Goal: Task Accomplishment & Management: Manage account settings

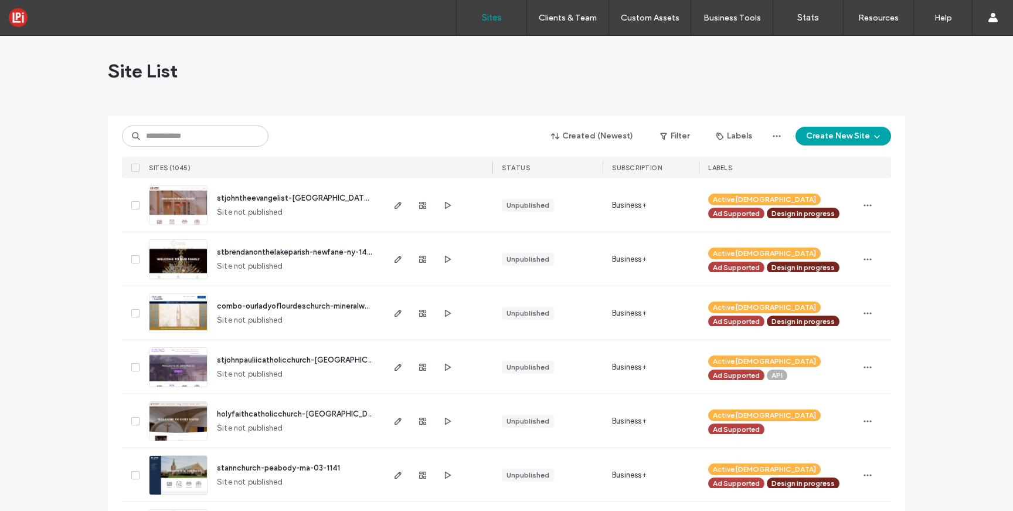
click at [251, 306] on span "combo-ourladyoflourdeschurch-mineralwells-tx-05-0816" at bounding box center [319, 305] width 205 height 9
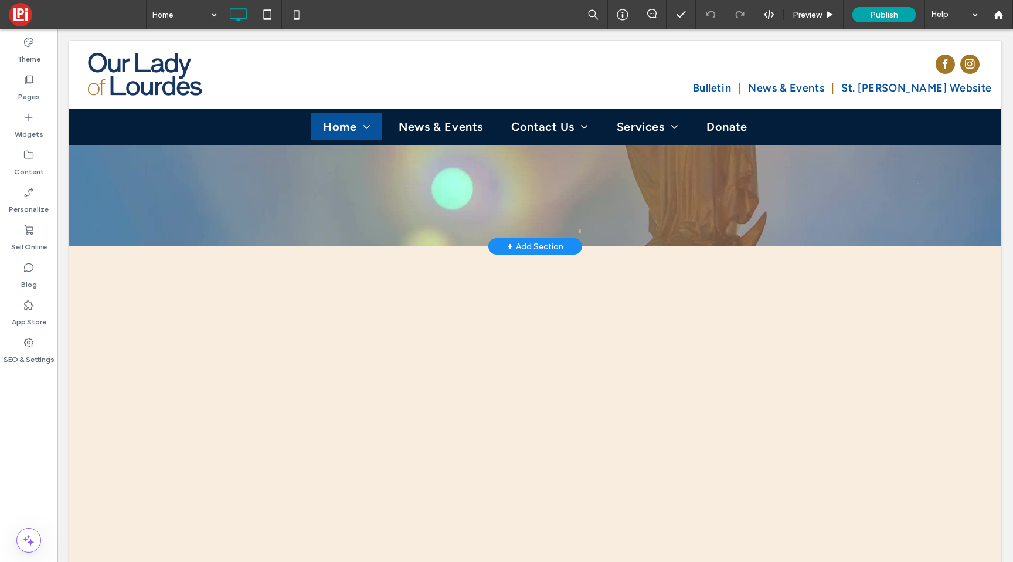
scroll to position [330, 0]
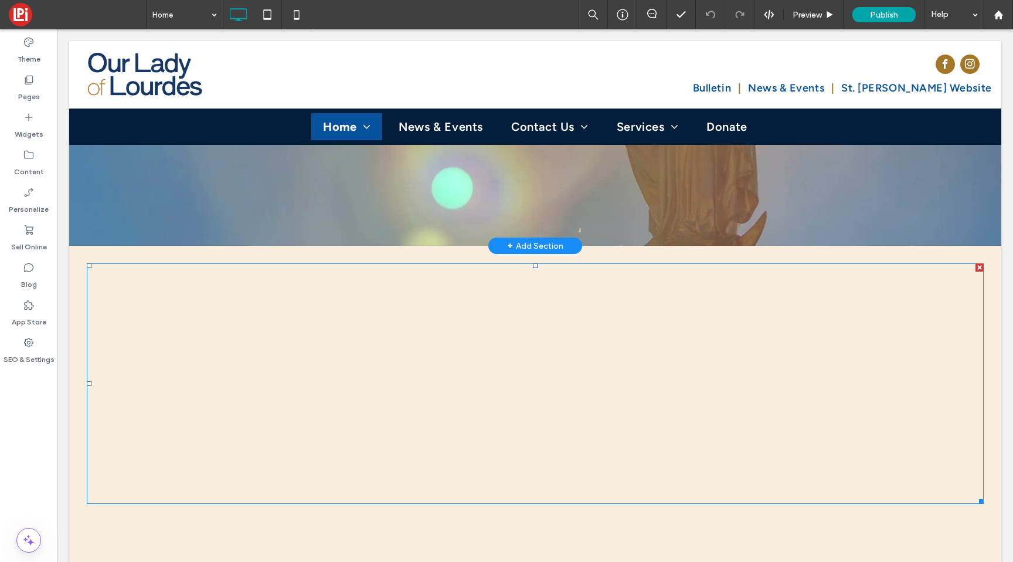
click at [210, 263] on span at bounding box center [535, 383] width 897 height 240
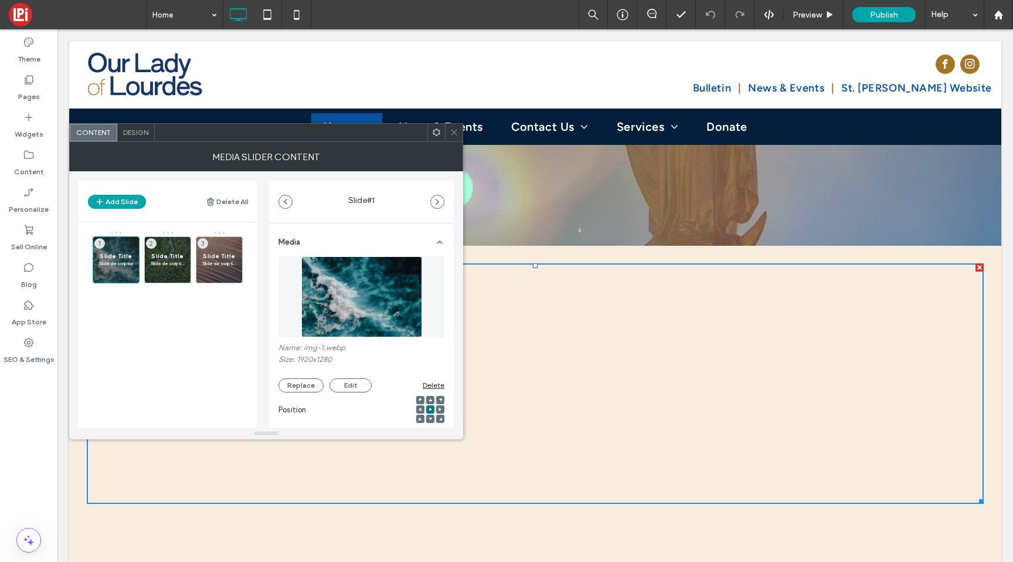
click at [454, 131] on icon at bounding box center [454, 132] width 9 height 9
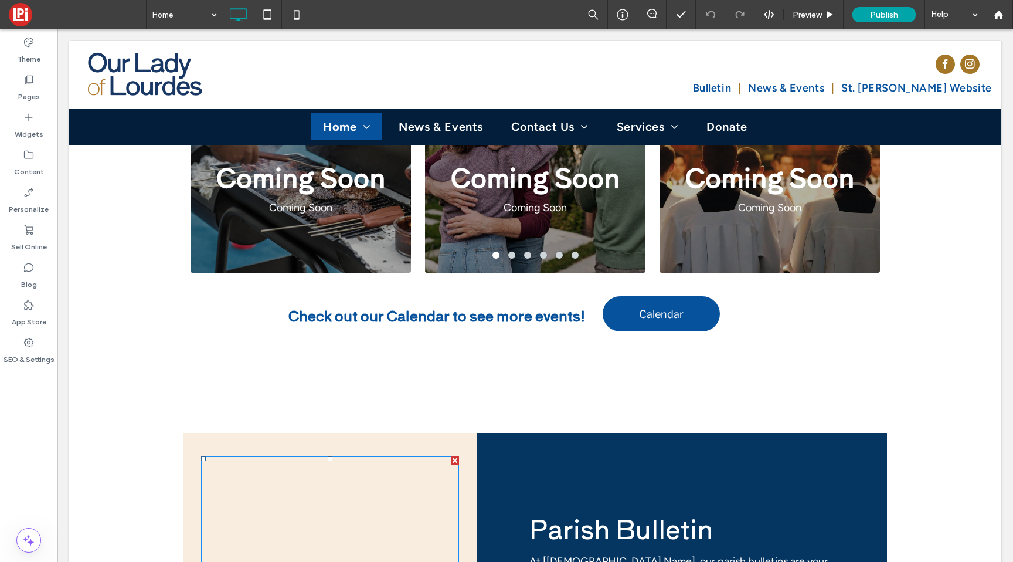
scroll to position [2109, 0]
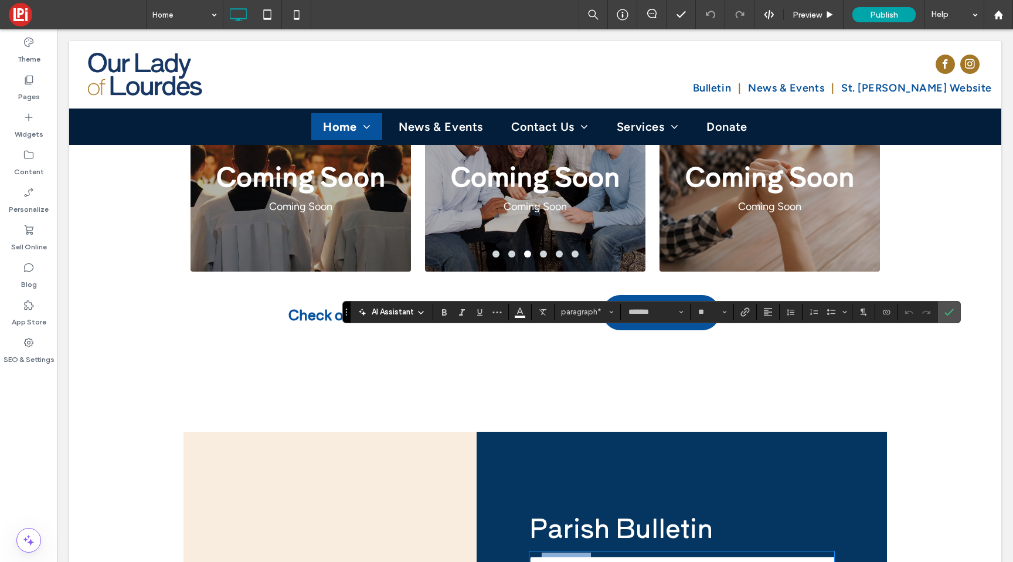
drag, startPoint x: 609, startPoint y: 341, endPoint x: 537, endPoint y: 339, distance: 71.5
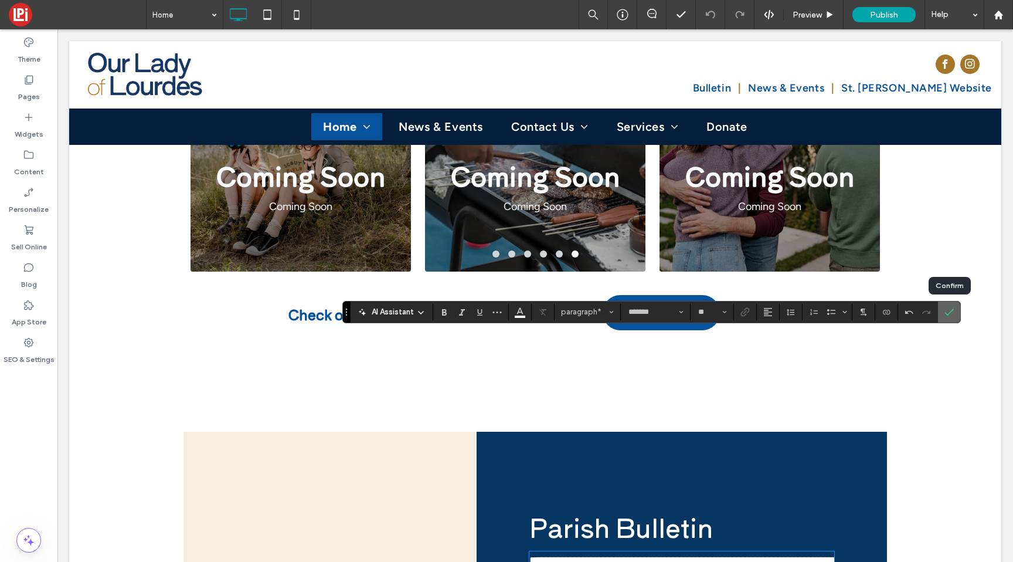
click at [948, 309] on icon "Confirm" at bounding box center [948, 311] width 9 height 9
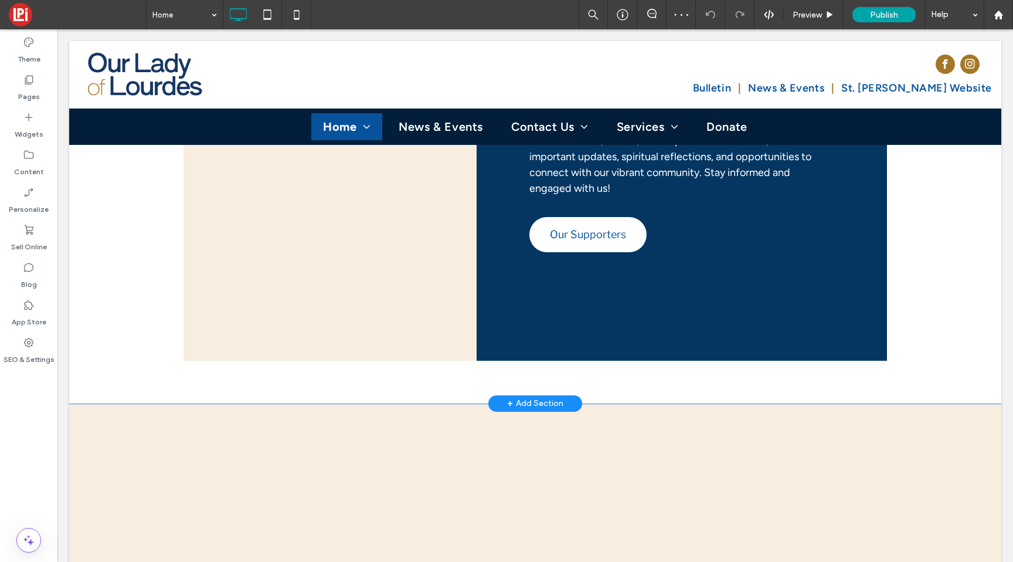
scroll to position [2533, 0]
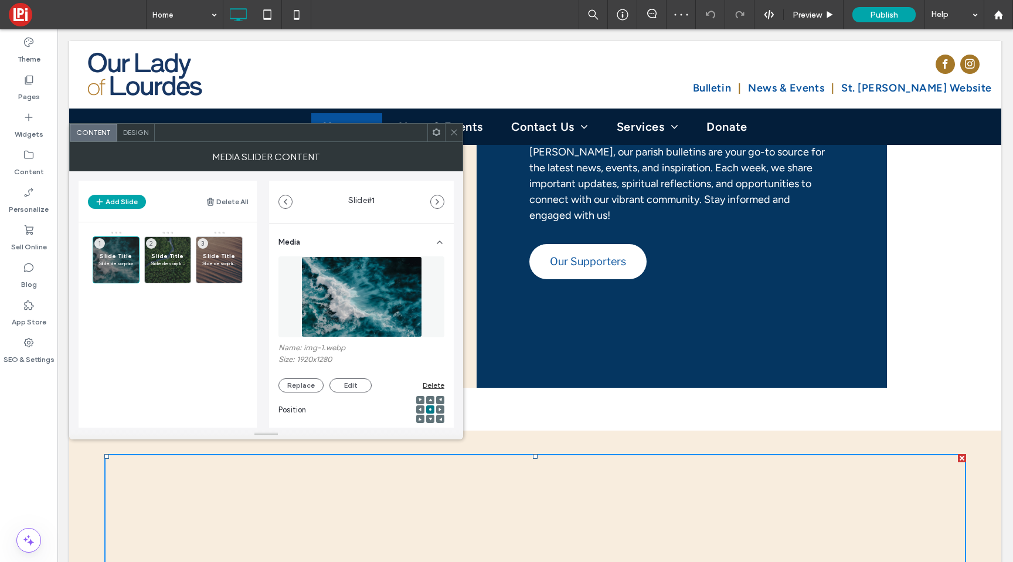
click at [455, 138] on span at bounding box center [454, 133] width 9 height 18
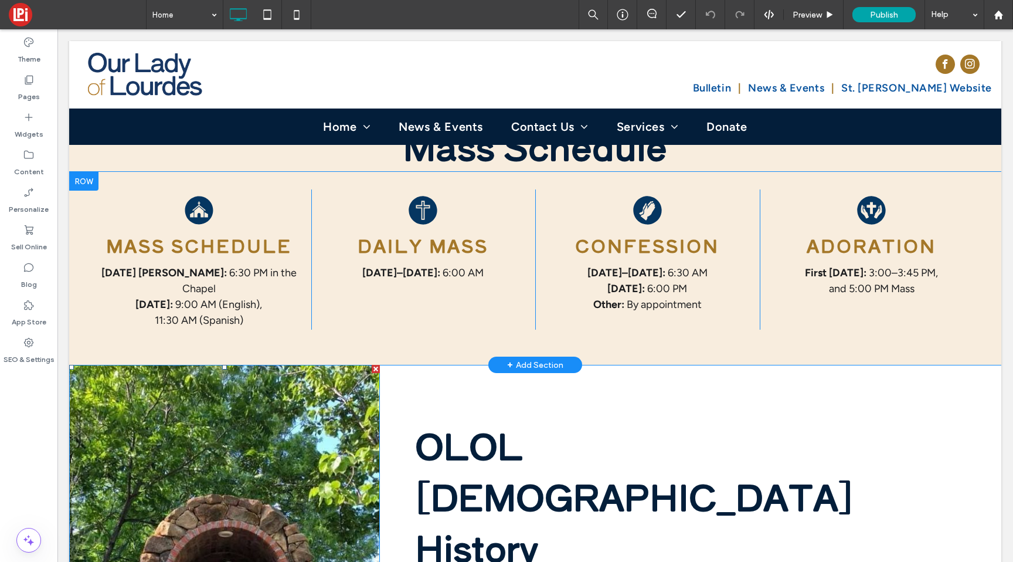
scroll to position [720, 0]
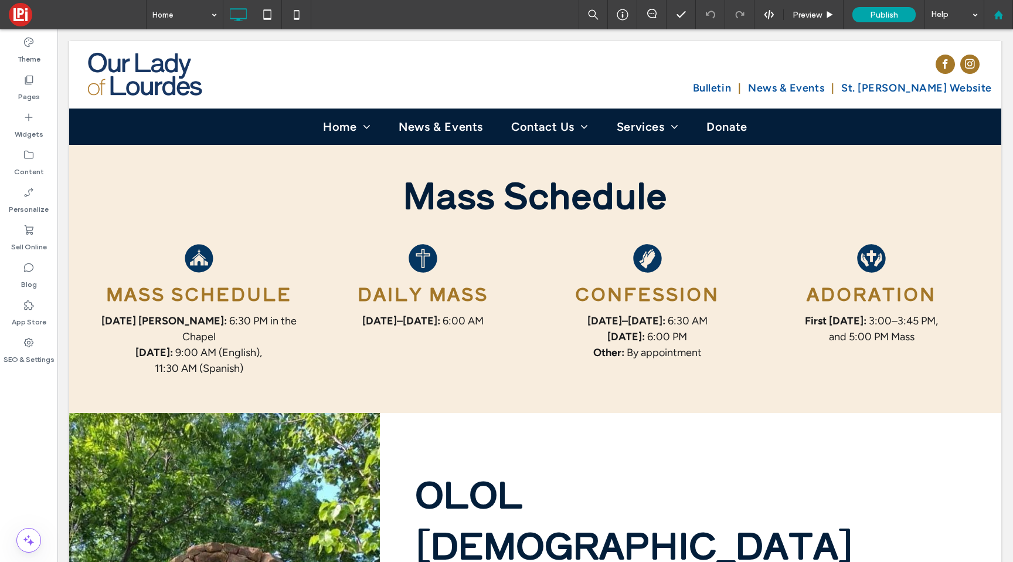
click at [998, 12] on use at bounding box center [998, 14] width 9 height 9
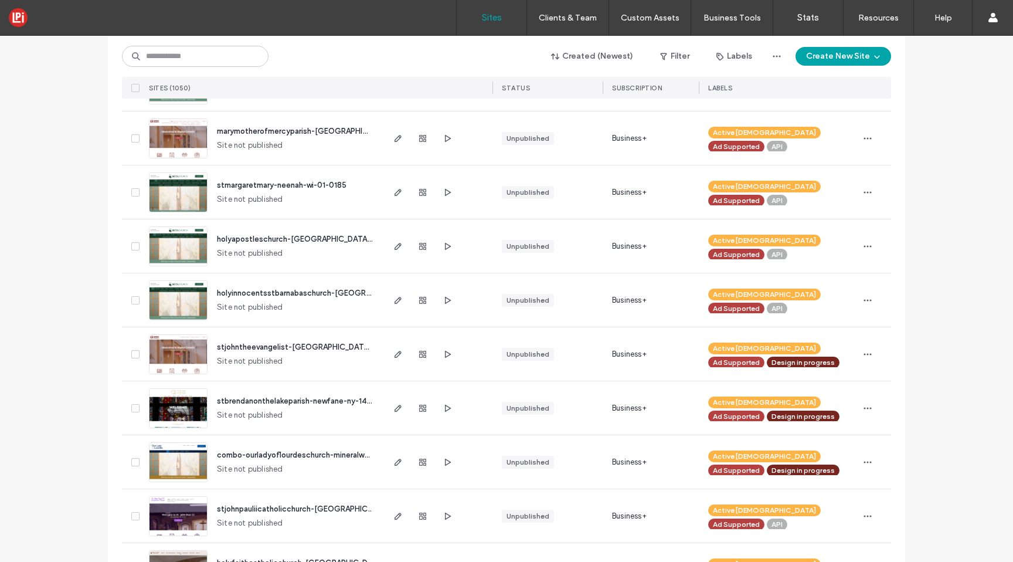
scroll to position [135, 0]
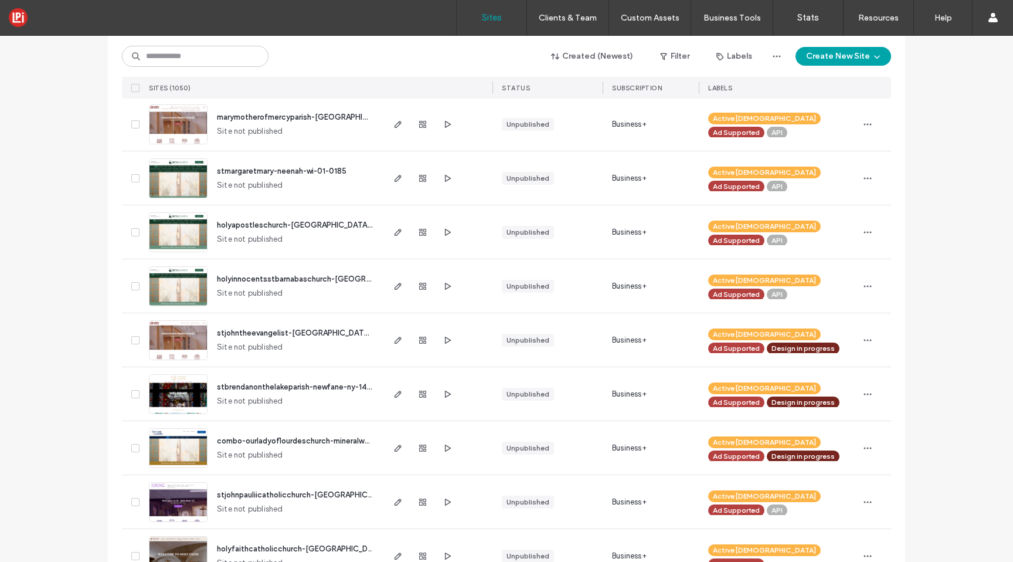
click at [268, 440] on span "combo-ourladyoflourdeschurch-mineralwells-tx-05-0816" at bounding box center [319, 440] width 205 height 9
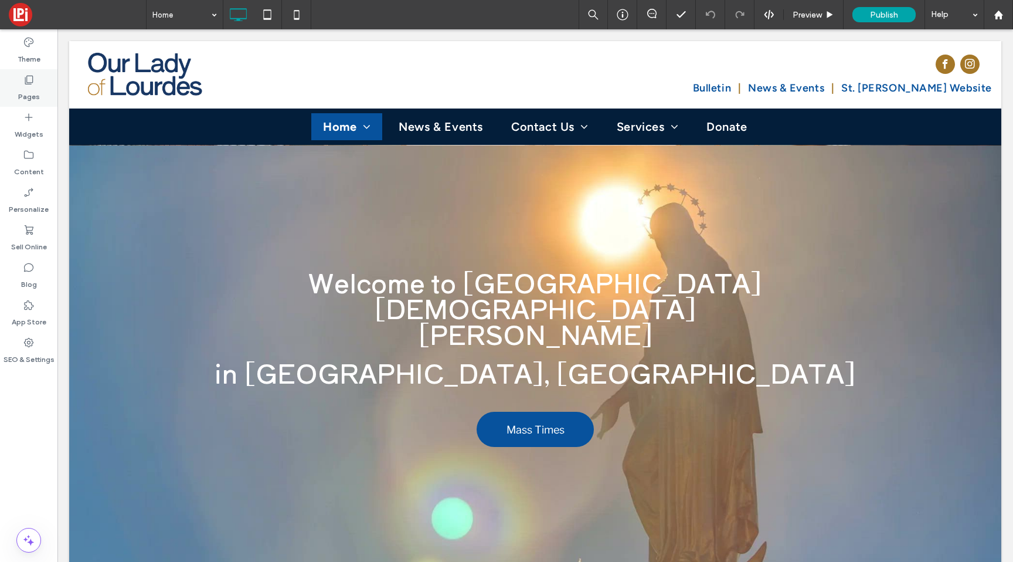
click at [20, 87] on label "Pages" at bounding box center [29, 94] width 22 height 16
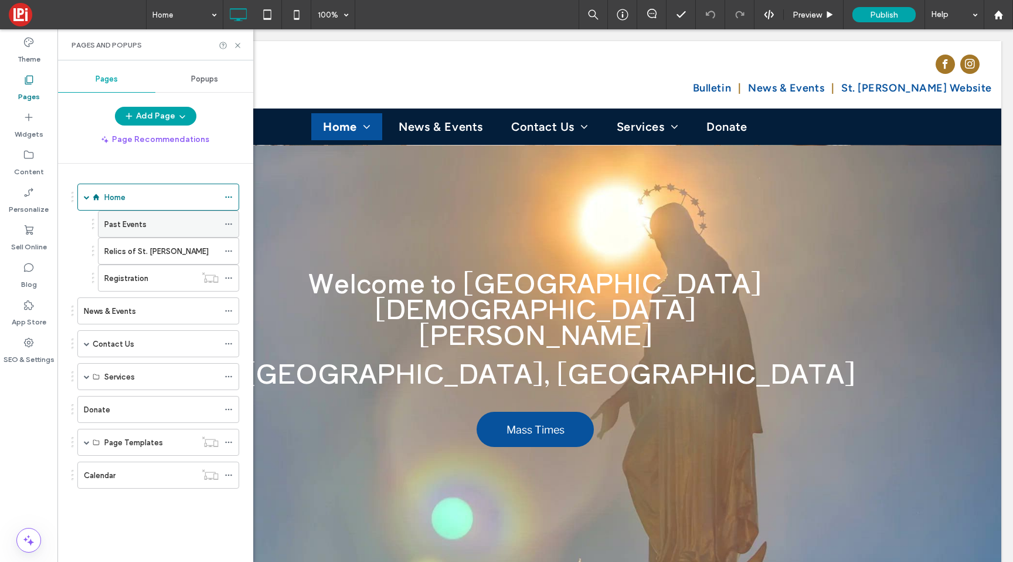
click at [138, 229] on label "Past Events" at bounding box center [125, 224] width 42 height 21
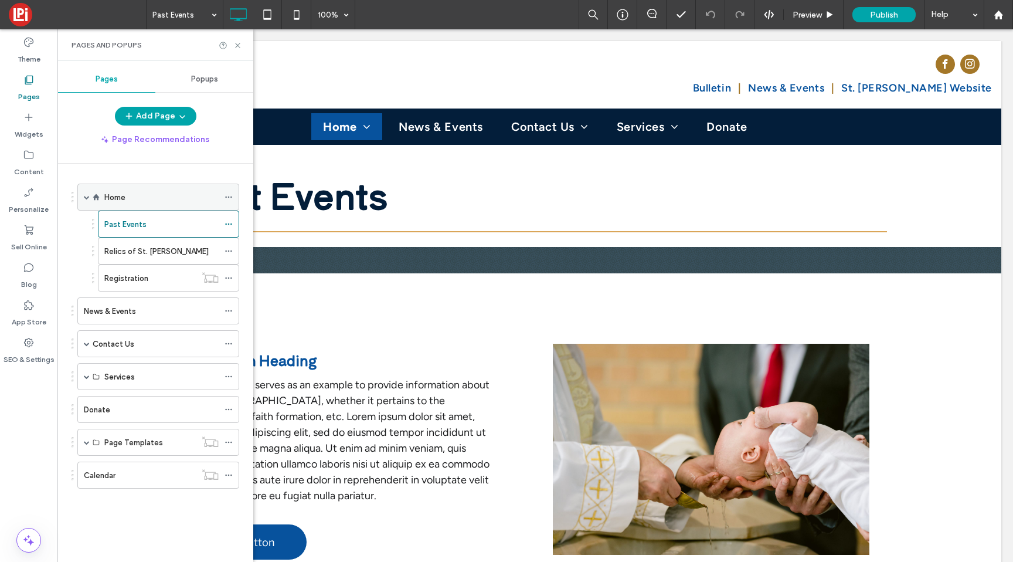
click at [189, 195] on div "Home" at bounding box center [161, 197] width 114 height 12
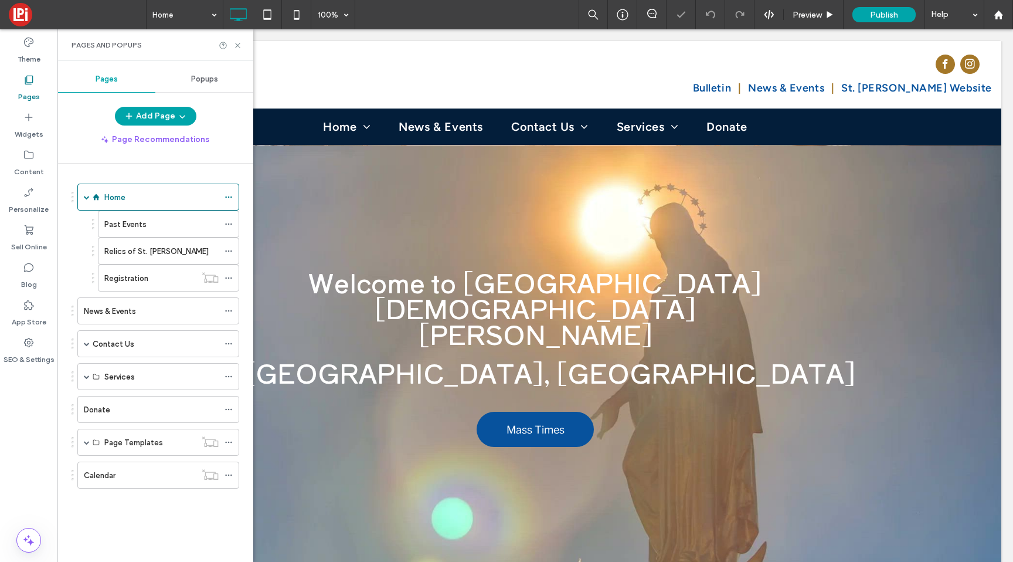
click at [236, 52] on div "Pages and Popups" at bounding box center [155, 44] width 196 height 31
click at [237, 45] on icon at bounding box center [237, 45] width 9 height 9
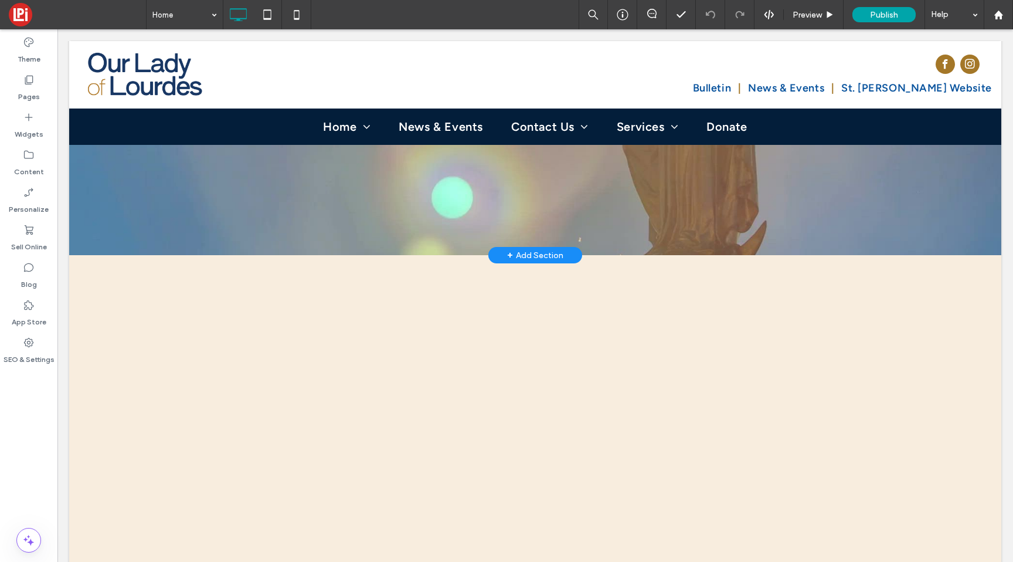
scroll to position [305, 0]
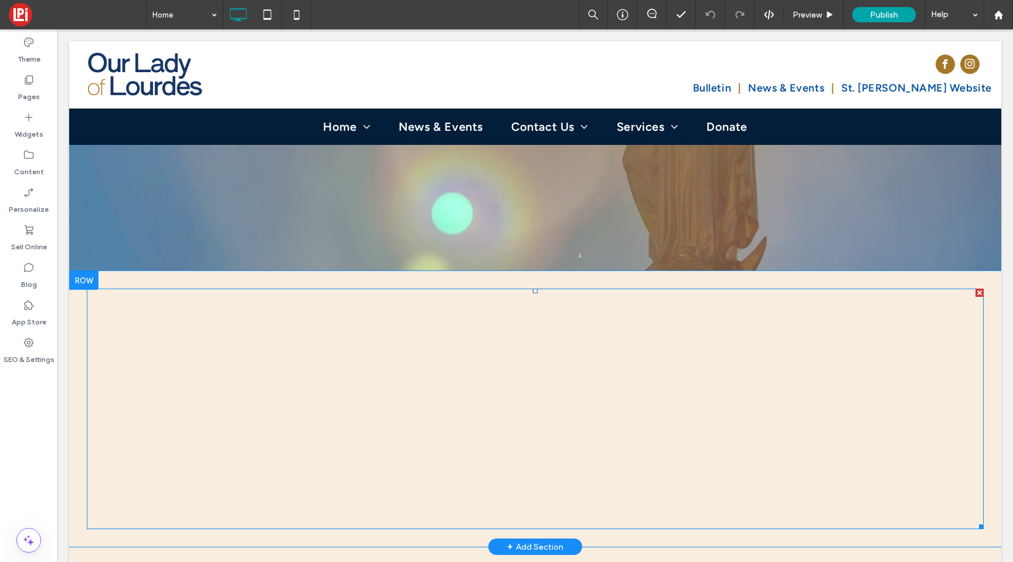
click at [201, 351] on span at bounding box center [535, 408] width 897 height 240
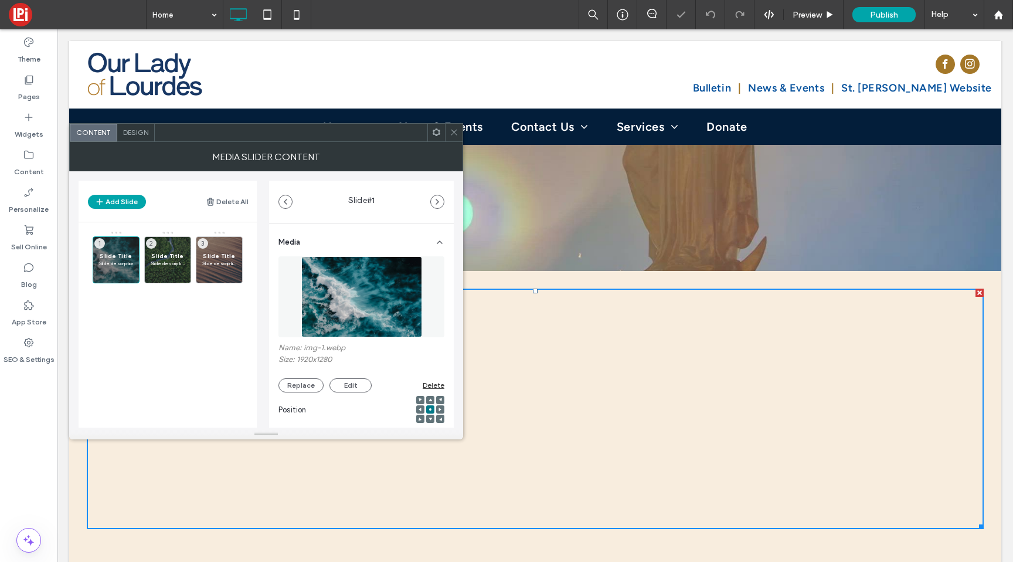
click at [453, 127] on span at bounding box center [454, 133] width 9 height 18
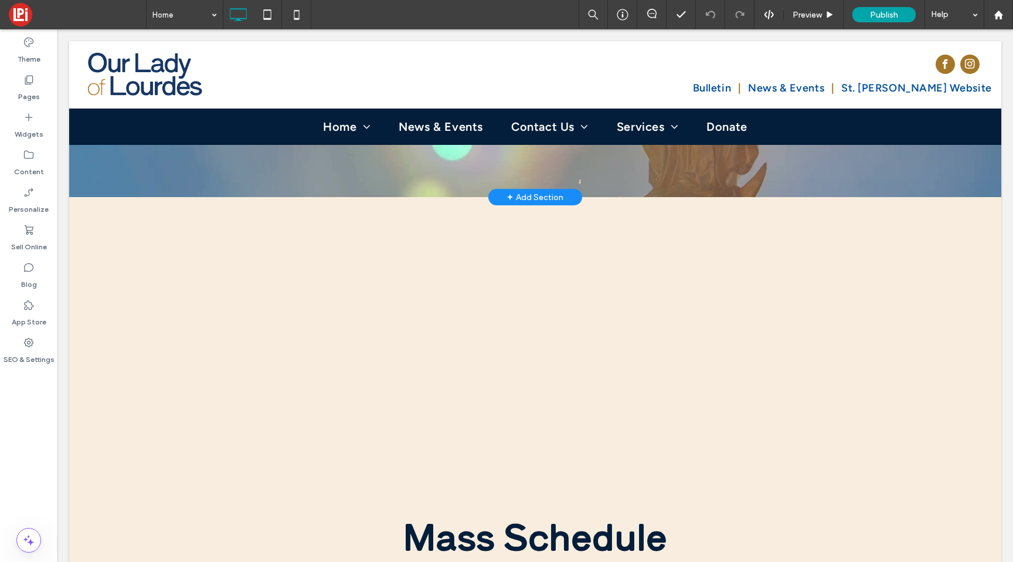
scroll to position [376, 0]
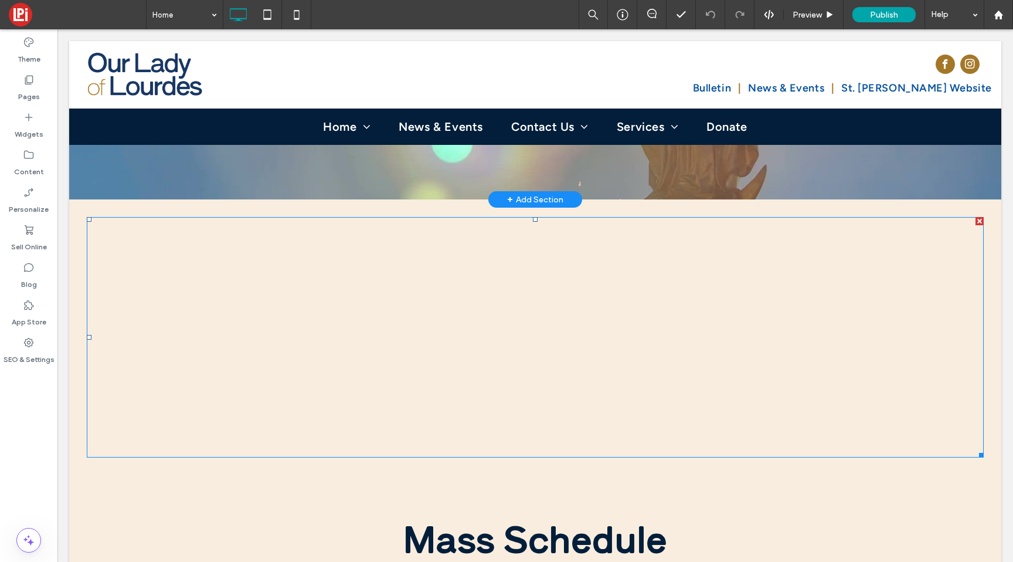
click at [332, 322] on span at bounding box center [535, 337] width 897 height 240
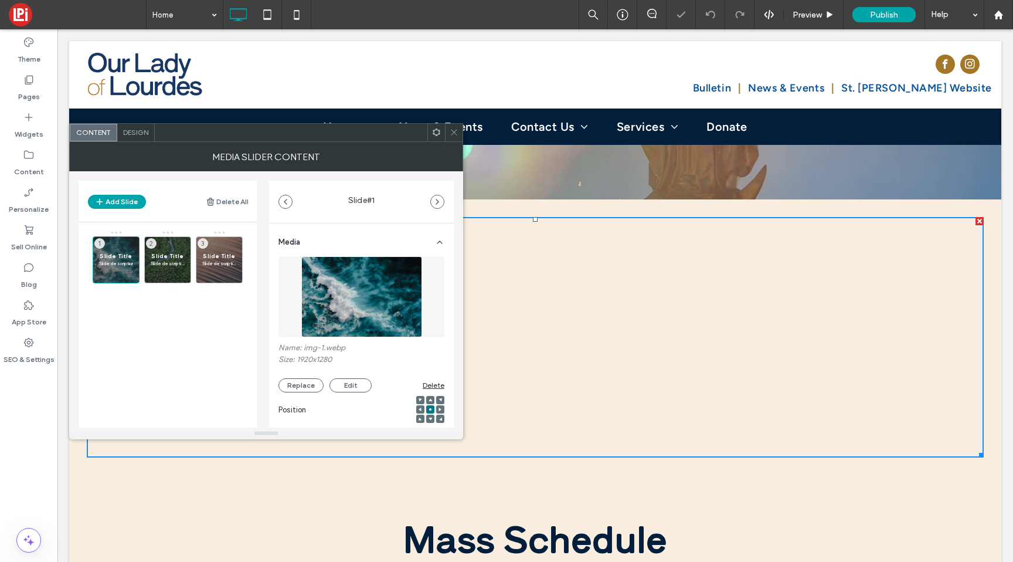
click at [134, 130] on span "Design" at bounding box center [135, 132] width 25 height 9
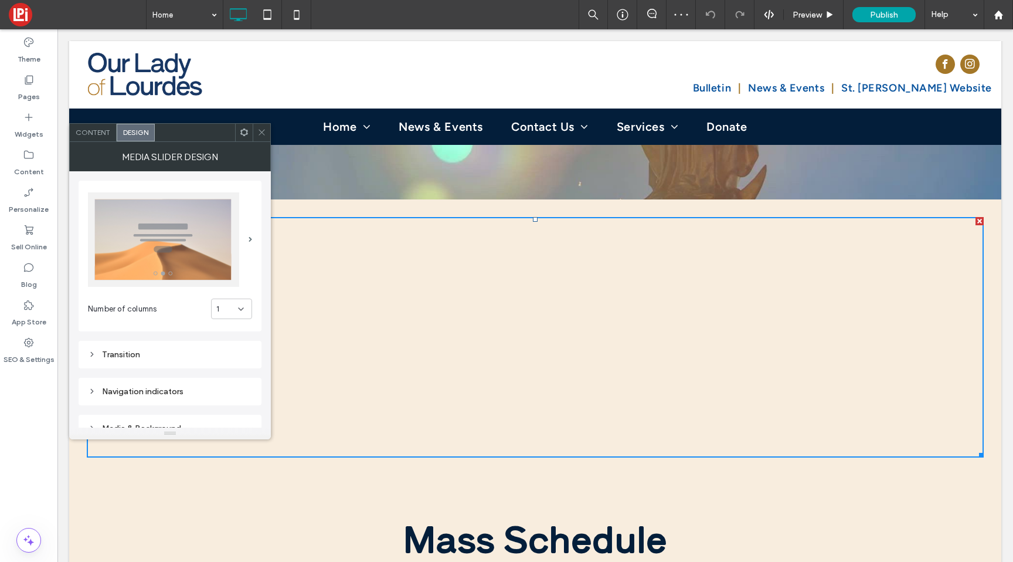
click at [263, 133] on icon at bounding box center [261, 132] width 9 height 9
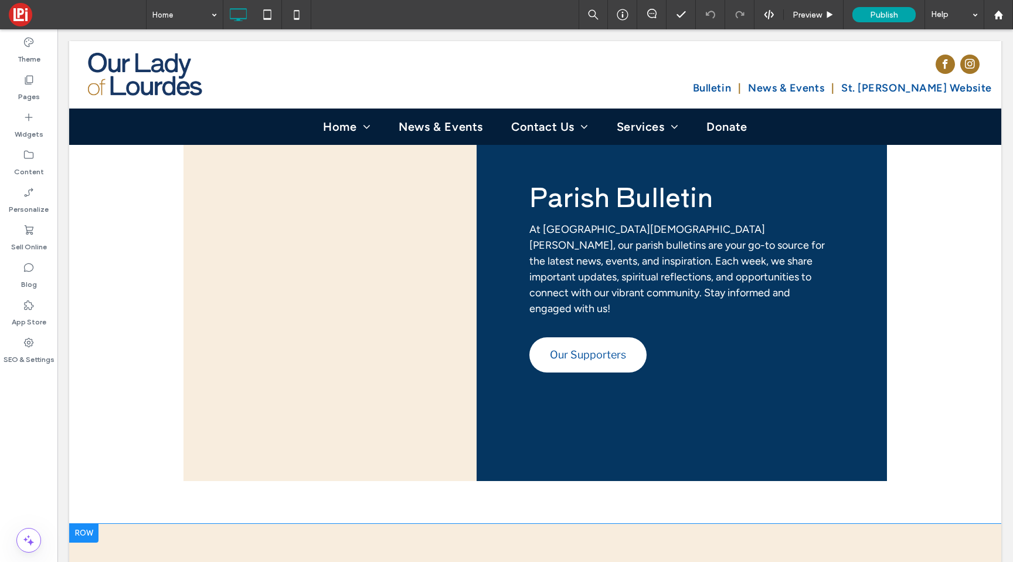
scroll to position [2433, 0]
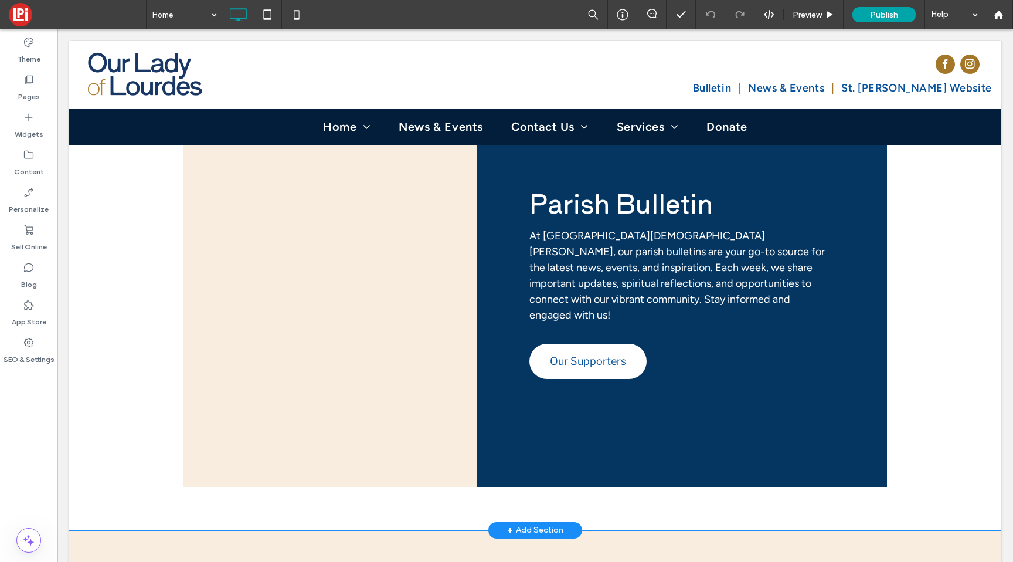
click at [526, 523] on div "+ Add Section" at bounding box center [535, 529] width 56 height 13
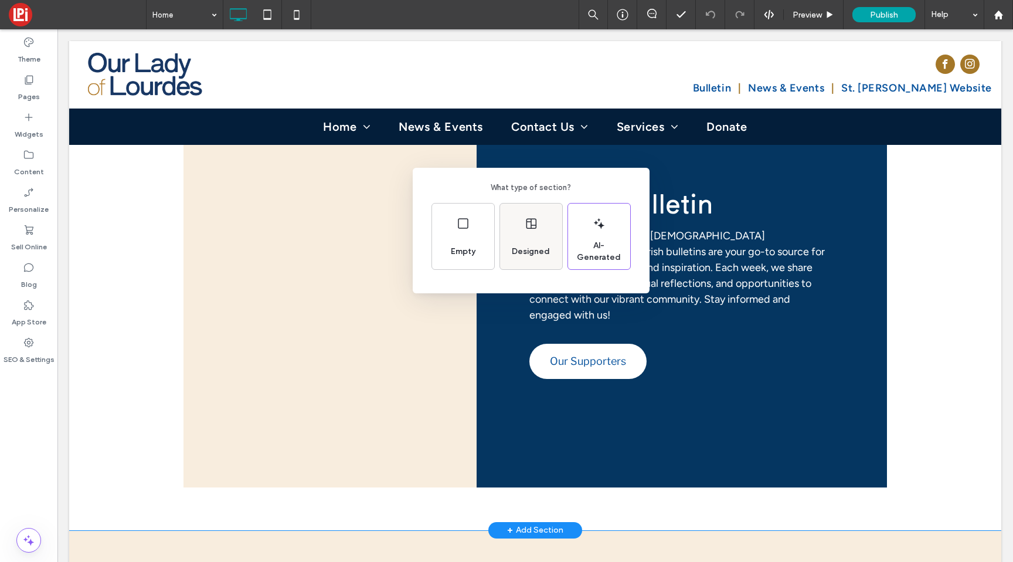
click at [529, 240] on div "Designed" at bounding box center [530, 252] width 47 height 26
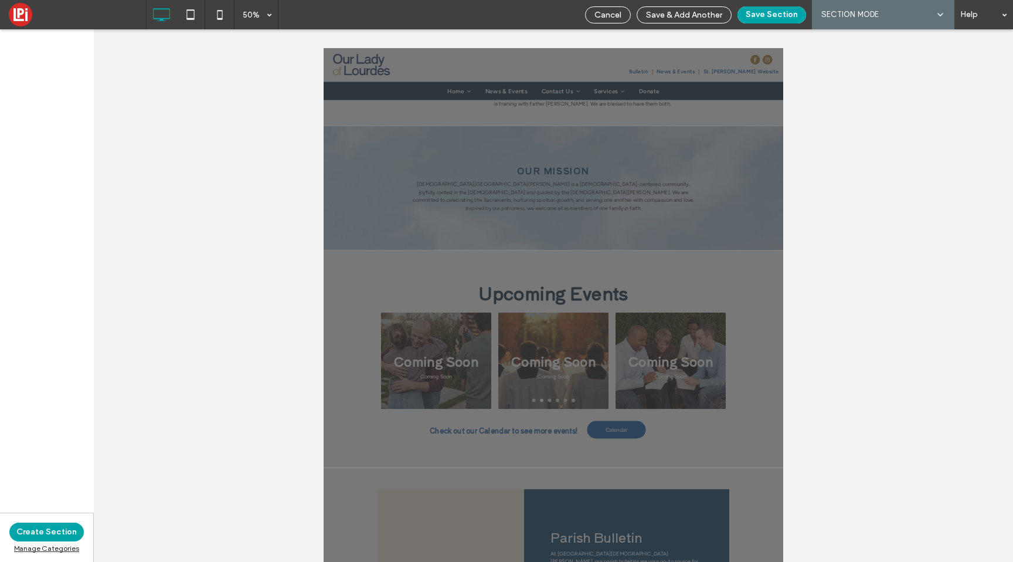
scroll to position [1615, 0]
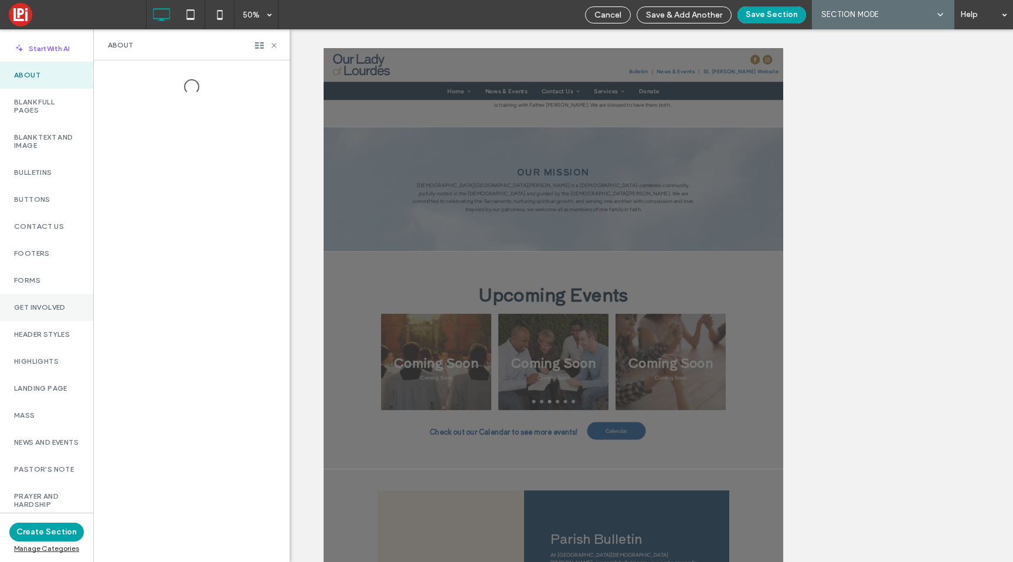
click at [43, 301] on div "Get Involved" at bounding box center [46, 307] width 93 height 27
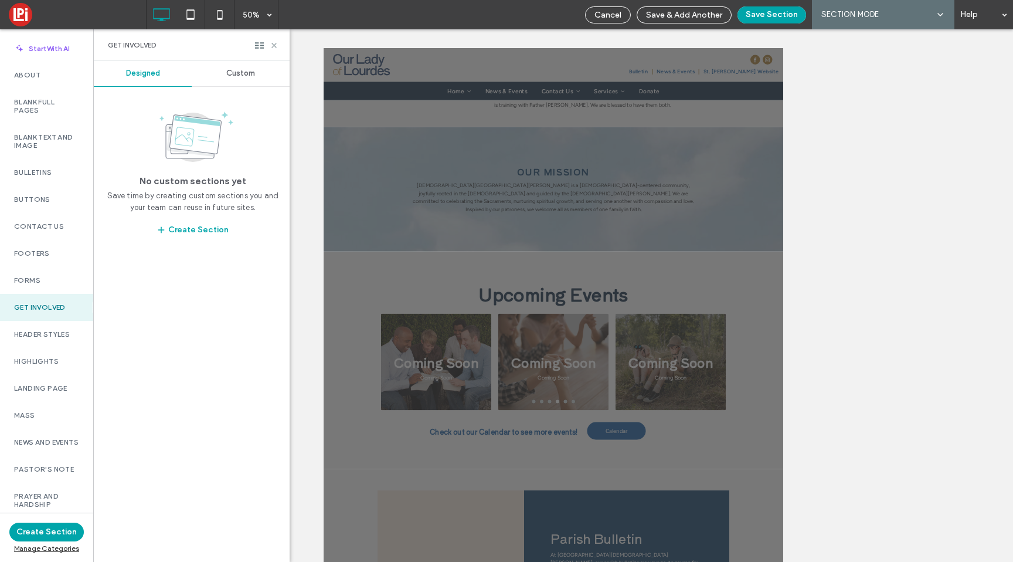
click at [251, 69] on span "Custom" at bounding box center [240, 73] width 29 height 9
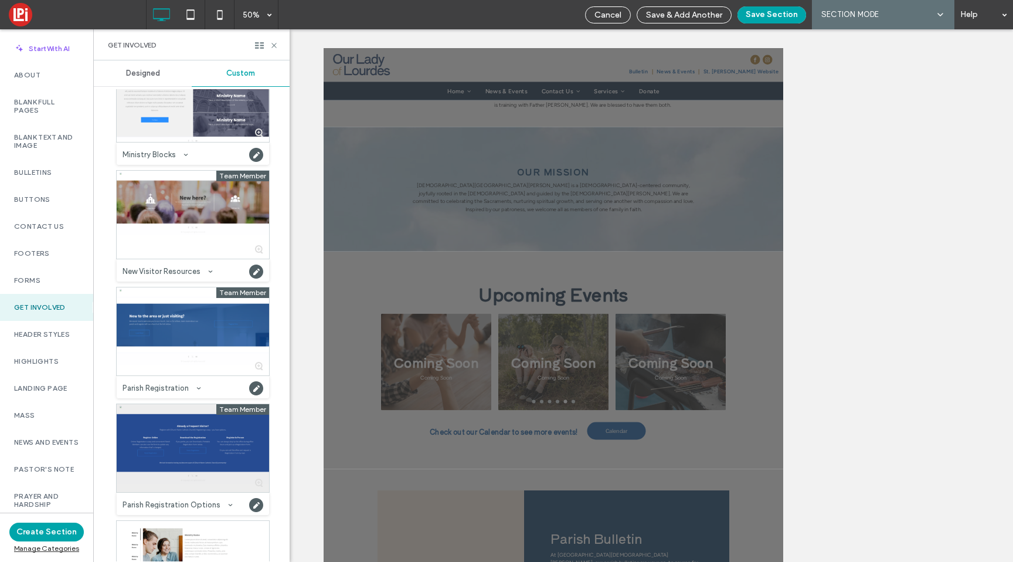
scroll to position [523, 0]
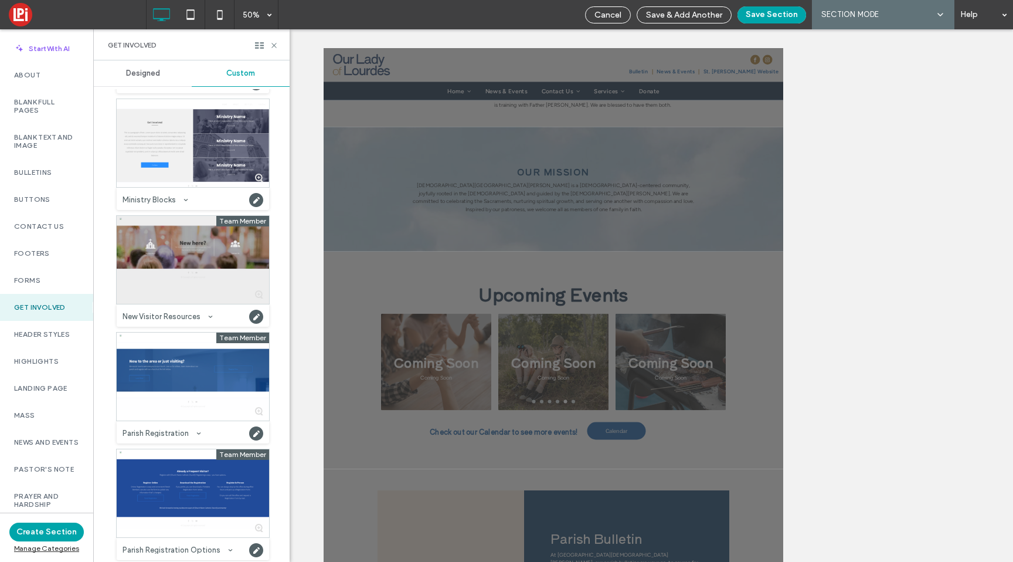
click at [180, 227] on div at bounding box center [193, 260] width 152 height 88
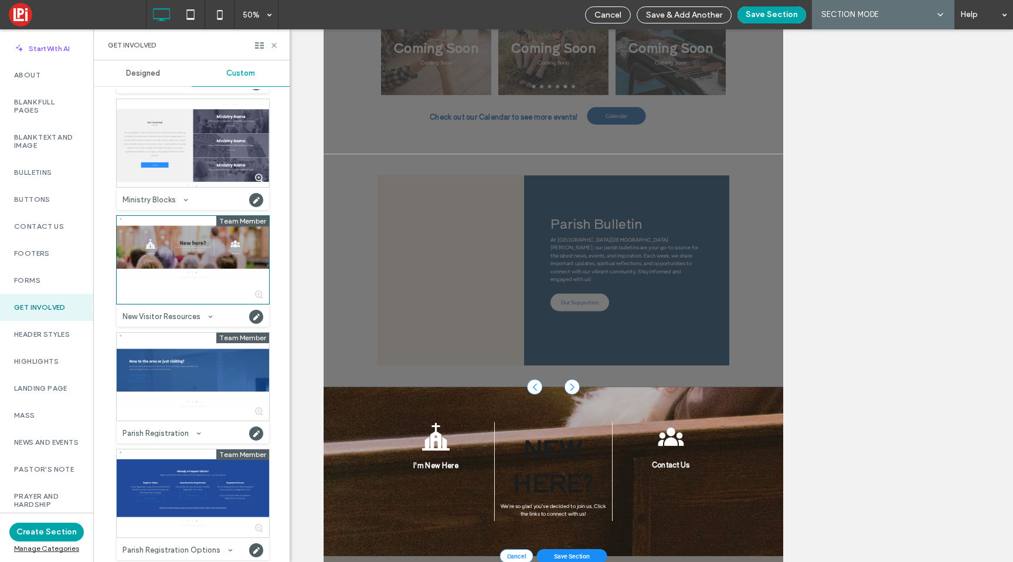
scroll to position [149, 0]
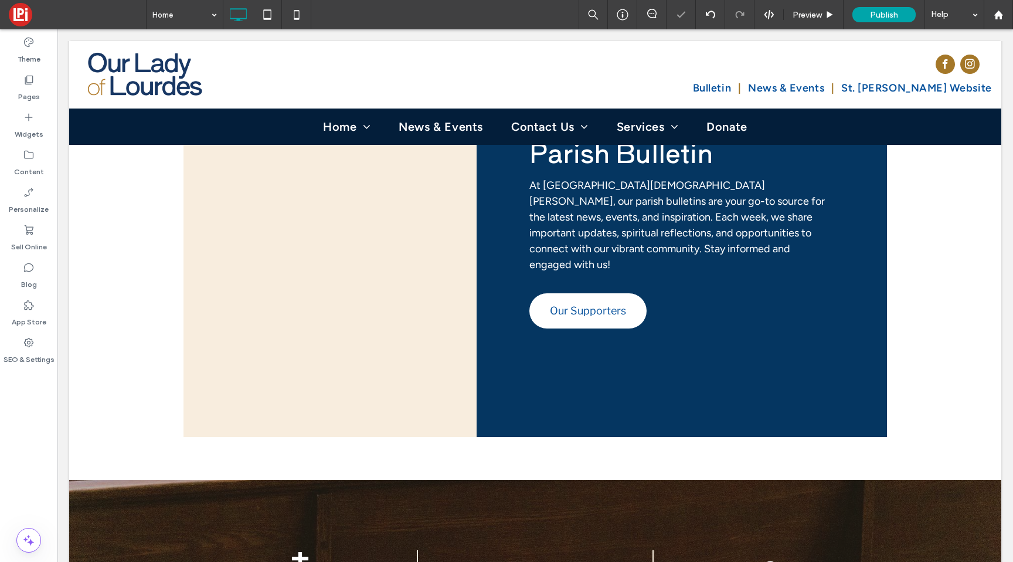
scroll to position [2508, 0]
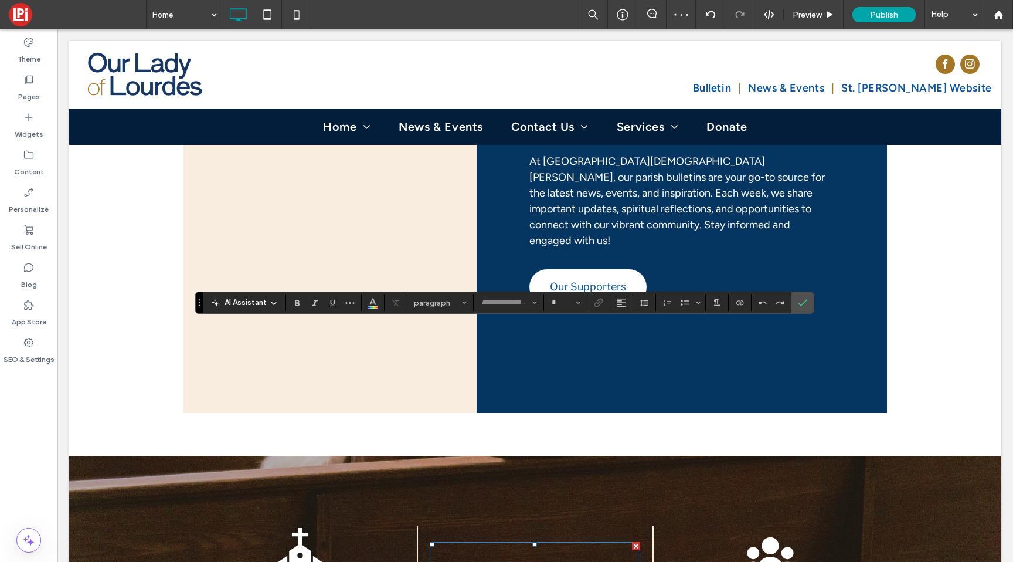
type input "**********"
click at [428, 298] on span "Heading 1" at bounding box center [437, 302] width 46 height 9
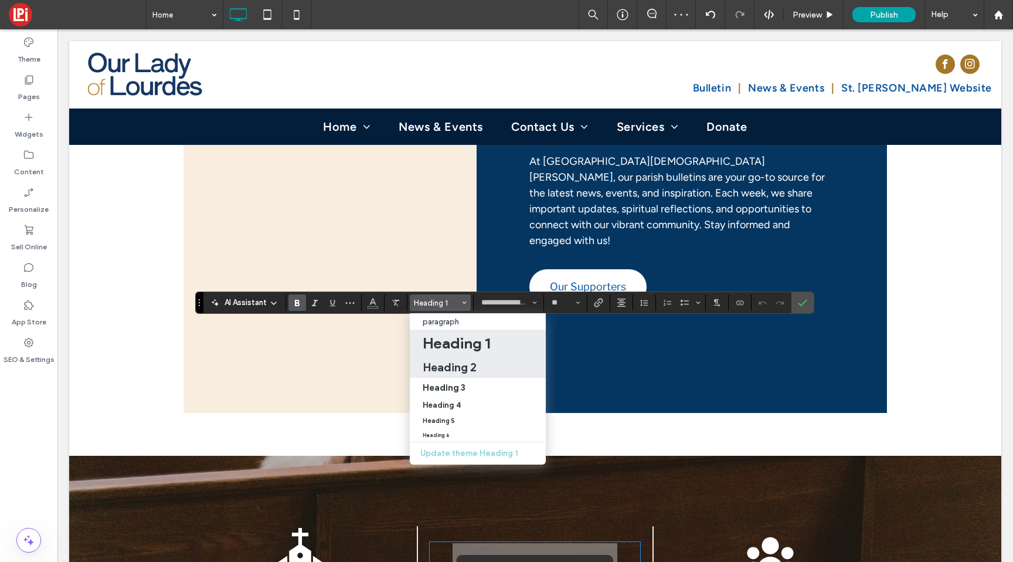
click at [457, 364] on h2 "Heading 2" at bounding box center [450, 367] width 54 height 14
type input "**"
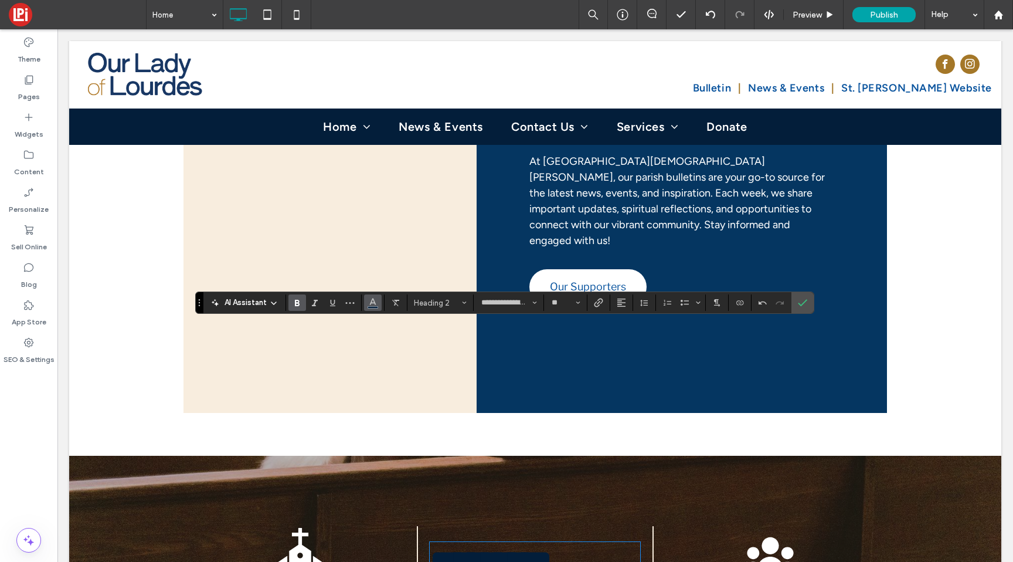
click at [372, 294] on span "Color" at bounding box center [372, 301] width 9 height 15
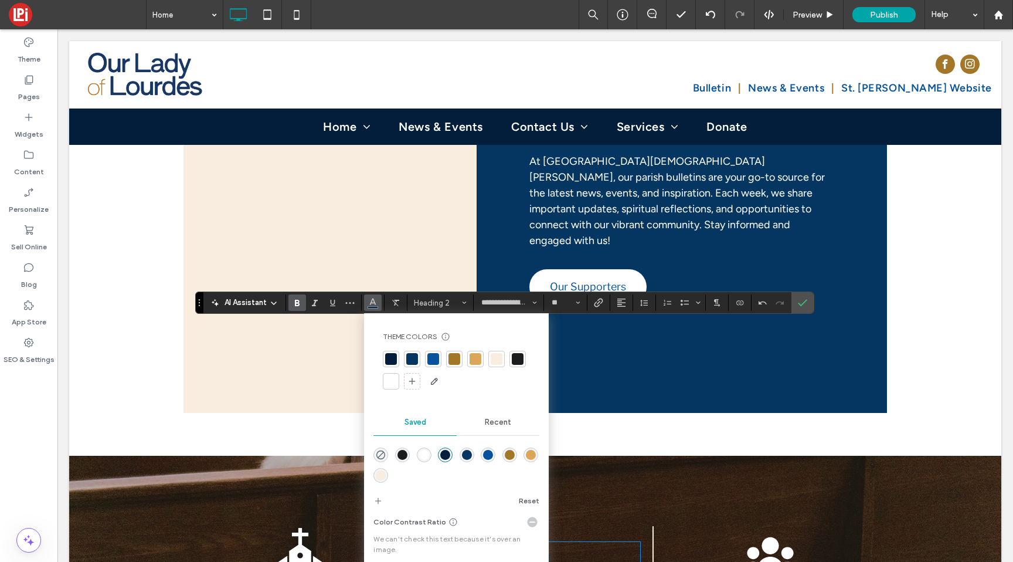
click at [393, 376] on div at bounding box center [391, 381] width 12 height 12
click at [625, 305] on button "Alignment" at bounding box center [622, 302] width 18 height 16
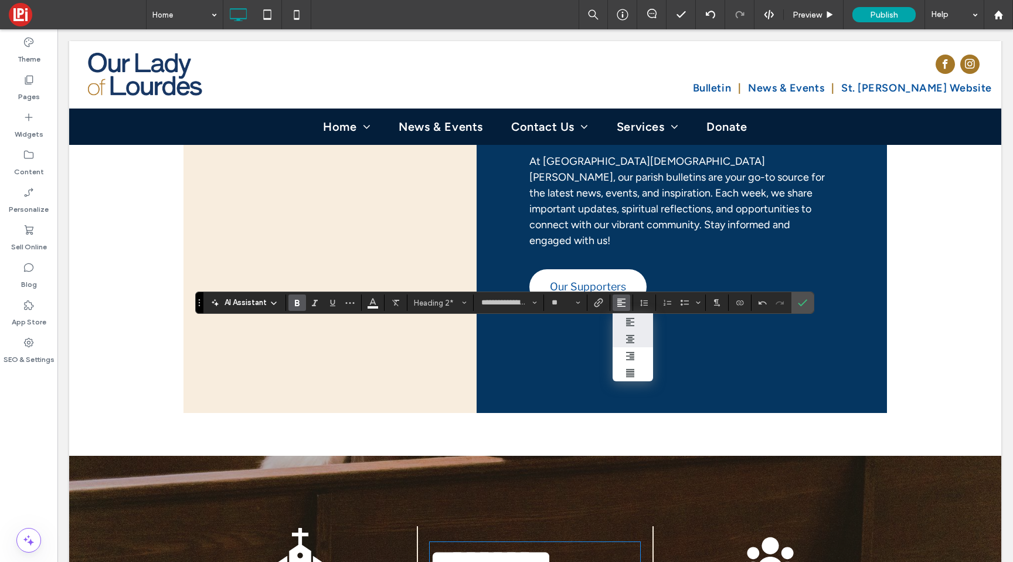
click at [634, 338] on div "ui.textEditor.alignment.center" at bounding box center [632, 338] width 15 height 9
click at [804, 304] on icon "Confirm" at bounding box center [802, 302] width 9 height 9
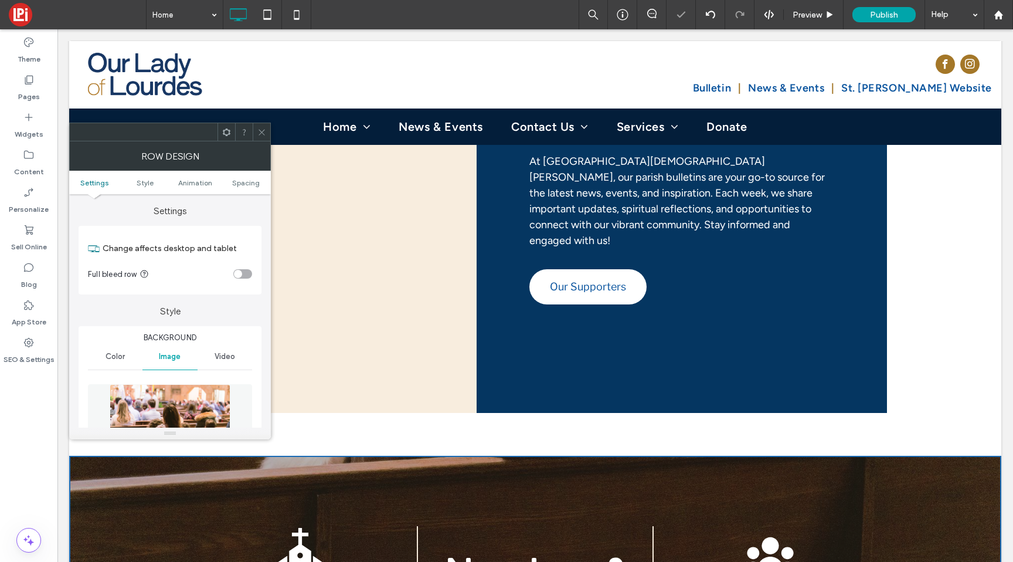
click at [182, 416] on img at bounding box center [170, 424] width 121 height 81
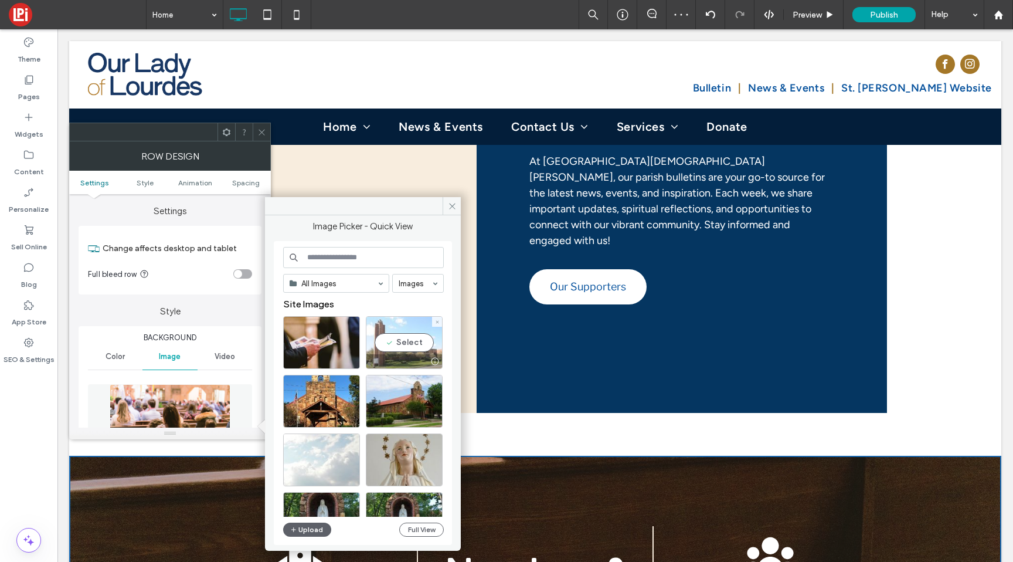
click at [394, 351] on div "Select" at bounding box center [404, 342] width 77 height 53
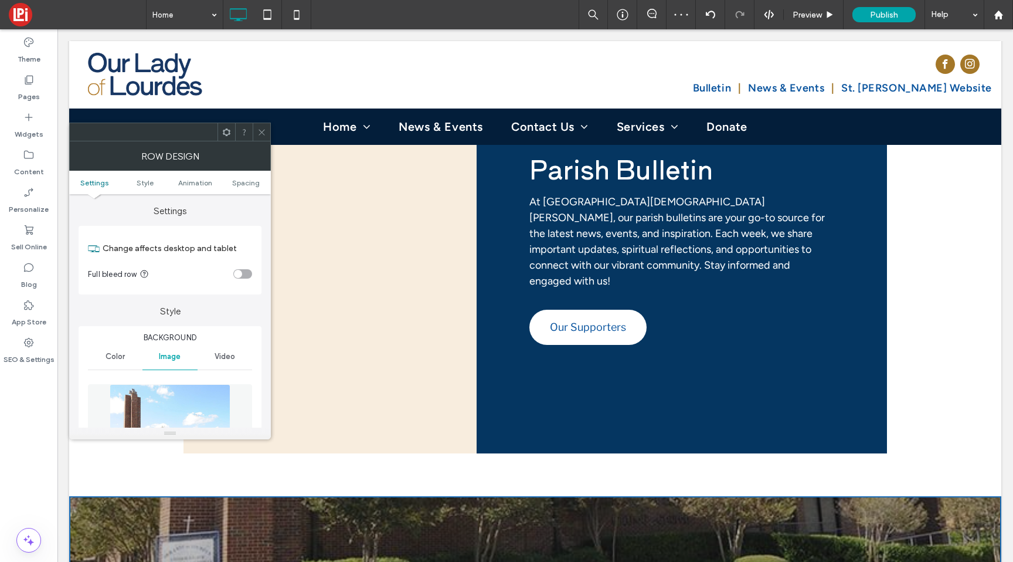
scroll to position [2423, 0]
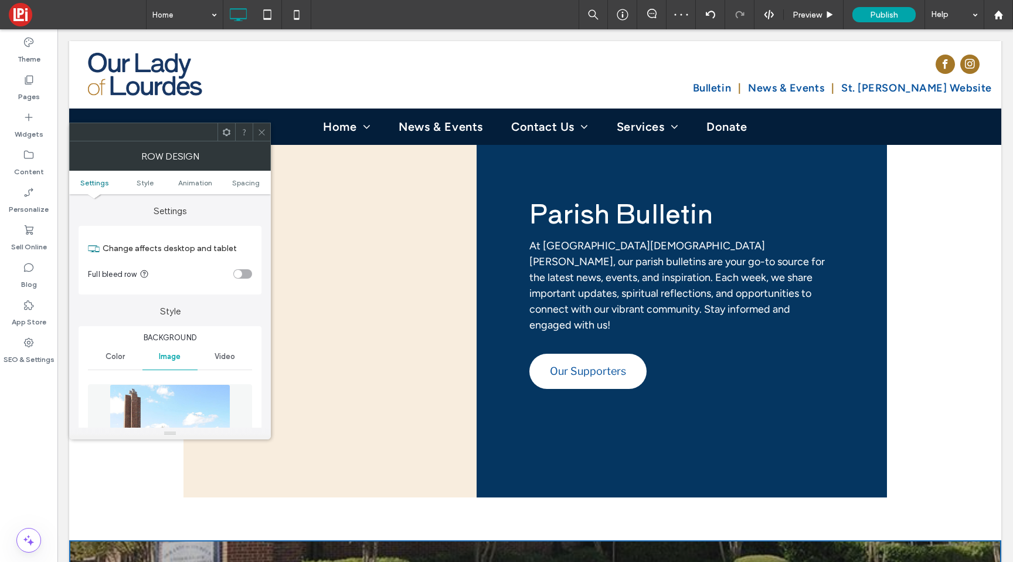
click at [268, 131] on div at bounding box center [262, 132] width 18 height 18
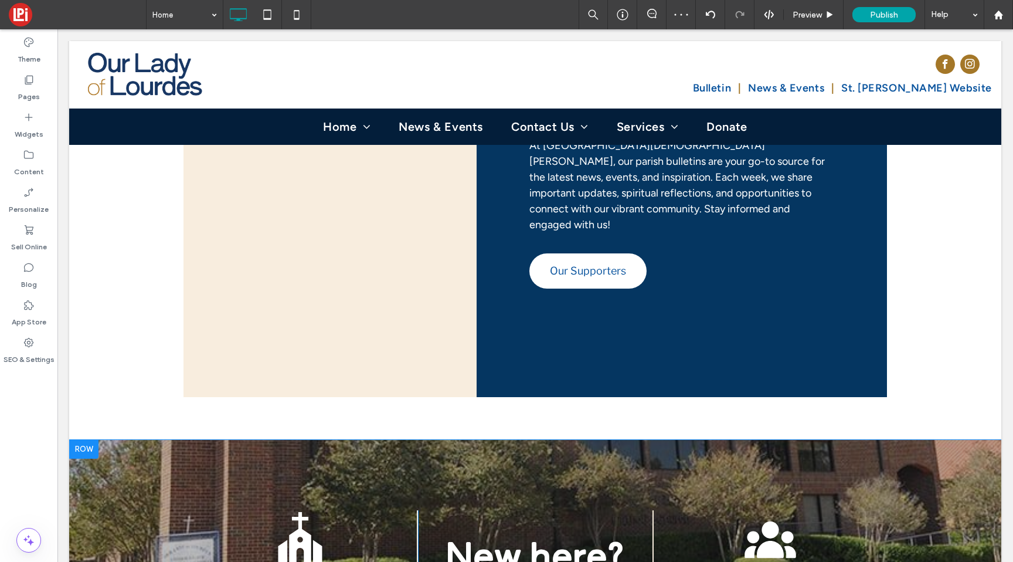
scroll to position [2543, 0]
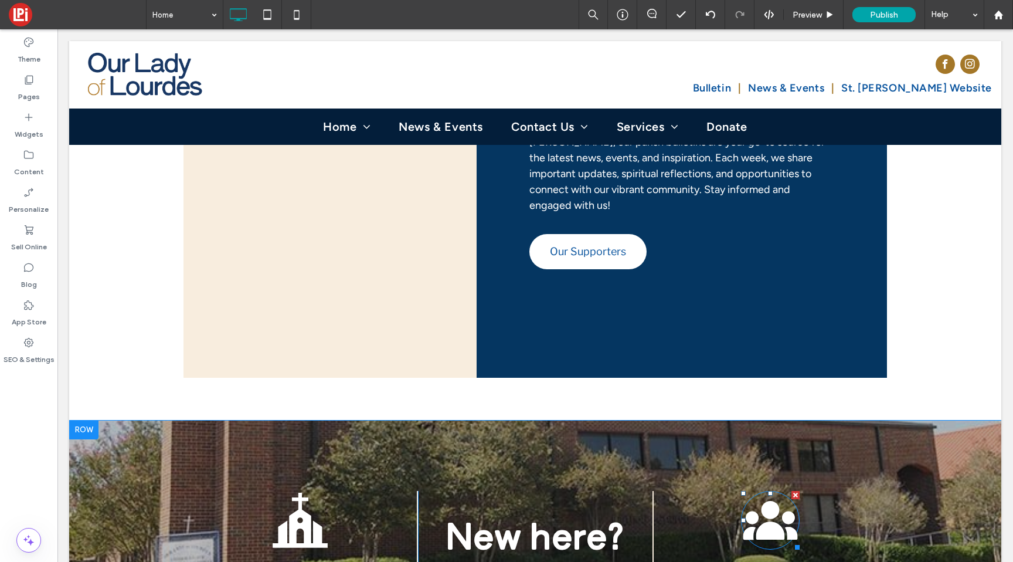
click at [771, 521] on icon at bounding box center [770, 530] width 29 height 18
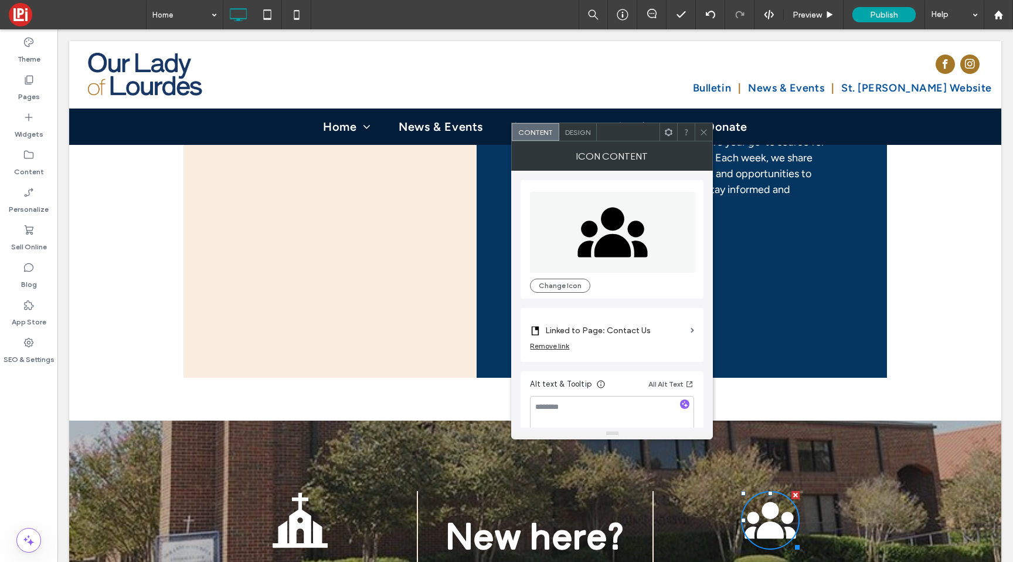
click at [705, 129] on icon at bounding box center [703, 132] width 9 height 9
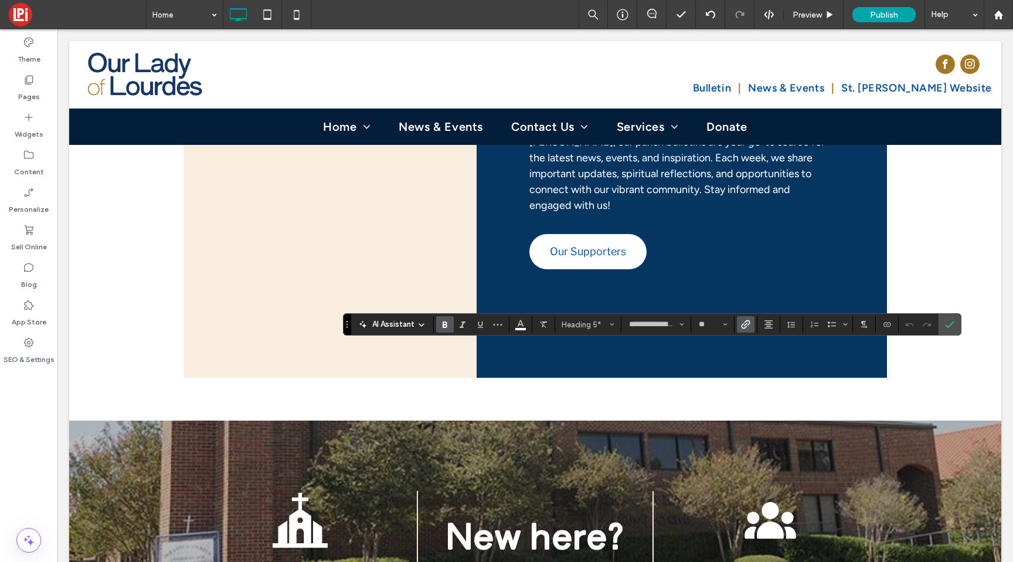
click at [739, 326] on label "Link" at bounding box center [746, 324] width 18 height 16
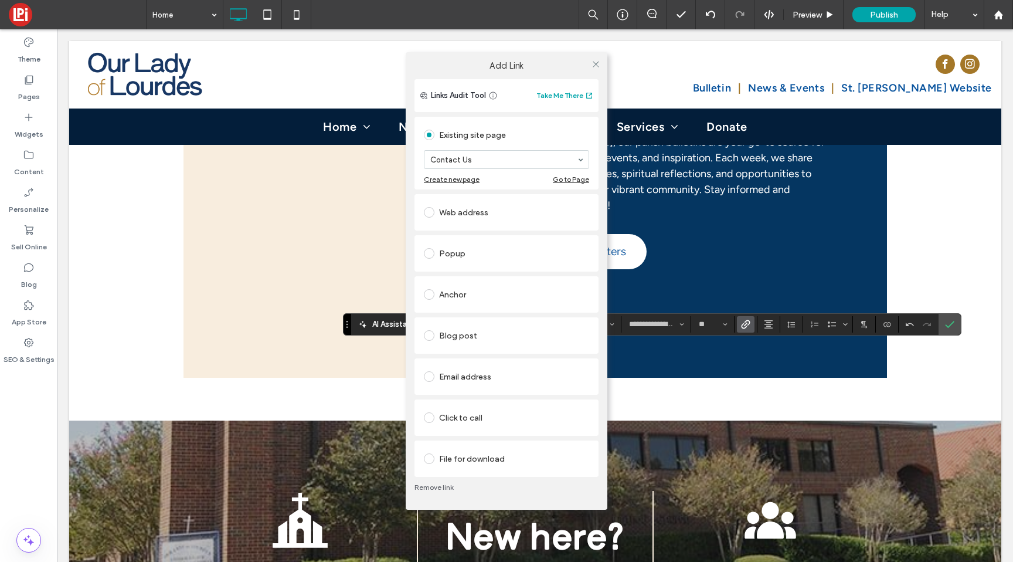
click at [304, 256] on div "Add Link Links Audit Tool Take Me There Existing site page Contact Us Create ne…" at bounding box center [506, 281] width 1013 height 562
click at [298, 321] on div "Add Link Links Audit Tool Take Me There Existing site page Contact Us Create ne…" at bounding box center [506, 281] width 1013 height 562
click at [589, 65] on div at bounding box center [596, 64] width 18 height 18
click at [597, 62] on use at bounding box center [596, 64] width 6 height 6
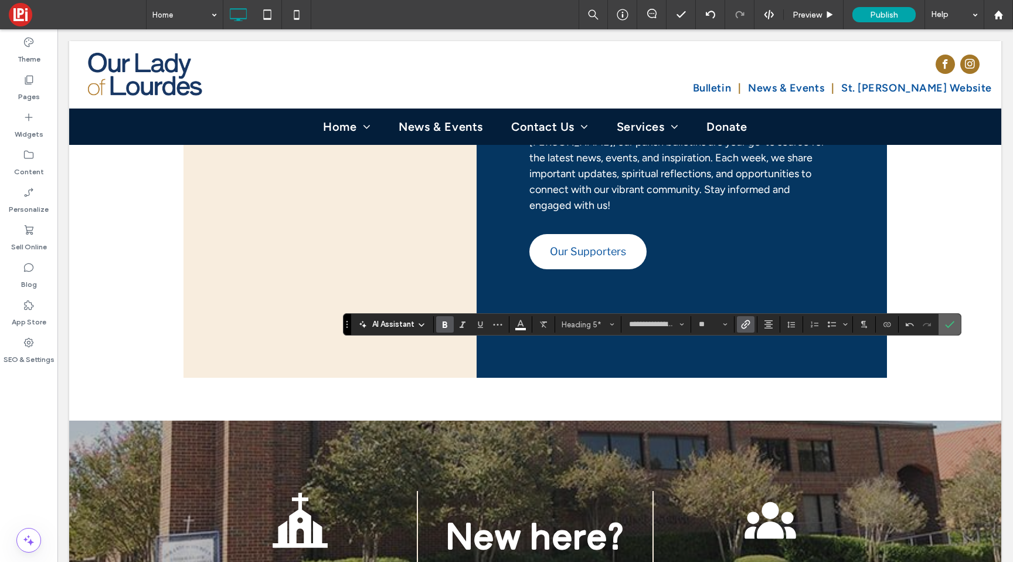
click at [955, 332] on label "Confirm" at bounding box center [950, 324] width 18 height 21
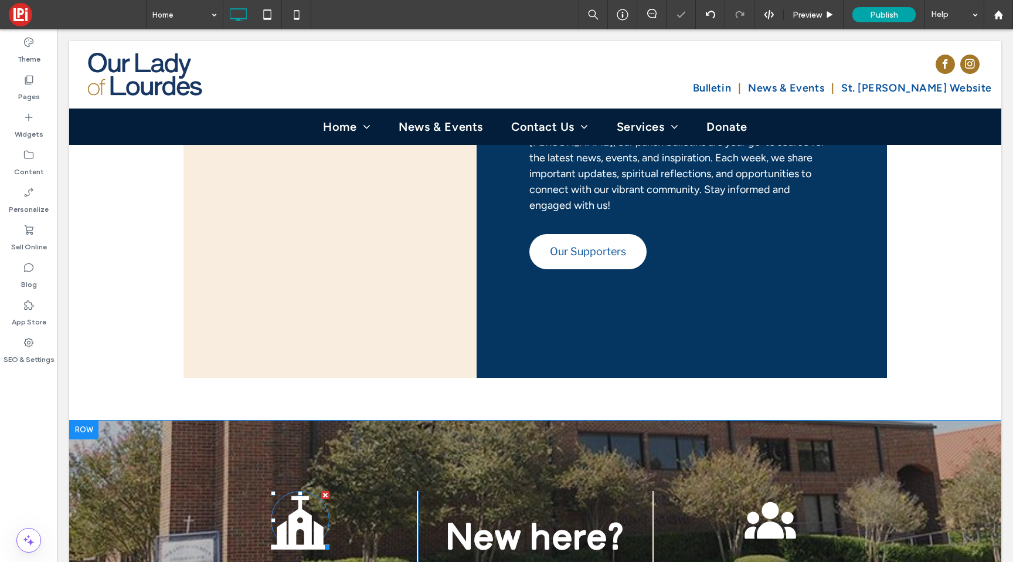
click at [284, 491] on icon at bounding box center [300, 520] width 58 height 58
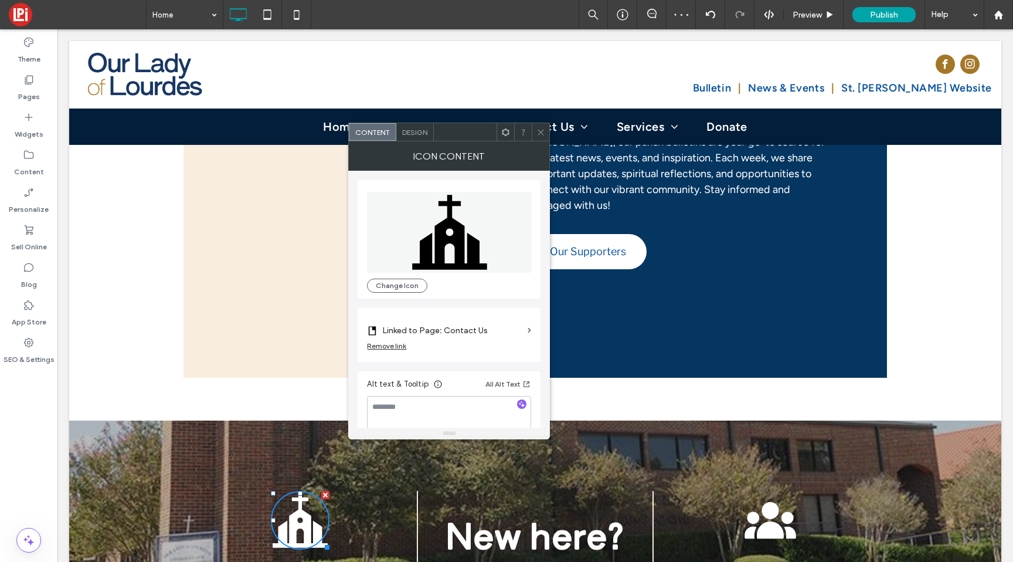
click at [455, 331] on label "Linked to Page: Contact Us" at bounding box center [452, 330] width 141 height 22
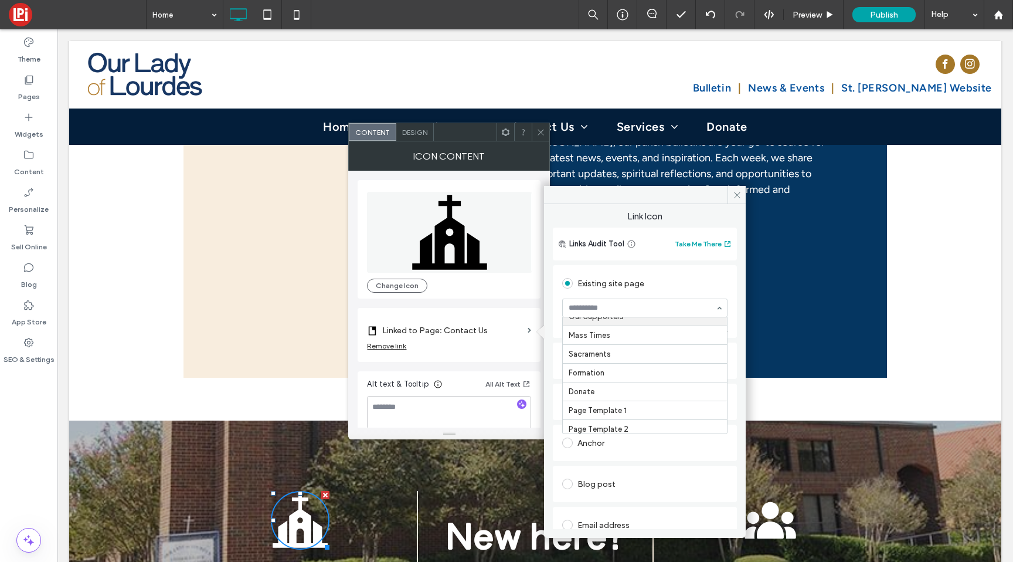
scroll to position [166, 0]
click at [737, 194] on use at bounding box center [737, 195] width 6 height 6
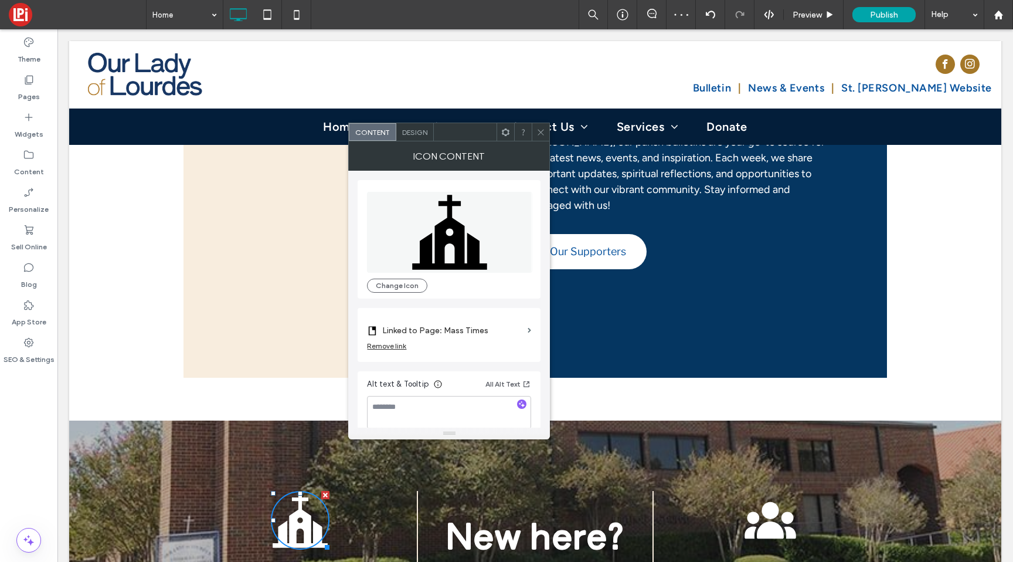
click at [539, 128] on icon at bounding box center [540, 132] width 9 height 9
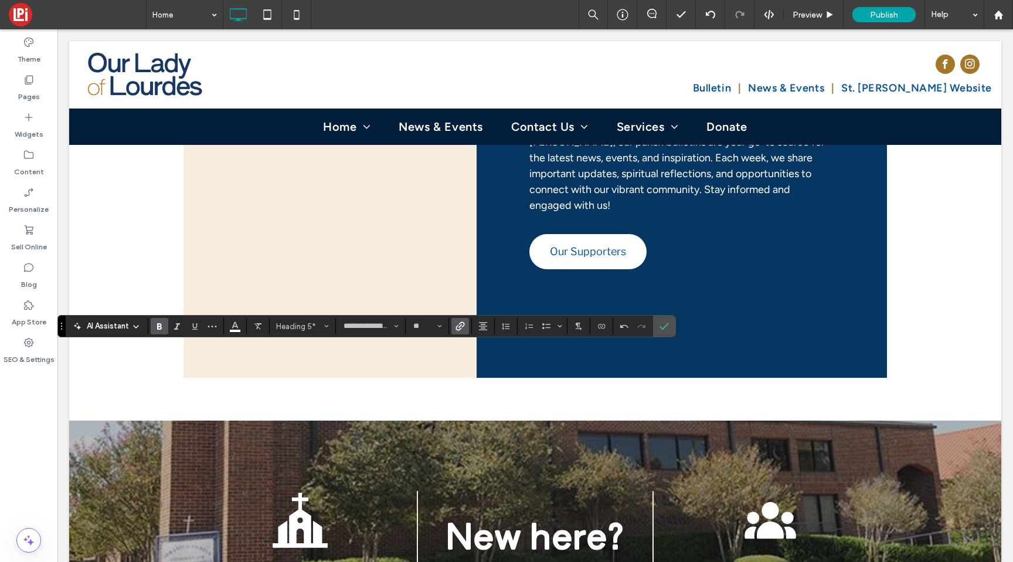
click at [463, 323] on icon "Link" at bounding box center [459, 325] width 9 height 9
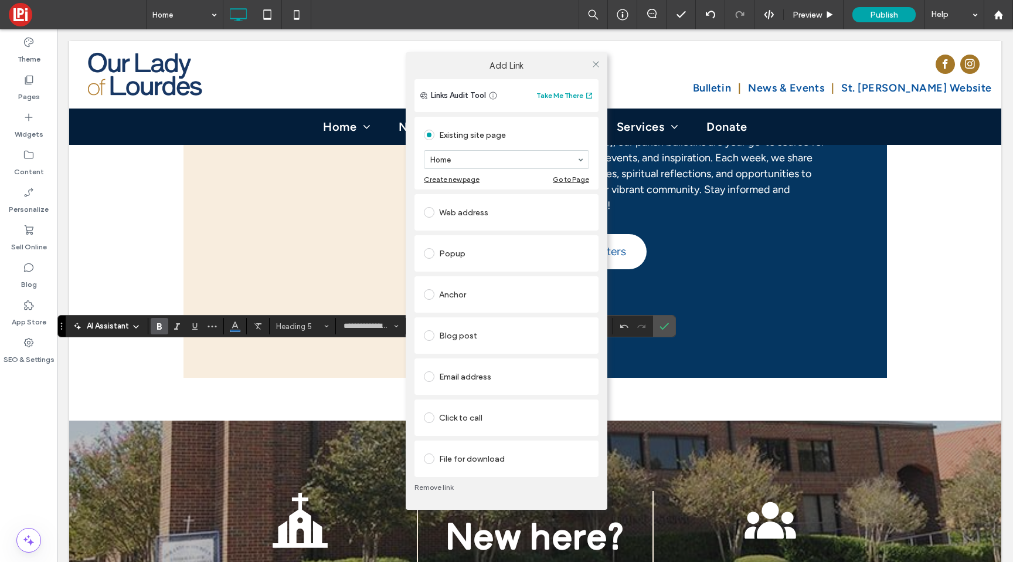
click at [481, 169] on section "Home" at bounding box center [506, 159] width 165 height 30
type input "*"
click at [593, 63] on icon at bounding box center [595, 64] width 9 height 9
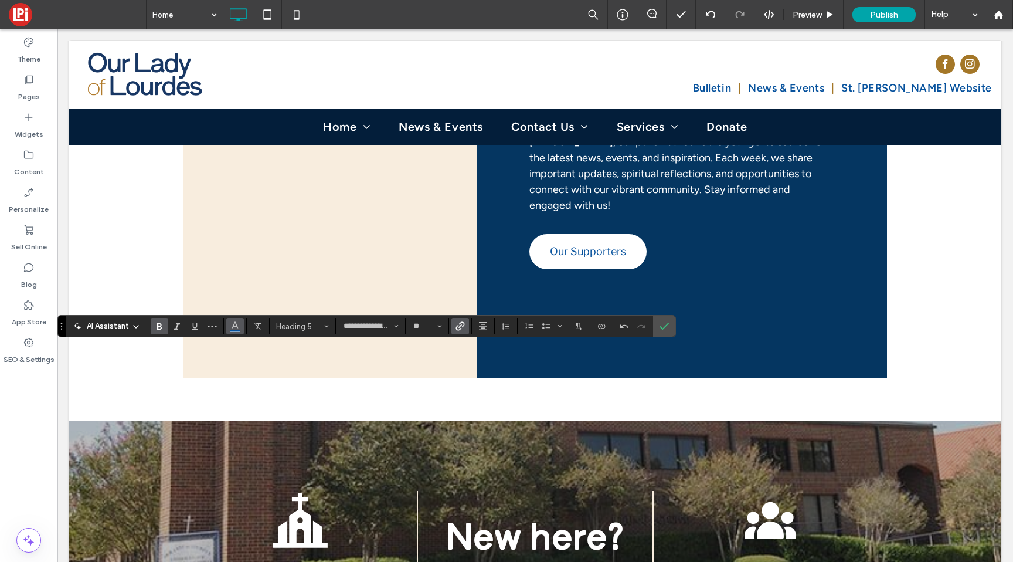
click at [227, 331] on button "Color" at bounding box center [235, 326] width 18 height 16
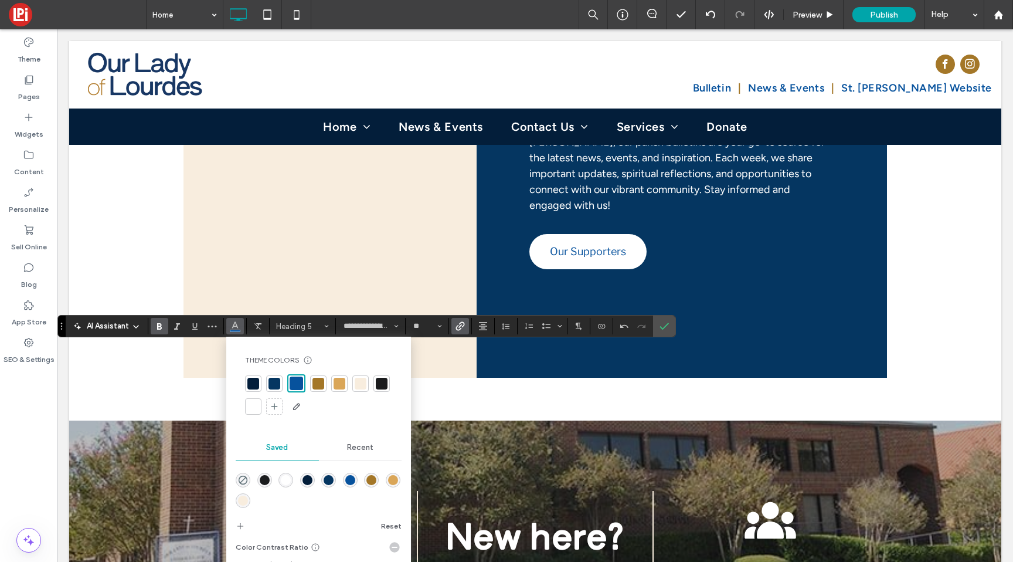
click at [257, 402] on div at bounding box center [253, 406] width 12 height 12
click at [666, 329] on icon "Confirm" at bounding box center [663, 325] width 9 height 9
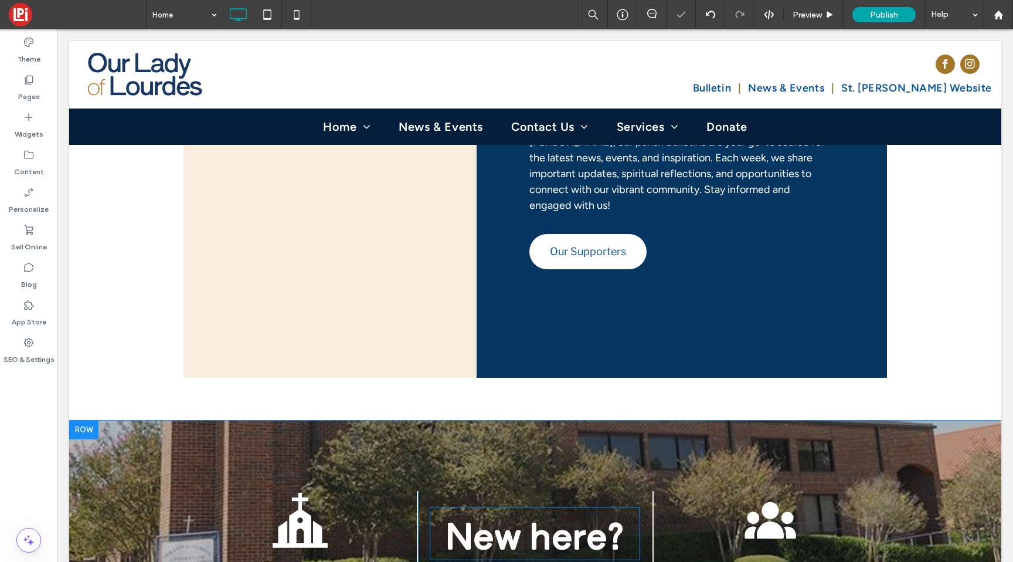
click at [522, 508] on span "New here?" at bounding box center [534, 533] width 178 height 51
type input "**********"
type input "**"
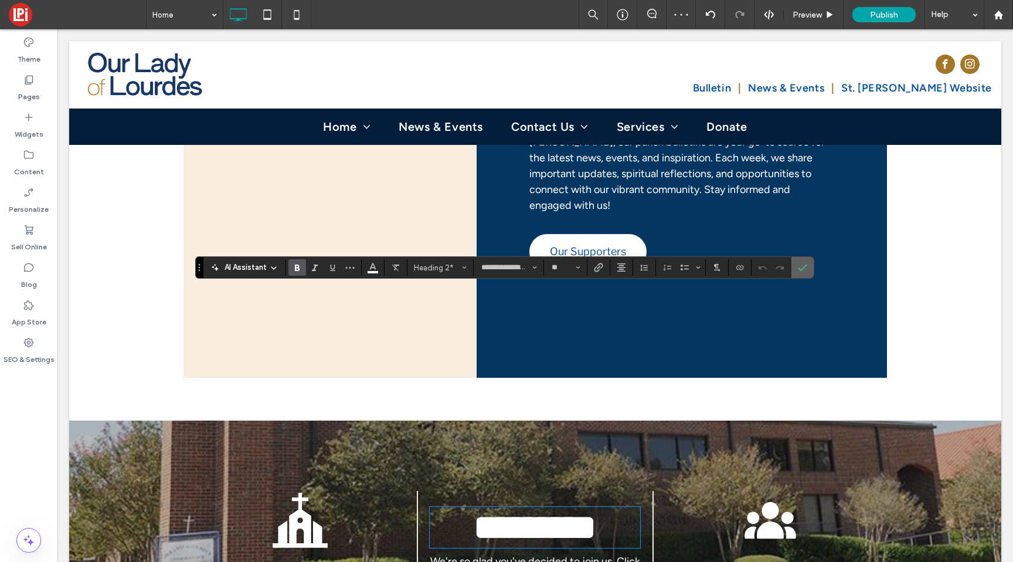
click at [800, 268] on icon "Confirm" at bounding box center [802, 267] width 9 height 9
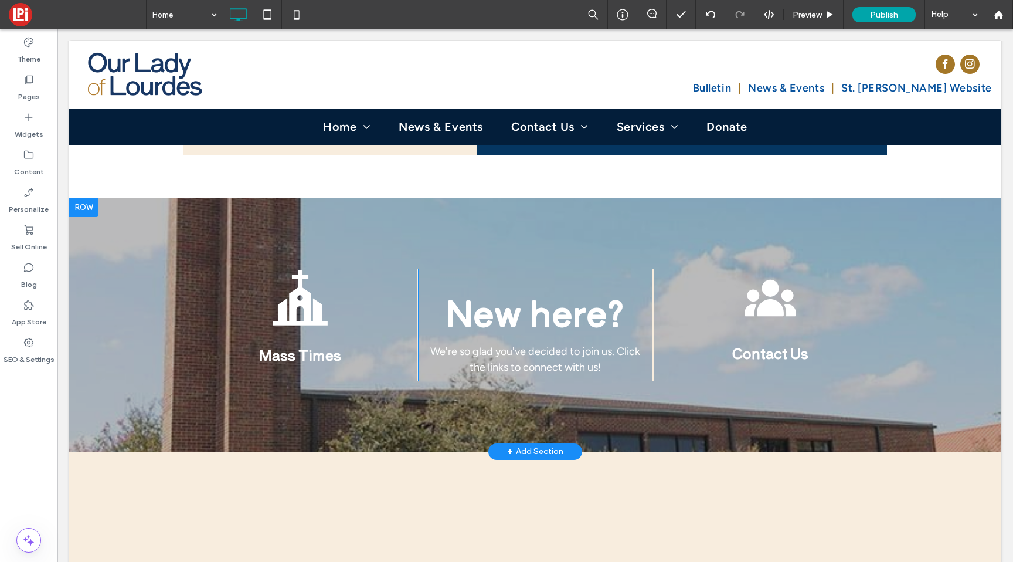
scroll to position [2894, 0]
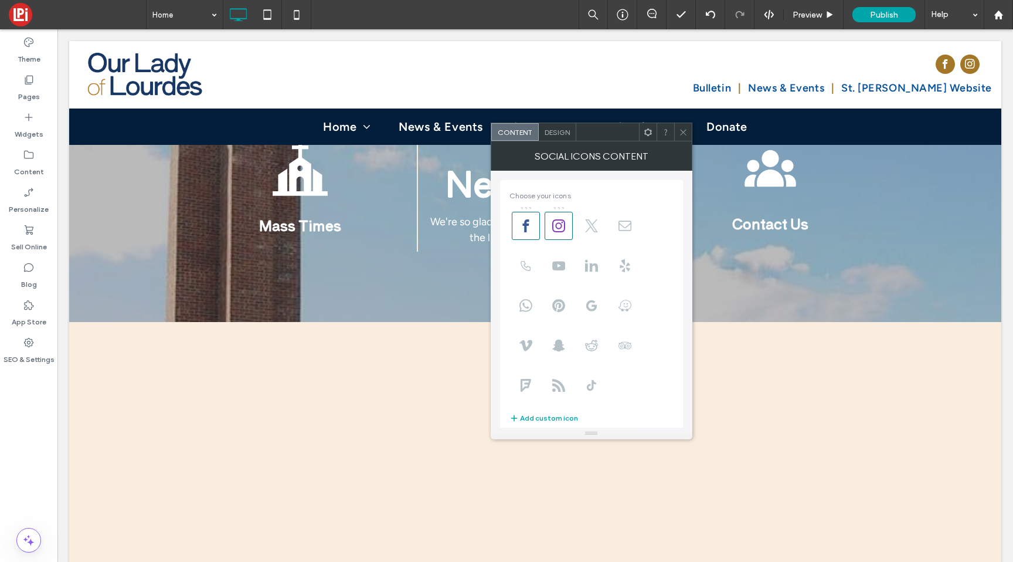
click at [550, 139] on div "Design" at bounding box center [558, 132] width 38 height 18
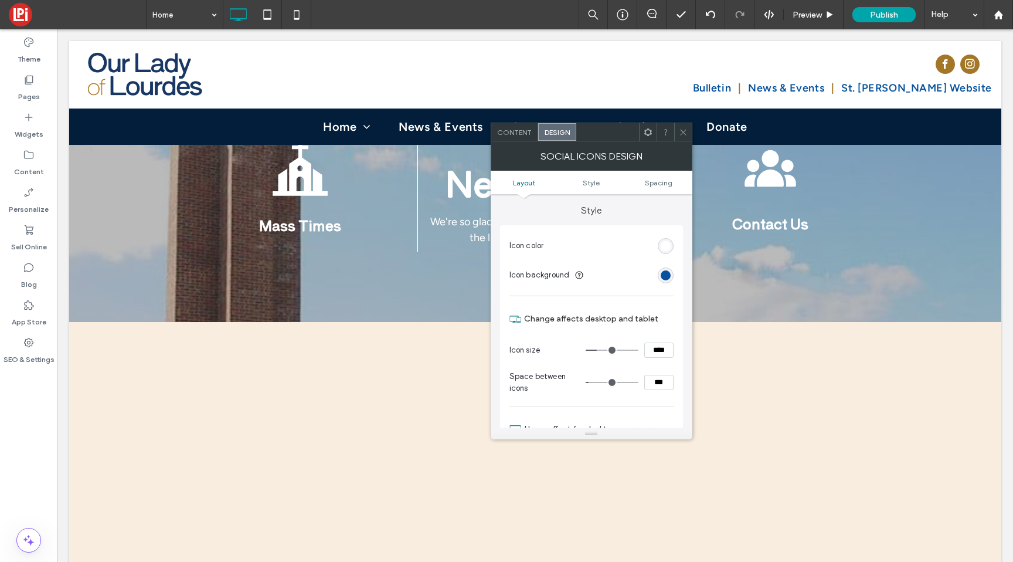
scroll to position [98, 0]
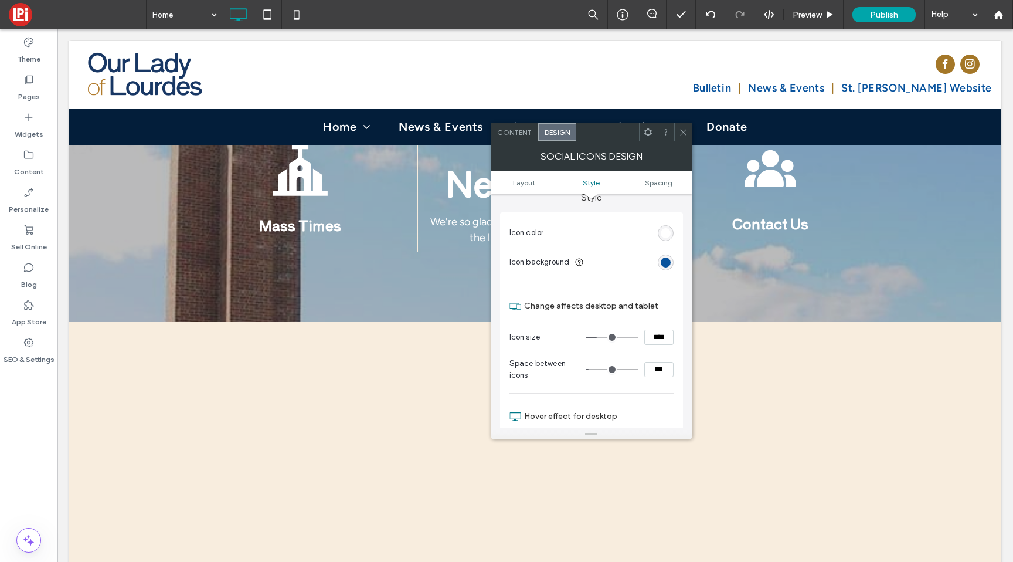
click at [654, 341] on input "****" at bounding box center [658, 336] width 29 height 15
type input "****"
type input "**"
click at [682, 134] on icon at bounding box center [683, 132] width 9 height 9
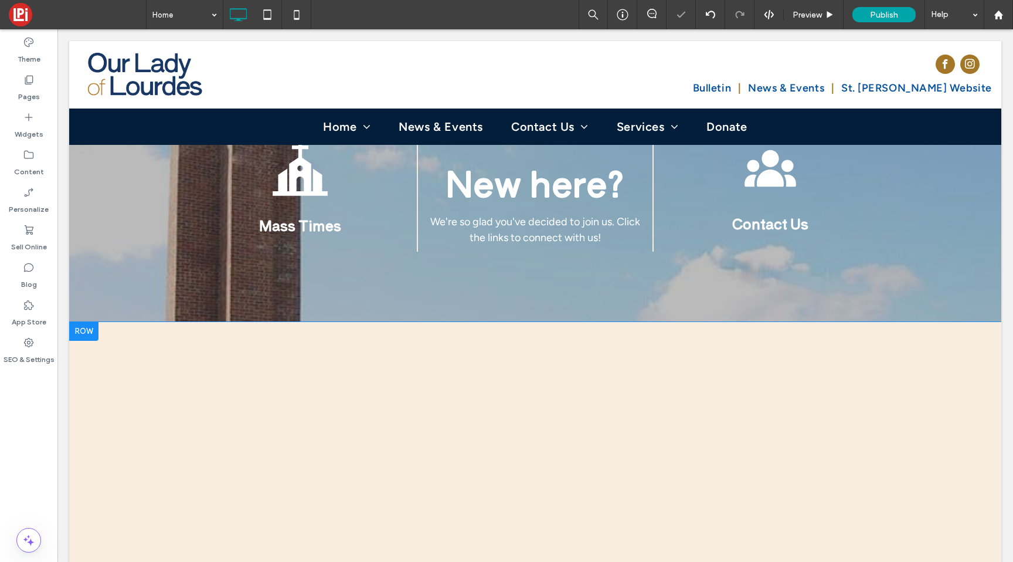
scroll to position [2896, 0]
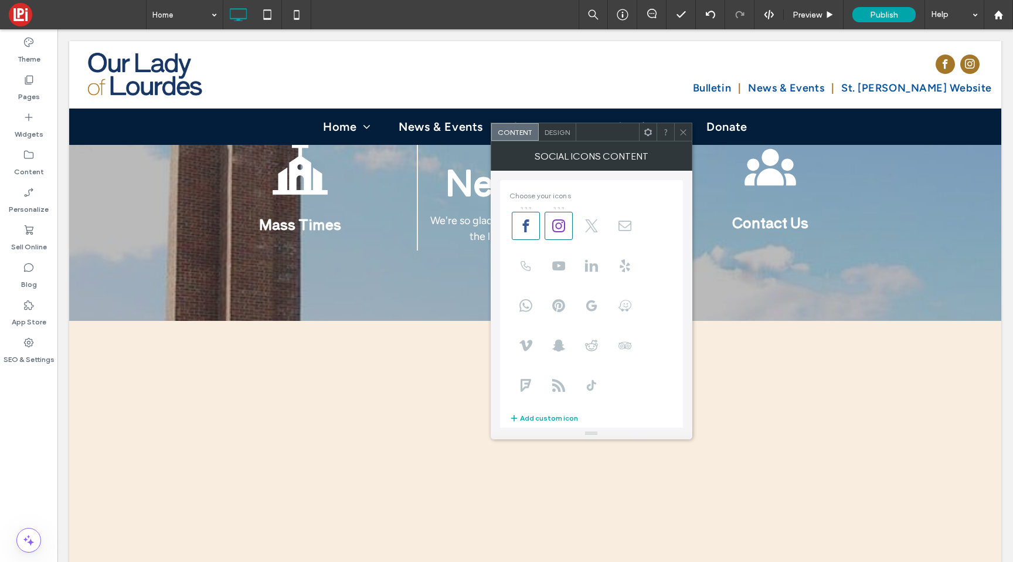
scroll to position [144, 0]
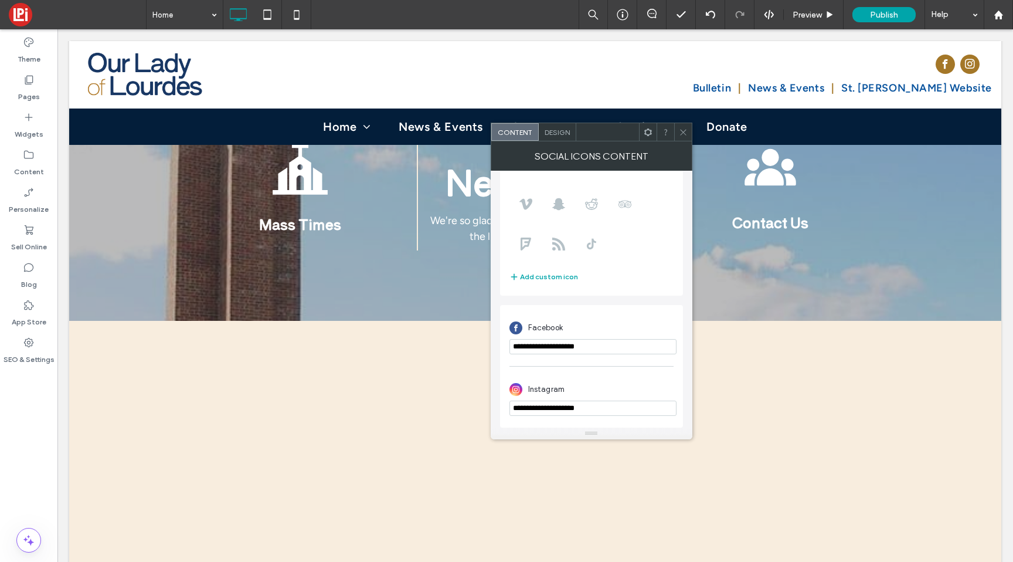
click at [548, 346] on input "**********" at bounding box center [592, 346] width 167 height 15
paste input "**********"
type input "**********"
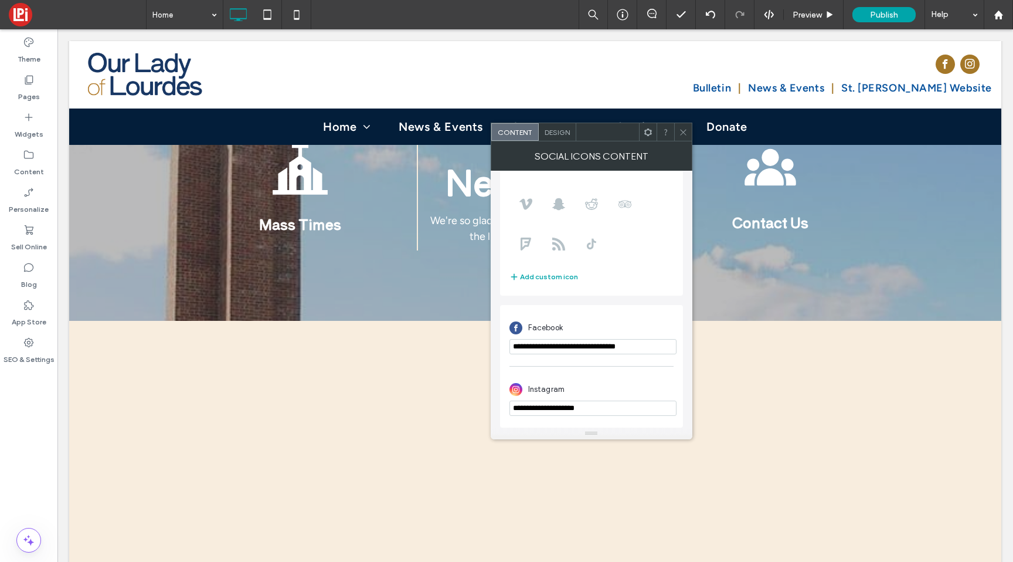
click at [683, 132] on icon at bounding box center [683, 132] width 9 height 9
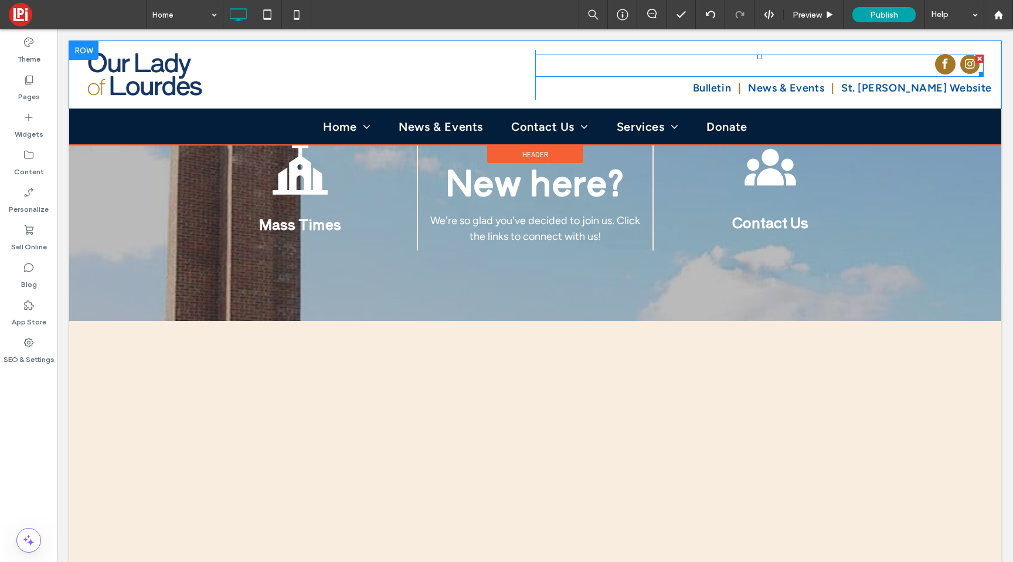
click at [936, 68] on span "facebook" at bounding box center [945, 64] width 21 height 21
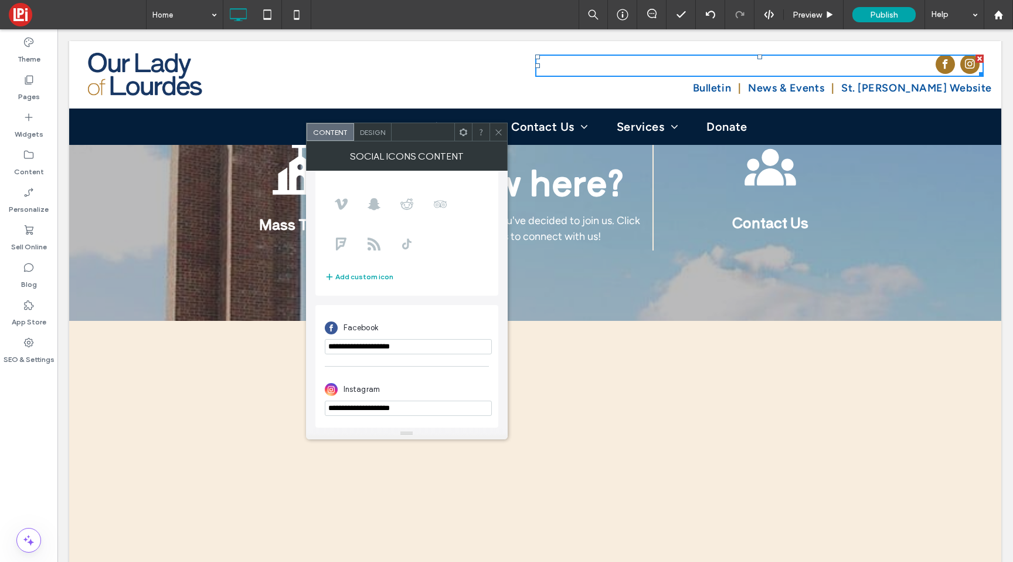
click at [366, 350] on input "**********" at bounding box center [408, 346] width 167 height 15
paste input "**********"
type input "**********"
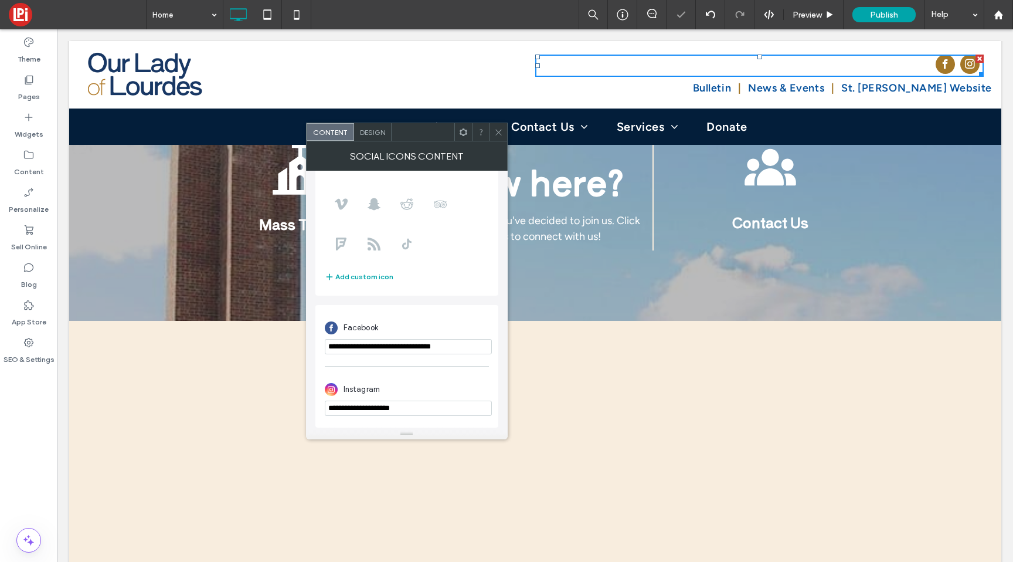
click at [497, 130] on icon at bounding box center [498, 132] width 9 height 9
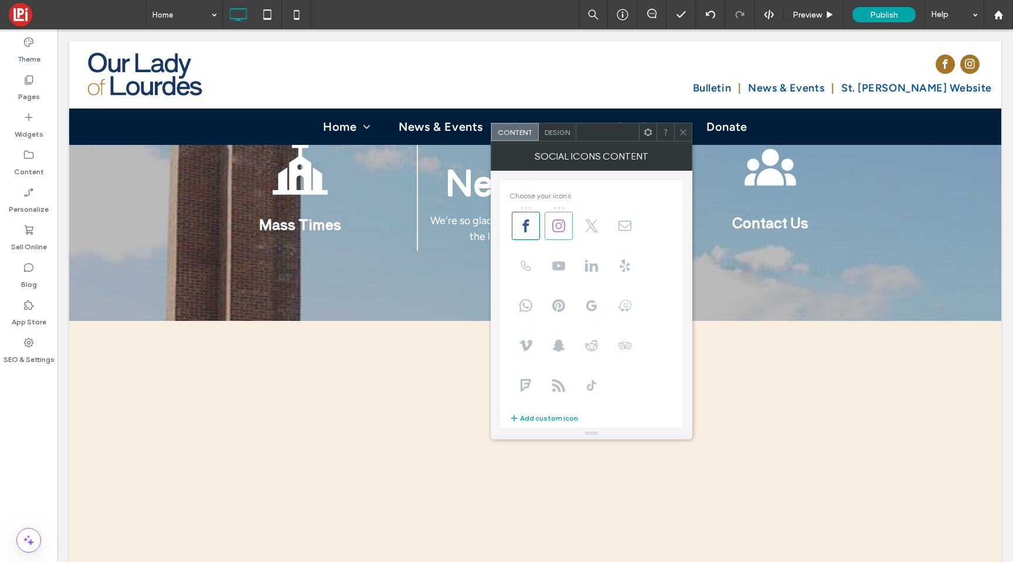
click at [565, 217] on span at bounding box center [559, 226] width 28 height 28
click at [684, 128] on icon at bounding box center [683, 132] width 9 height 9
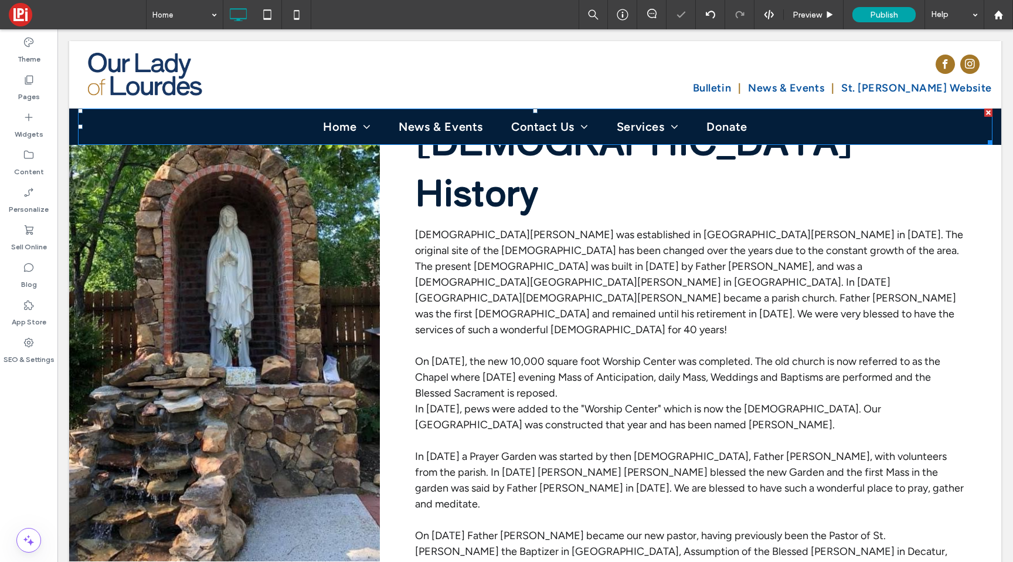
scroll to position [186, 0]
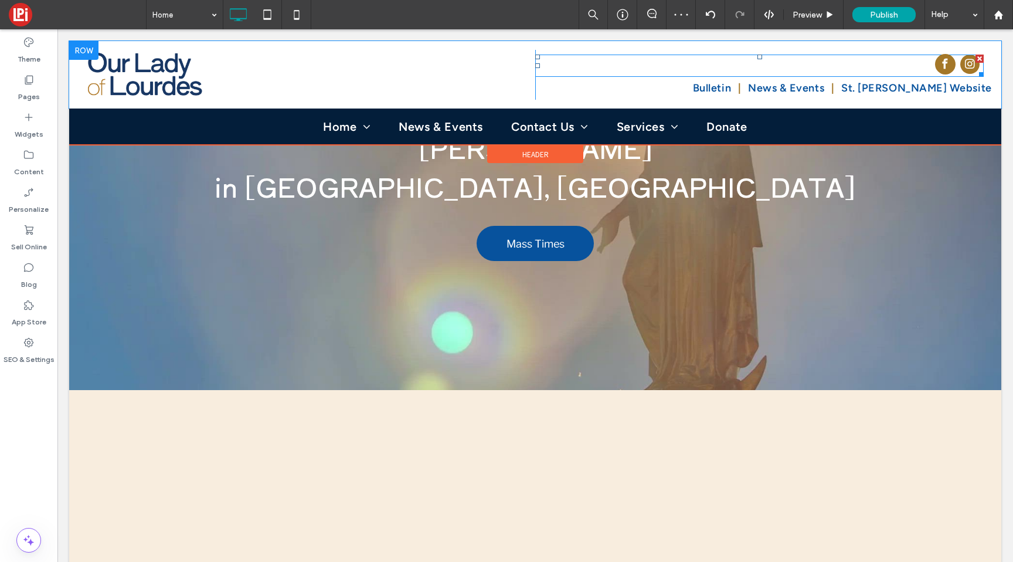
click at [944, 61] on span "facebook" at bounding box center [945, 64] width 21 height 21
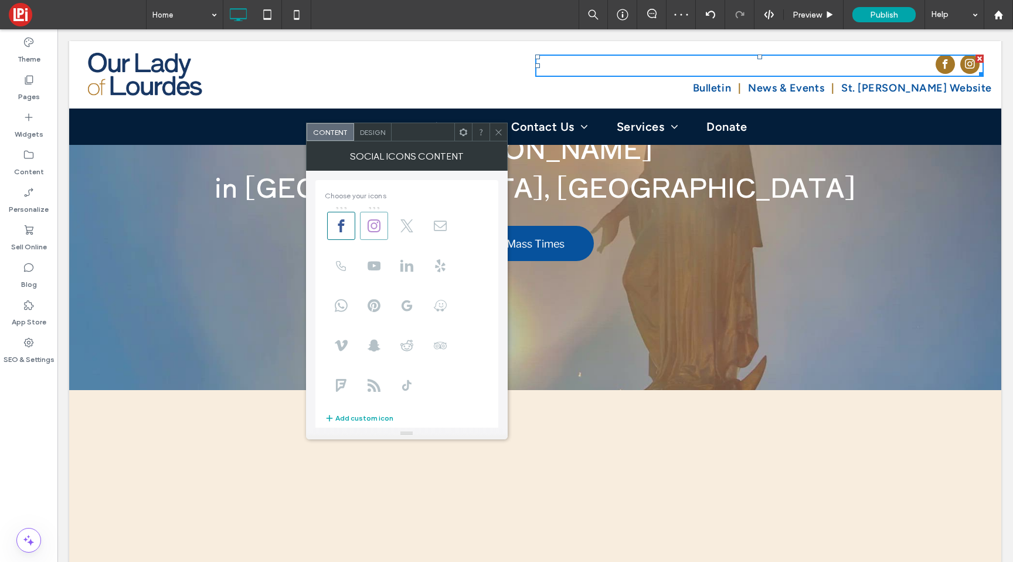
click at [369, 229] on icon at bounding box center [374, 225] width 13 height 13
click at [501, 134] on icon at bounding box center [498, 132] width 9 height 9
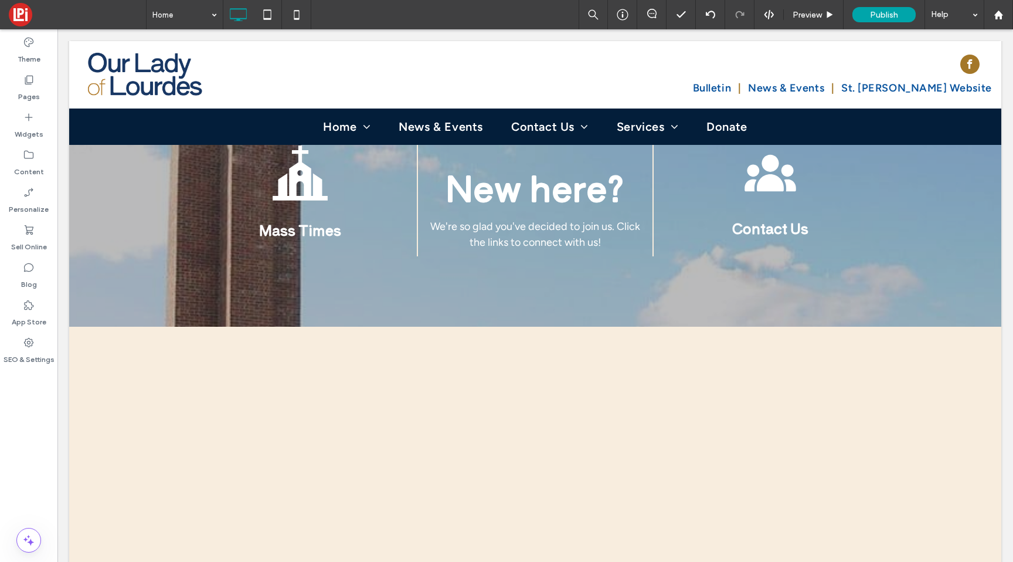
scroll to position [2896, 0]
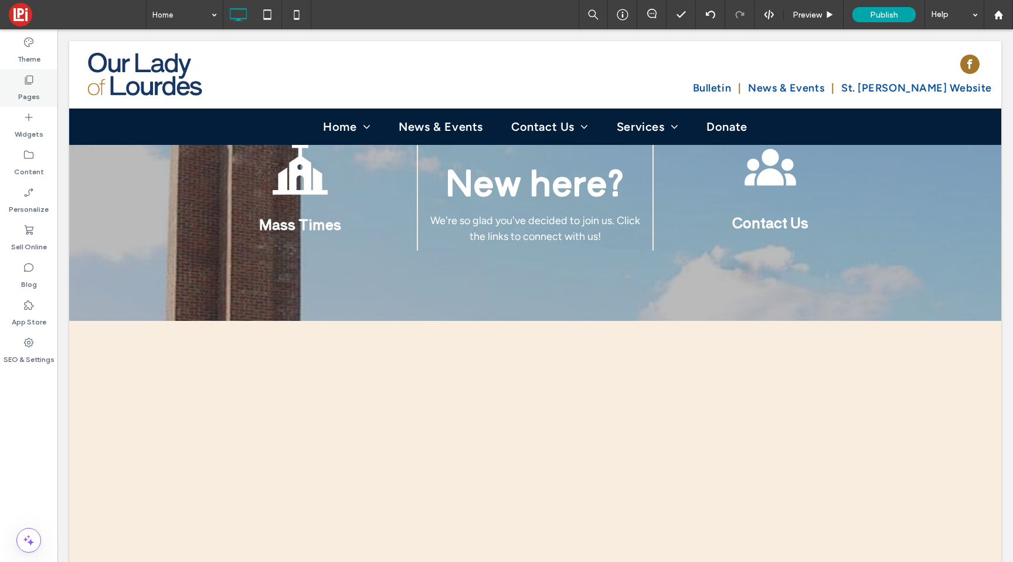
click at [25, 106] on div "Pages" at bounding box center [28, 88] width 57 height 38
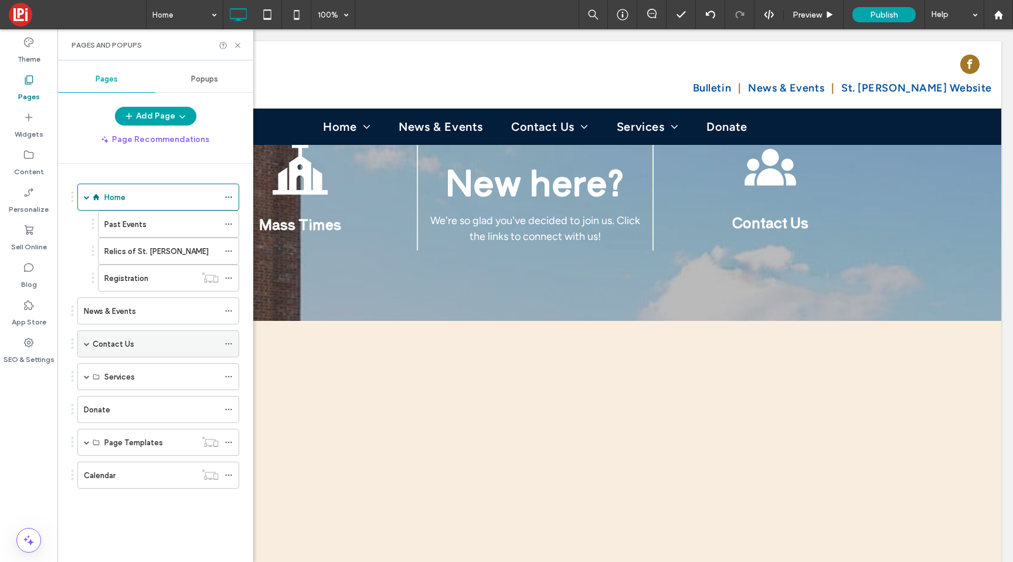
click at [103, 332] on div "Contact Us" at bounding box center [156, 344] width 126 height 26
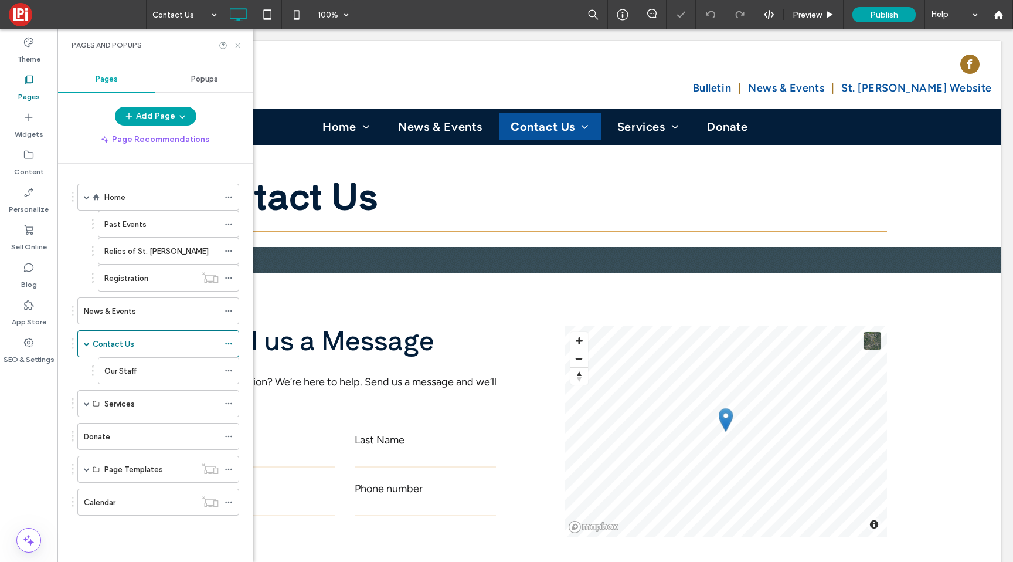
click at [238, 44] on use at bounding box center [237, 45] width 5 height 5
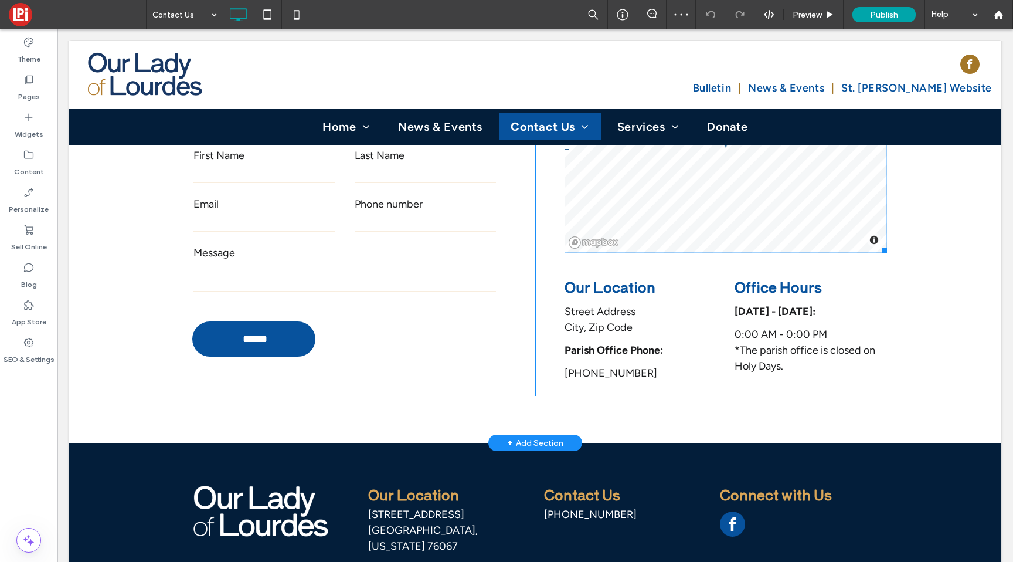
scroll to position [343, 0]
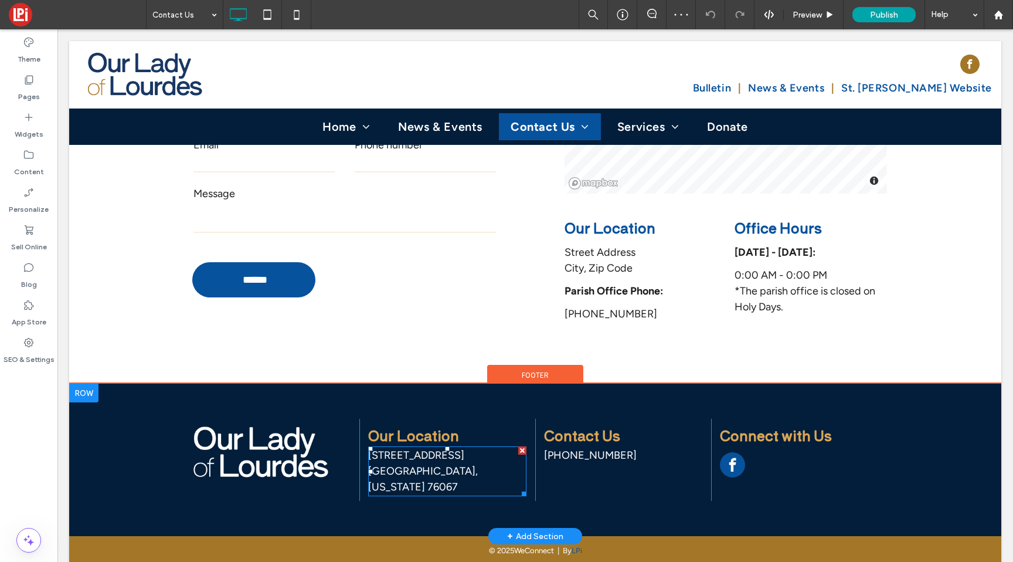
click at [424, 462] on p "108 NW 4th Avenue Mineral Wells, Texas 76067" at bounding box center [447, 470] width 158 height 47
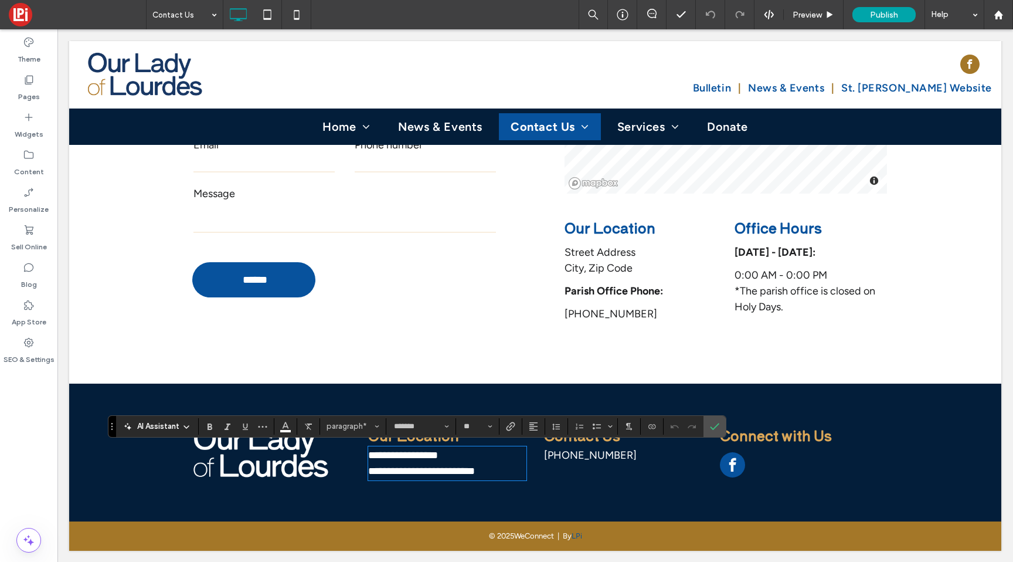
click at [588, 263] on span "City, Zip Code ﻿" at bounding box center [598, 267] width 68 height 13
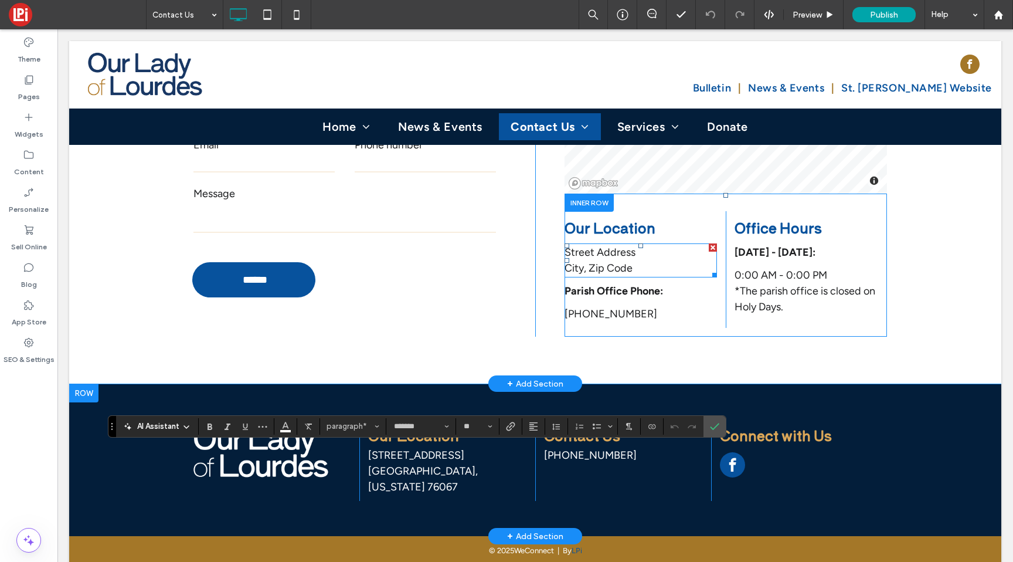
click at [588, 263] on span "City, Zip Code ﻿" at bounding box center [598, 267] width 68 height 13
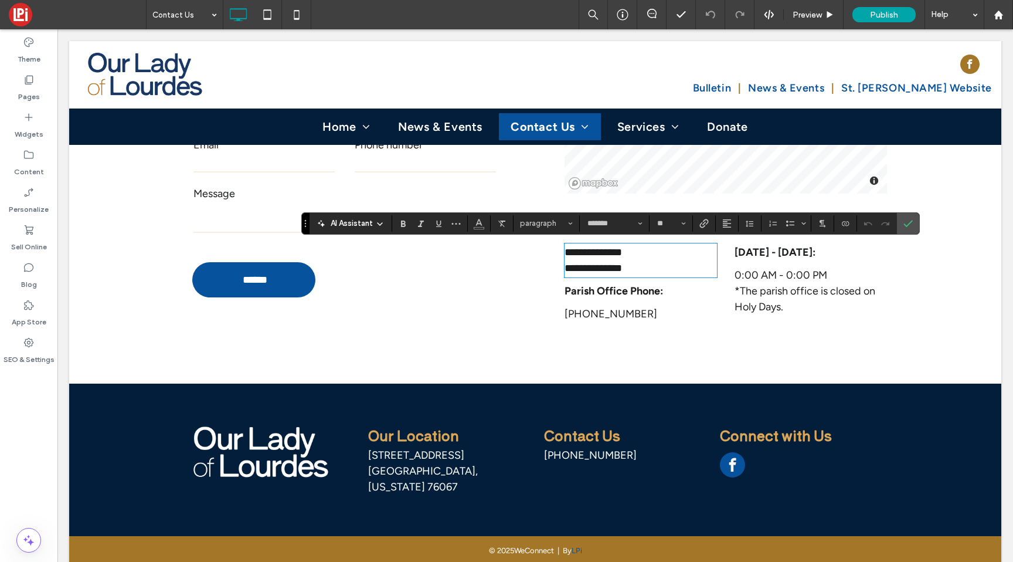
scroll to position [0, 0]
click at [562, 457] on span "[PHONE_NUMBER]" at bounding box center [590, 454] width 93 height 13
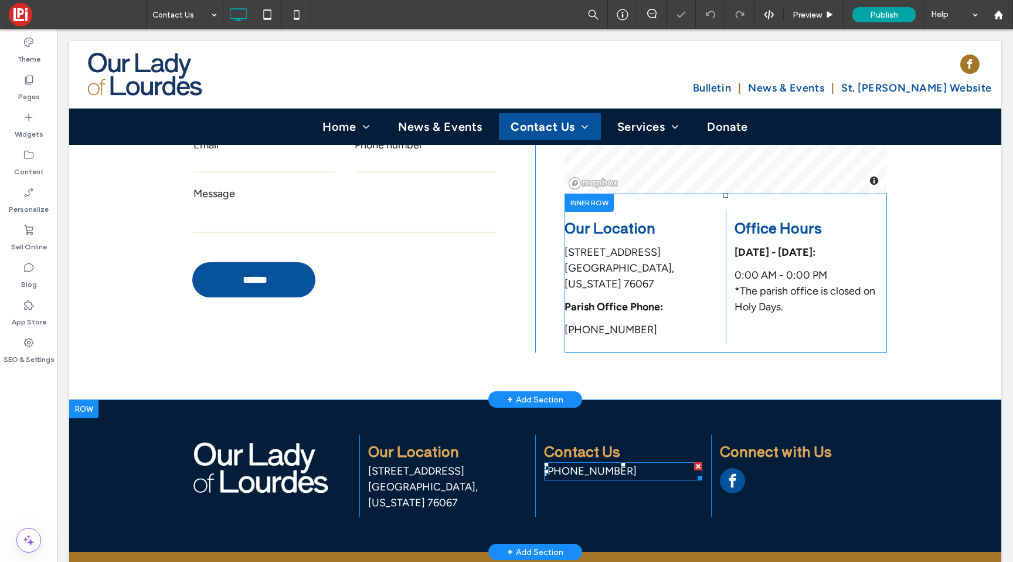
click at [562, 464] on span "[PHONE_NUMBER]" at bounding box center [590, 470] width 93 height 13
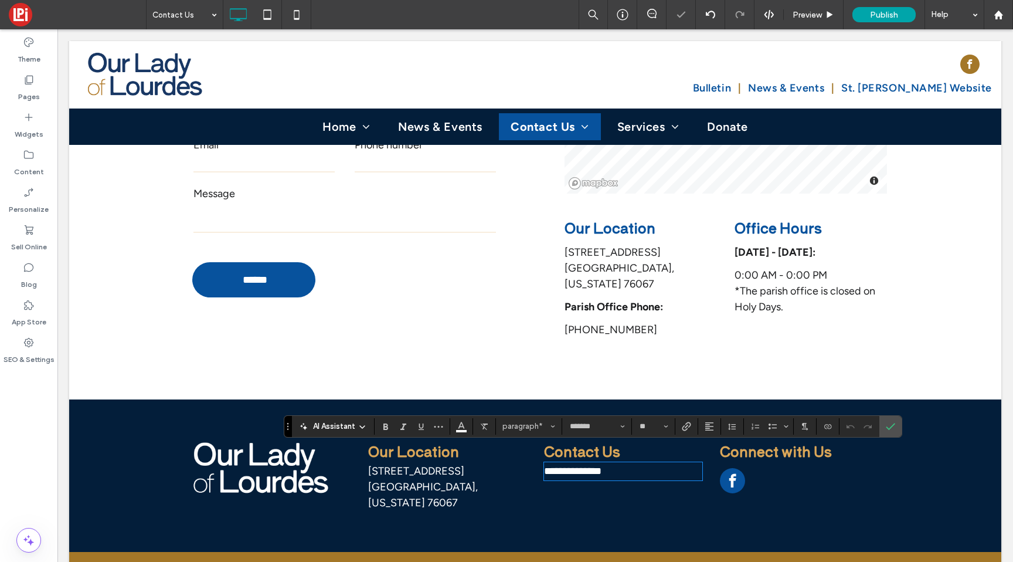
click at [582, 321] on div "555-555-5555" at bounding box center [640, 330] width 152 height 18
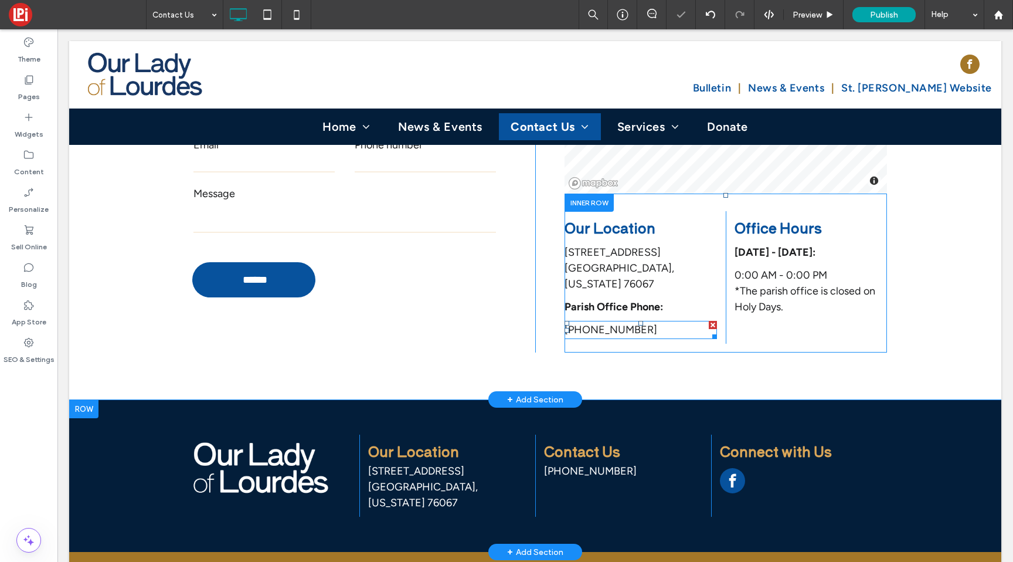
click at [582, 321] on div "555-555-5555" at bounding box center [640, 330] width 152 height 18
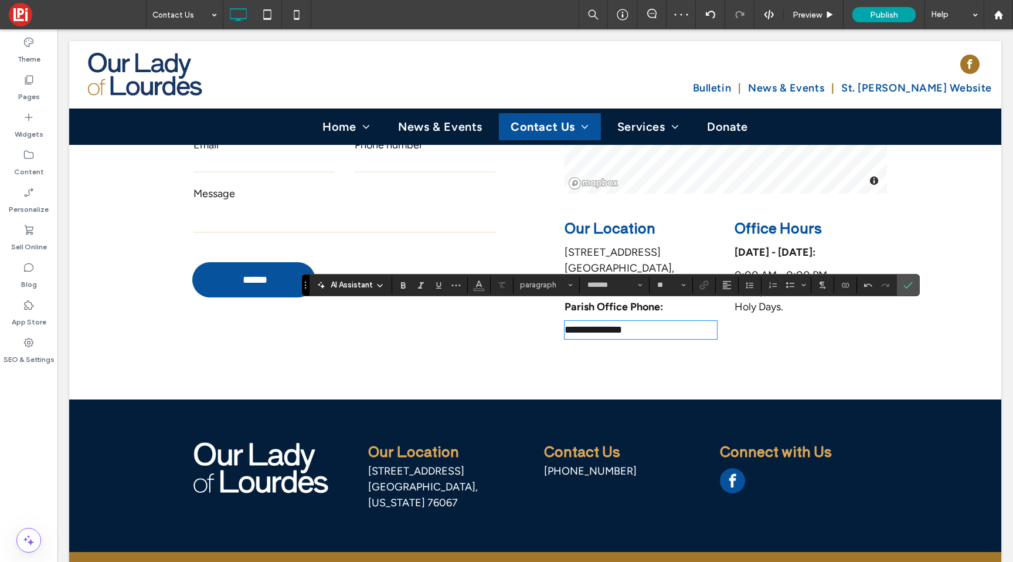
click at [746, 249] on span "Monday - Friday:" at bounding box center [774, 252] width 81 height 13
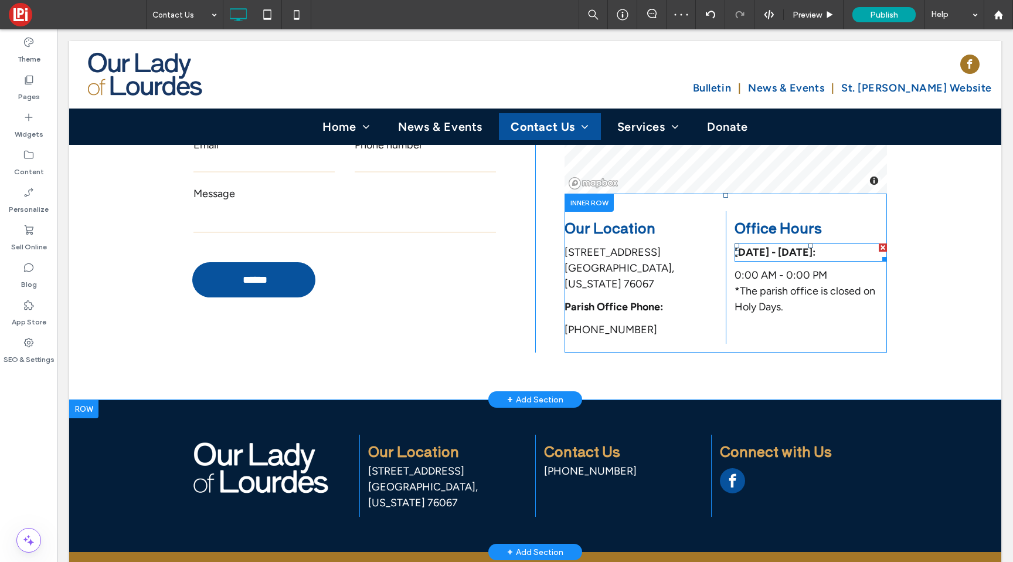
click at [798, 250] on span "Monday - Friday:" at bounding box center [774, 252] width 81 height 13
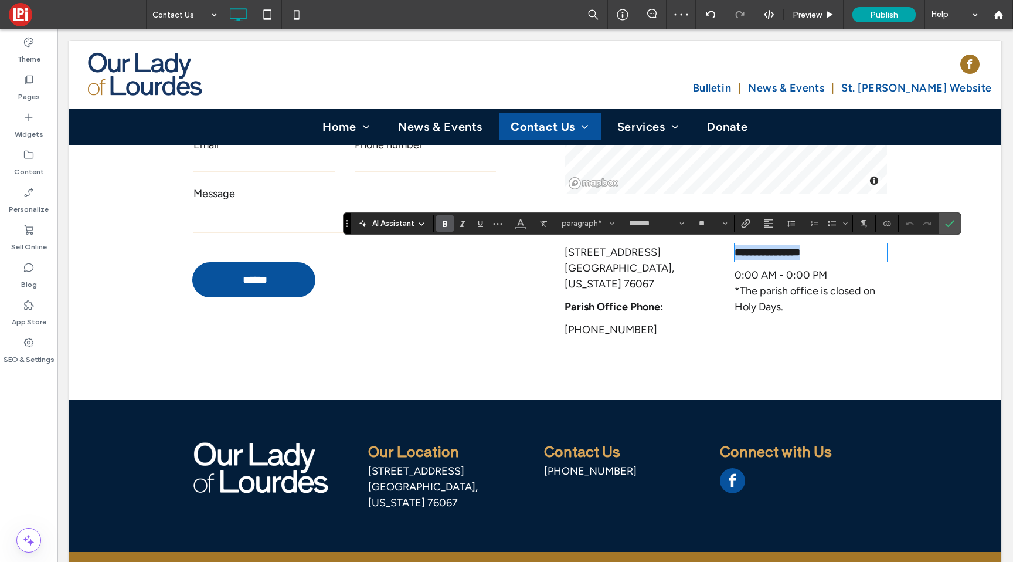
click at [798, 250] on strong "**********" at bounding box center [767, 252] width 66 height 11
click at [784, 282] on p "0:00 AM - 0:00 PM" at bounding box center [810, 275] width 152 height 16
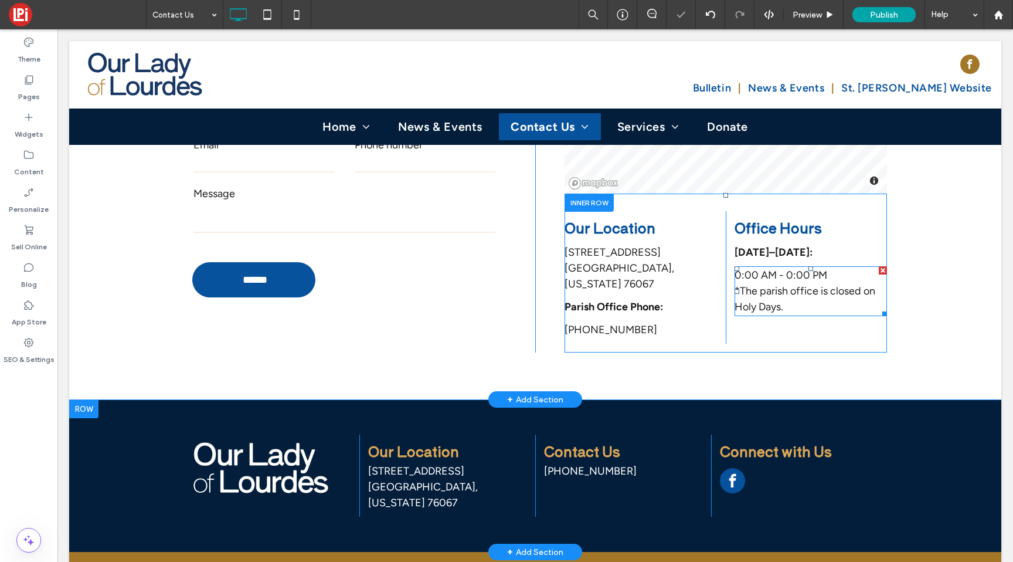
click at [740, 266] on div "0:00 AM - 0:00 PM *The parish office is closed on Holy Days." at bounding box center [810, 291] width 152 height 50
type input "*******"
type input "**"
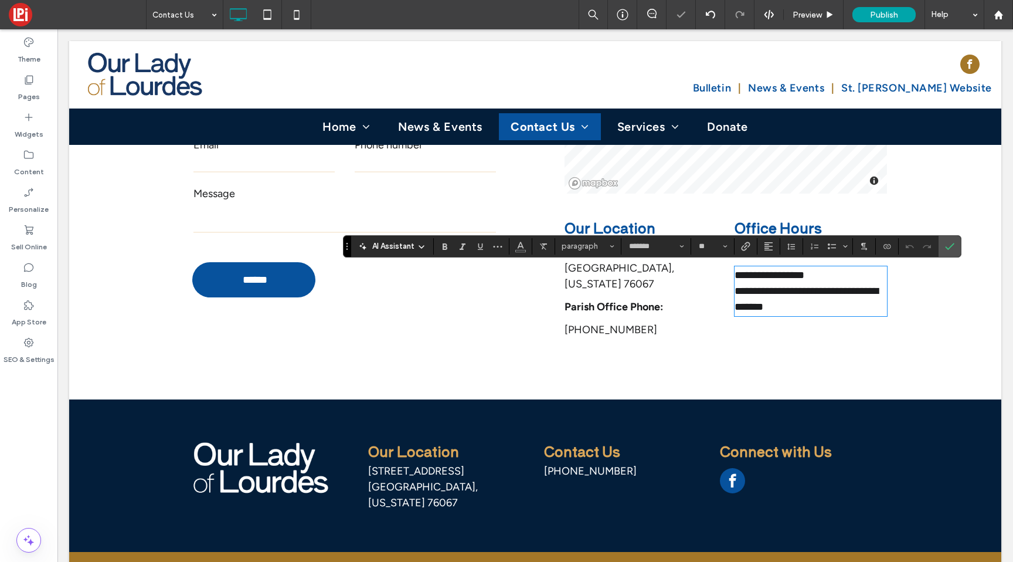
click at [735, 273] on span "**********" at bounding box center [769, 275] width 70 height 11
click at [794, 275] on span "**********" at bounding box center [771, 275] width 74 height 11
click at [788, 277] on span "**********" at bounding box center [771, 275] width 74 height 11
drag, startPoint x: 788, startPoint y: 307, endPoint x: 716, endPoint y: 290, distance: 73.5
click at [716, 290] on div "**********" at bounding box center [725, 277] width 322 height 132
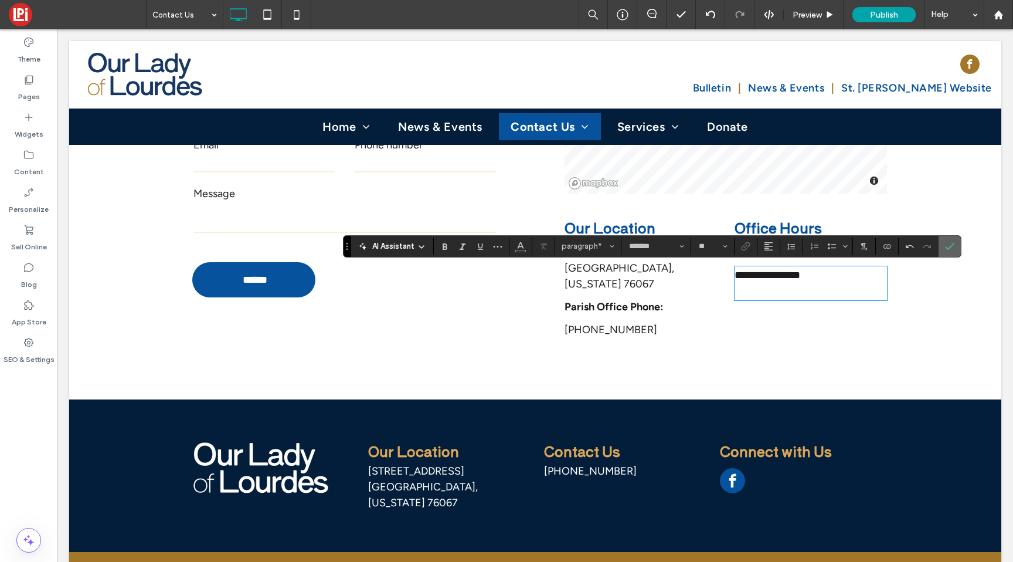
click at [951, 243] on icon "Confirm" at bounding box center [949, 245] width 9 height 9
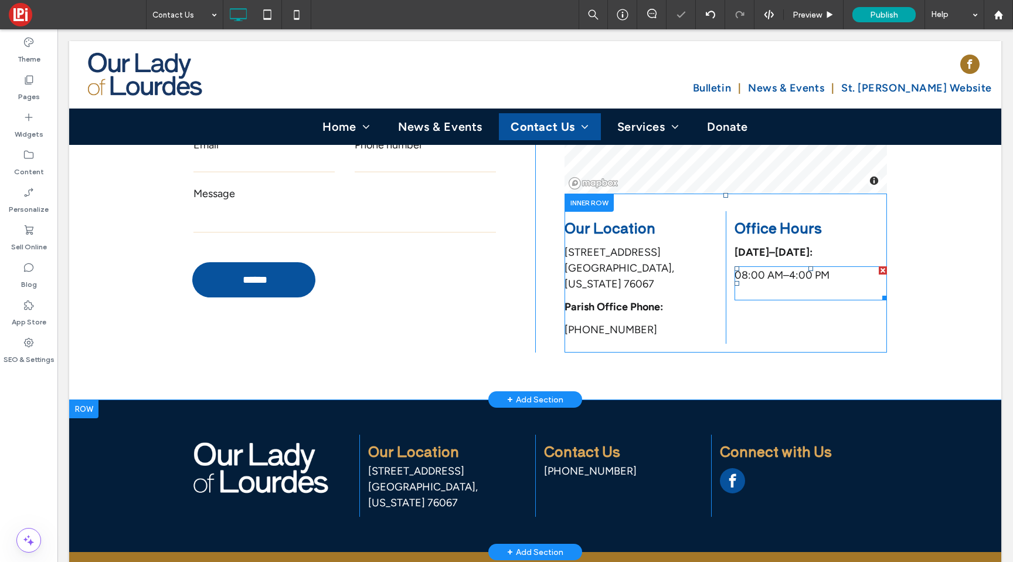
click at [772, 292] on p "08:00 AM–4:00 PM ﻿" at bounding box center [810, 283] width 152 height 32
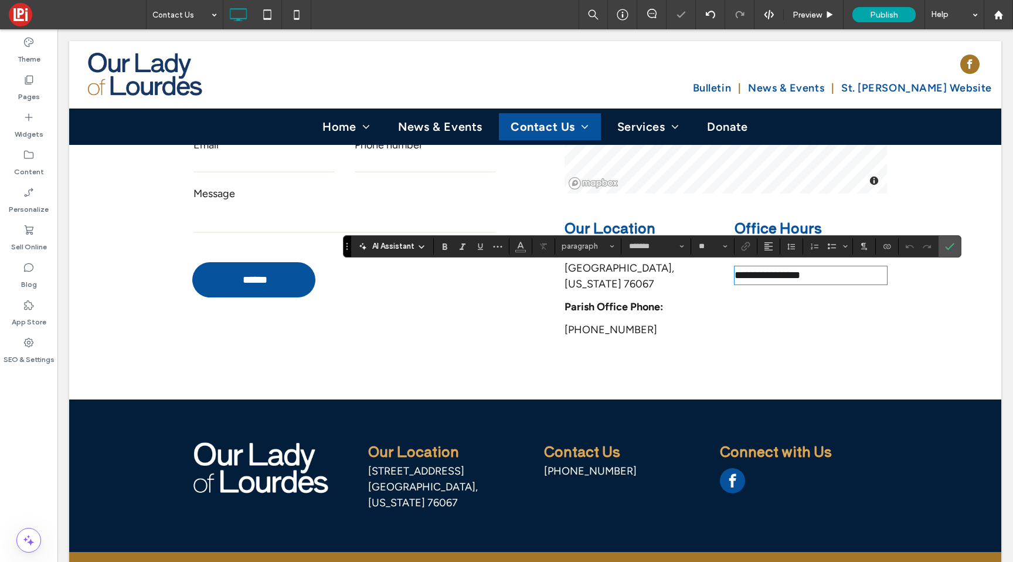
click at [759, 291] on div "**********" at bounding box center [806, 277] width 161 height 132
click at [950, 246] on use "Confirm" at bounding box center [949, 246] width 9 height 7
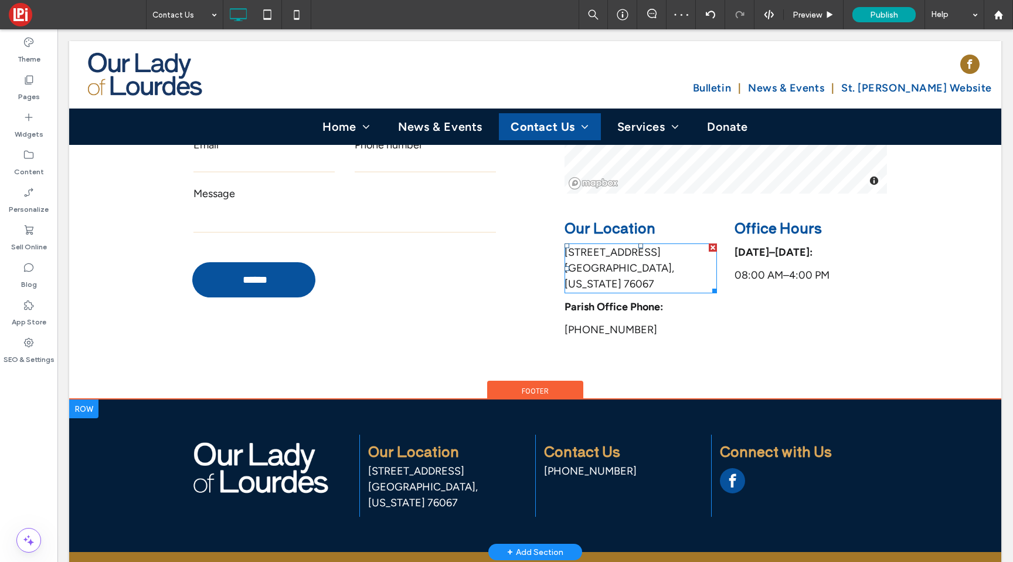
click at [591, 266] on span "108 NW 4th Avenue Mineral Wells, Texas 76067" at bounding box center [619, 268] width 110 height 45
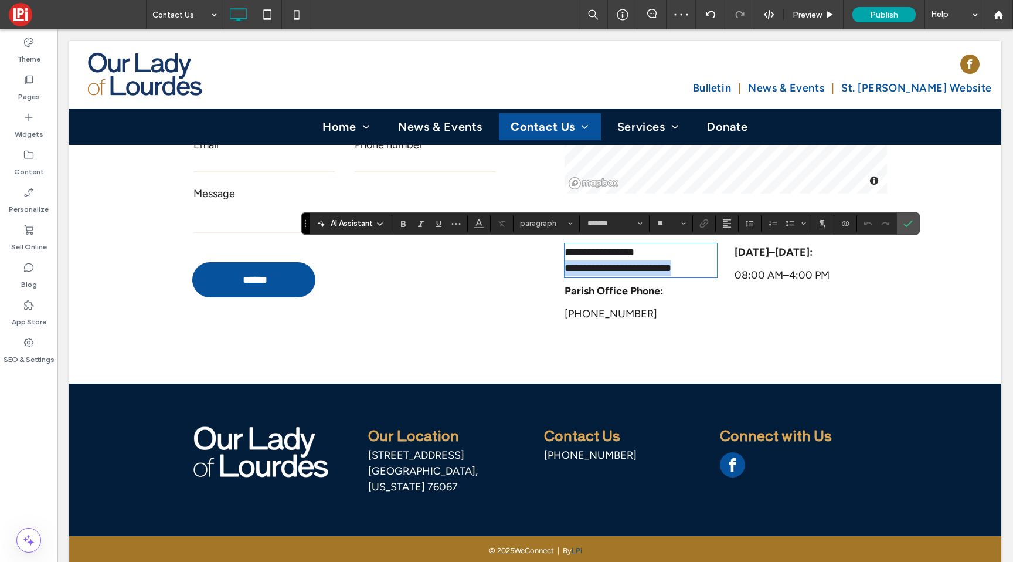
click at [591, 266] on span "**********" at bounding box center [617, 260] width 107 height 26
copy span "**********"
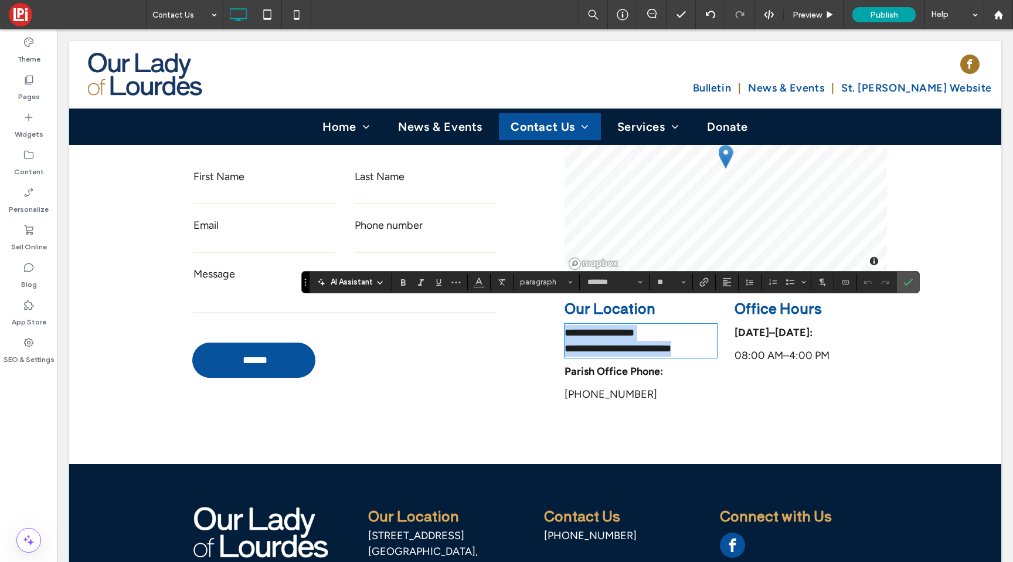
scroll to position [260, 0]
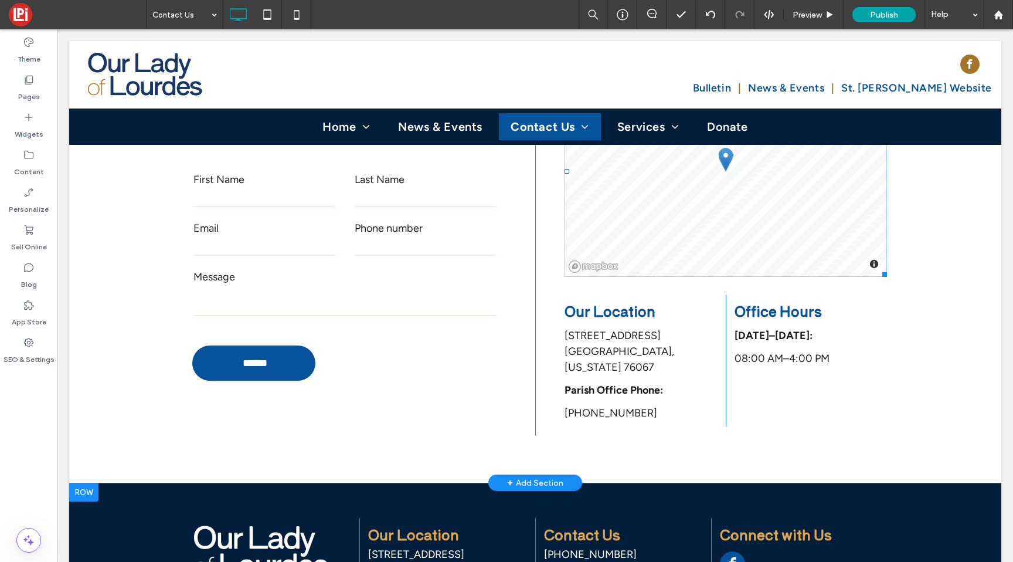
click at [651, 218] on span at bounding box center [725, 171] width 322 height 211
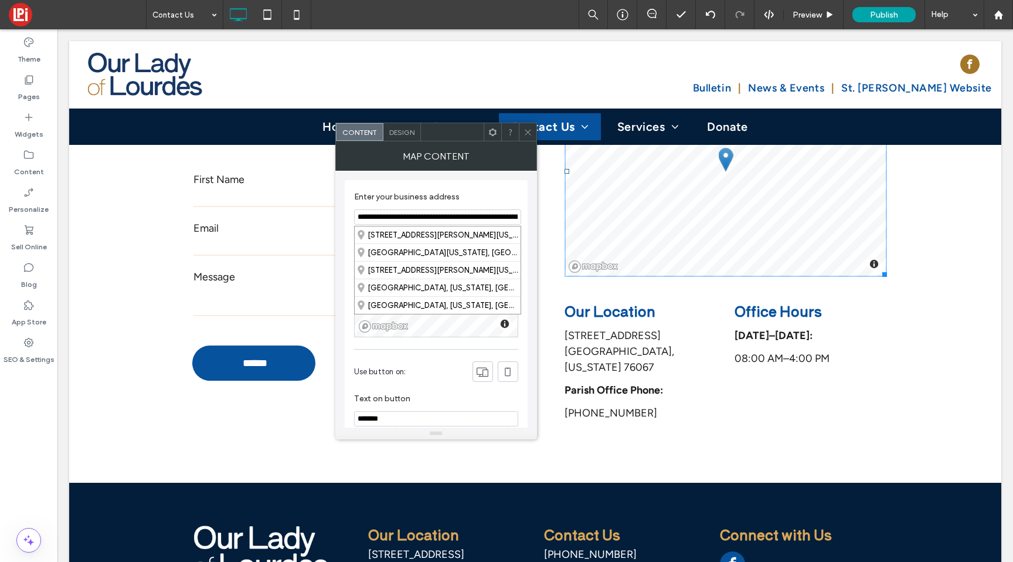
click at [386, 221] on input "**********" at bounding box center [437, 216] width 167 height 15
click at [391, 239] on div "108 Northwest 4th Avenue, Mineral Wells, Texas 76067, United States" at bounding box center [438, 234] width 166 height 17
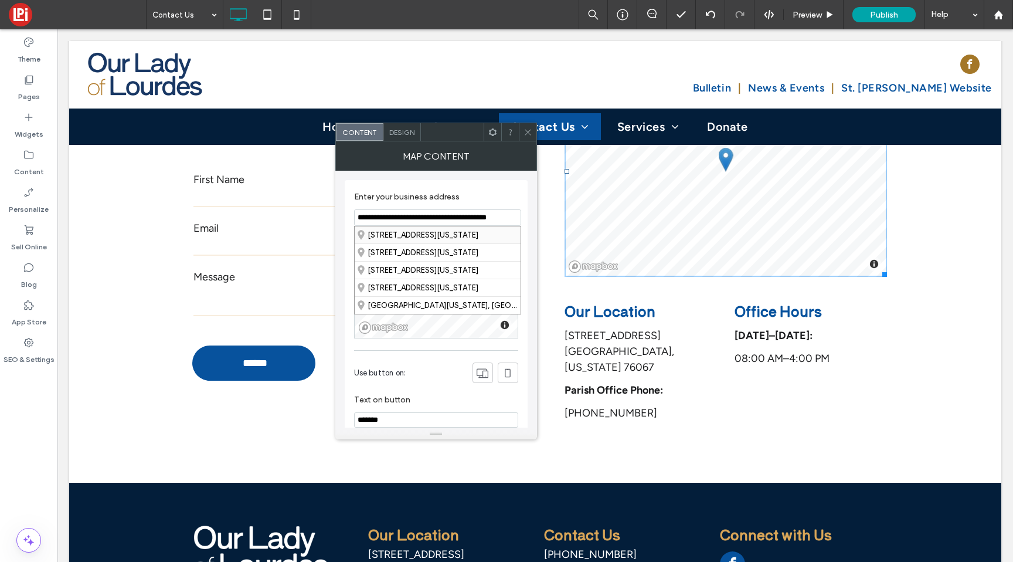
type input "**********"
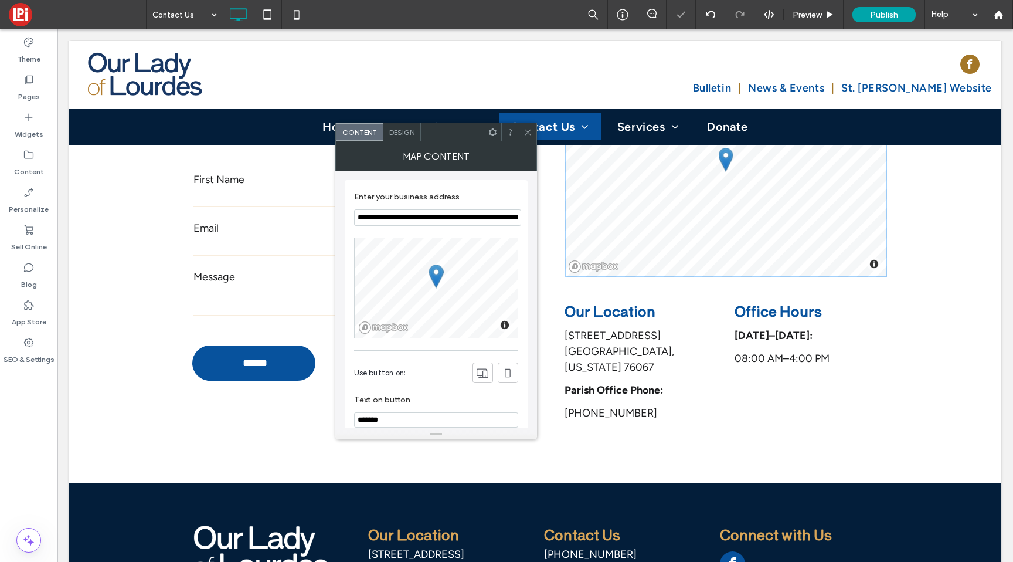
click at [400, 137] on div "Design" at bounding box center [402, 132] width 38 height 18
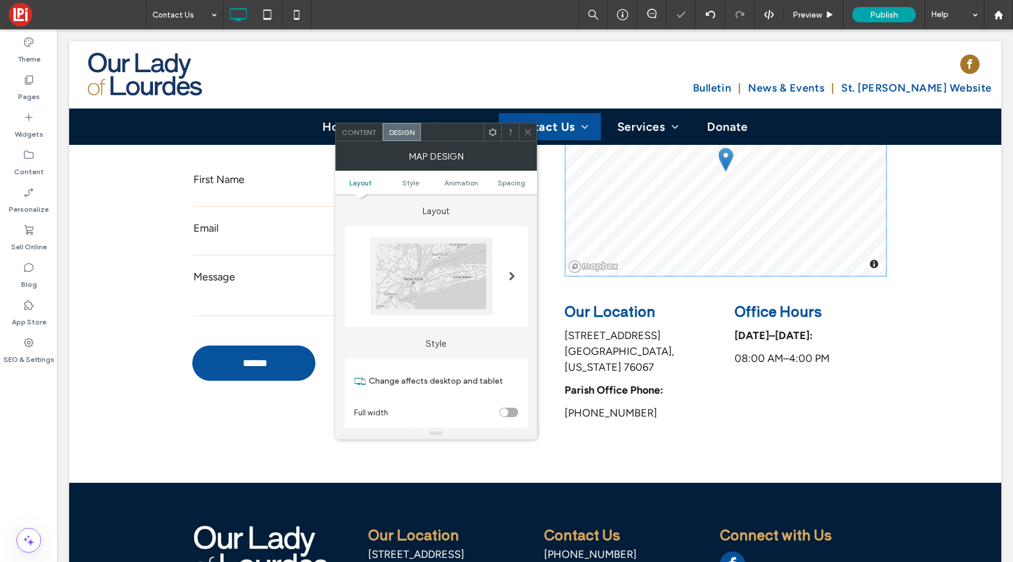
click at [407, 264] on div at bounding box center [431, 275] width 122 height 77
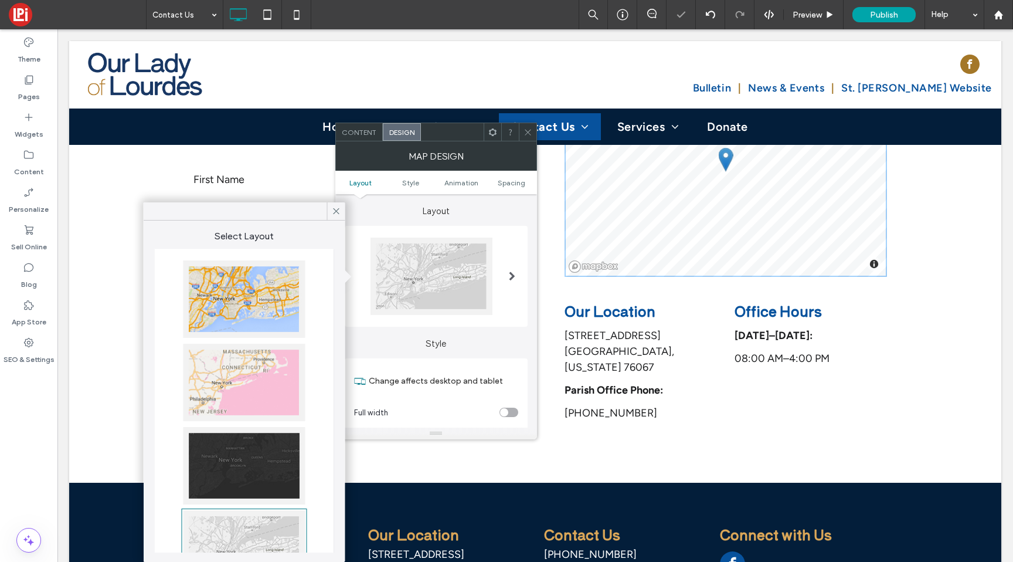
click at [245, 300] on div at bounding box center [244, 298] width 122 height 77
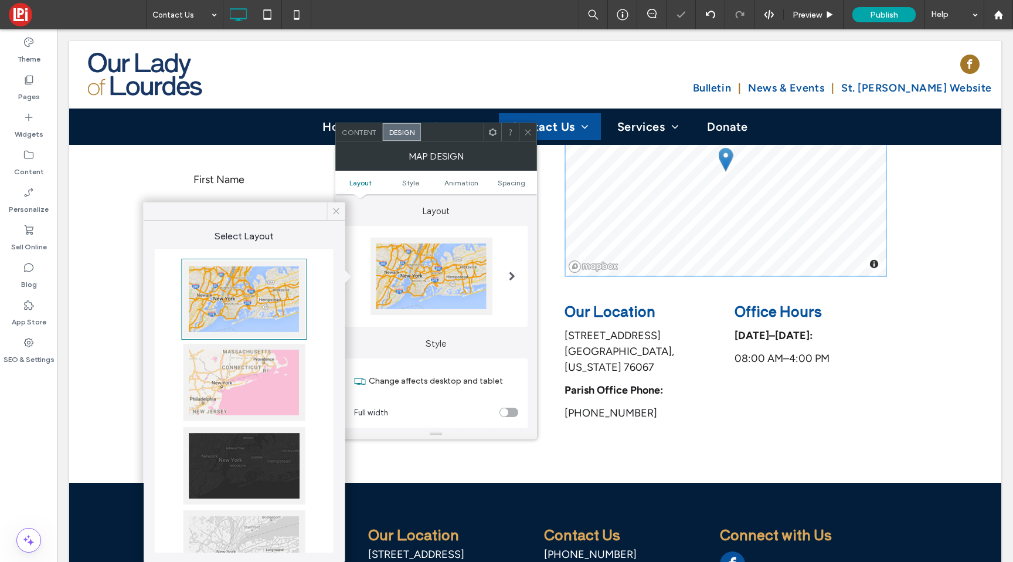
click at [335, 216] on icon at bounding box center [336, 211] width 11 height 11
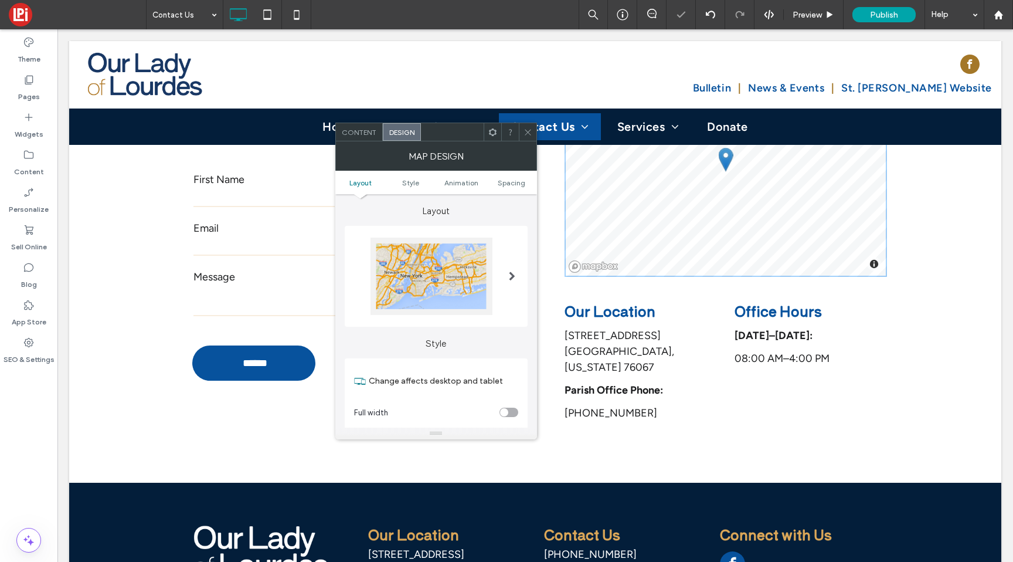
click at [526, 128] on icon at bounding box center [527, 132] width 9 height 9
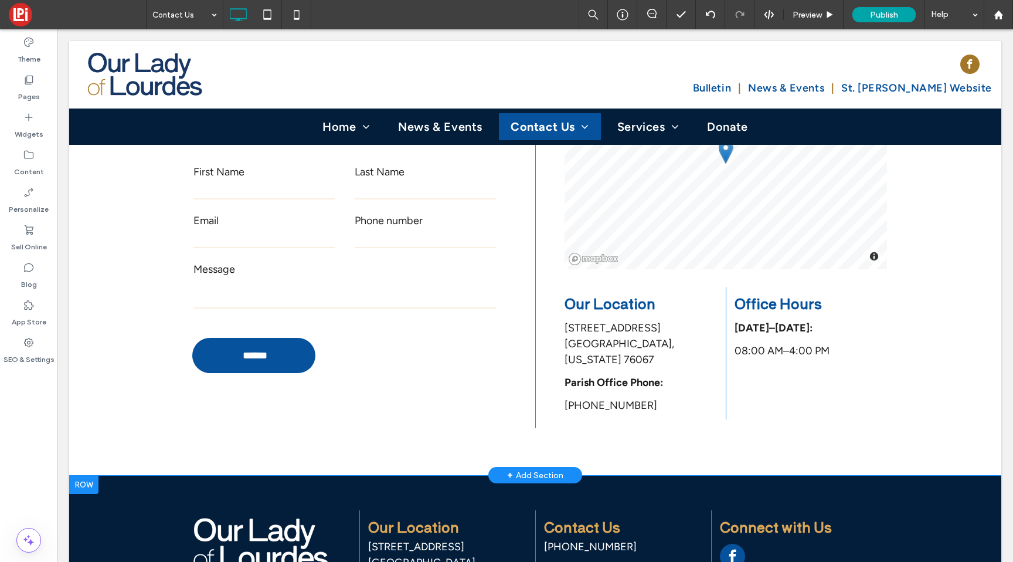
scroll to position [266, 0]
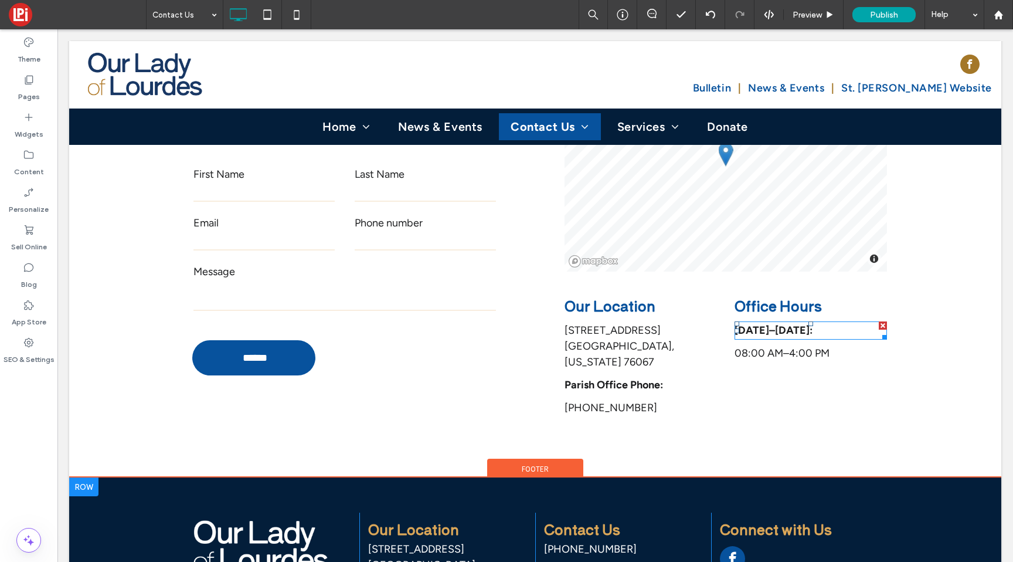
click at [748, 334] on strong "Monday–Friday:" at bounding box center [773, 330] width 78 height 13
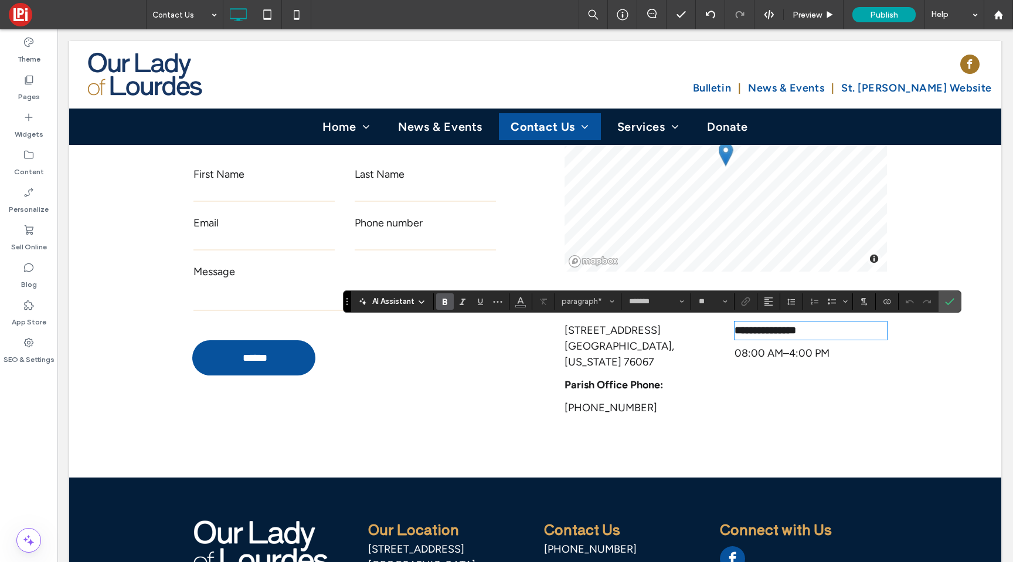
click at [750, 331] on strong "**********" at bounding box center [765, 330] width 62 height 11
copy strong "******"
click at [762, 356] on span "08:00 AM–4:00 PM" at bounding box center [781, 352] width 95 height 13
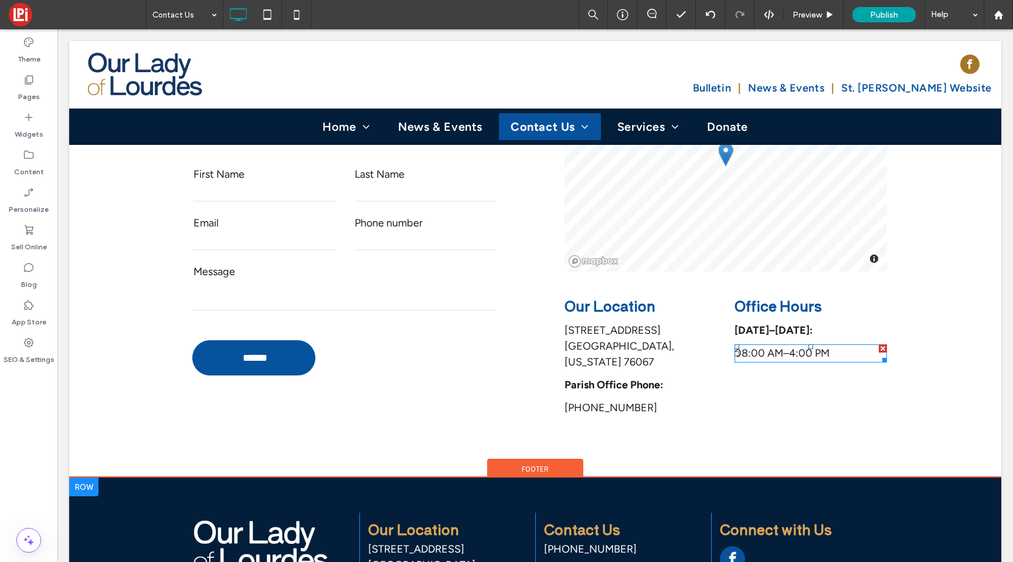
click at [754, 353] on span "08:00 AM–4:00 PM" at bounding box center [781, 352] width 95 height 13
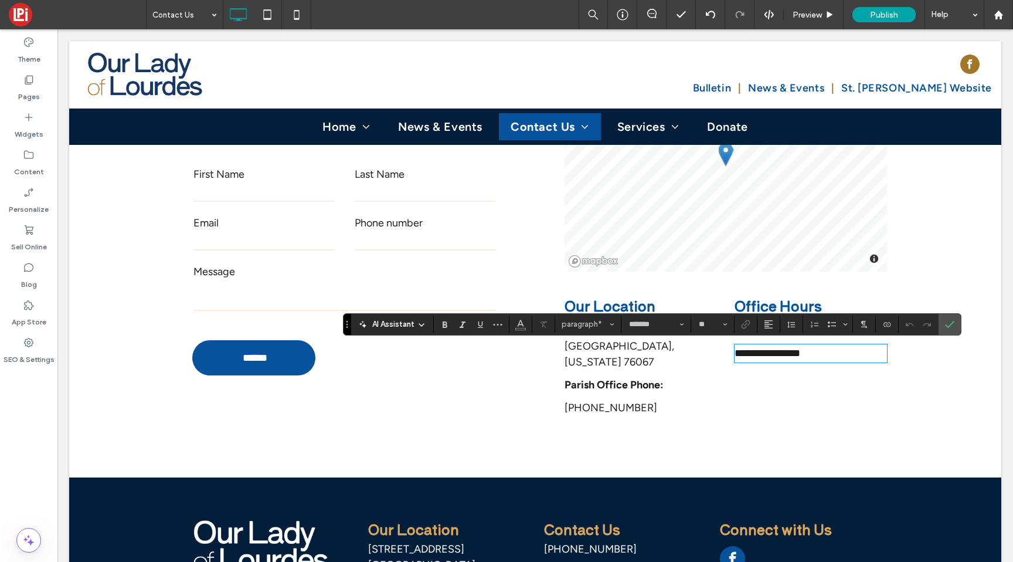
click at [737, 356] on span "**********" at bounding box center [767, 353] width 66 height 11
click at [945, 328] on icon "Confirm" at bounding box center [949, 323] width 9 height 9
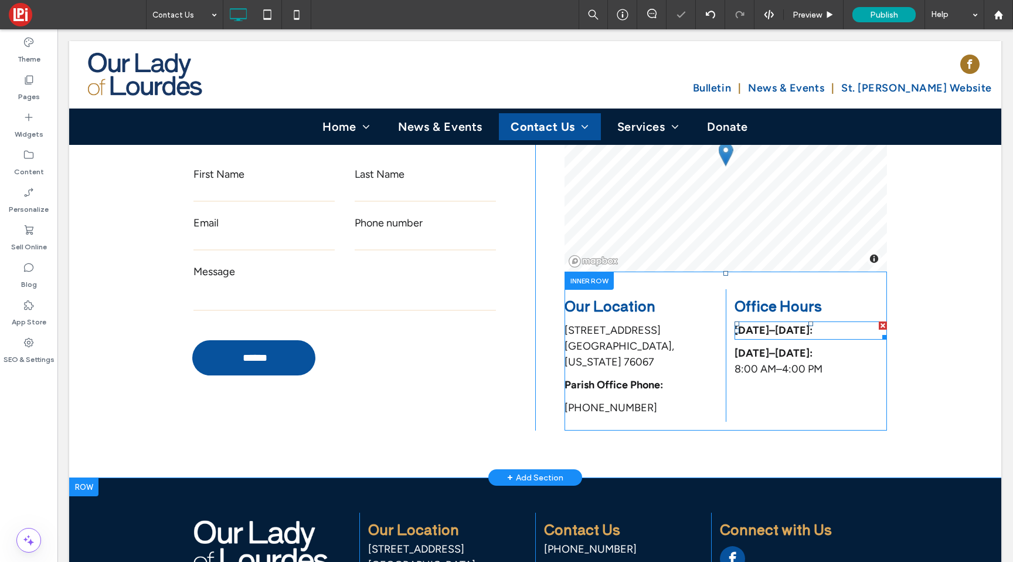
click at [879, 326] on div at bounding box center [883, 325] width 8 height 8
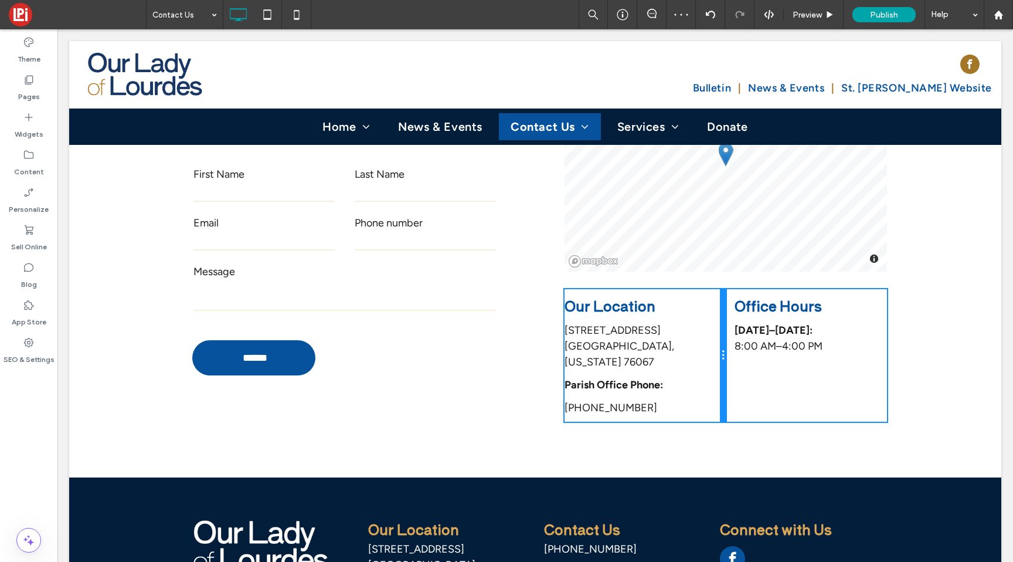
drag, startPoint x: 719, startPoint y: 357, endPoint x: 709, endPoint y: 358, distance: 10.6
click at [709, 358] on div "Our Location 108 NW 4th Avenue Mineral Wells, Texas 76067 Parish Office Phone: …" at bounding box center [644, 355] width 161 height 132
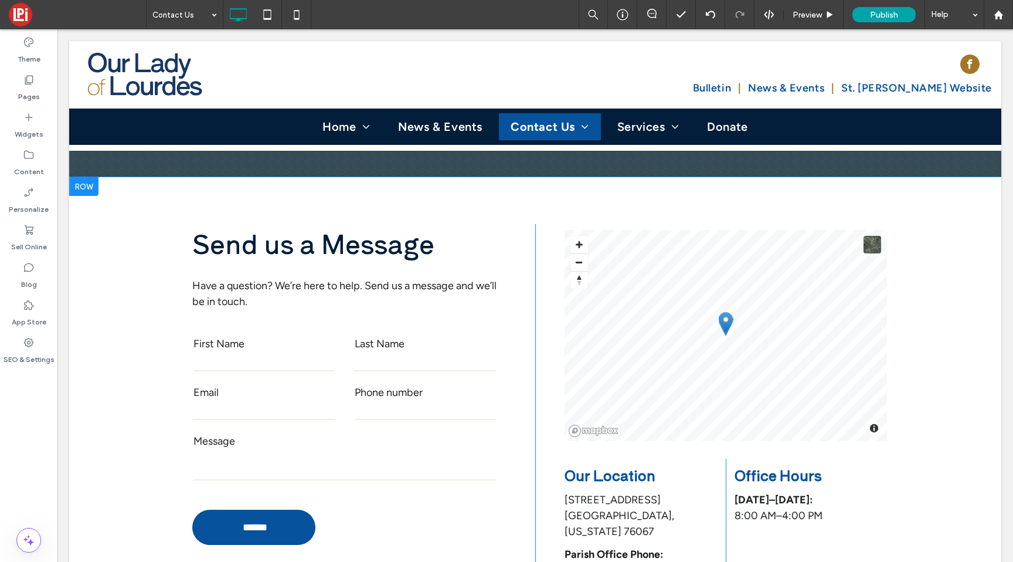
scroll to position [0, 0]
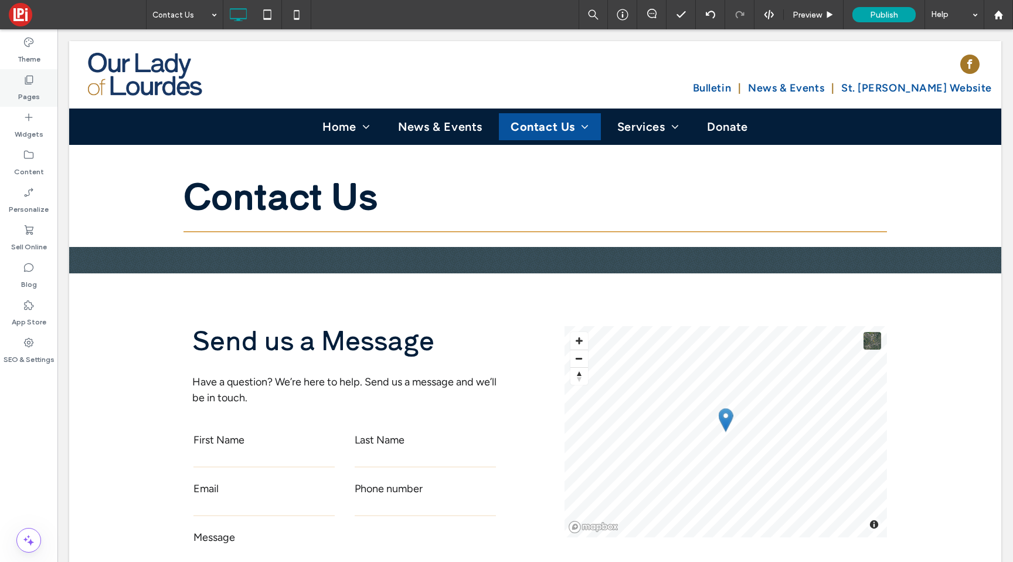
click at [30, 93] on label "Pages" at bounding box center [29, 94] width 22 height 16
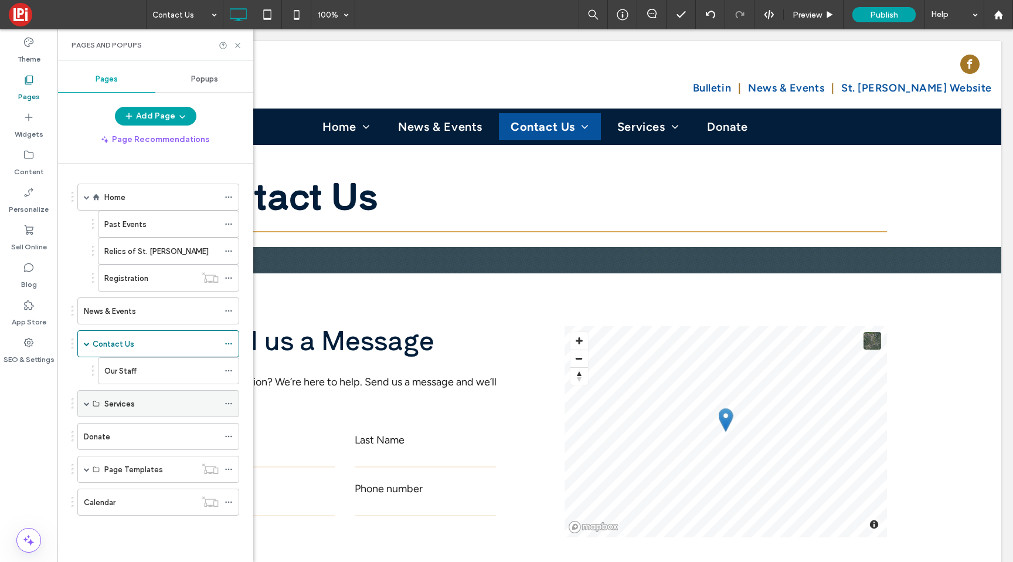
click at [86, 406] on span at bounding box center [87, 403] width 6 height 26
click at [123, 427] on label "Bulletin" at bounding box center [126, 430] width 26 height 21
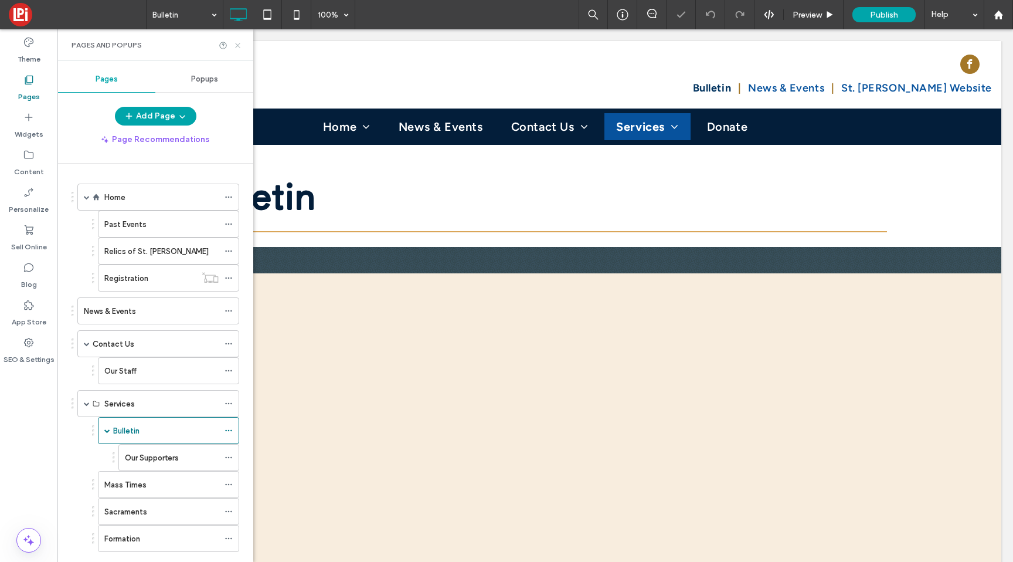
click at [236, 45] on icon at bounding box center [237, 45] width 9 height 9
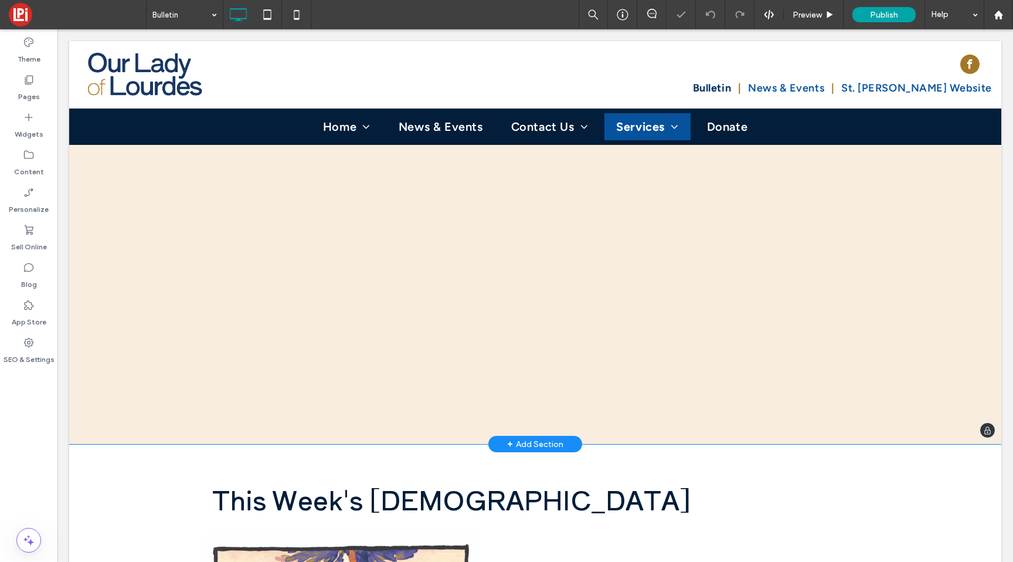
scroll to position [200, 0]
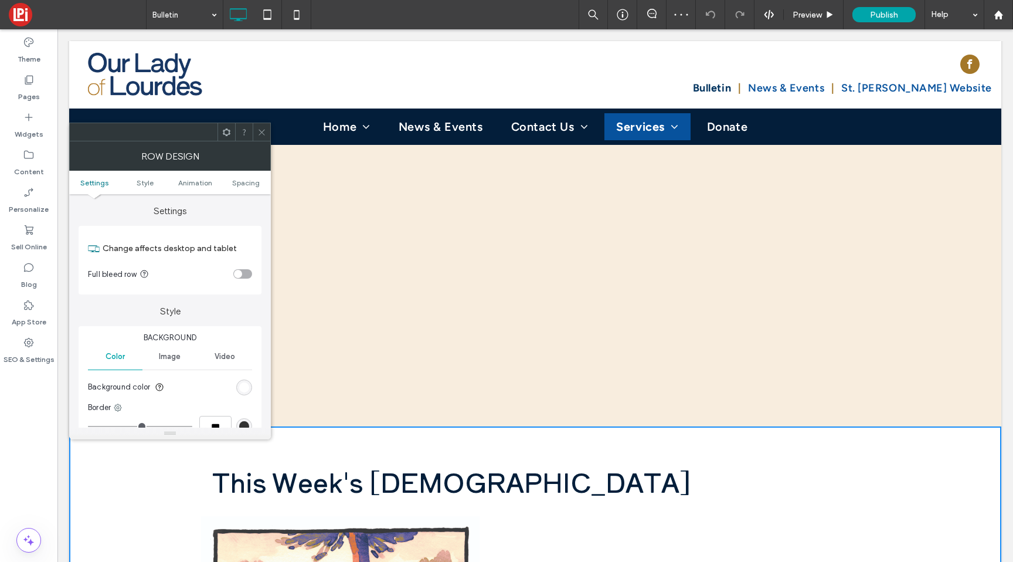
click at [258, 131] on icon at bounding box center [261, 132] width 9 height 9
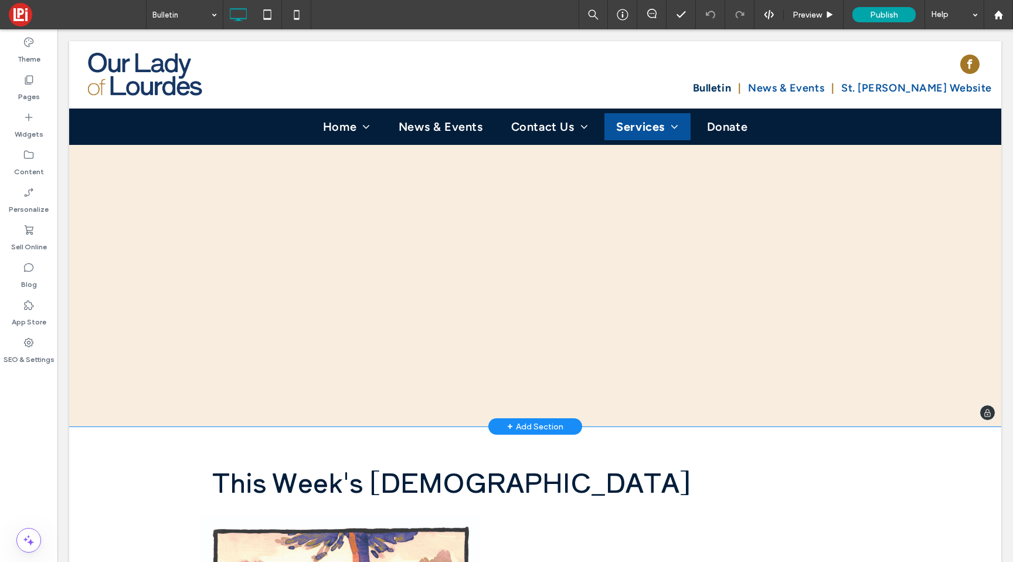
click at [517, 427] on div "+ Add Section" at bounding box center [535, 426] width 56 height 13
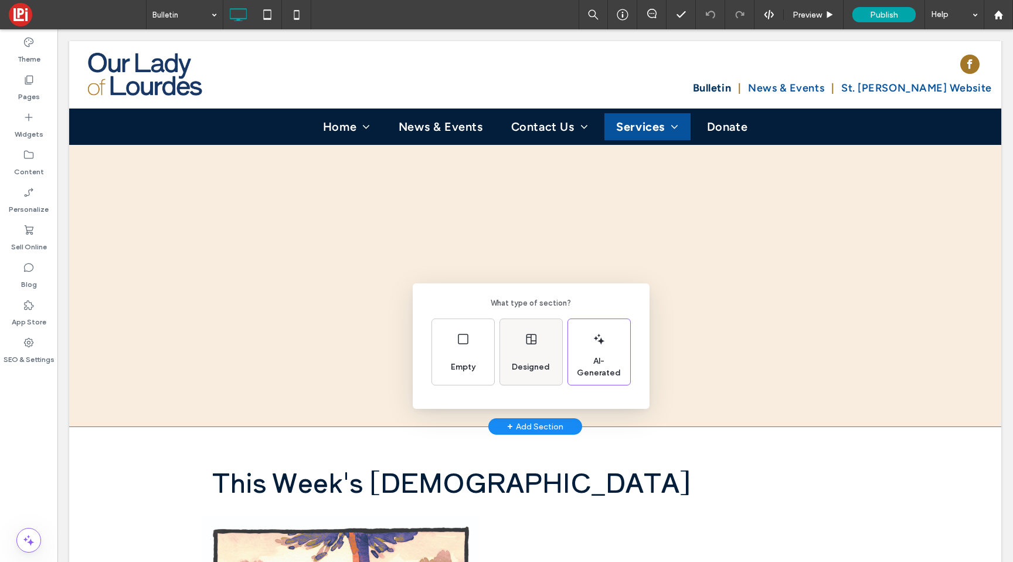
click at [522, 353] on div "Designed" at bounding box center [531, 352] width 62 height 66
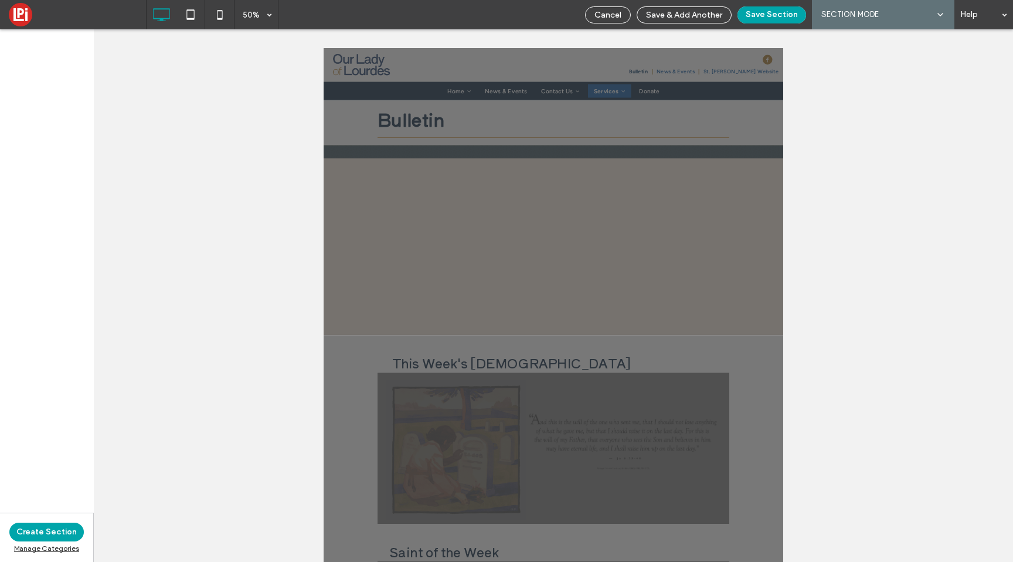
scroll to position [0, 0]
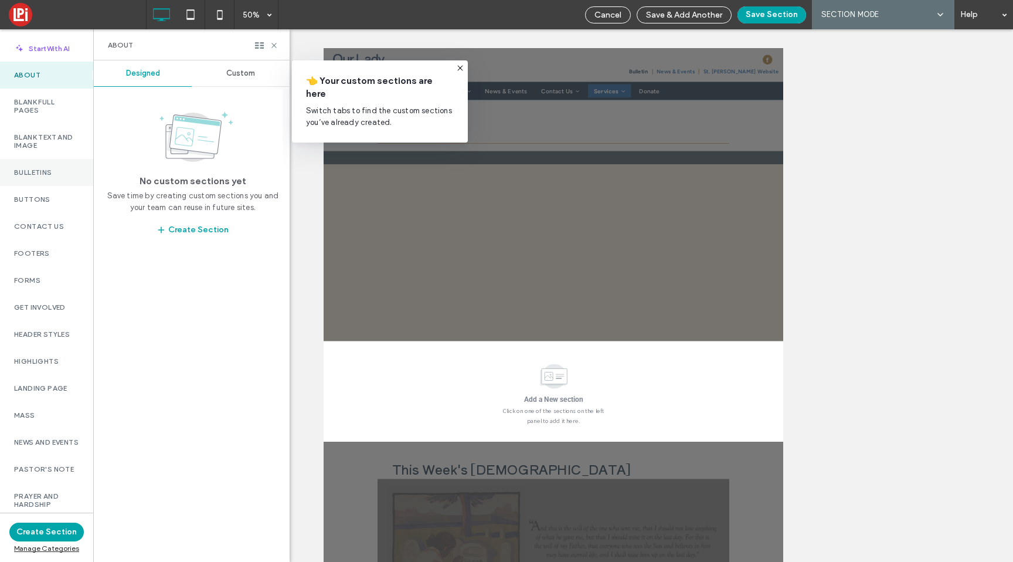
click at [12, 162] on div "Bulletins" at bounding box center [46, 172] width 93 height 27
click at [236, 80] on div "Custom" at bounding box center [241, 73] width 98 height 26
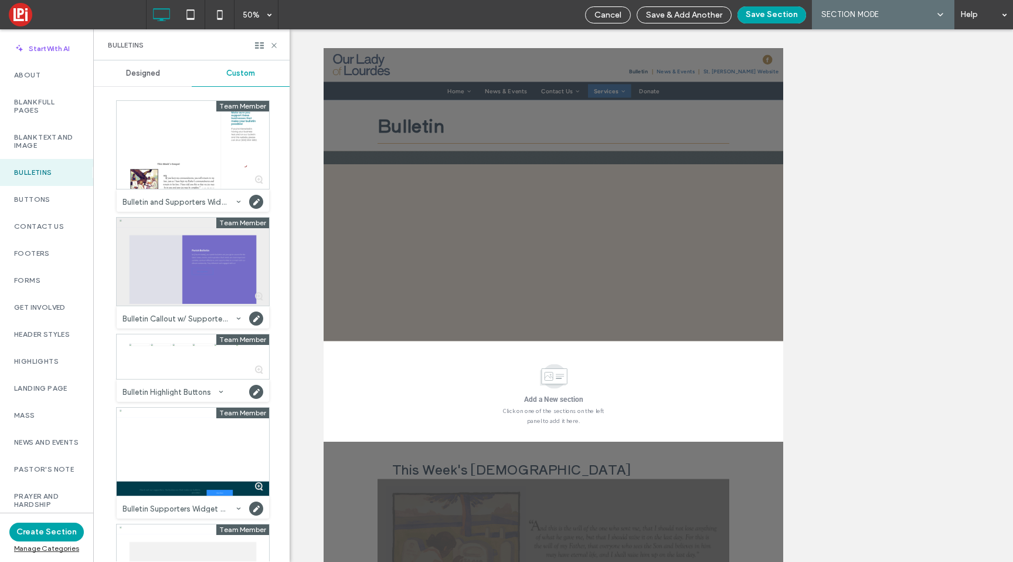
click at [205, 249] on div at bounding box center [193, 261] width 152 height 88
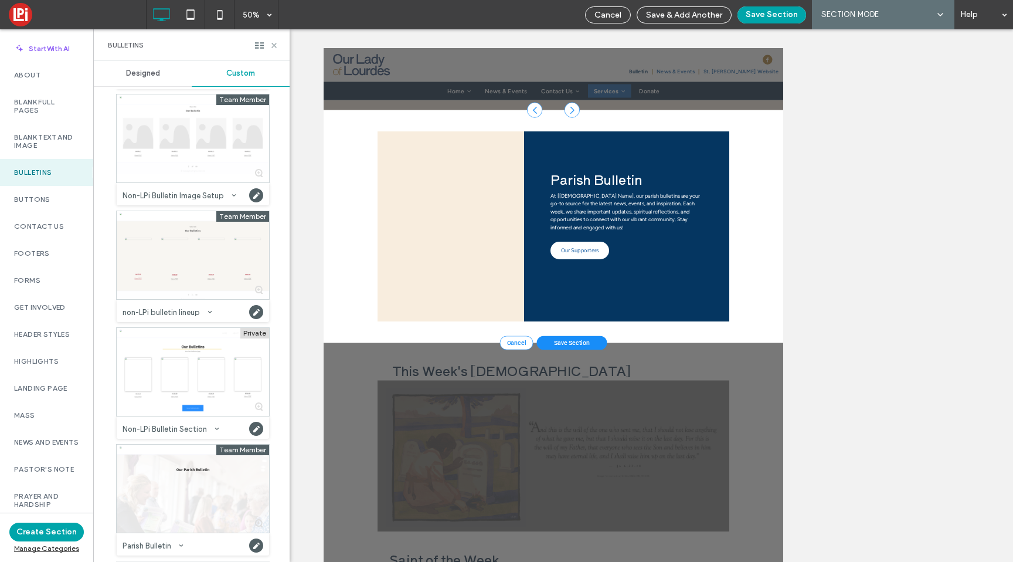
scroll to position [1710, 0]
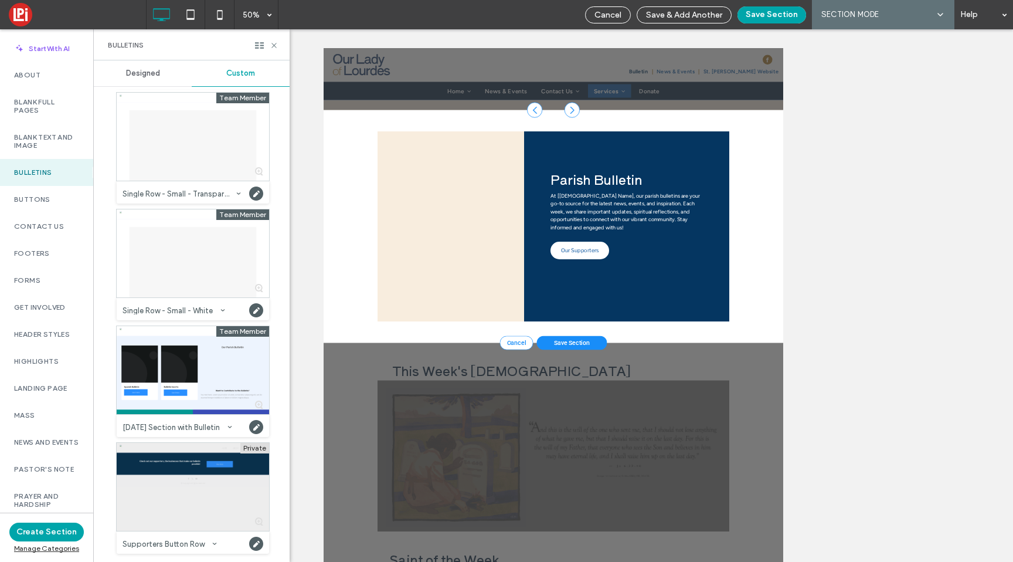
click at [202, 476] on div at bounding box center [193, 487] width 152 height 88
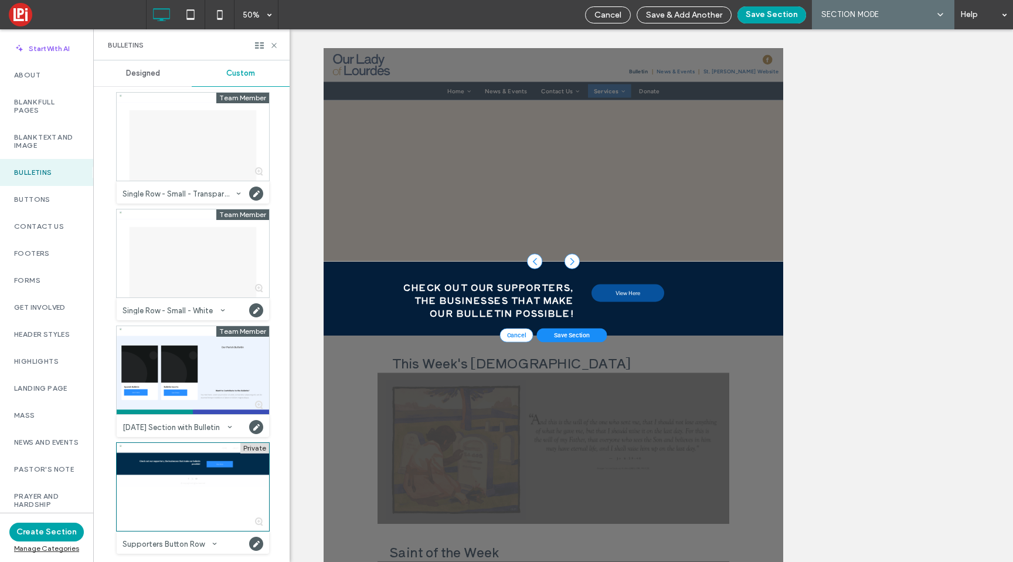
scroll to position [144, 0]
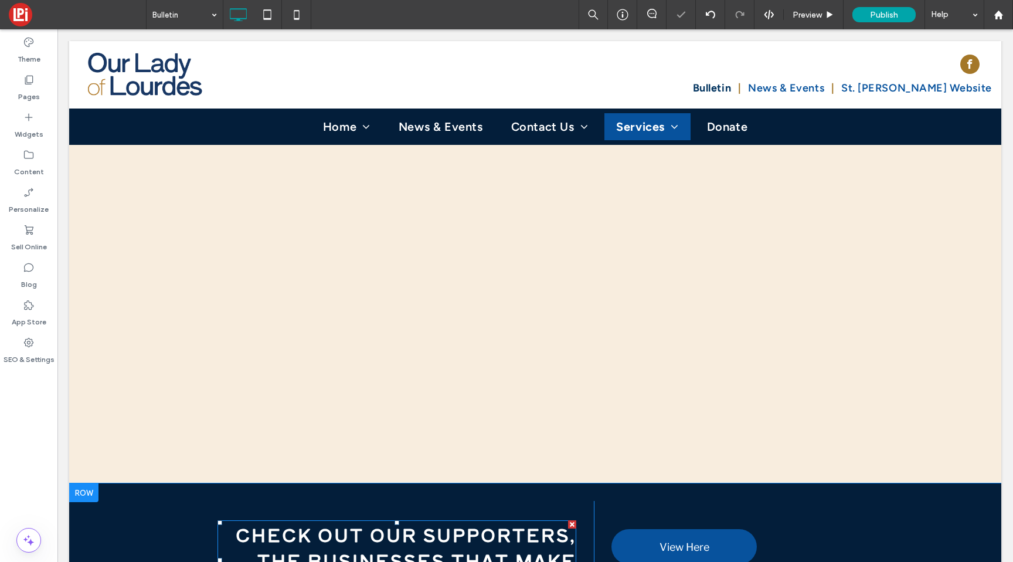
click at [428, 539] on span "Check out our supporters, the businesses that make our bulletin possible!" at bounding box center [406, 559] width 341 height 77
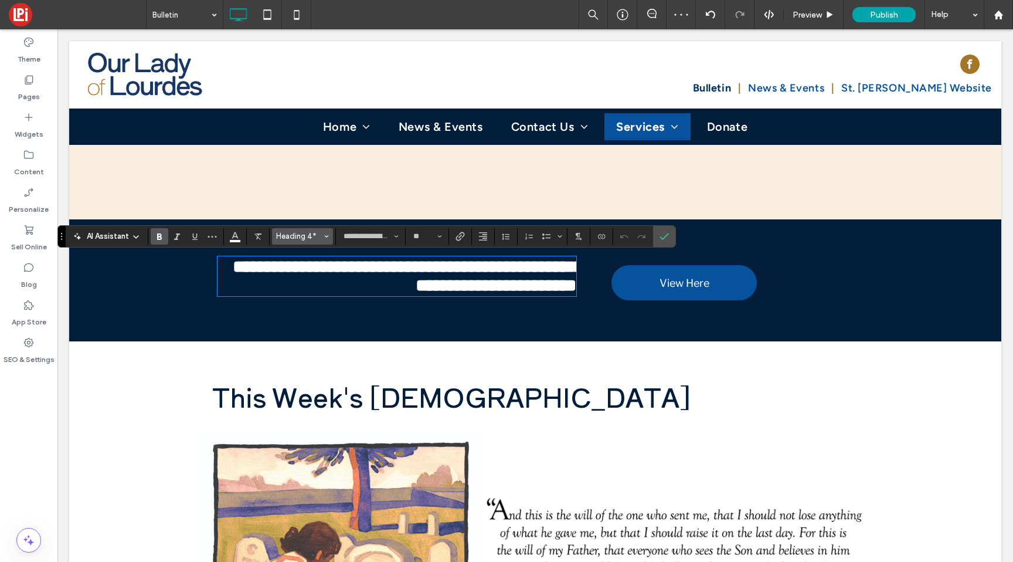
click at [295, 228] on button "Heading 4*" at bounding box center [302, 236] width 61 height 16
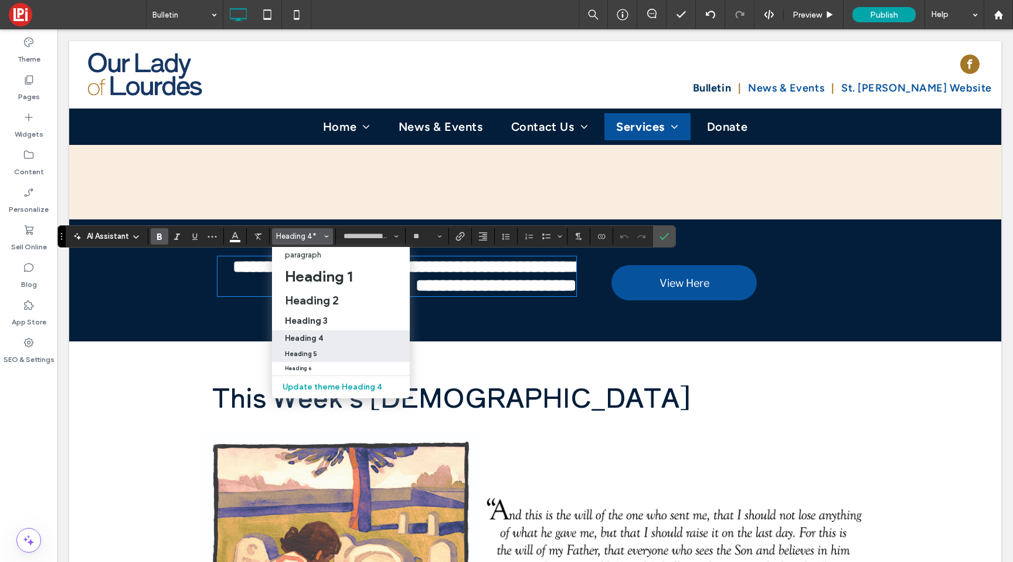
click at [304, 352] on h5 "Heading 5" at bounding box center [301, 354] width 32 height 8
type input "**"
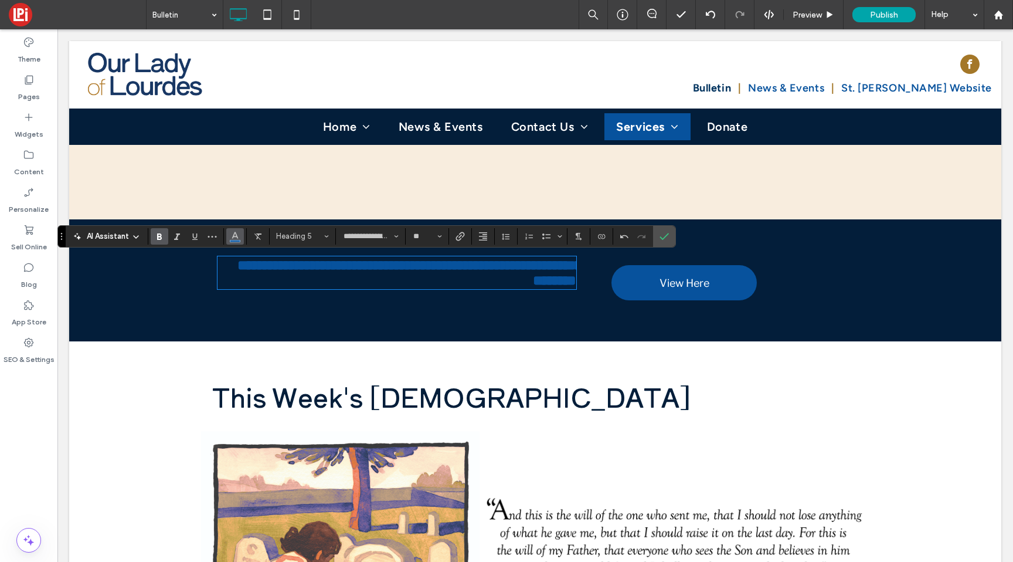
click at [240, 243] on button "Color" at bounding box center [235, 236] width 18 height 16
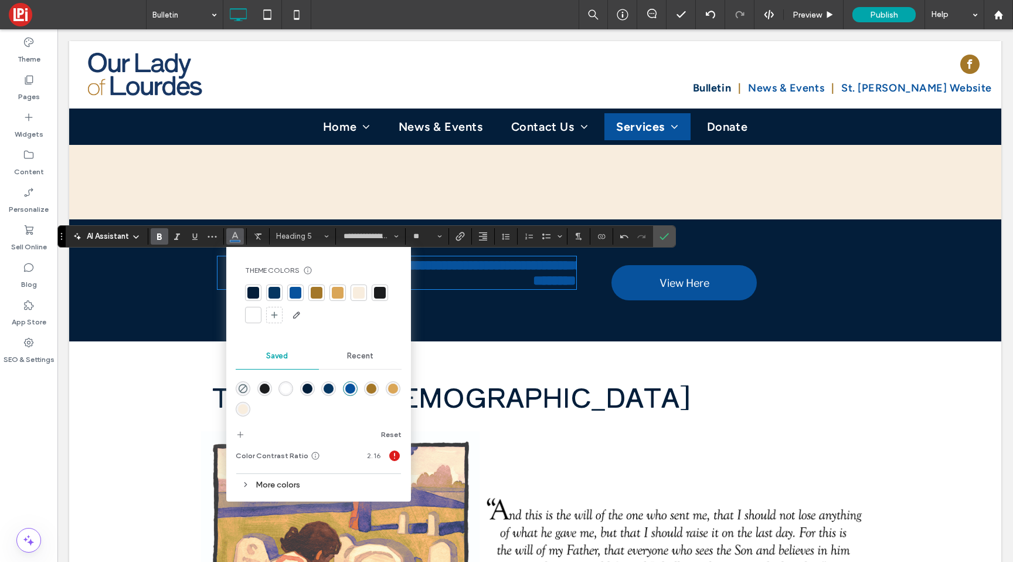
click at [257, 331] on div "Theme Colors Save time with Theme Colors Create a color palette to instantly ad…" at bounding box center [319, 294] width 166 height 77
click at [253, 315] on div at bounding box center [253, 315] width 12 height 12
click at [662, 229] on span "Confirm" at bounding box center [661, 236] width 5 height 21
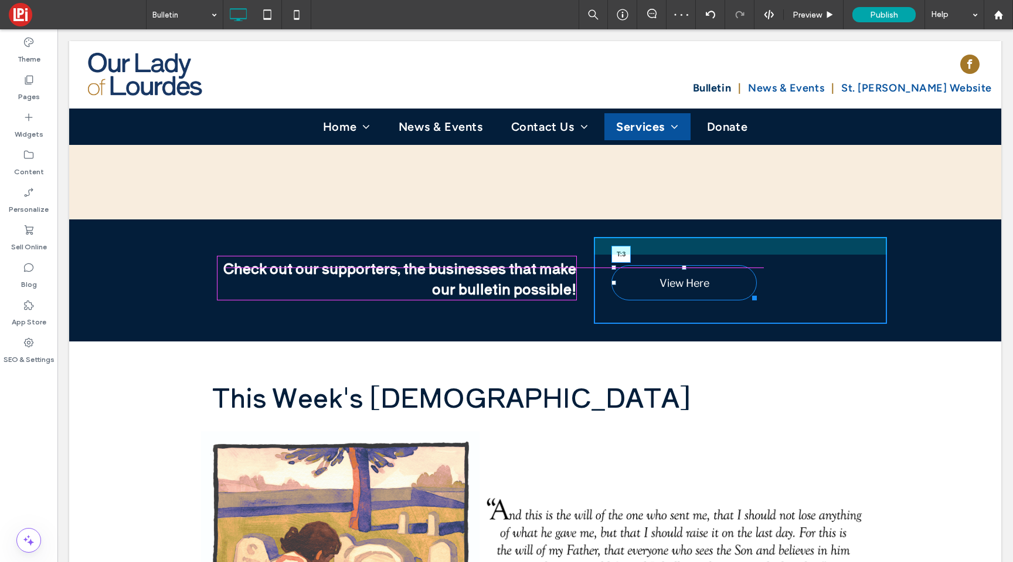
drag, startPoint x: 678, startPoint y: 267, endPoint x: 678, endPoint y: 258, distance: 8.2
click at [682, 265] on div at bounding box center [684, 267] width 5 height 5
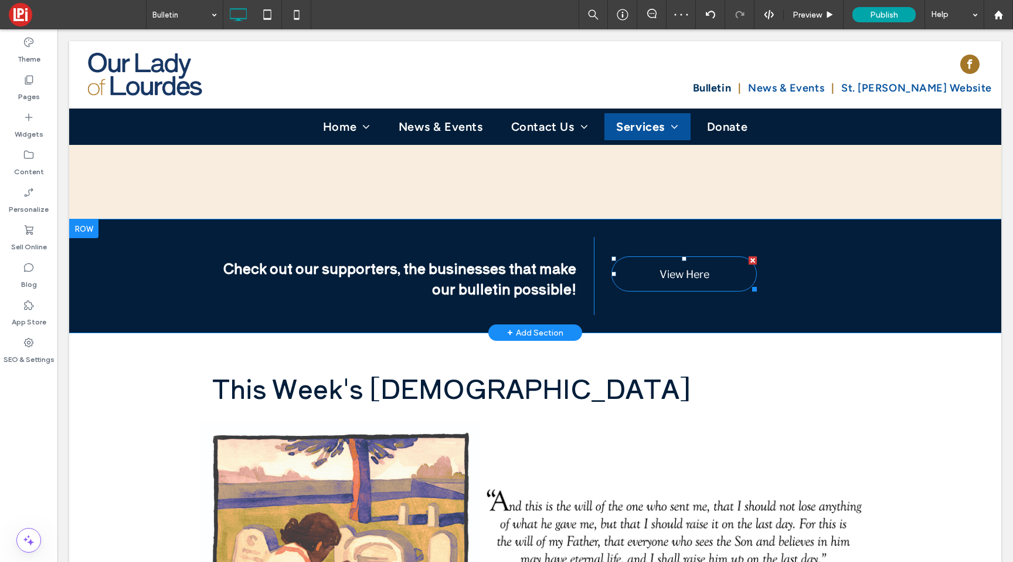
click at [673, 279] on span "View Here" at bounding box center [684, 273] width 50 height 31
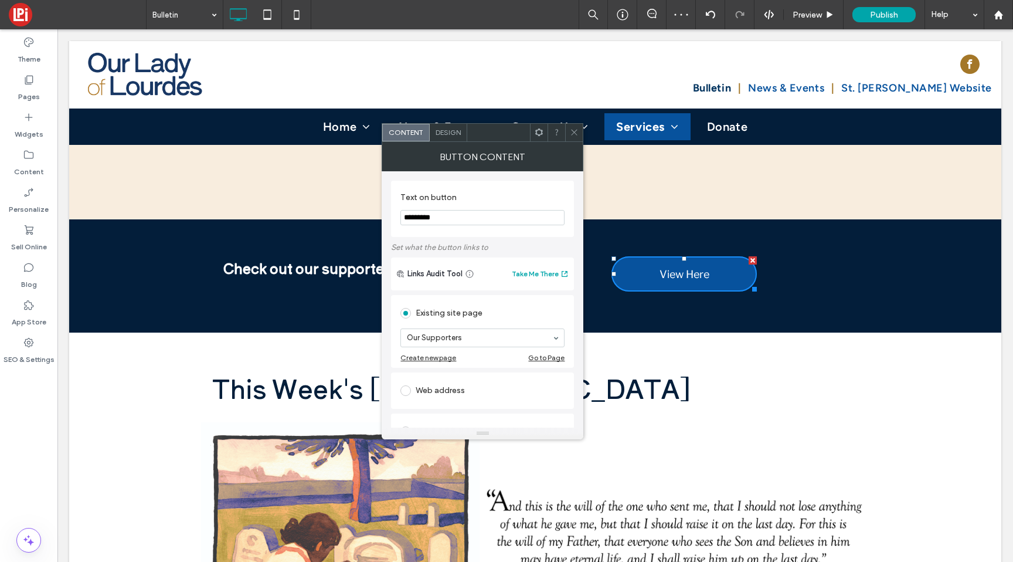
click at [443, 124] on div "Design" at bounding box center [449, 133] width 38 height 18
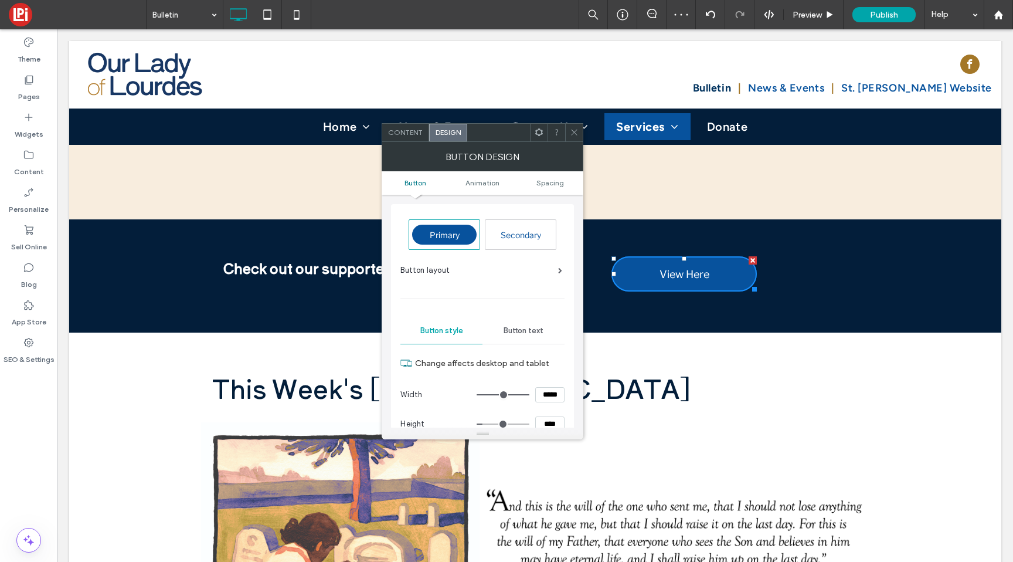
click at [451, 220] on div "Primary" at bounding box center [444, 234] width 70 height 29
click at [511, 234] on span "Secondary" at bounding box center [521, 235] width 40 height 10
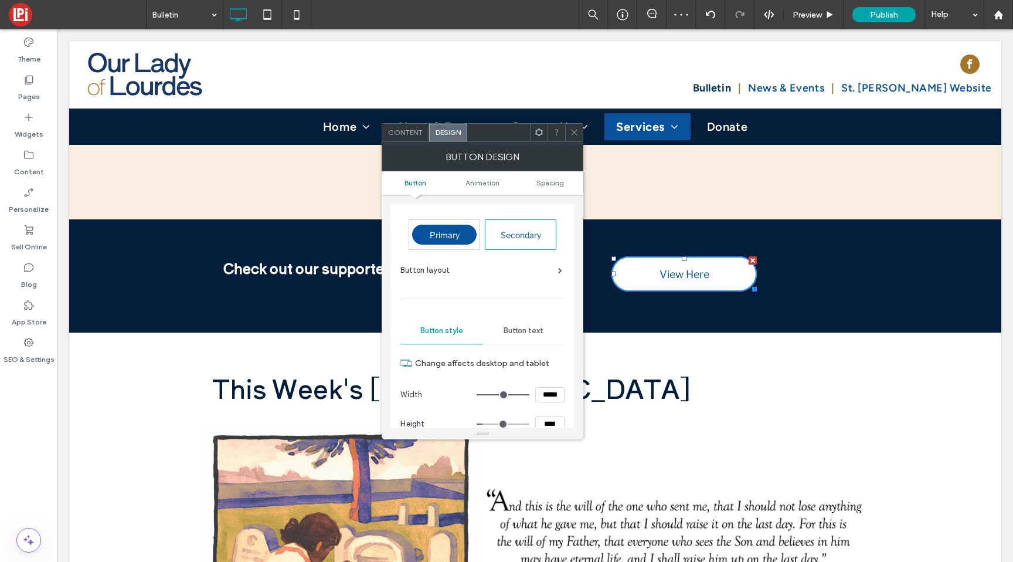
click at [448, 234] on span "Primary" at bounding box center [445, 235] width 30 height 10
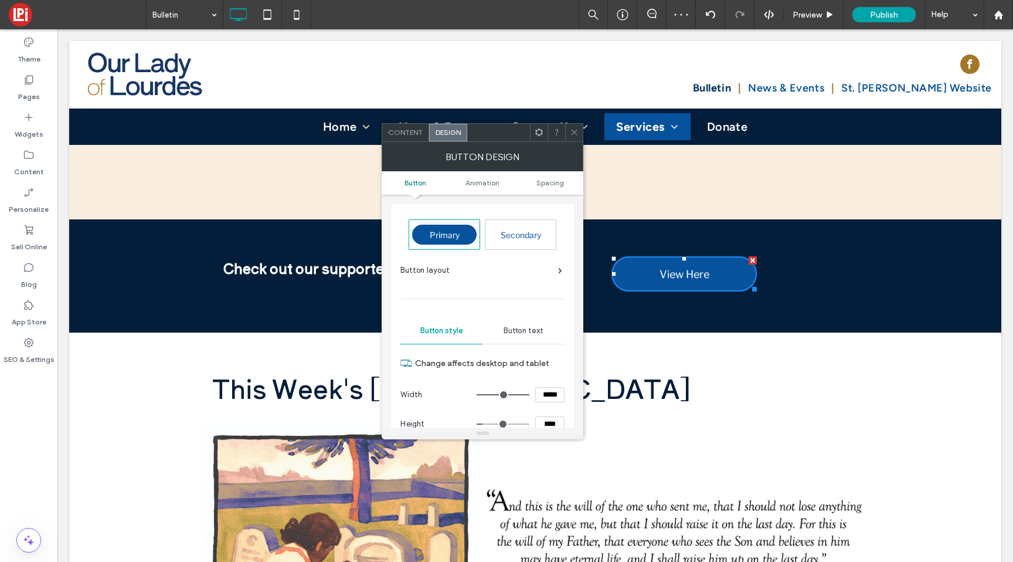
click at [543, 389] on input "*****" at bounding box center [549, 394] width 29 height 15
type input "*****"
type input "***"
click at [400, 125] on div "Content" at bounding box center [405, 133] width 47 height 18
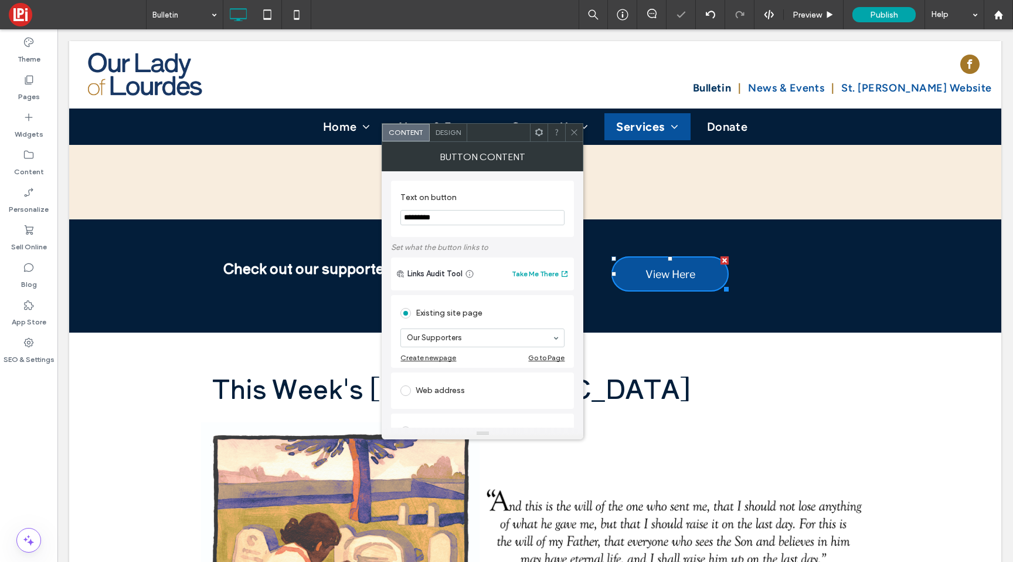
click at [571, 133] on icon at bounding box center [574, 132] width 9 height 9
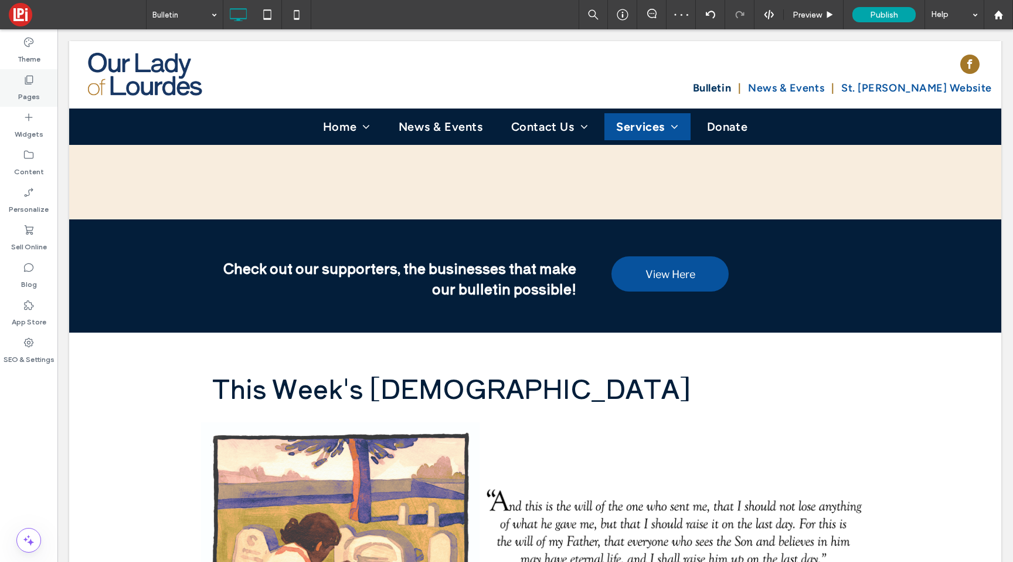
click at [23, 91] on label "Pages" at bounding box center [29, 94] width 22 height 16
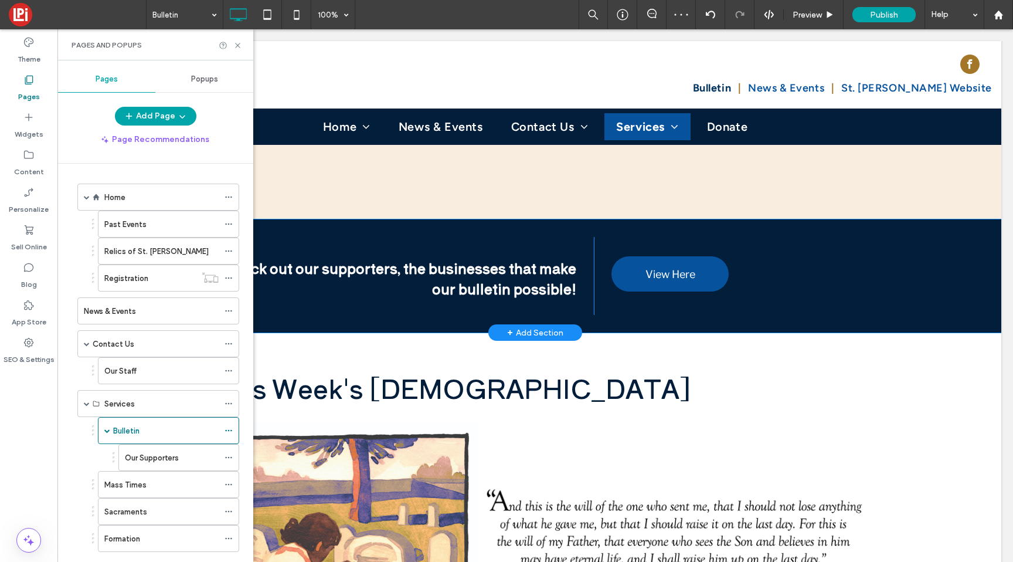
click at [609, 229] on div "Check out our supporters, the businesses that make our bulletin possible! Click…" at bounding box center [535, 275] width 932 height 113
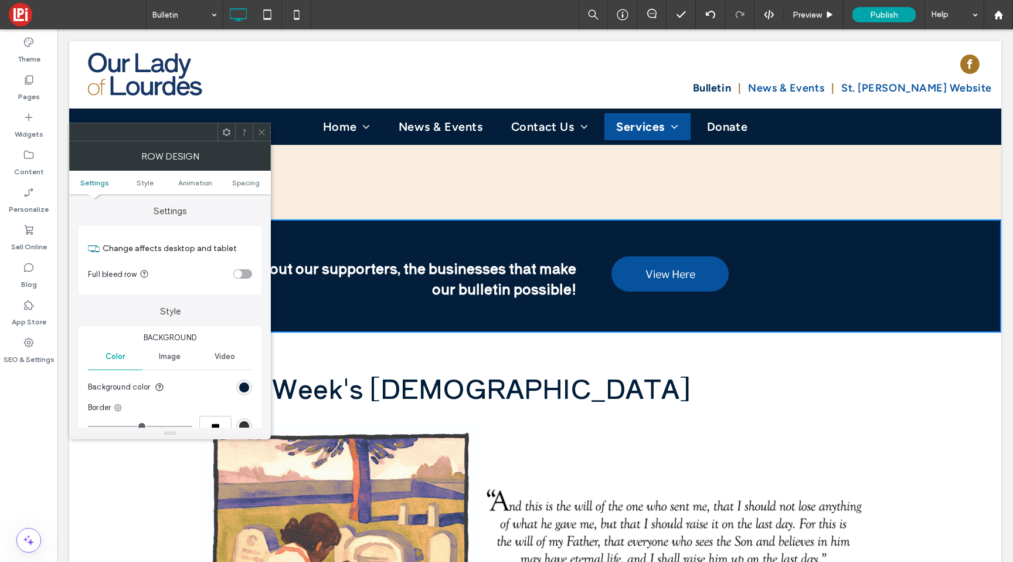
click at [270, 136] on div at bounding box center [170, 132] width 202 height 19
click at [261, 127] on span at bounding box center [261, 132] width 9 height 18
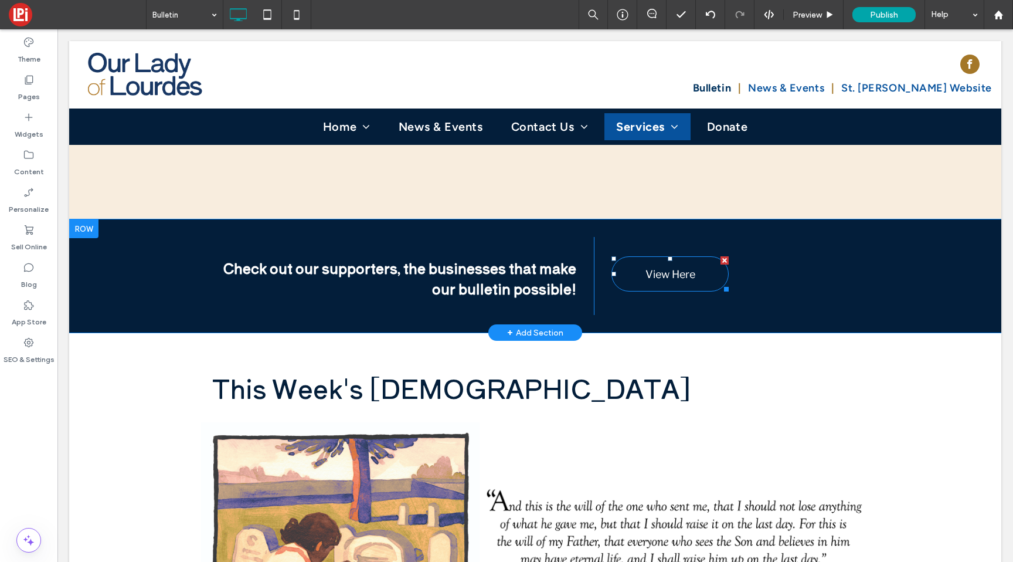
click at [656, 271] on span "View Here" at bounding box center [670, 273] width 50 height 31
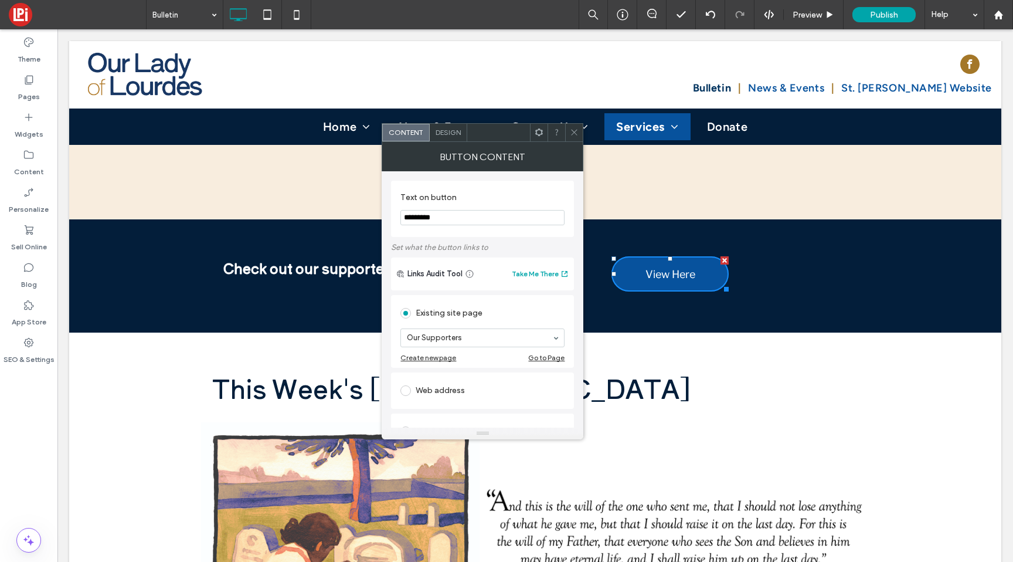
click at [453, 134] on span "Design" at bounding box center [448, 132] width 25 height 9
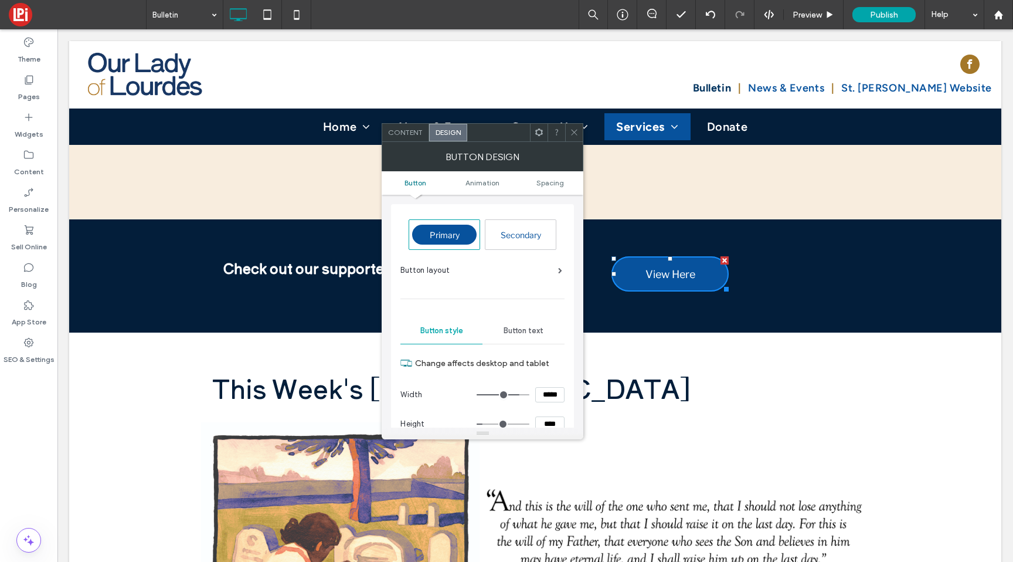
click at [521, 221] on div "Secondary" at bounding box center [520, 234] width 70 height 29
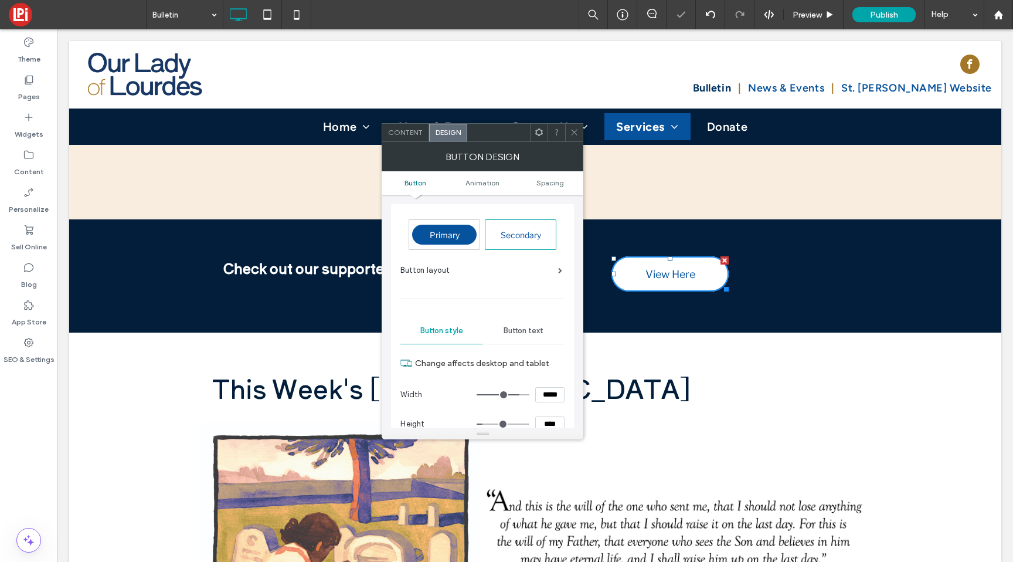
click at [577, 139] on span at bounding box center [574, 133] width 9 height 18
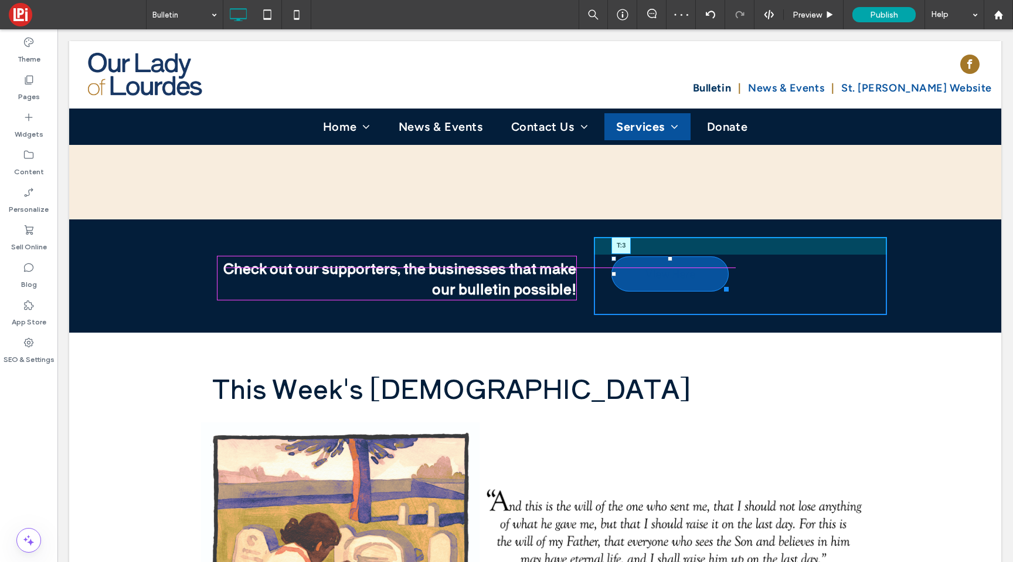
click at [667, 262] on div "View Here T:3 Click To Paste" at bounding box center [740, 276] width 293 height 78
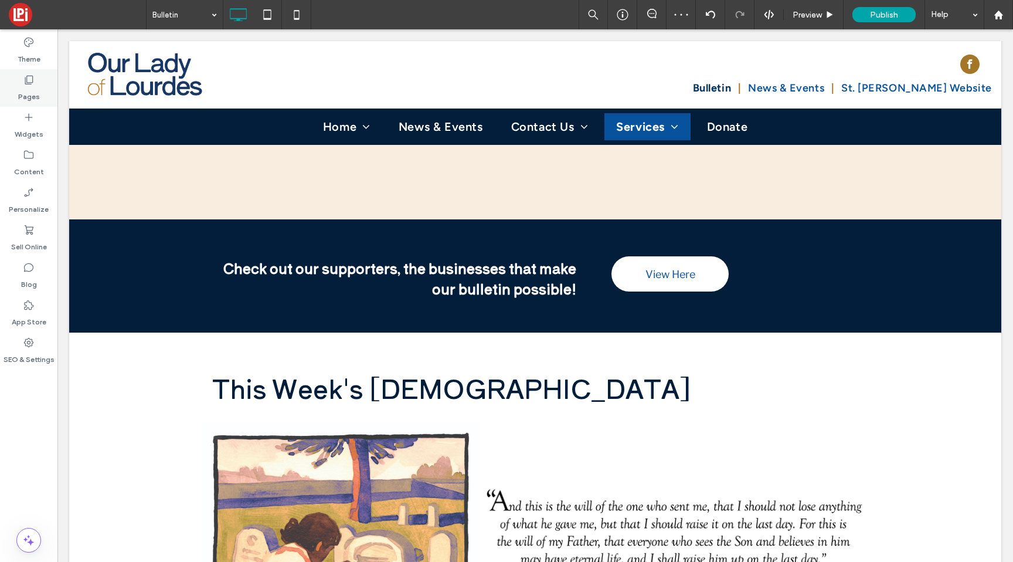
click at [18, 91] on div "Pages" at bounding box center [28, 88] width 57 height 38
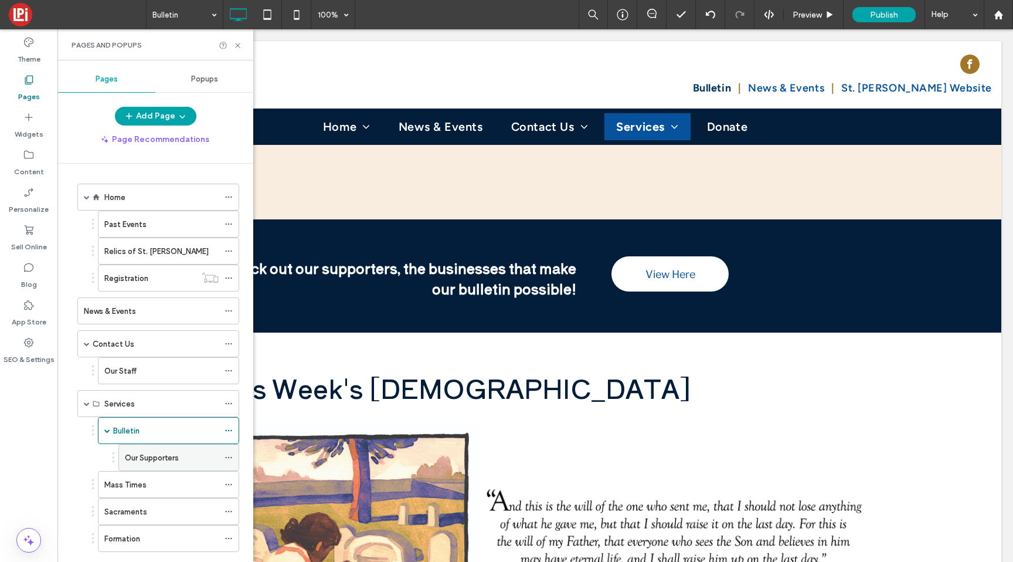
click at [151, 456] on label "Our Supporters" at bounding box center [152, 457] width 54 height 21
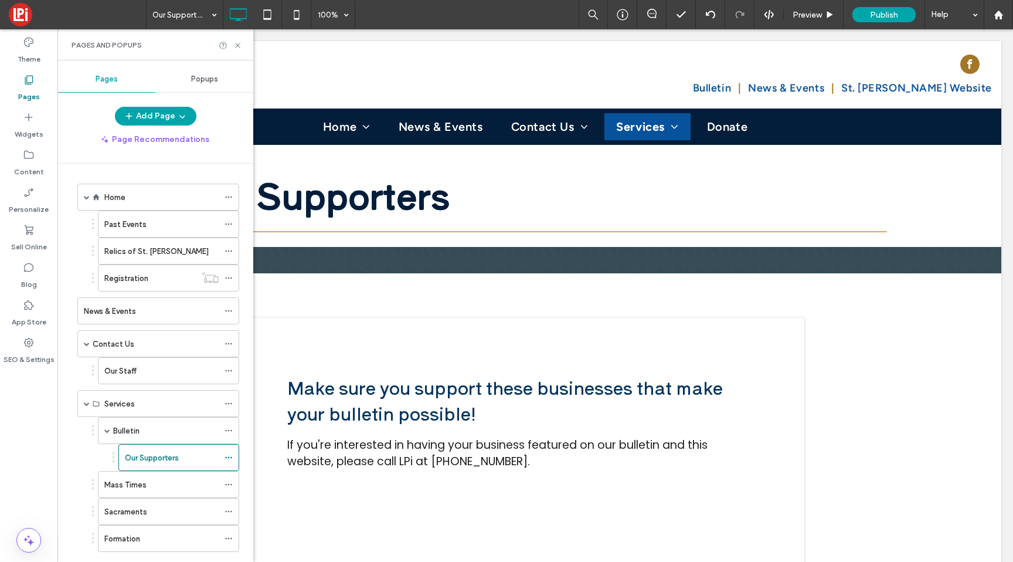
scroll to position [0, 0]
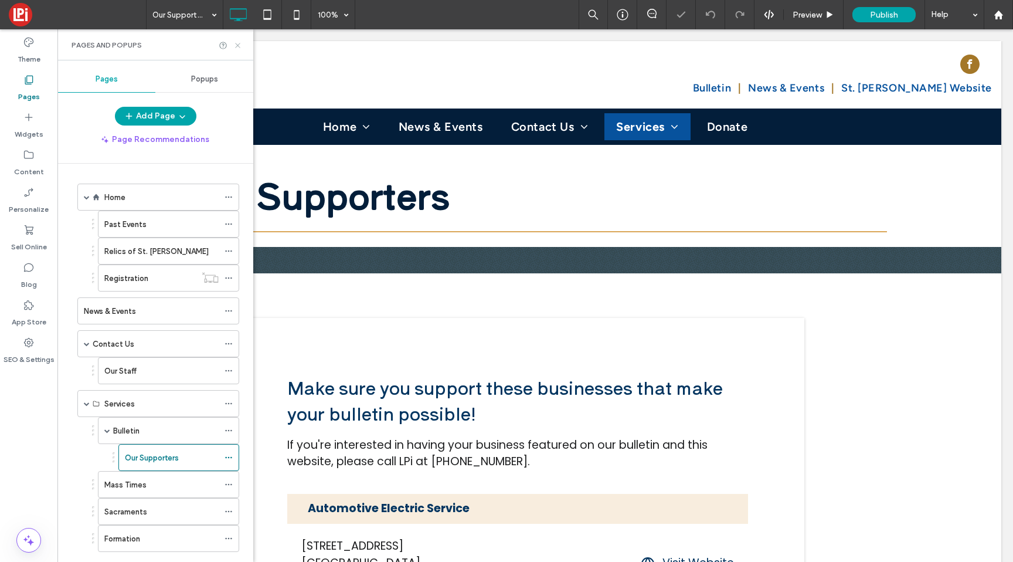
click at [239, 42] on icon at bounding box center [237, 45] width 9 height 9
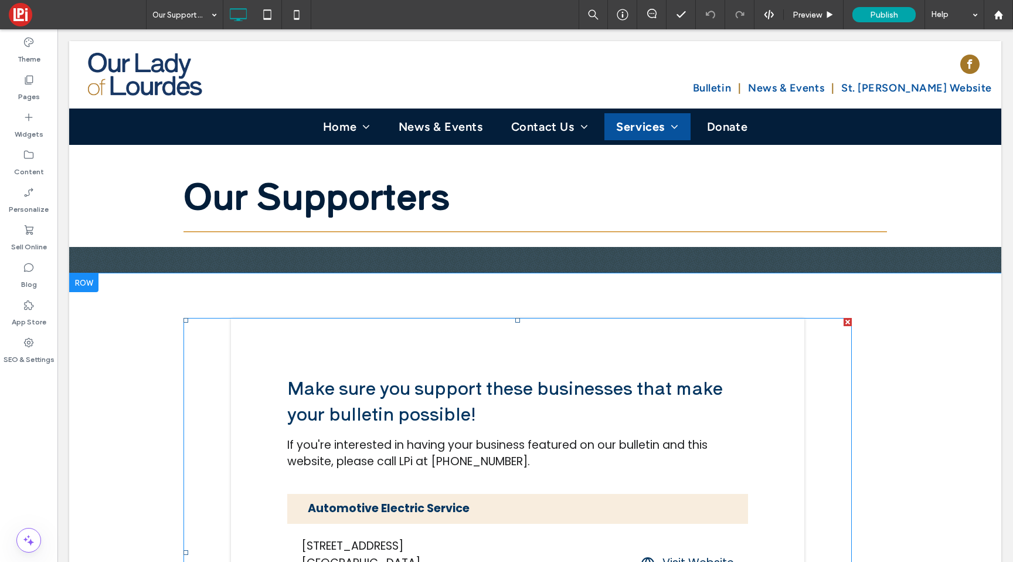
click at [302, 361] on span at bounding box center [517, 552] width 668 height 469
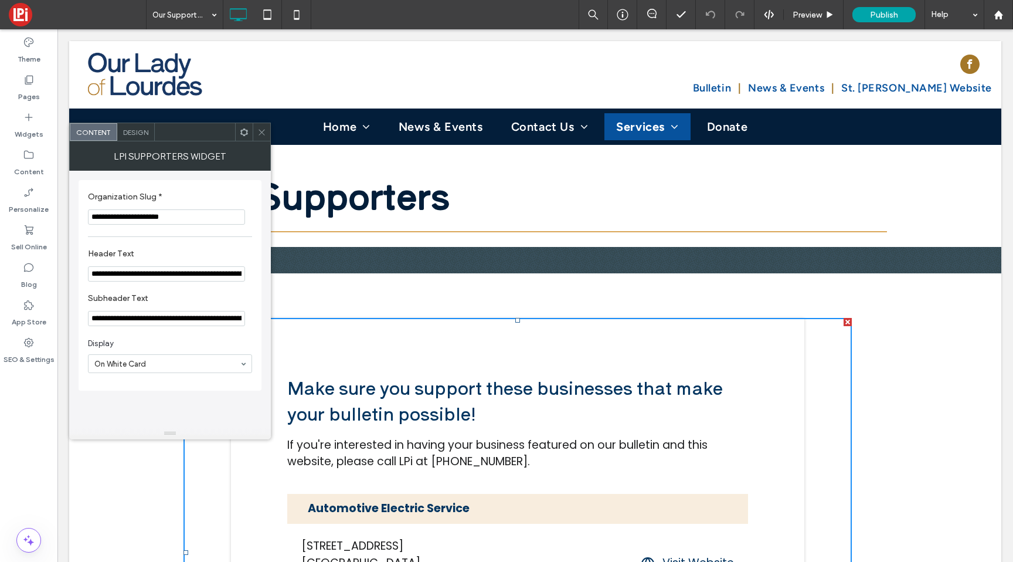
click at [154, 215] on input "**********" at bounding box center [166, 216] width 157 height 15
paste input "*********"
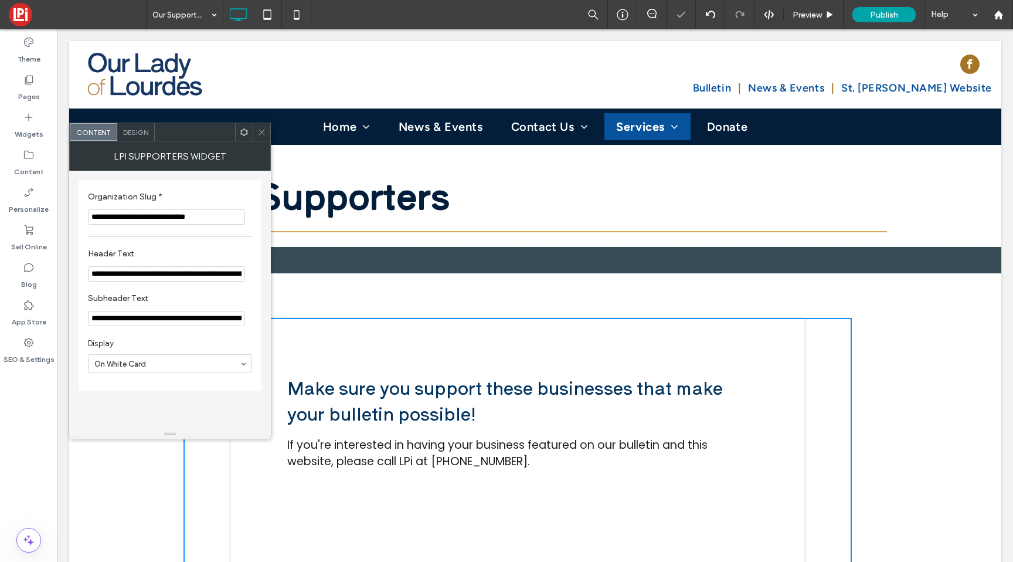
type input "**********"
click at [134, 134] on span "Design" at bounding box center [135, 132] width 25 height 9
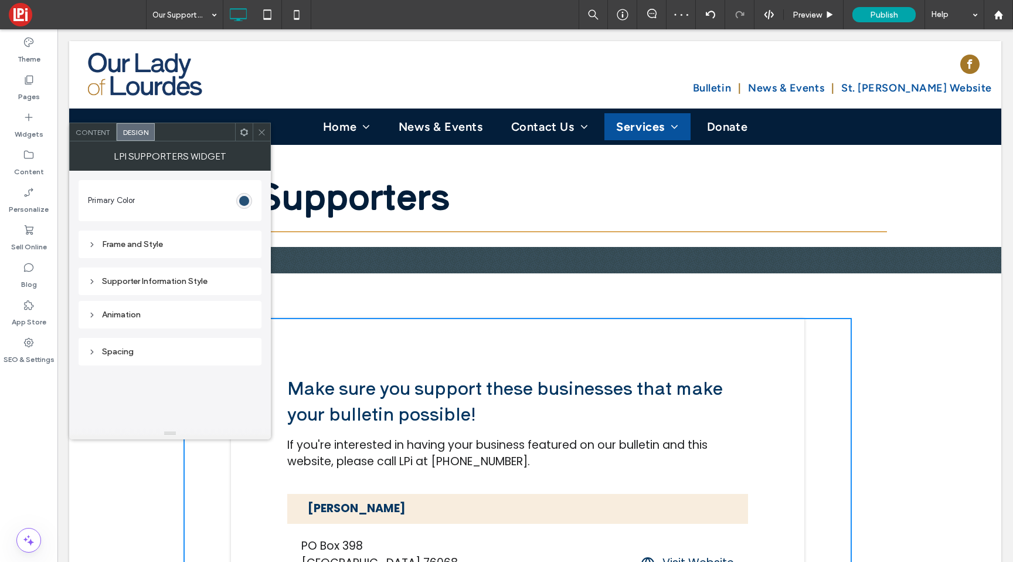
click at [241, 200] on div "rgba(5, 54, 97, 1)" at bounding box center [244, 201] width 10 height 10
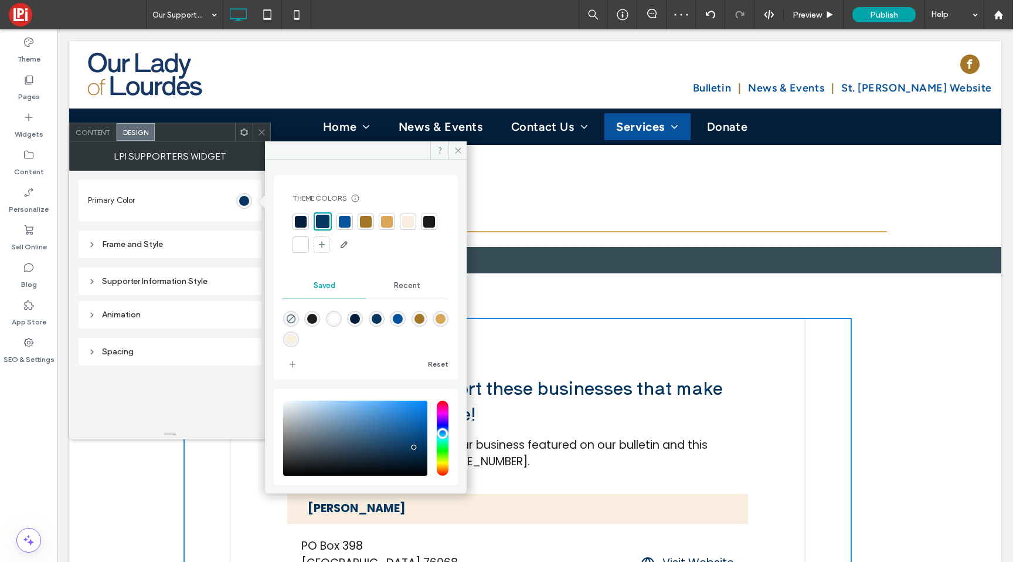
click at [346, 219] on div at bounding box center [345, 222] width 12 height 12
click at [322, 219] on div at bounding box center [322, 222] width 12 height 12
click at [454, 148] on icon at bounding box center [458, 150] width 9 height 9
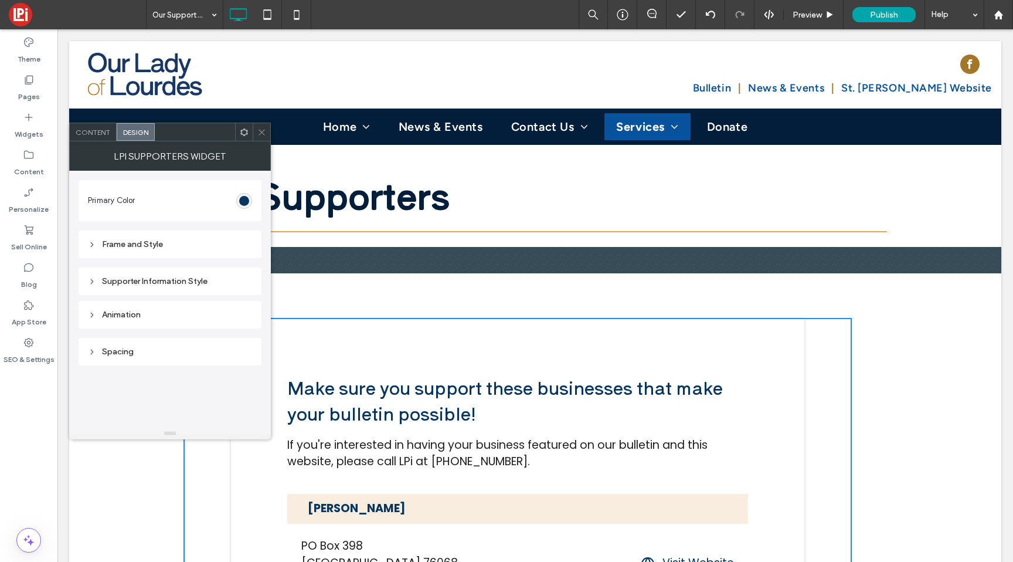
click at [264, 129] on icon at bounding box center [261, 132] width 9 height 9
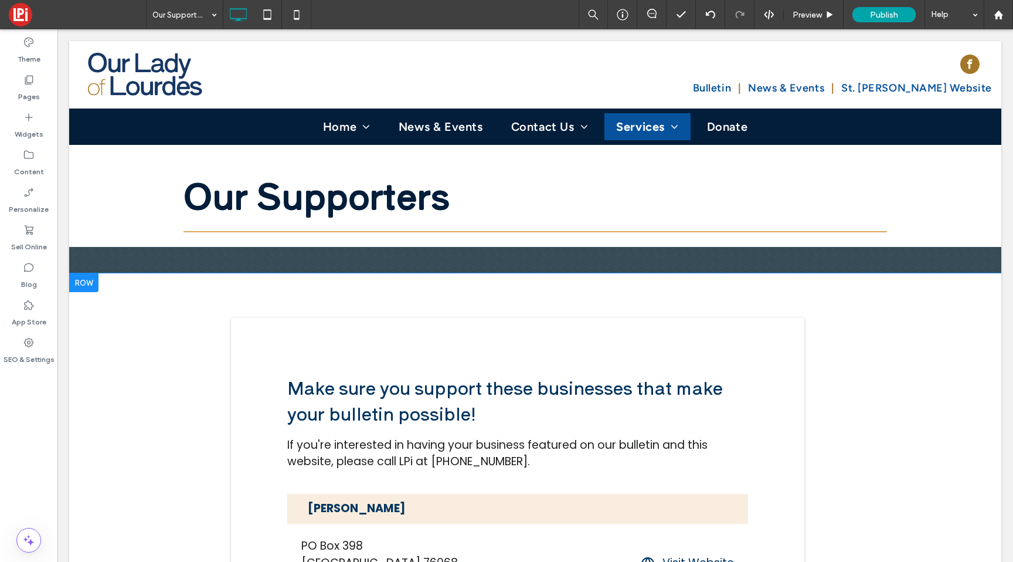
click at [142, 343] on div "Make sure you support these businesses that make your bulletin possible! If you…" at bounding box center [535, 556] width 932 height 566
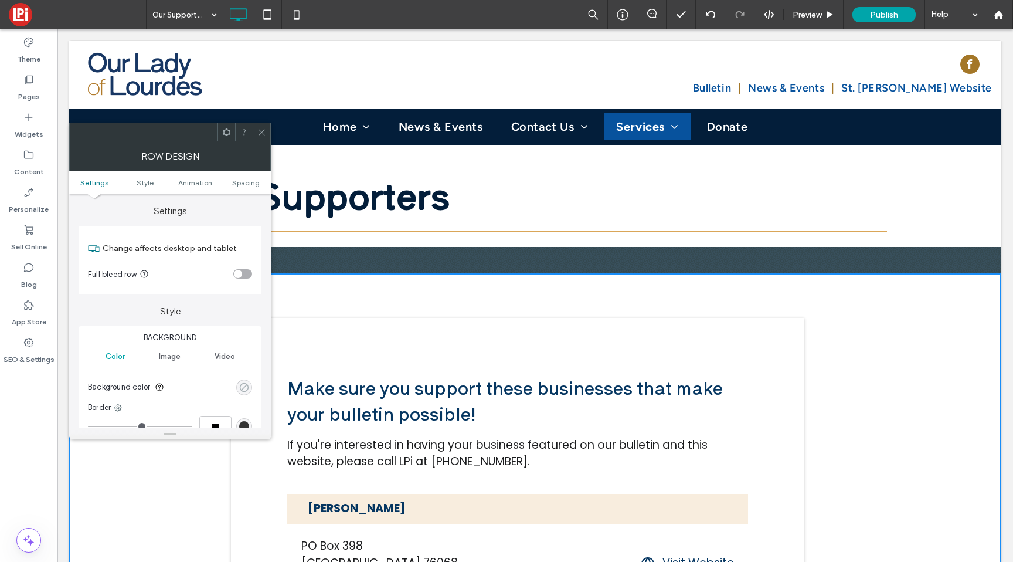
click at [241, 386] on div "rgba(0, 0, 0, 0)" at bounding box center [244, 387] width 10 height 10
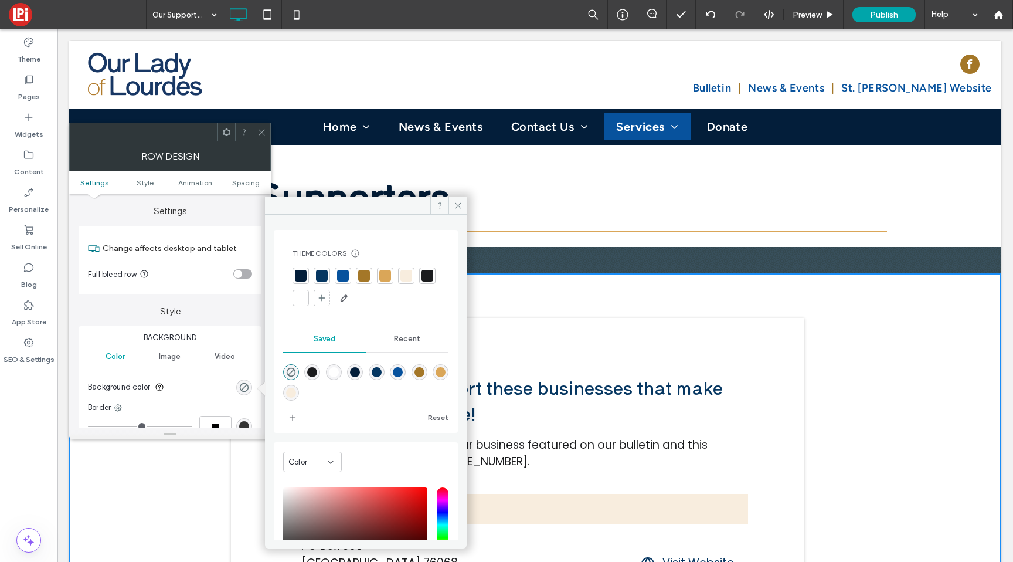
click at [413, 280] on div at bounding box center [406, 275] width 16 height 16
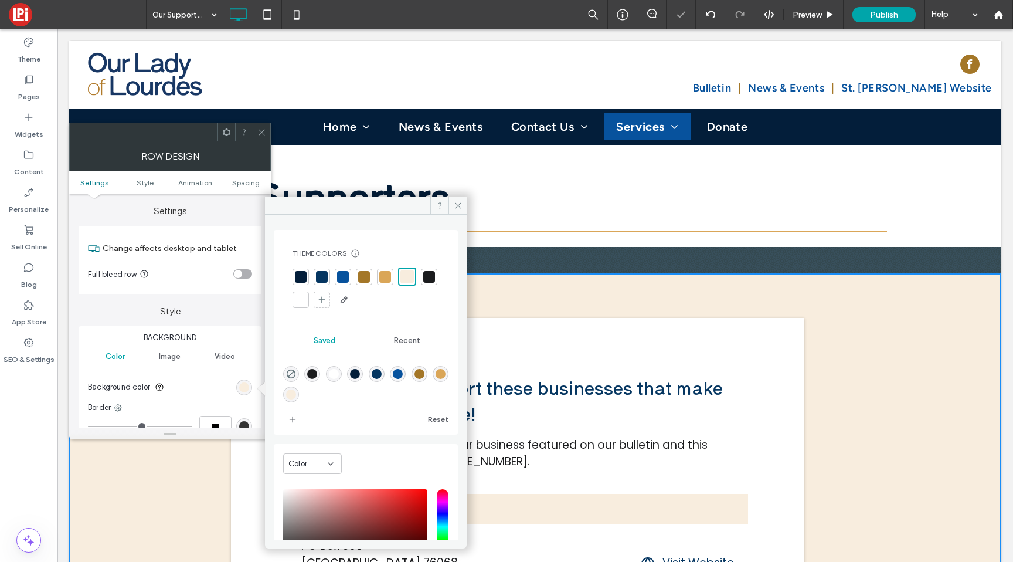
click at [263, 123] on span at bounding box center [261, 132] width 9 height 18
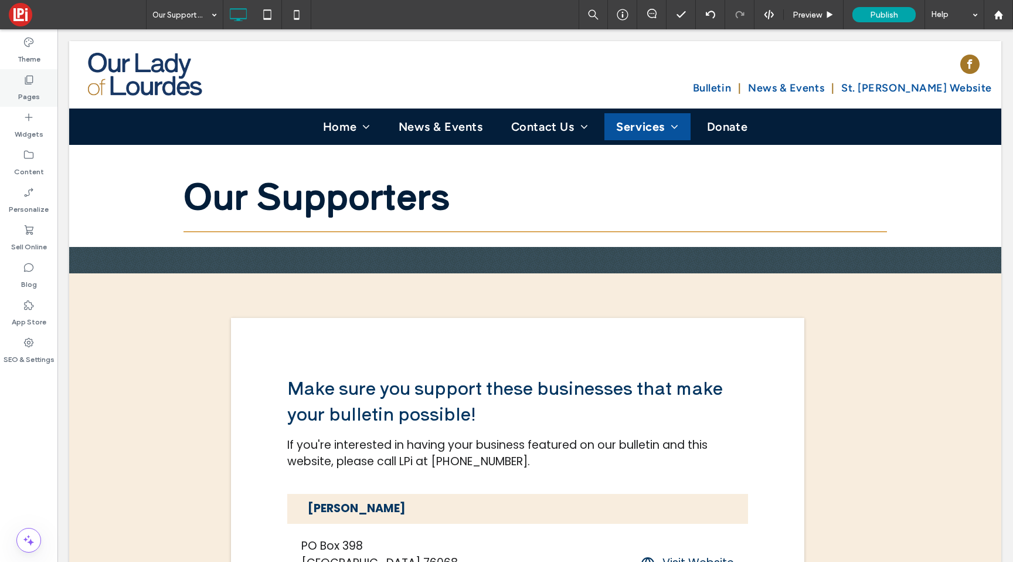
click at [23, 80] on icon at bounding box center [29, 80] width 12 height 12
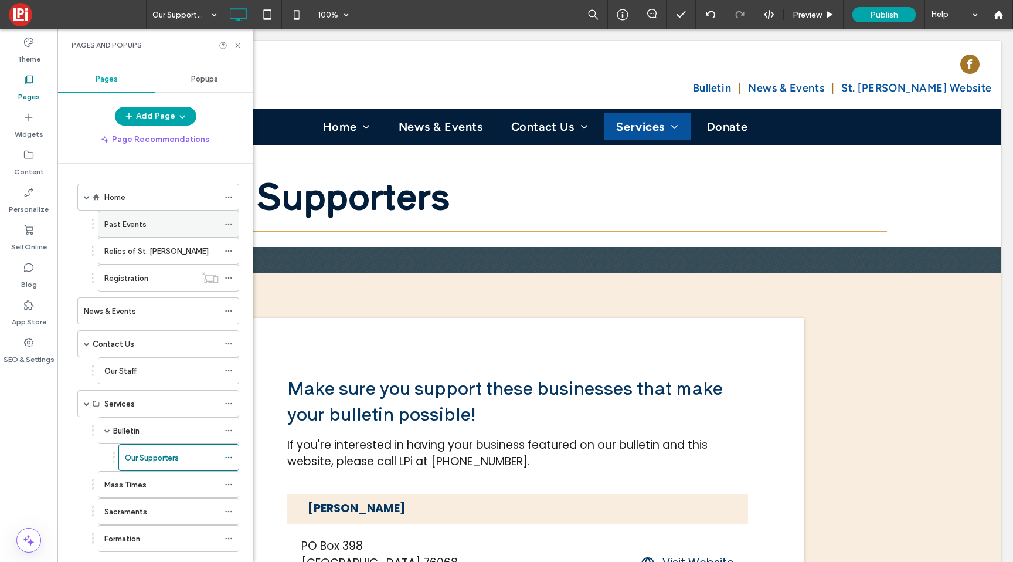
click at [124, 229] on label "Past Events" at bounding box center [125, 224] width 42 height 21
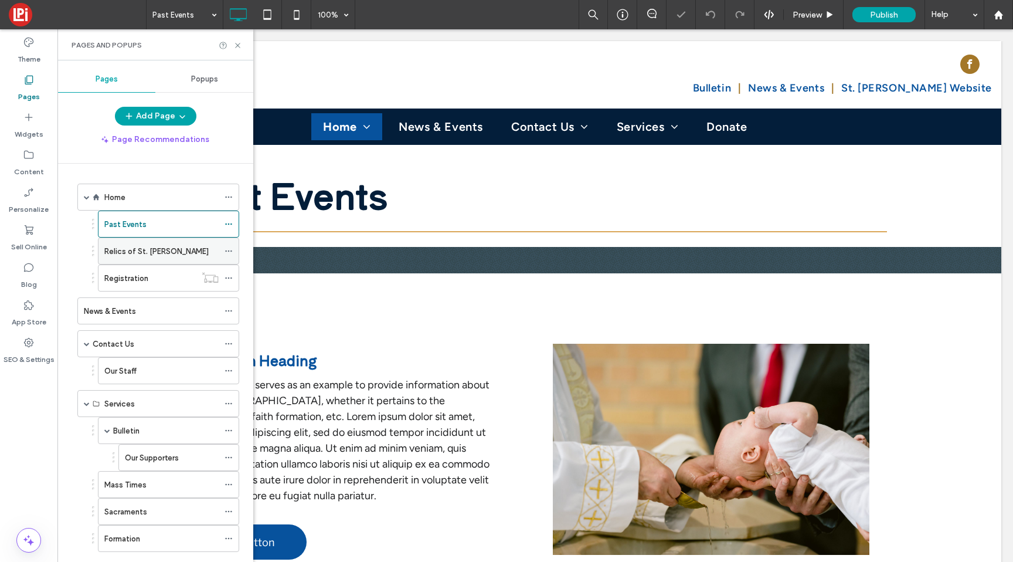
click at [134, 251] on label "Relics of St. [PERSON_NAME]" at bounding box center [156, 251] width 104 height 21
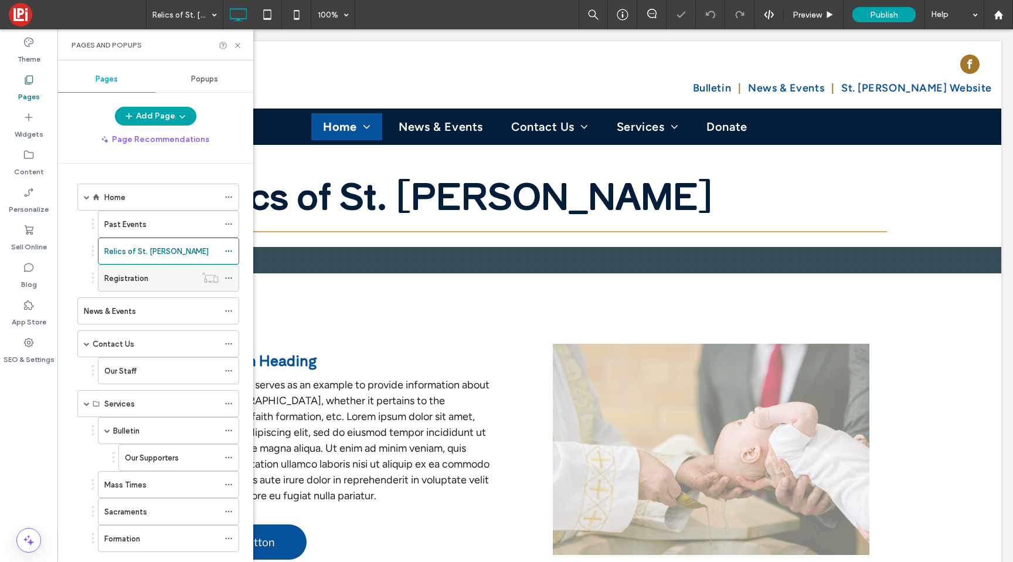
click at [138, 277] on label "Registration" at bounding box center [126, 278] width 44 height 21
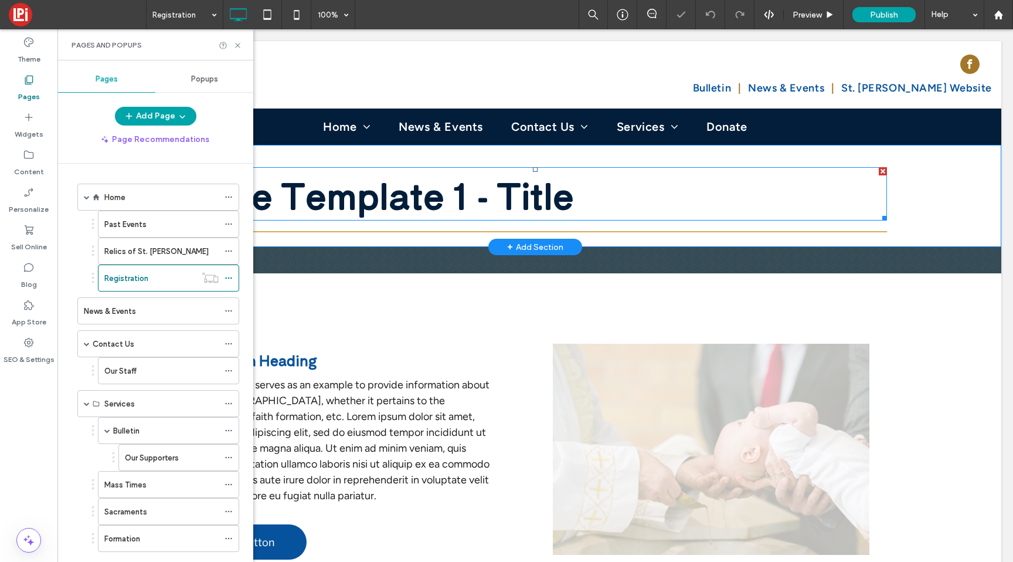
click at [311, 199] on span "Page Template 1 - Title" at bounding box center [378, 193] width 390 height 51
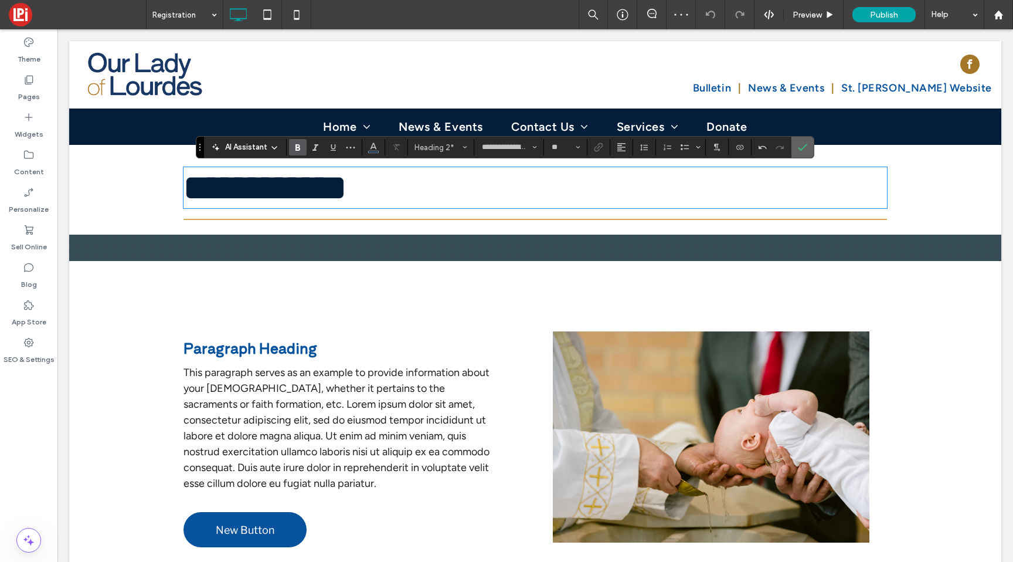
click at [810, 142] on label "Confirm" at bounding box center [803, 147] width 18 height 21
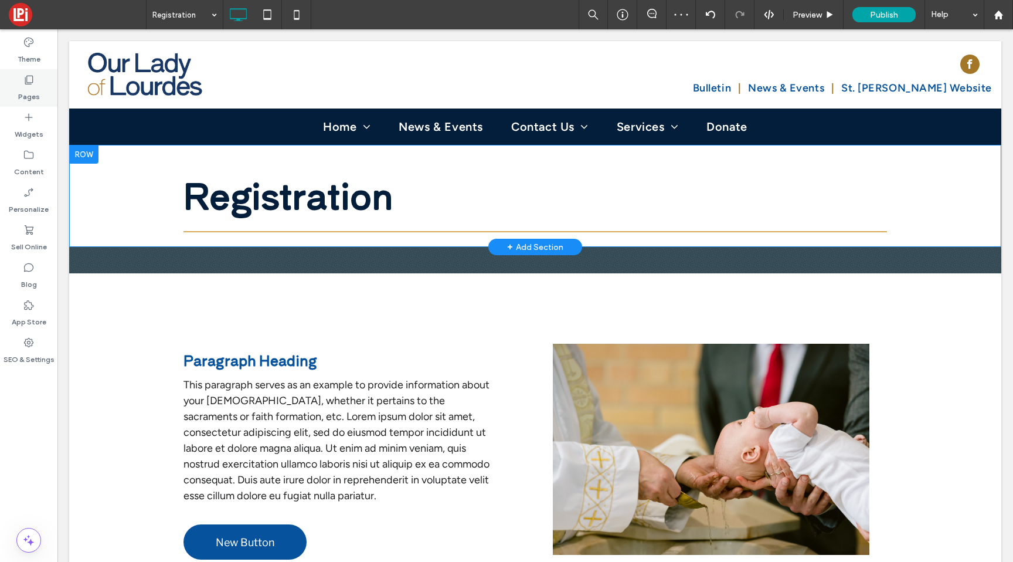
click at [24, 105] on div "Pages" at bounding box center [28, 88] width 57 height 38
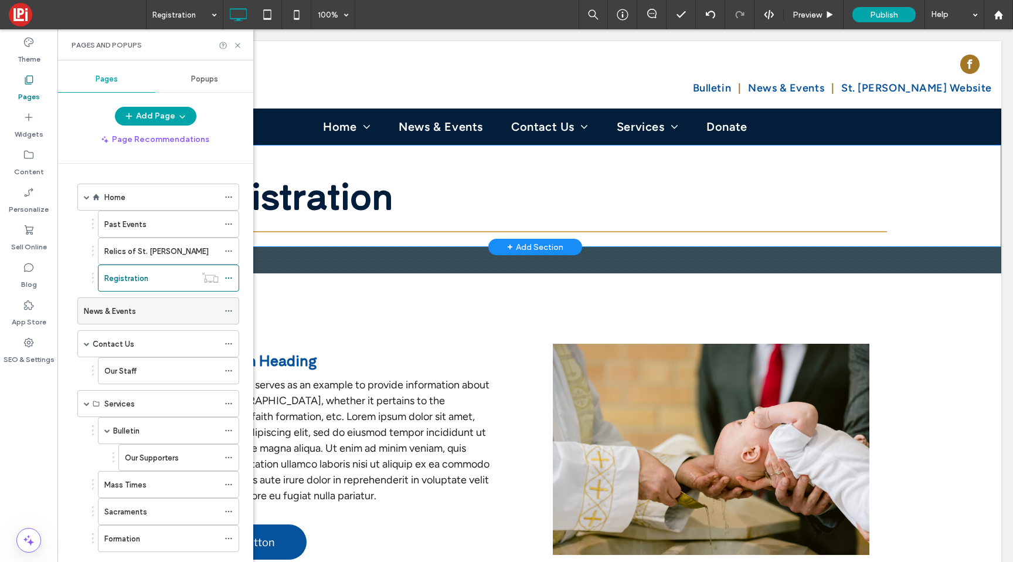
click at [131, 319] on div "News & Events" at bounding box center [151, 311] width 135 height 26
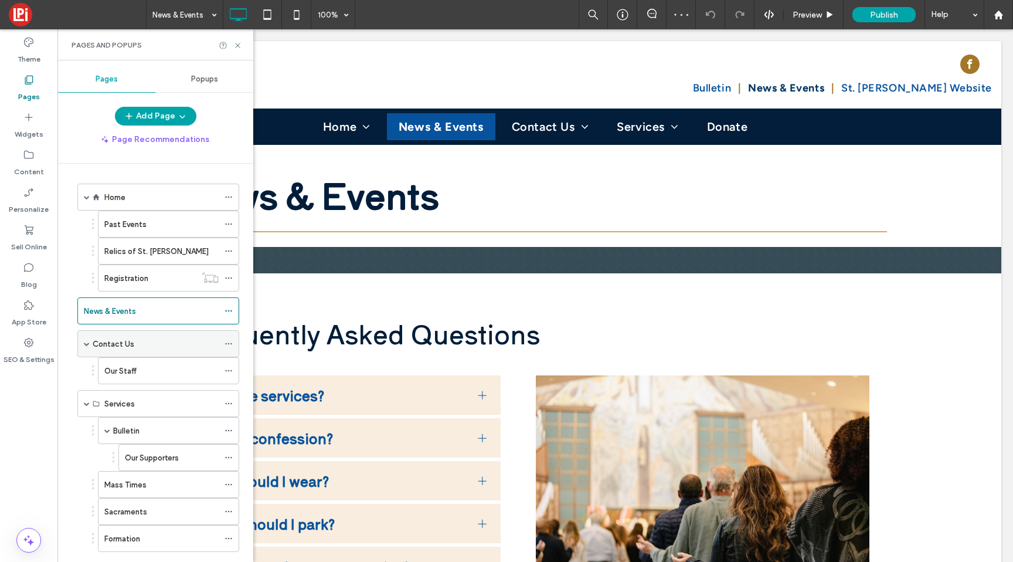
click at [127, 342] on label "Contact Us" at bounding box center [114, 344] width 42 height 21
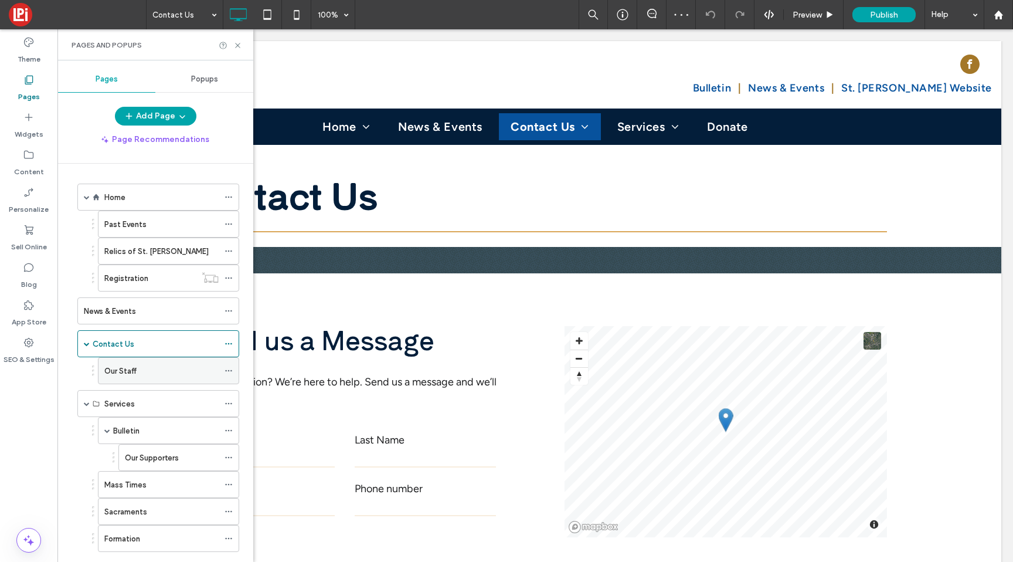
click at [135, 376] on label "Our Staff" at bounding box center [120, 370] width 32 height 21
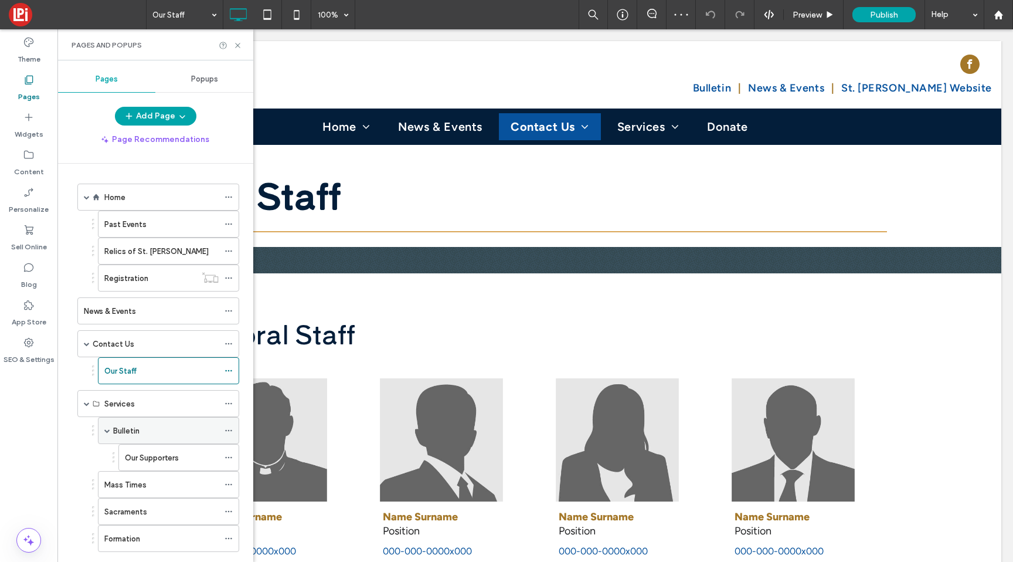
click at [135, 427] on label "Bulletin" at bounding box center [126, 430] width 26 height 21
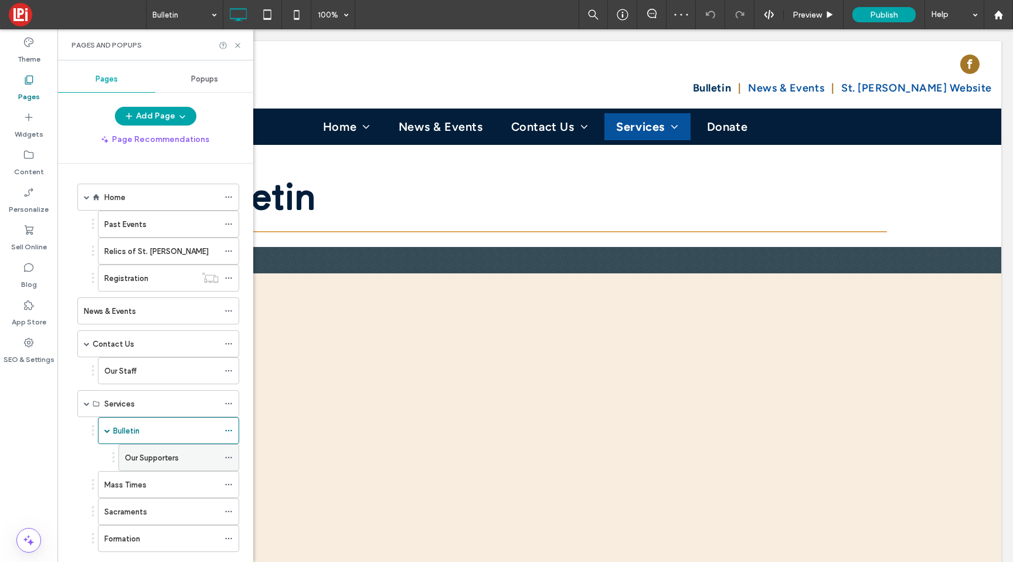
click at [142, 450] on div "Our Supporters" at bounding box center [172, 457] width 94 height 26
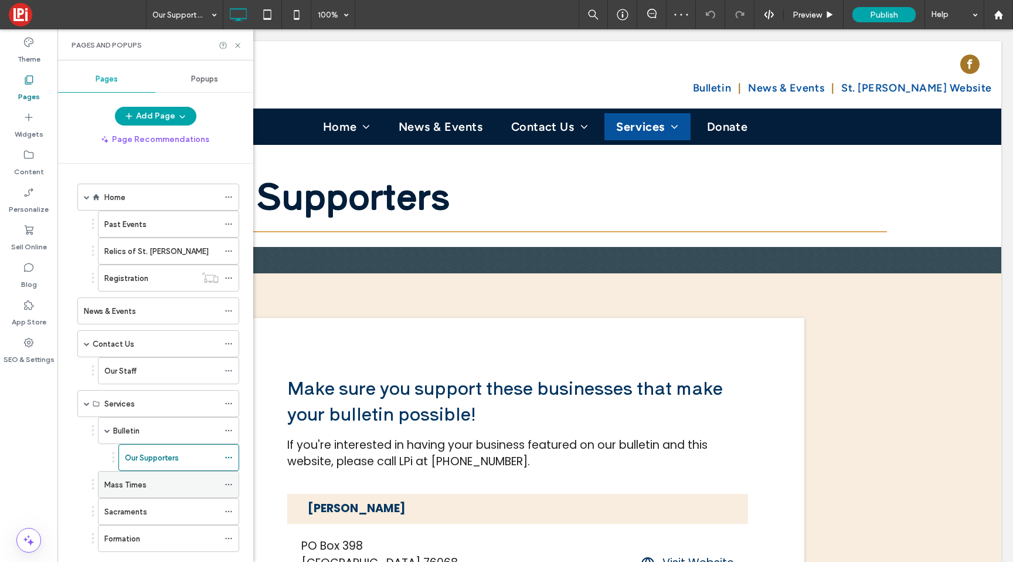
click at [143, 494] on div "Mass Times" at bounding box center [161, 484] width 114 height 26
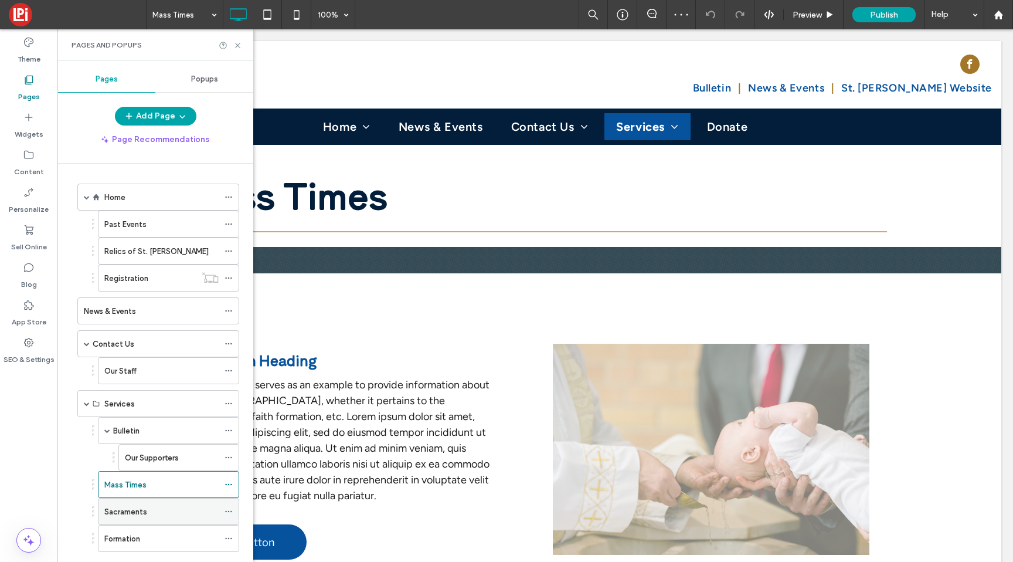
click at [141, 505] on label "Sacraments" at bounding box center [125, 511] width 43 height 21
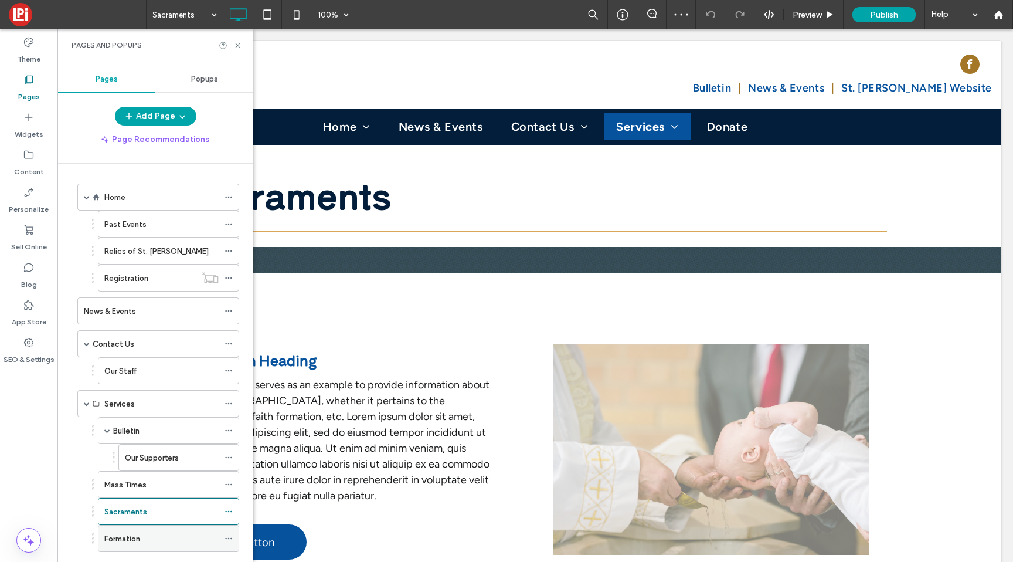
click at [139, 539] on label "Formation" at bounding box center [122, 538] width 36 height 21
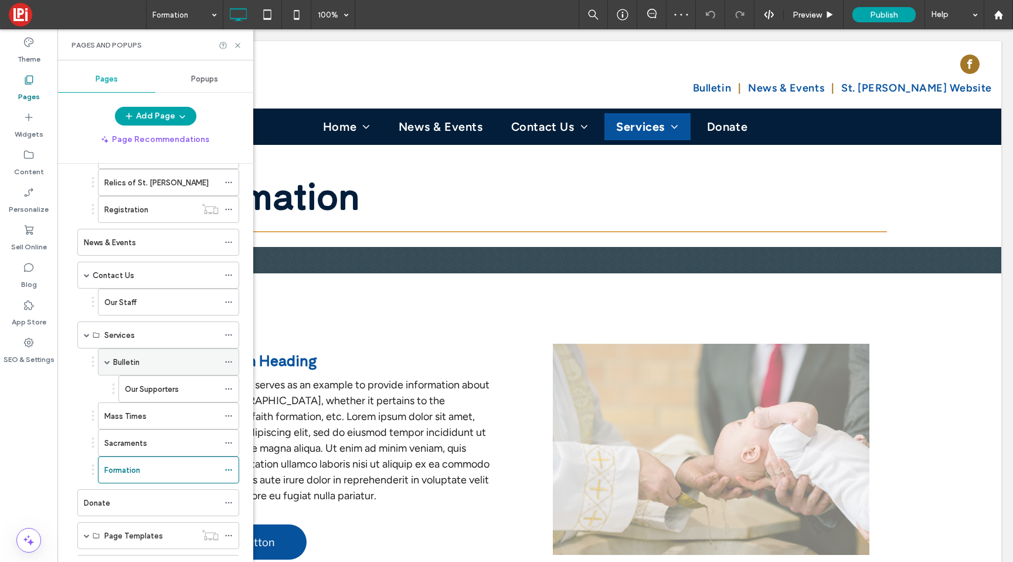
scroll to position [77, 0]
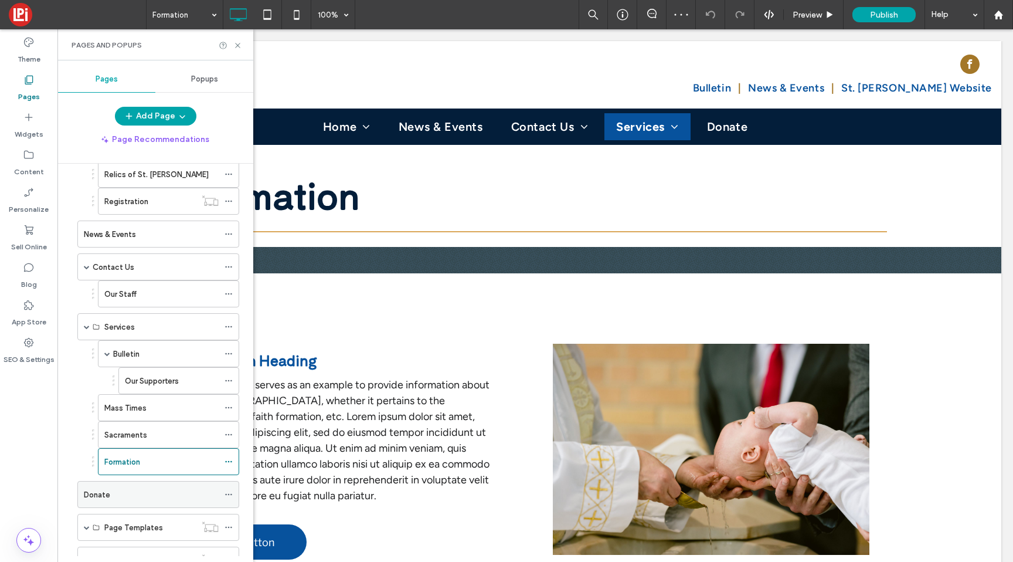
click at [134, 491] on div "Donate" at bounding box center [151, 494] width 135 height 12
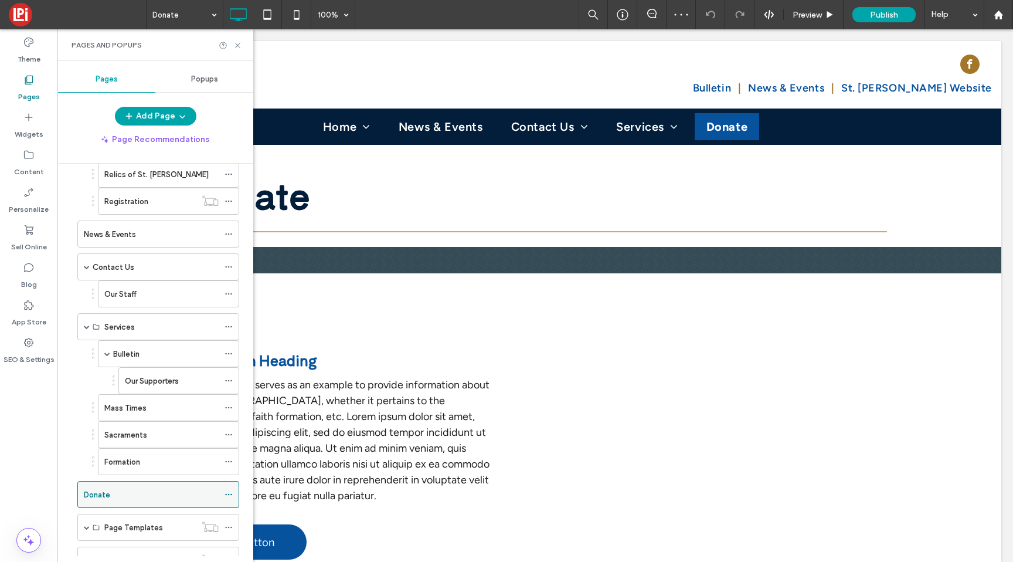
scroll to position [0, 0]
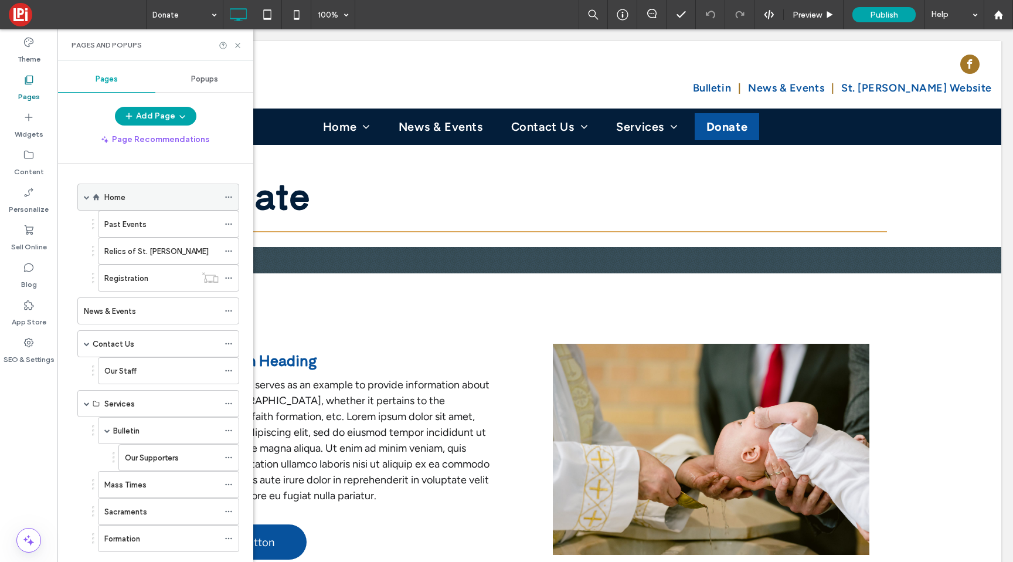
click at [127, 196] on div "Home" at bounding box center [161, 197] width 114 height 12
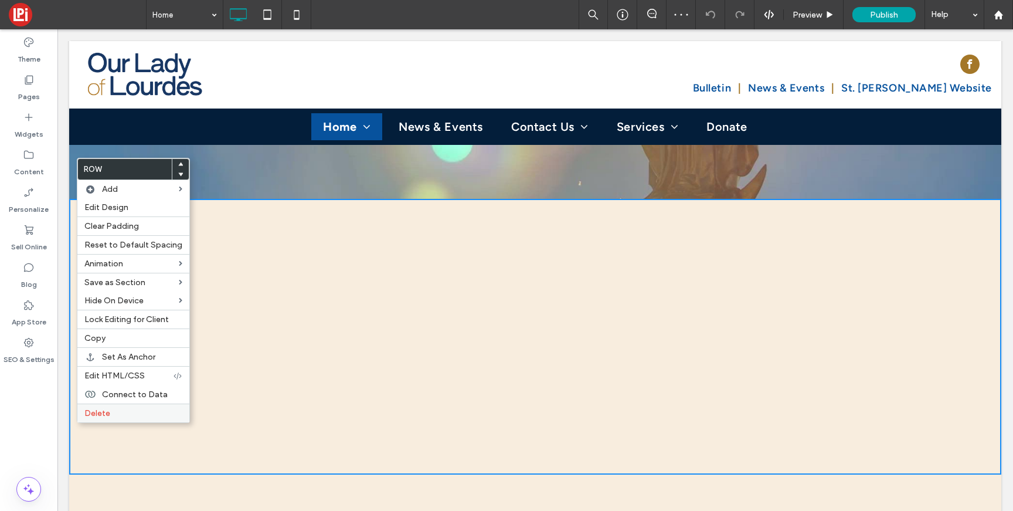
click at [103, 411] on span "Delete" at bounding box center [97, 413] width 26 height 10
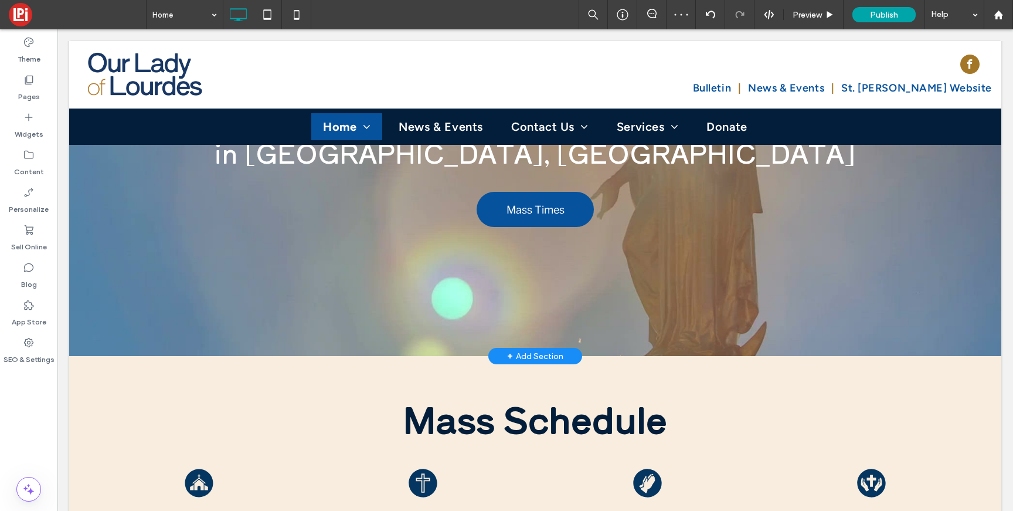
scroll to position [217, 0]
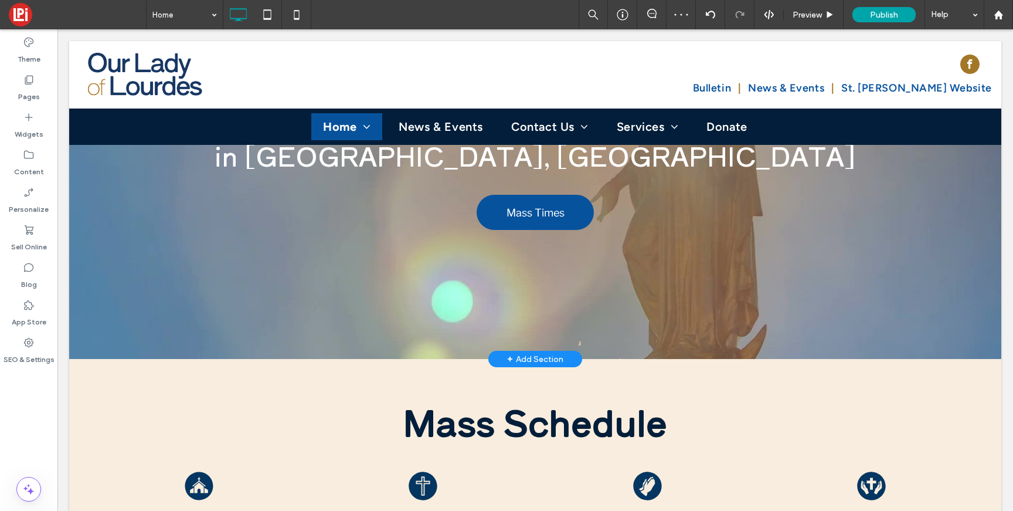
click at [539, 352] on div "+ Add Section" at bounding box center [535, 358] width 56 height 13
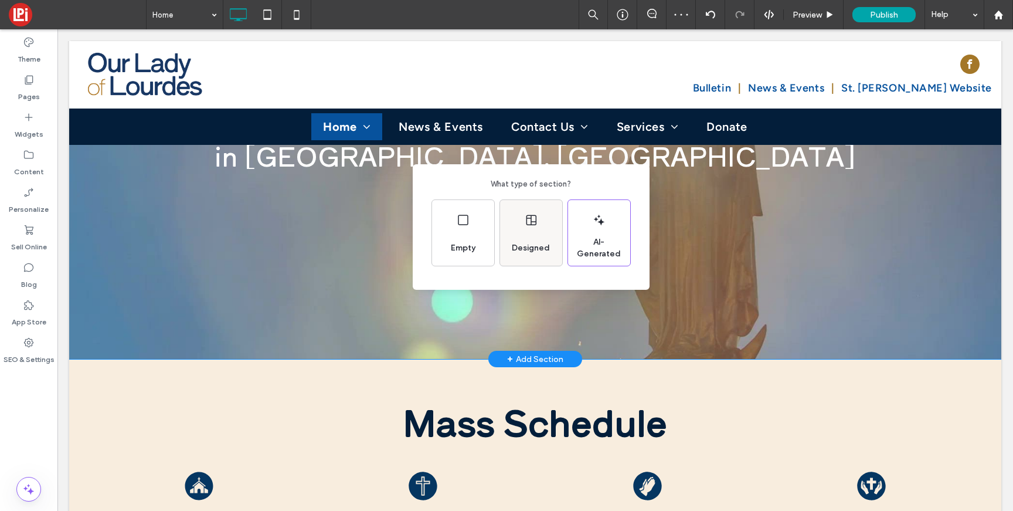
click at [524, 235] on div "Designed" at bounding box center [530, 248] width 47 height 26
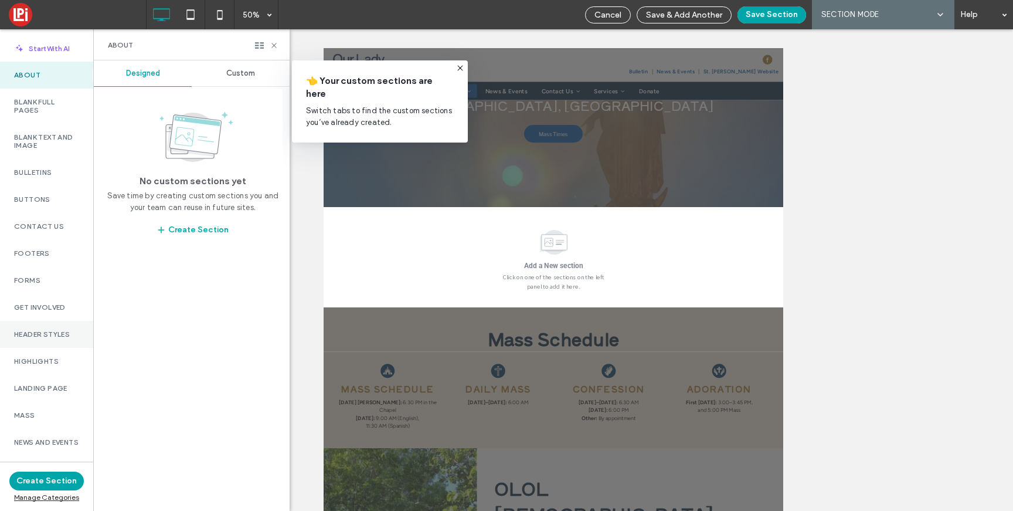
scroll to position [268, 0]
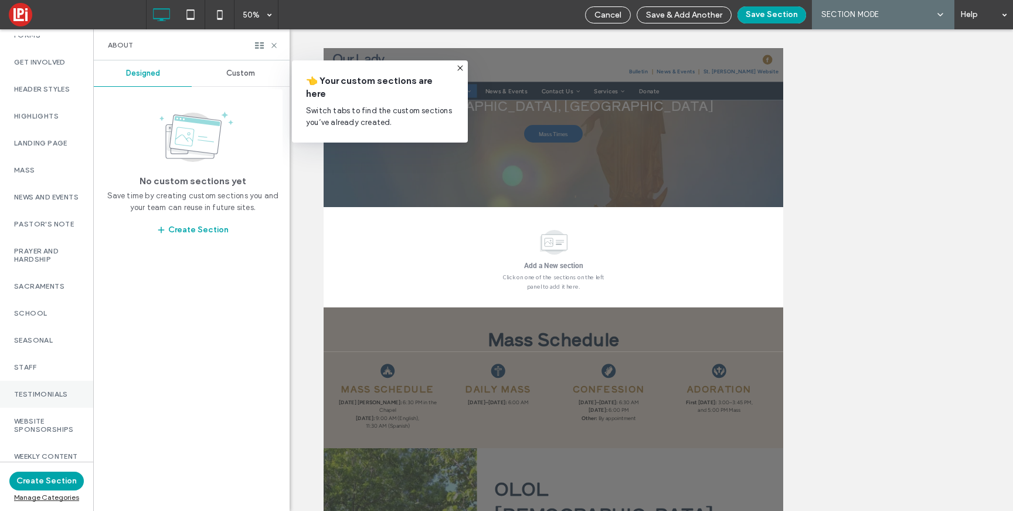
click at [45, 390] on label "Testimonials" at bounding box center [46, 394] width 65 height 8
click at [240, 79] on div "Custom" at bounding box center [241, 73] width 98 height 26
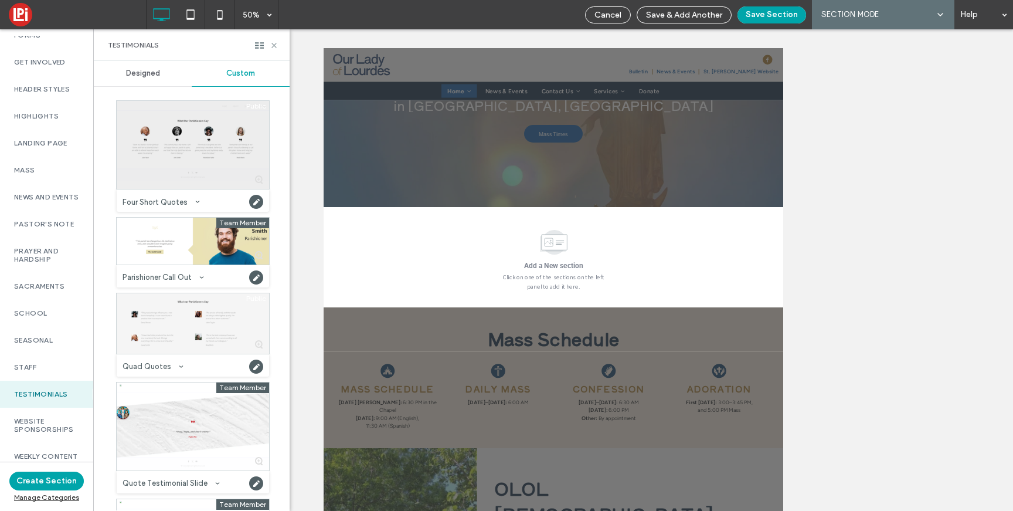
click at [227, 168] on div at bounding box center [193, 145] width 152 height 88
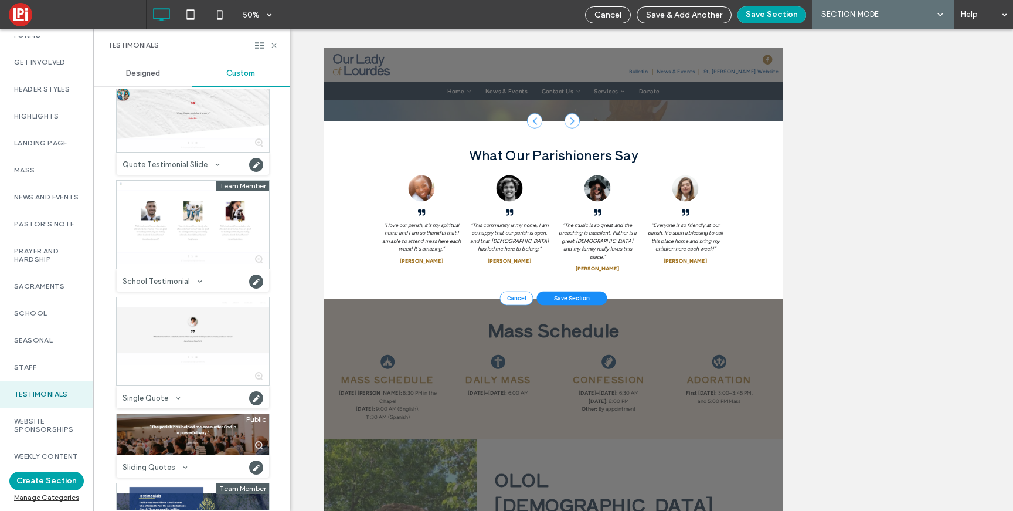
scroll to position [382, 0]
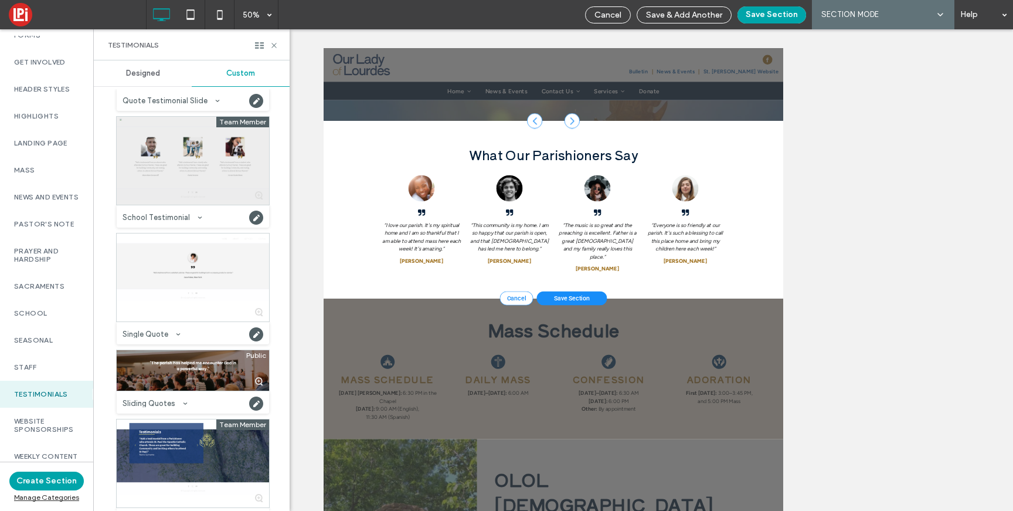
click at [202, 158] on div at bounding box center [193, 161] width 152 height 88
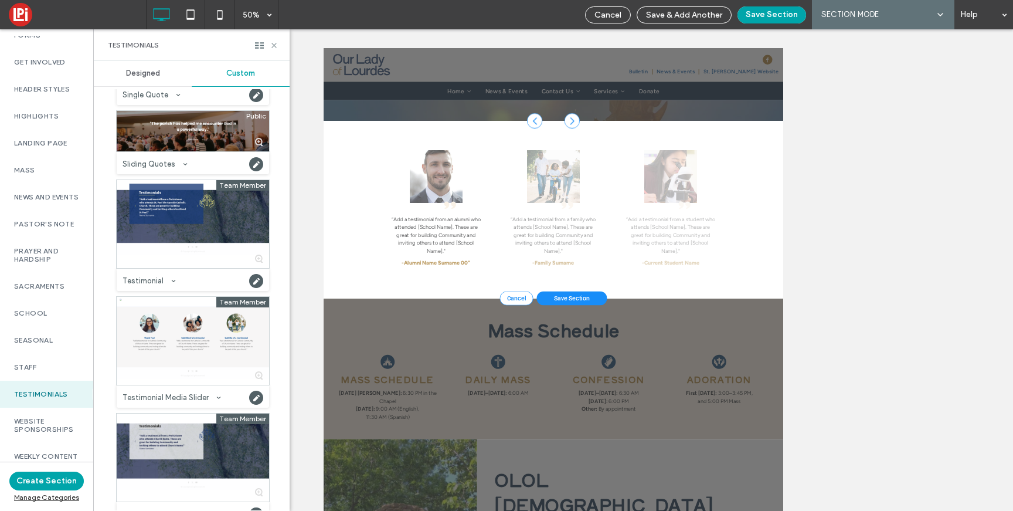
scroll to position [642, 0]
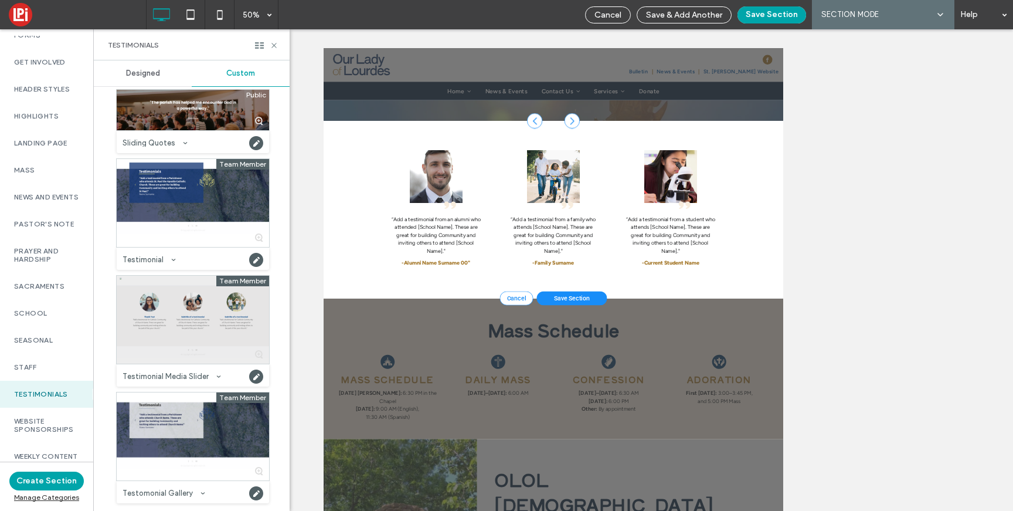
click at [197, 292] on div at bounding box center [193, 319] width 152 height 88
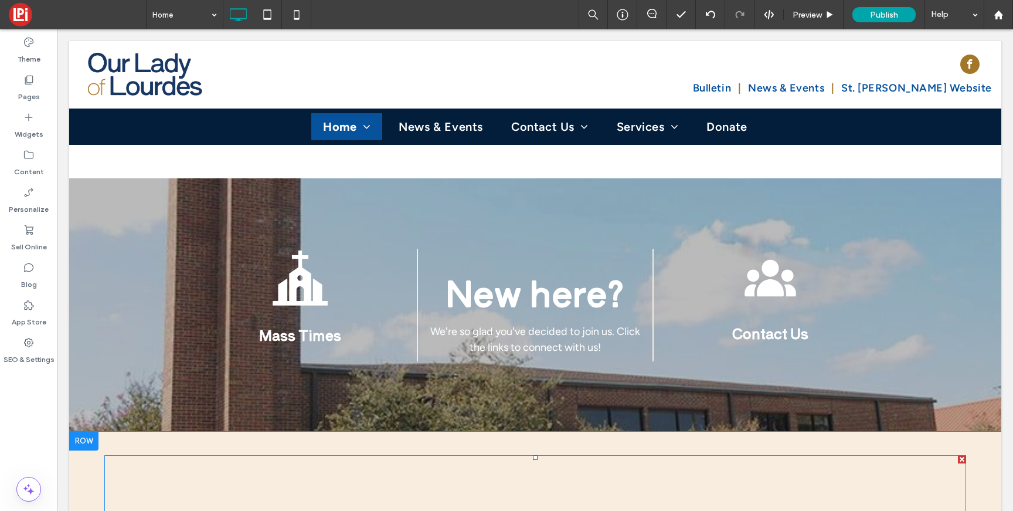
scroll to position [2796, 0]
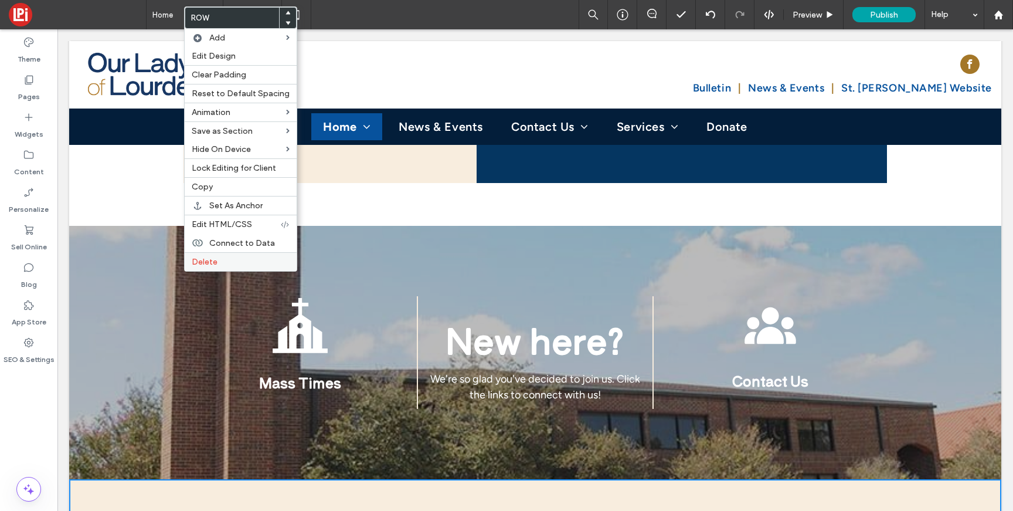
click at [205, 267] on span "Delete" at bounding box center [205, 262] width 26 height 10
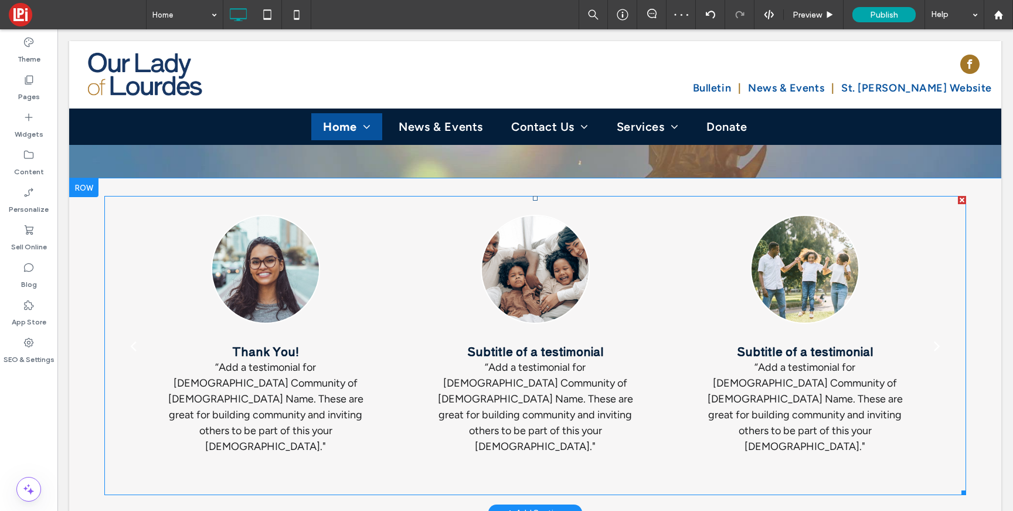
scroll to position [363, 0]
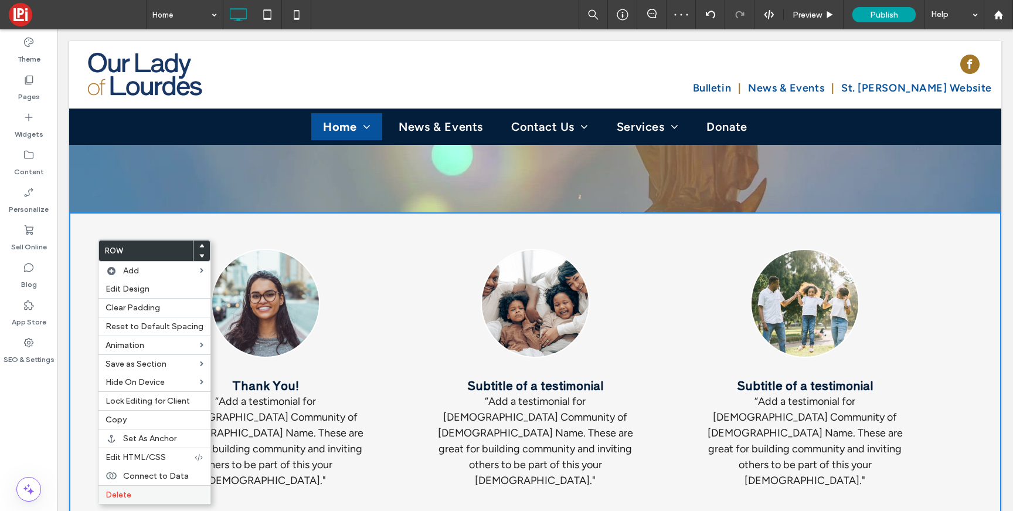
click at [119, 495] on span "Delete" at bounding box center [119, 494] width 26 height 10
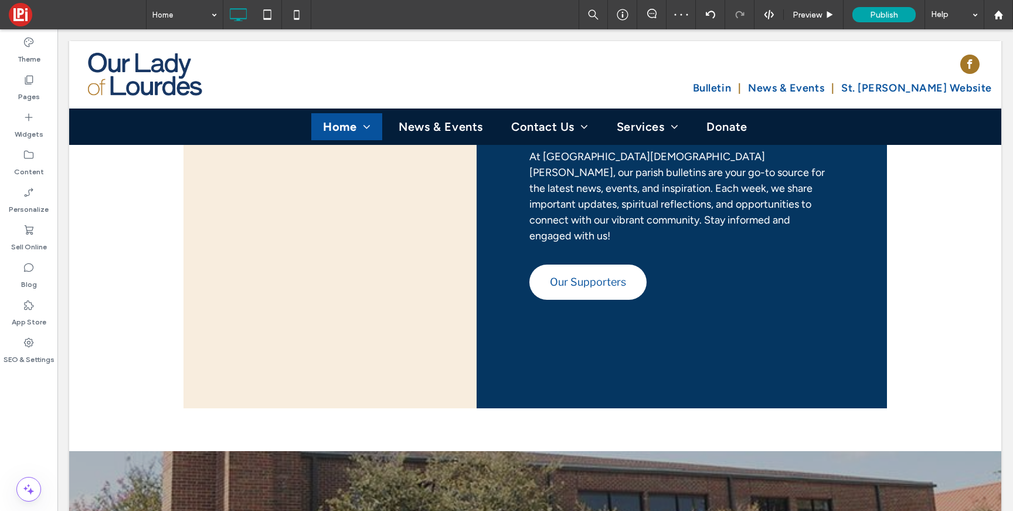
scroll to position [2390, 0]
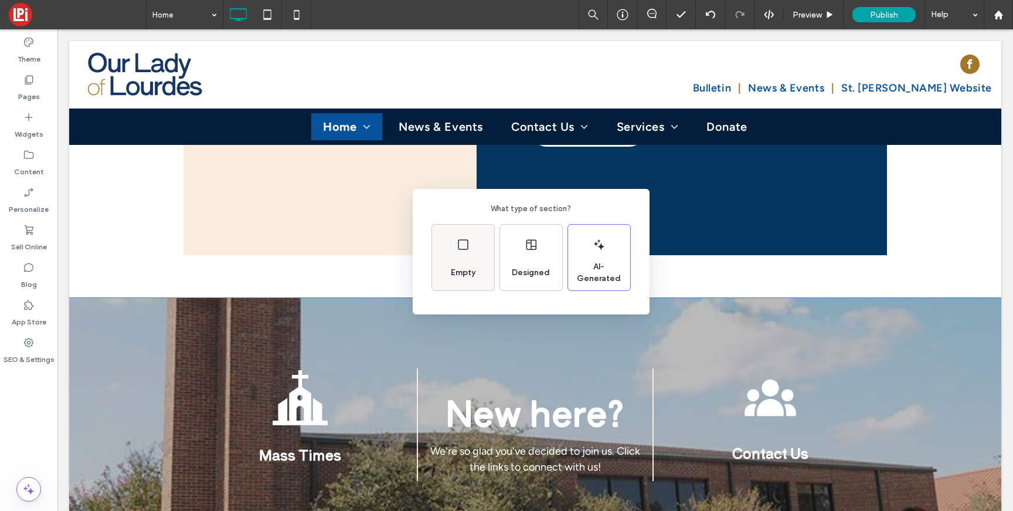
click at [460, 237] on icon at bounding box center [463, 244] width 14 height 14
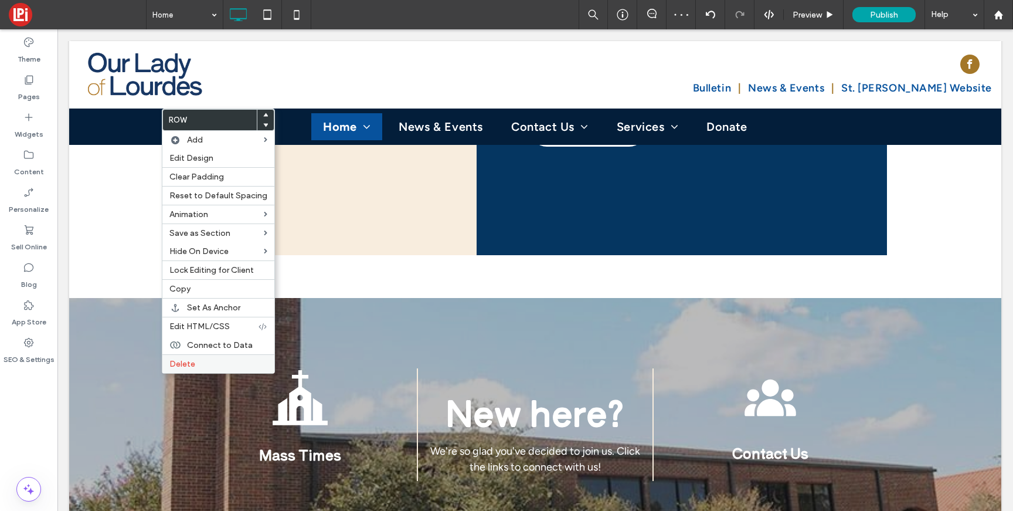
click at [181, 372] on div "Delete" at bounding box center [218, 363] width 112 height 19
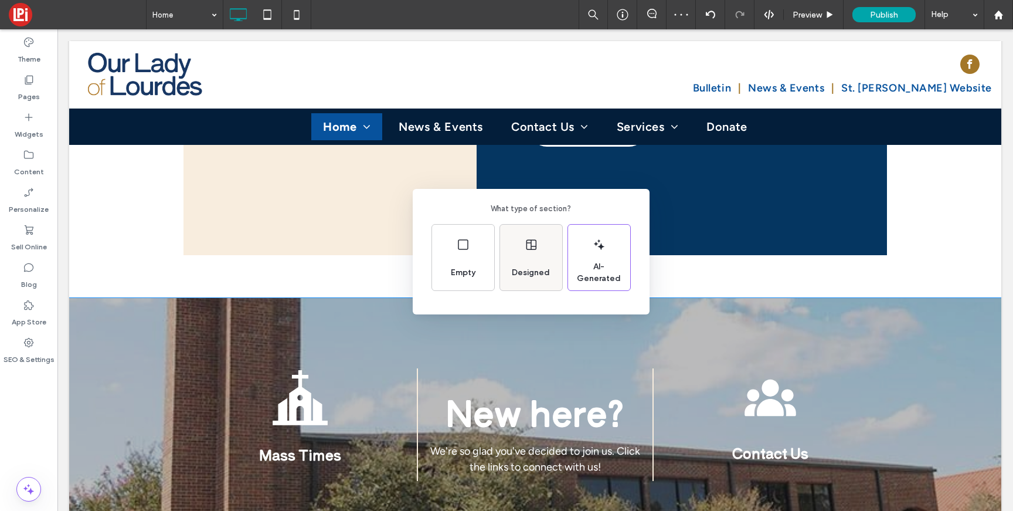
click at [524, 261] on div "Designed" at bounding box center [530, 273] width 47 height 26
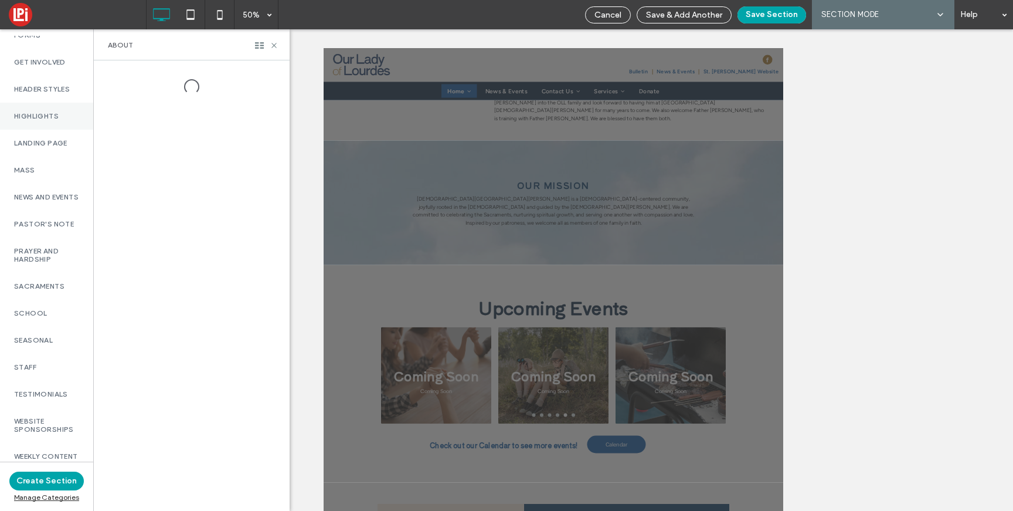
scroll to position [268, 0]
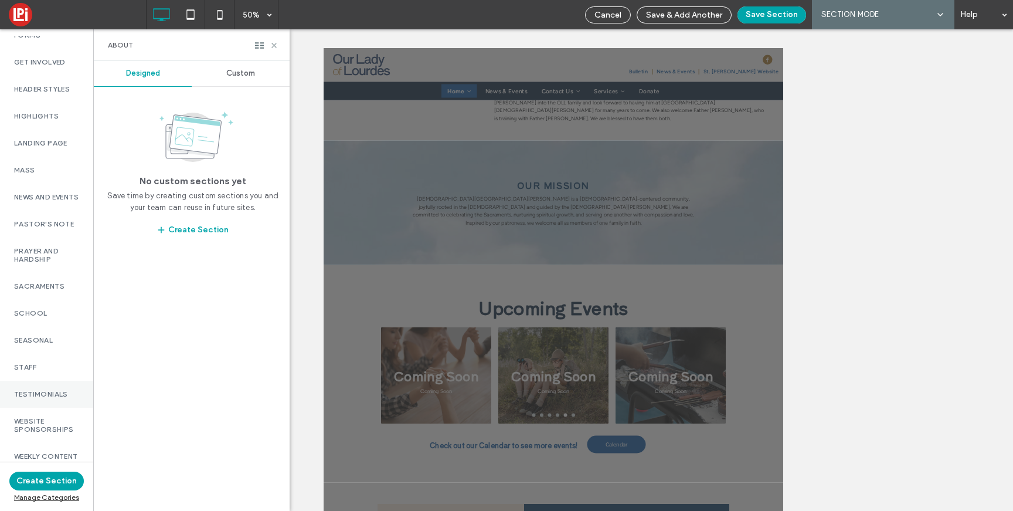
click at [46, 390] on label "Testimonials" at bounding box center [46, 394] width 65 height 8
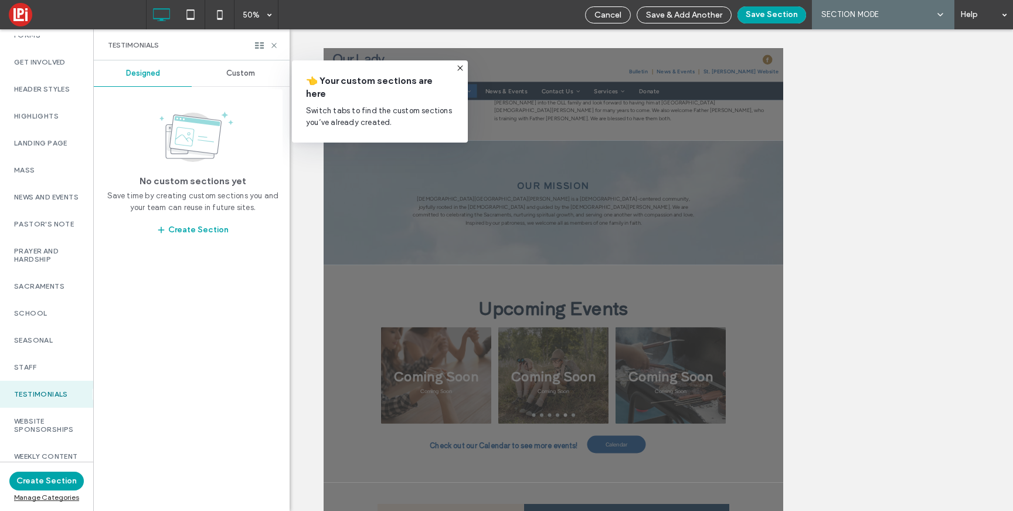
click at [243, 75] on span "Custom" at bounding box center [240, 73] width 29 height 9
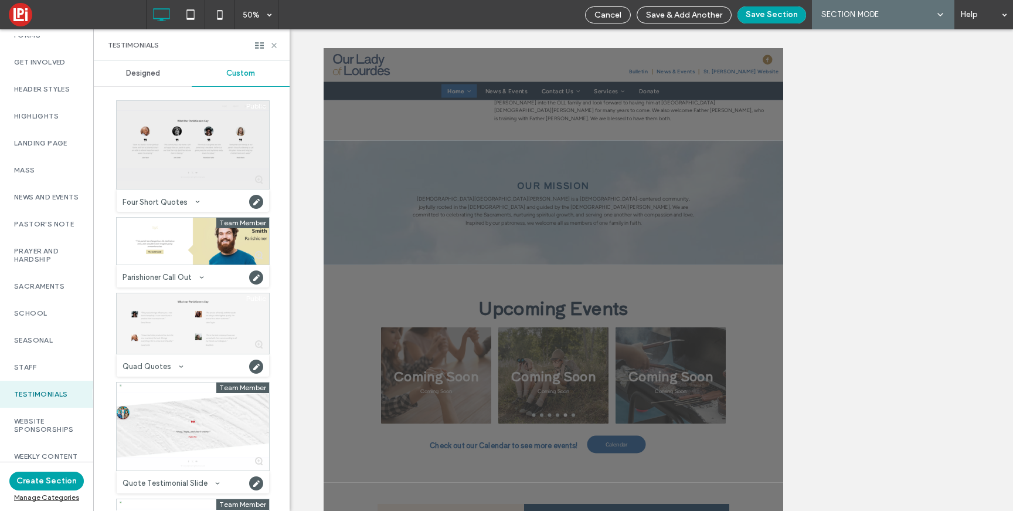
click at [212, 142] on div at bounding box center [193, 145] width 152 height 88
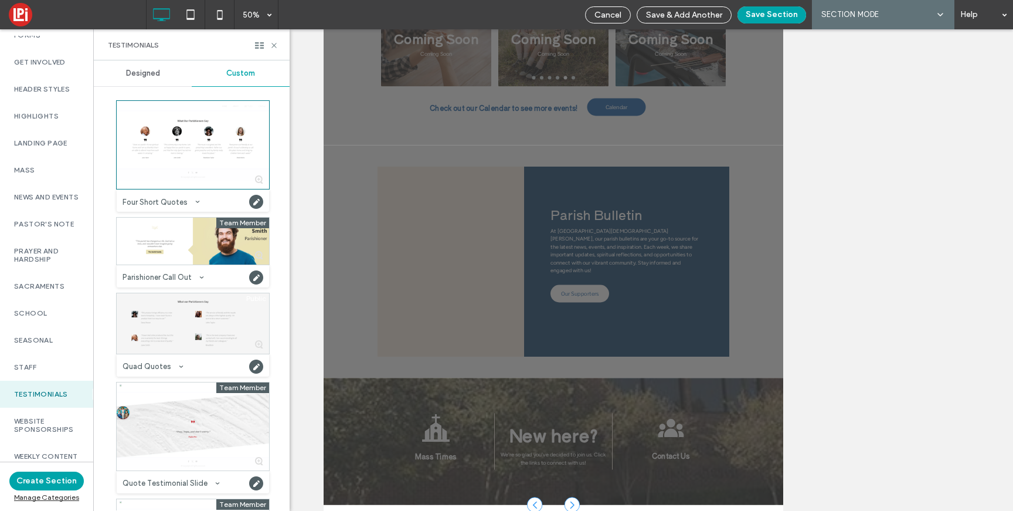
scroll to position [317, 0]
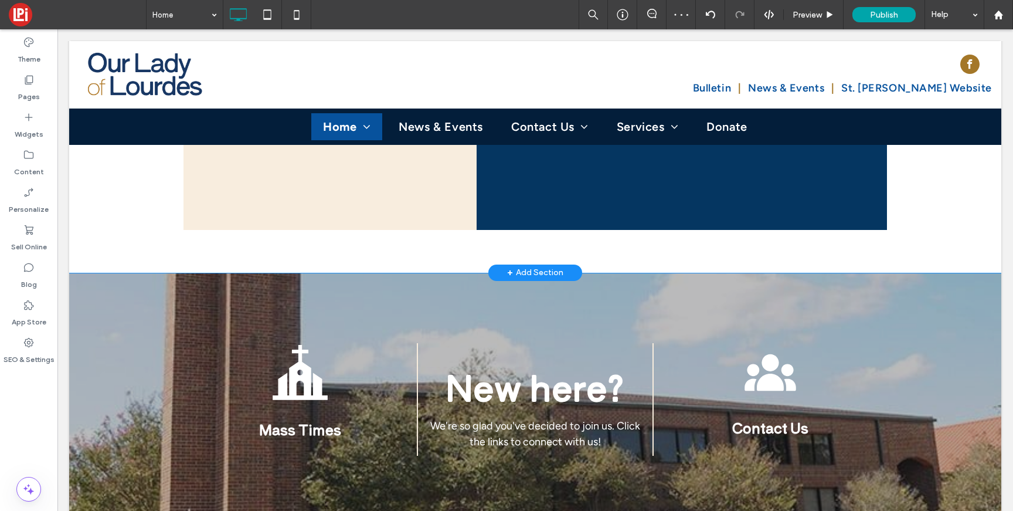
scroll to position [2464, 0]
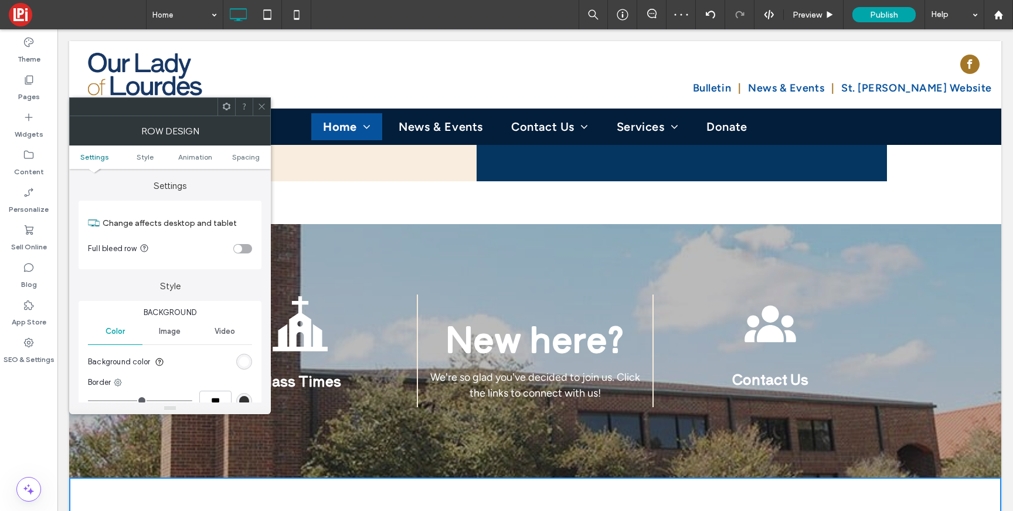
click at [248, 366] on div "rgb(255, 255, 255)" at bounding box center [244, 361] width 10 height 10
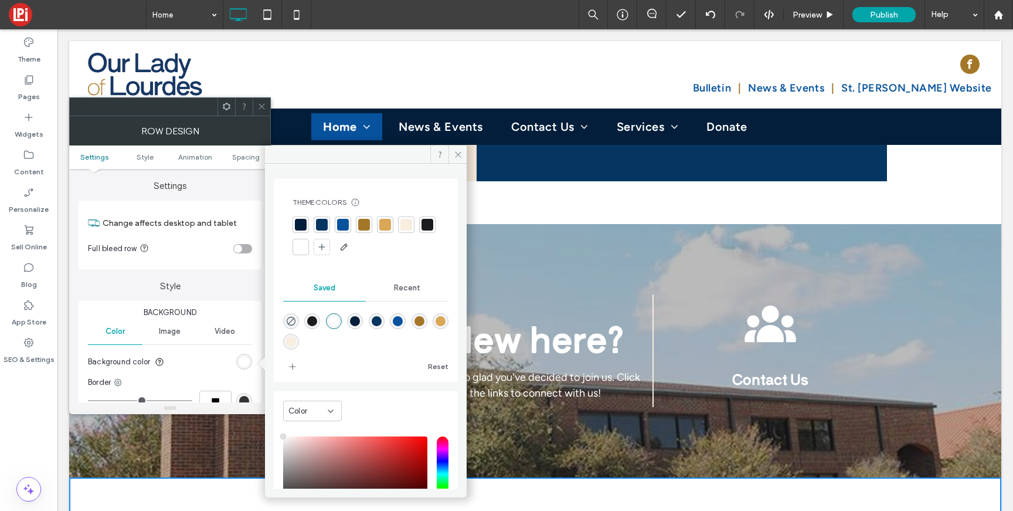
click at [403, 225] on div at bounding box center [406, 225] width 12 height 12
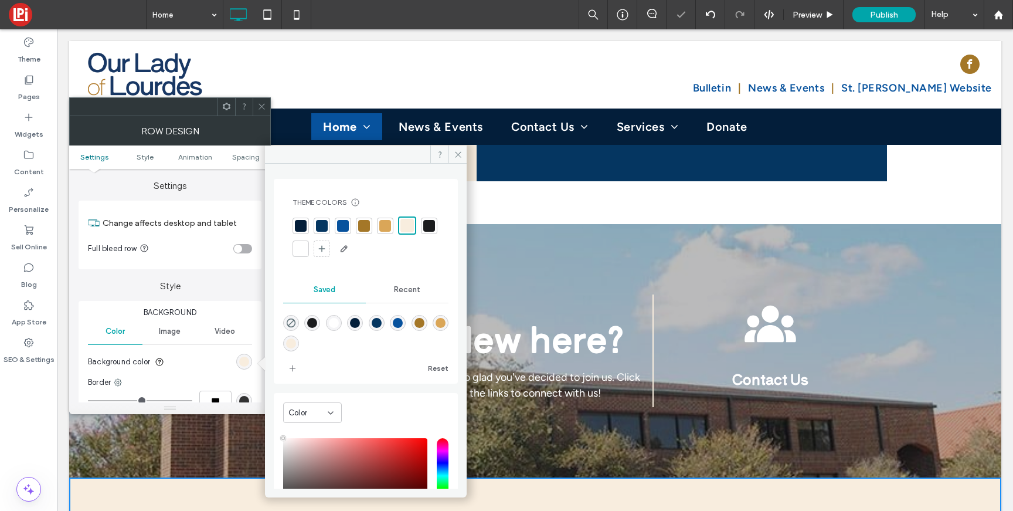
click at [260, 106] on use at bounding box center [261, 107] width 6 height 6
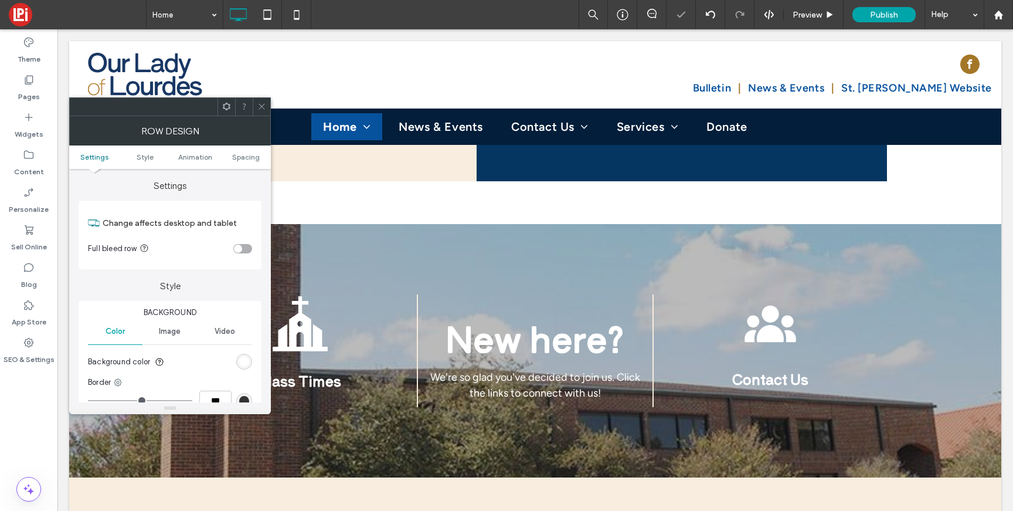
click at [246, 367] on div "rgb(255, 255, 255)" at bounding box center [244, 361] width 16 height 16
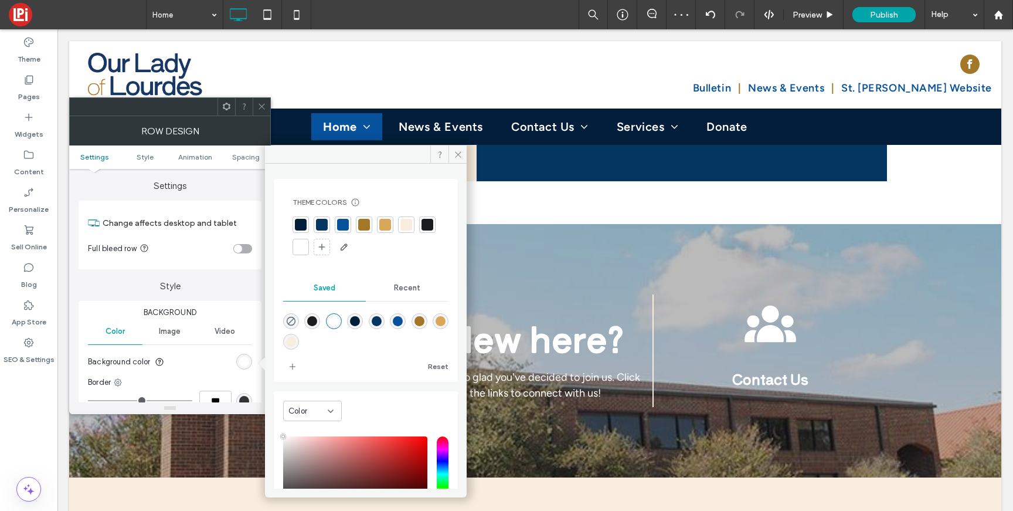
click at [406, 222] on div at bounding box center [406, 225] width 12 height 12
click at [263, 104] on icon at bounding box center [261, 106] width 9 height 9
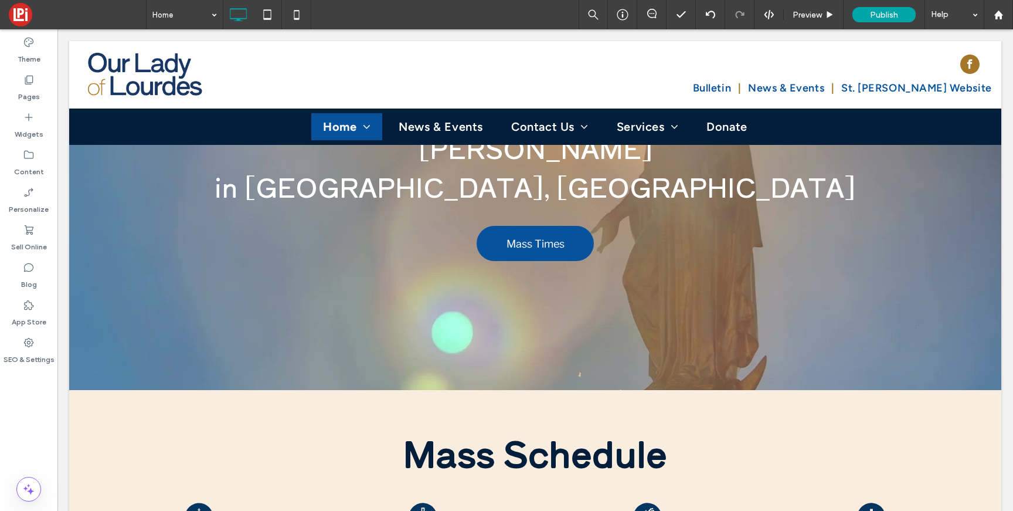
scroll to position [185, 0]
click at [512, 384] on div "+ Add Section" at bounding box center [535, 390] width 56 height 13
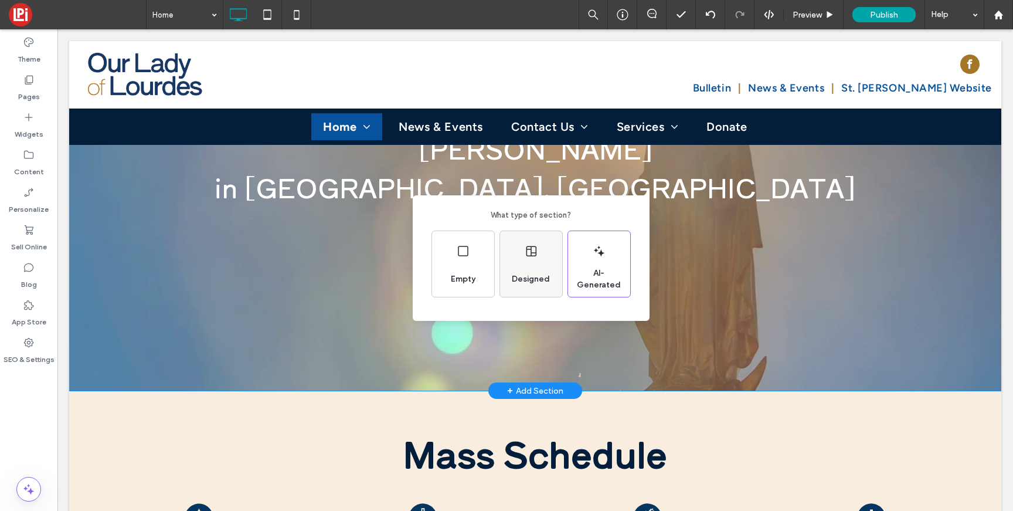
click at [523, 277] on span "Designed" at bounding box center [530, 279] width 47 height 12
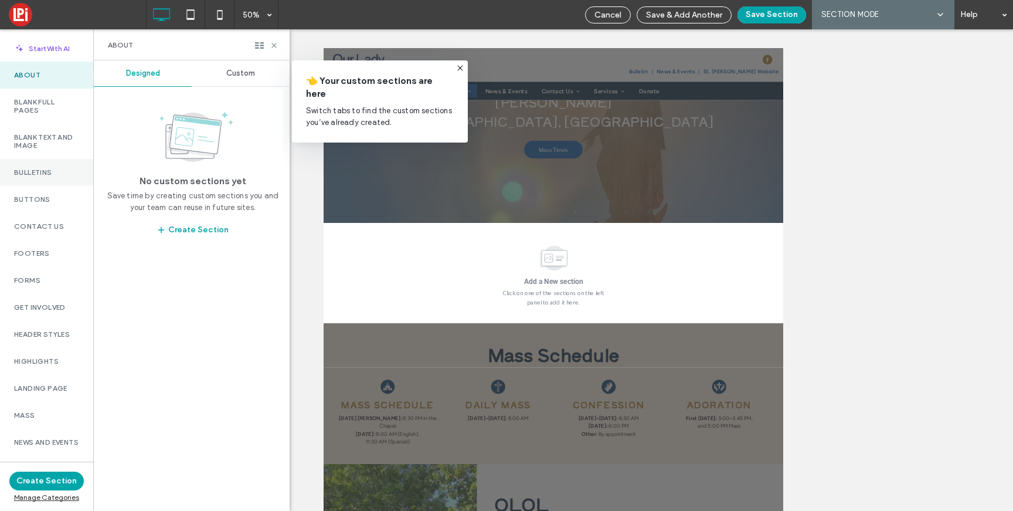
click at [30, 173] on label "Bulletins" at bounding box center [46, 172] width 65 height 8
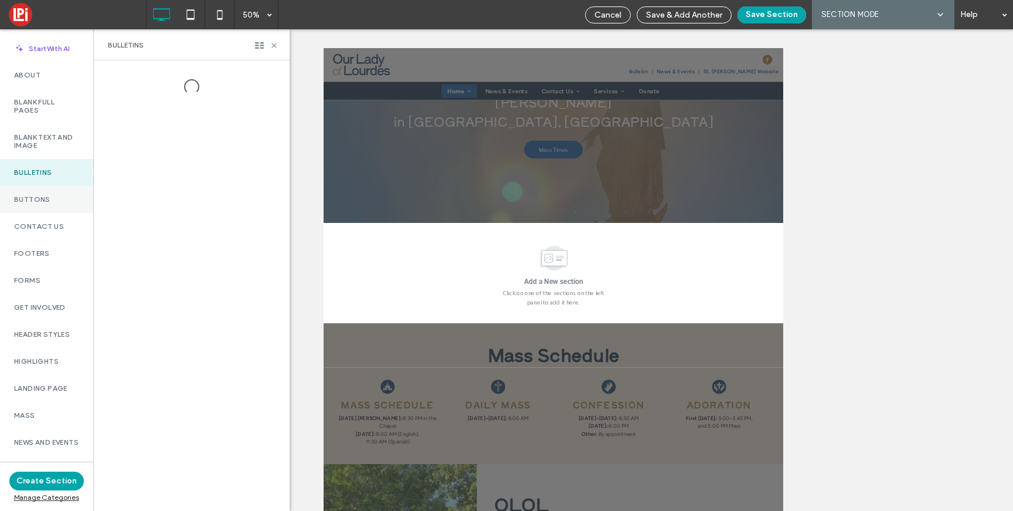
click at [33, 191] on div "Buttons" at bounding box center [46, 199] width 93 height 27
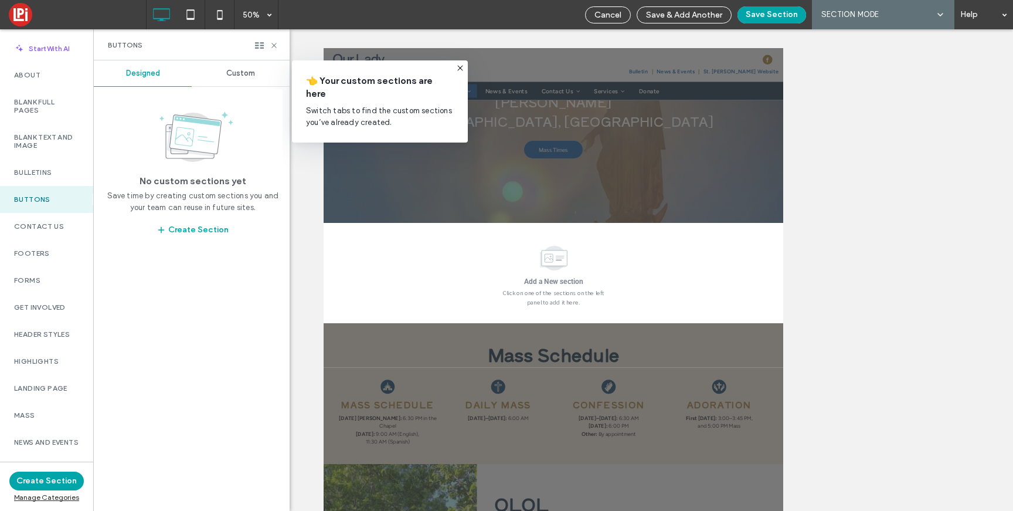
click at [239, 77] on span "Custom" at bounding box center [240, 73] width 29 height 9
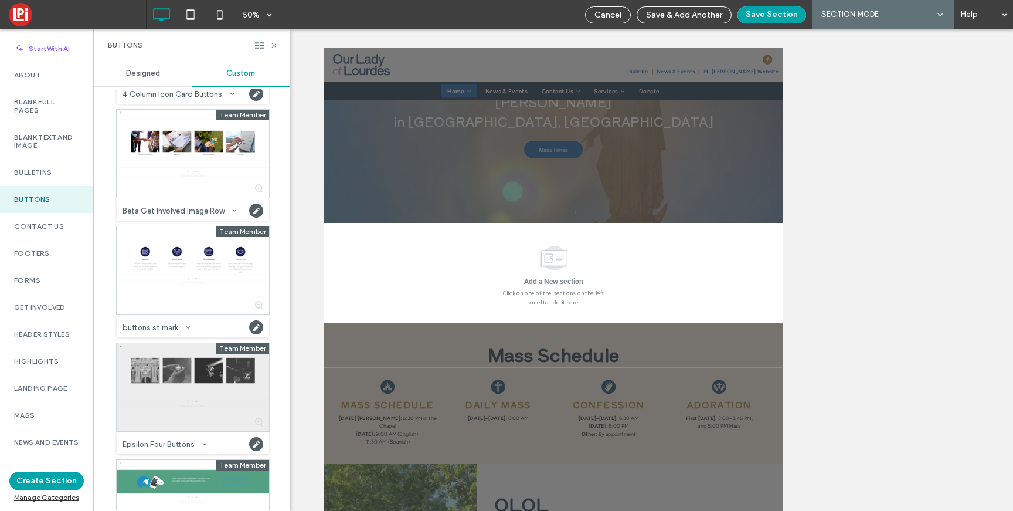
click at [199, 352] on div at bounding box center [193, 387] width 152 height 88
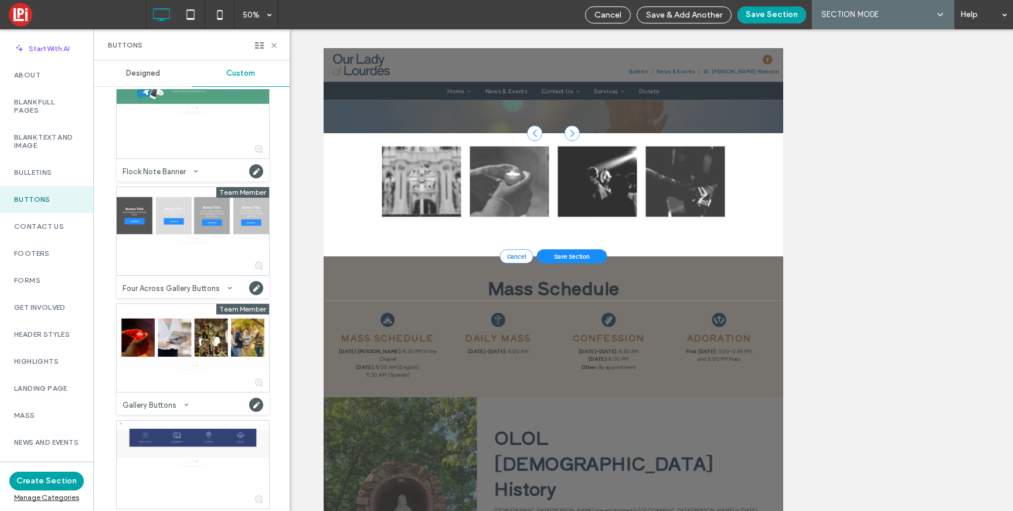
scroll to position [389, 0]
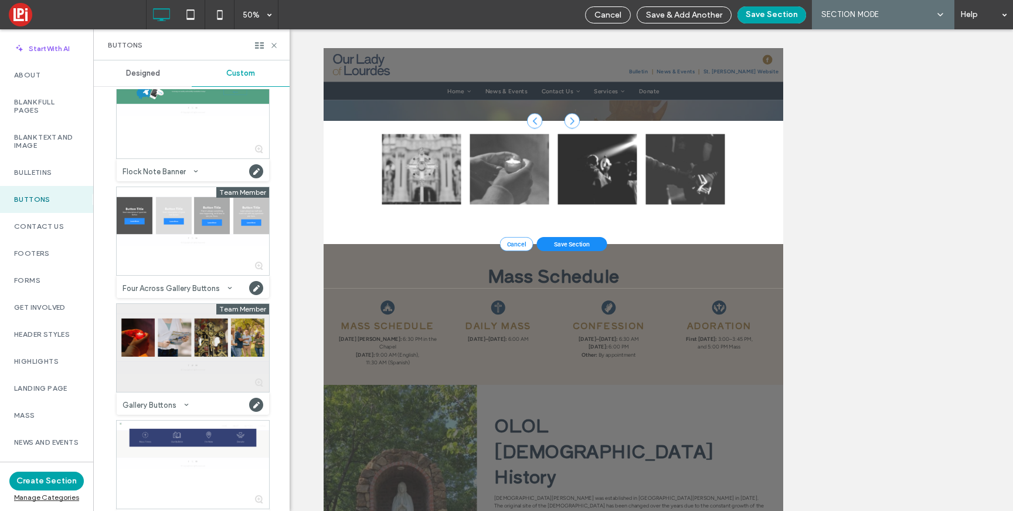
click at [186, 360] on div at bounding box center [193, 348] width 152 height 88
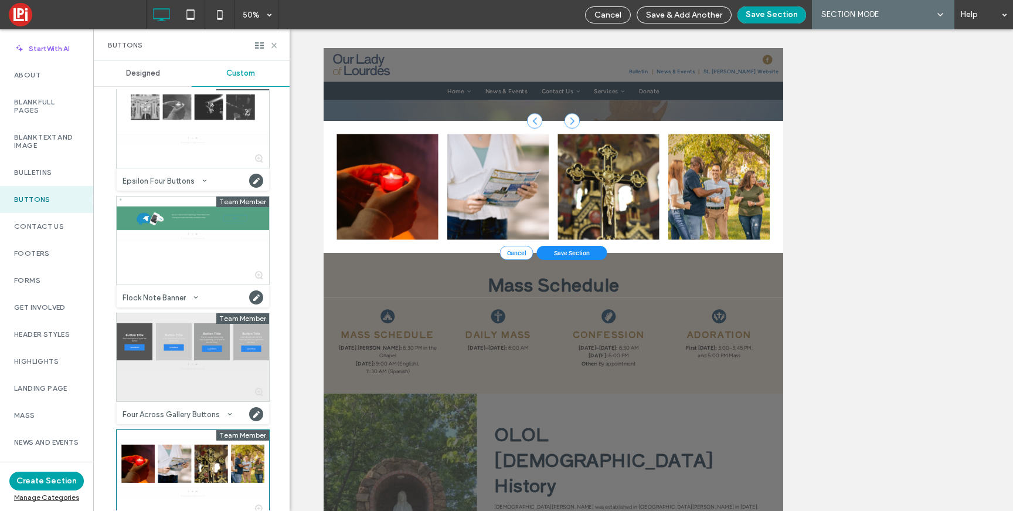
scroll to position [354, 0]
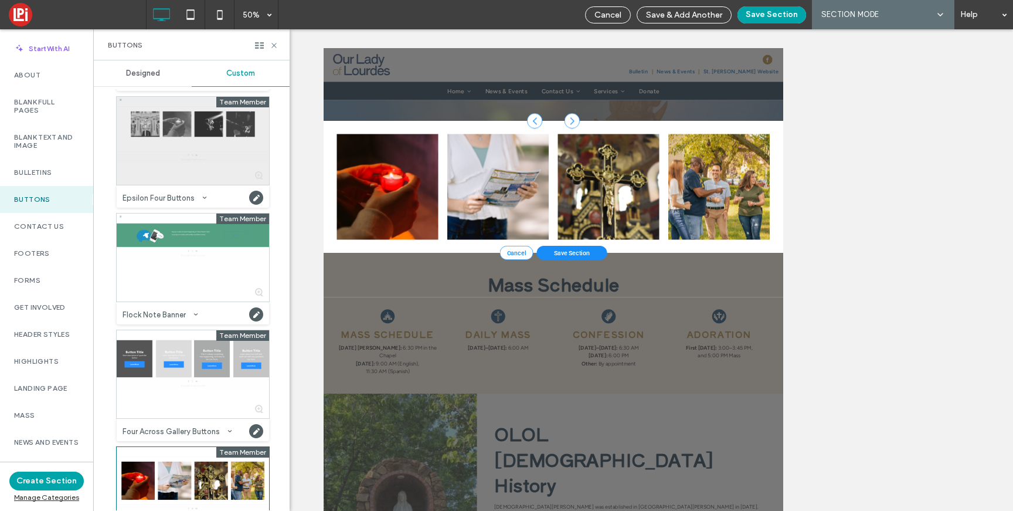
click at [170, 117] on div at bounding box center [193, 141] width 152 height 88
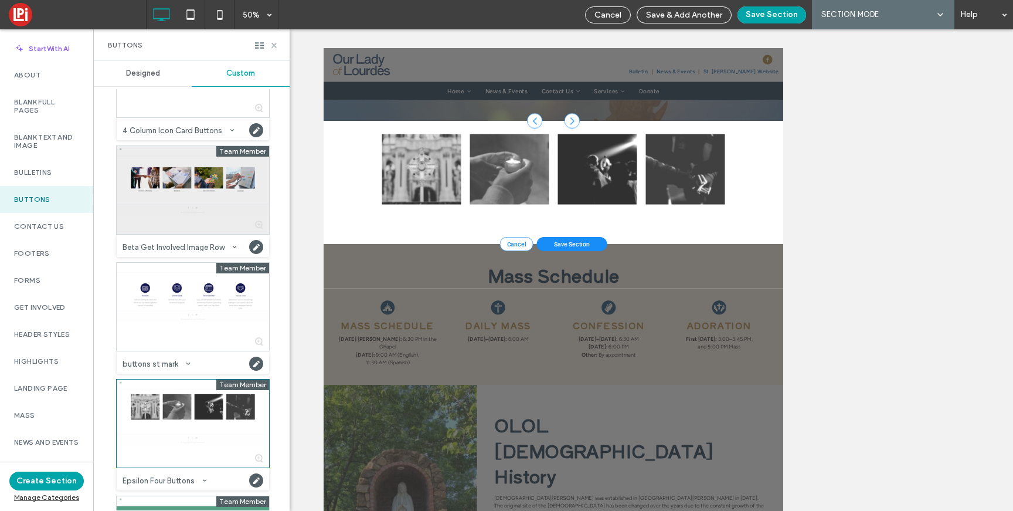
scroll to position [52, 0]
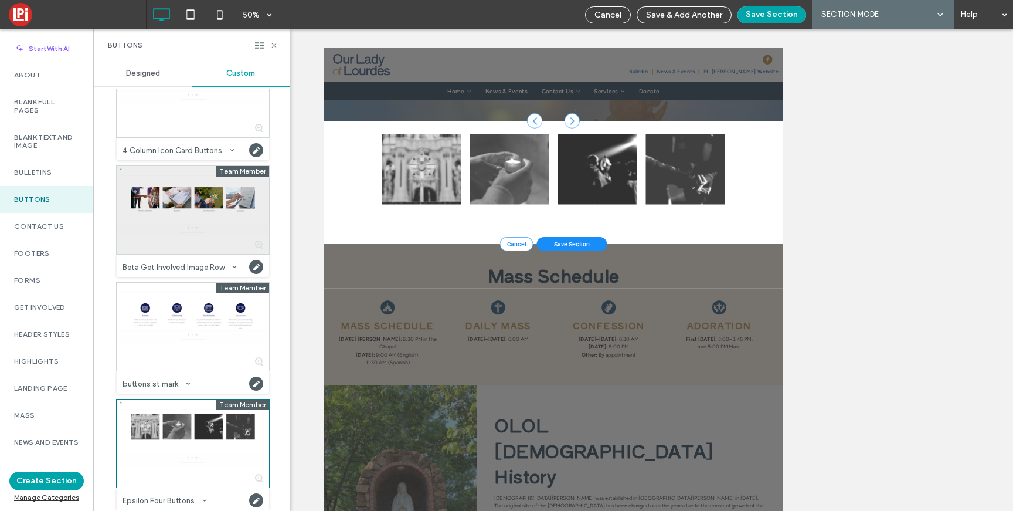
click at [171, 192] on div at bounding box center [193, 210] width 152 height 88
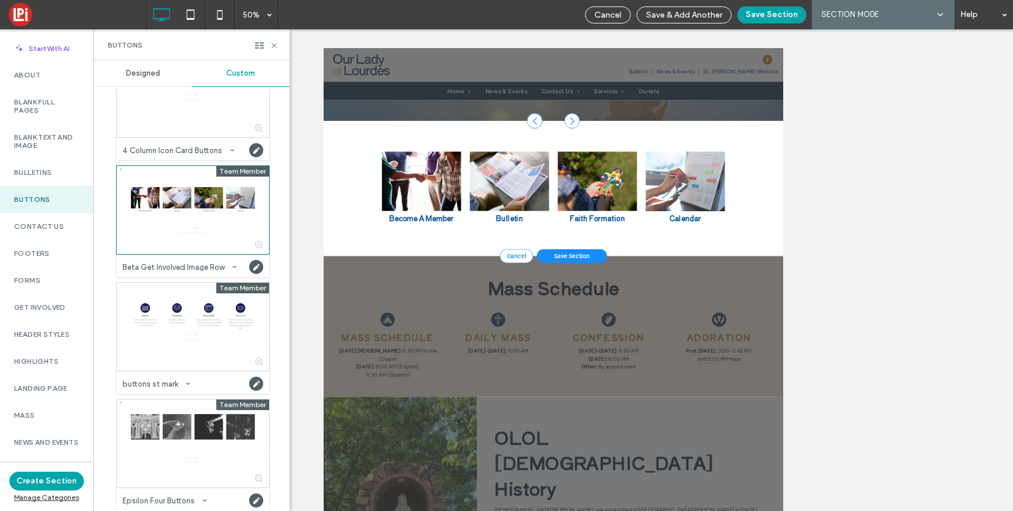
click at [822, 457] on span "Save Section" at bounding box center [820, 464] width 72 height 14
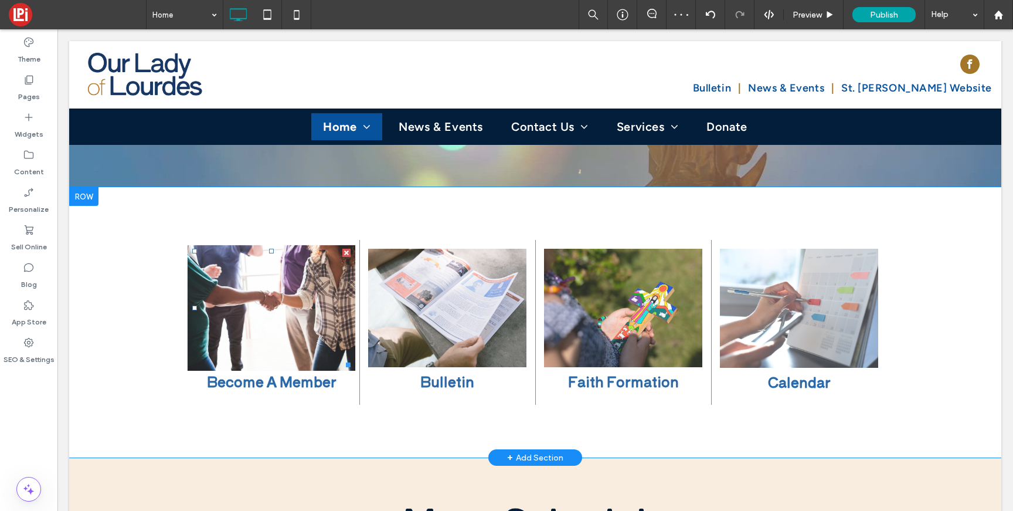
click at [218, 268] on img at bounding box center [272, 308] width 168 height 126
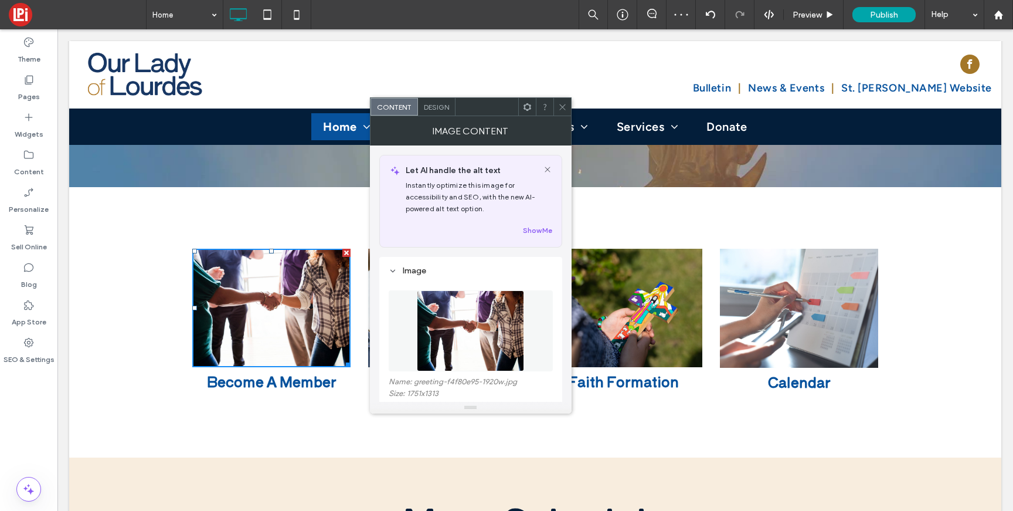
click at [566, 100] on span at bounding box center [562, 107] width 9 height 18
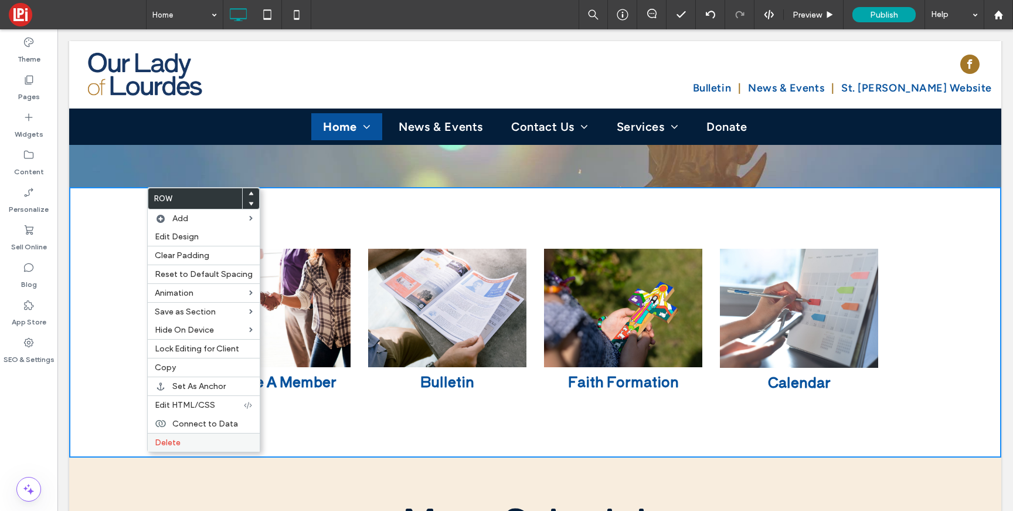
click at [182, 438] on label "Delete" at bounding box center [204, 442] width 98 height 10
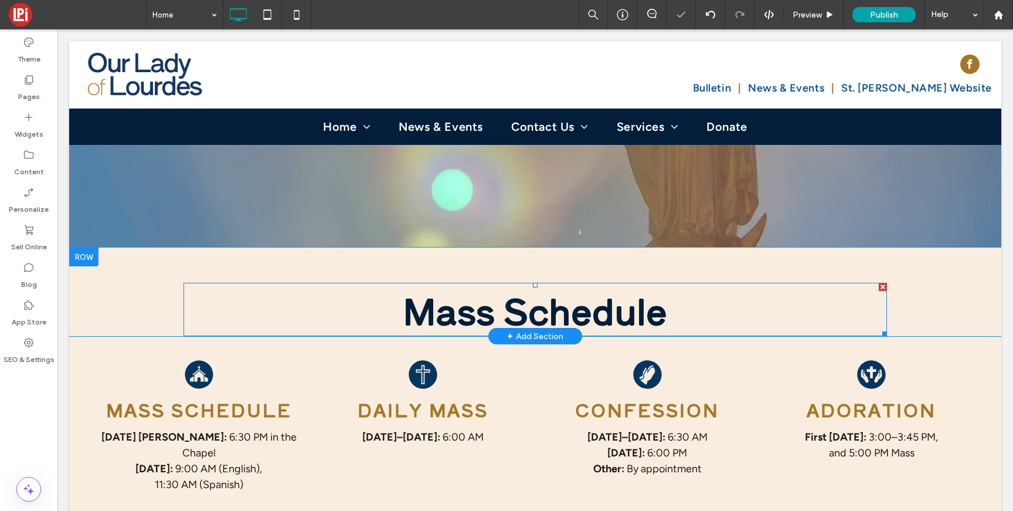
scroll to position [323, 0]
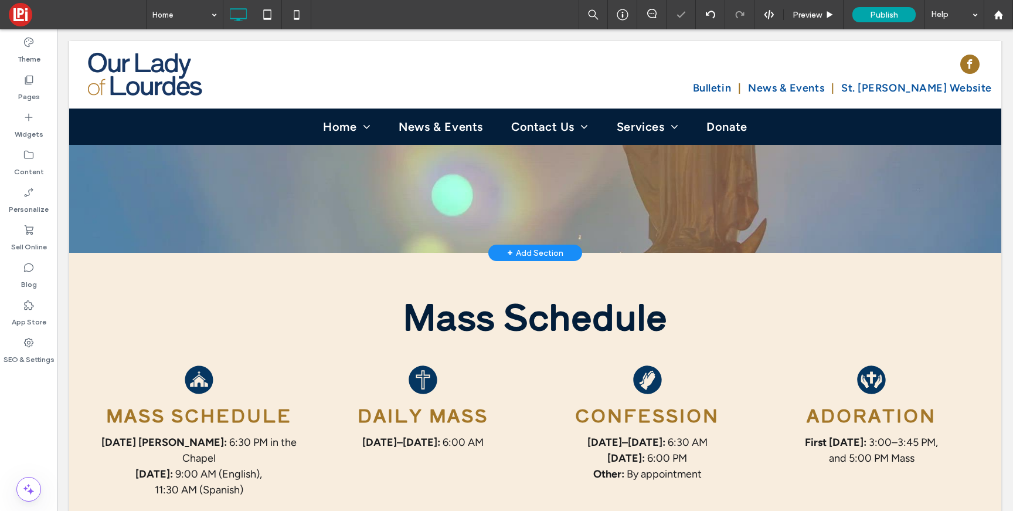
click at [537, 246] on div "+ Add Section" at bounding box center [535, 252] width 56 height 13
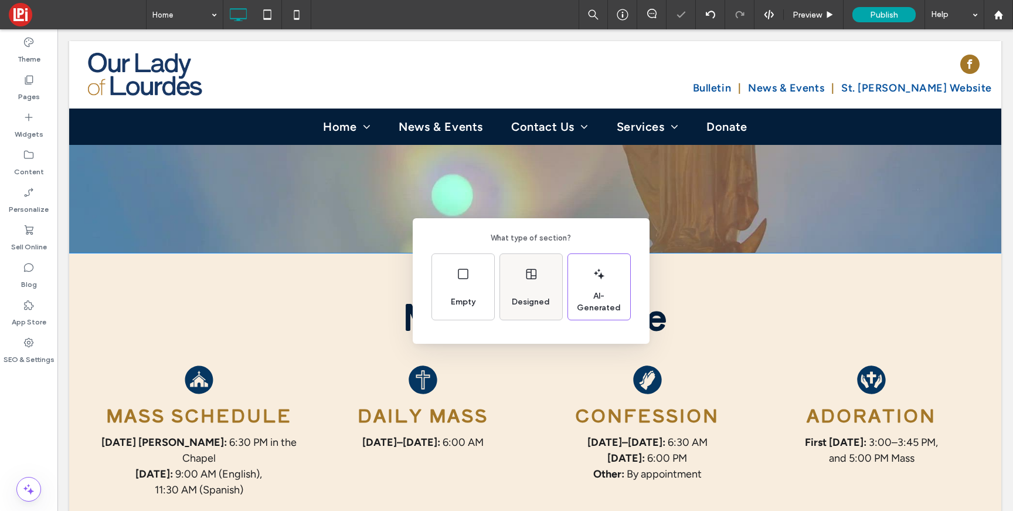
click at [527, 278] on icon at bounding box center [531, 274] width 14 height 14
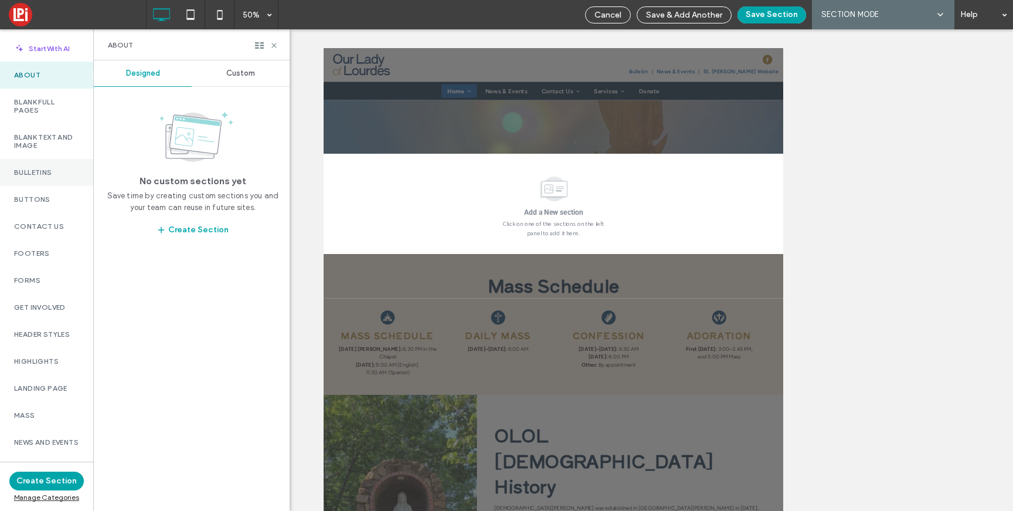
click at [41, 182] on div "Bulletins" at bounding box center [46, 172] width 93 height 27
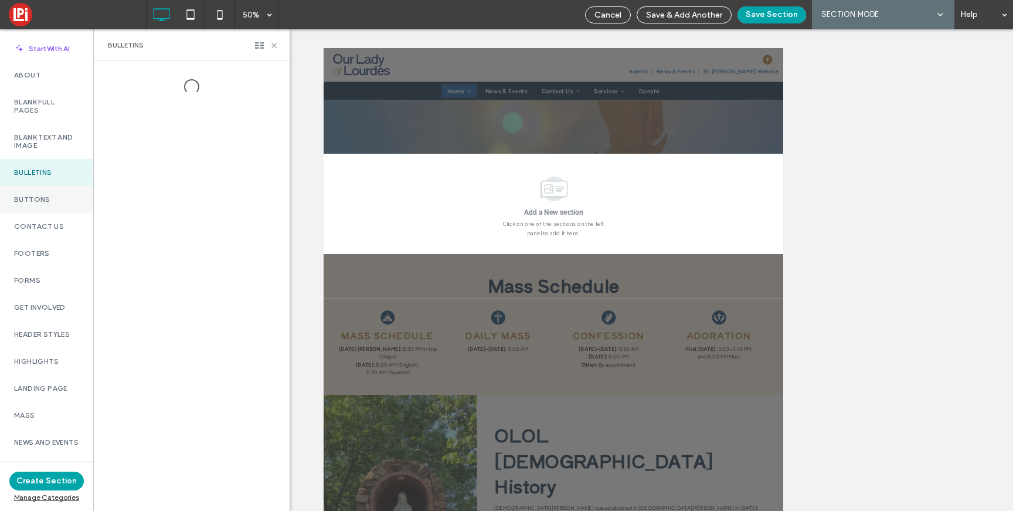
click at [41, 190] on div "Buttons" at bounding box center [46, 199] width 93 height 27
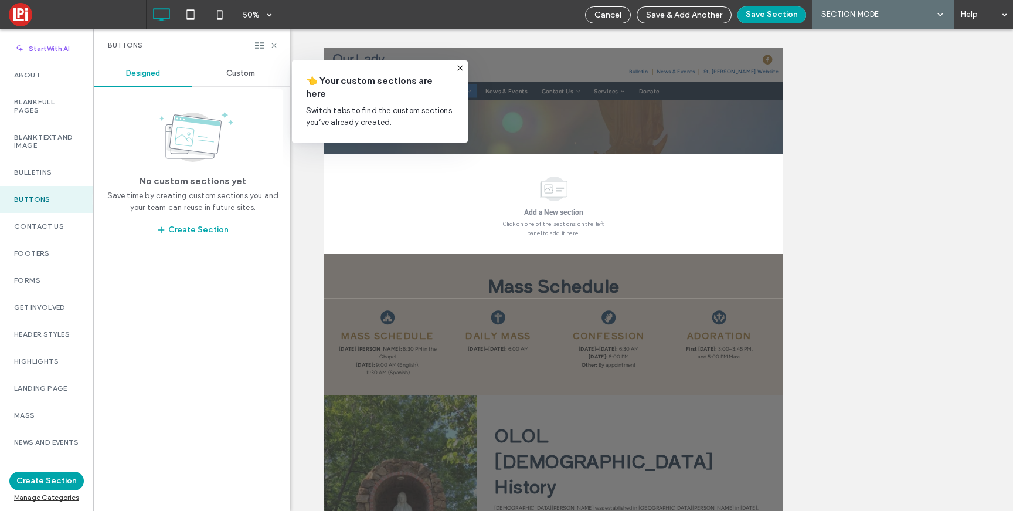
click at [233, 76] on span "Custom" at bounding box center [240, 73] width 29 height 9
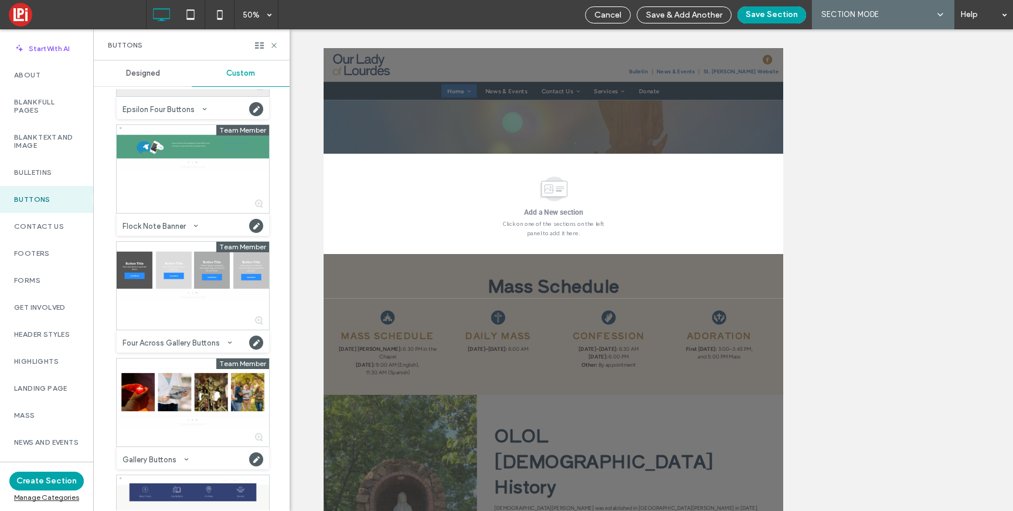
scroll to position [444, 0]
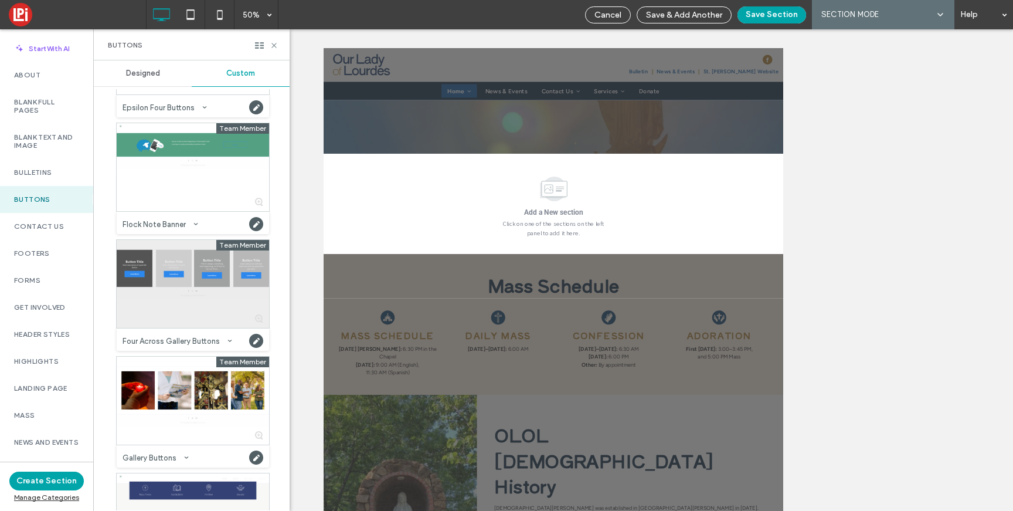
click at [175, 280] on div at bounding box center [193, 284] width 152 height 88
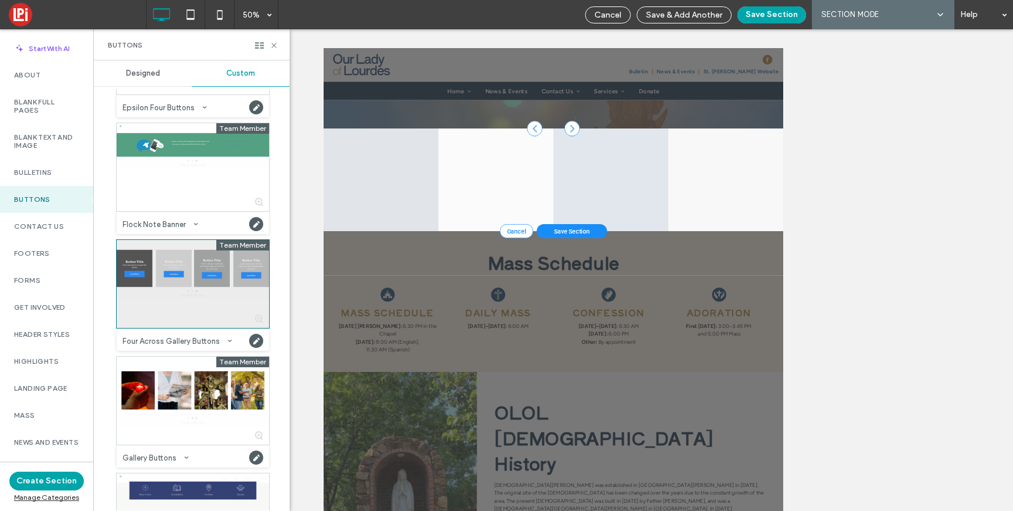
scroll to position [389, 0]
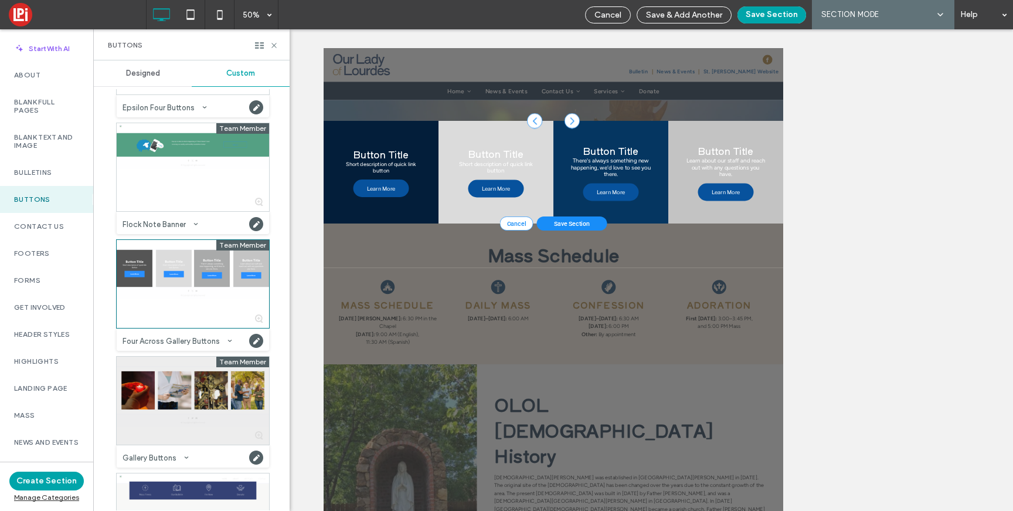
click at [144, 387] on div at bounding box center [193, 400] width 152 height 88
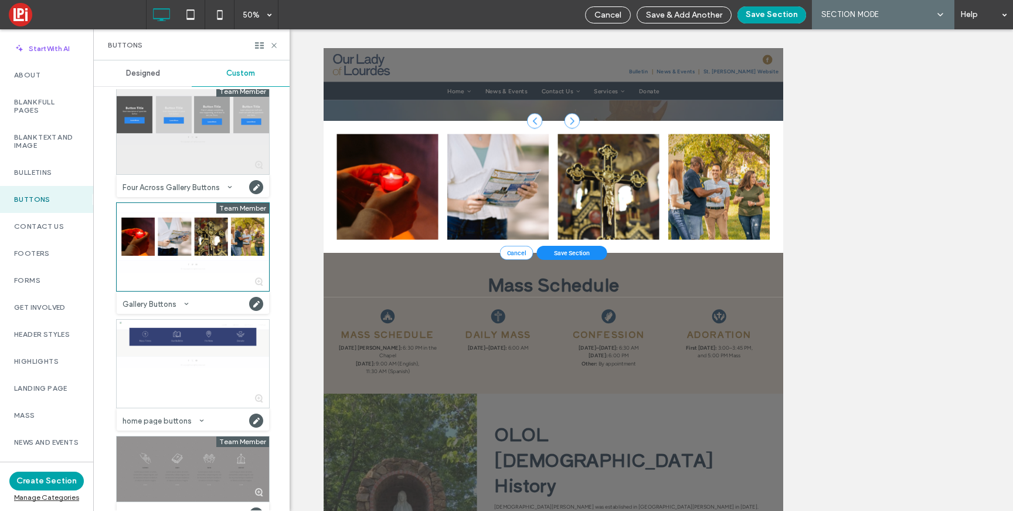
scroll to position [599, 0]
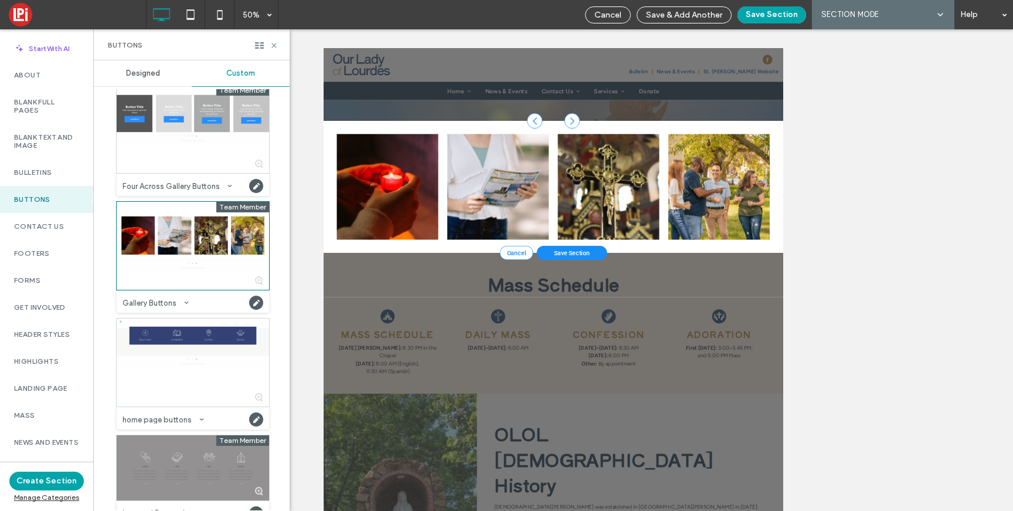
click at [803, 451] on span "Save Section" at bounding box center [820, 458] width 72 height 14
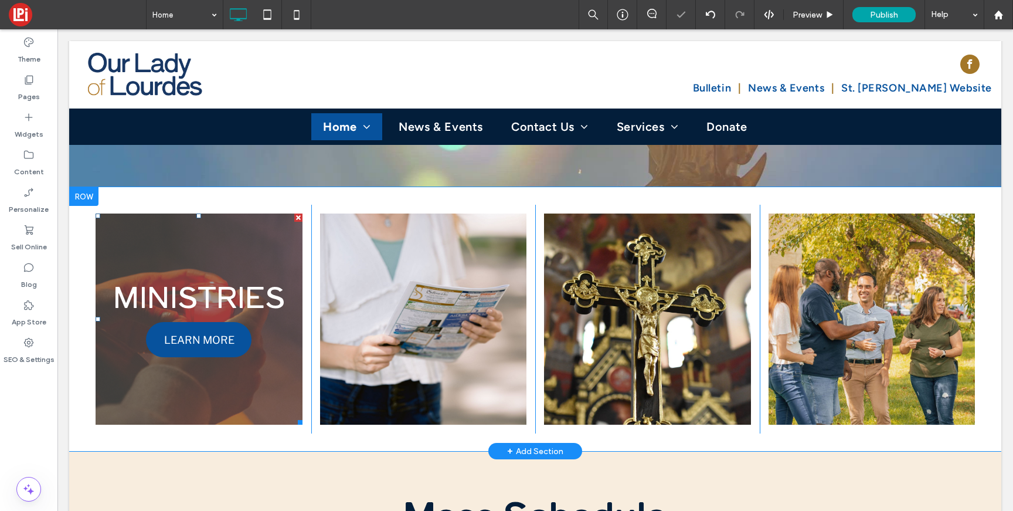
click at [142, 207] on link at bounding box center [198, 319] width 219 height 224
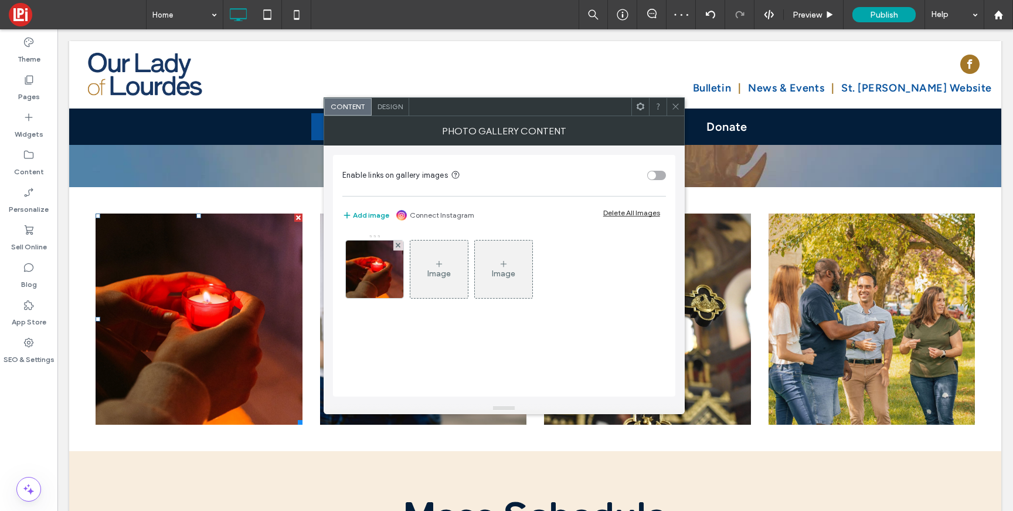
click at [387, 103] on span "Design" at bounding box center [389, 106] width 25 height 9
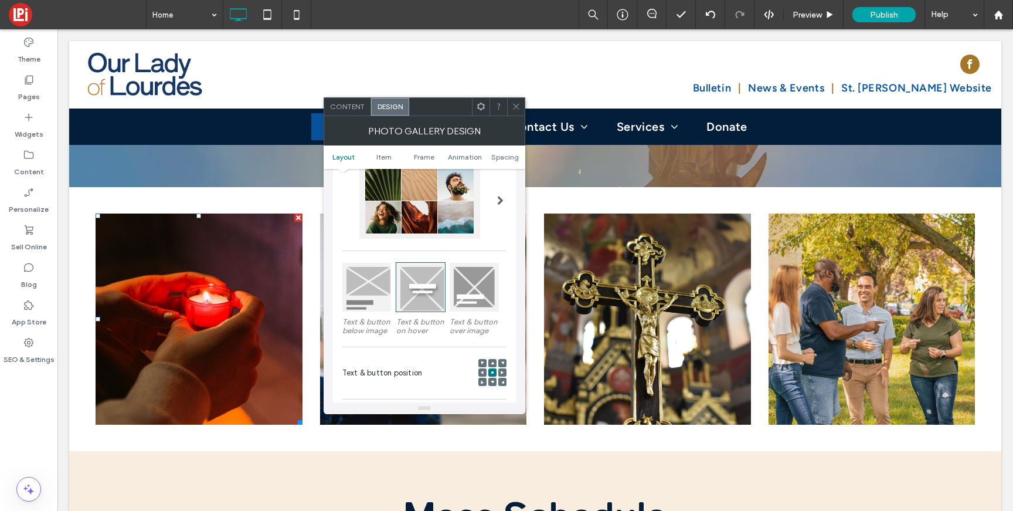
scroll to position [153, 0]
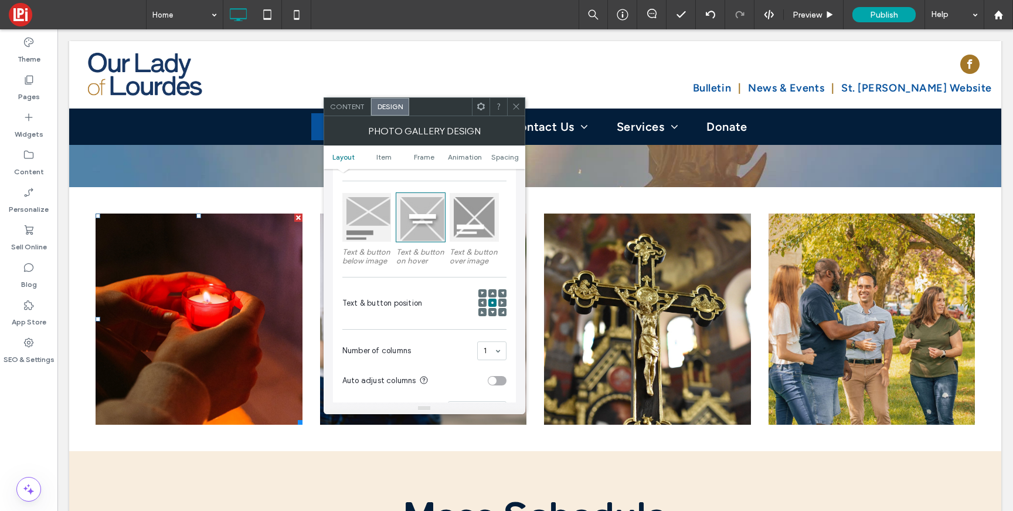
click at [485, 233] on div at bounding box center [474, 217] width 49 height 49
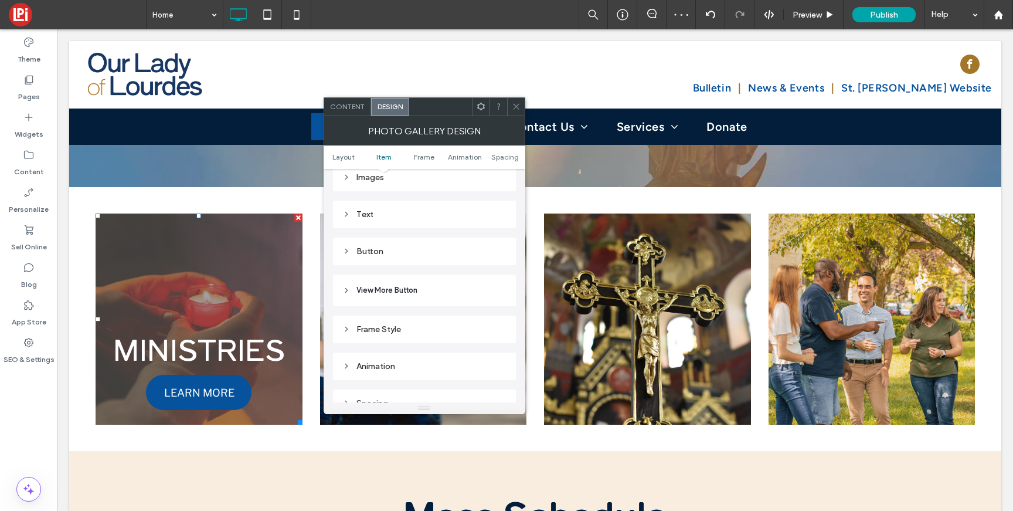
scroll to position [461, 0]
click at [374, 247] on div "Button" at bounding box center [424, 242] width 164 height 10
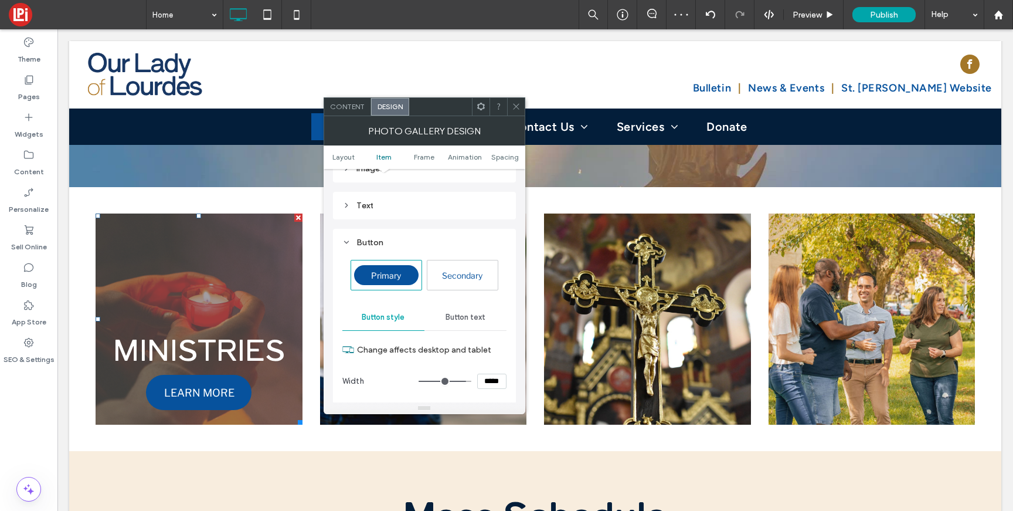
click at [519, 109] on icon at bounding box center [516, 106] width 9 height 9
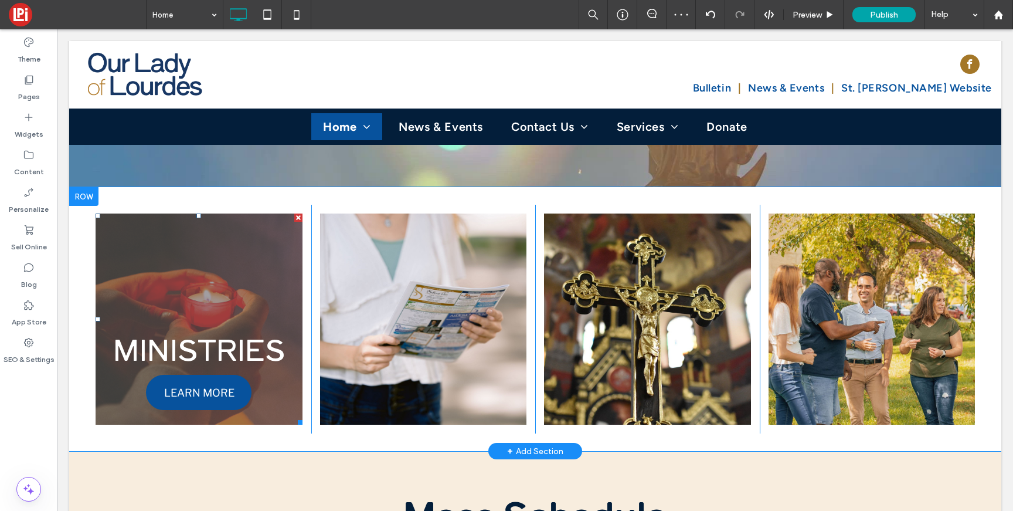
click at [260, 299] on link at bounding box center [198, 319] width 219 height 224
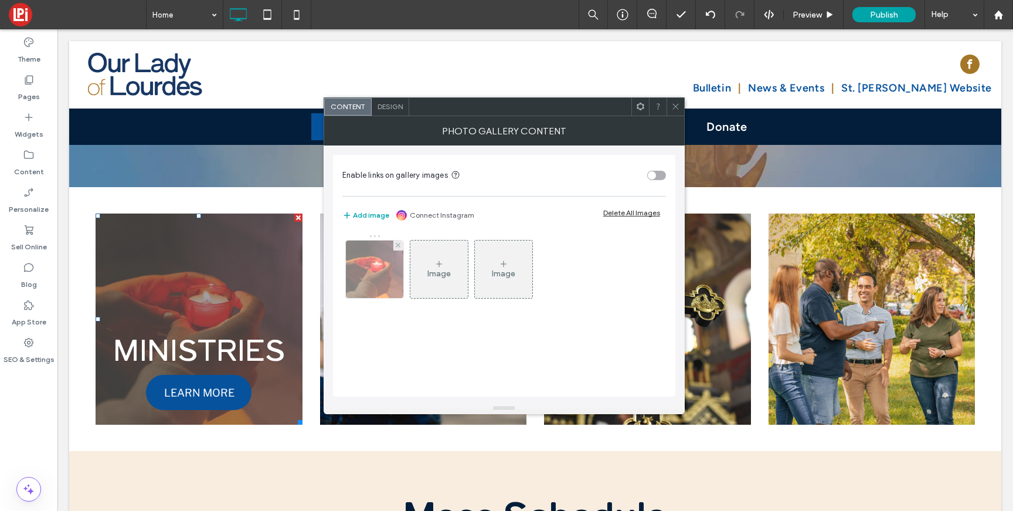
click at [376, 250] on img at bounding box center [374, 268] width 57 height 57
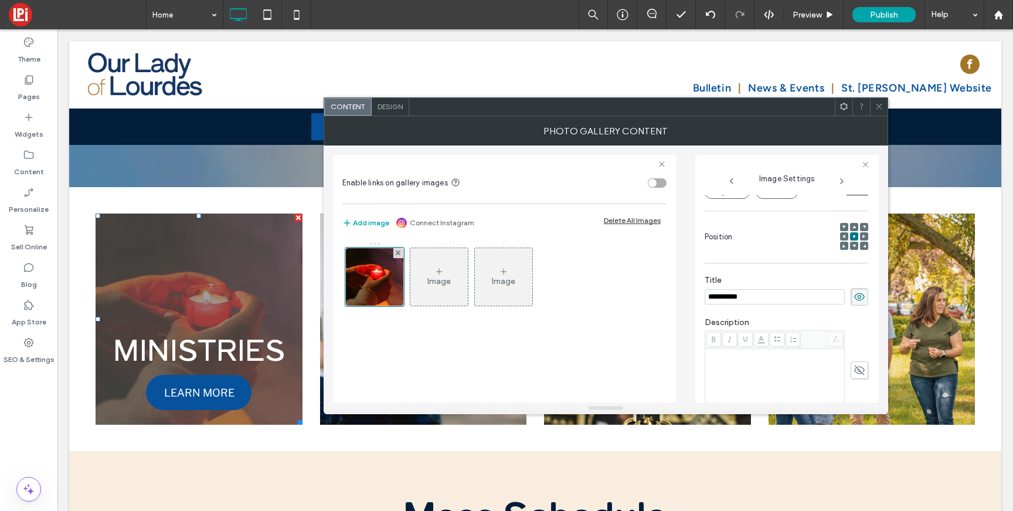
scroll to position [341, 0]
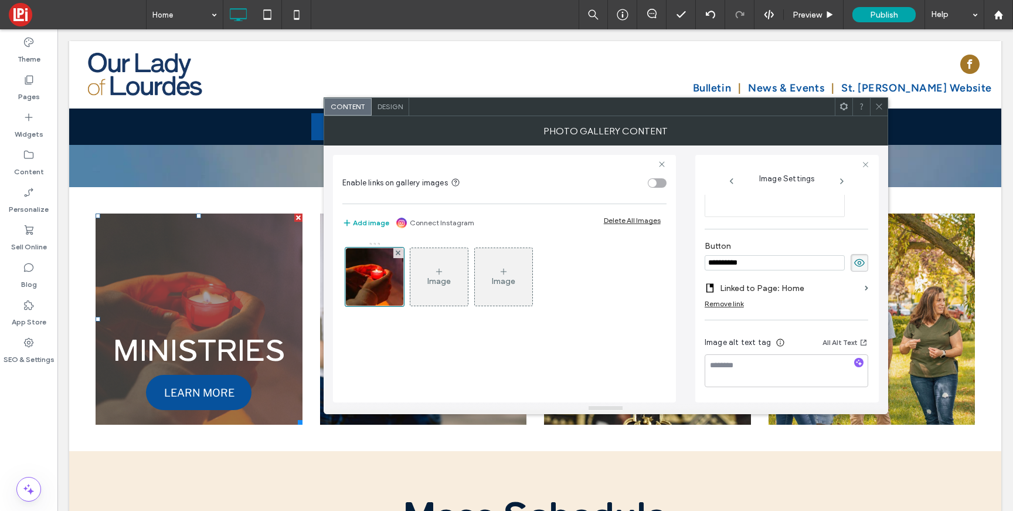
click at [855, 266] on icon at bounding box center [859, 262] width 12 height 13
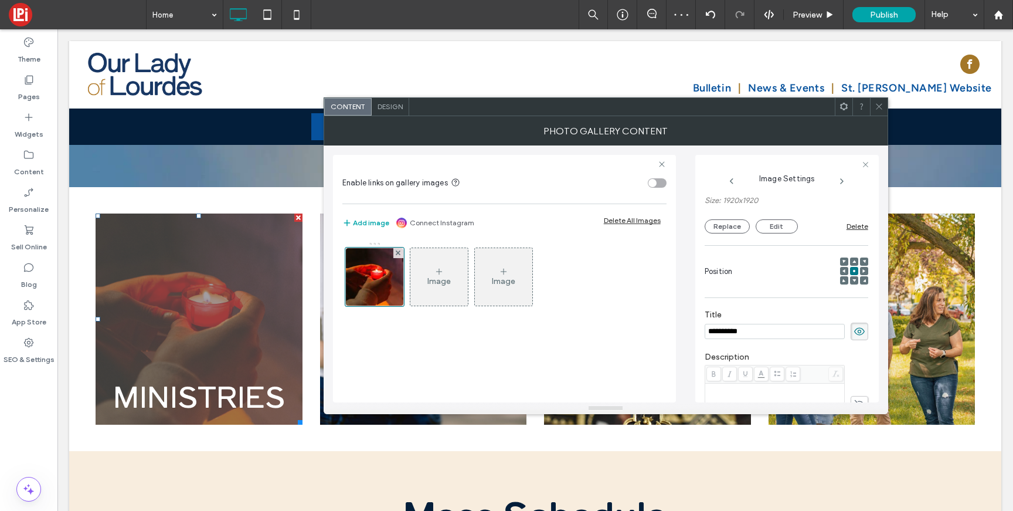
scroll to position [109, 0]
click at [719, 338] on input "**********" at bounding box center [775, 333] width 140 height 15
type input "*********"
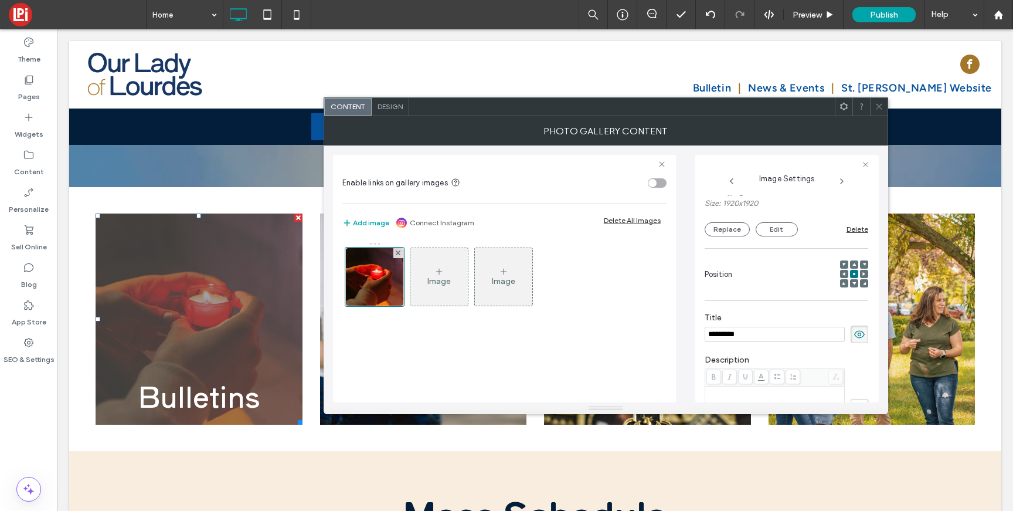
click at [383, 106] on span "Design" at bounding box center [389, 106] width 25 height 9
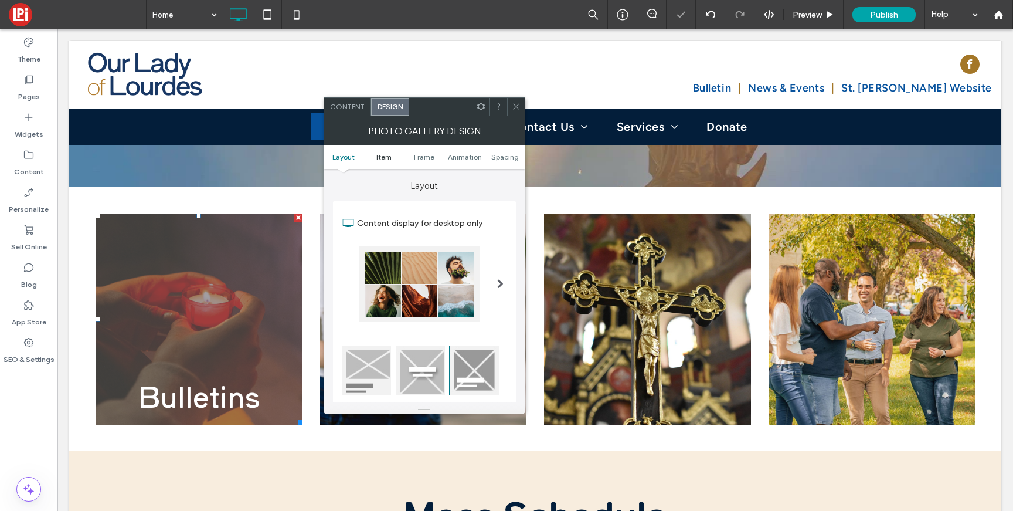
click at [385, 154] on span "Item" at bounding box center [383, 156] width 15 height 9
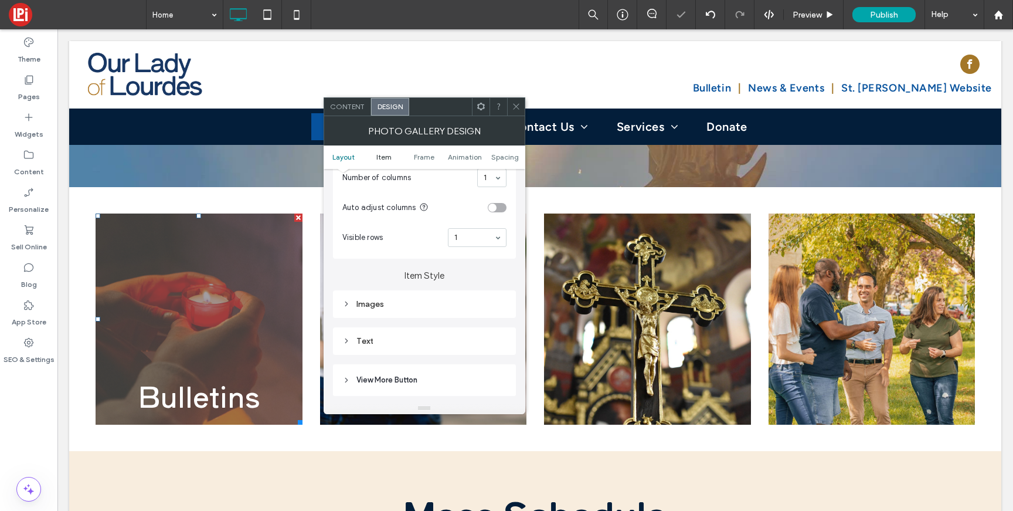
scroll to position [417, 0]
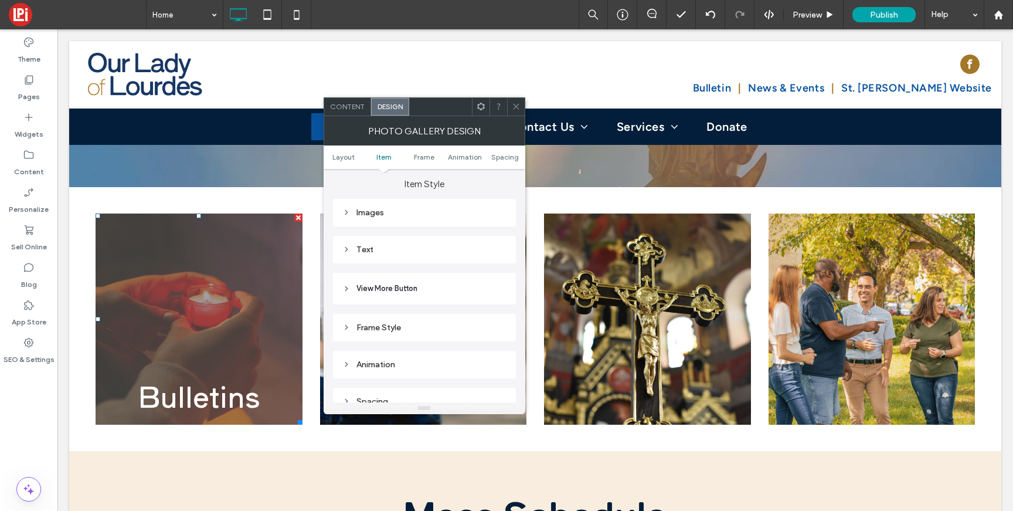
click at [336, 114] on div "Content" at bounding box center [347, 107] width 47 height 18
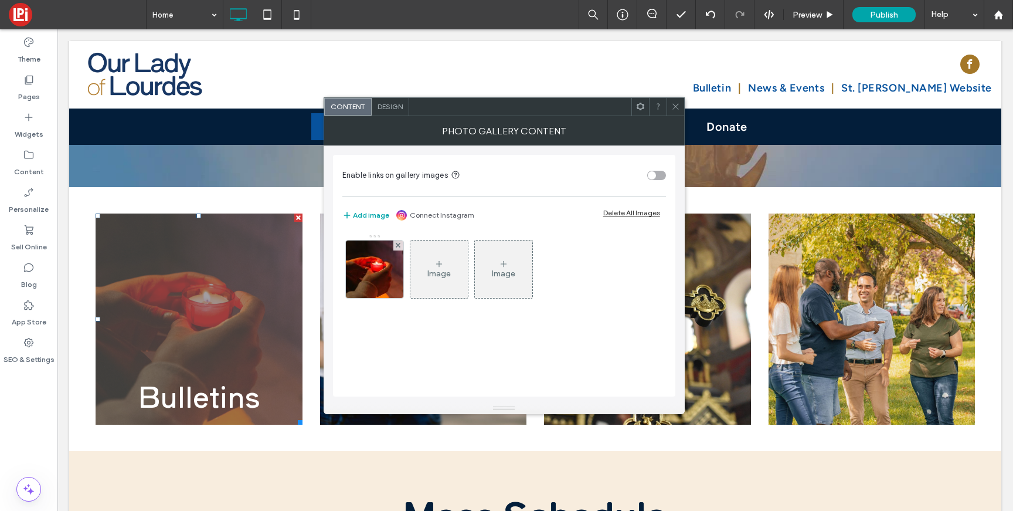
click at [389, 112] on div "Design" at bounding box center [391, 107] width 38 height 18
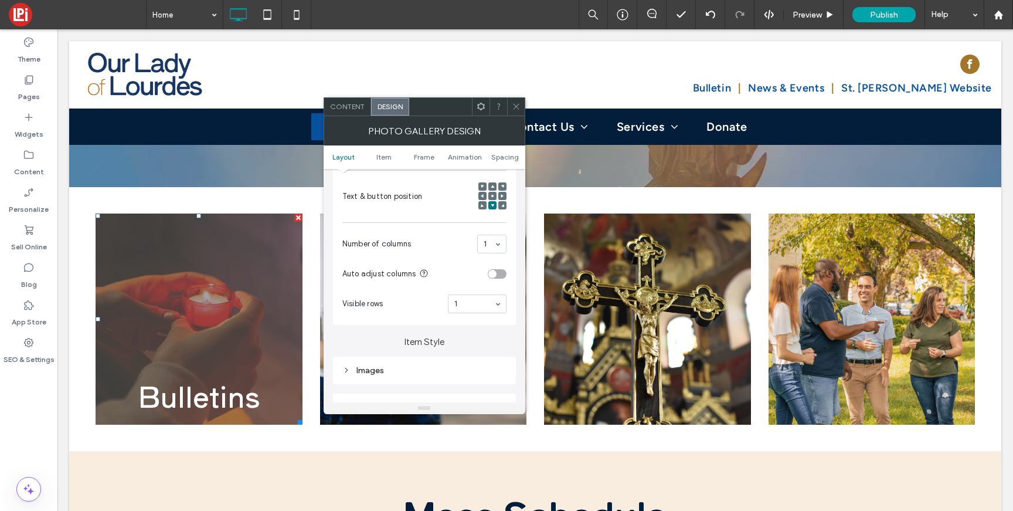
scroll to position [382, 0]
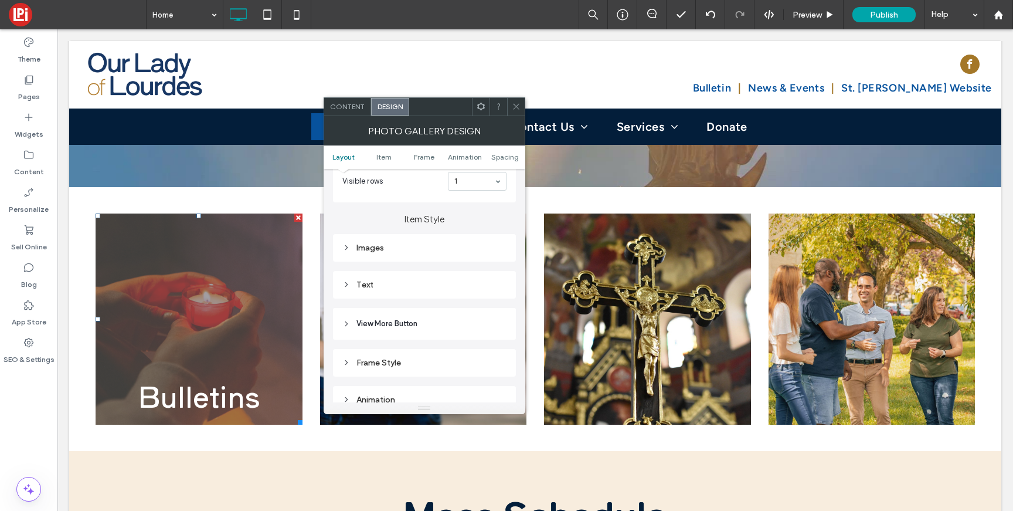
click at [409, 292] on div "Text" at bounding box center [424, 285] width 164 height 16
click at [464, 310] on span "Text" at bounding box center [465, 305] width 16 height 9
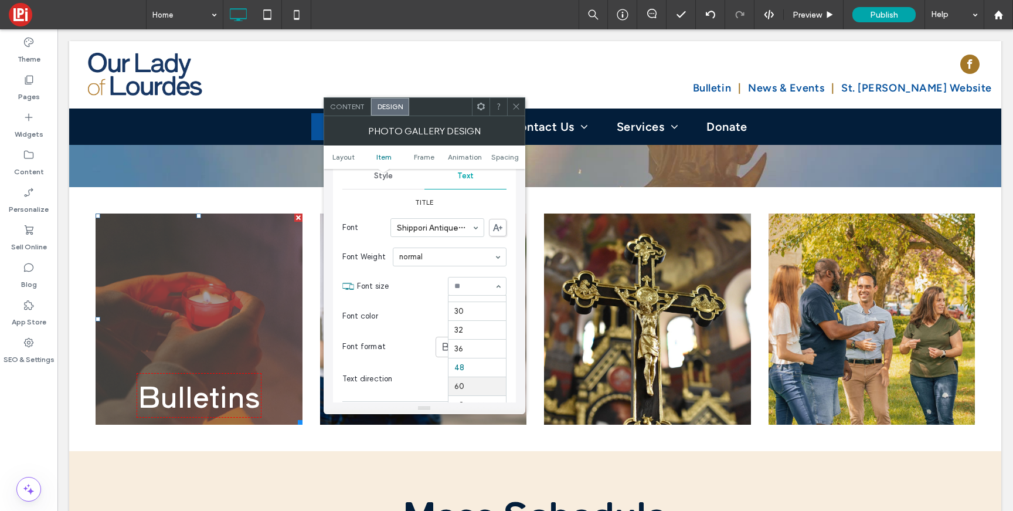
scroll to position [161, 0]
click at [523, 103] on div at bounding box center [516, 107] width 18 height 18
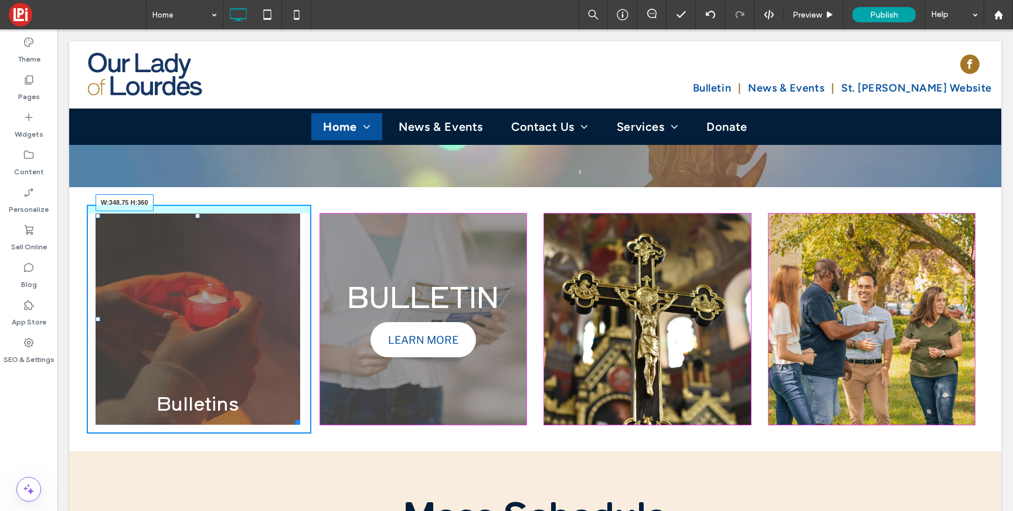
drag, startPoint x: 296, startPoint y: 368, endPoint x: 349, endPoint y: 353, distance: 55.3
click at [349, 353] on div "Bulletins LEARN MORE View more W:348.75 H:360 Click To Paste BULLETIN LEARN MOR…" at bounding box center [535, 319] width 897 height 229
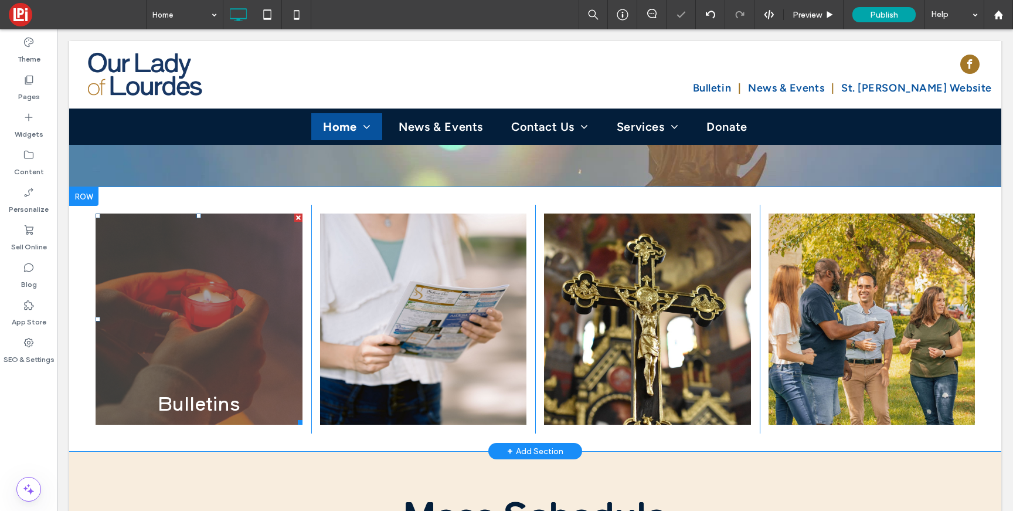
click at [288, 337] on link at bounding box center [198, 319] width 219 height 224
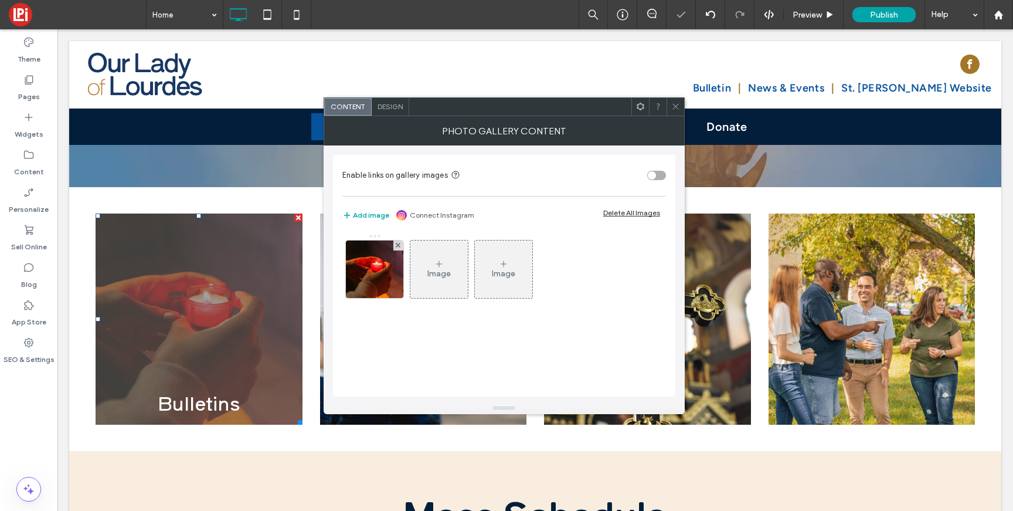
click at [386, 104] on span "Design" at bounding box center [389, 106] width 25 height 9
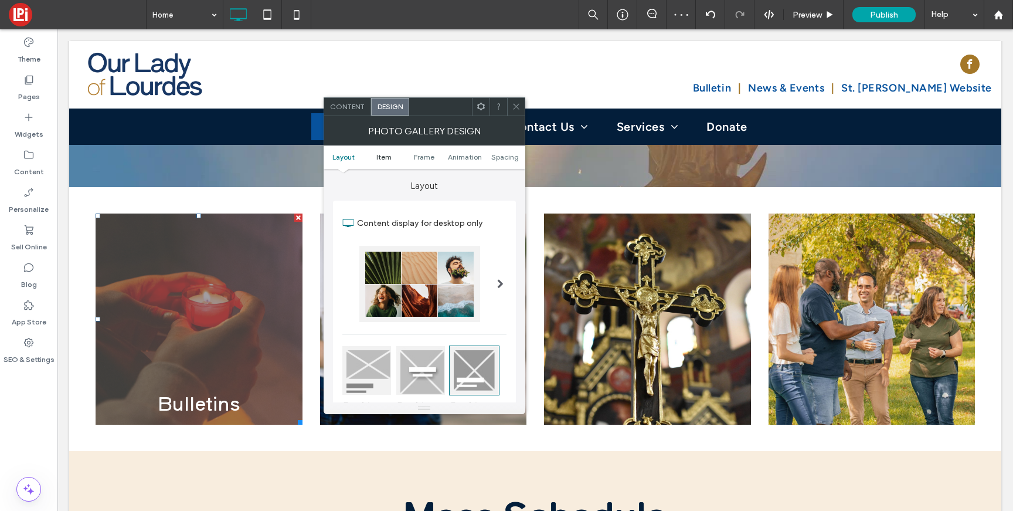
click at [385, 159] on span "Item" at bounding box center [383, 156] width 15 height 9
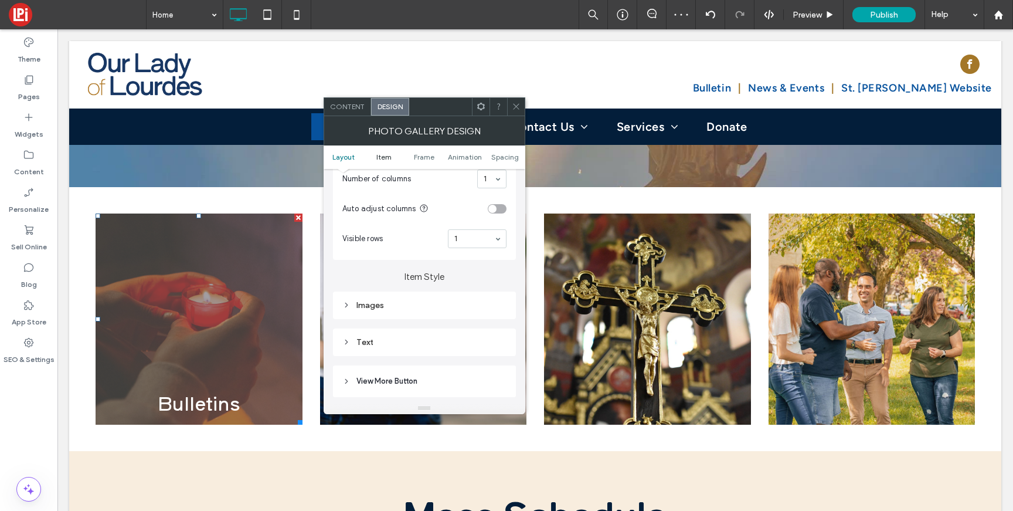
scroll to position [417, 0]
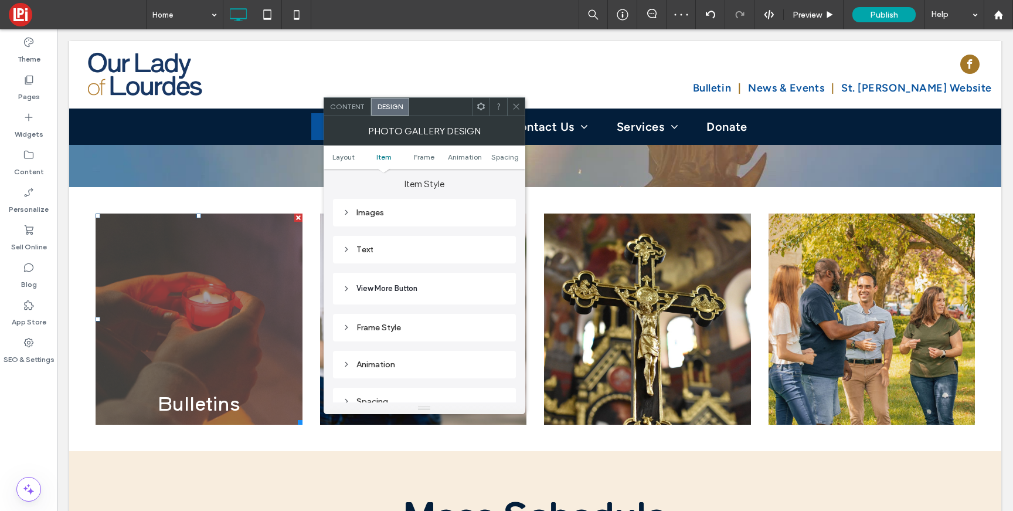
click at [380, 217] on div "Images" at bounding box center [424, 212] width 164 height 10
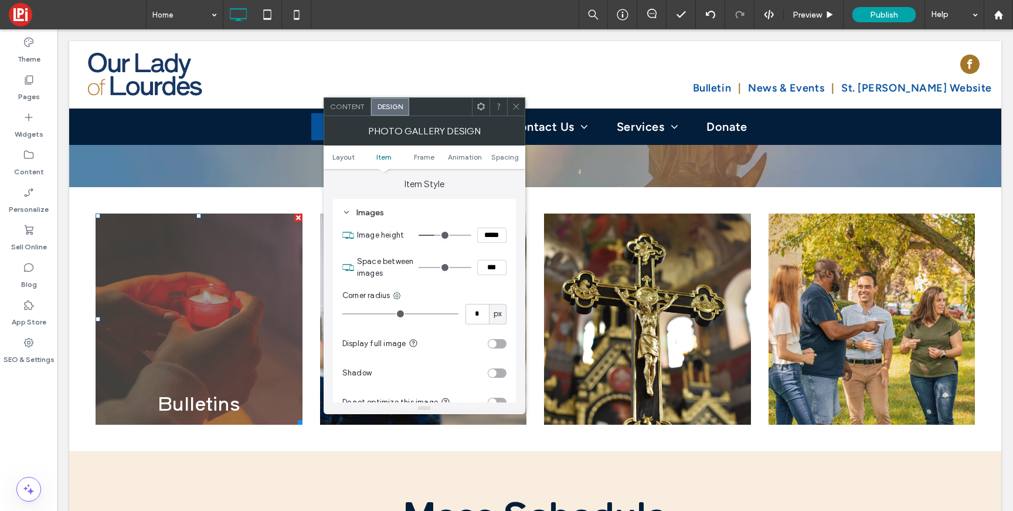
click at [488, 239] on input "*****" at bounding box center [491, 234] width 29 height 15
type input "*****"
type input "***"
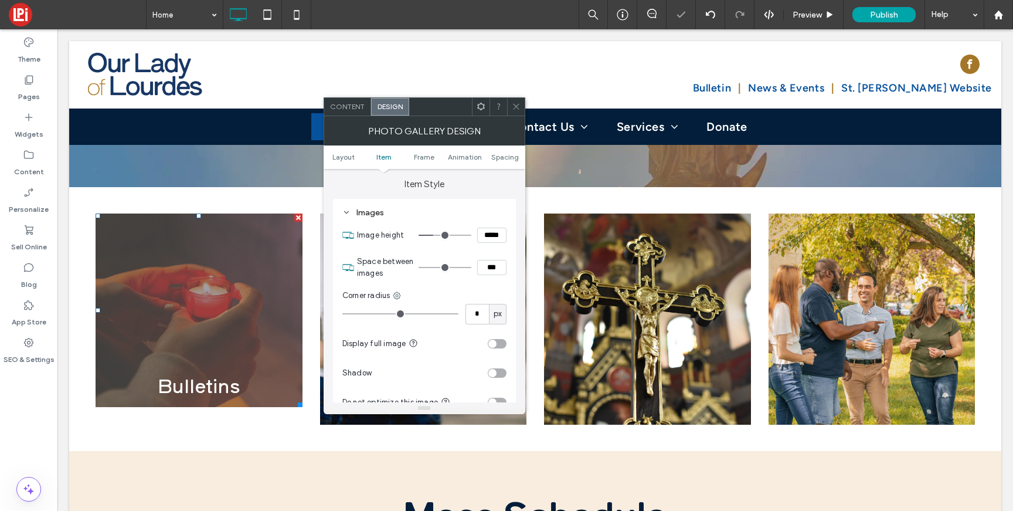
click at [484, 238] on input "*****" at bounding box center [491, 234] width 29 height 15
type input "*****"
type input "***"
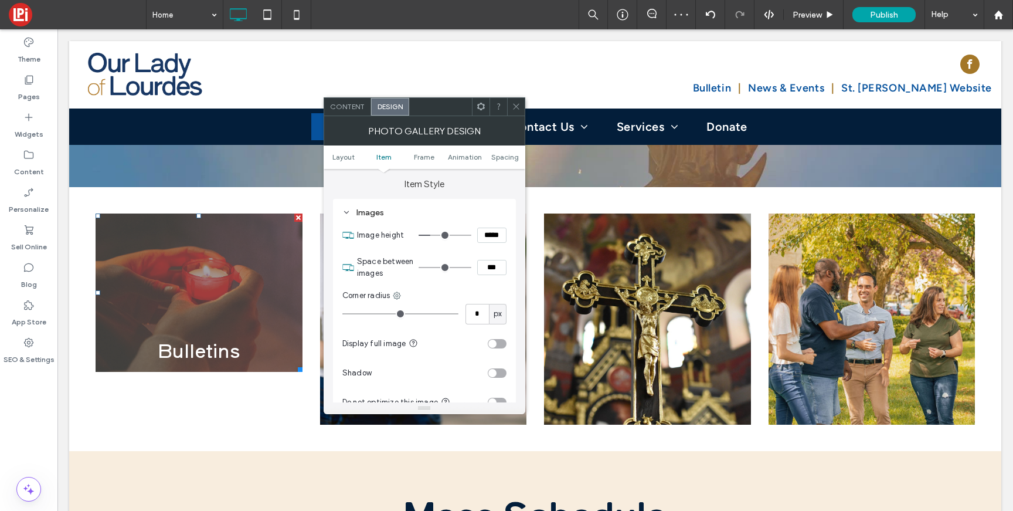
click at [515, 108] on icon at bounding box center [516, 106] width 9 height 9
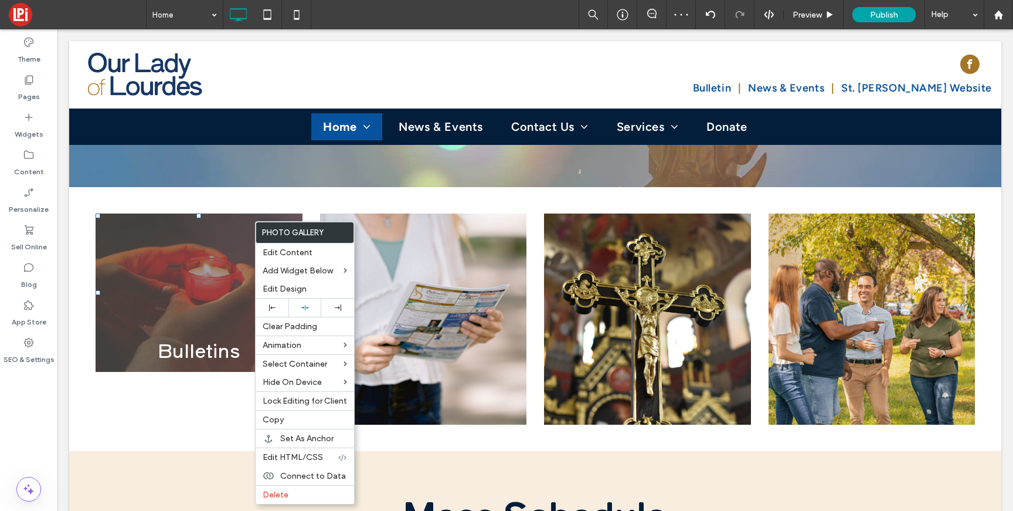
click at [178, 209] on link at bounding box center [198, 293] width 219 height 168
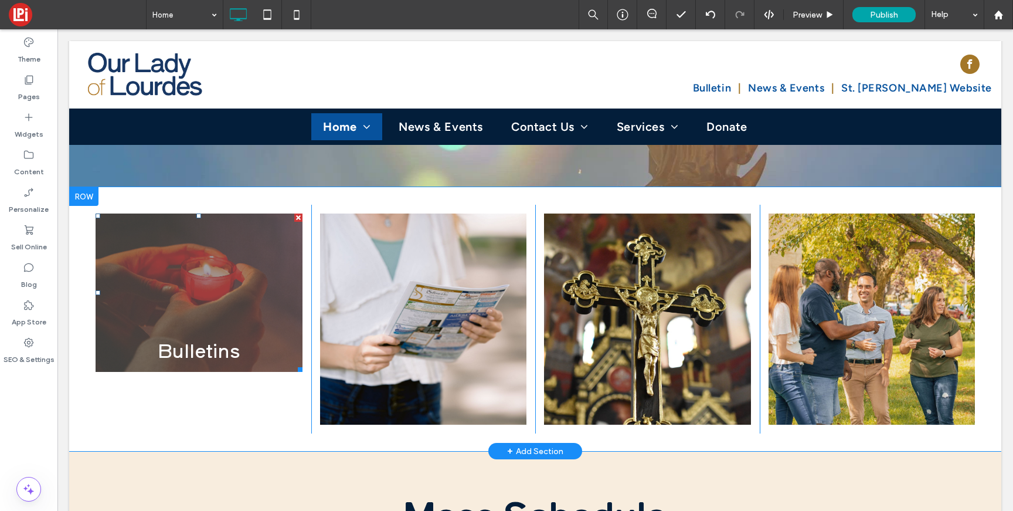
click at [178, 209] on link at bounding box center [198, 293] width 219 height 168
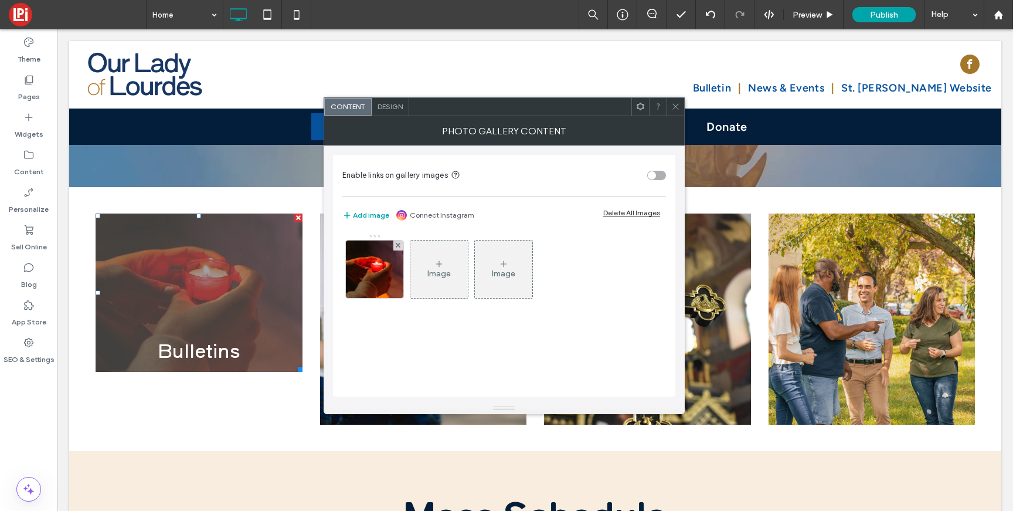
click at [385, 107] on span "Design" at bounding box center [389, 106] width 25 height 9
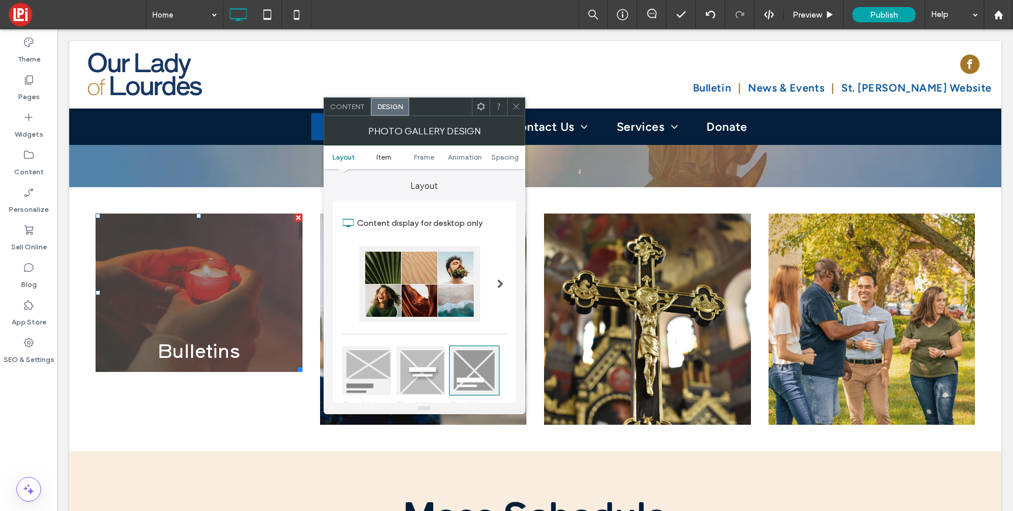
click at [381, 154] on span "Item" at bounding box center [383, 156] width 15 height 9
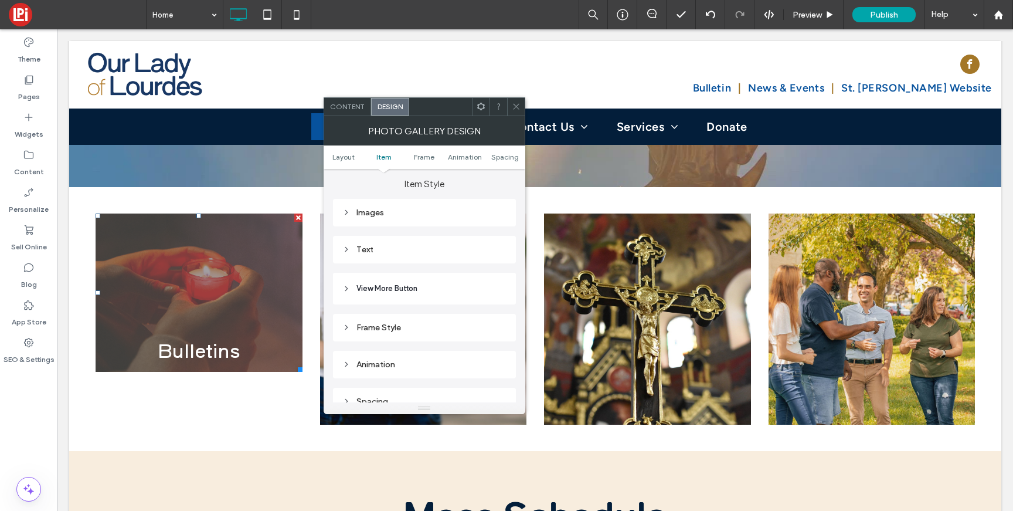
click at [365, 209] on div "Images" at bounding box center [424, 213] width 164 height 16
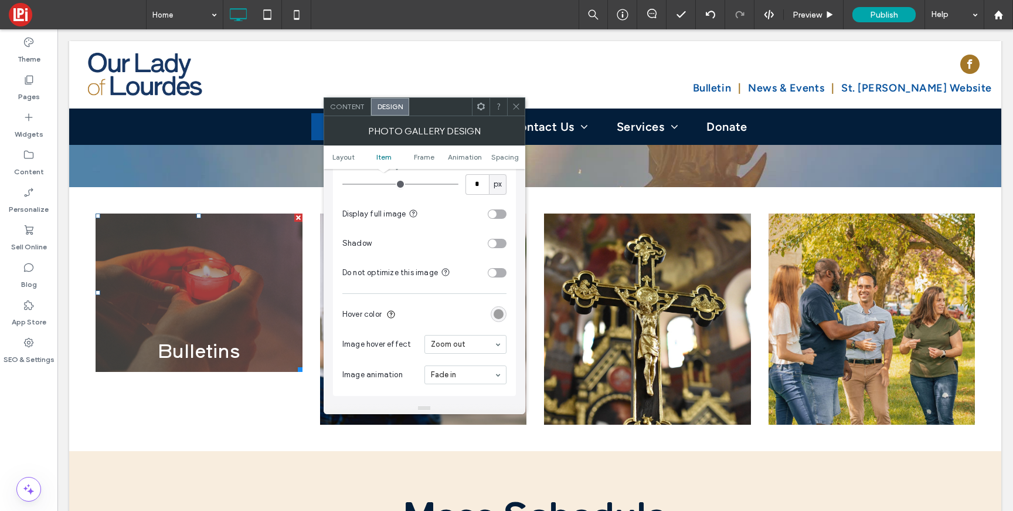
scroll to position [548, 0]
click at [499, 320] on div "rgba(100, 100, 100, 0.6)" at bounding box center [499, 313] width 16 height 16
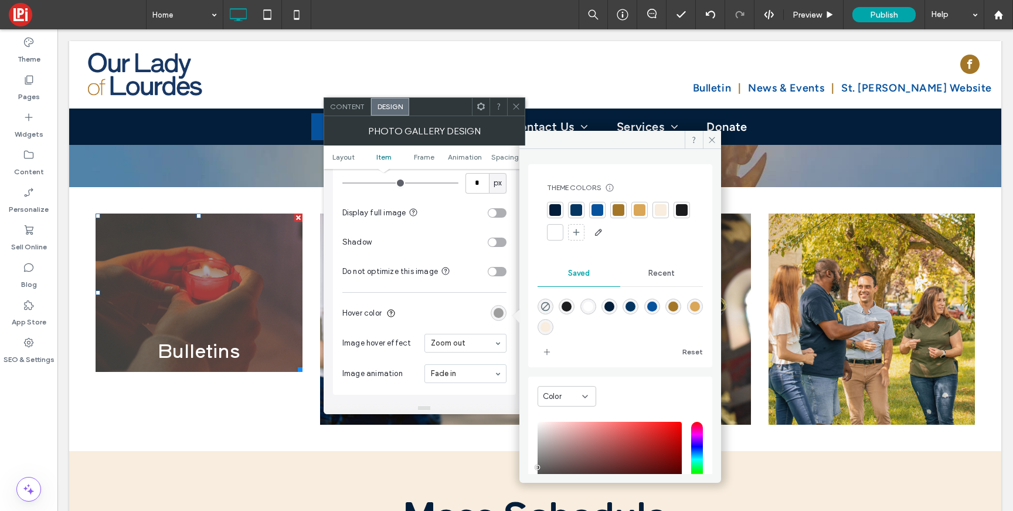
click at [548, 296] on div at bounding box center [619, 314] width 165 height 44
click at [547, 304] on icon "rgba(0,0,0,0)" at bounding box center [545, 306] width 10 height 10
type input "*******"
type input "*"
type input "**"
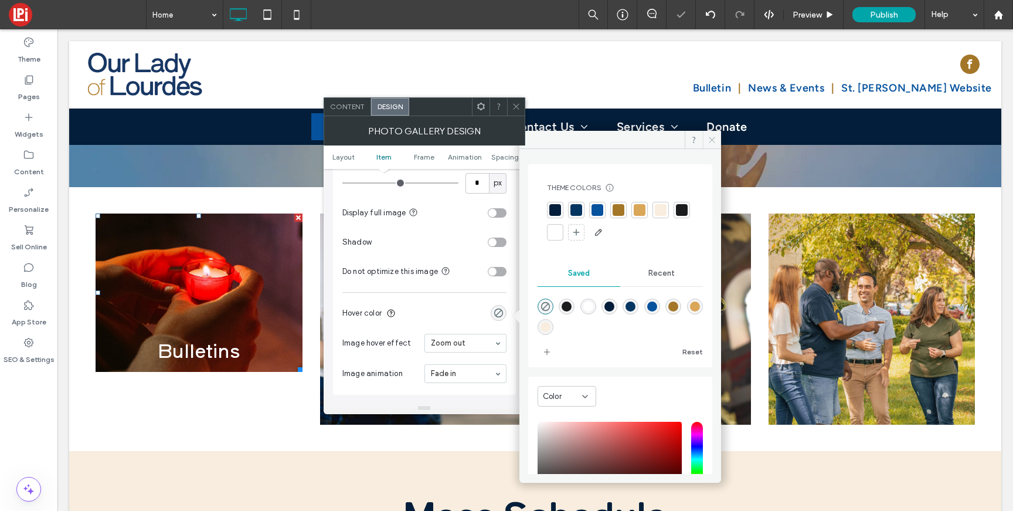
click at [712, 137] on icon at bounding box center [711, 139] width 9 height 9
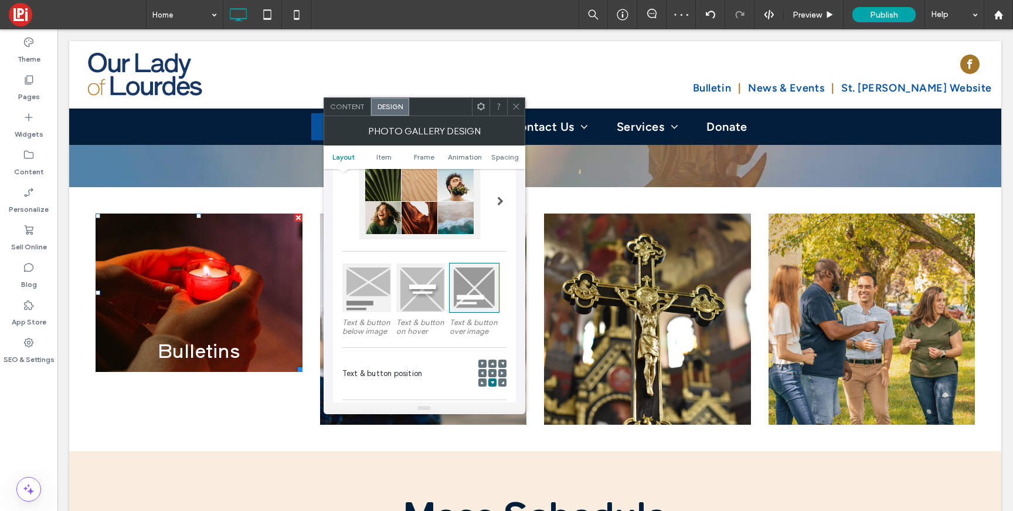
scroll to position [59, 0]
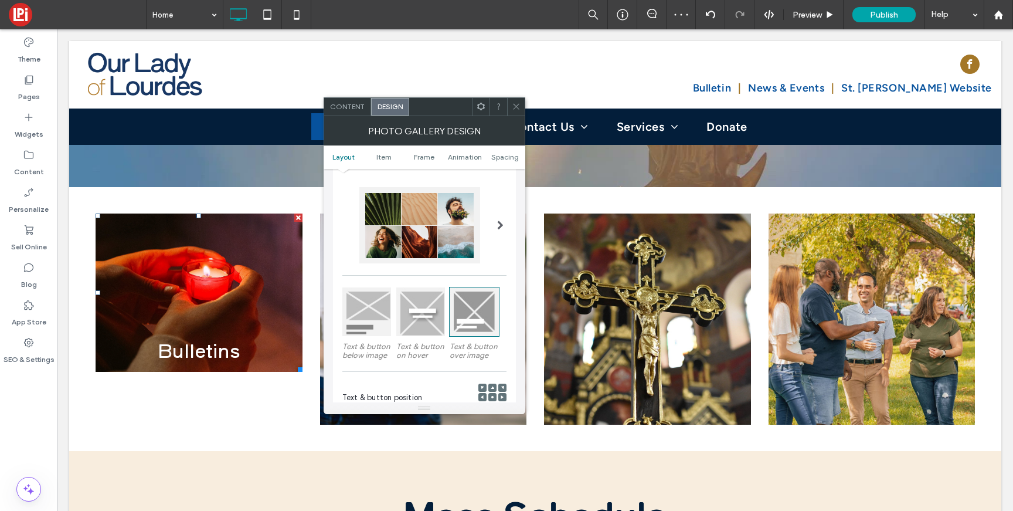
click at [352, 111] on div "Content" at bounding box center [347, 107] width 47 height 18
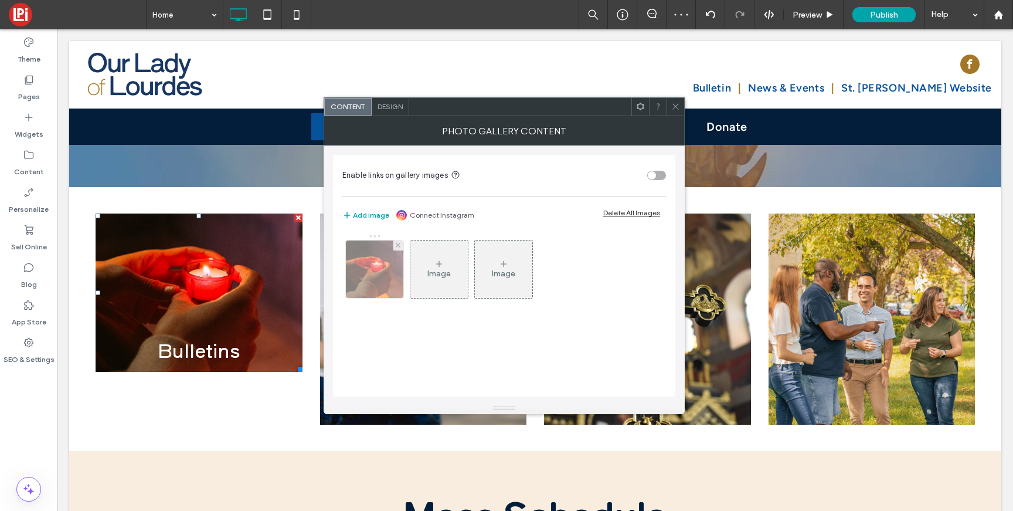
click at [358, 271] on img at bounding box center [374, 268] width 57 height 57
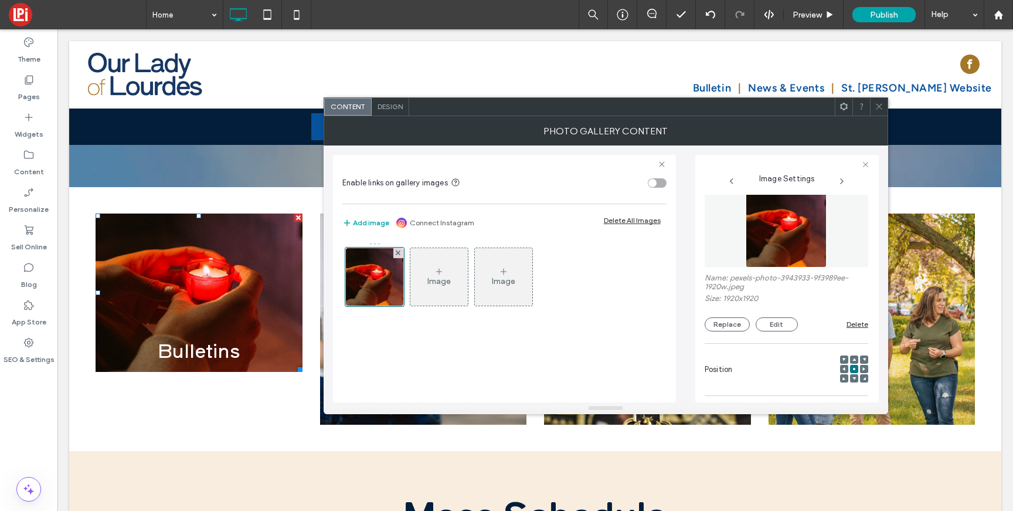
scroll to position [0, 0]
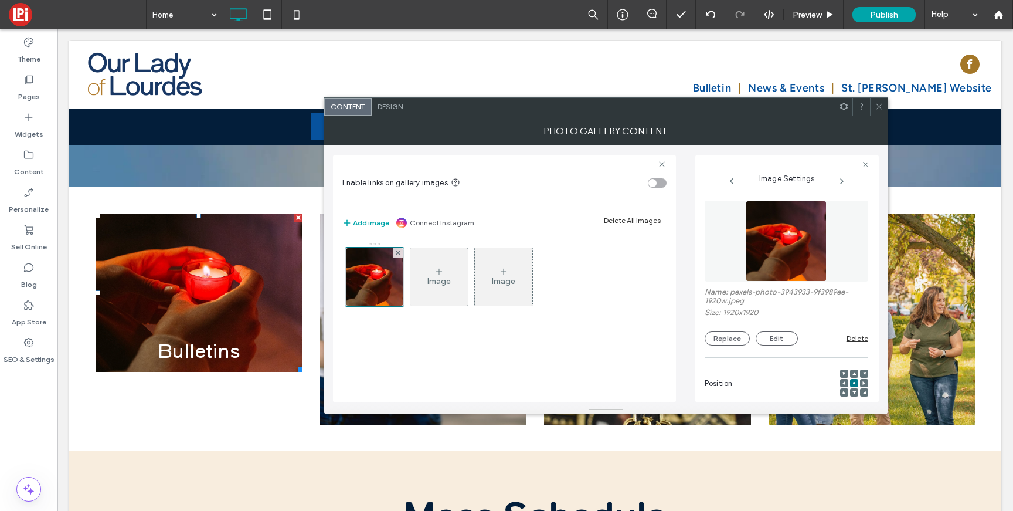
click at [717, 234] on figure at bounding box center [787, 240] width 164 height 81
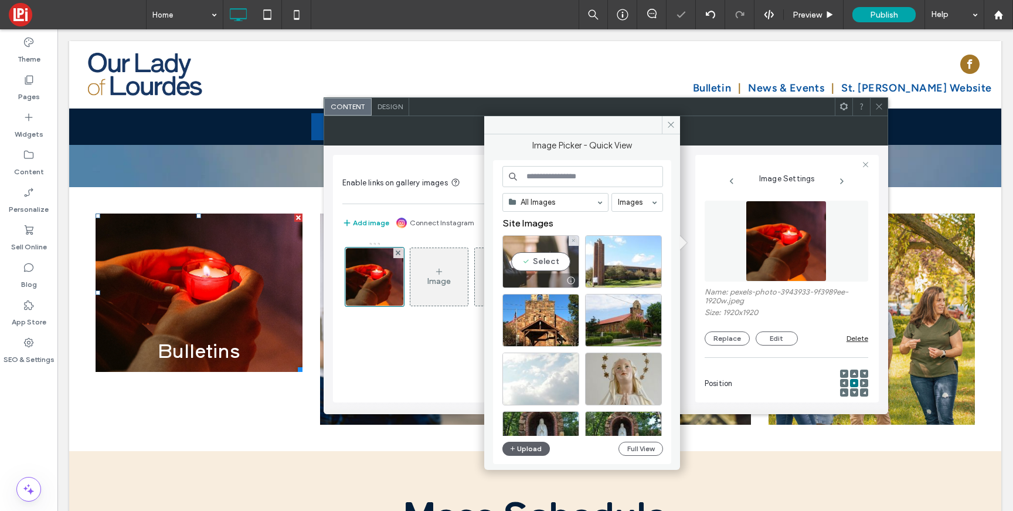
click at [554, 261] on div "Select" at bounding box center [540, 261] width 77 height 53
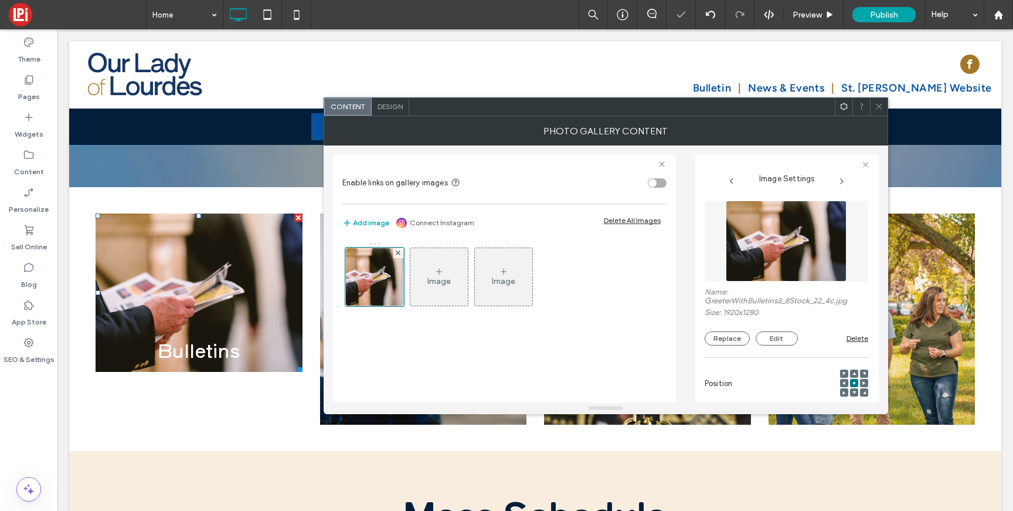
click at [883, 109] on div at bounding box center [879, 107] width 18 height 18
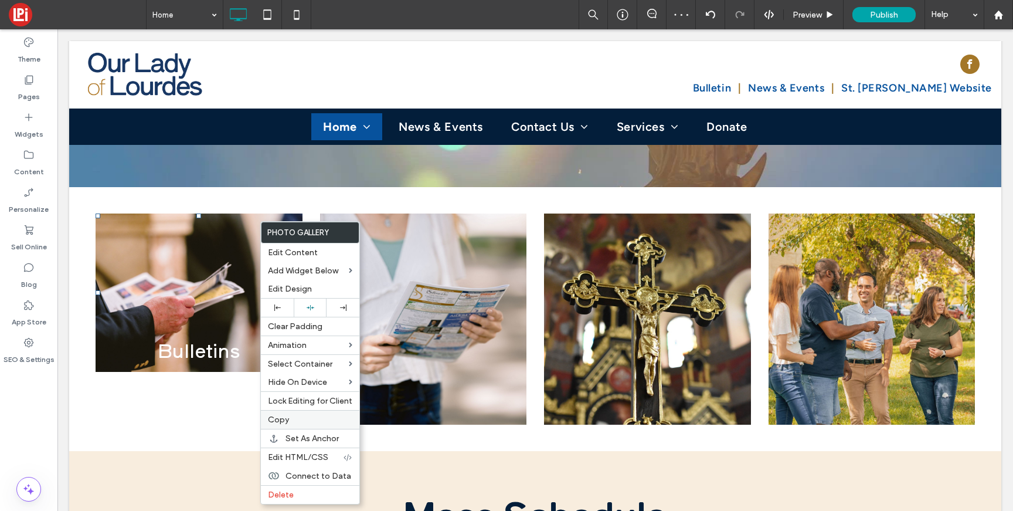
click at [283, 418] on span "Copy" at bounding box center [278, 419] width 21 height 10
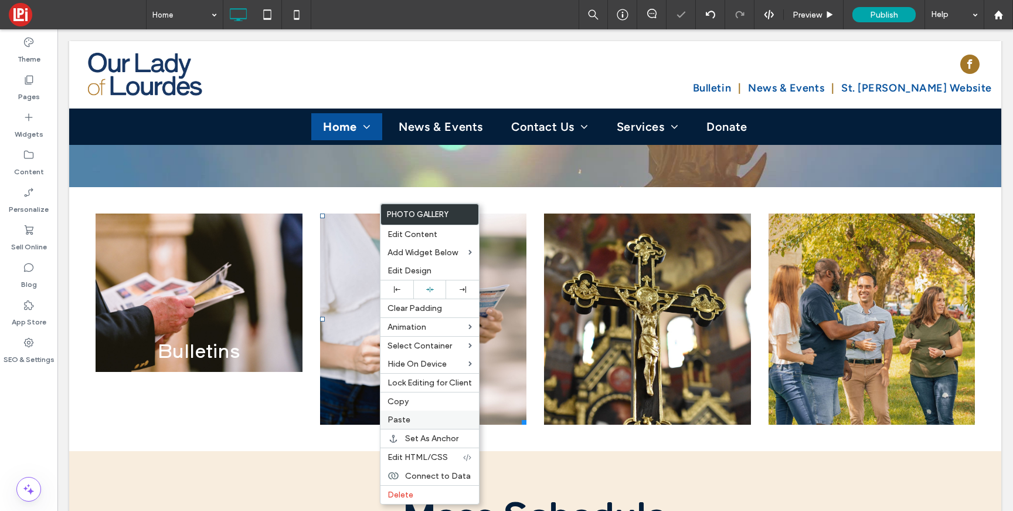
click at [395, 422] on span "Paste" at bounding box center [398, 419] width 23 height 10
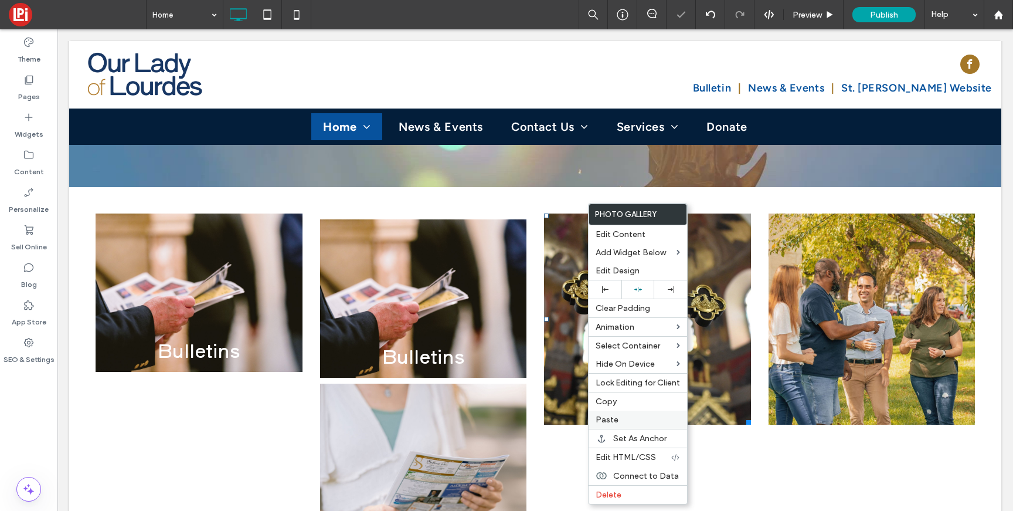
click at [598, 419] on span "Paste" at bounding box center [607, 419] width 23 height 10
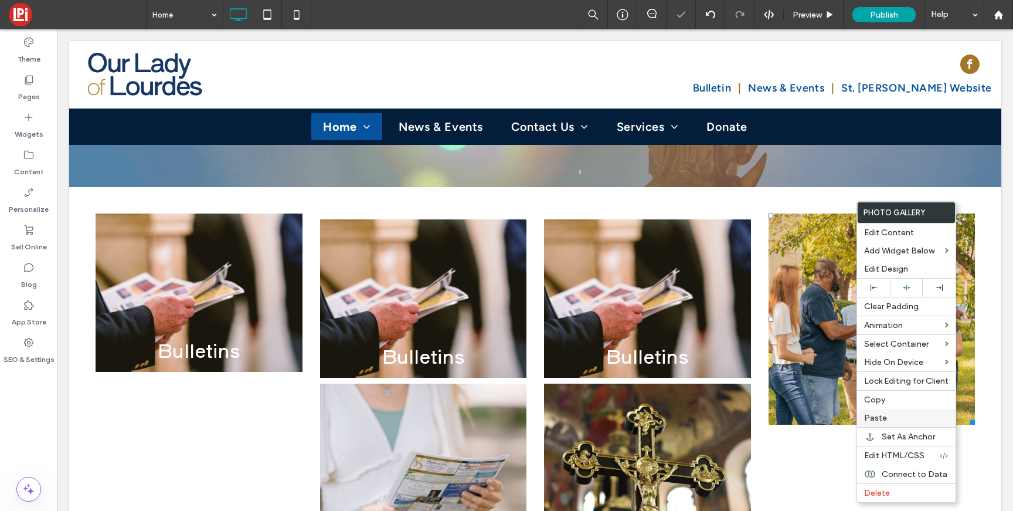
click at [870, 416] on span "Paste" at bounding box center [875, 418] width 23 height 10
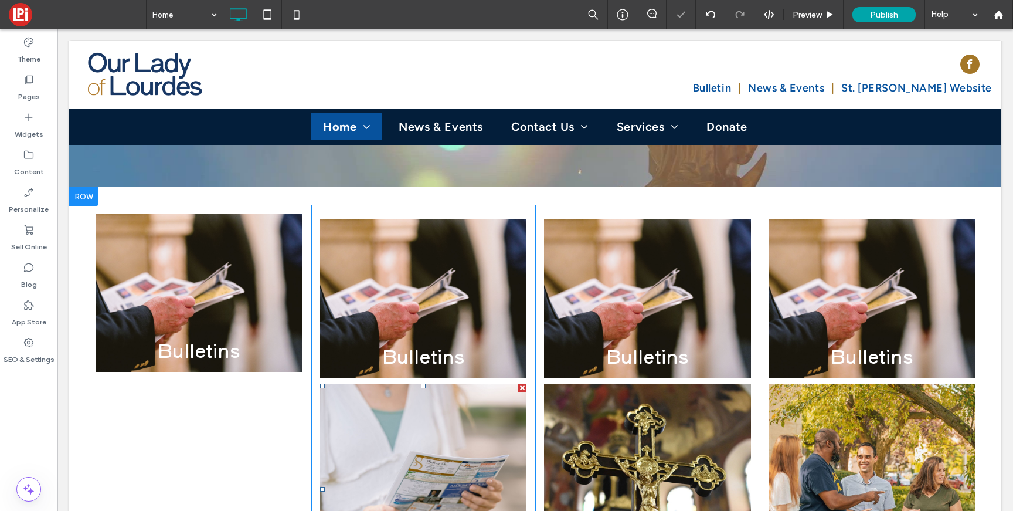
click at [518, 383] on div at bounding box center [522, 387] width 8 height 8
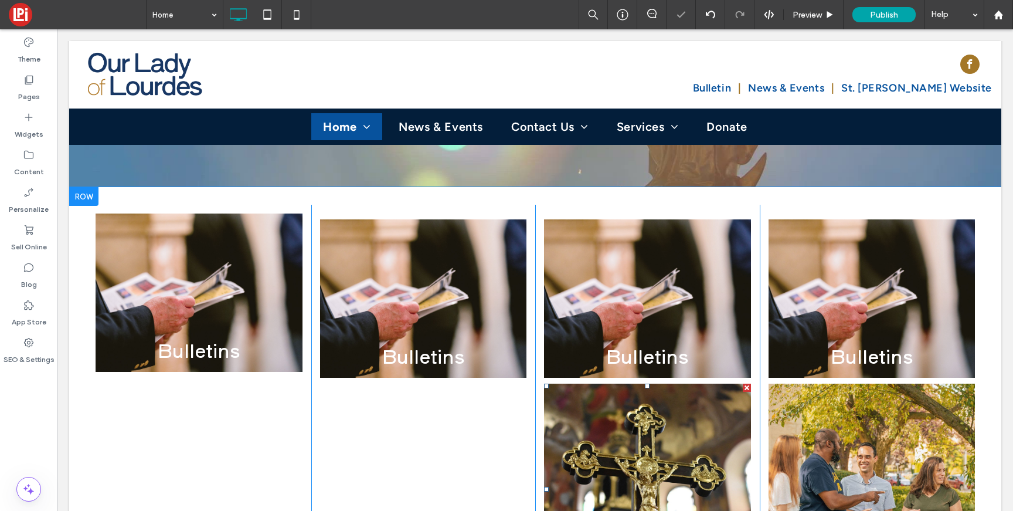
click at [743, 383] on div at bounding box center [747, 387] width 8 height 8
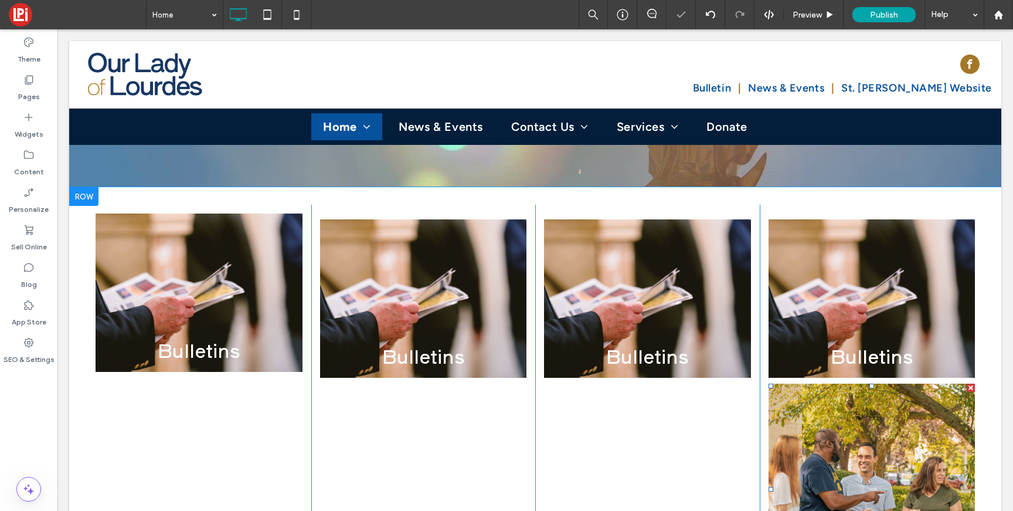
click at [967, 383] on div at bounding box center [971, 387] width 8 height 8
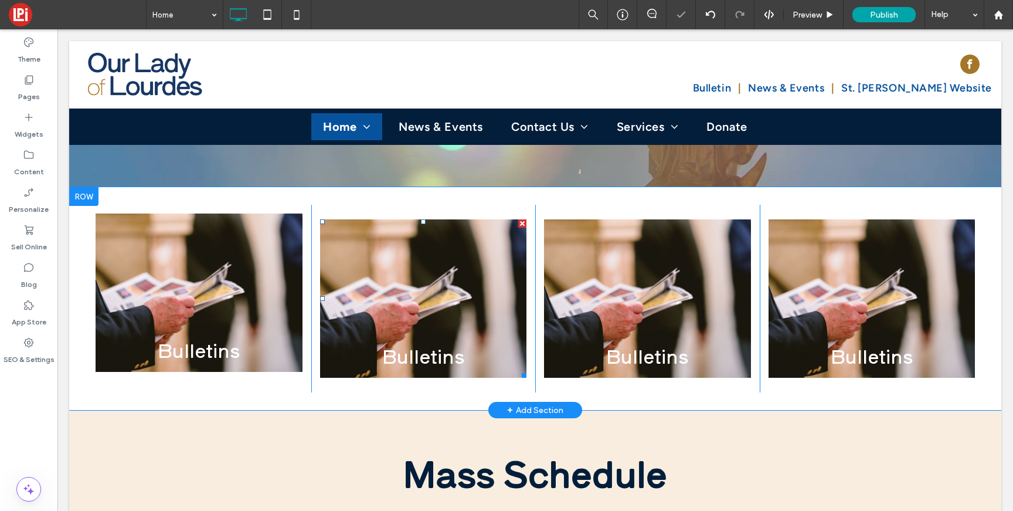
click at [488, 245] on link at bounding box center [423, 299] width 219 height 168
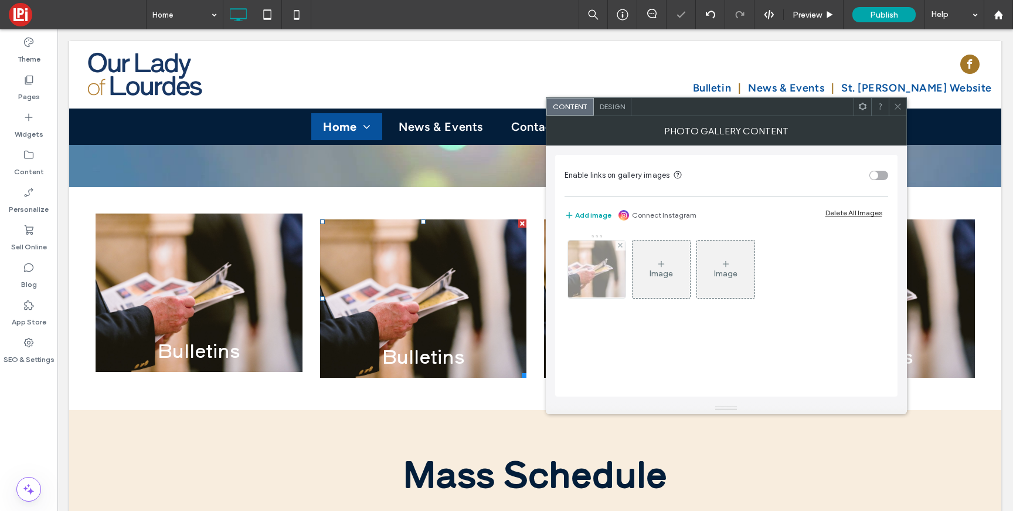
click at [601, 268] on img at bounding box center [596, 268] width 86 height 57
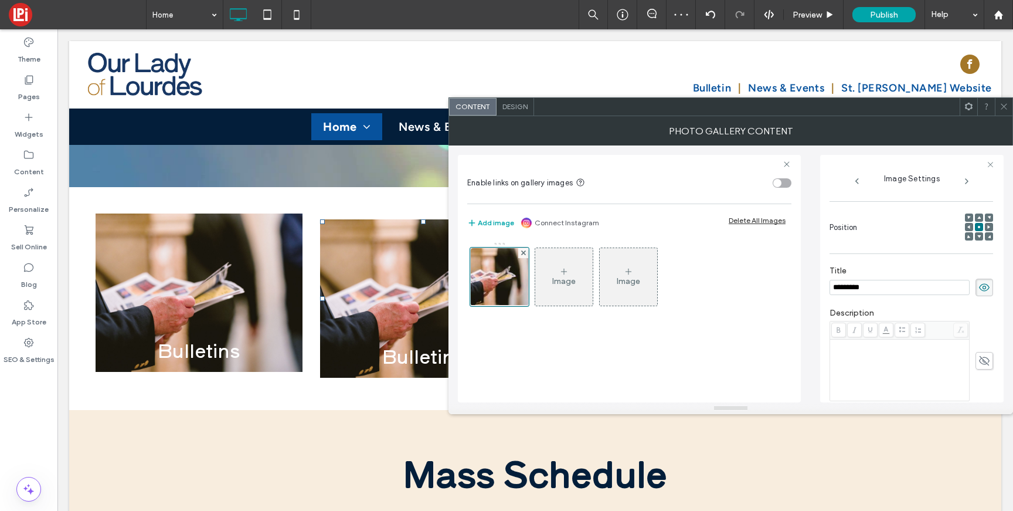
click at [841, 295] on input "*********" at bounding box center [899, 287] width 140 height 15
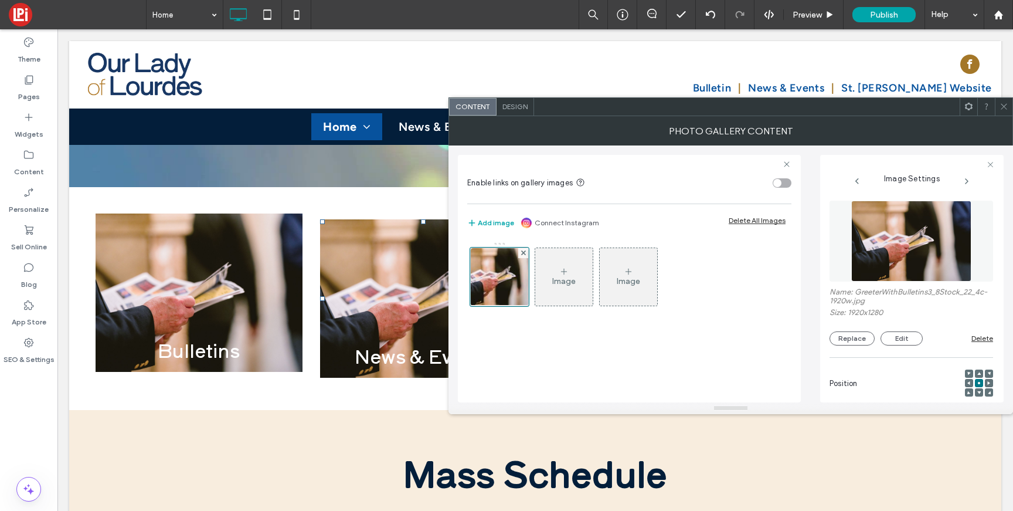
click at [933, 236] on div "**********" at bounding box center [911, 450] width 164 height 510
click at [914, 246] on img at bounding box center [911, 240] width 121 height 81
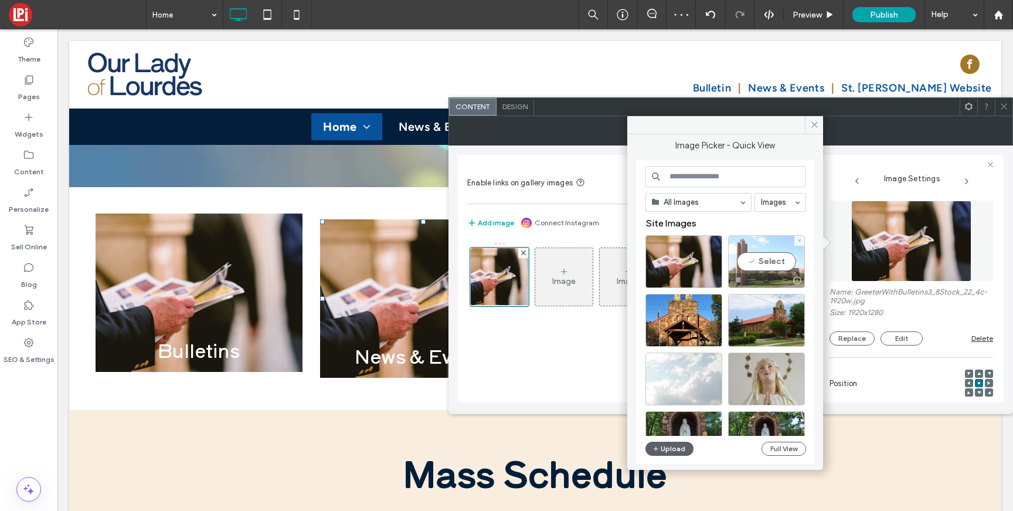
click at [749, 263] on div "Select" at bounding box center [766, 261] width 77 height 53
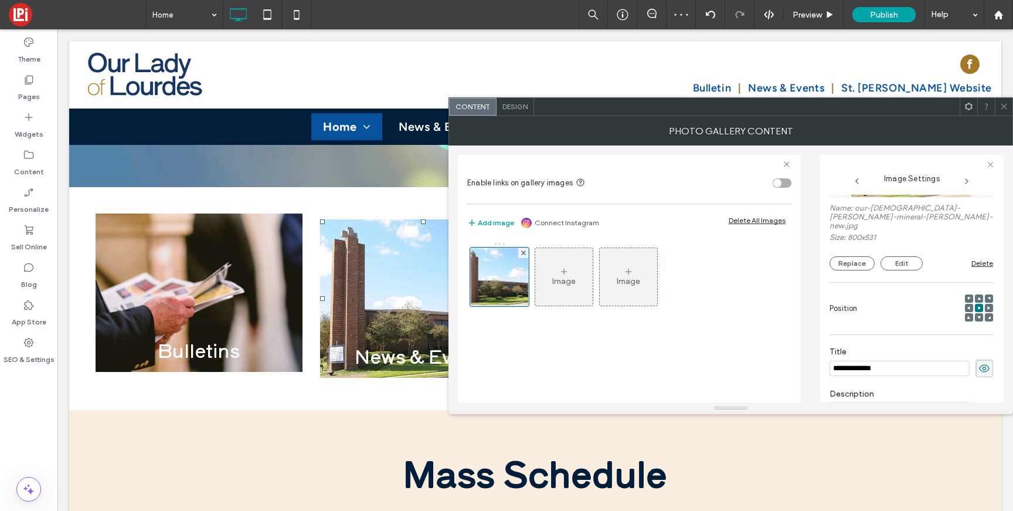
scroll to position [94, 0]
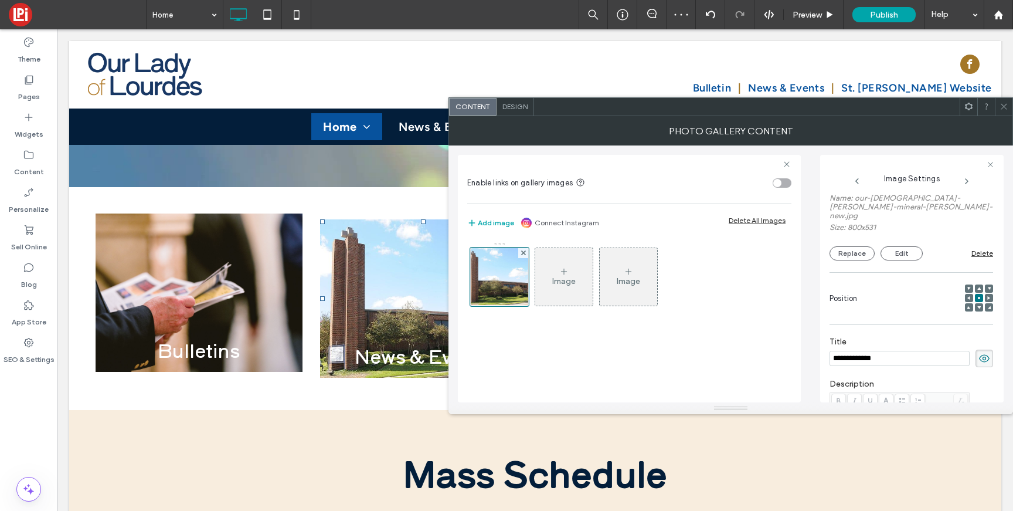
click at [869, 356] on input "**********" at bounding box center [899, 358] width 140 height 15
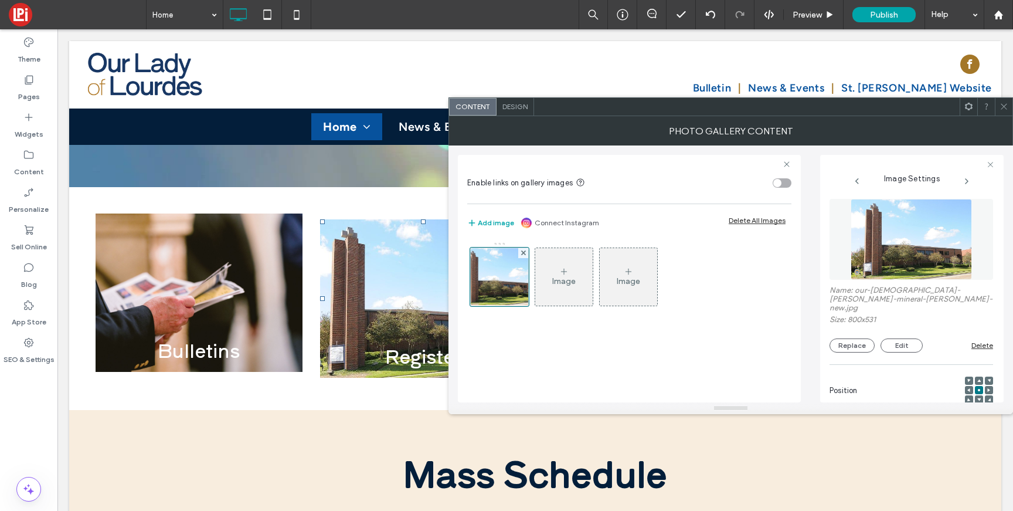
scroll to position [0, 0]
type input "********"
click at [515, 103] on span "Design" at bounding box center [514, 106] width 25 height 9
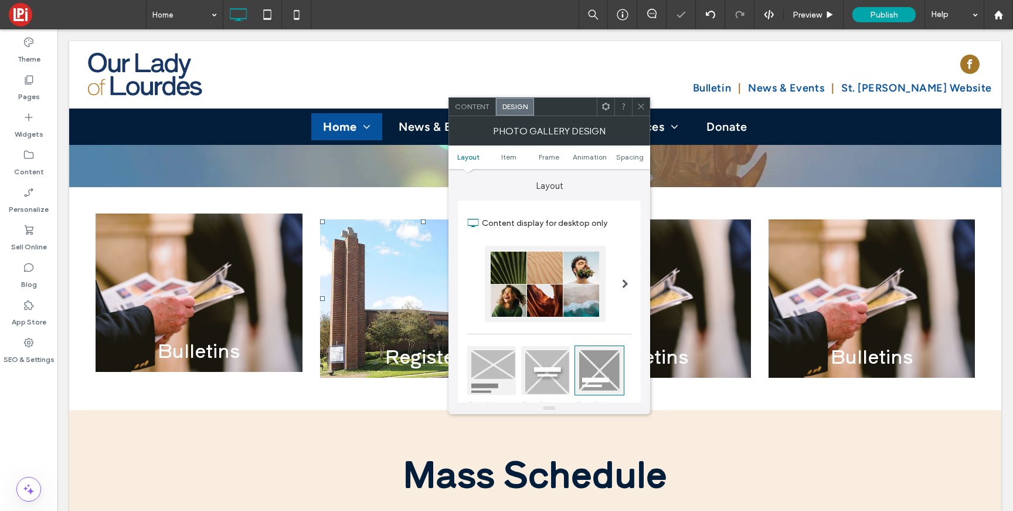
click at [473, 113] on div "Content" at bounding box center [472, 107] width 47 height 18
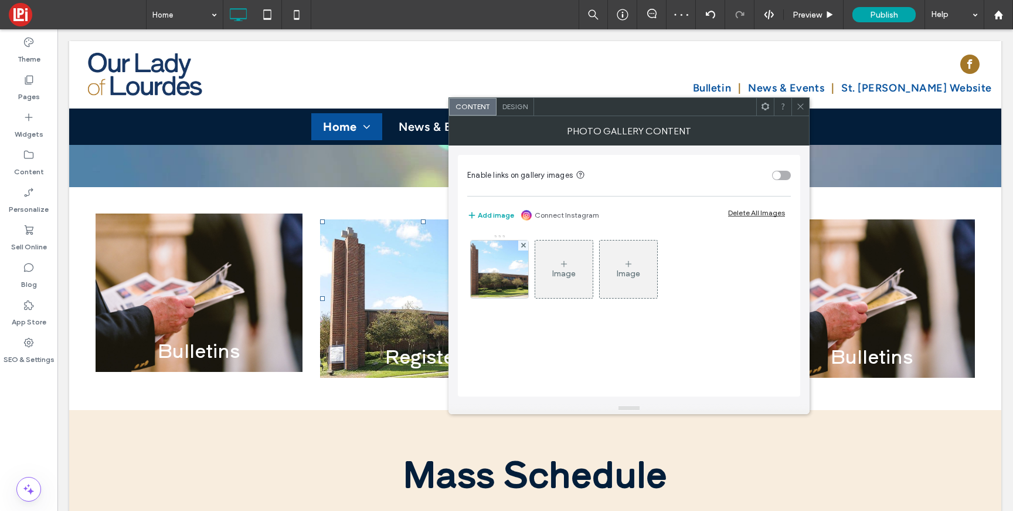
click at [784, 172] on div "toggle" at bounding box center [781, 175] width 19 height 9
click at [513, 271] on img at bounding box center [499, 268] width 87 height 57
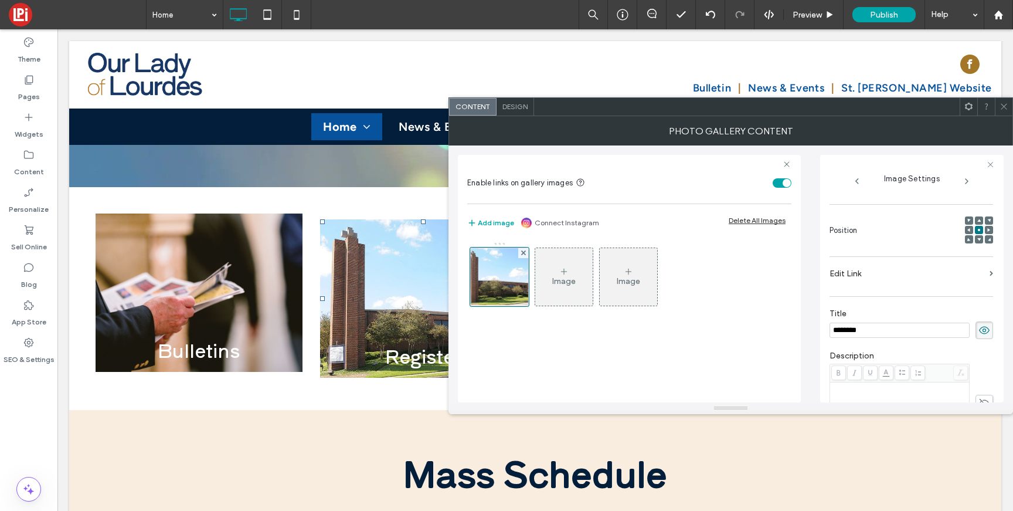
scroll to position [146, 0]
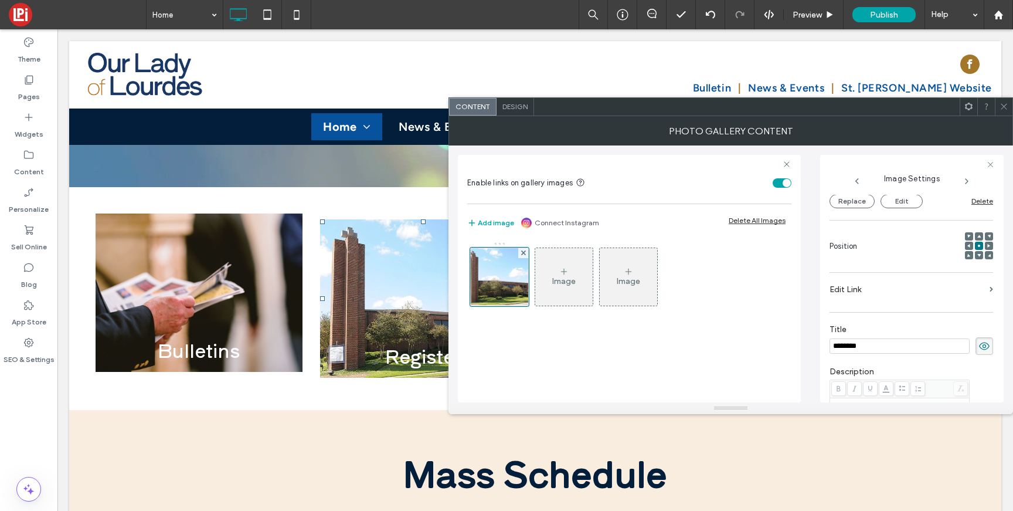
click at [845, 286] on label "Edit Link" at bounding box center [906, 289] width 155 height 22
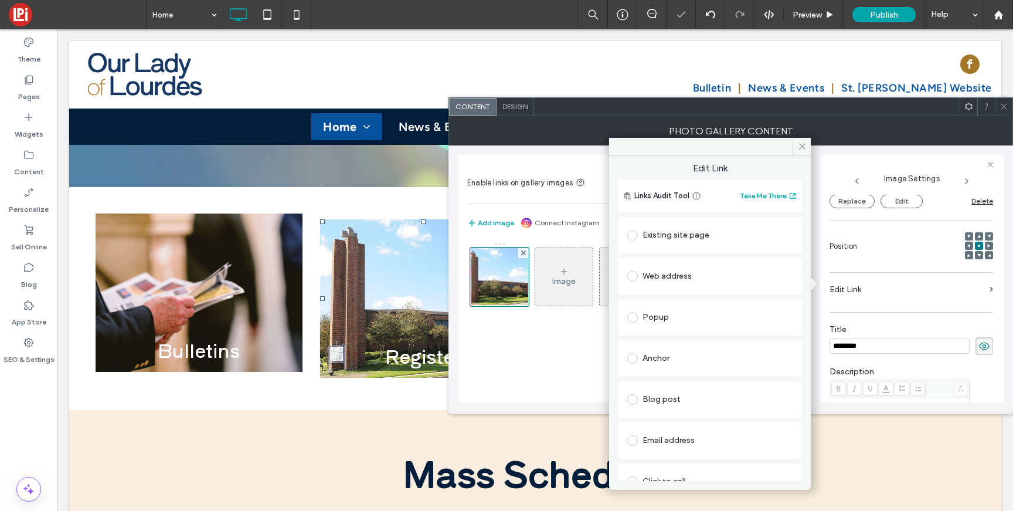
click at [664, 236] on div "Existing site page" at bounding box center [709, 235] width 165 height 19
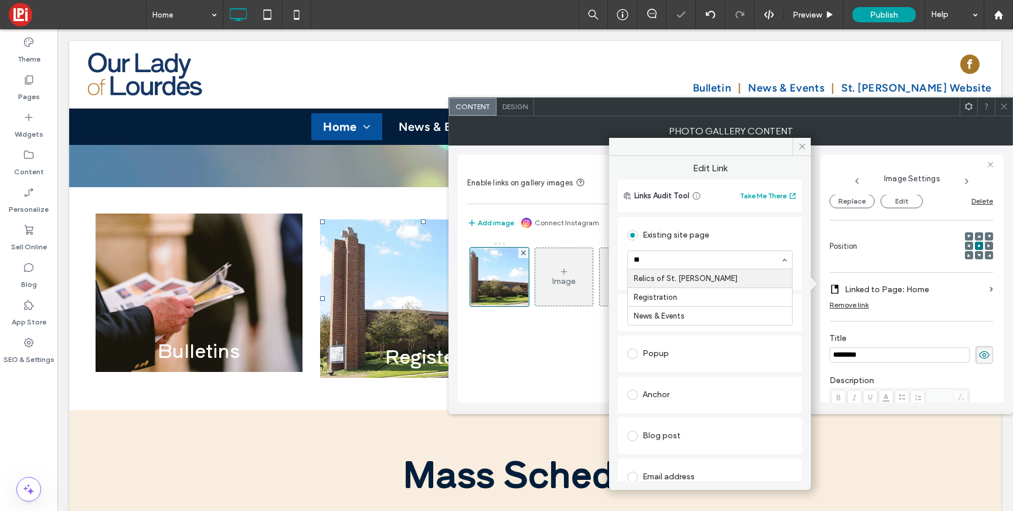
type input "***"
click at [805, 149] on icon at bounding box center [802, 146] width 9 height 9
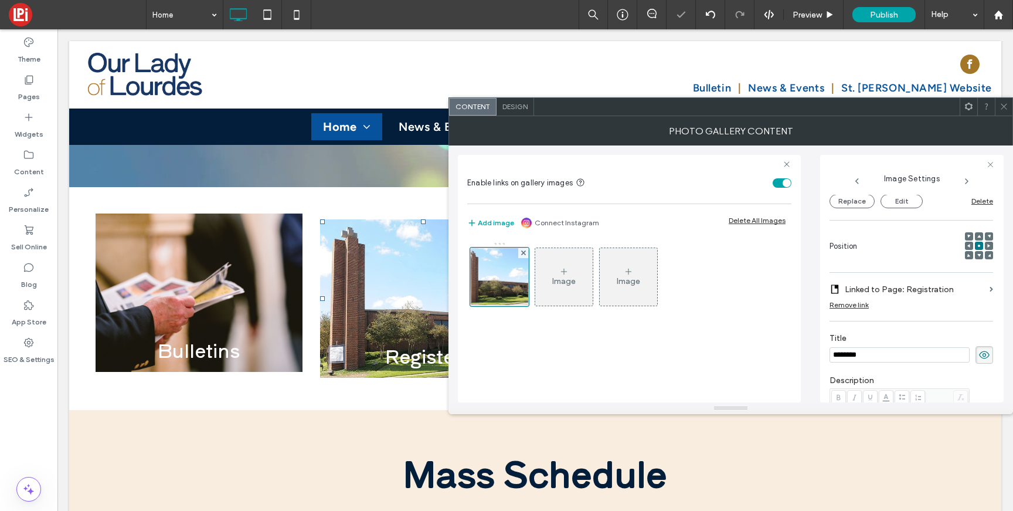
click at [1006, 107] on icon at bounding box center [1003, 106] width 9 height 9
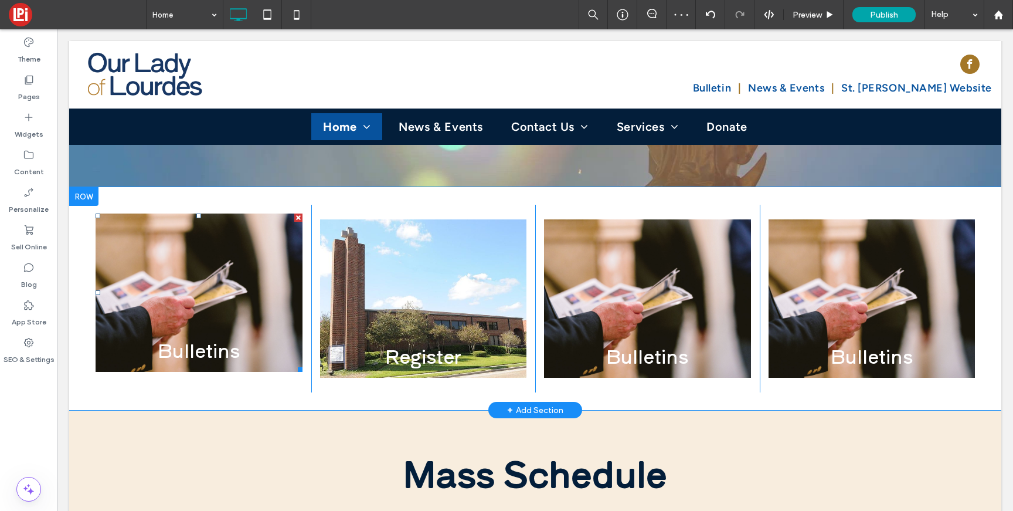
click at [215, 209] on link at bounding box center [198, 293] width 219 height 168
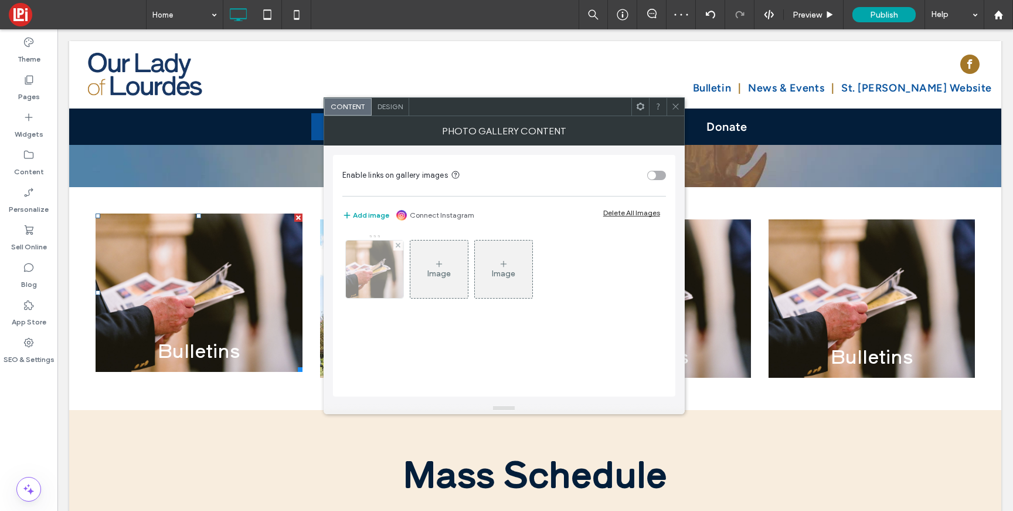
click at [374, 272] on img at bounding box center [374, 268] width 86 height 57
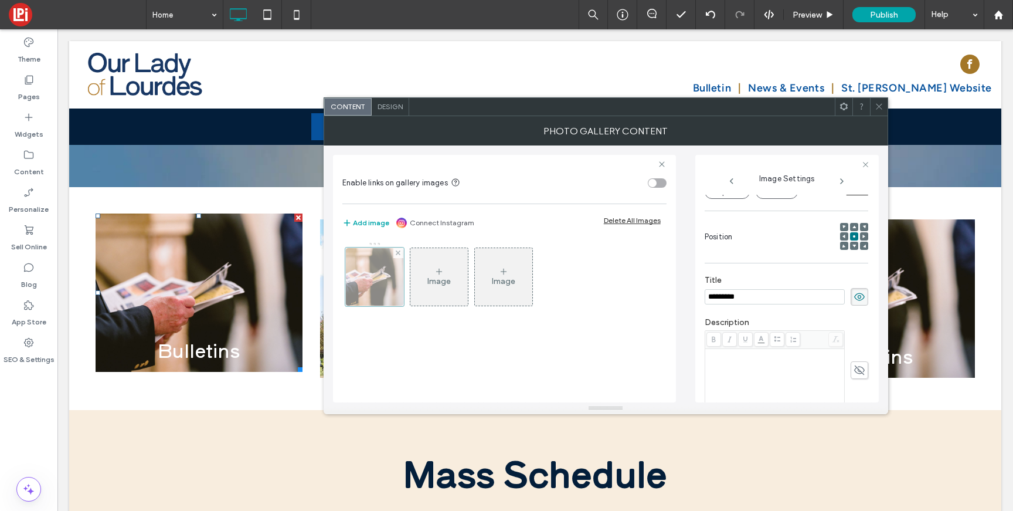
scroll to position [0, 0]
click at [652, 183] on div "toggle" at bounding box center [652, 183] width 8 height 8
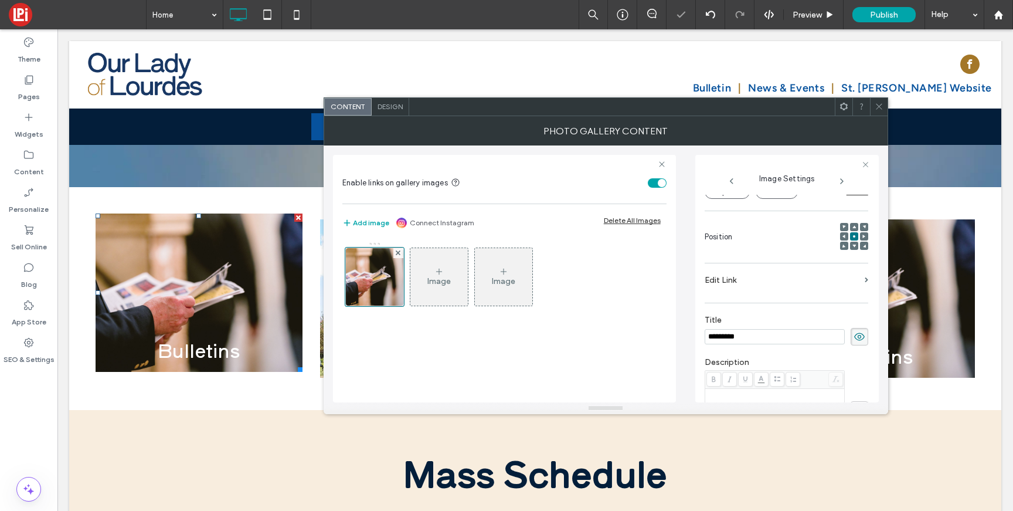
click at [741, 280] on label "Edit Link" at bounding box center [782, 280] width 155 height 22
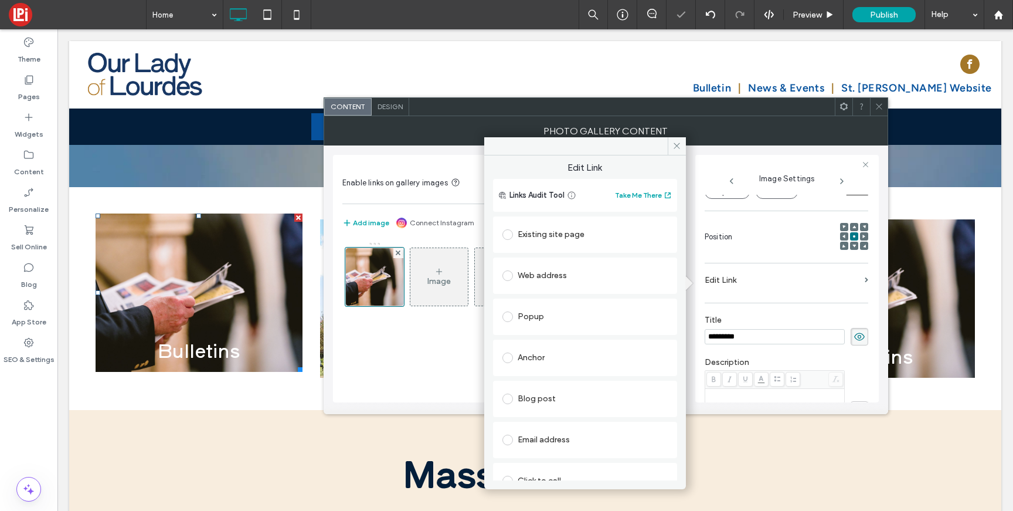
click at [526, 226] on div "Existing site page" at bounding box center [584, 234] width 165 height 19
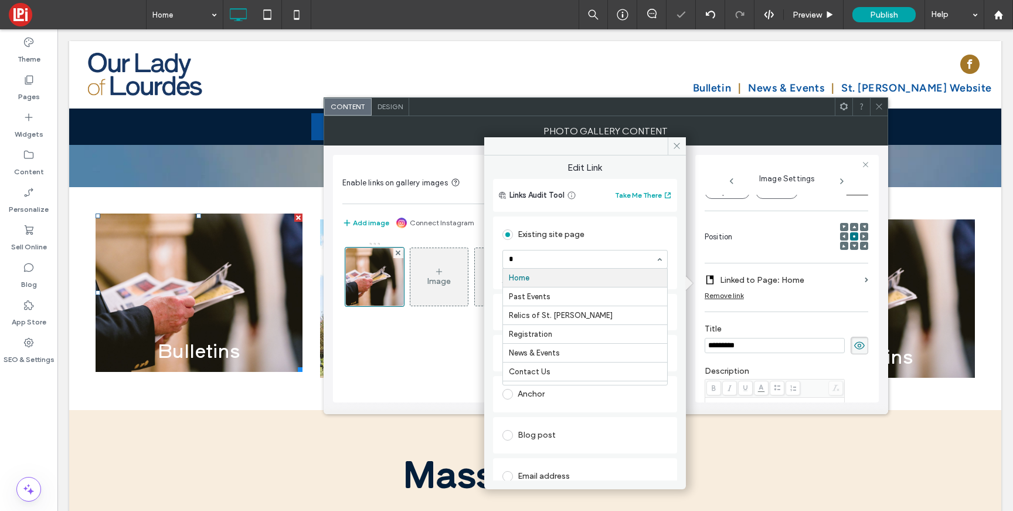
type input "**"
click at [681, 146] on icon at bounding box center [676, 145] width 9 height 9
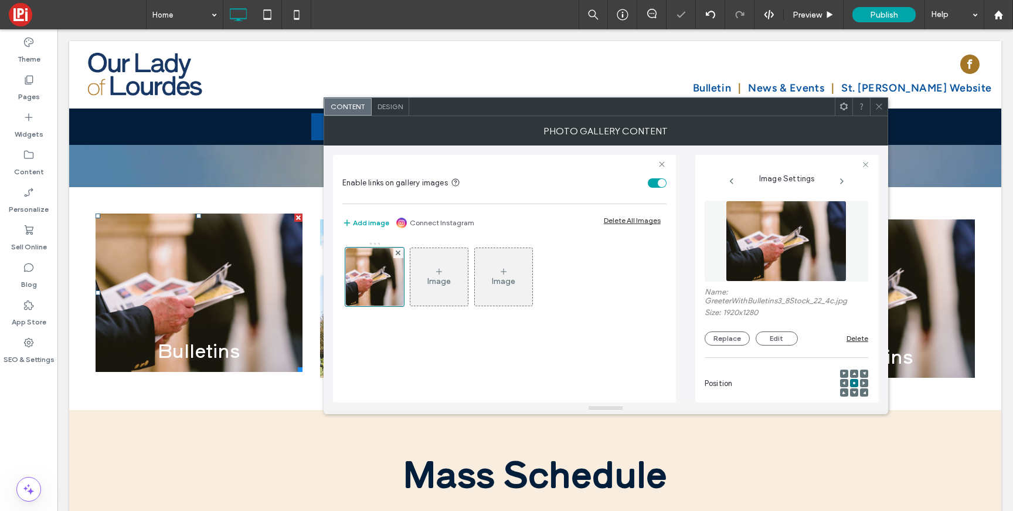
click at [878, 110] on icon at bounding box center [879, 106] width 9 height 9
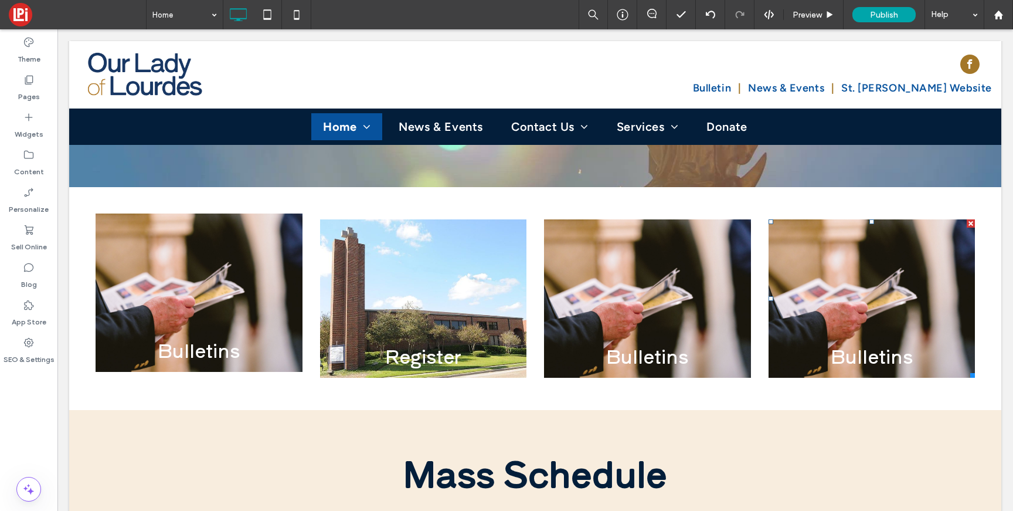
click at [967, 219] on div at bounding box center [971, 223] width 8 height 8
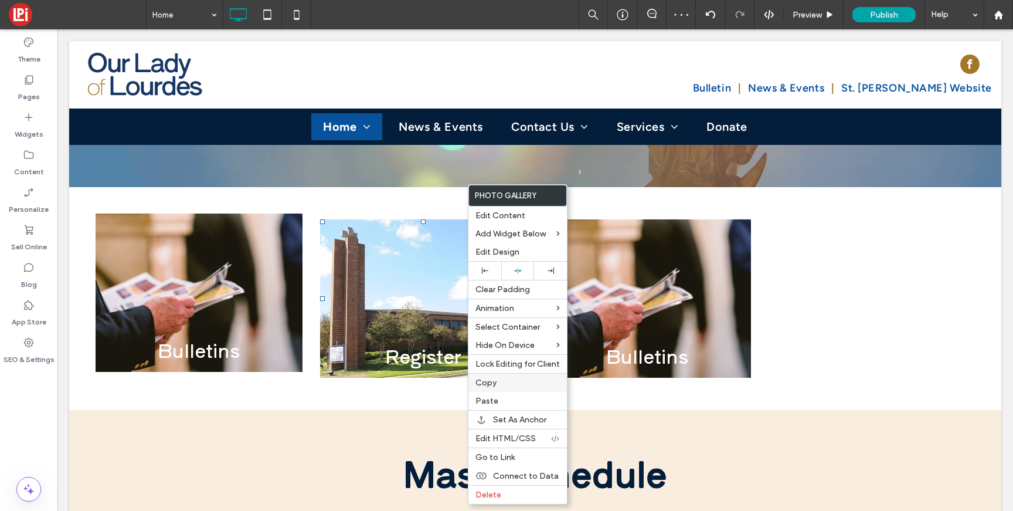
click at [491, 380] on span "Copy" at bounding box center [485, 382] width 21 height 10
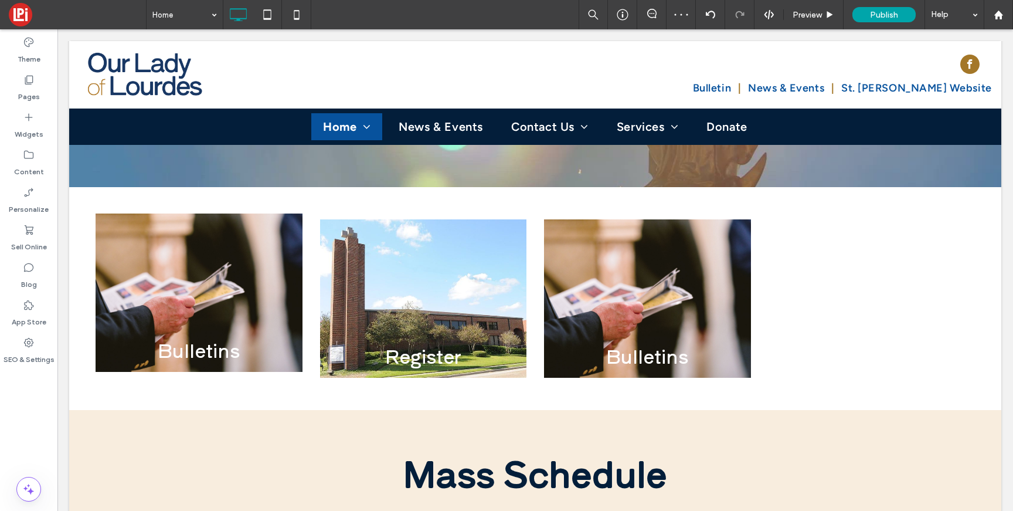
click at [849, 269] on div "Click To Paste" at bounding box center [872, 298] width 106 height 59
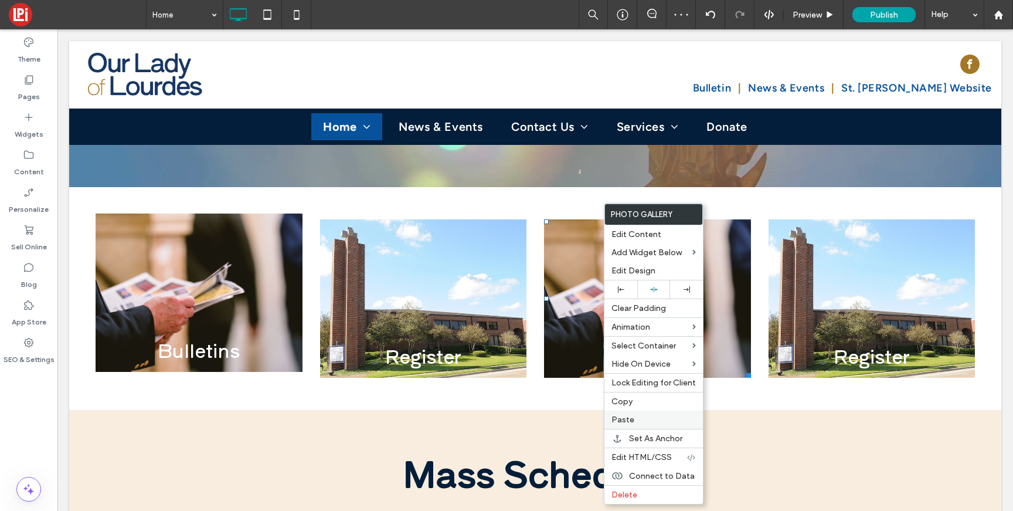
click at [625, 420] on span "Paste" at bounding box center [622, 419] width 23 height 10
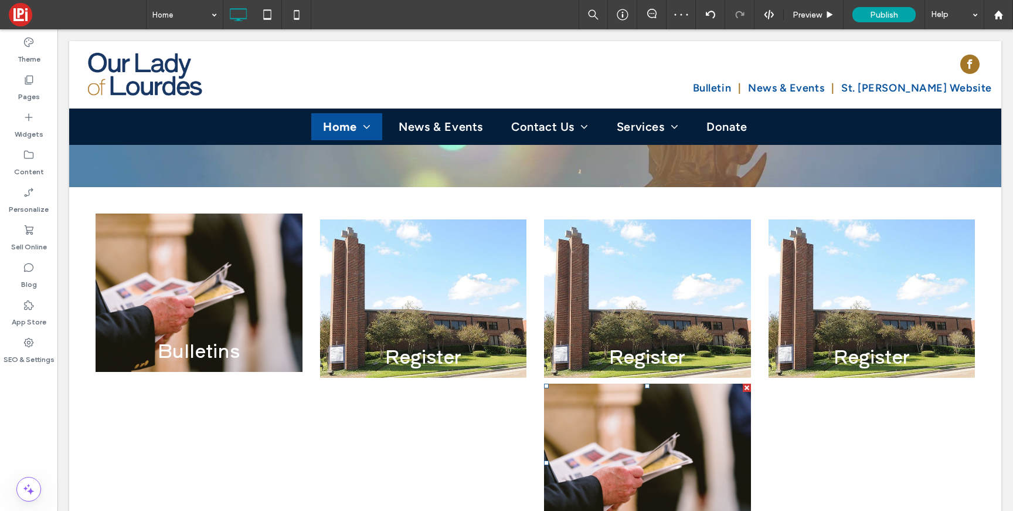
click at [743, 383] on div at bounding box center [747, 387] width 8 height 8
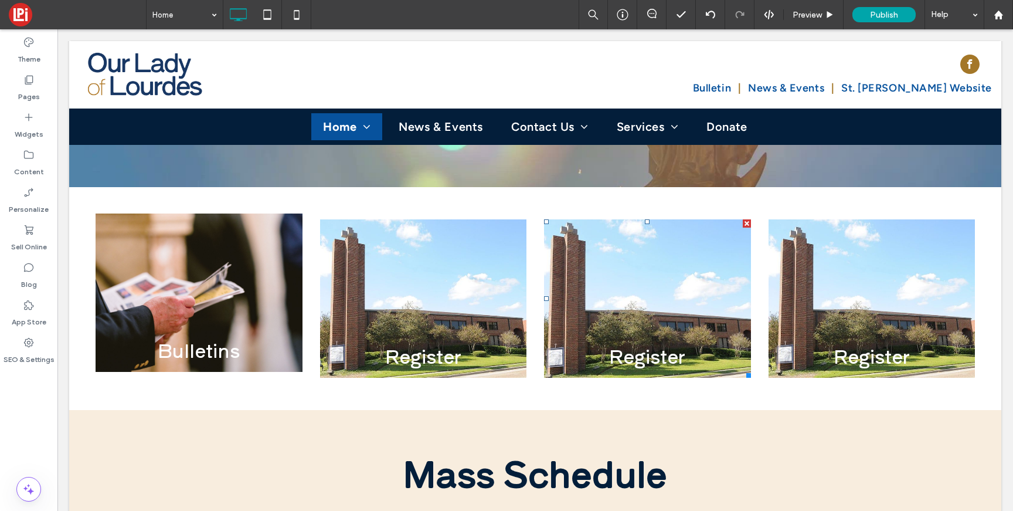
click at [603, 222] on link at bounding box center [646, 299] width 219 height 168
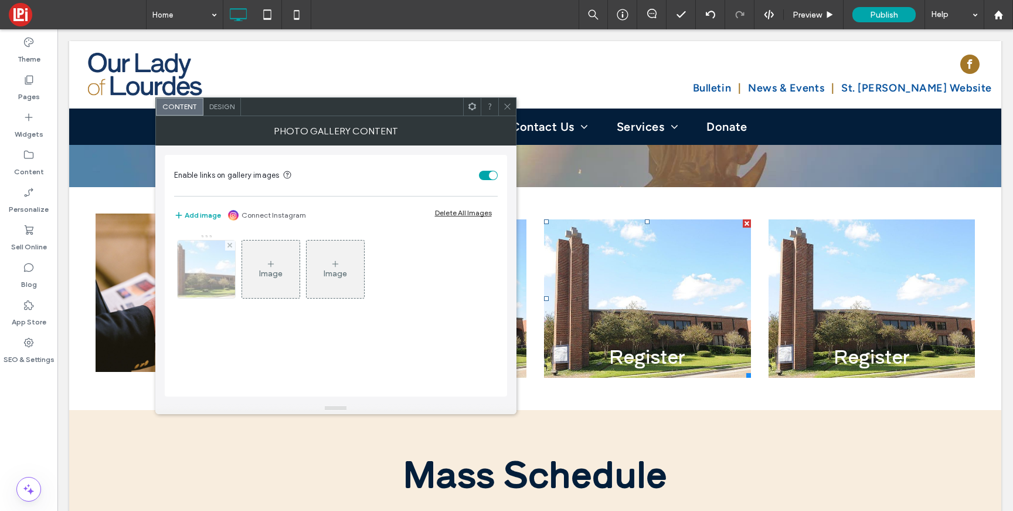
click at [210, 273] on img at bounding box center [206, 268] width 87 height 57
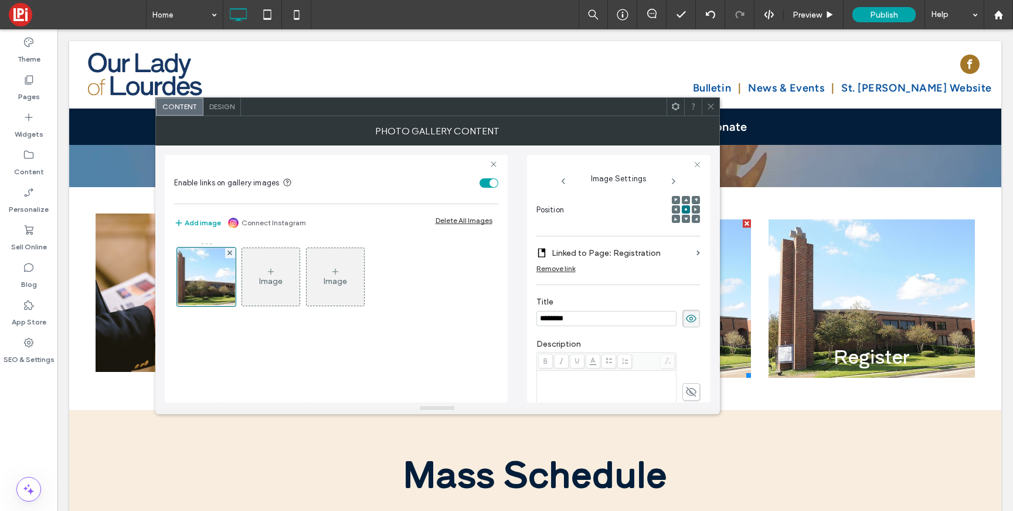
click at [562, 311] on input "********" at bounding box center [606, 318] width 140 height 15
type input "**********"
click at [596, 249] on label "Linked to Page: Registration" at bounding box center [622, 253] width 140 height 22
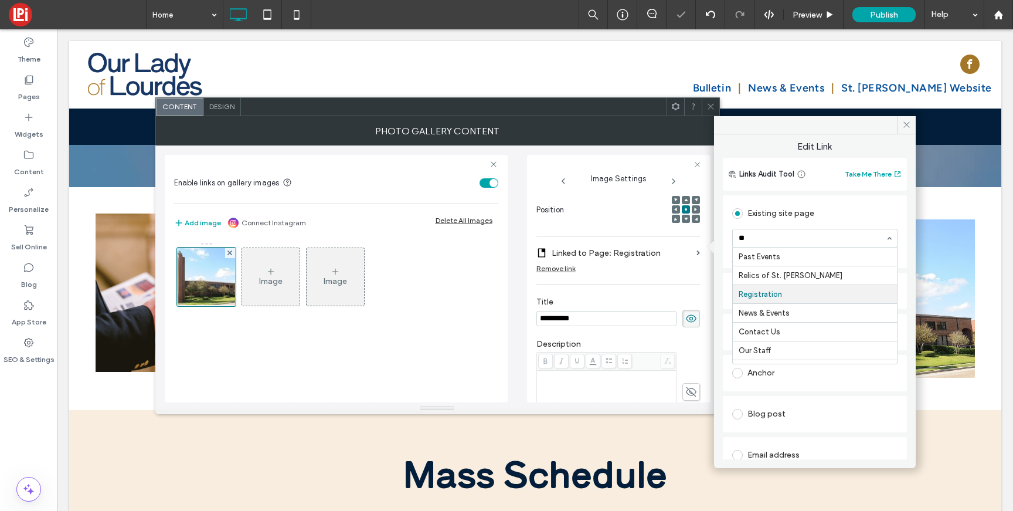
type input "***"
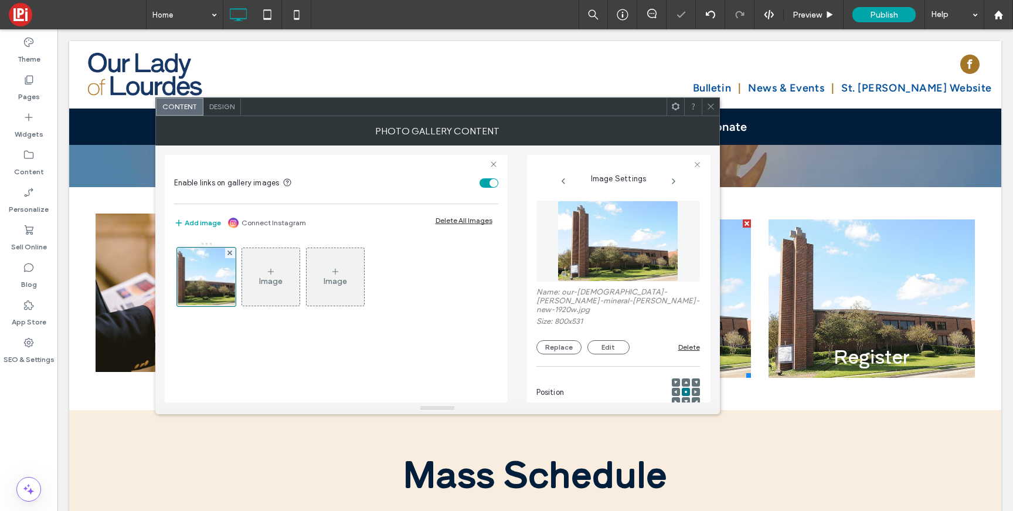
click at [602, 258] on img at bounding box center [617, 240] width 121 height 81
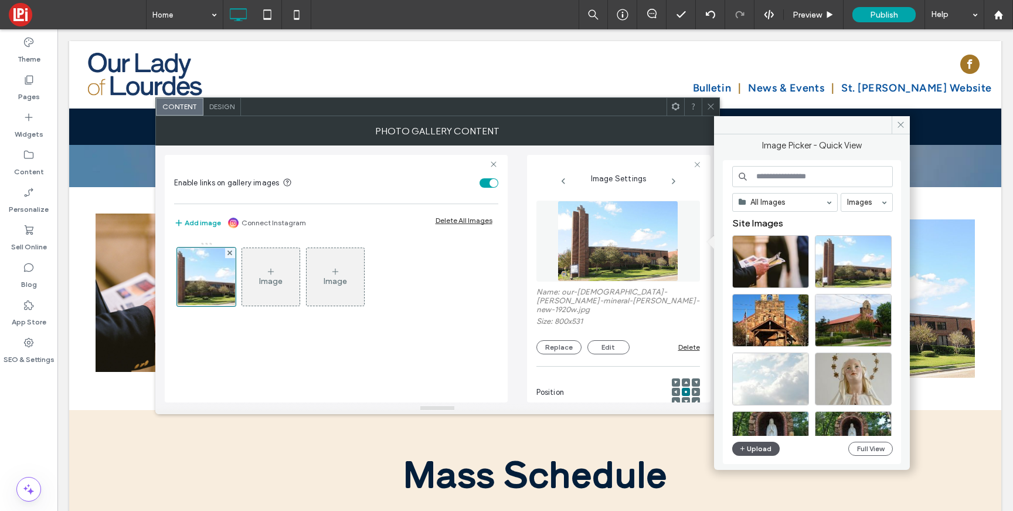
click at [737, 450] on button "Upload" at bounding box center [756, 448] width 48 height 14
click at [747, 453] on button "Upload" at bounding box center [756, 448] width 48 height 14
click at [750, 449] on button "Upload" at bounding box center [756, 448] width 48 height 14
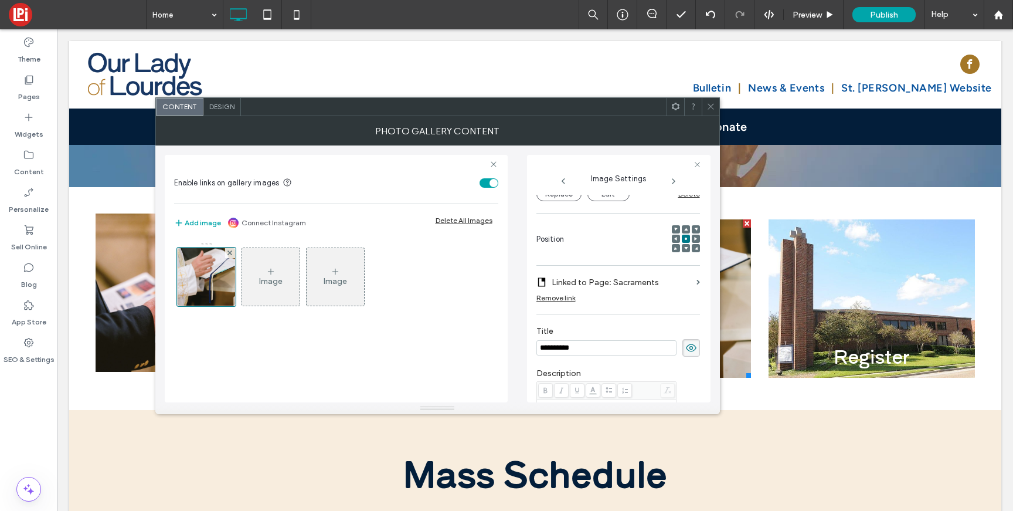
scroll to position [137, 0]
click at [710, 113] on span at bounding box center [710, 107] width 9 height 18
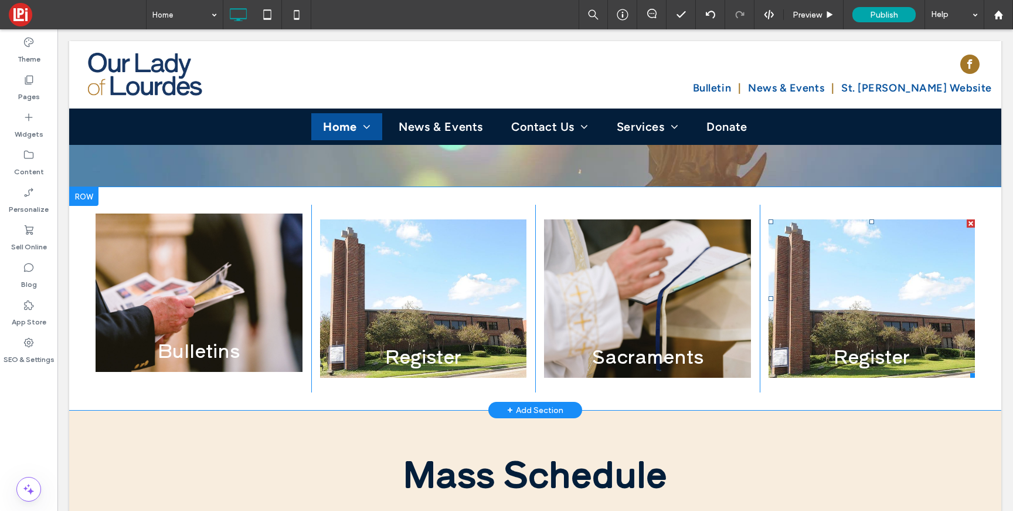
click at [880, 281] on link at bounding box center [871, 299] width 219 height 168
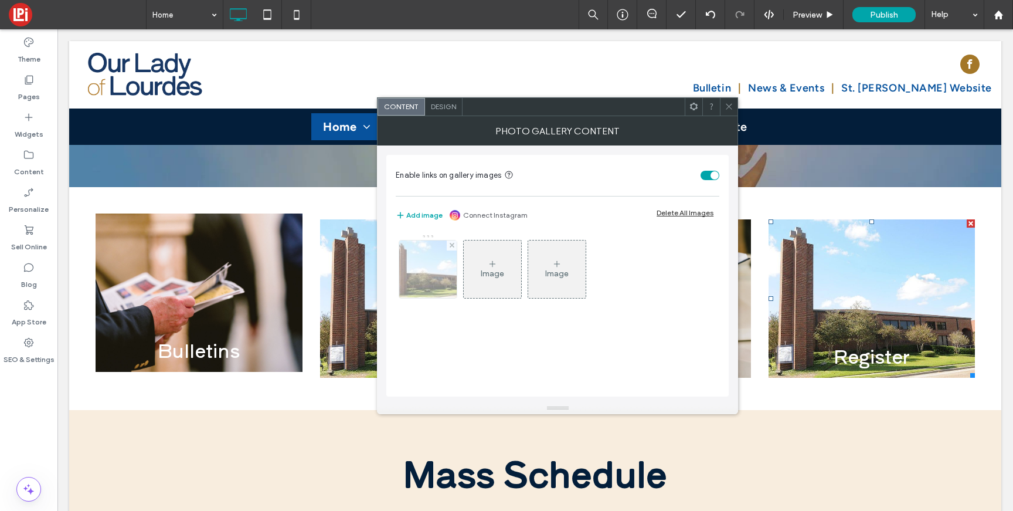
click at [445, 273] on img at bounding box center [428, 268] width 87 height 57
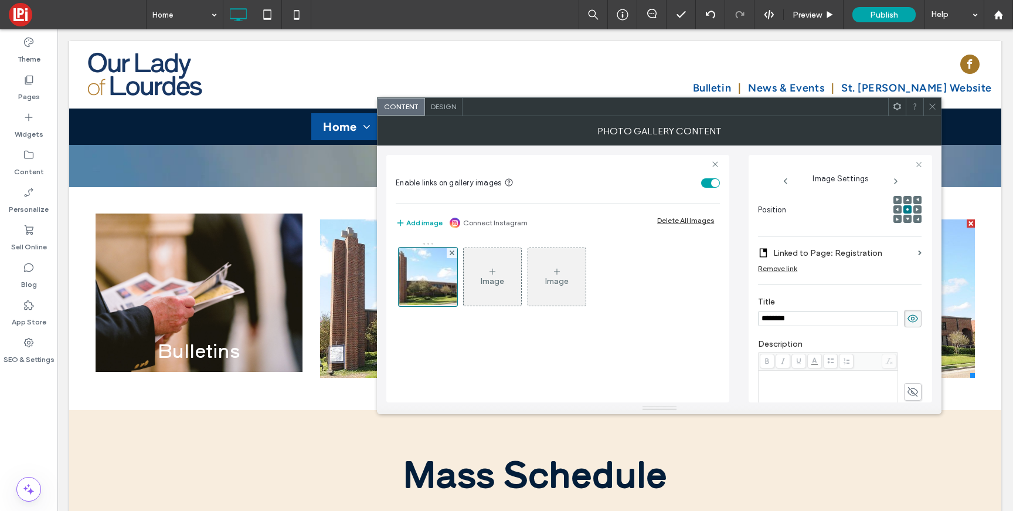
scroll to position [0, 0]
click at [797, 242] on label "Linked to Page: Registration" at bounding box center [843, 253] width 140 height 22
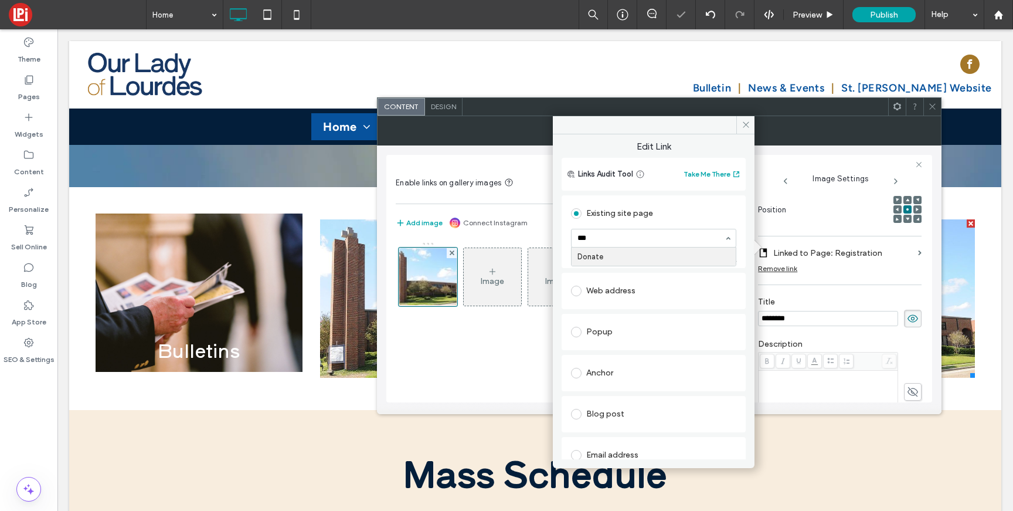
type input "***"
click at [746, 125] on icon at bounding box center [745, 124] width 9 height 9
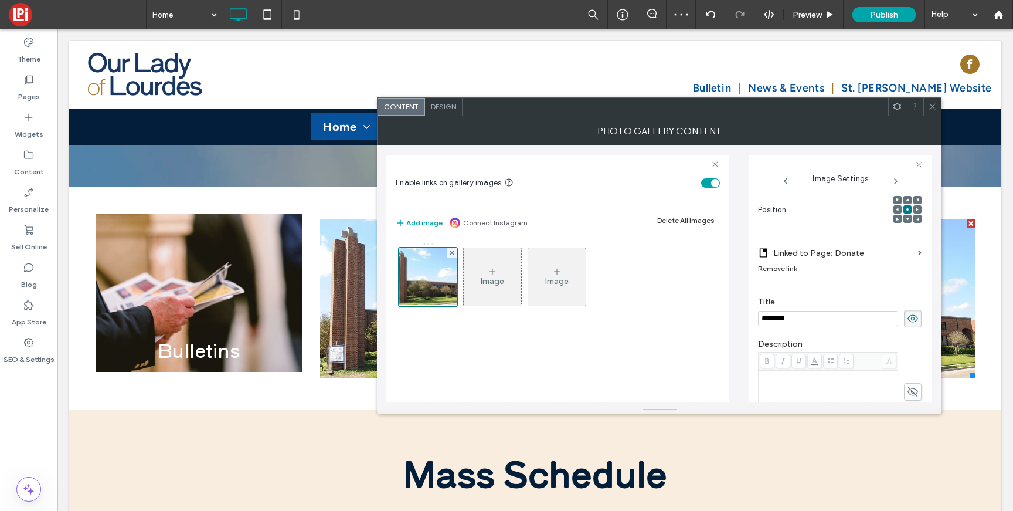
click at [768, 311] on input "********" at bounding box center [828, 318] width 140 height 15
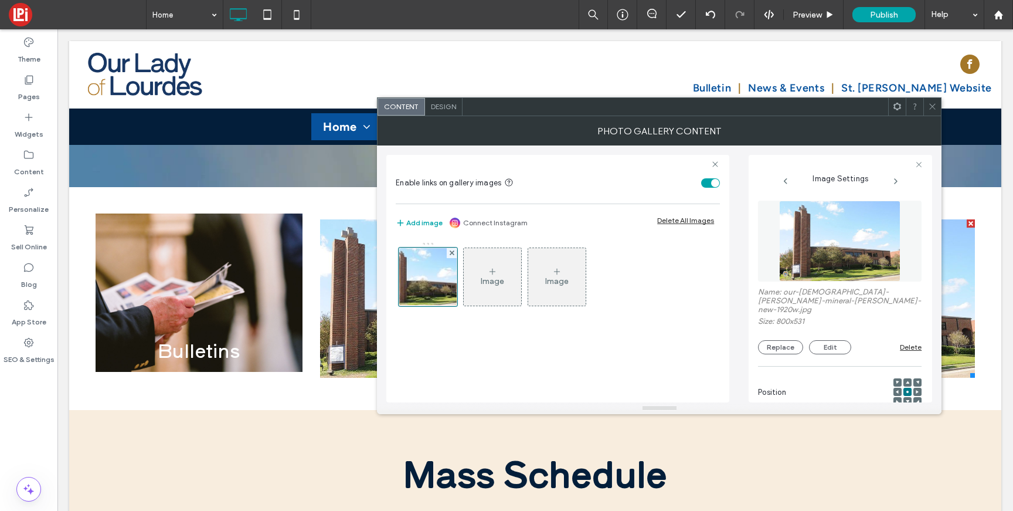
type input "******"
click at [814, 249] on div "**********" at bounding box center [840, 478] width 164 height 567
click at [812, 233] on img at bounding box center [839, 240] width 121 height 81
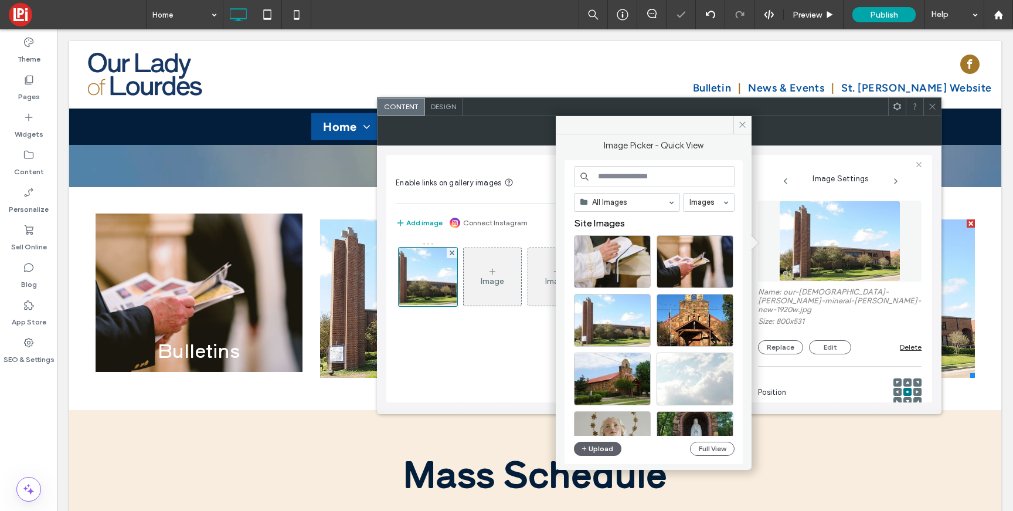
click at [623, 181] on input at bounding box center [654, 176] width 161 height 21
type input "*"
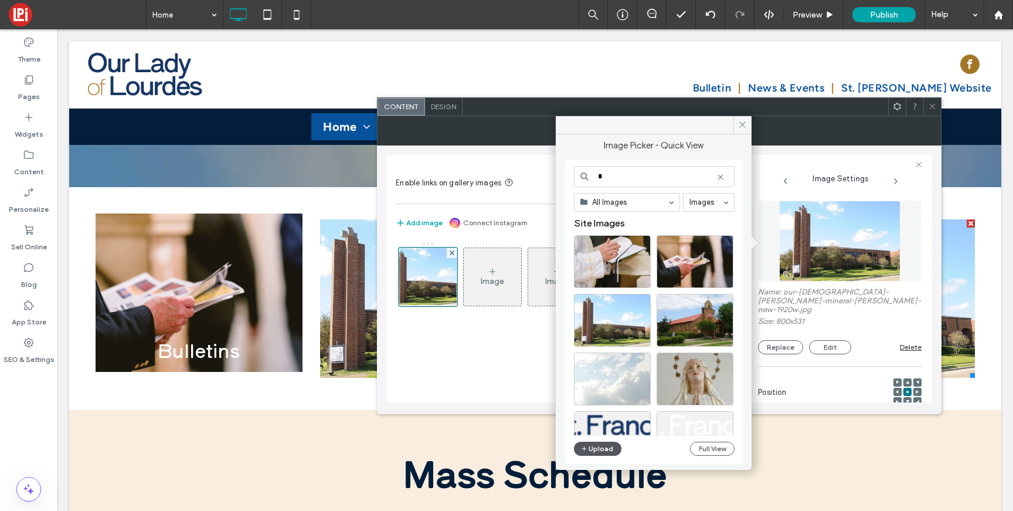
click at [586, 450] on icon "button" at bounding box center [584, 448] width 7 height 9
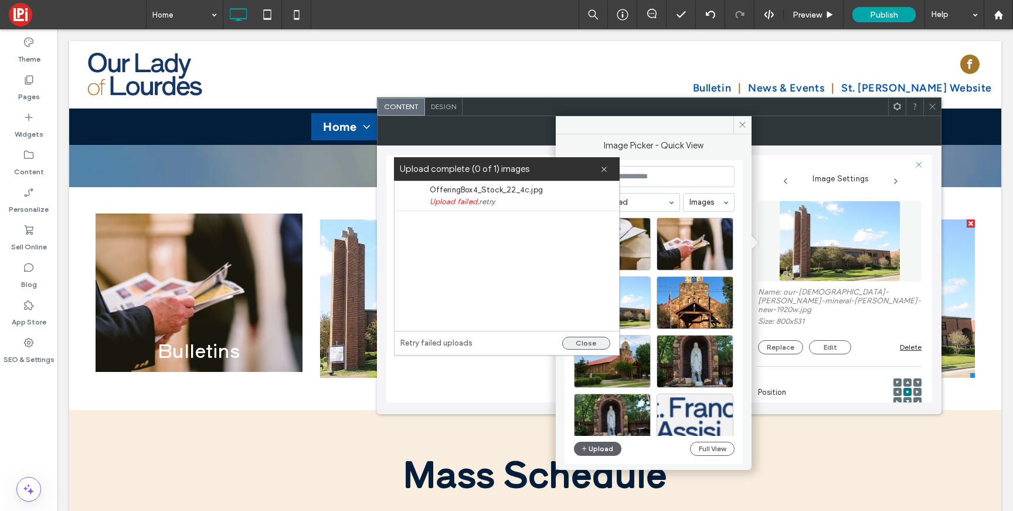
click at [580, 342] on button "Close" at bounding box center [586, 342] width 48 height 13
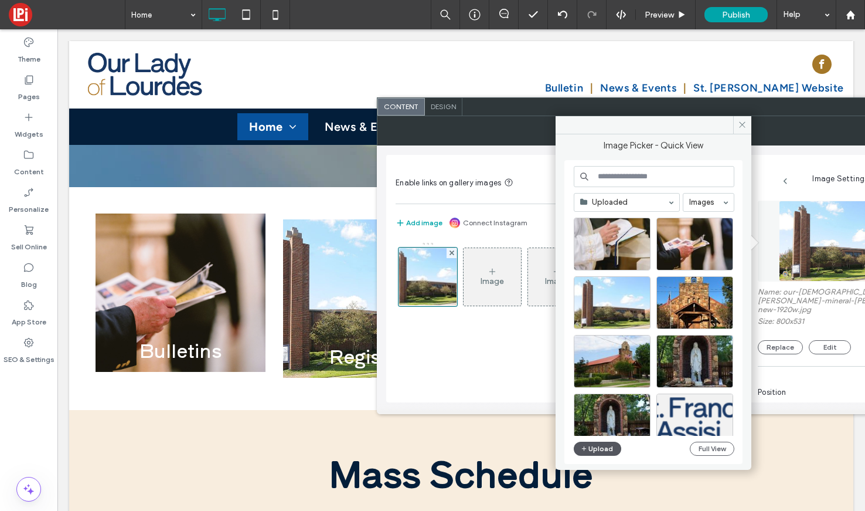
click at [600, 451] on button "Upload" at bounding box center [598, 448] width 48 height 14
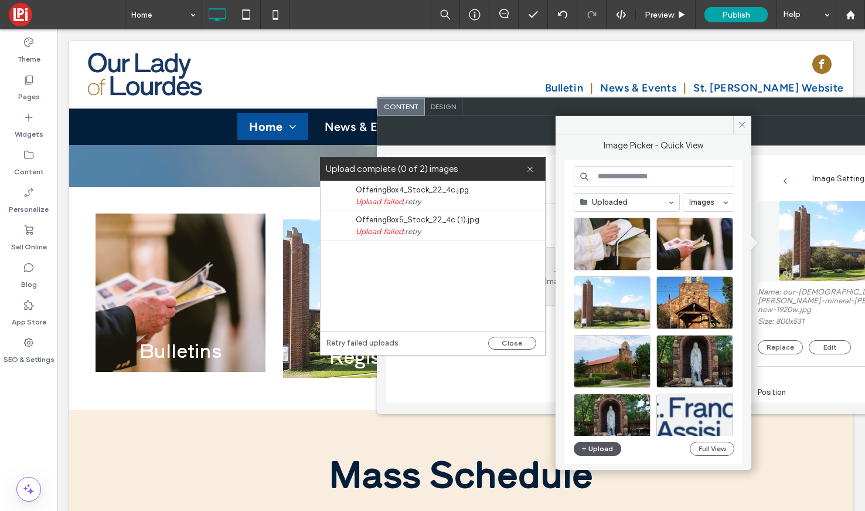
click at [592, 450] on button "Upload" at bounding box center [598, 448] width 48 height 14
click at [589, 449] on button "Upload" at bounding box center [598, 448] width 48 height 14
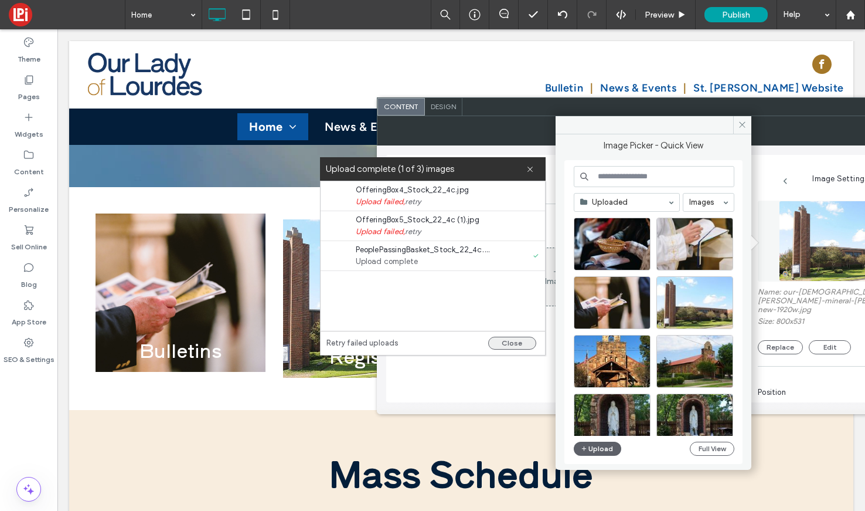
click at [517, 339] on button "Close" at bounding box center [512, 342] width 48 height 13
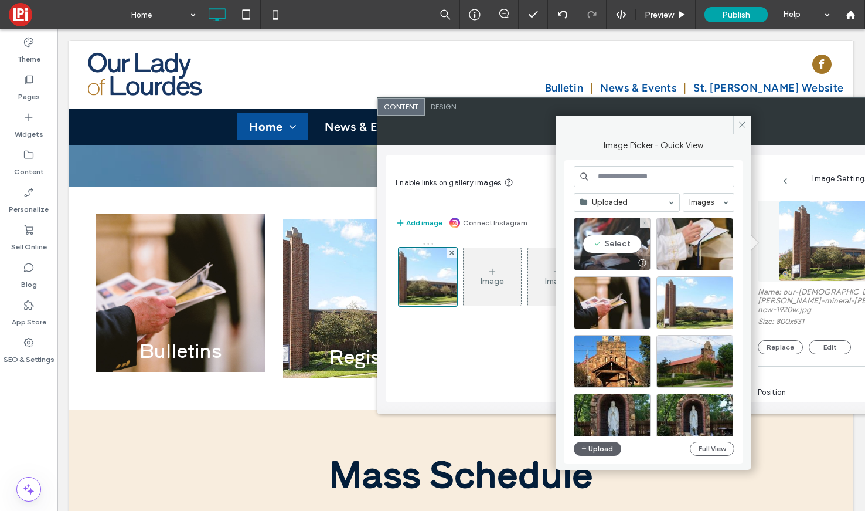
click at [617, 258] on div at bounding box center [612, 263] width 76 height 14
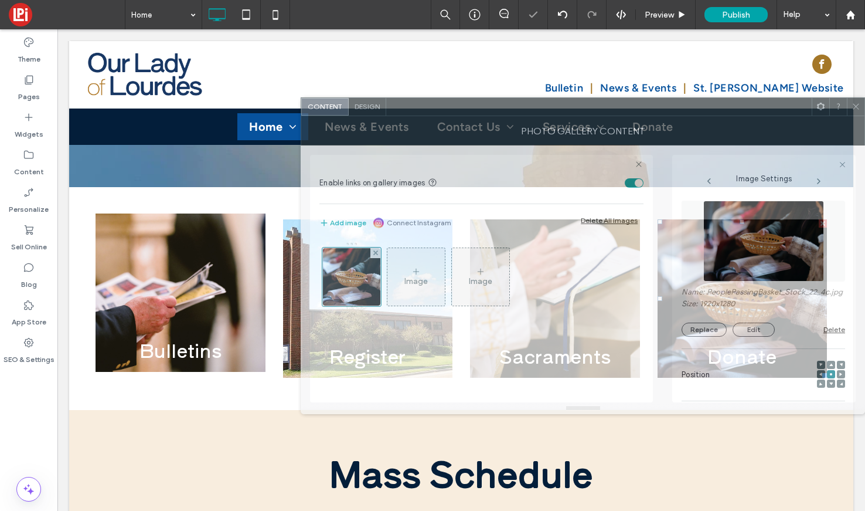
drag, startPoint x: 716, startPoint y: 101, endPoint x: 547, endPoint y: 97, distance: 169.4
click at [547, 98] on div at bounding box center [599, 107] width 426 height 18
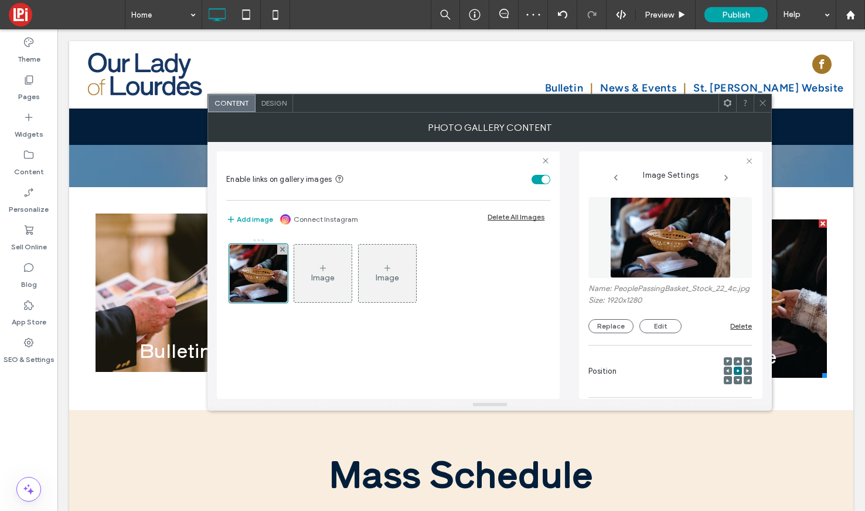
click at [760, 103] on icon at bounding box center [762, 102] width 9 height 9
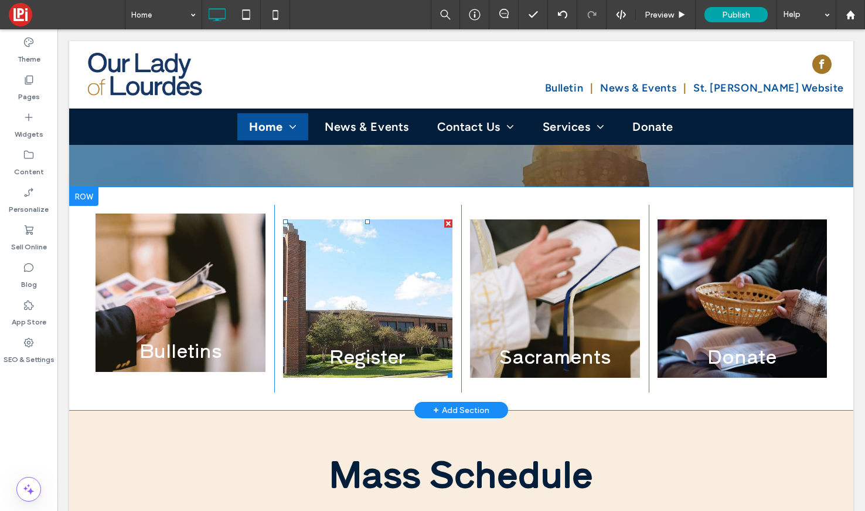
click at [292, 253] on link at bounding box center [368, 299] width 180 height 168
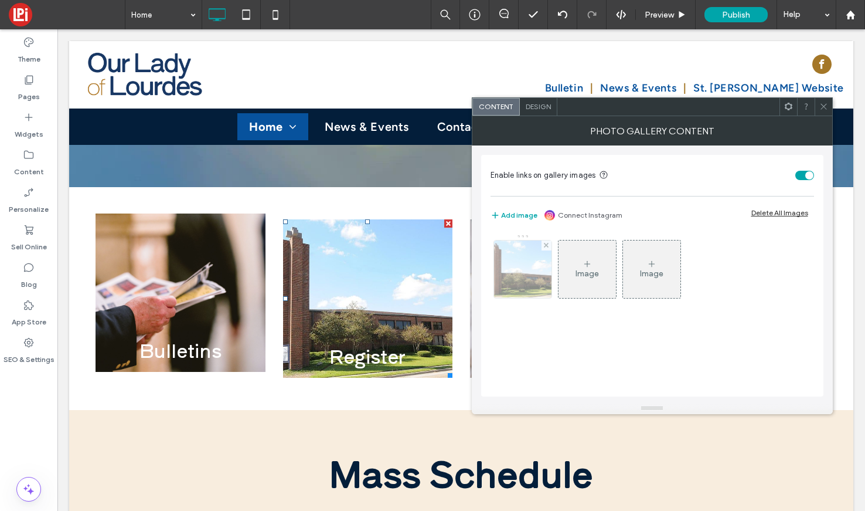
click at [521, 274] on img at bounding box center [522, 268] width 87 height 57
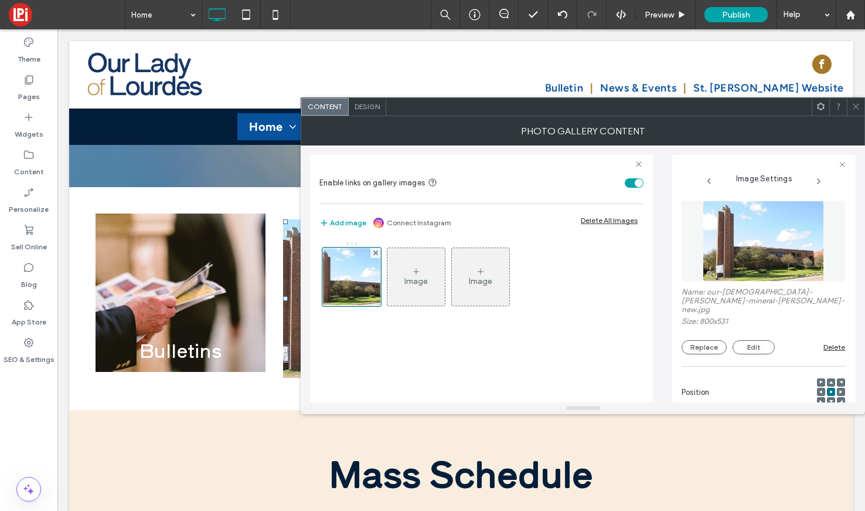
click at [734, 244] on img at bounding box center [763, 240] width 121 height 81
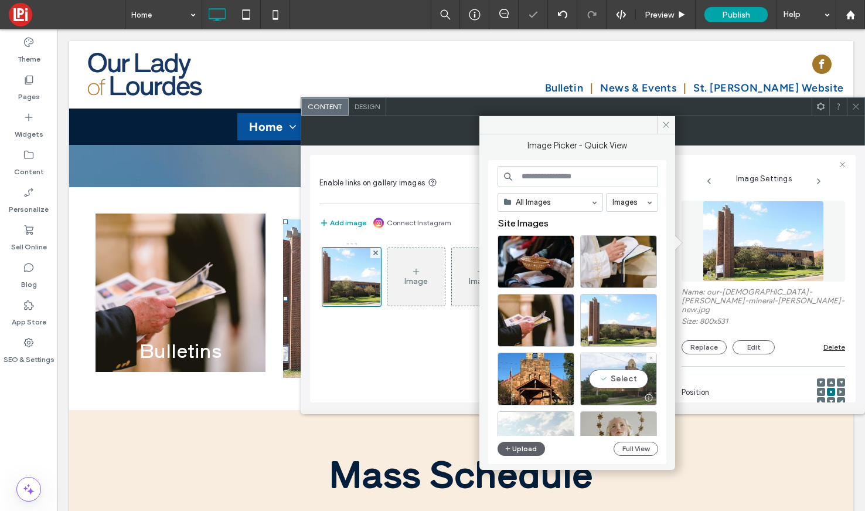
click at [602, 372] on div "Select" at bounding box center [618, 378] width 77 height 53
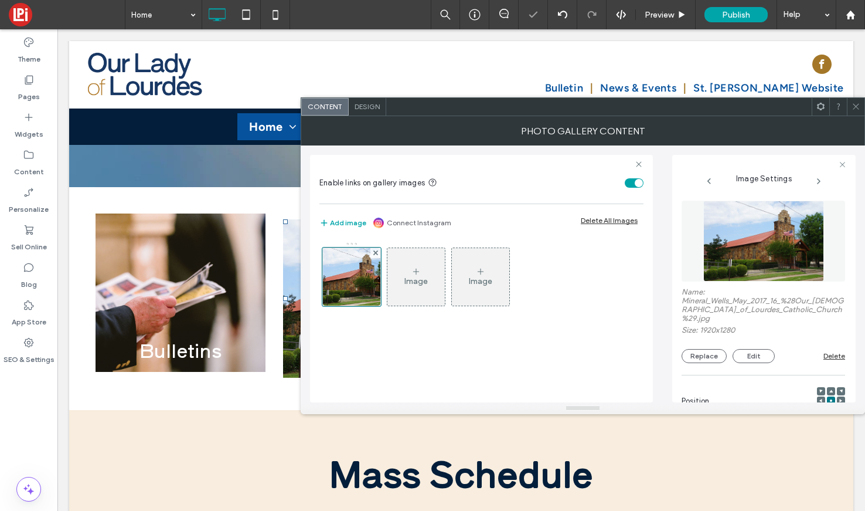
click at [853, 114] on span at bounding box center [856, 107] width 9 height 18
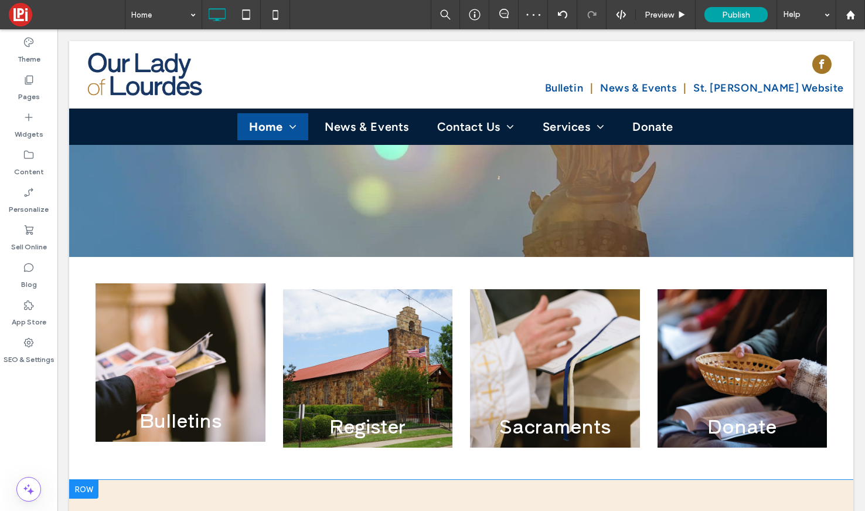
scroll to position [318, 0]
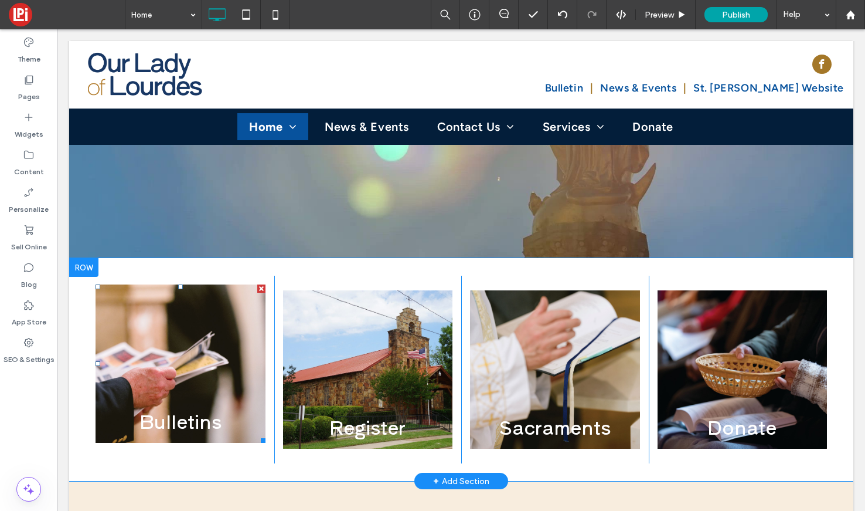
click at [146, 280] on link at bounding box center [180, 364] width 180 height 168
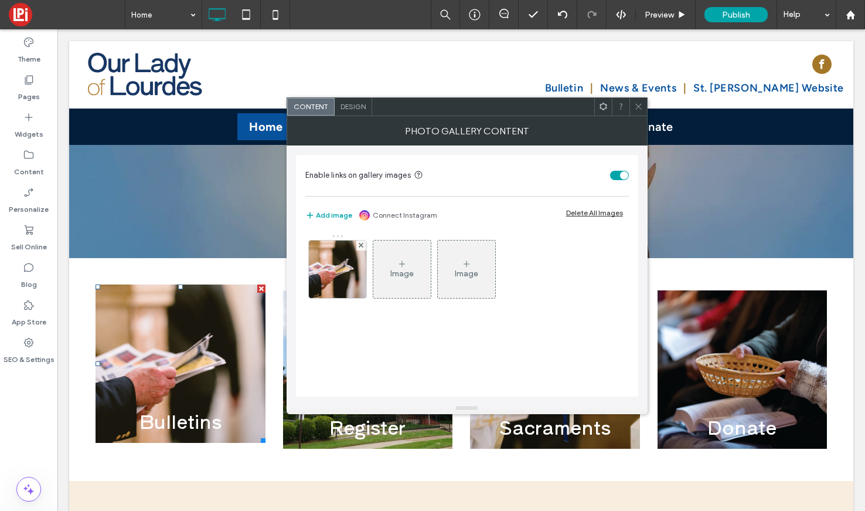
click at [355, 116] on div "Photo Gallery Content" at bounding box center [467, 130] width 361 height 29
click at [354, 107] on span "Design" at bounding box center [353, 106] width 25 height 9
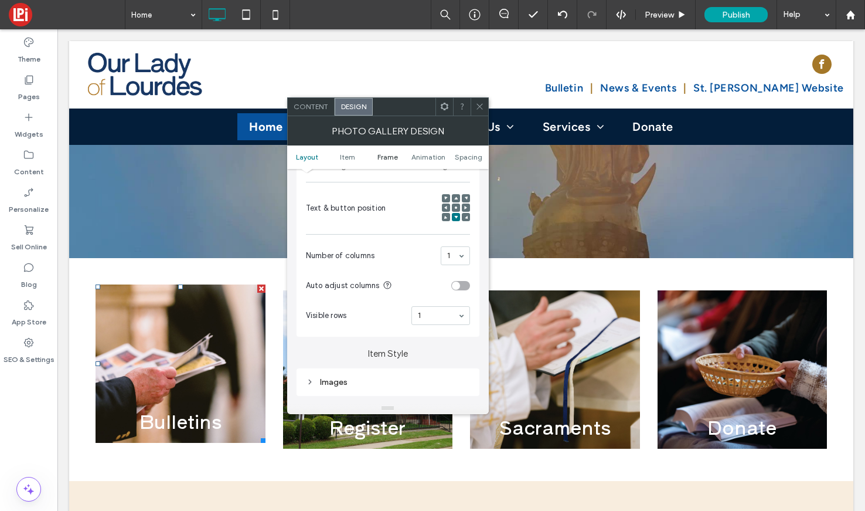
click at [392, 159] on span "Frame" at bounding box center [387, 156] width 21 height 9
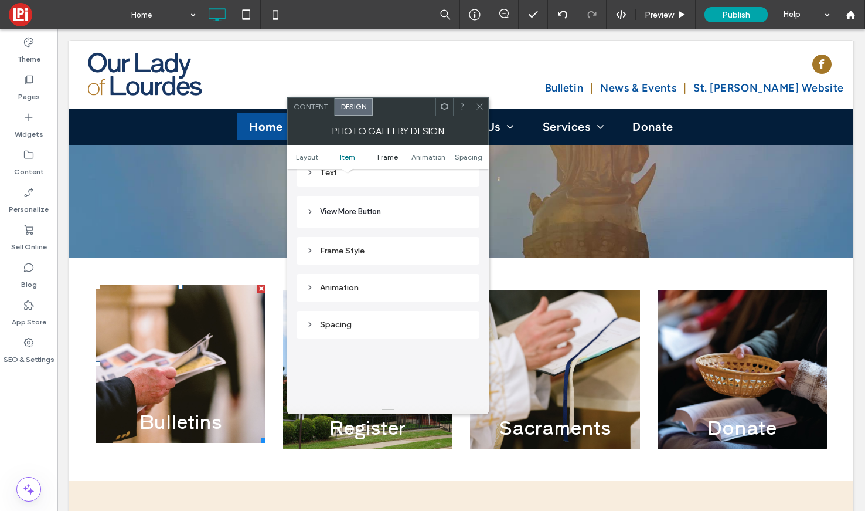
scroll to position [554, 0]
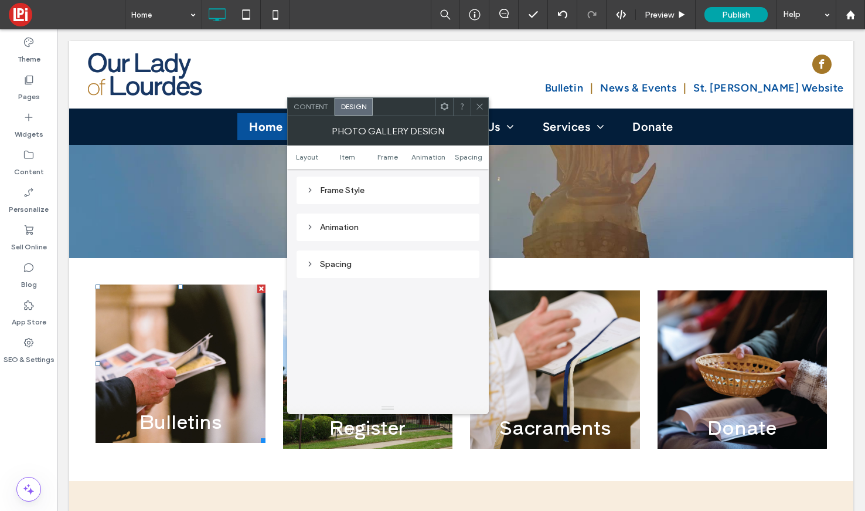
click at [364, 198] on div "Frame Style" at bounding box center [388, 190] width 164 height 16
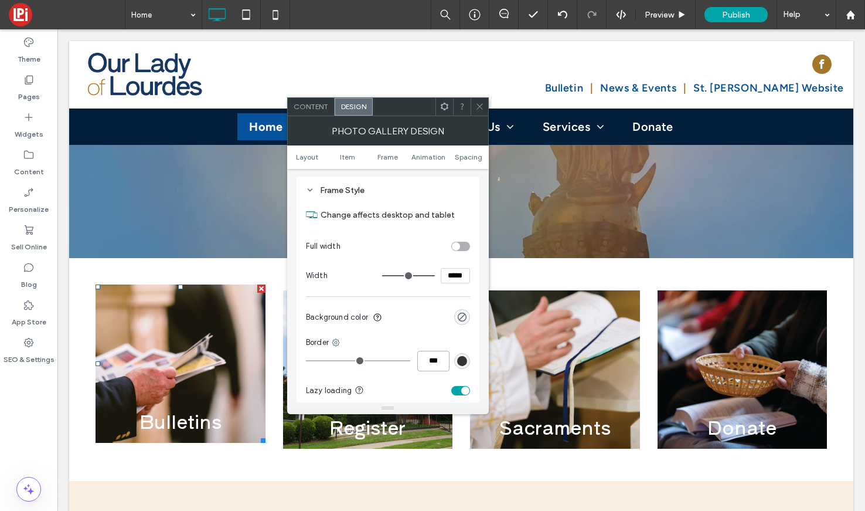
click at [427, 366] on input "***" at bounding box center [433, 361] width 32 height 21
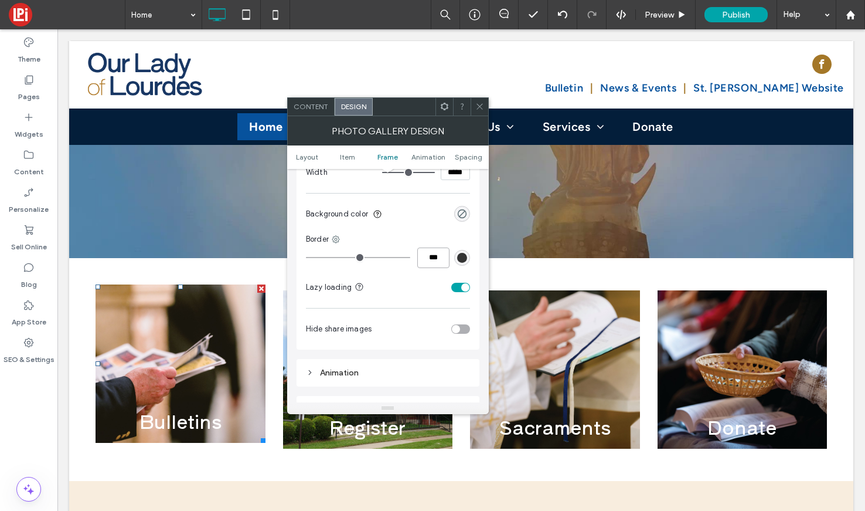
scroll to position [642, 0]
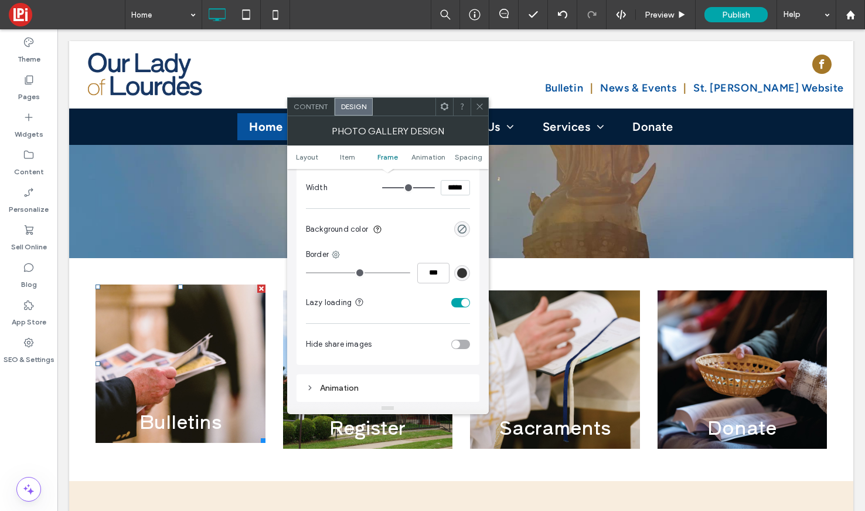
click at [458, 301] on div "toggle" at bounding box center [460, 302] width 19 height 9
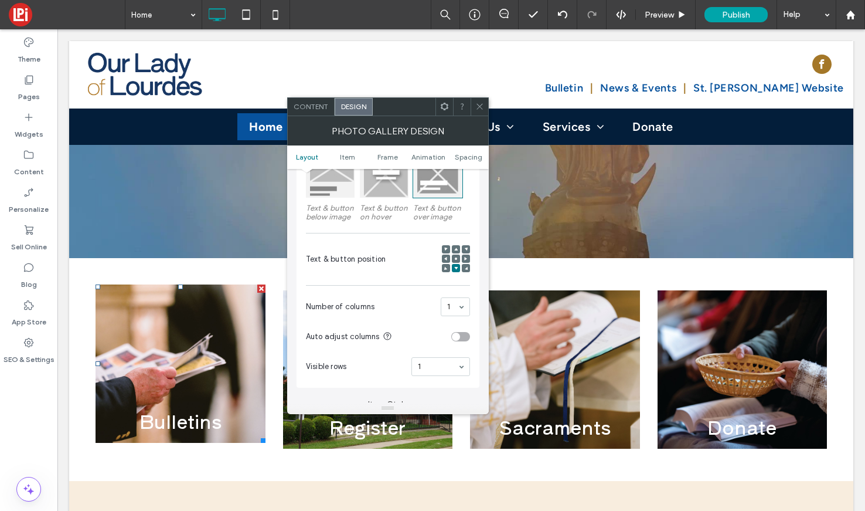
scroll to position [0, 0]
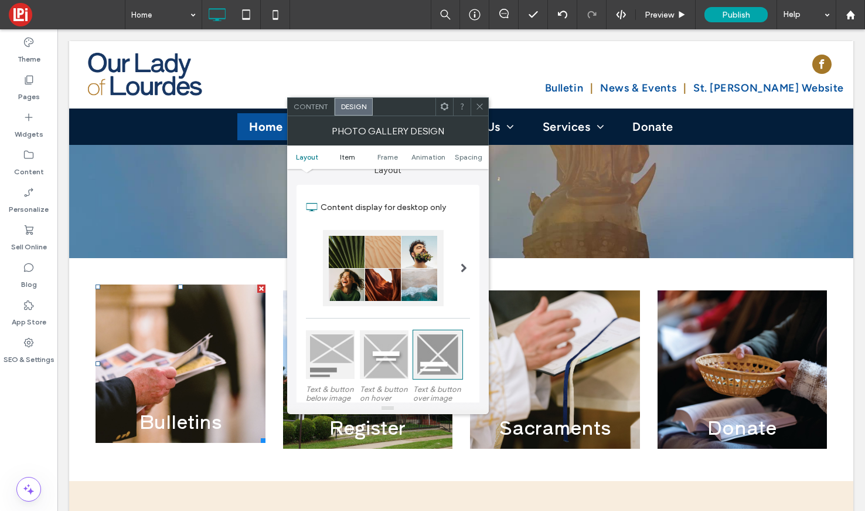
click at [351, 157] on span "Item" at bounding box center [347, 156] width 15 height 9
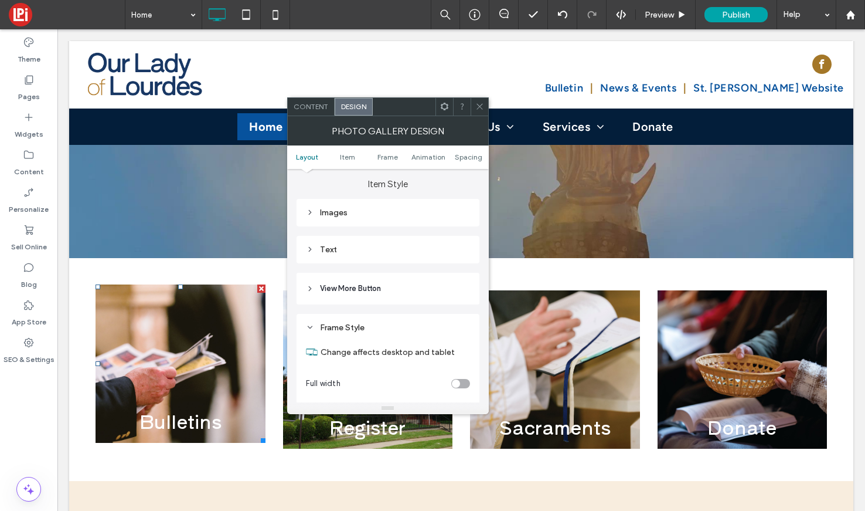
scroll to position [417, 0]
click at [353, 205] on div "Images" at bounding box center [388, 213] width 183 height 28
click at [353, 211] on div "Images" at bounding box center [388, 212] width 164 height 10
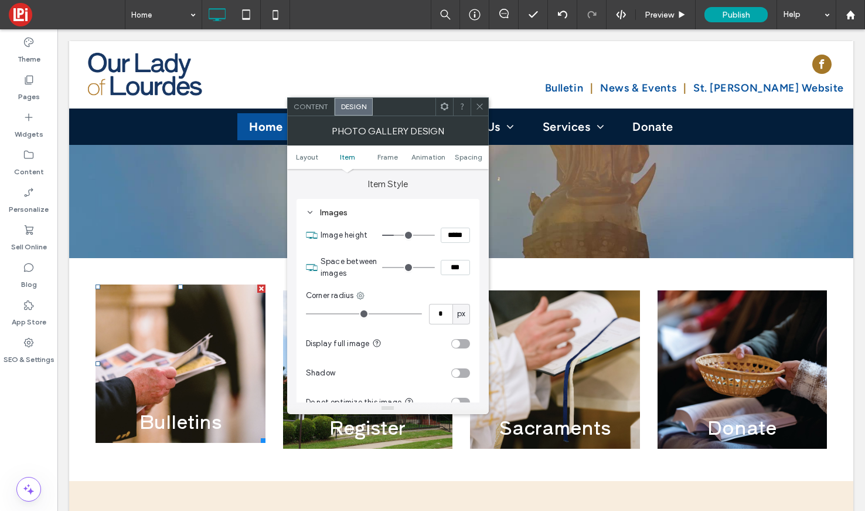
scroll to position [451, 0]
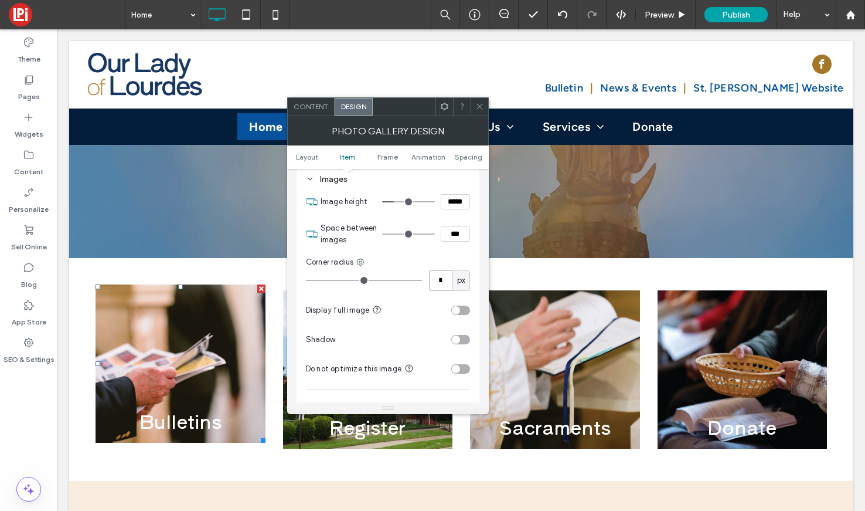
click at [432, 282] on input "*" at bounding box center [440, 280] width 23 height 21
type input "**"
click at [432, 282] on input "**" at bounding box center [440, 280] width 23 height 21
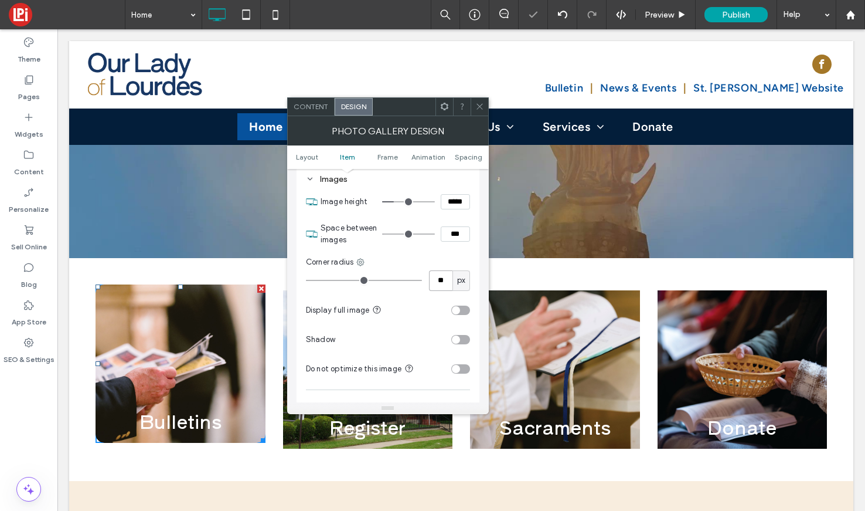
click at [432, 282] on input "**" at bounding box center [440, 280] width 23 height 21
type input "**"
click at [481, 101] on span at bounding box center [479, 107] width 9 height 18
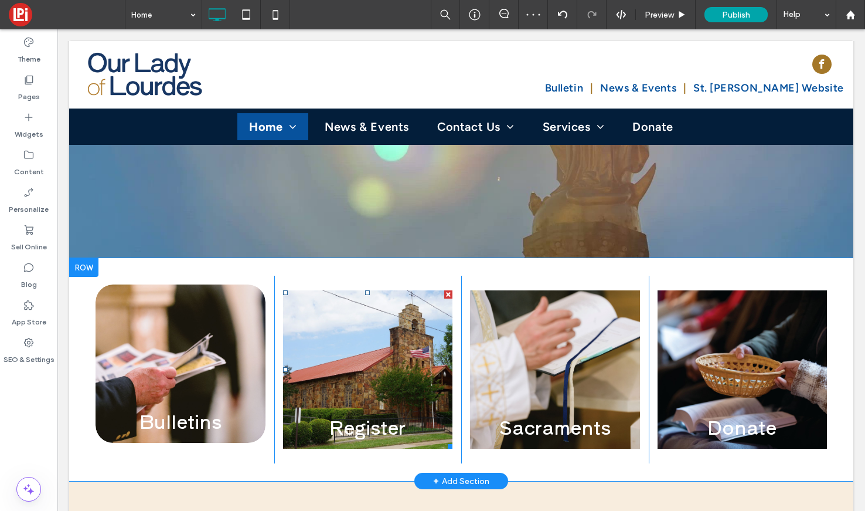
click at [372, 285] on link at bounding box center [368, 369] width 180 height 168
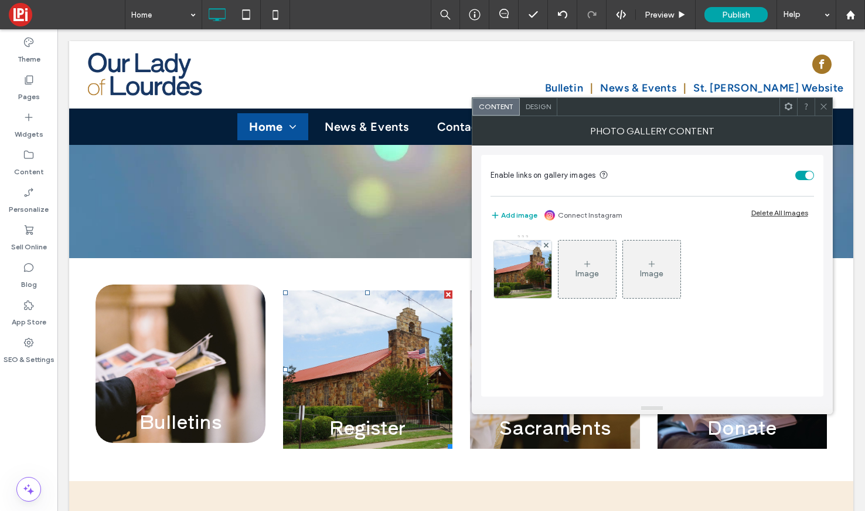
click at [547, 98] on div "Design" at bounding box center [539, 107] width 38 height 18
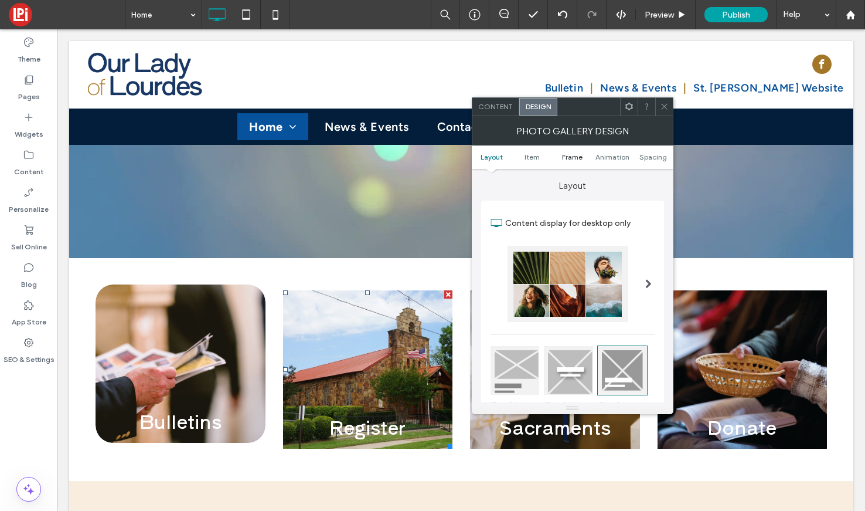
click at [571, 159] on span "Frame" at bounding box center [572, 156] width 21 height 9
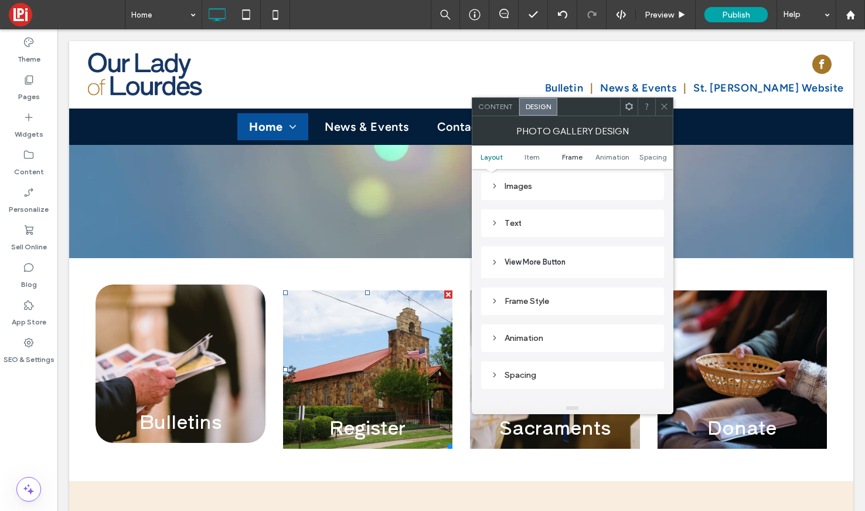
scroll to position [554, 0]
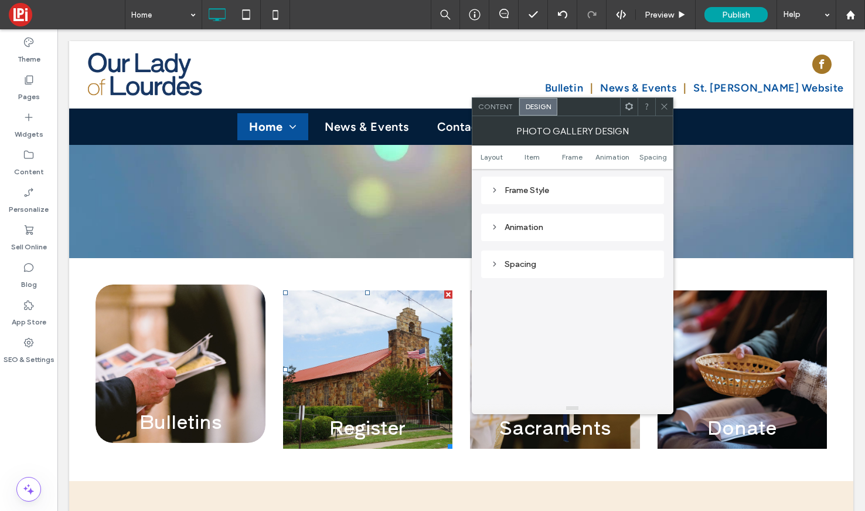
click at [577, 192] on div "Frame Style" at bounding box center [573, 190] width 164 height 10
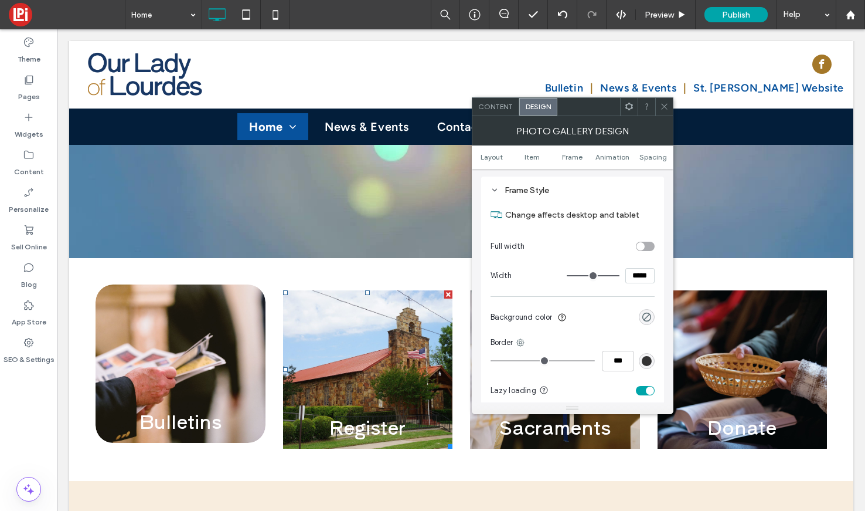
click at [647, 387] on div "toggle" at bounding box center [645, 390] width 19 height 9
click at [546, 164] on ul "Layout Item Frame Animation Spacing" at bounding box center [573, 156] width 202 height 23
click at [538, 162] on ul "Layout Item Frame Animation Spacing" at bounding box center [573, 156] width 202 height 23
click at [534, 156] on span "Item" at bounding box center [532, 156] width 15 height 9
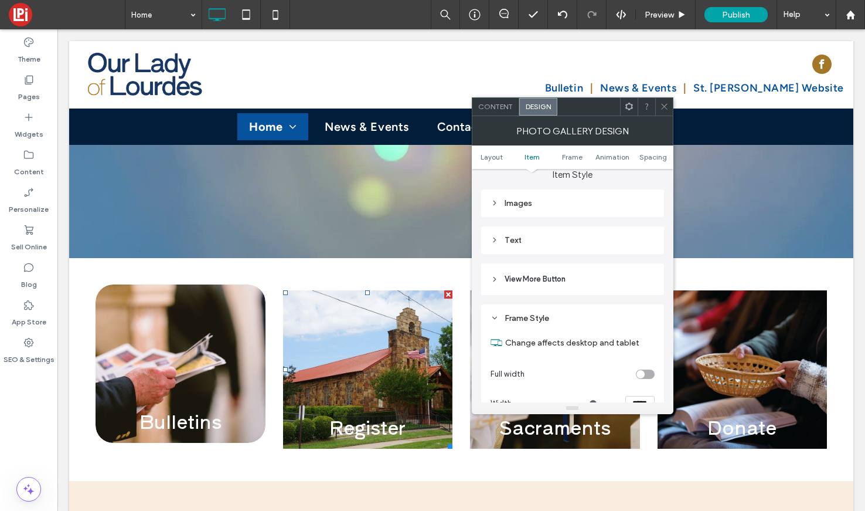
scroll to position [424, 0]
click at [530, 206] on div "Images" at bounding box center [573, 205] width 164 height 10
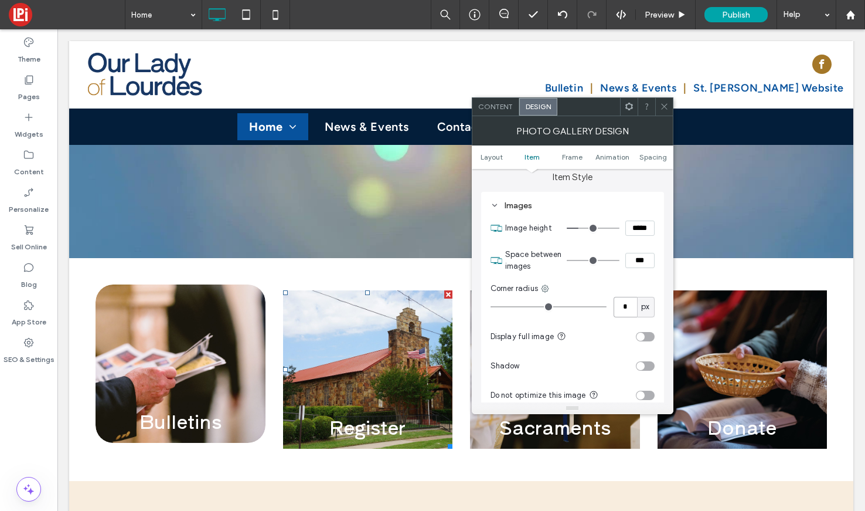
click at [625, 304] on input "*" at bounding box center [625, 307] width 23 height 21
type input "**"
click at [665, 101] on span at bounding box center [664, 107] width 9 height 18
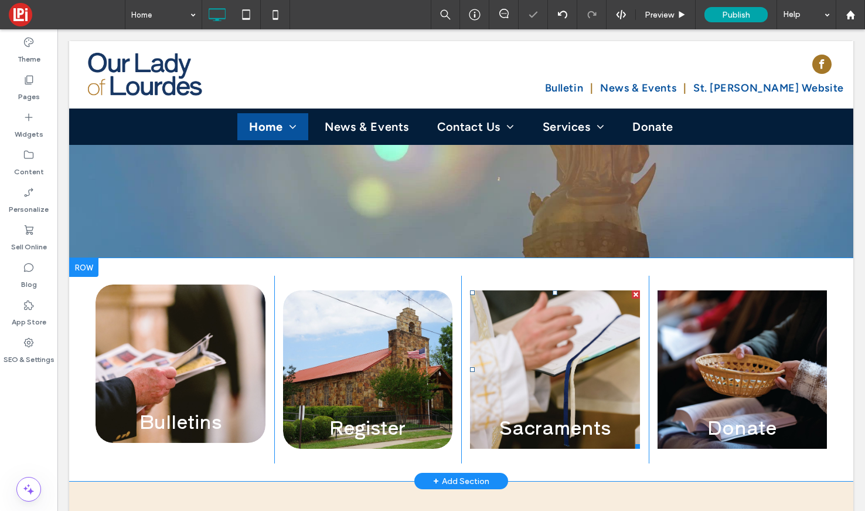
click at [547, 303] on link at bounding box center [555, 369] width 180 height 168
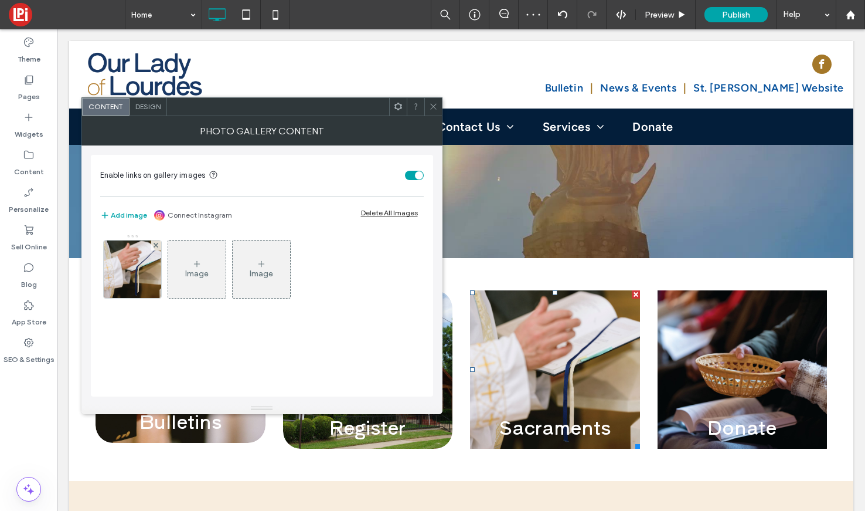
click at [153, 109] on span "Design" at bounding box center [147, 106] width 25 height 9
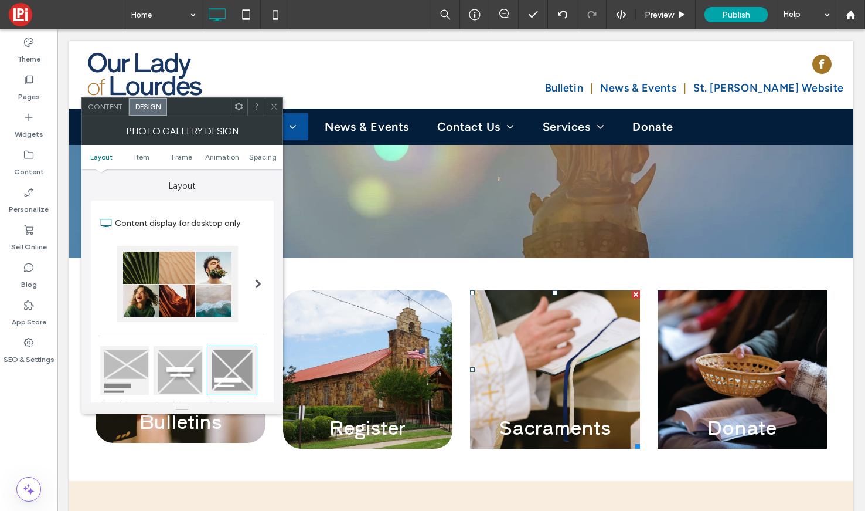
click at [125, 147] on ul "Layout Item Frame Animation Spacing" at bounding box center [182, 156] width 202 height 23
click at [133, 149] on ul "Layout Item Frame Animation Spacing" at bounding box center [182, 156] width 202 height 23
click at [140, 151] on ul "Layout Item Frame Animation Spacing" at bounding box center [182, 156] width 202 height 23
click at [140, 158] on span "Item" at bounding box center [141, 156] width 15 height 9
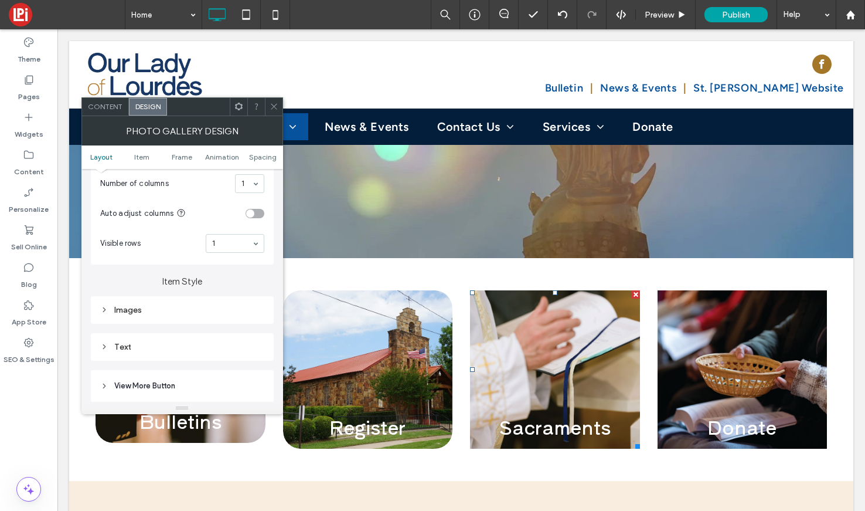
scroll to position [417, 0]
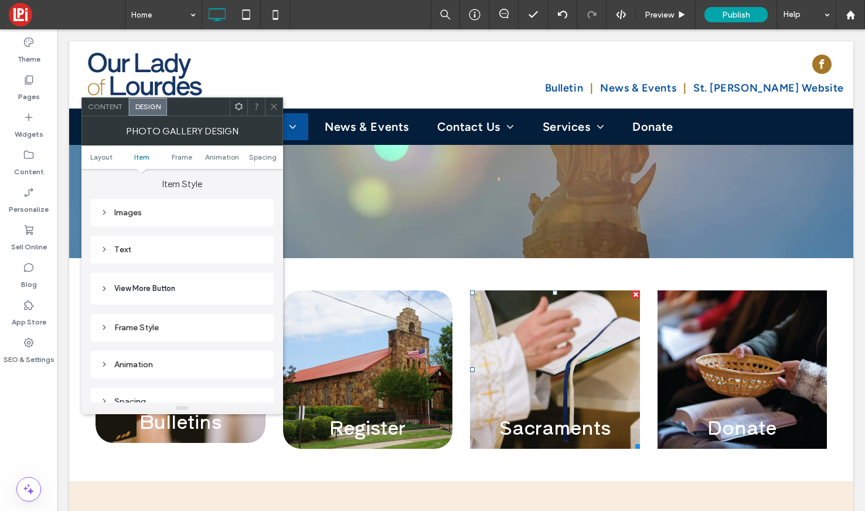
click at [168, 215] on div "Images" at bounding box center [182, 212] width 164 height 10
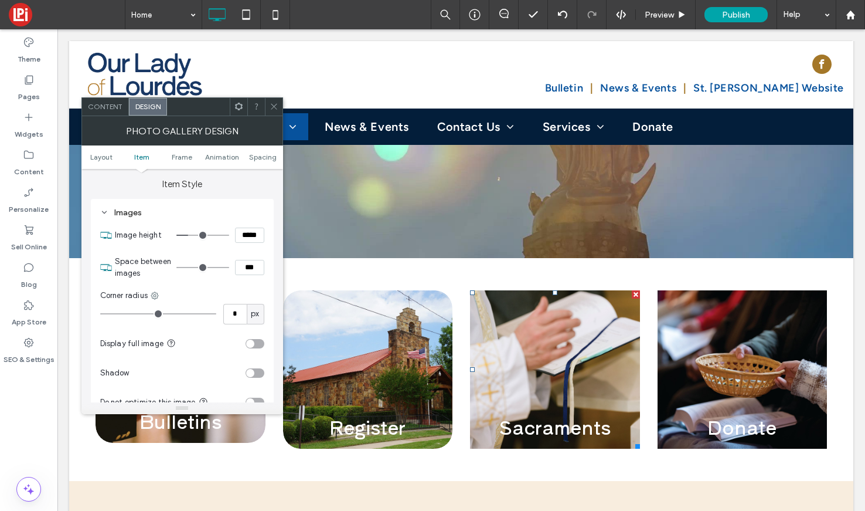
click at [220, 309] on div "* px" at bounding box center [182, 314] width 164 height 21
click at [232, 311] on input "*" at bounding box center [234, 314] width 23 height 21
type input "**"
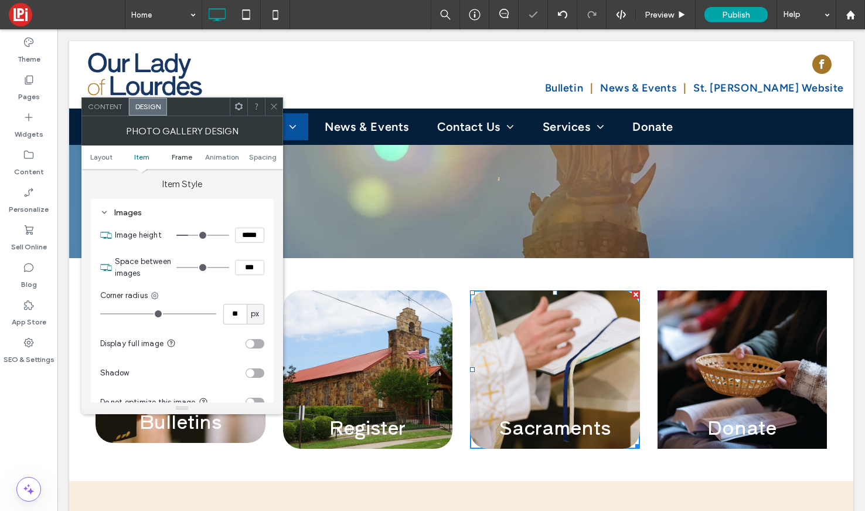
click at [174, 157] on span "Frame" at bounding box center [182, 156] width 21 height 9
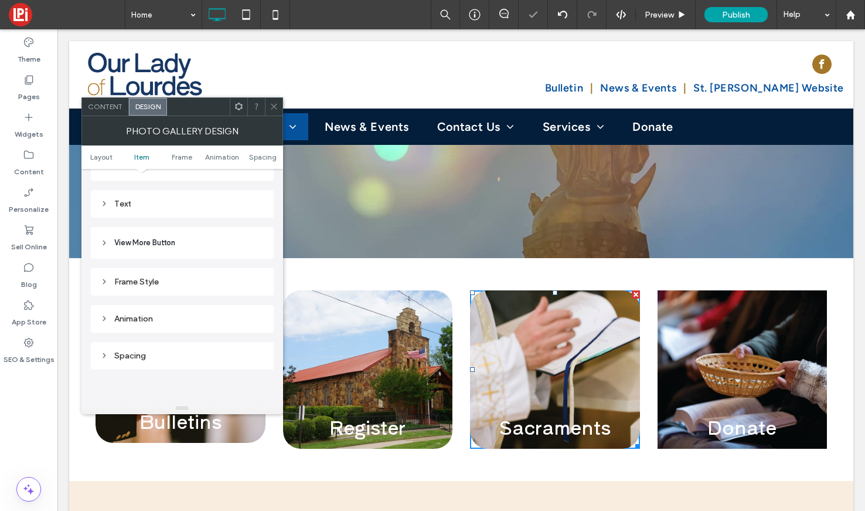
scroll to position [853, 0]
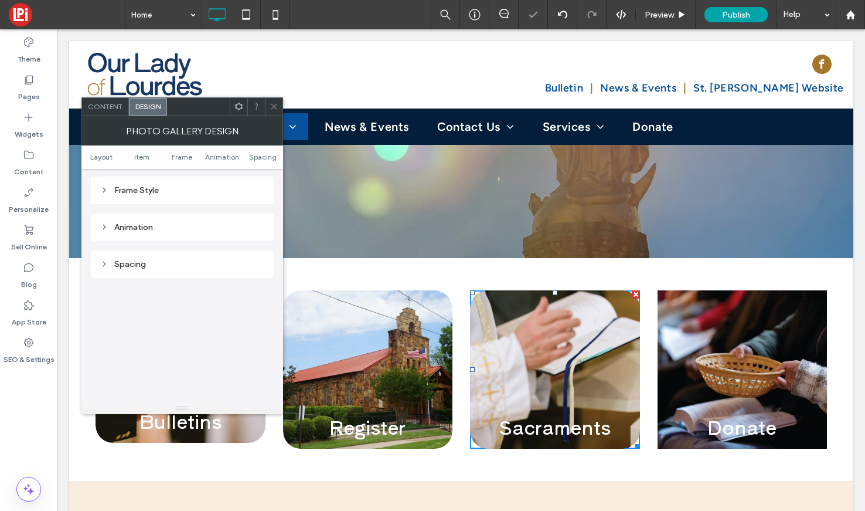
click at [198, 176] on div "Frame Style" at bounding box center [182, 185] width 183 height 37
click at [198, 179] on div "Frame Style" at bounding box center [182, 190] width 183 height 28
click at [200, 189] on div "Frame Style" at bounding box center [182, 190] width 164 height 10
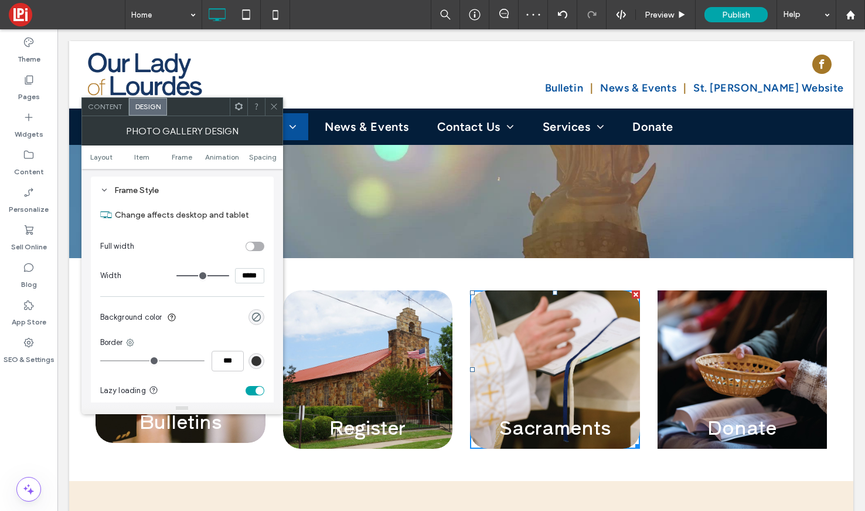
click at [255, 386] on section "Lazy loading" at bounding box center [182, 390] width 164 height 29
click at [255, 389] on div "toggle" at bounding box center [255, 390] width 19 height 9
click at [274, 111] on span at bounding box center [274, 107] width 9 height 18
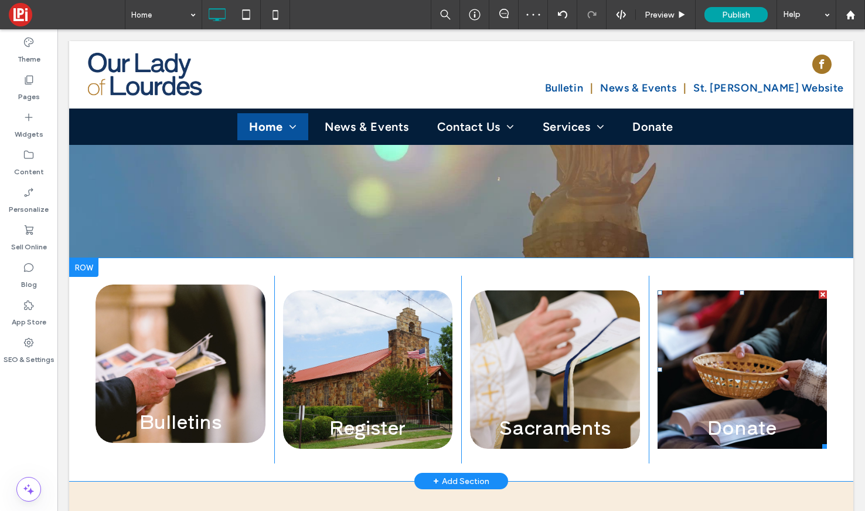
click at [713, 327] on link at bounding box center [742, 369] width 180 height 168
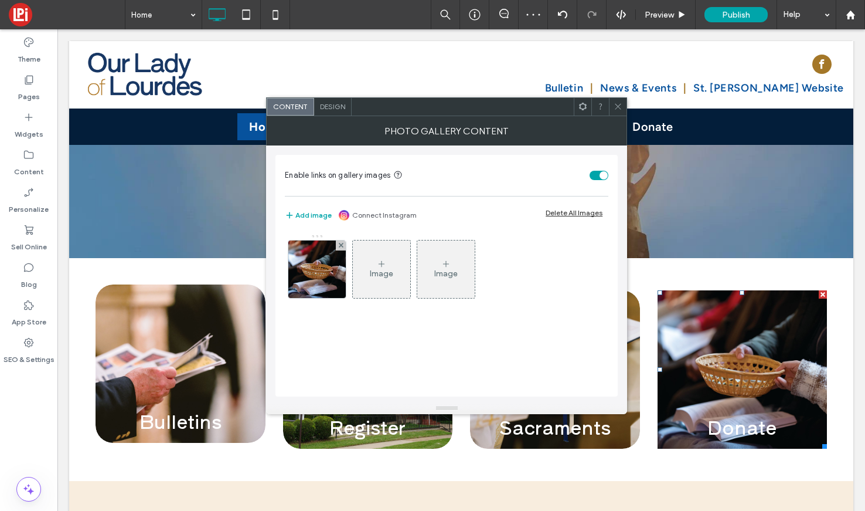
click at [336, 106] on span "Design" at bounding box center [332, 106] width 25 height 9
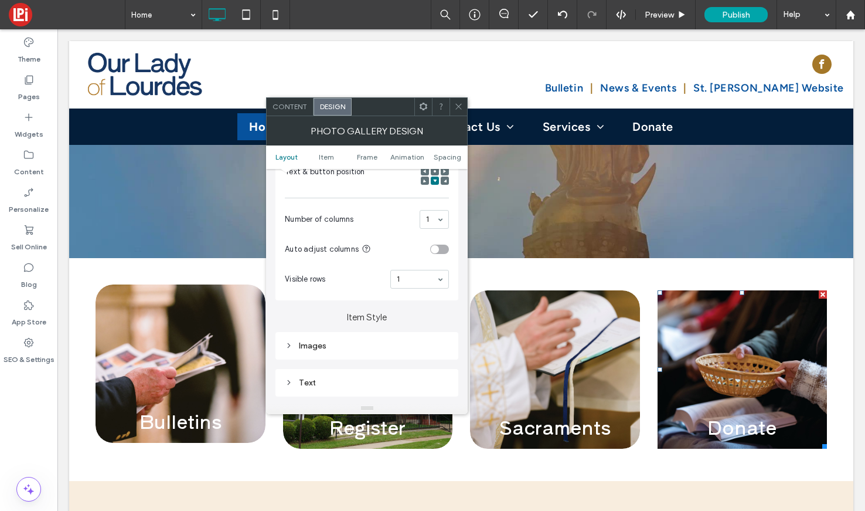
scroll to position [304, 0]
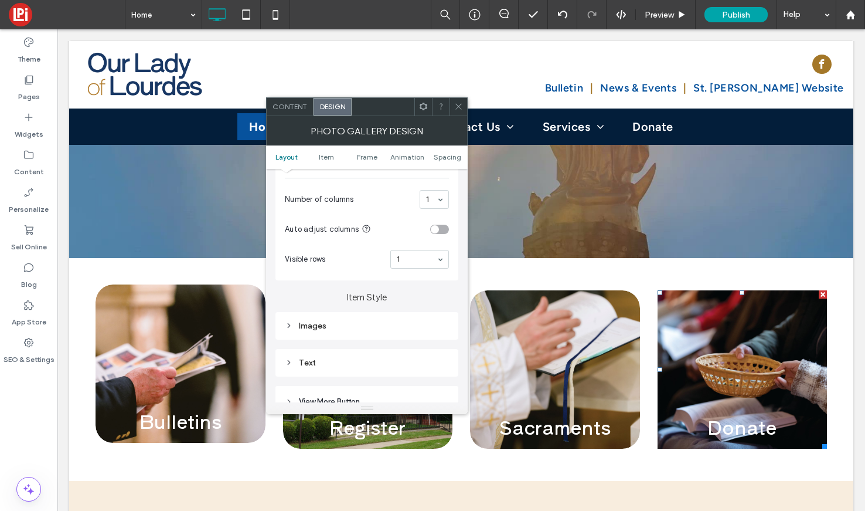
click at [400, 321] on div "Images" at bounding box center [367, 326] width 164 height 16
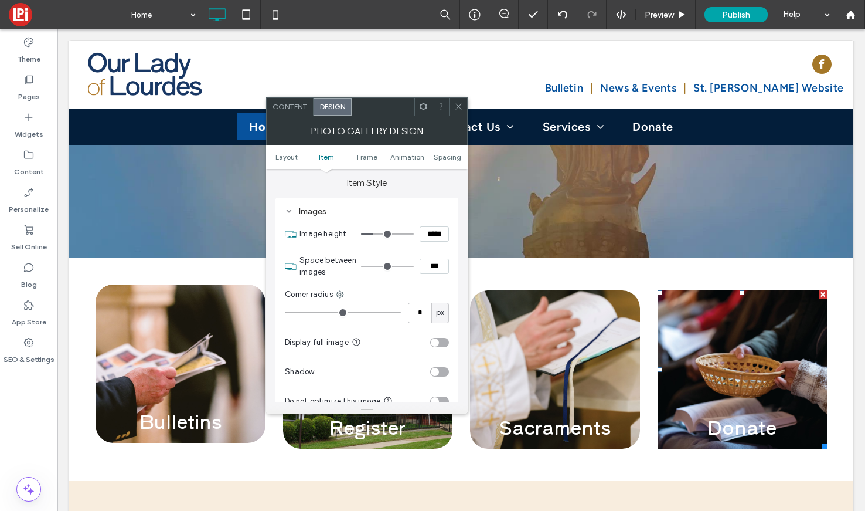
scroll to position [445, 0]
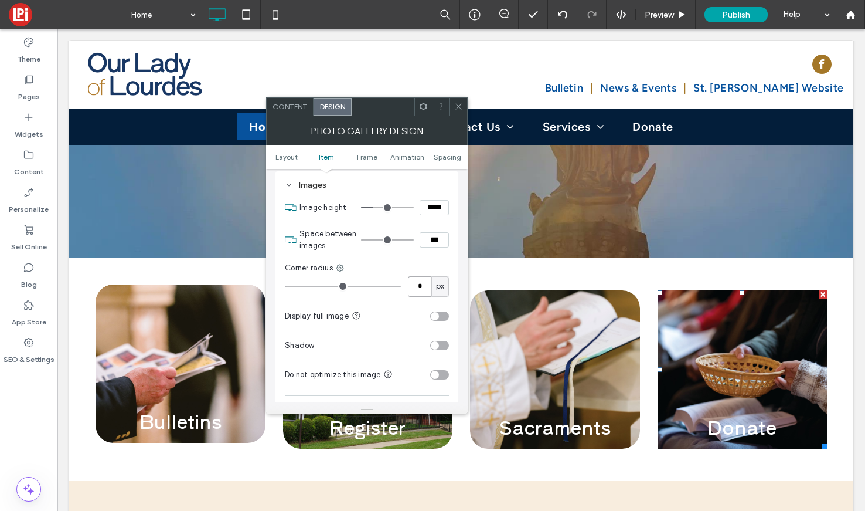
click at [417, 281] on input "*" at bounding box center [419, 286] width 23 height 21
type input "**"
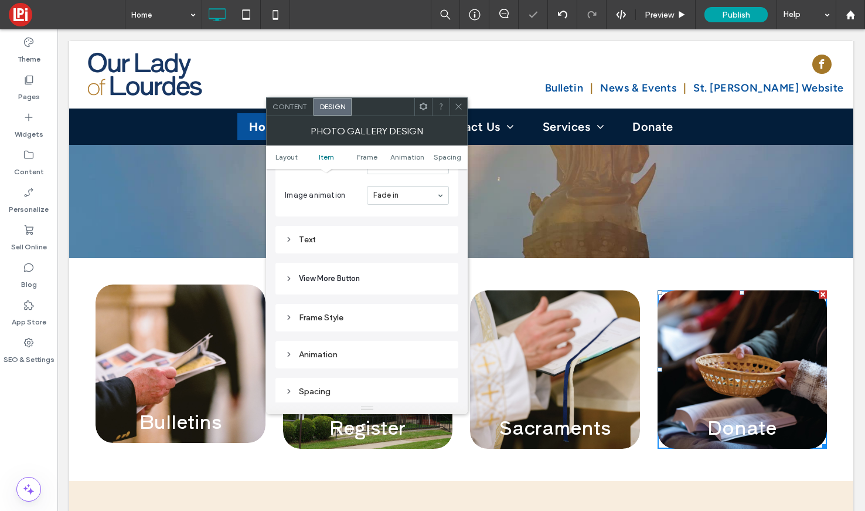
scroll to position [727, 0]
click at [342, 318] on div "Frame Style" at bounding box center [367, 316] width 164 height 10
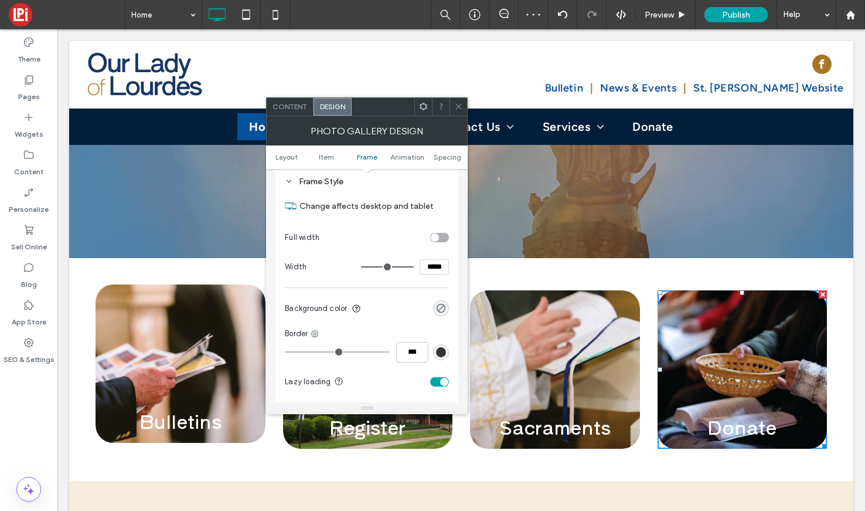
scroll to position [894, 0]
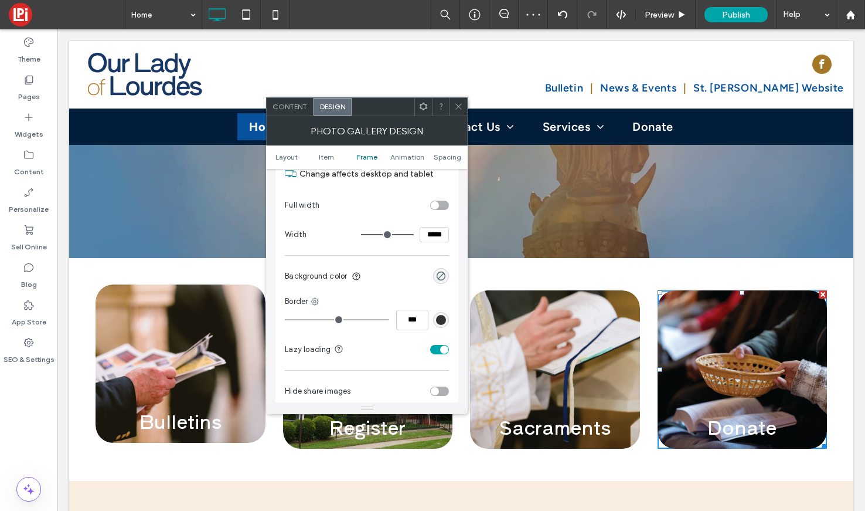
click at [440, 352] on div "toggle" at bounding box center [439, 349] width 19 height 9
click at [462, 98] on span at bounding box center [458, 107] width 9 height 18
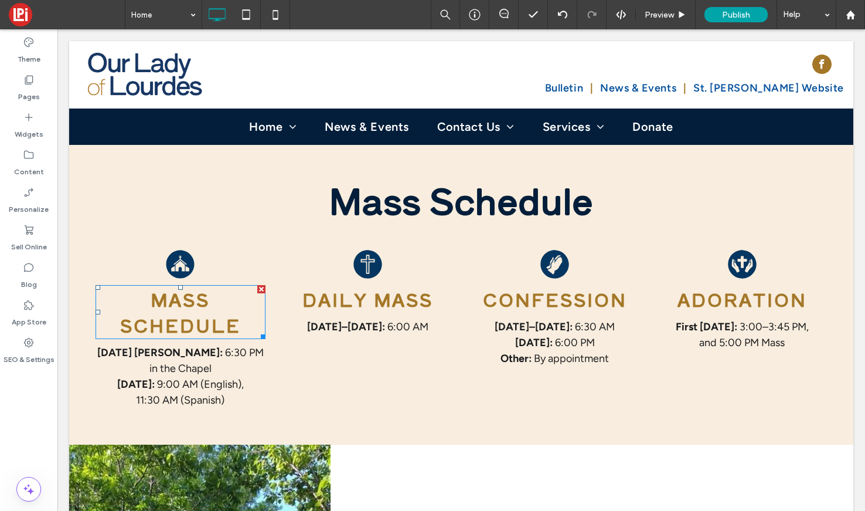
scroll to position [622, 0]
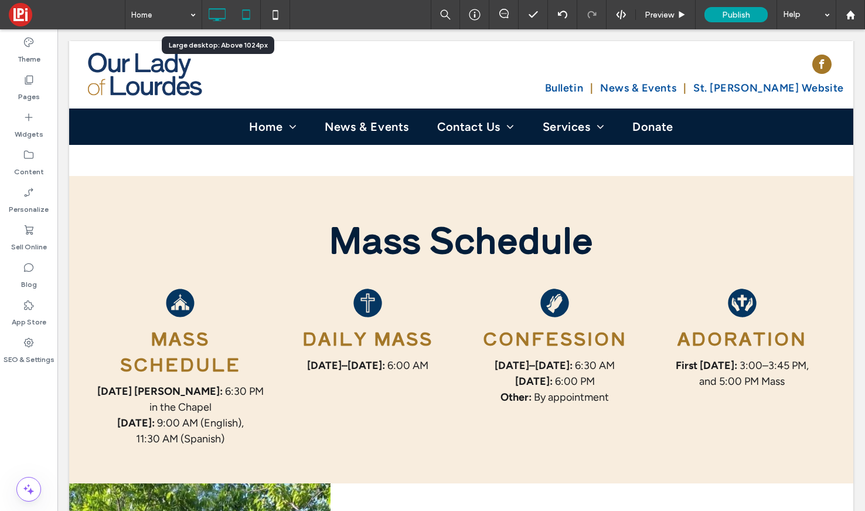
click at [249, 16] on icon at bounding box center [245, 14] width 23 height 23
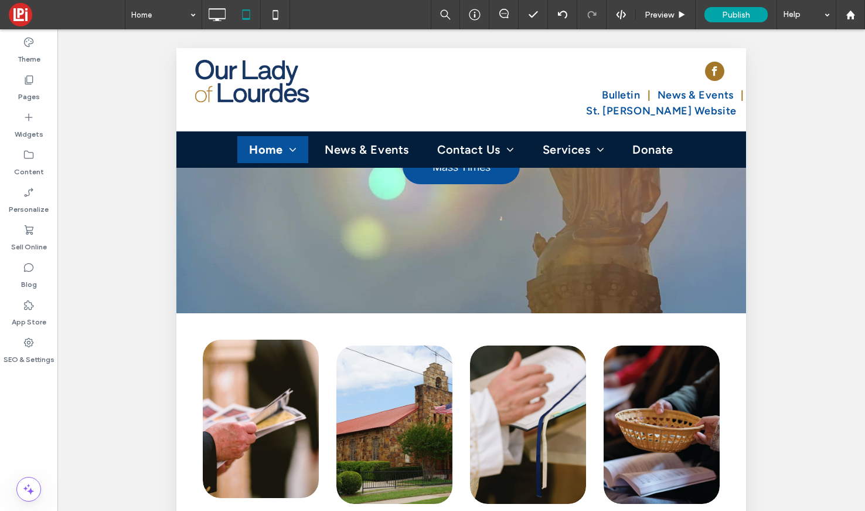
scroll to position [493, 0]
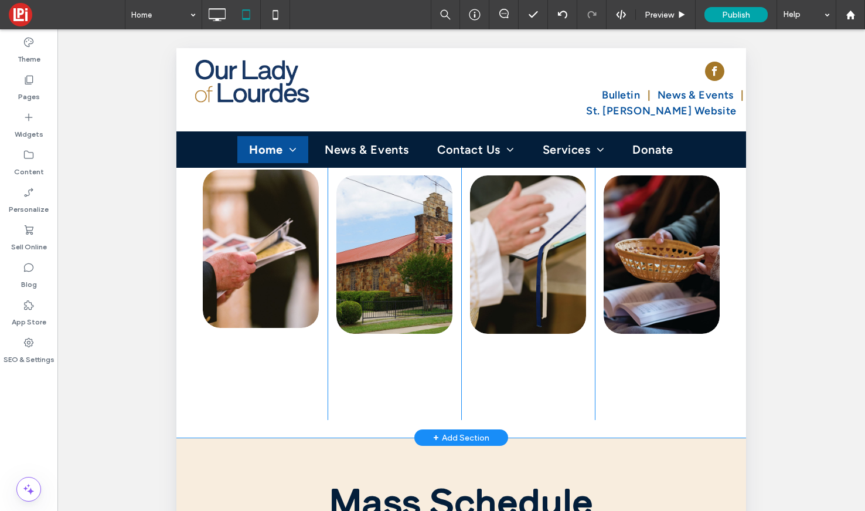
click at [271, 326] on div "Bulletins LEARN MORE View more Click To Paste" at bounding box center [261, 290] width 134 height 259
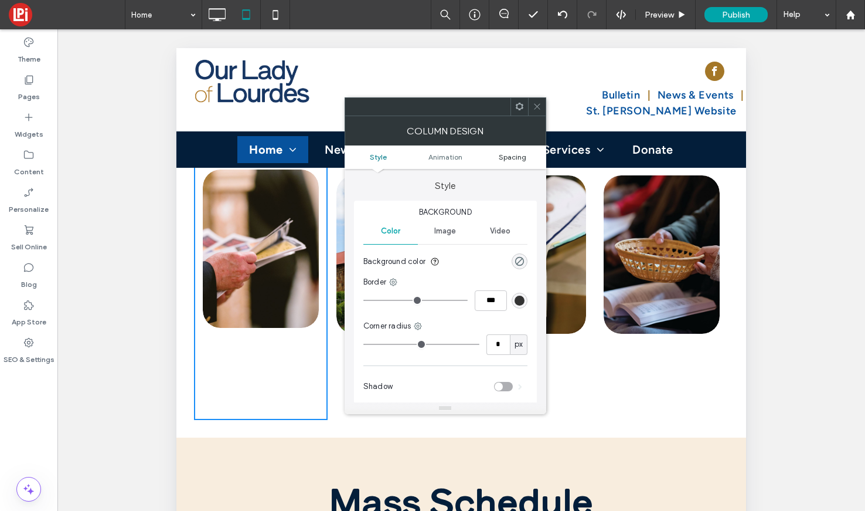
click at [528, 158] on link "Spacing" at bounding box center [512, 156] width 67 height 9
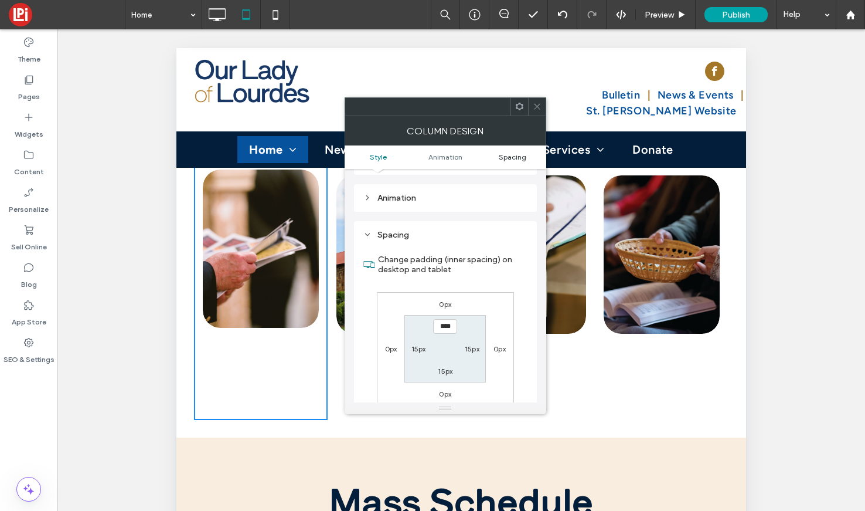
scroll to position [275, 0]
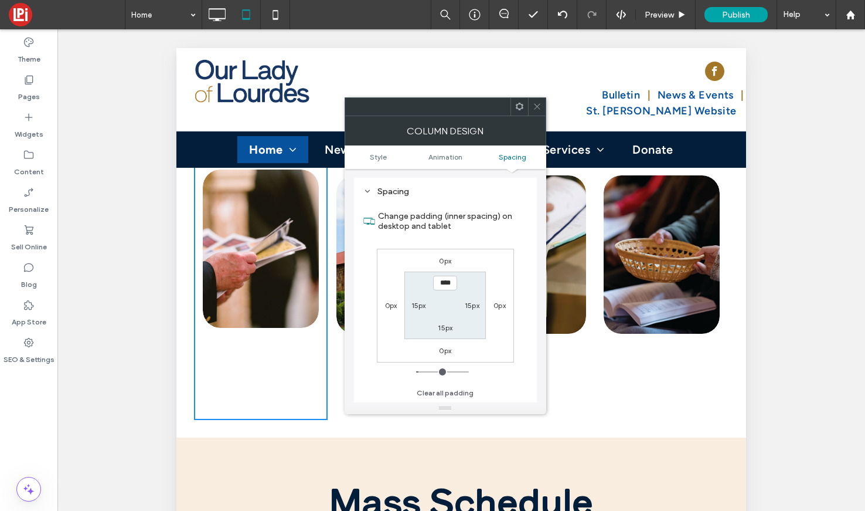
click at [538, 108] on icon at bounding box center [537, 106] width 9 height 9
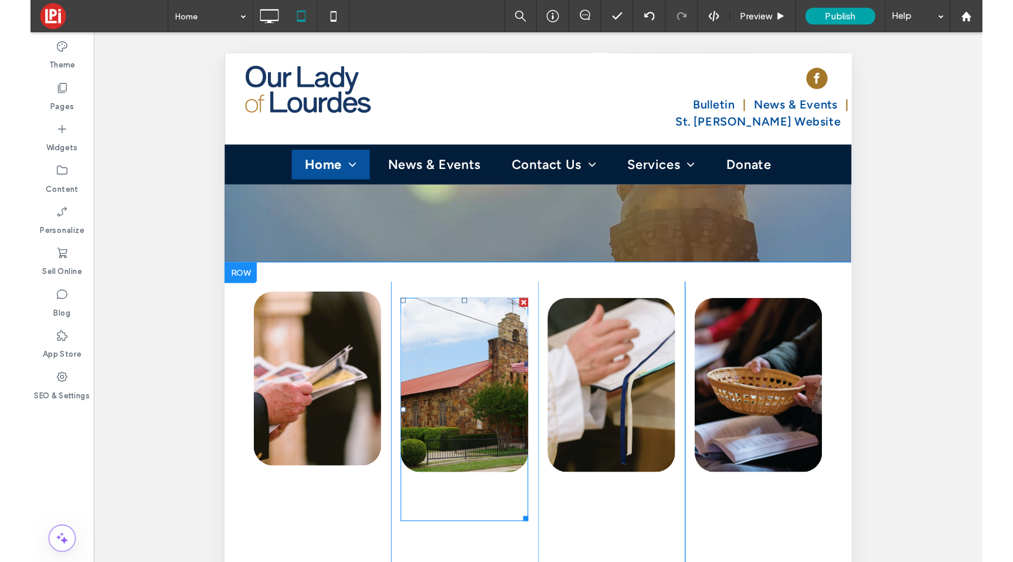
scroll to position [376, 0]
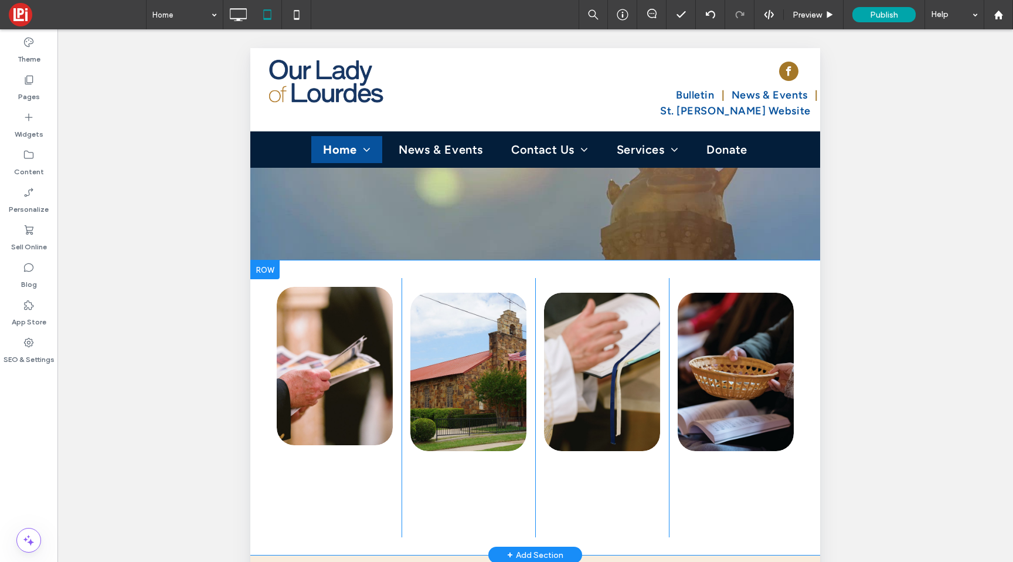
click at [342, 260] on div "Bulletins LEARN MORE View more Click To Paste Register LEARN MORE View more Cli…" at bounding box center [535, 407] width 570 height 294
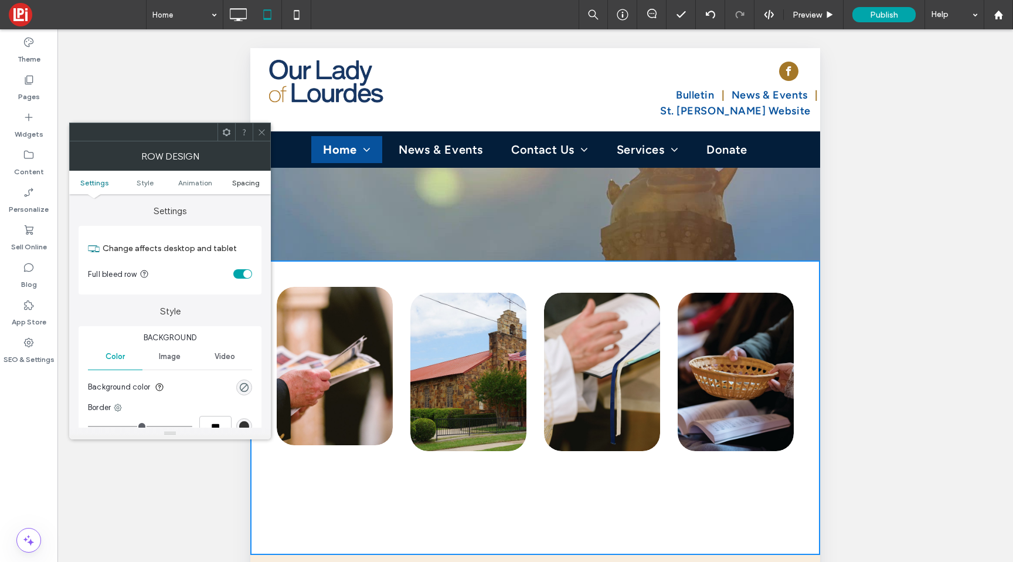
click at [239, 178] on span "Spacing" at bounding box center [246, 182] width 28 height 9
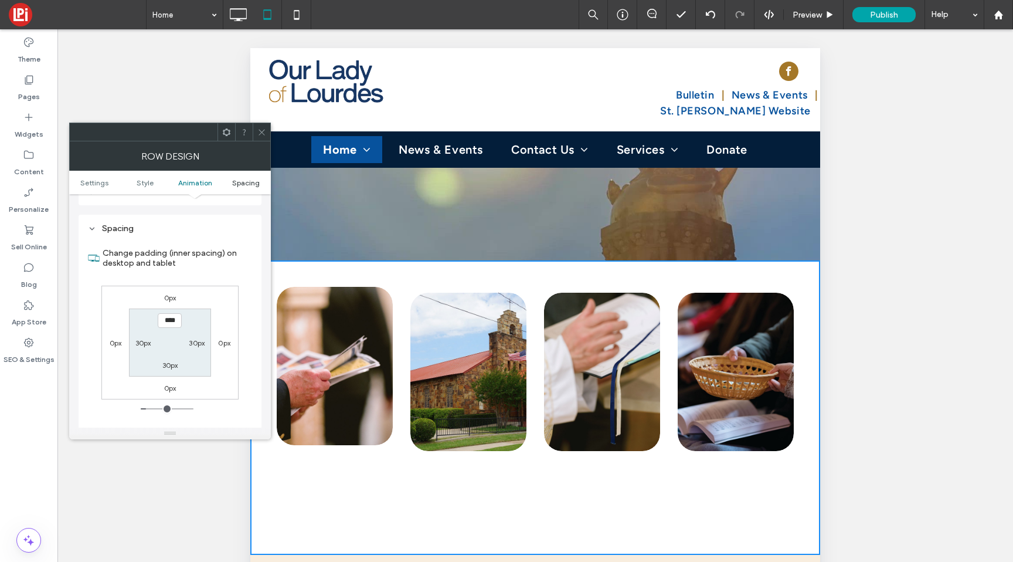
scroll to position [332, 0]
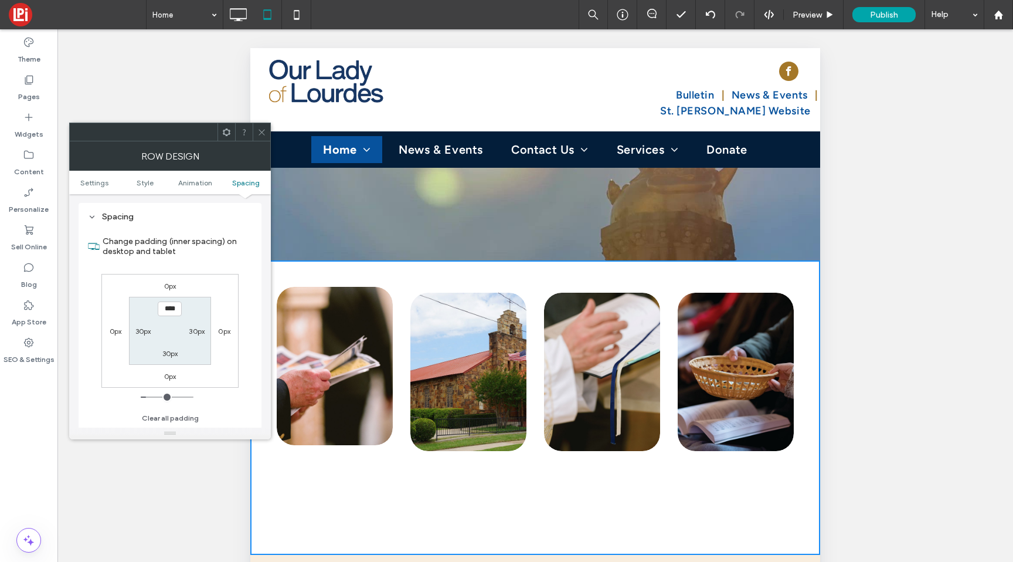
click at [263, 131] on icon at bounding box center [261, 132] width 9 height 9
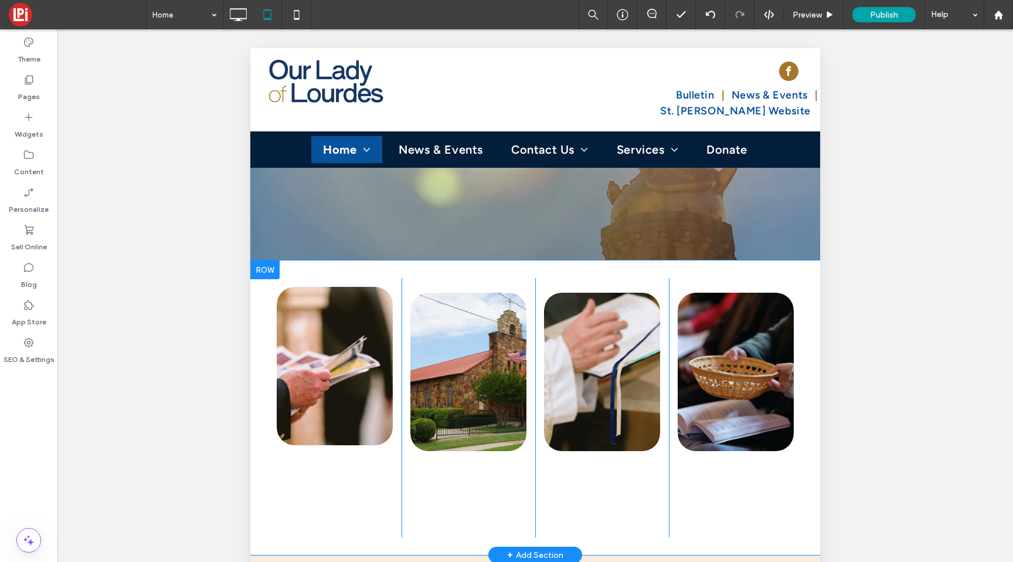
click at [413, 278] on div "Register LEARN MORE View more Click To Paste" at bounding box center [469, 407] width 134 height 259
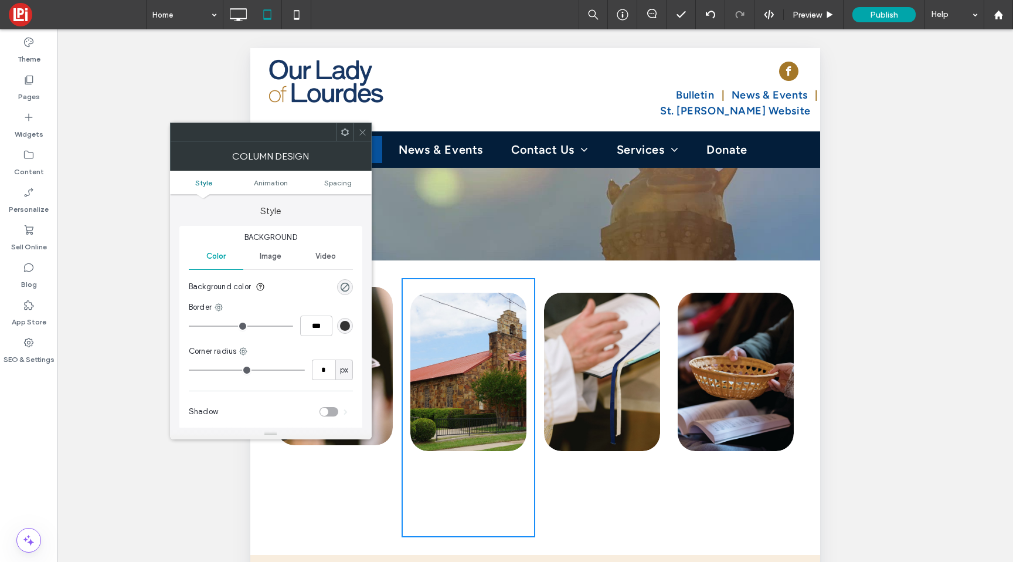
click at [348, 189] on ul "Style Animation Spacing" at bounding box center [271, 182] width 202 height 23
click at [340, 179] on span "Spacing" at bounding box center [338, 182] width 28 height 9
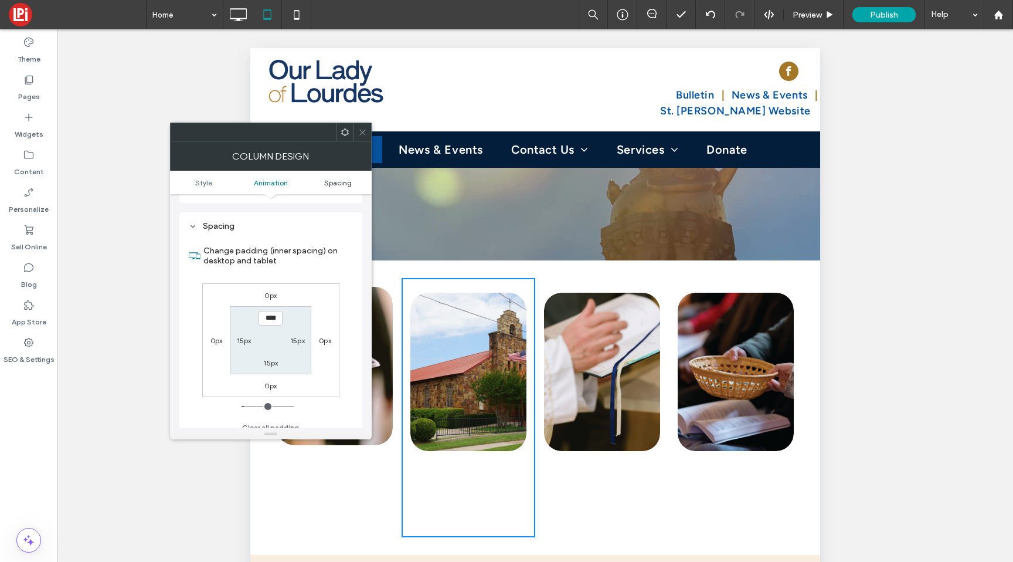
scroll to position [275, 0]
click at [367, 128] on div at bounding box center [362, 132] width 18 height 18
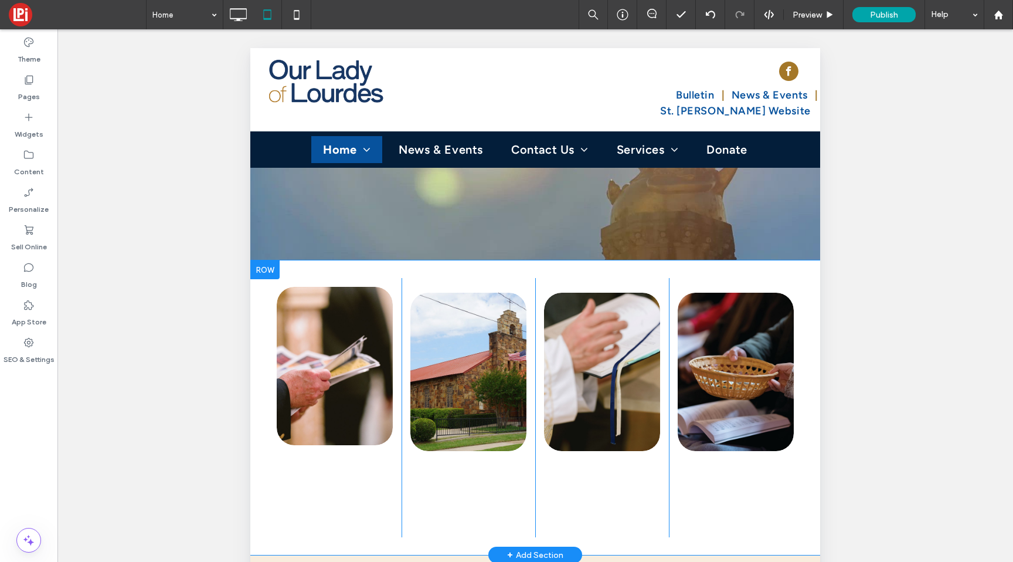
click at [393, 388] on div "Bulletins LEARN MORE View more Click To Paste" at bounding box center [335, 407] width 134 height 259
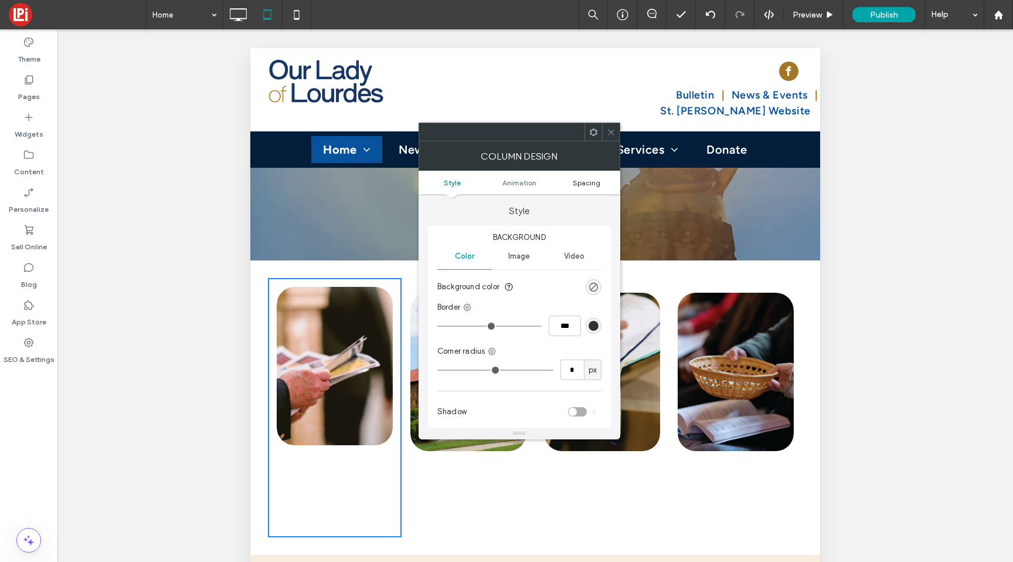
click at [584, 185] on span "Spacing" at bounding box center [587, 182] width 28 height 9
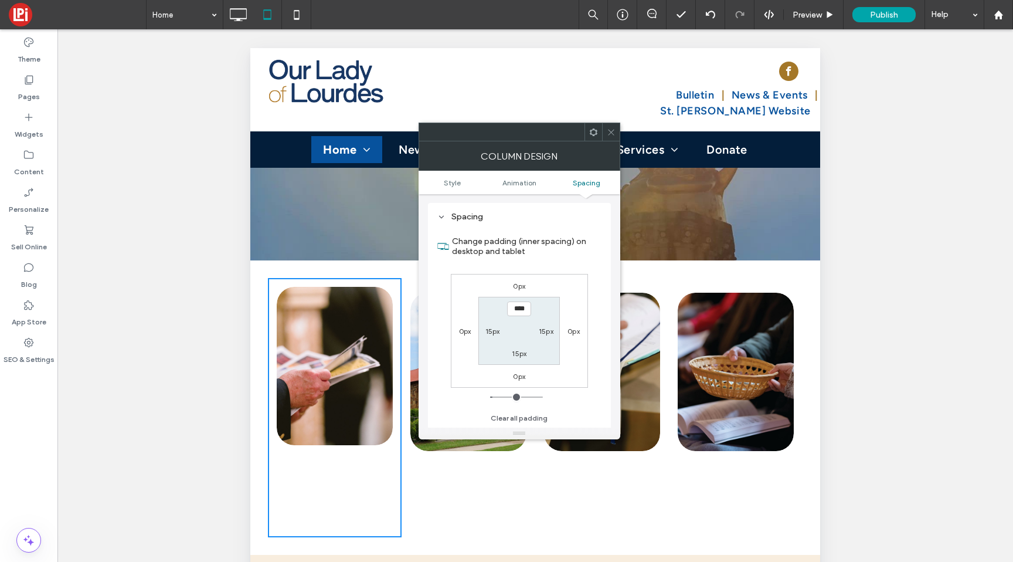
click at [614, 133] on icon at bounding box center [611, 132] width 9 height 9
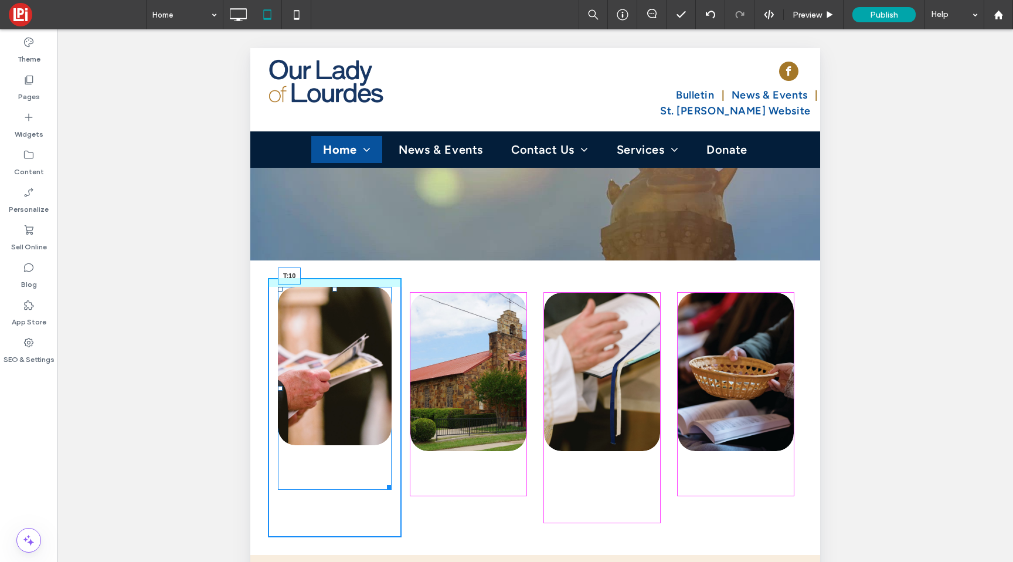
drag, startPoint x: 335, startPoint y: 227, endPoint x: 336, endPoint y: 235, distance: 8.3
click at [336, 287] on div "Bulletins LEARN MORE View more T:10" at bounding box center [335, 388] width 114 height 203
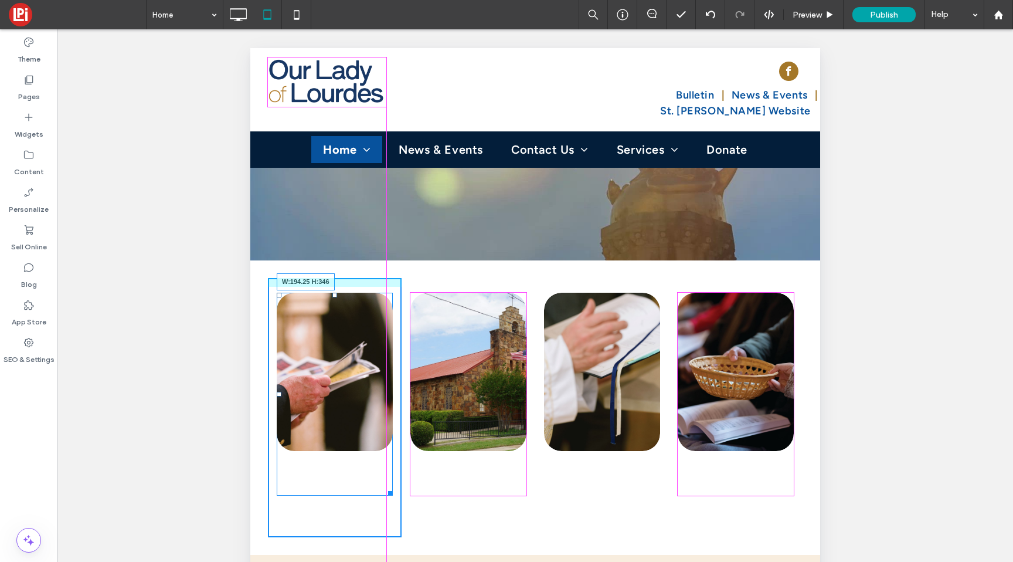
drag, startPoint x: 385, startPoint y: 427, endPoint x: 409, endPoint y: 390, distance: 44.4
click at [409, 390] on div "Bulletins LEARN MORE View more W:194.25 H:346 Click To Paste Register LEARN MOR…" at bounding box center [535, 407] width 535 height 259
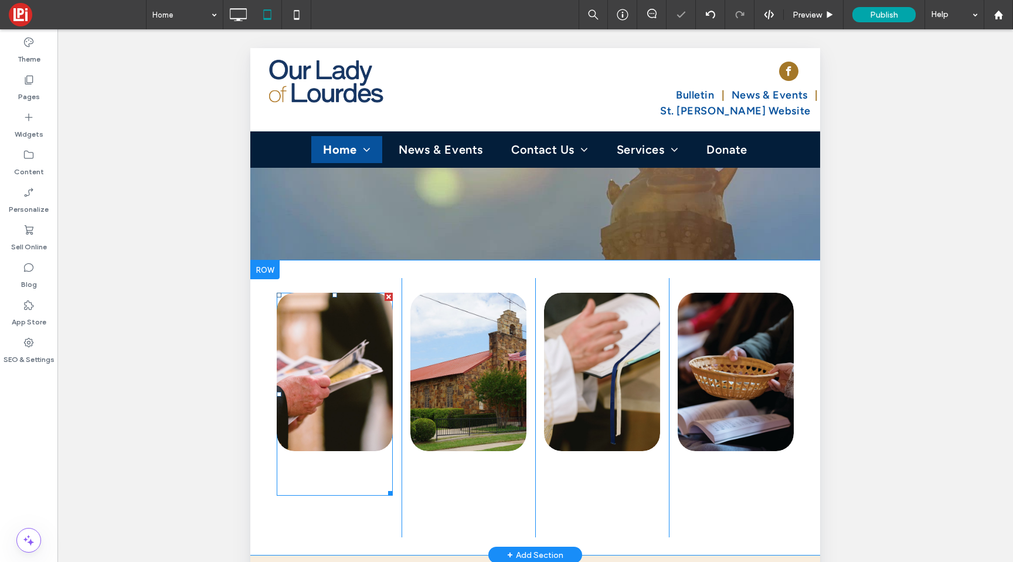
click at [351, 460] on h3 "Bulletins" at bounding box center [335, 473] width 82 height 27
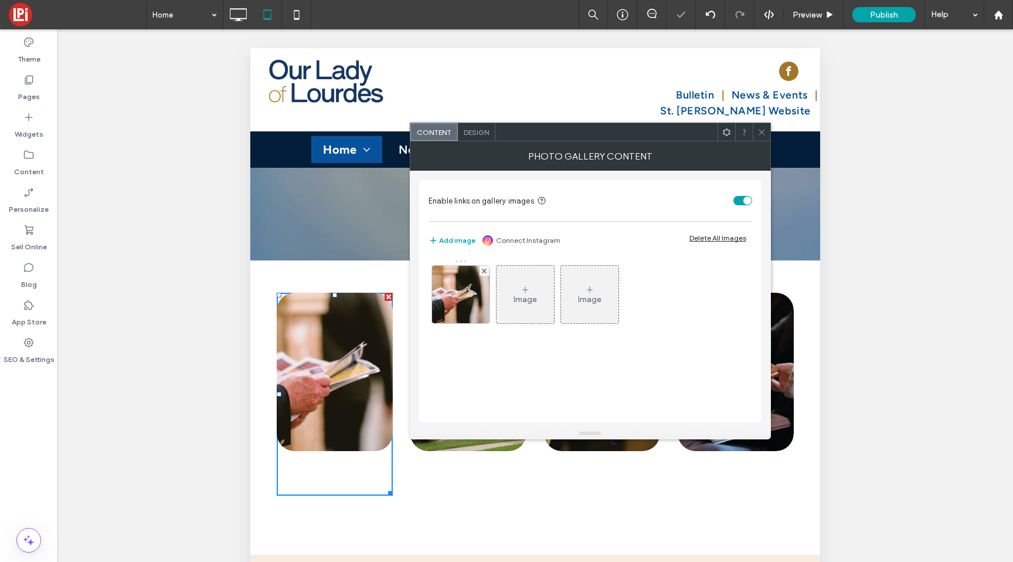
click at [470, 132] on span "Design" at bounding box center [476, 132] width 25 height 9
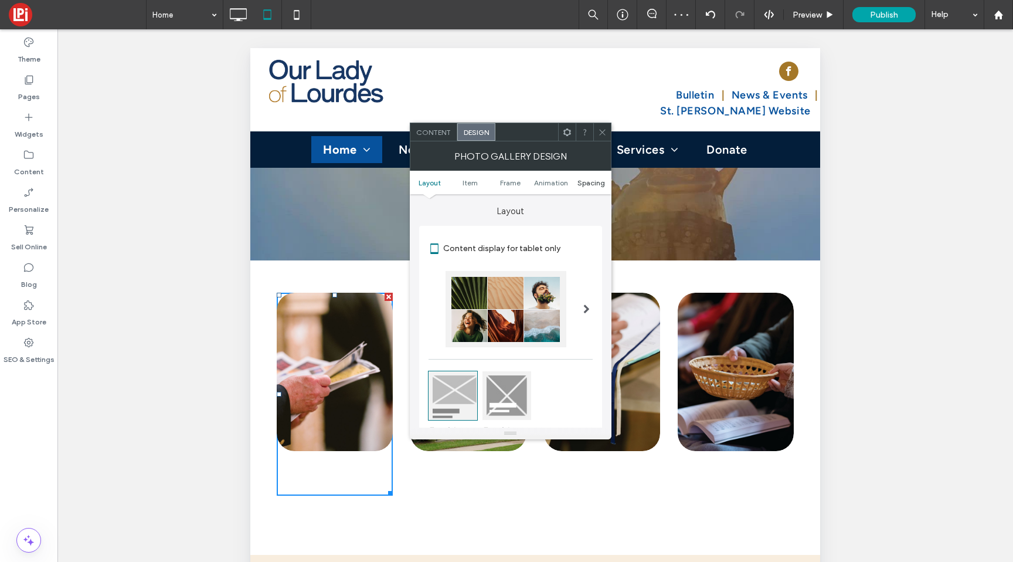
click at [594, 179] on span "Spacing" at bounding box center [591, 182] width 28 height 9
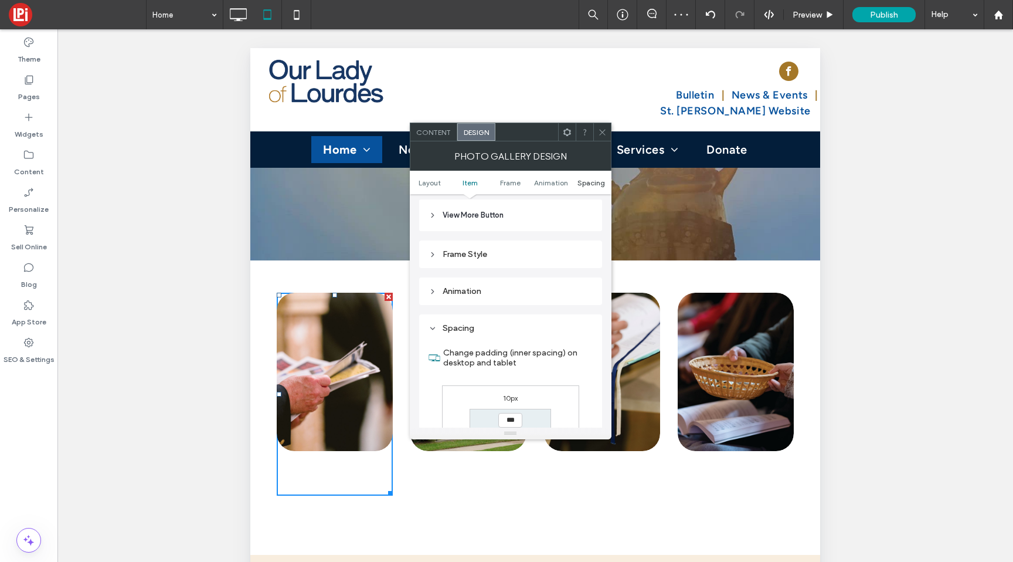
scroll to position [628, 0]
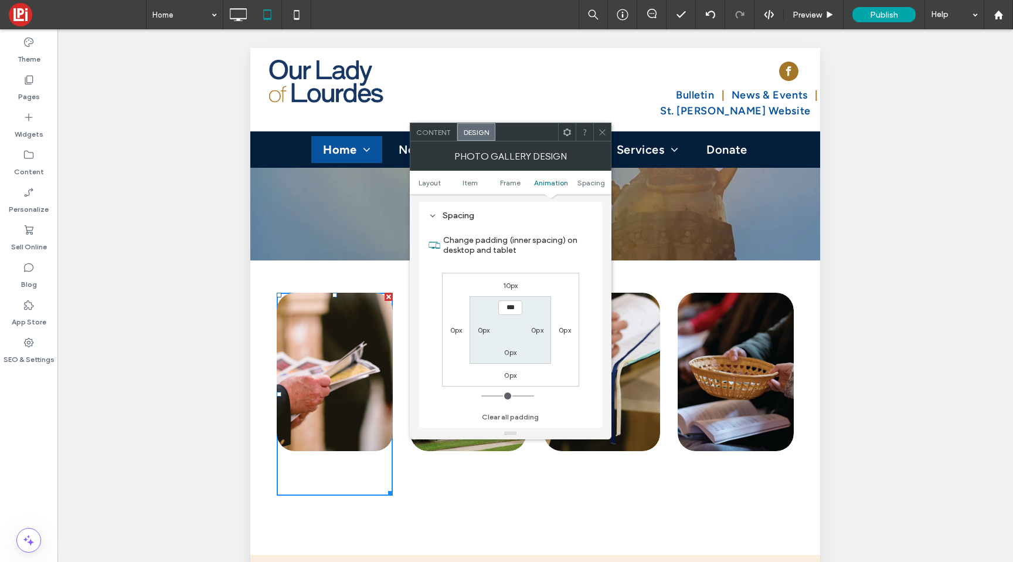
click at [601, 133] on icon at bounding box center [602, 132] width 9 height 9
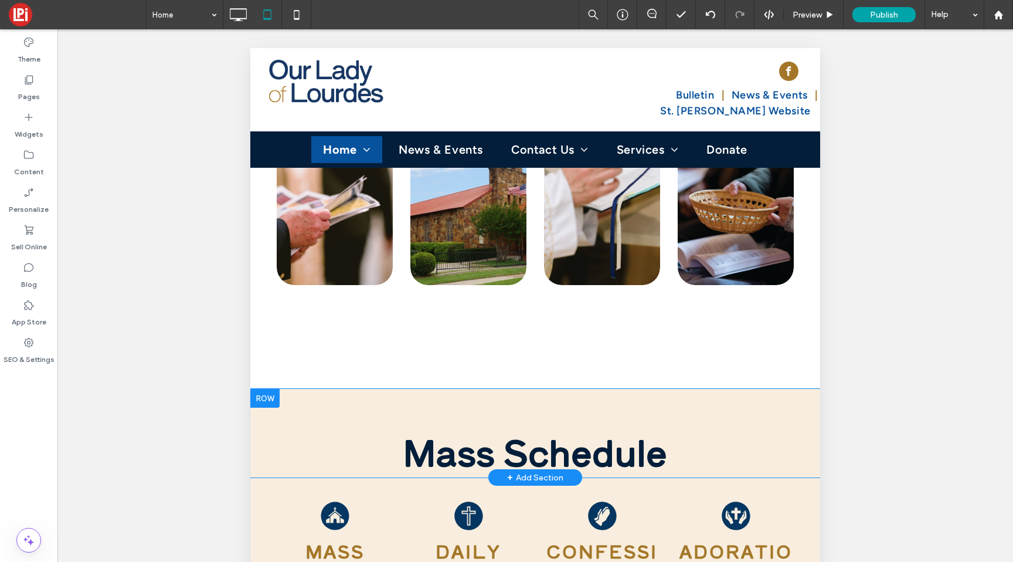
scroll to position [535, 0]
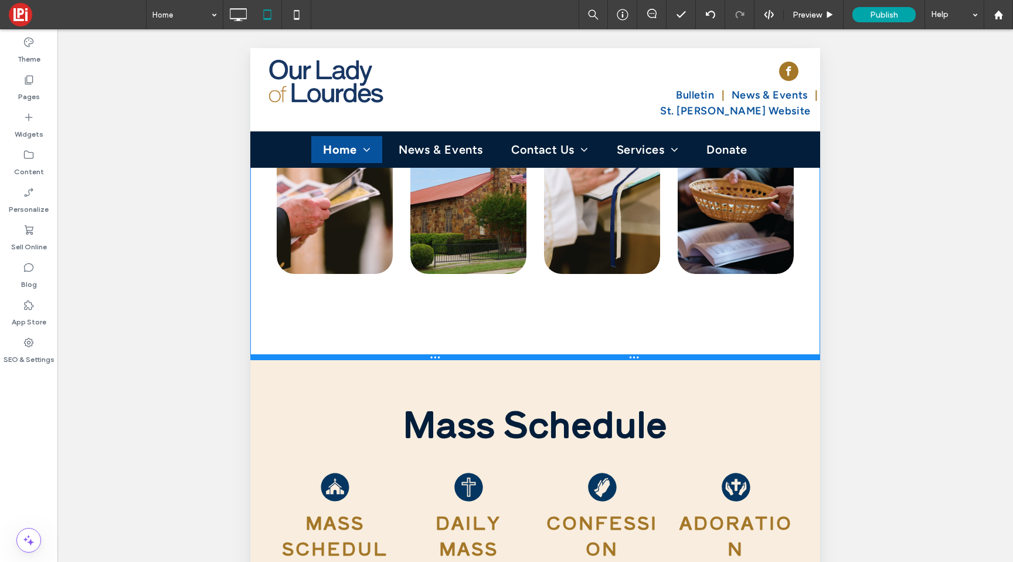
drag, startPoint x: 451, startPoint y: 329, endPoint x: 458, endPoint y: 230, distance: 98.8
click at [458, 230] on div "Bulletins LEARN MORE View more Click To Paste Register LEARN MORE View more Cli…" at bounding box center [535, 230] width 570 height 259
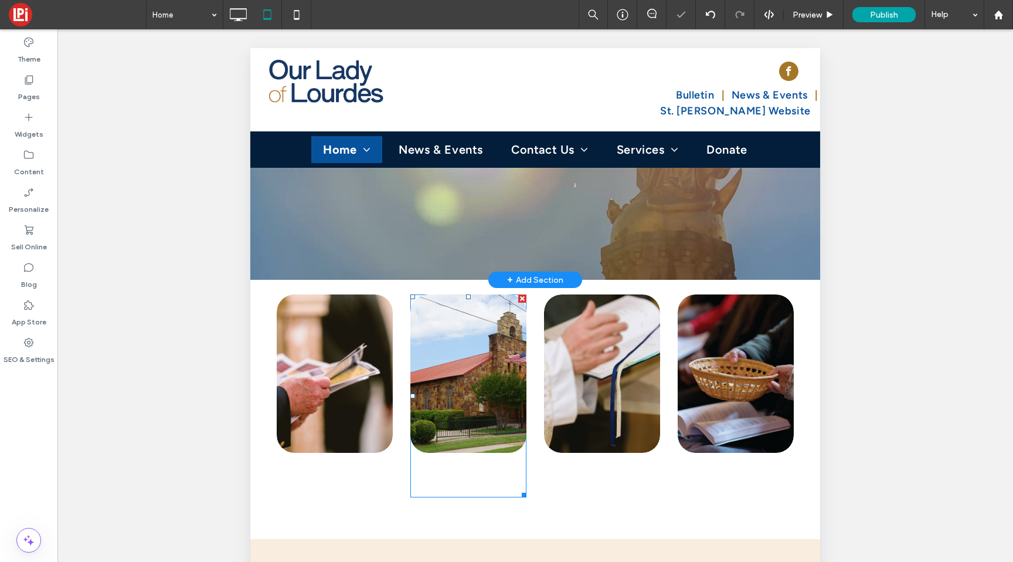
scroll to position [349, 0]
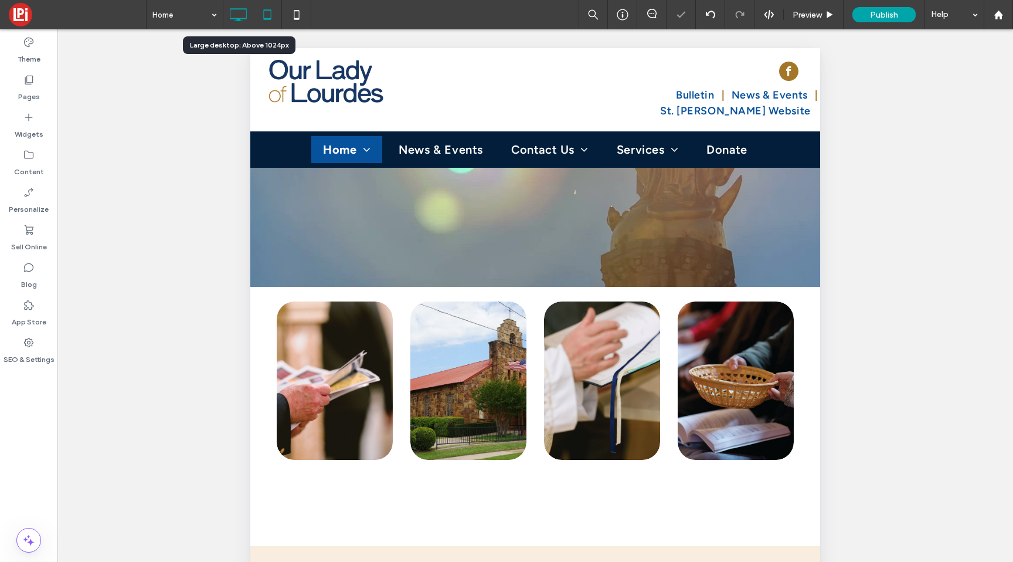
click at [246, 22] on icon at bounding box center [237, 14] width 23 height 23
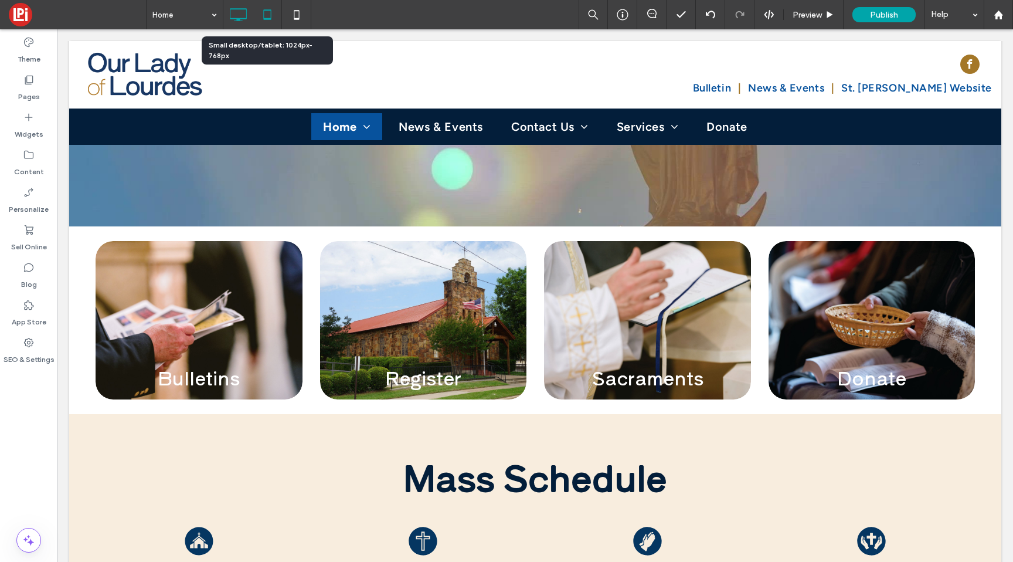
click at [272, 15] on icon at bounding box center [267, 14] width 23 height 23
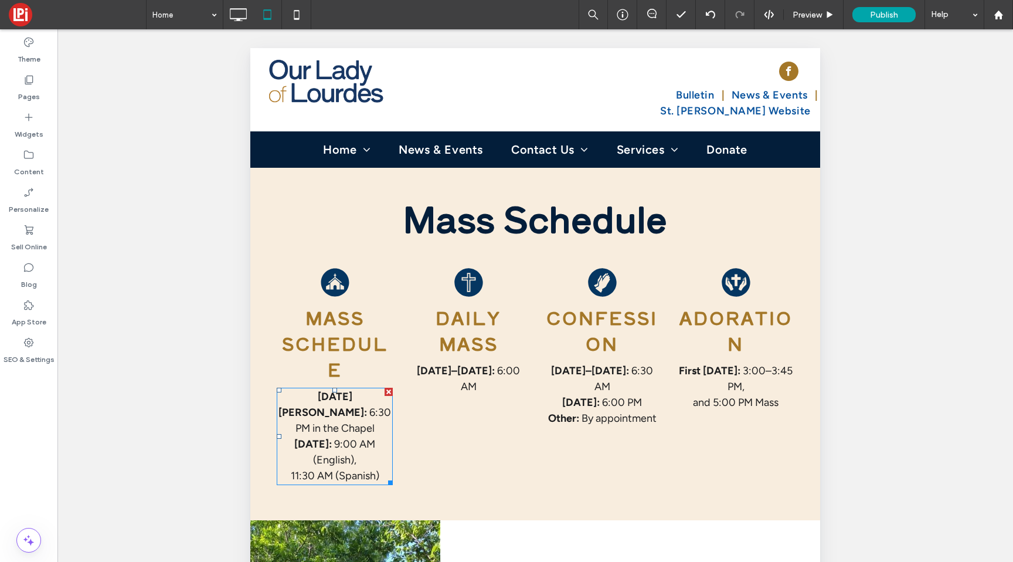
scroll to position [716, 0]
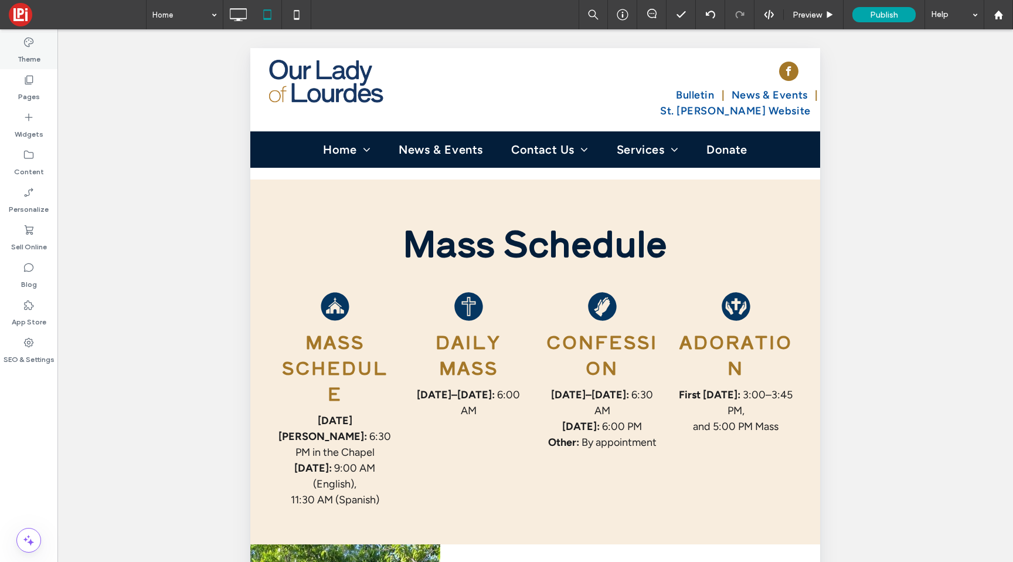
click at [32, 52] on label "Theme" at bounding box center [29, 56] width 23 height 16
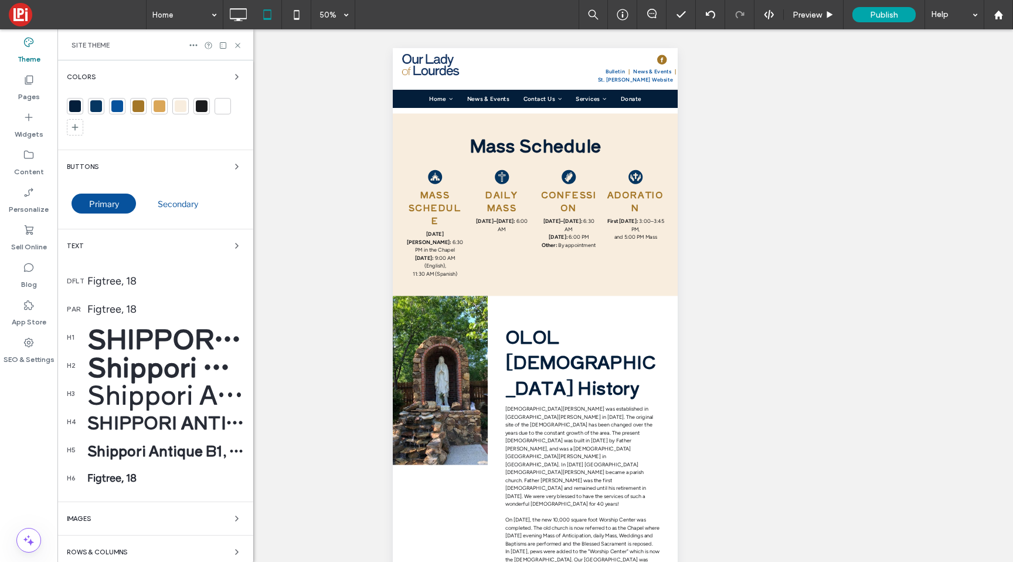
click at [138, 428] on div "Shippori Antique B1, 30" at bounding box center [165, 422] width 157 height 26
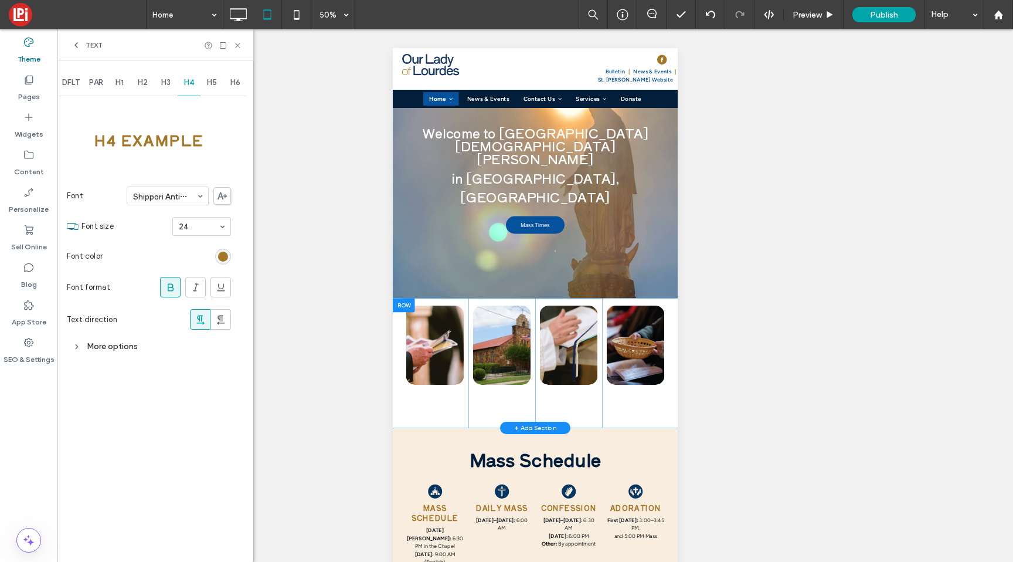
scroll to position [0, 0]
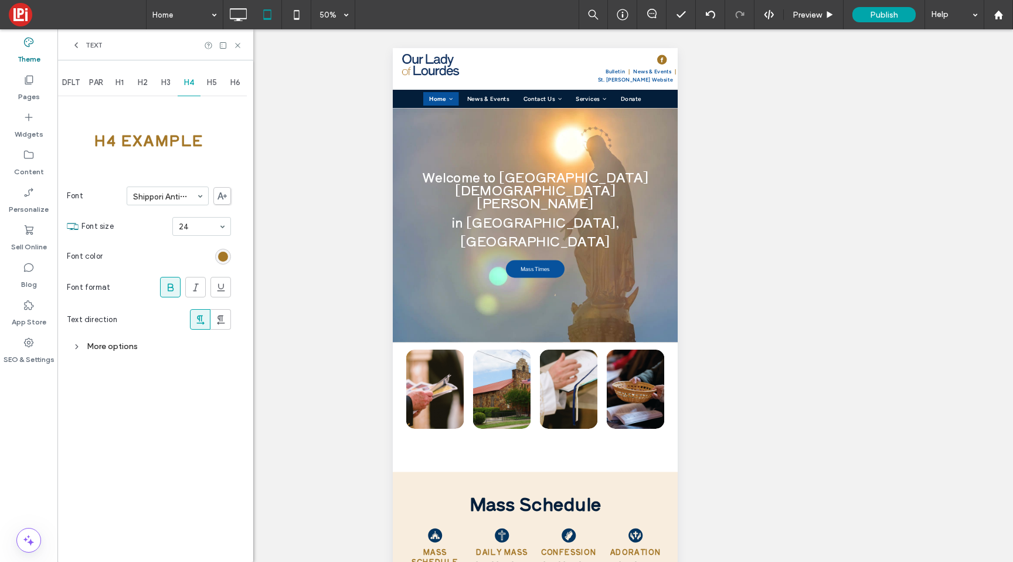
click at [165, 84] on span "H3" at bounding box center [165, 82] width 9 height 9
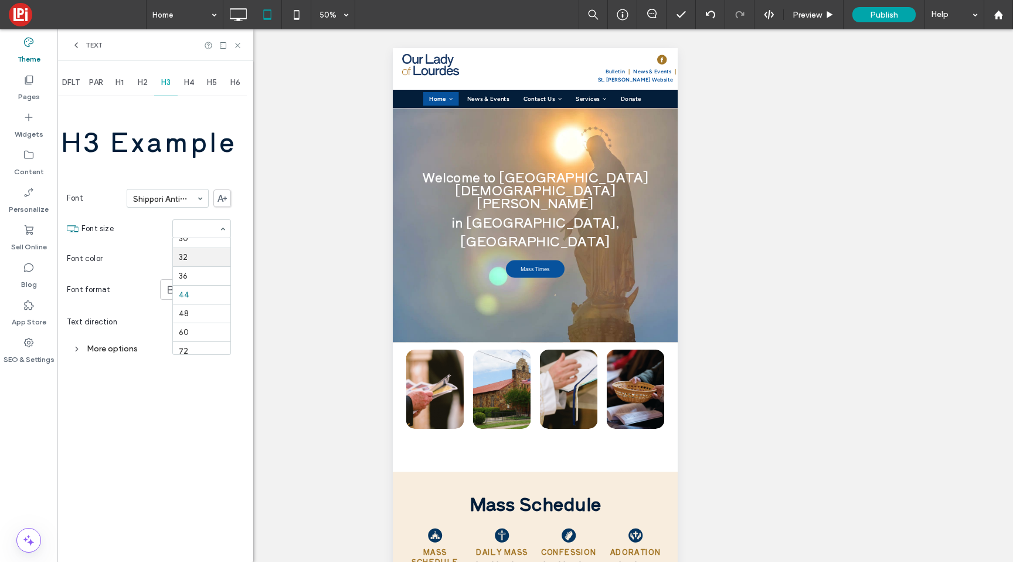
scroll to position [185, 0]
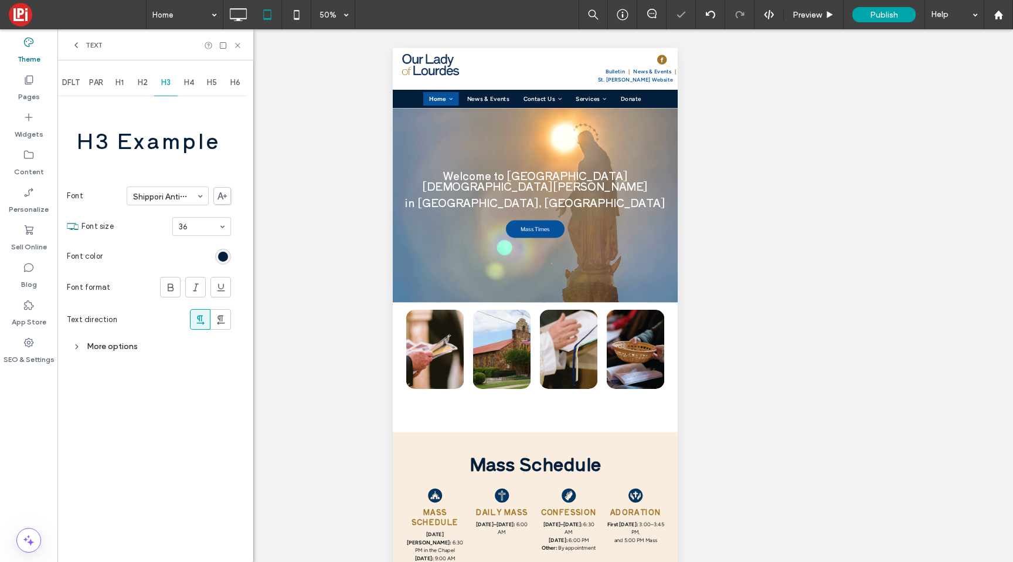
click at [182, 239] on section "Font size 36" at bounding box center [155, 226] width 149 height 30
type input "**"
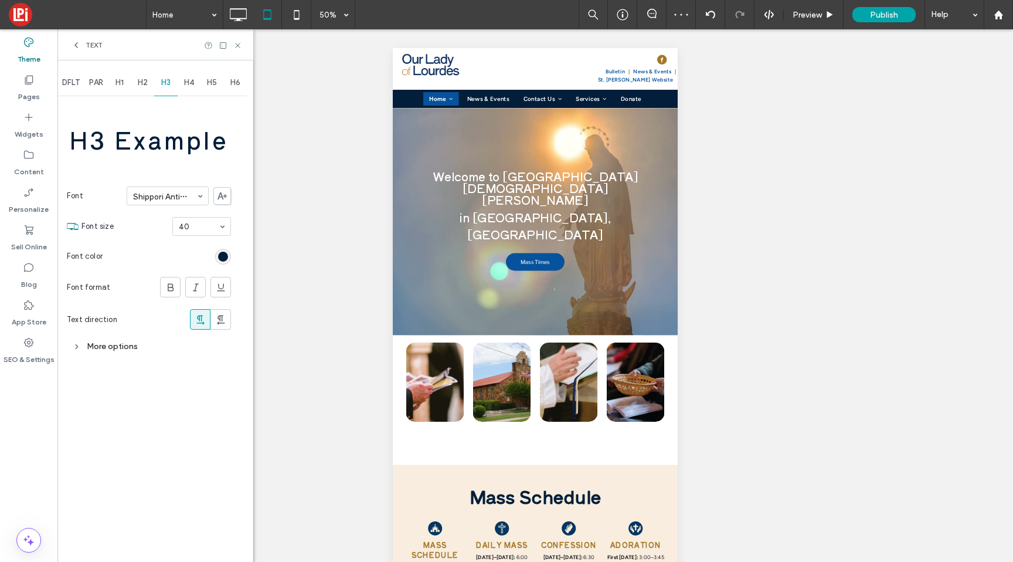
click at [145, 82] on span "H2" at bounding box center [143, 82] width 10 height 9
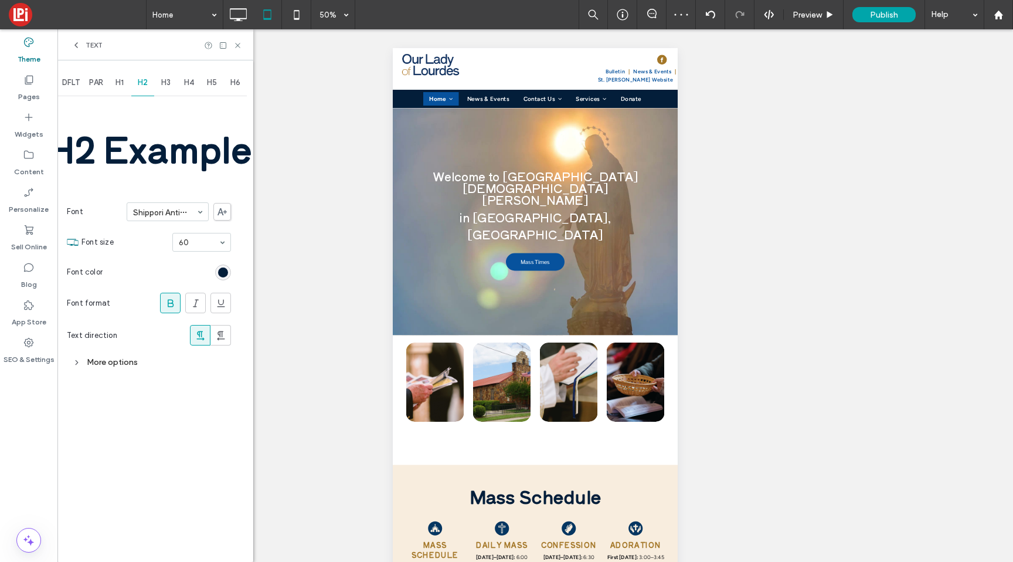
click at [166, 86] on span "H3" at bounding box center [165, 82] width 9 height 9
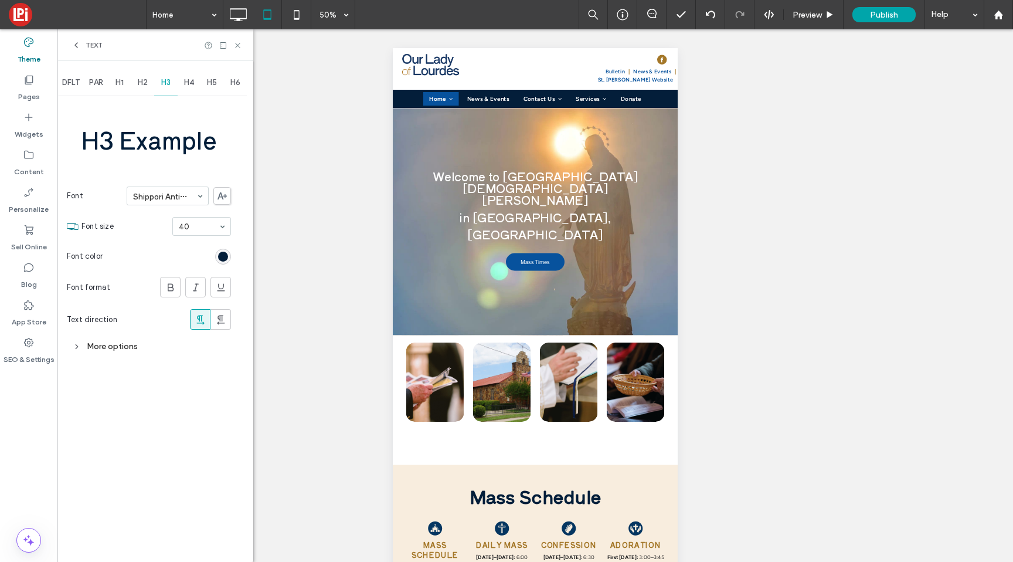
click at [129, 336] on div "More options" at bounding box center [149, 346] width 164 height 22
click at [148, 433] on div "Custom" at bounding box center [180, 432] width 102 height 18
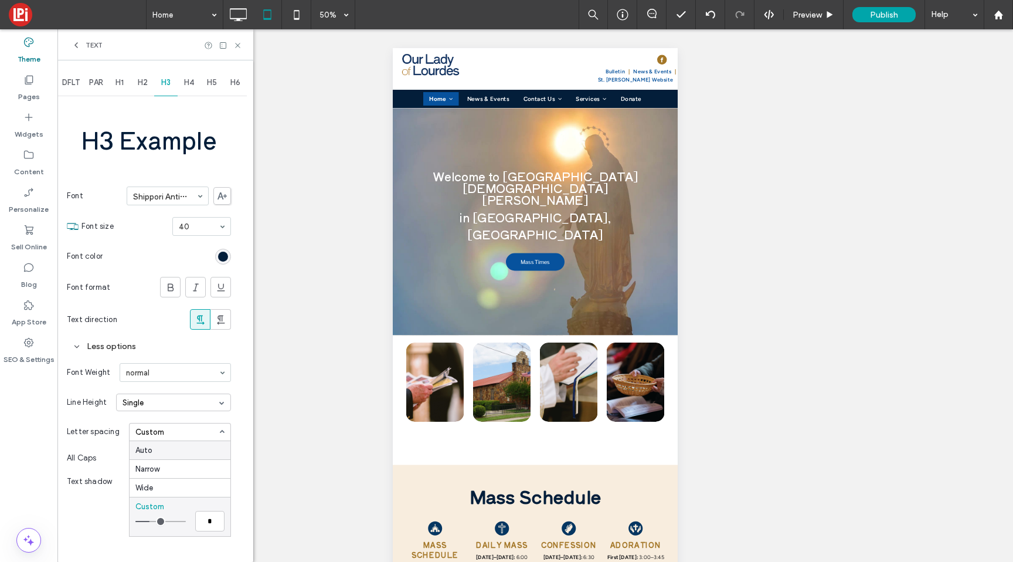
click at [148, 451] on div "Auto" at bounding box center [180, 450] width 101 height 18
click at [145, 88] on div "H2" at bounding box center [142, 83] width 23 height 26
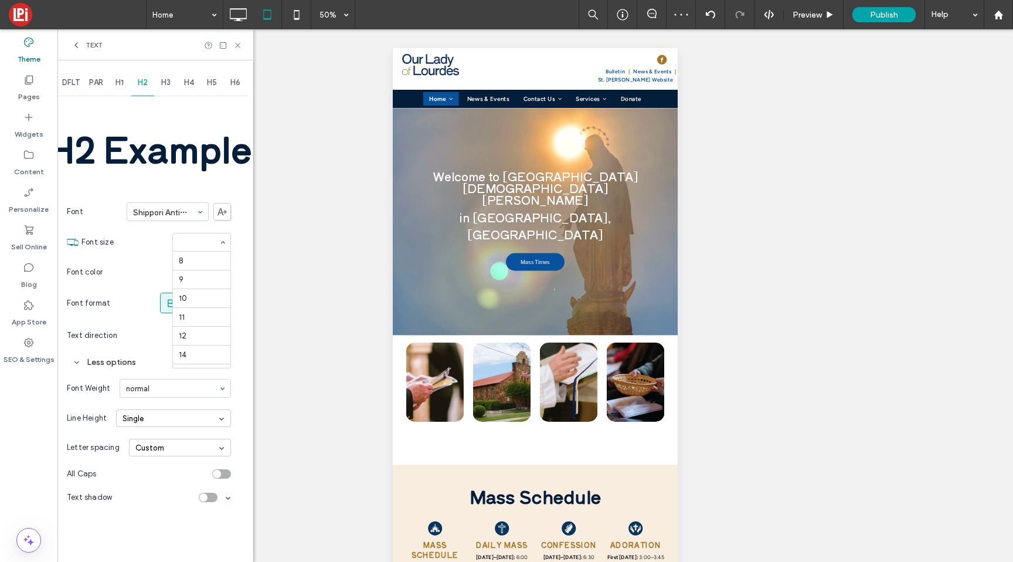
scroll to position [193, 0]
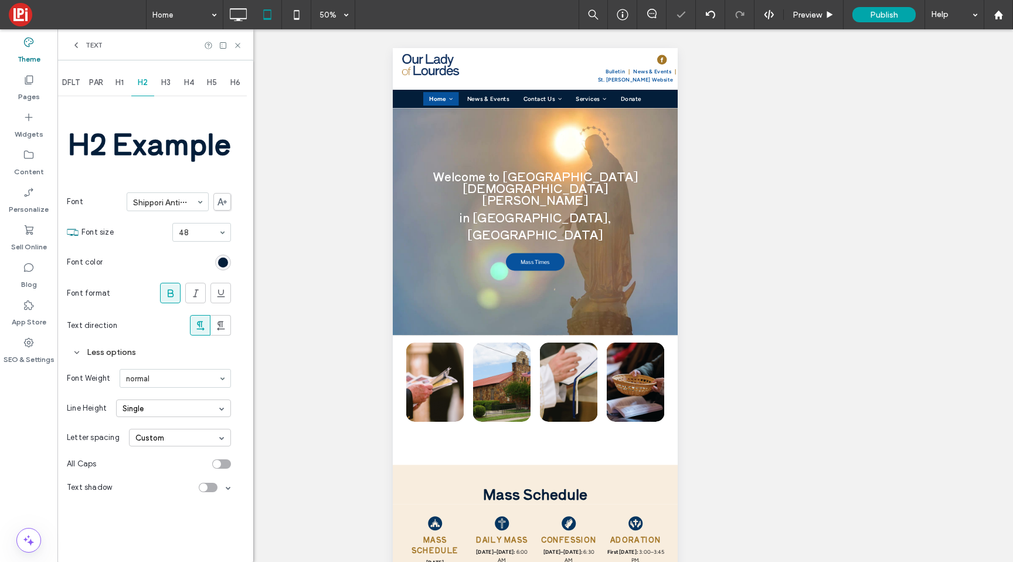
click at [119, 82] on span "H1" at bounding box center [119, 82] width 8 height 9
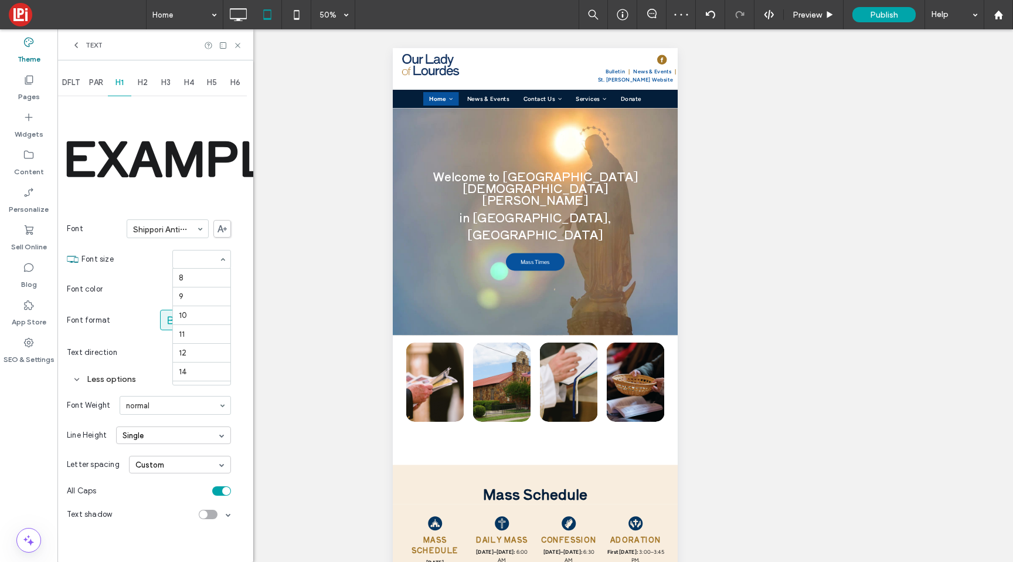
scroll to position [212, 0]
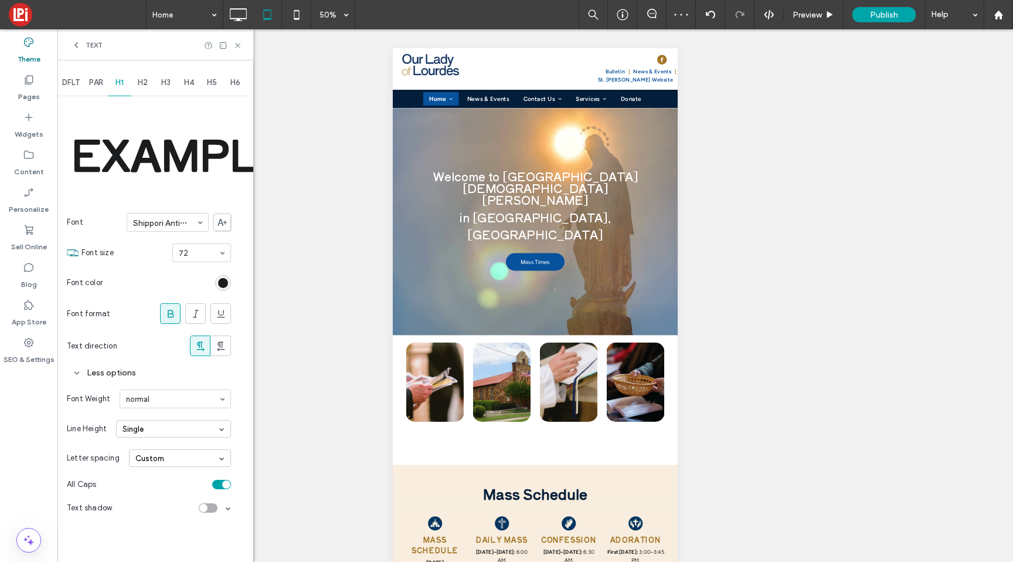
click at [190, 260] on div at bounding box center [201, 253] width 57 height 18
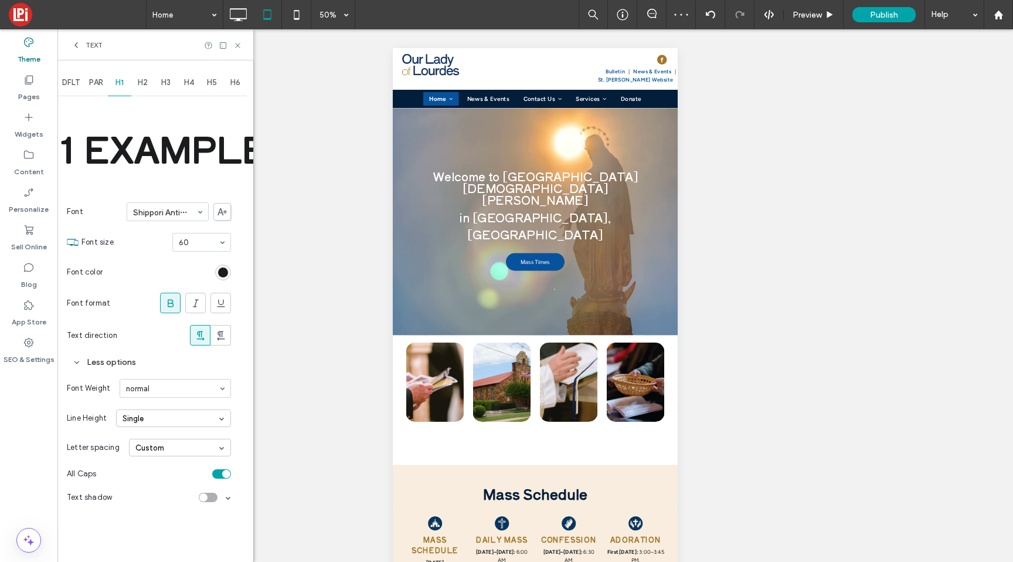
click at [215, 81] on span "H5" at bounding box center [212, 82] width 10 height 9
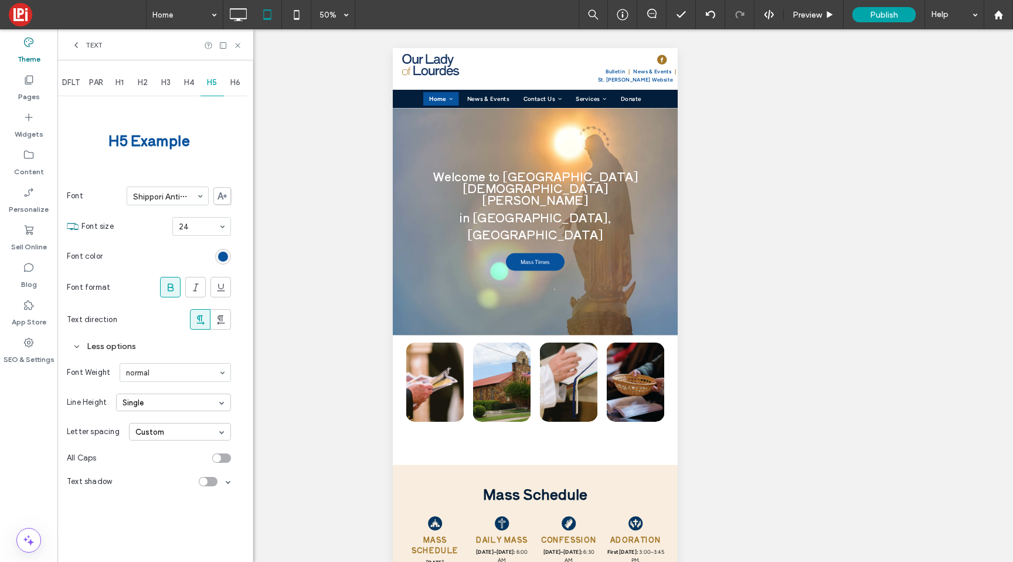
click at [191, 86] on span "H4" at bounding box center [189, 82] width 10 height 9
click at [205, 81] on div "H5" at bounding box center [211, 83] width 23 height 26
click at [198, 215] on section "Font size 24" at bounding box center [155, 226] width 149 height 30
type input "**"
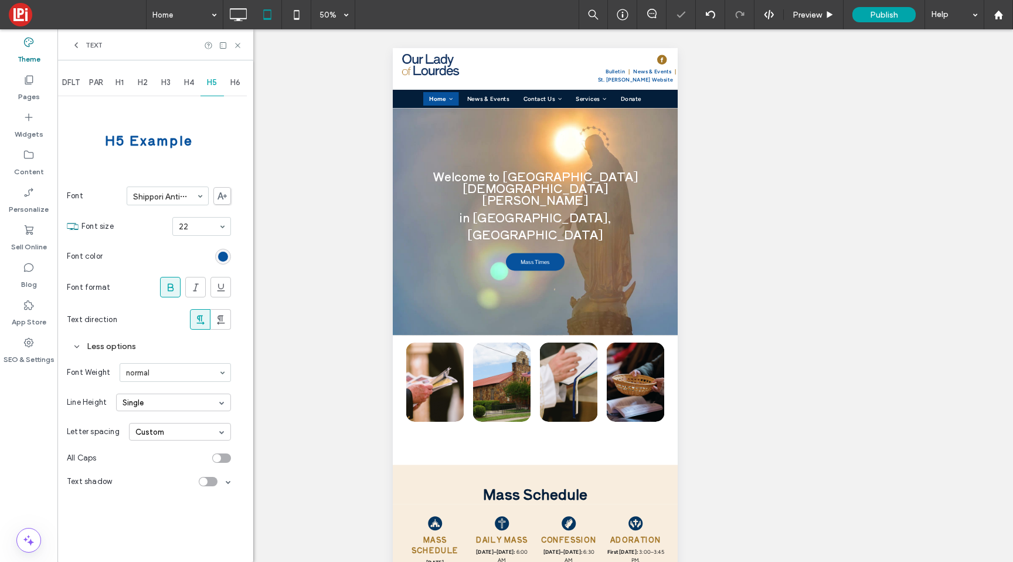
click at [234, 81] on span "H6" at bounding box center [235, 82] width 10 height 9
click at [243, 42] on div "Text" at bounding box center [155, 44] width 196 height 31
click at [239, 43] on icon at bounding box center [237, 45] width 9 height 9
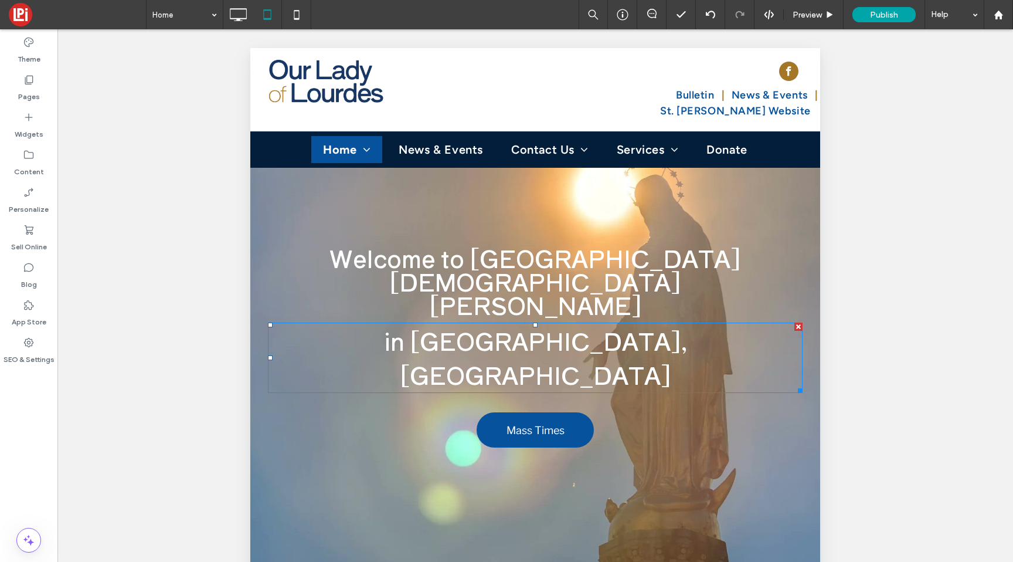
scroll to position [41, 0]
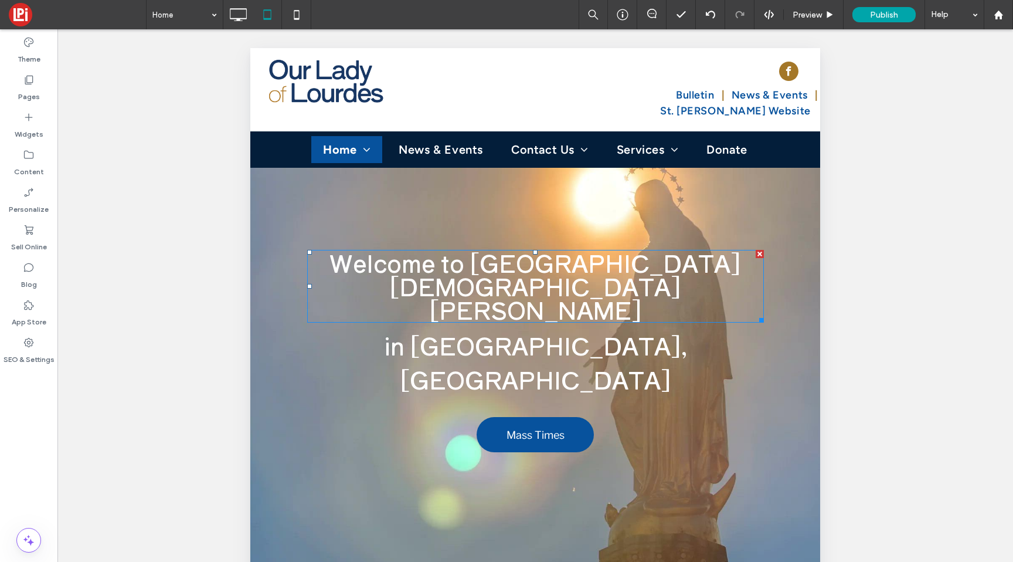
drag, startPoint x: 751, startPoint y: 297, endPoint x: 780, endPoint y: 297, distance: 29.3
click at [780, 297] on div "Welcome to Our Lady of Lourdes Church in Mineral Wells, TX Mass Times Click To …" at bounding box center [535, 354] width 535 height 208
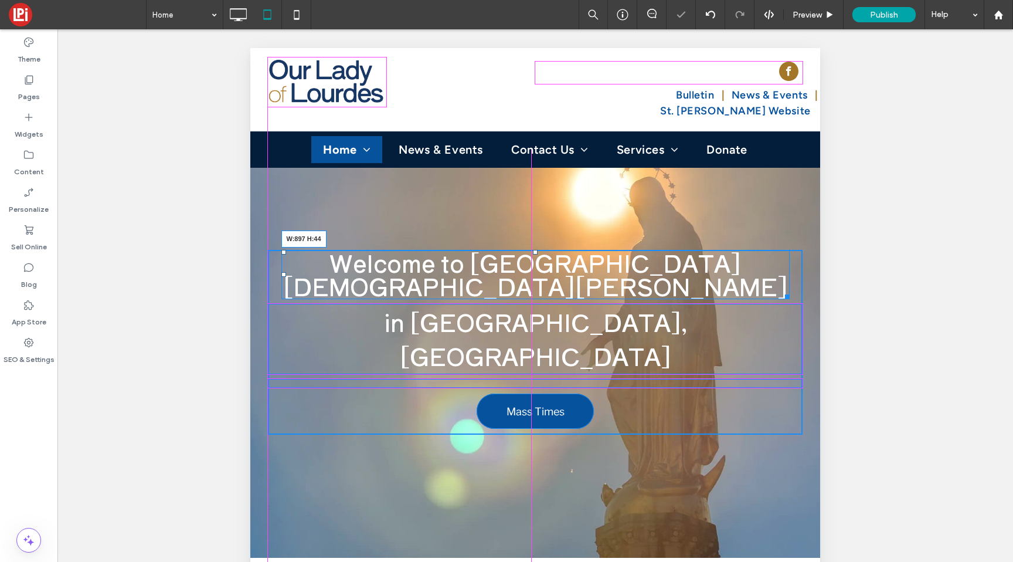
drag, startPoint x: 781, startPoint y: 274, endPoint x: 791, endPoint y: 274, distance: 9.4
click at [790, 290] on div at bounding box center [785, 294] width 9 height 9
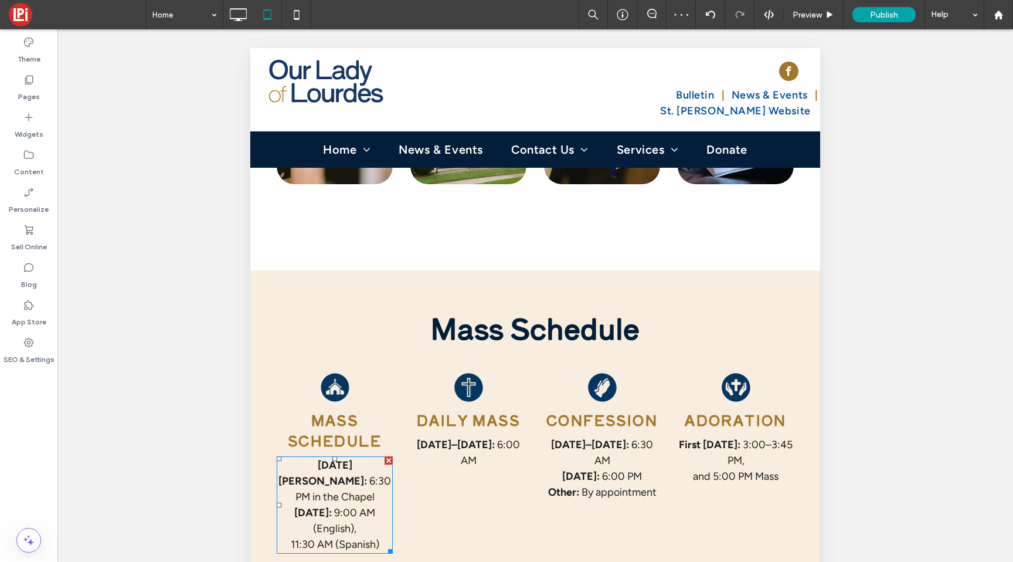
scroll to position [588, 0]
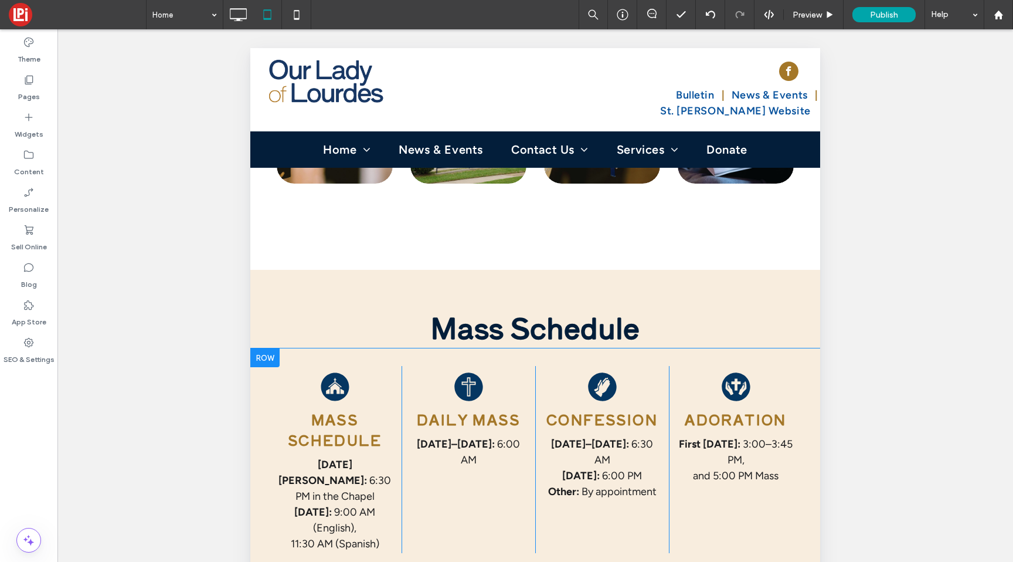
click at [286, 348] on div "Mass Schedule Saturday Vigil: 6:30 PM in the Chapel Sunday: 9:00 AM (English), …" at bounding box center [535, 468] width 570 height 240
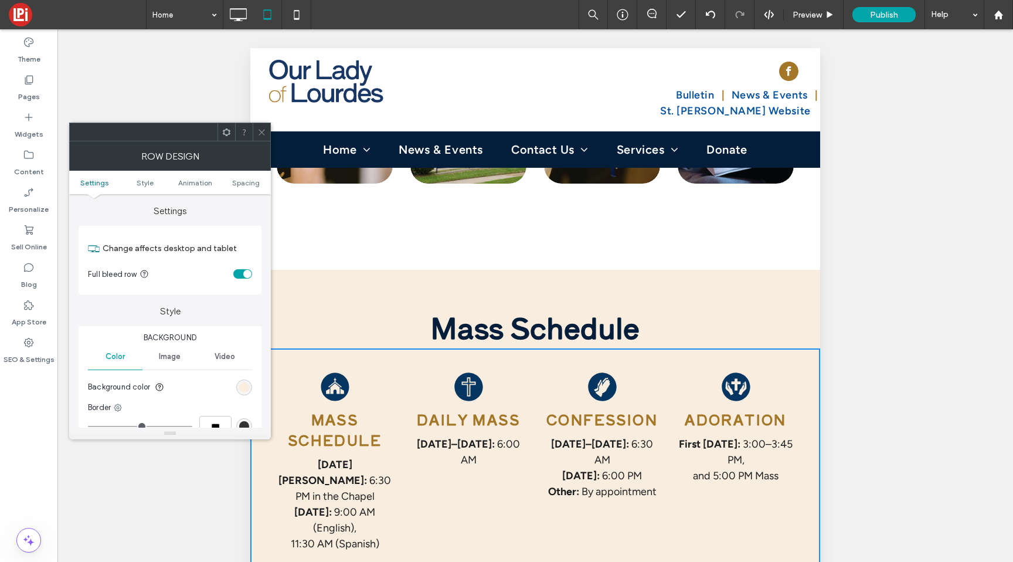
click at [241, 176] on ul "Settings Style Animation Spacing" at bounding box center [170, 182] width 202 height 23
click at [244, 184] on span "Spacing" at bounding box center [246, 182] width 28 height 9
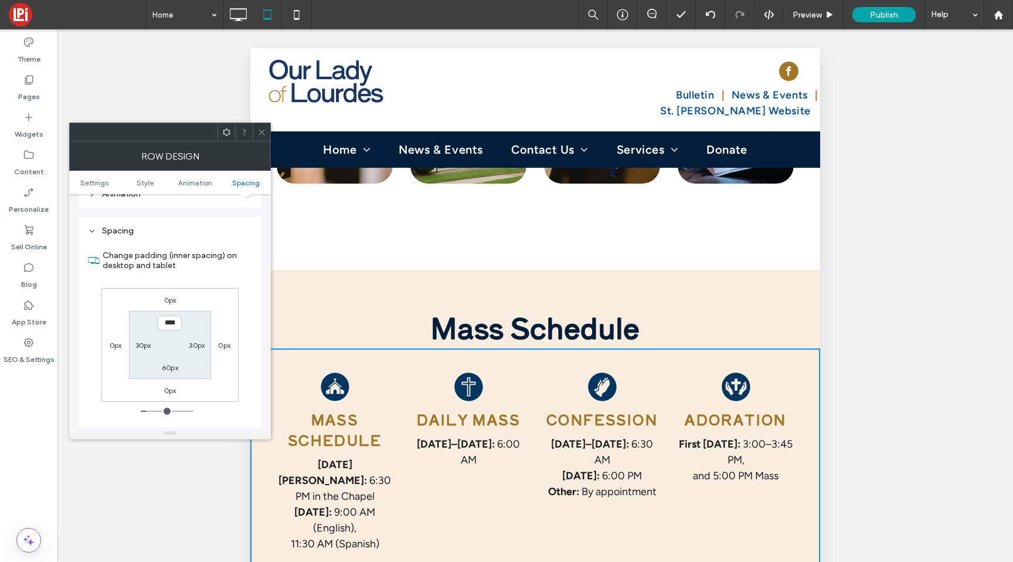
scroll to position [332, 0]
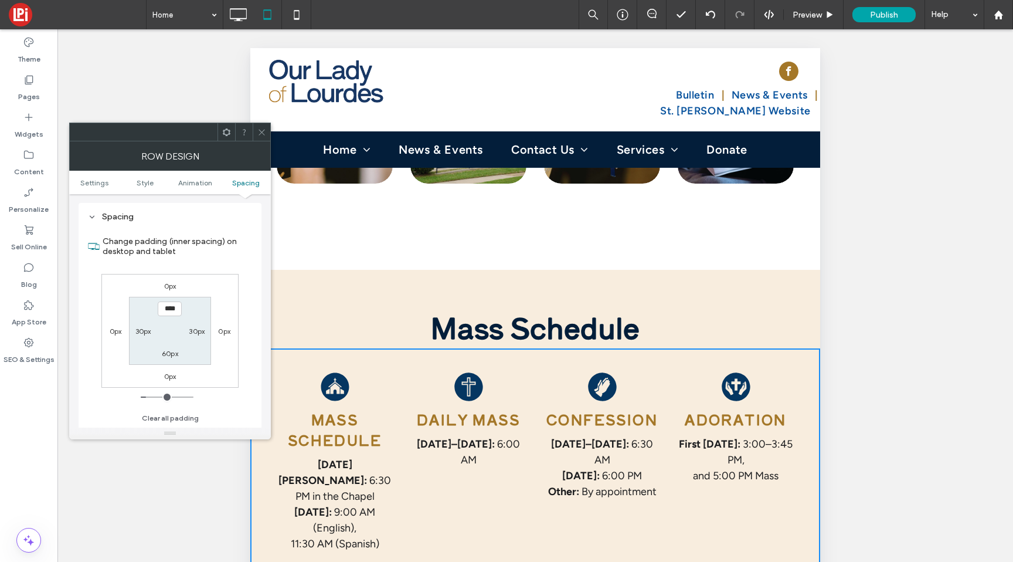
click at [144, 331] on label "30px" at bounding box center [143, 330] width 16 height 9
type input "**"
type input "****"
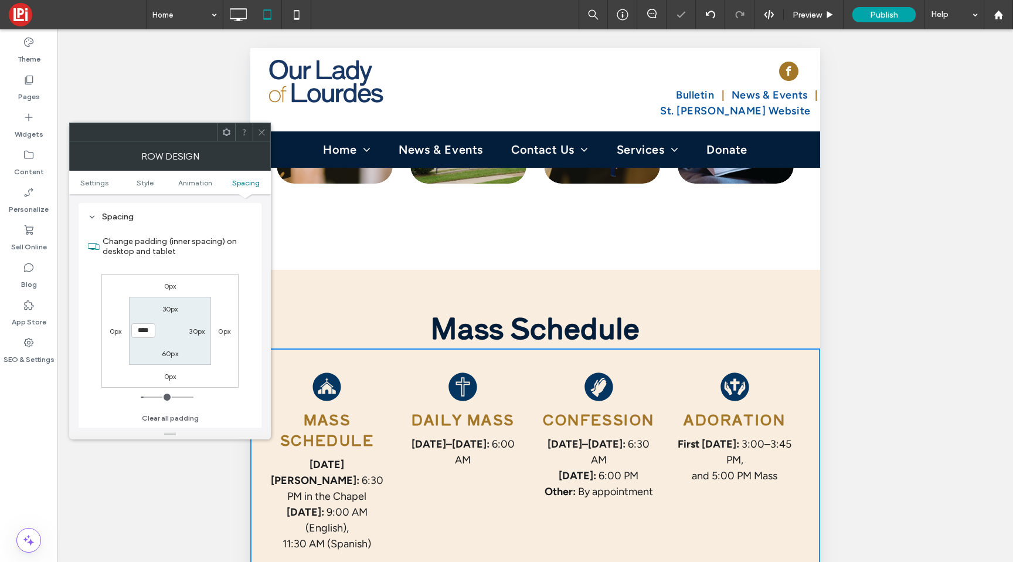
click at [195, 332] on label "30px" at bounding box center [197, 330] width 16 height 9
type input "**"
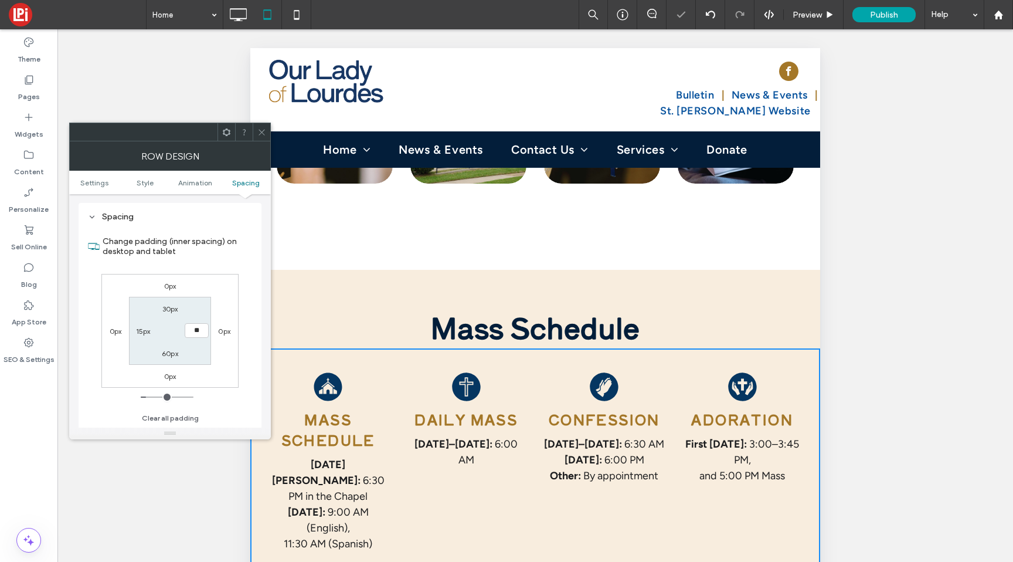
type input "**"
type input "****"
click at [264, 128] on icon at bounding box center [261, 132] width 9 height 9
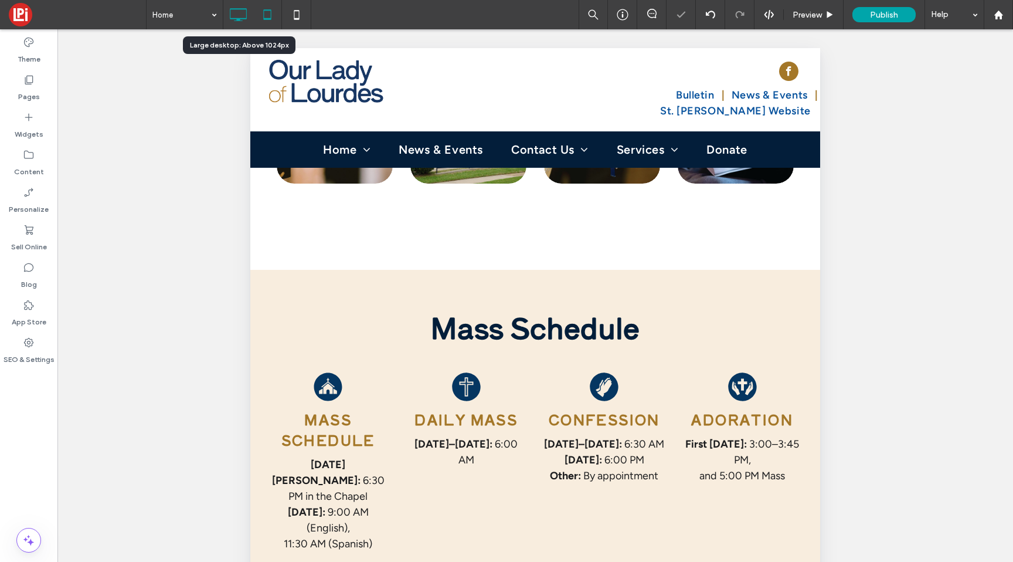
click at [243, 6] on icon at bounding box center [237, 14] width 23 height 23
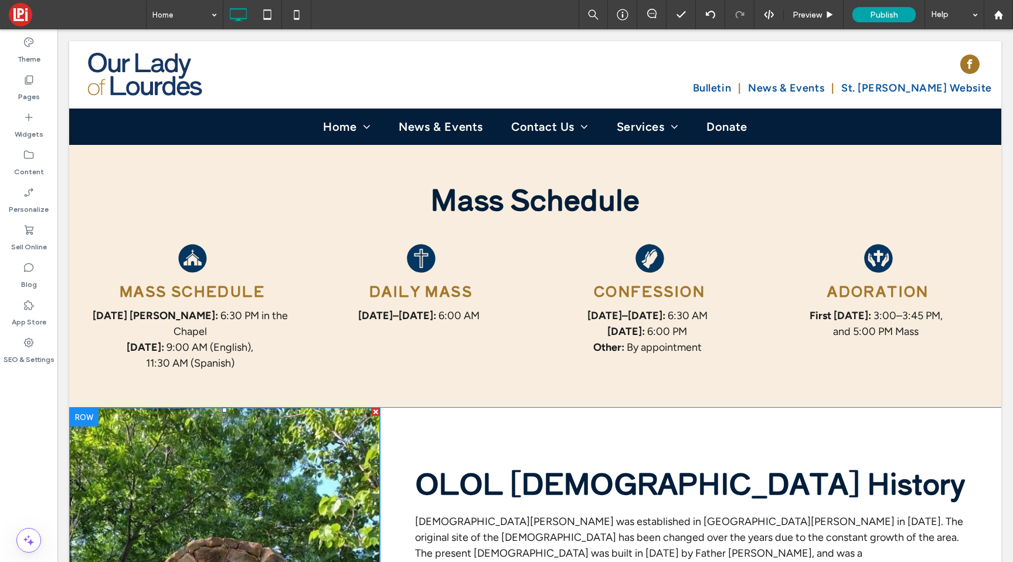
scroll to position [552, 0]
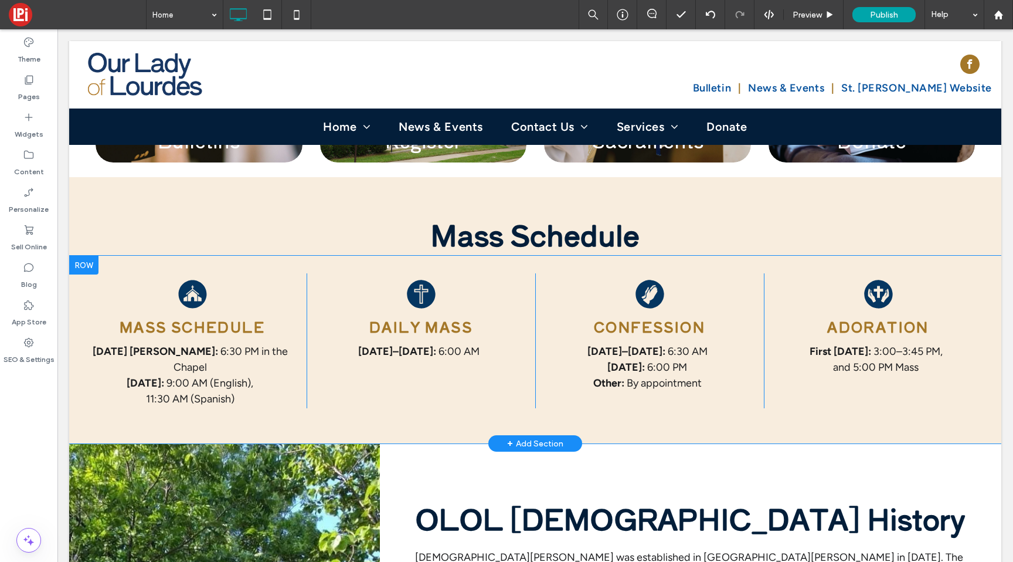
click at [140, 273] on div "Mass Schedule Saturday Vigil: 6:30 PM in the Chapel Sunday: 9:00 AM (English), …" at bounding box center [192, 340] width 229 height 135
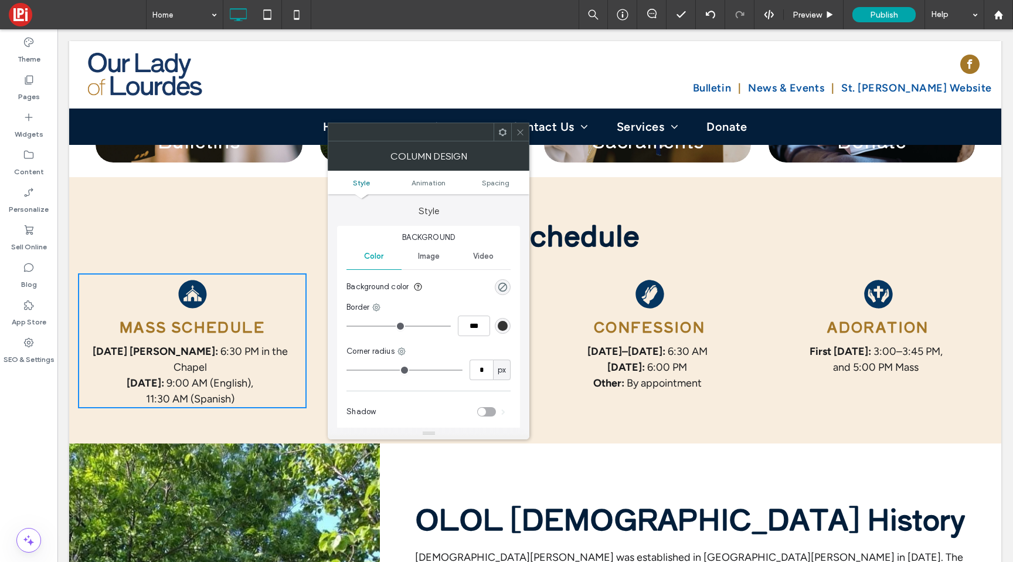
click at [135, 256] on div "Mass Schedule Saturday Vigil: 6:30 PM in the Chapel Sunday: 9:00 AM (English), …" at bounding box center [535, 350] width 932 height 188
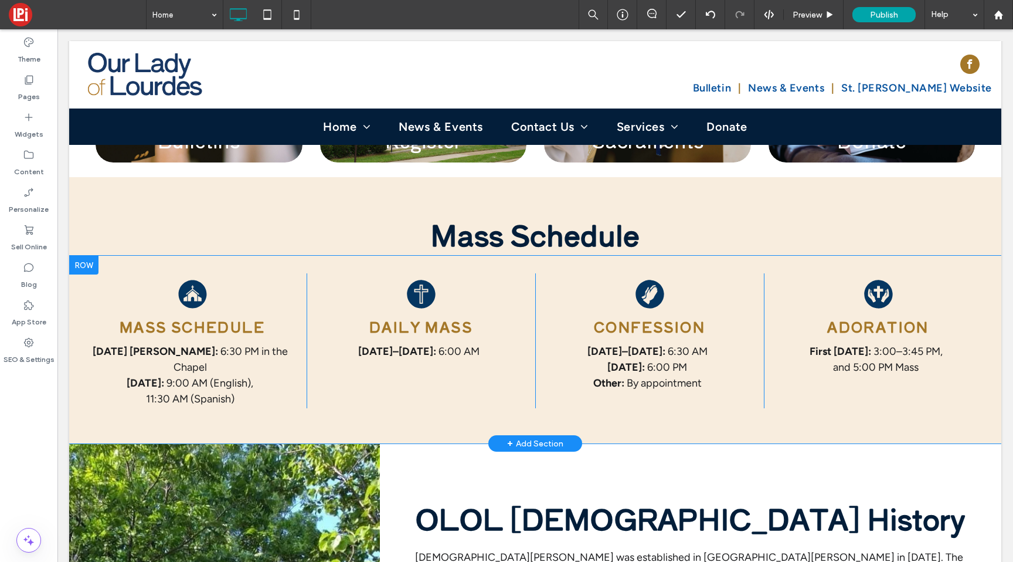
click at [136, 256] on div "Mass Schedule Saturday Vigil: 6:30 PM in the Chapel Sunday: 9:00 AM (English), …" at bounding box center [535, 350] width 932 height 188
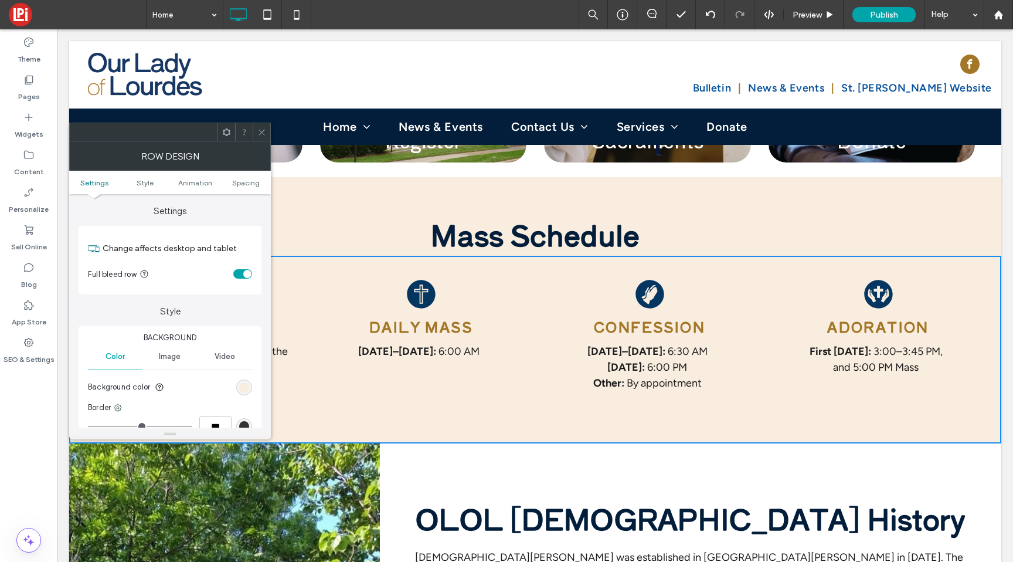
click at [241, 275] on div "toggle" at bounding box center [242, 273] width 19 height 9
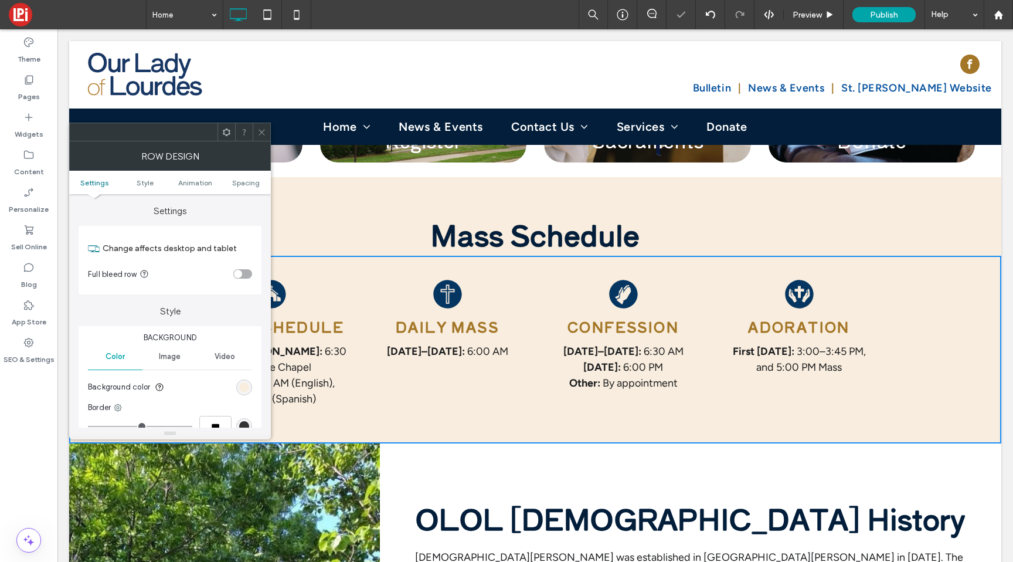
click at [261, 126] on span at bounding box center [261, 132] width 9 height 18
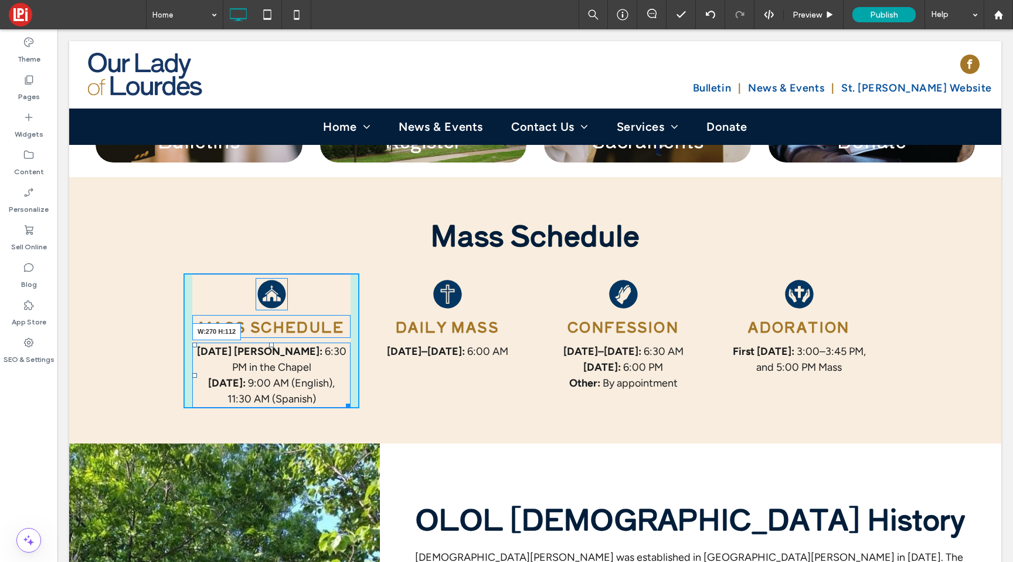
drag, startPoint x: 341, startPoint y: 380, endPoint x: 357, endPoint y: 380, distance: 16.4
click at [357, 380] on div "Mass Schedule Saturday Vigil: 6:30 PM in the Chapel Sunday: 9:00 AM (English), …" at bounding box center [534, 340] width 703 height 135
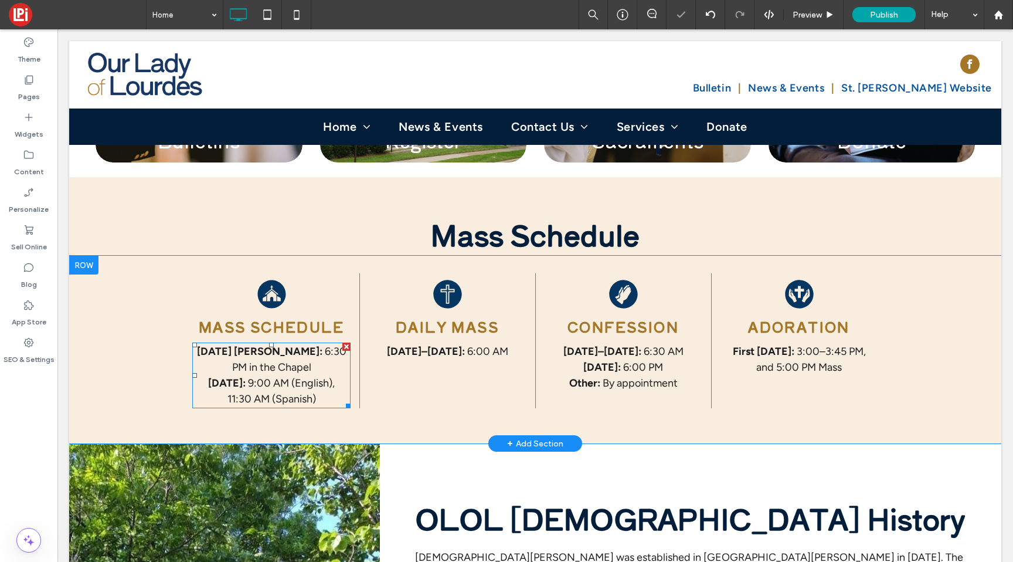
click at [280, 345] on span "6:30 PM in the Chapel" at bounding box center [289, 359] width 114 height 29
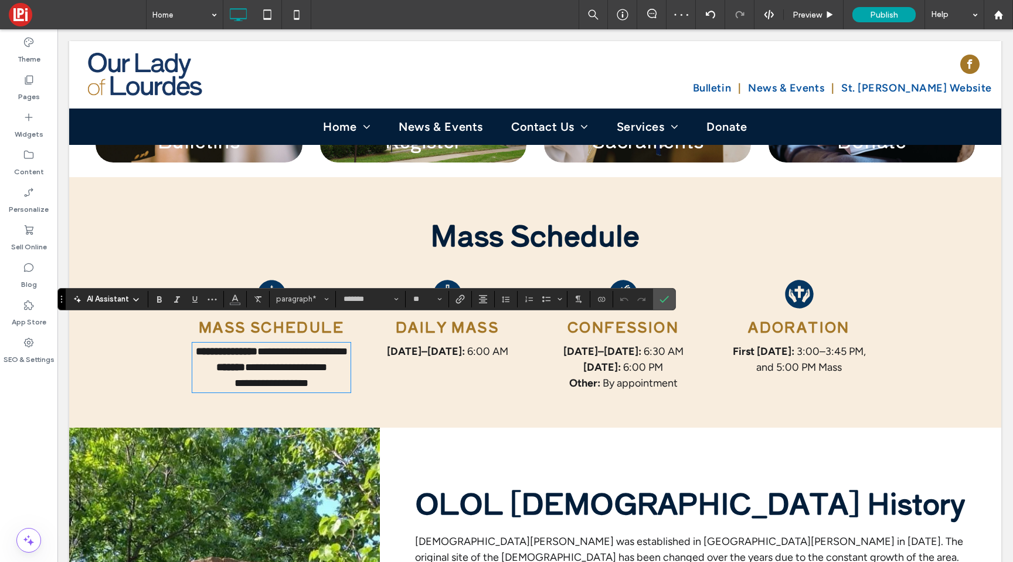
click at [271, 346] on span "**********" at bounding box center [302, 351] width 90 height 11
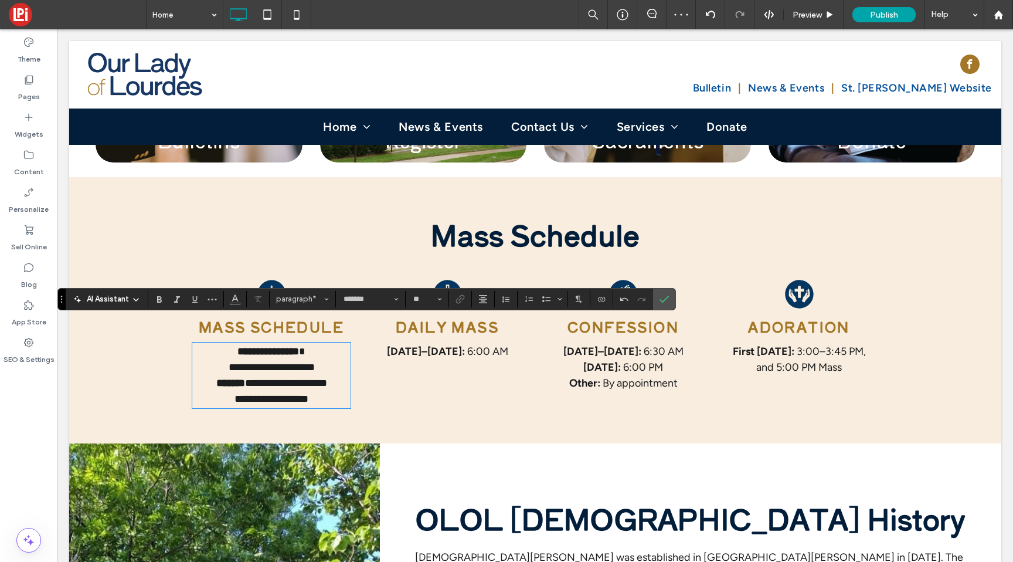
click at [328, 375] on p "**********" at bounding box center [271, 391] width 158 height 32
click at [660, 298] on icon "Confirm" at bounding box center [663, 298] width 9 height 9
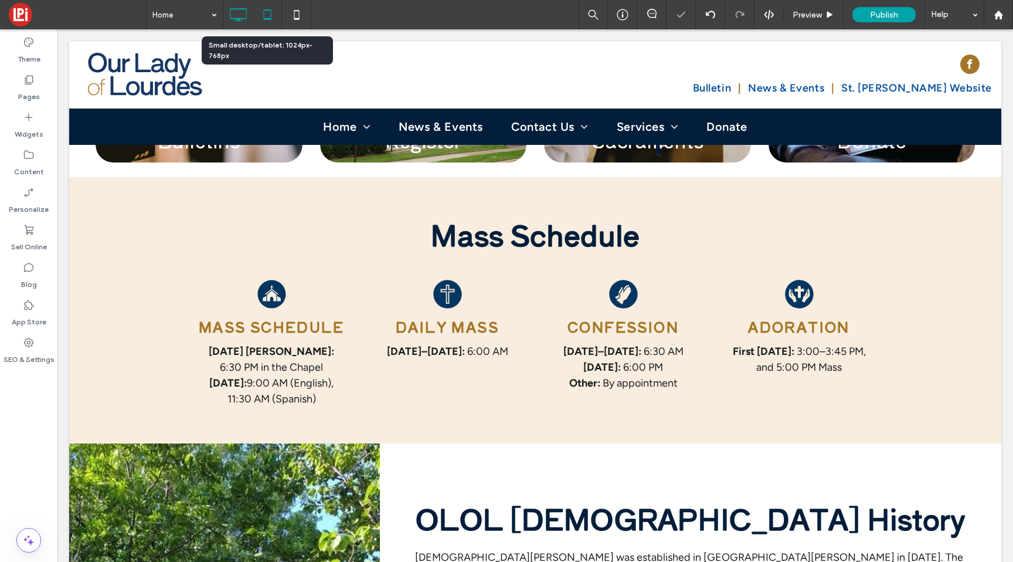
click at [270, 15] on icon at bounding box center [267, 14] width 23 height 23
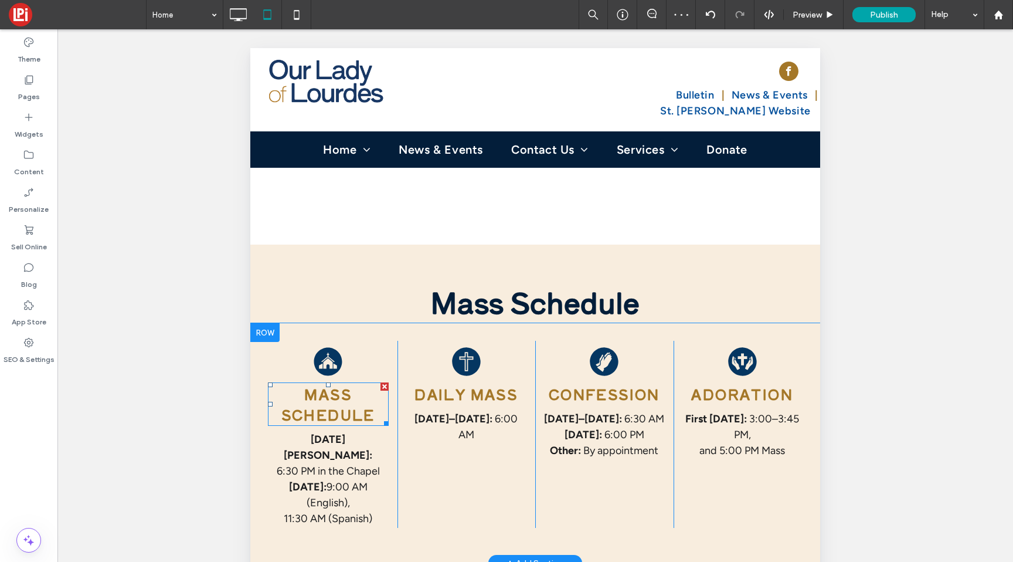
scroll to position [614, 0]
click at [293, 322] on div "Mass Schedule Saturday Vigil: 6:30 PM in the Chapel Sunday: 9:00 AM (English), …" at bounding box center [535, 442] width 570 height 240
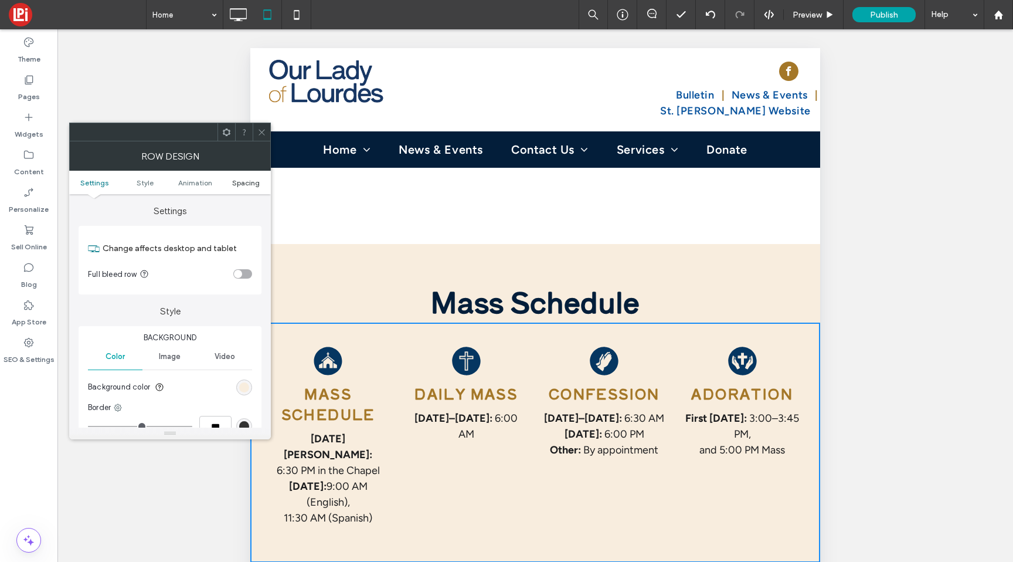
click at [240, 182] on span "Spacing" at bounding box center [246, 182] width 28 height 9
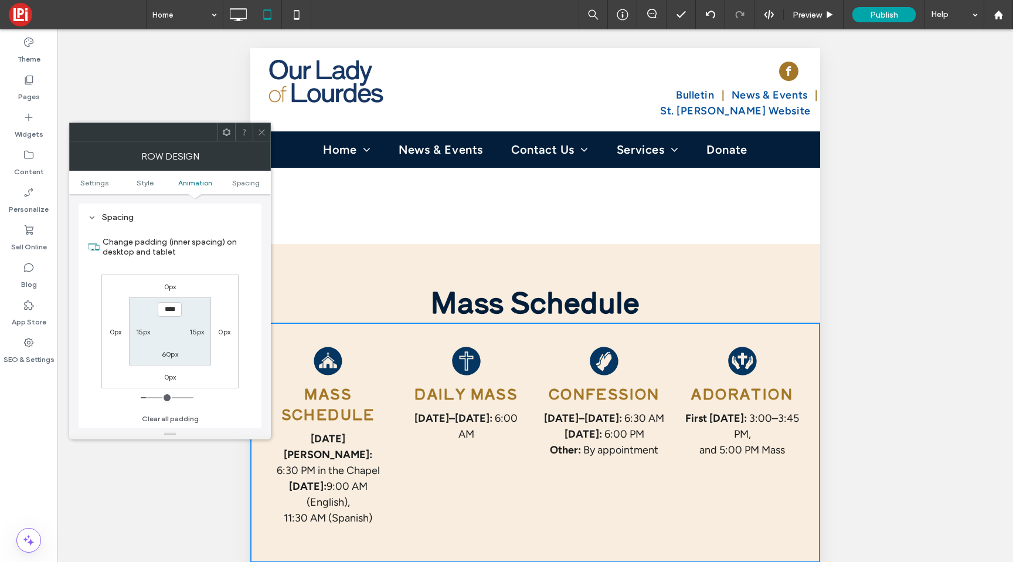
scroll to position [332, 0]
click at [262, 132] on use at bounding box center [261, 132] width 6 height 6
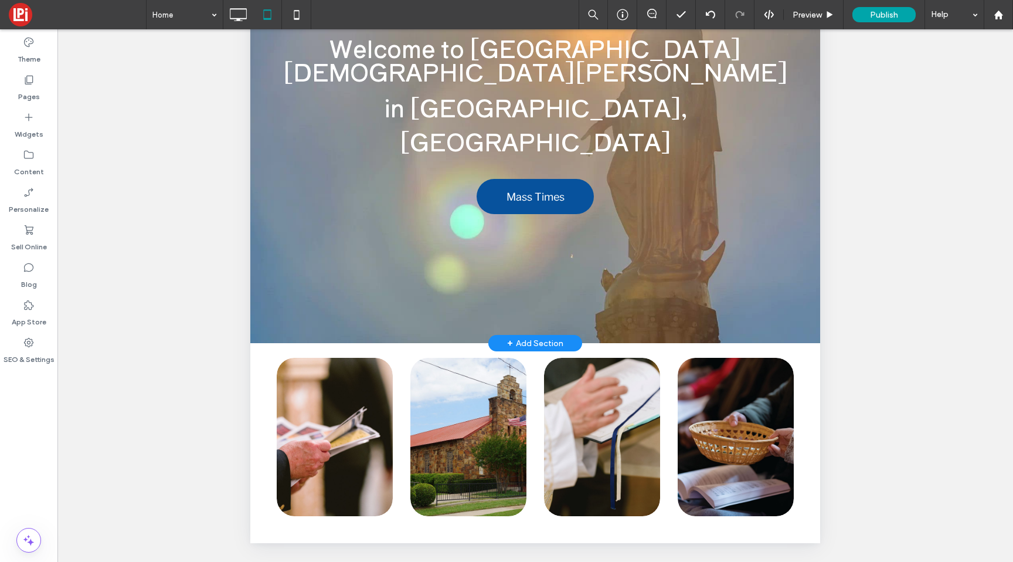
scroll to position [0, 0]
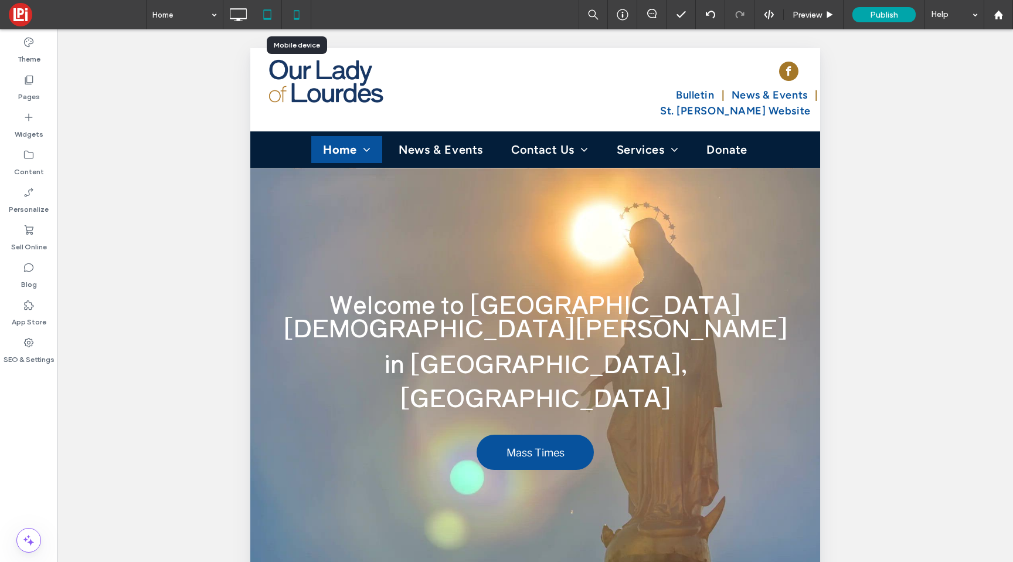
click at [304, 18] on icon at bounding box center [296, 14] width 23 height 23
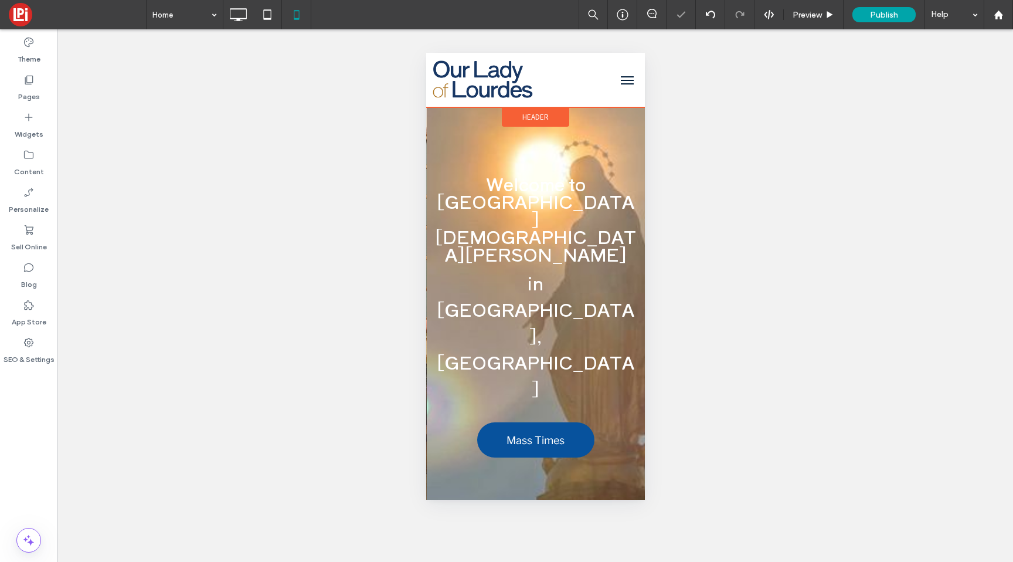
click at [532, 112] on span "Header" at bounding box center [535, 117] width 26 height 10
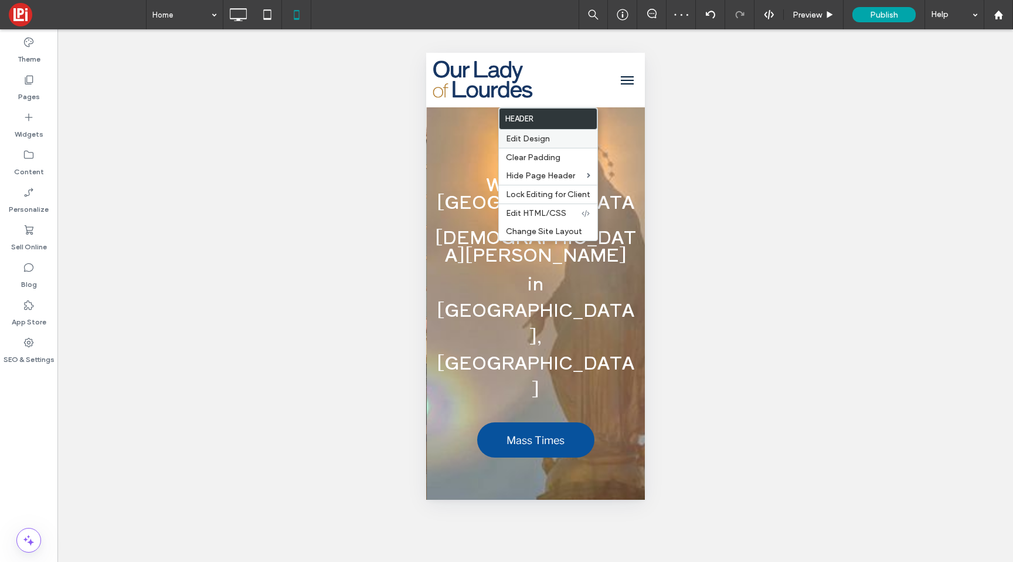
click at [523, 140] on span "Edit Design" at bounding box center [528, 139] width 44 height 10
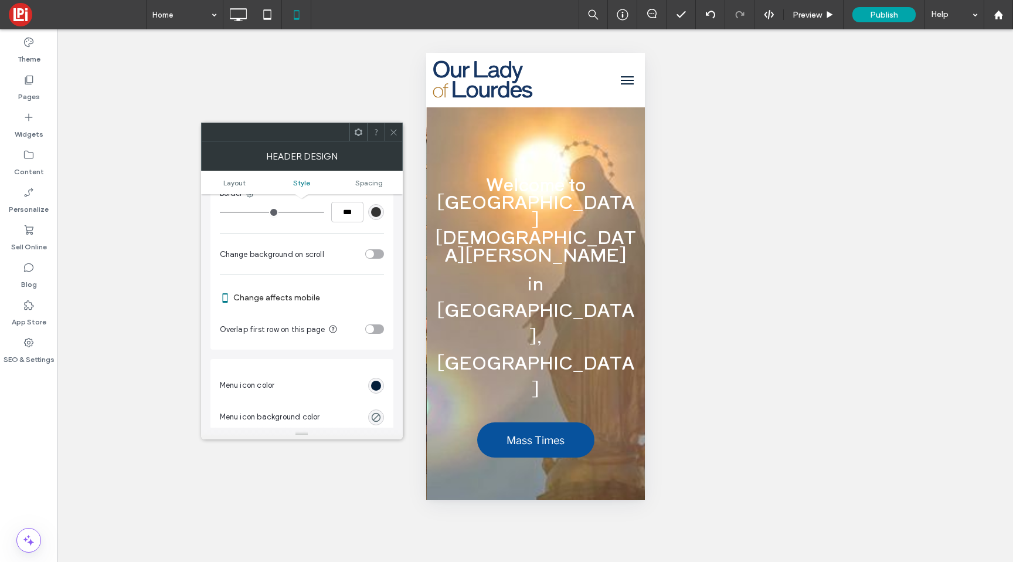
scroll to position [344, 0]
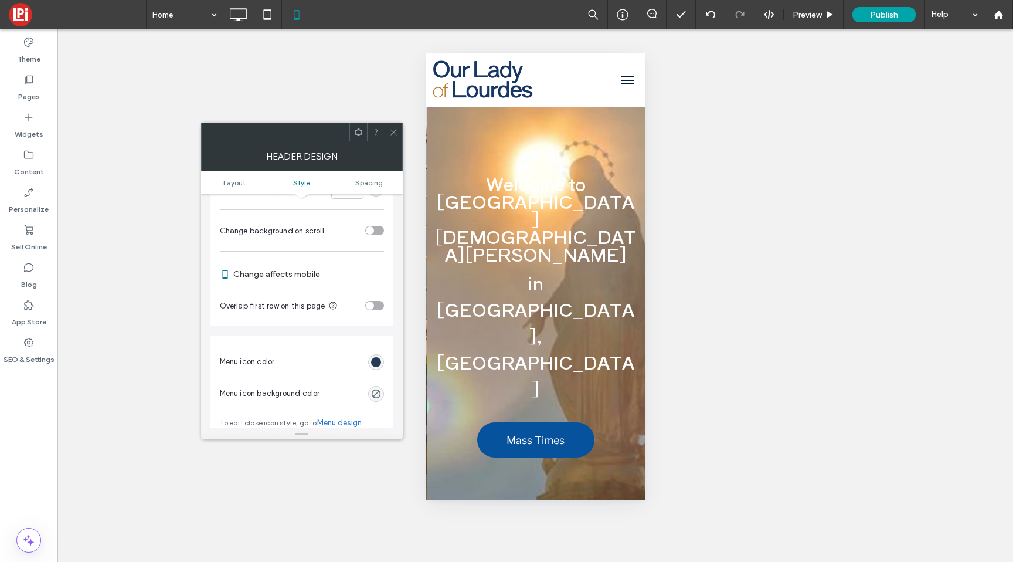
click at [373, 363] on div "rgb(3, 30, 58)" at bounding box center [376, 362] width 10 height 10
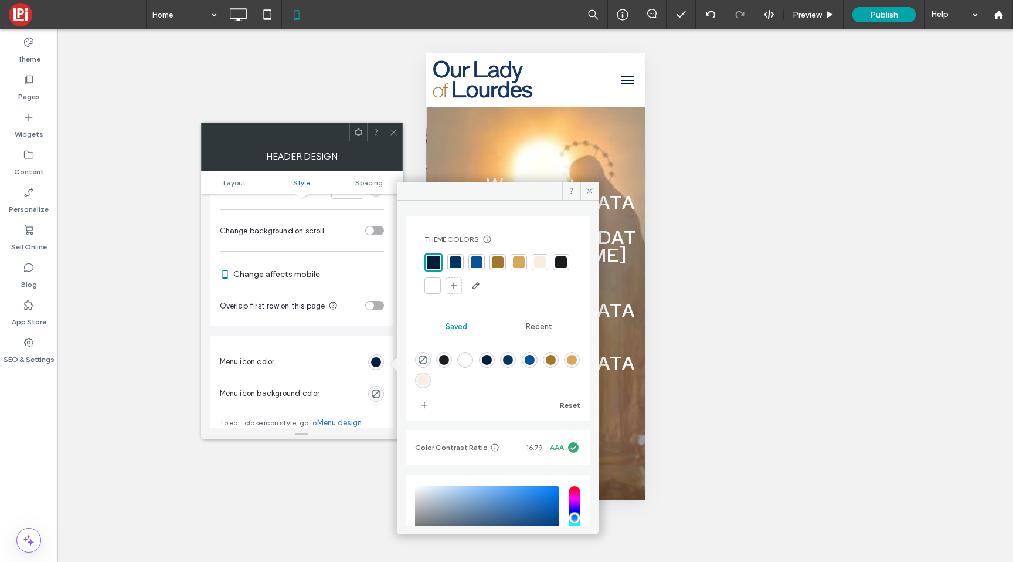
click at [518, 259] on div at bounding box center [519, 262] width 12 height 12
click at [496, 260] on div at bounding box center [496, 262] width 12 height 12
click at [394, 127] on span at bounding box center [393, 132] width 9 height 18
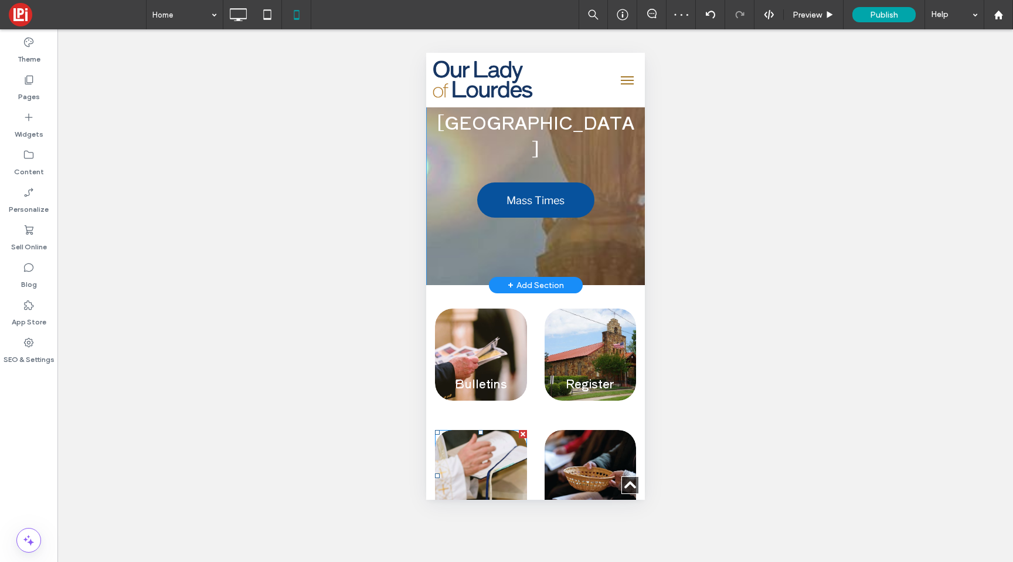
scroll to position [234, 0]
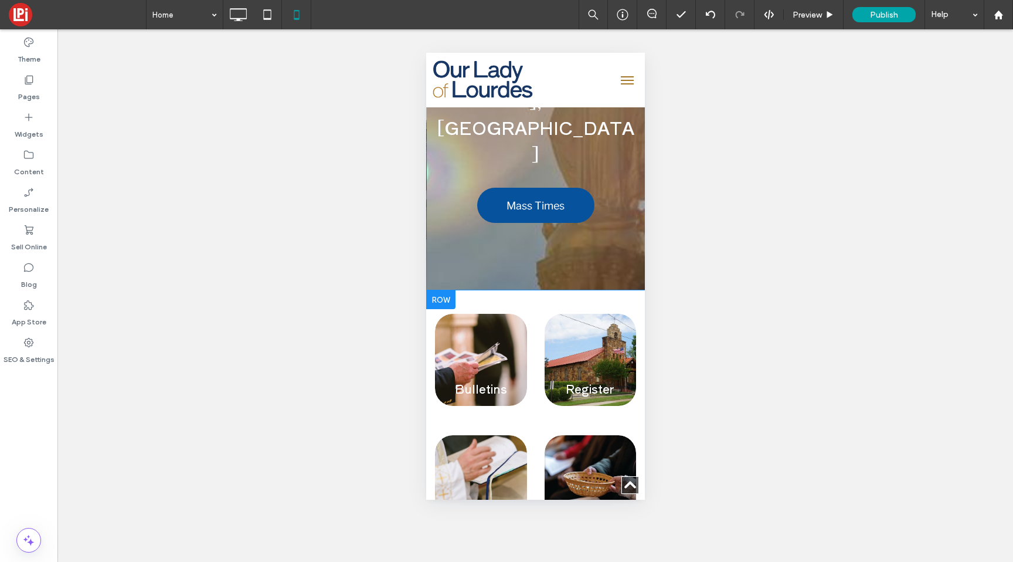
click at [527, 299] on div "Bulletins LEARN MORE View more Click To Paste" at bounding box center [481, 359] width 110 height 121
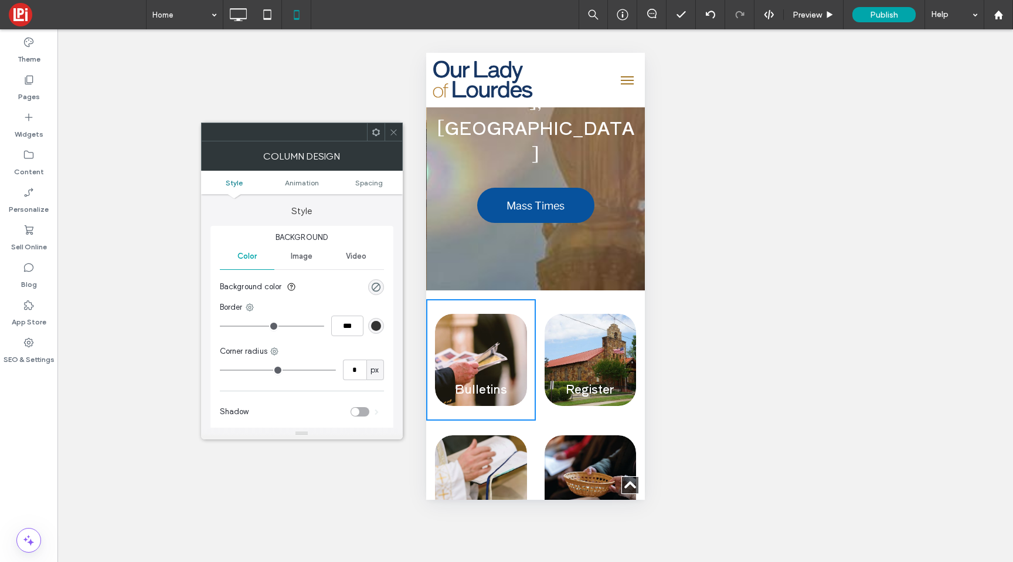
click at [393, 135] on icon at bounding box center [393, 132] width 9 height 9
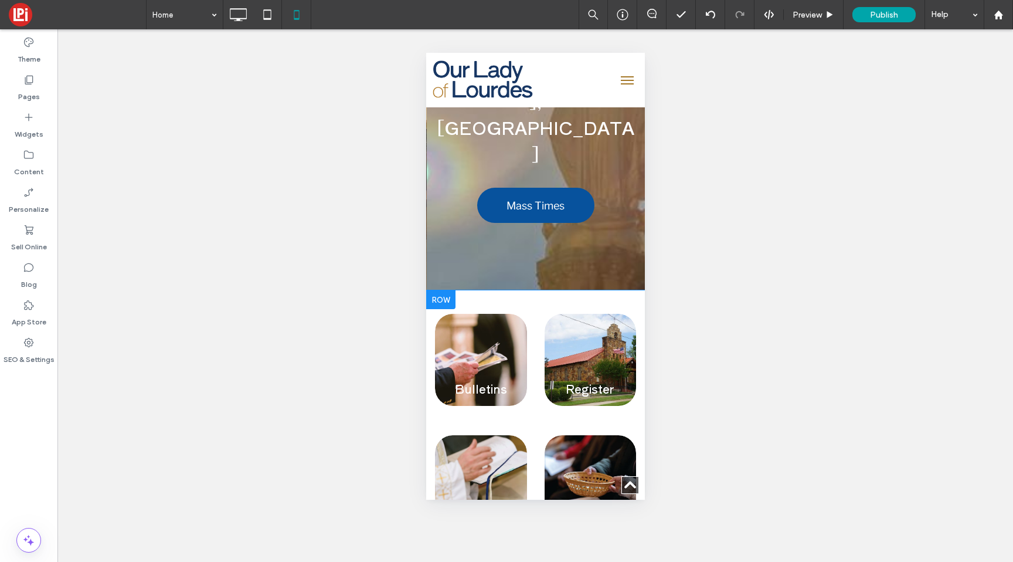
click at [438, 290] on div at bounding box center [440, 299] width 29 height 19
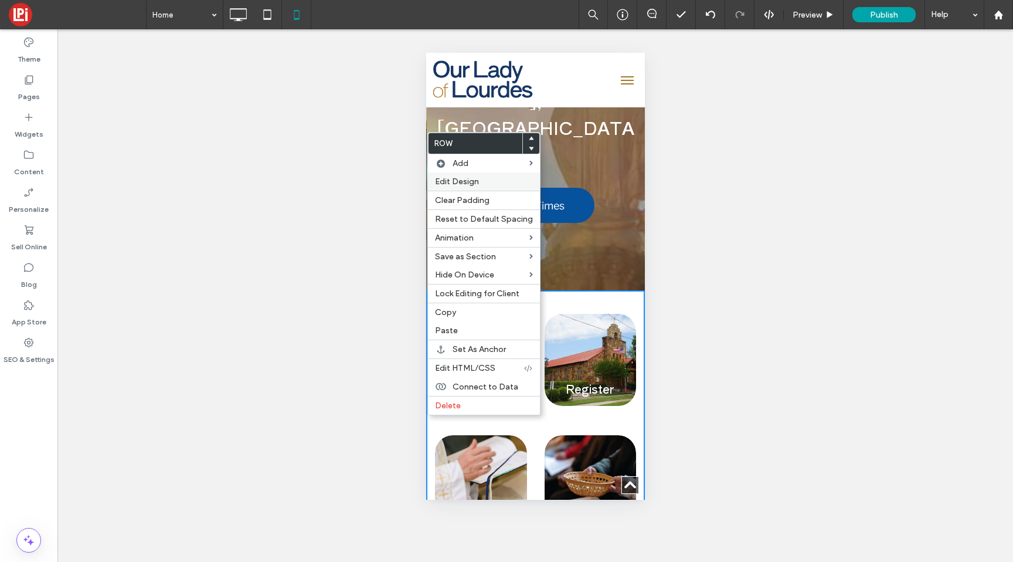
click at [450, 177] on span "Edit Design" at bounding box center [457, 181] width 44 height 10
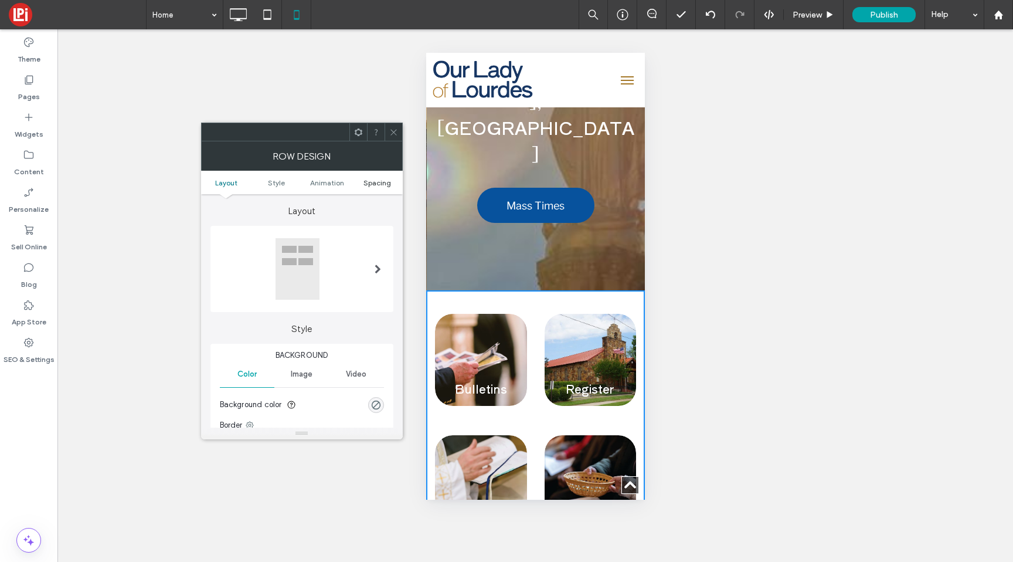
click at [364, 185] on span "Spacing" at bounding box center [377, 182] width 28 height 9
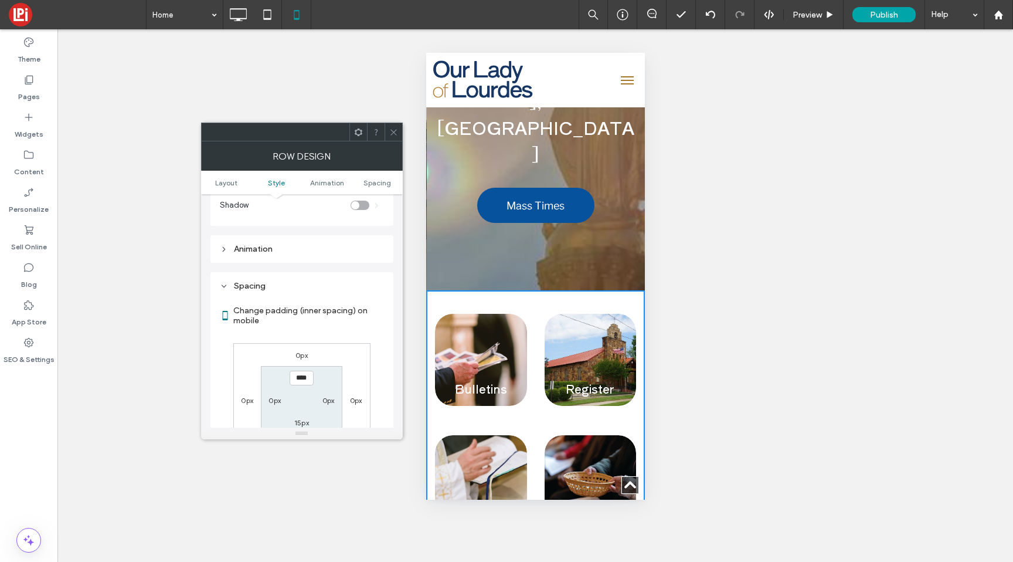
scroll to position [349, 0]
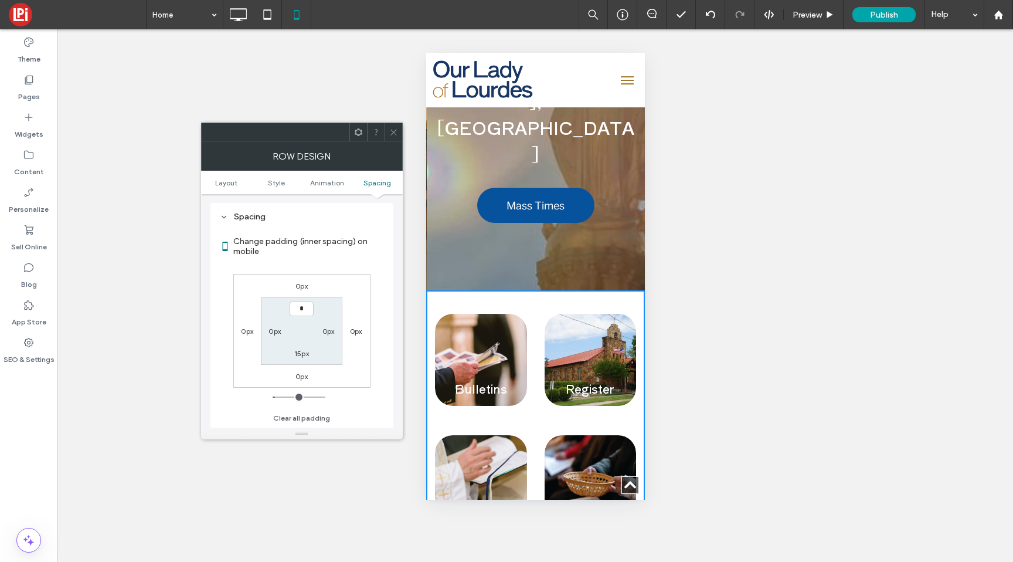
type input "***"
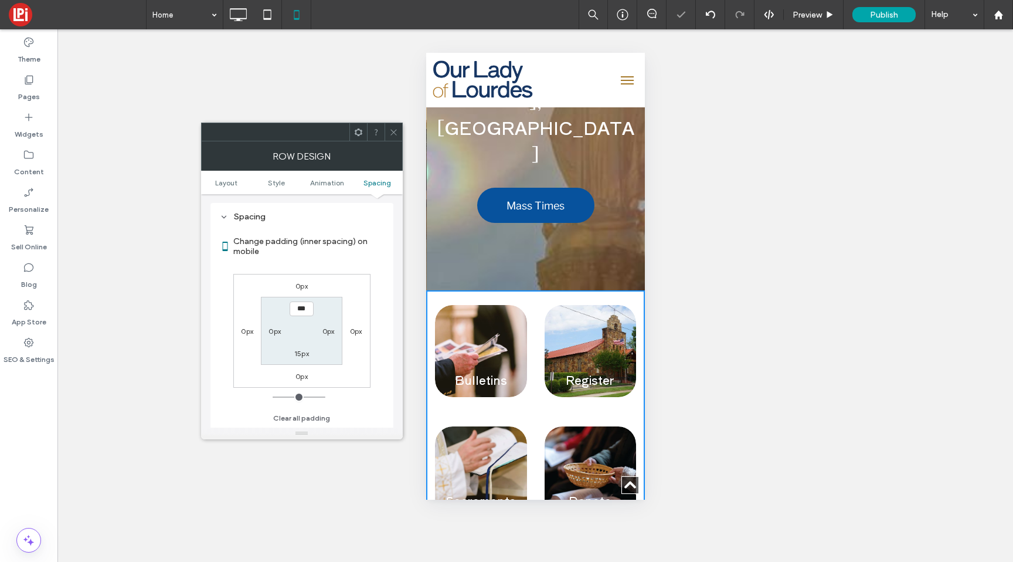
click at [297, 352] on label "15px" at bounding box center [301, 353] width 15 height 9
type input "**"
type input "*"
type input "***"
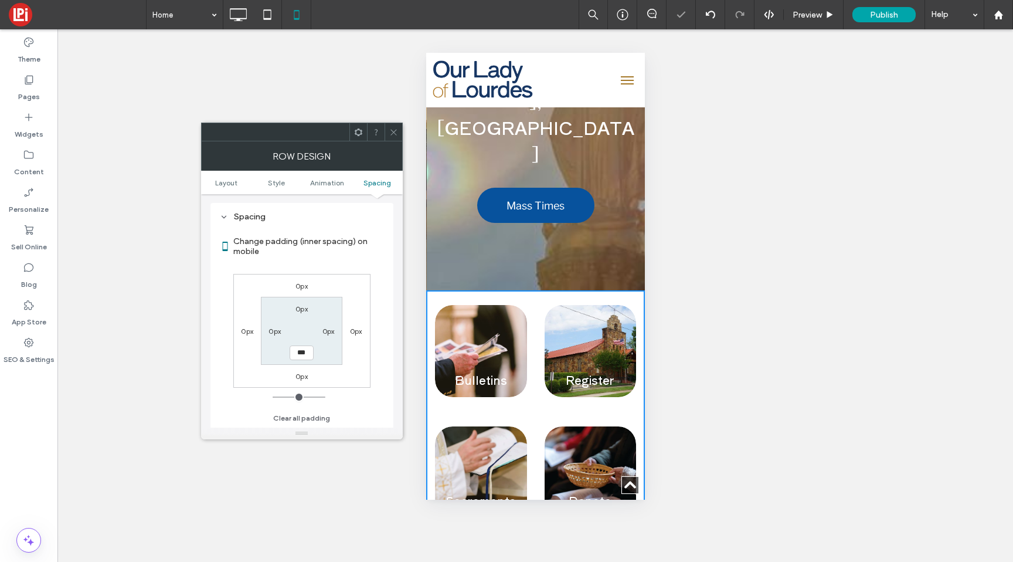
click at [391, 135] on icon at bounding box center [393, 132] width 9 height 9
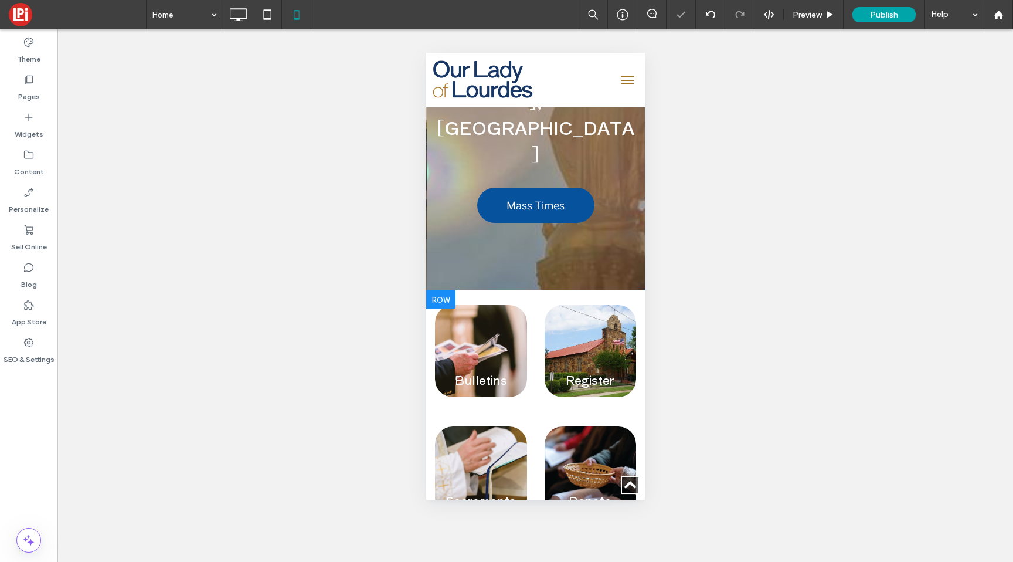
click at [432, 290] on div "Bulletins LEARN MORE View more Click To Paste" at bounding box center [481, 350] width 110 height 121
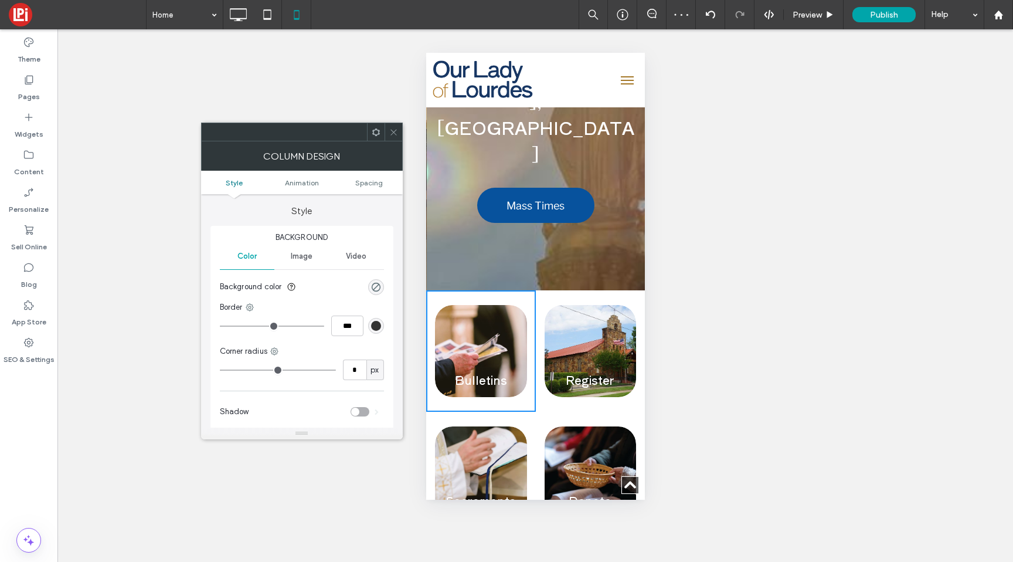
click at [393, 132] on icon at bounding box center [393, 132] width 9 height 9
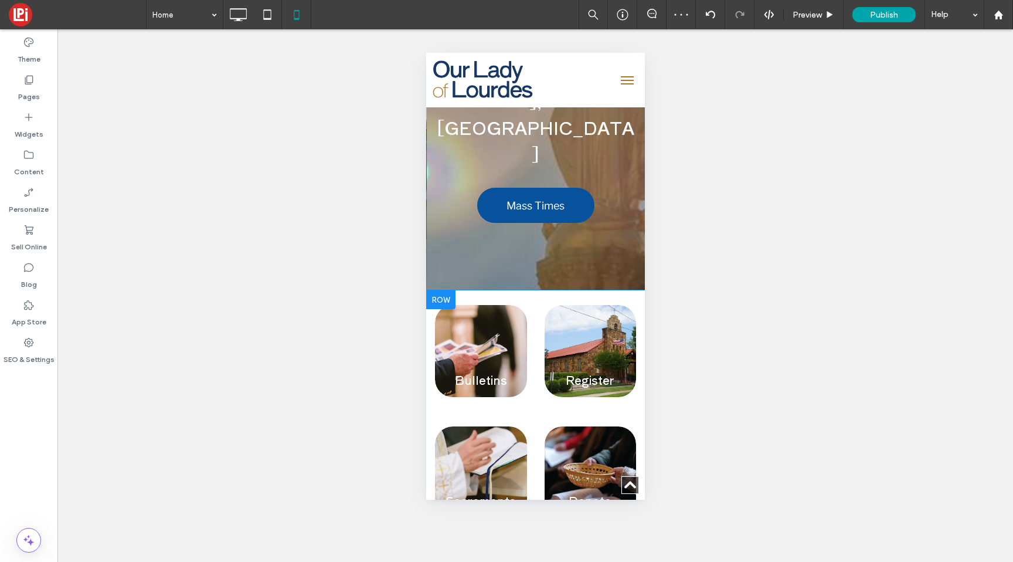
click at [448, 290] on div at bounding box center [440, 299] width 29 height 19
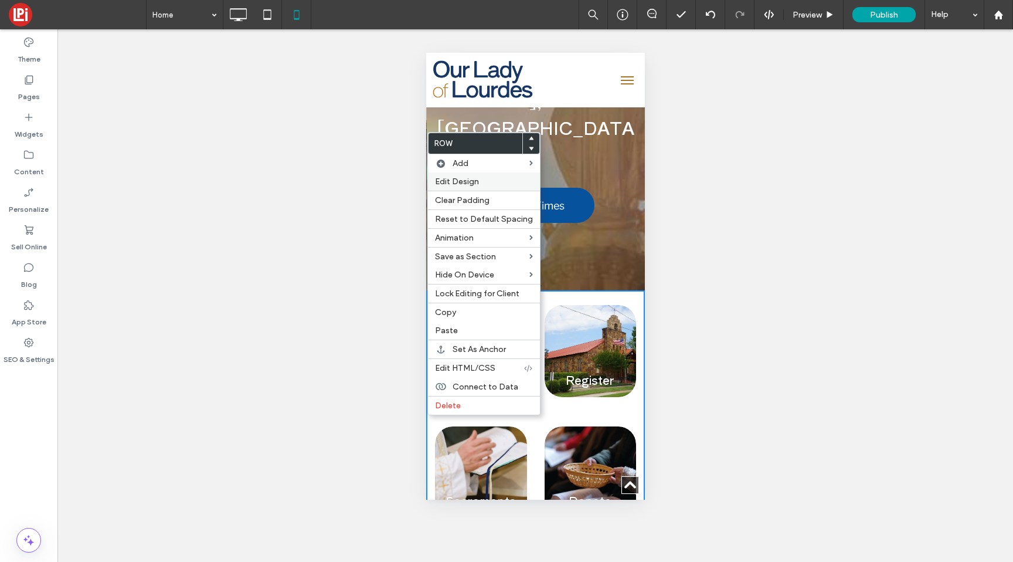
click at [452, 176] on div "Edit Design" at bounding box center [484, 181] width 112 height 18
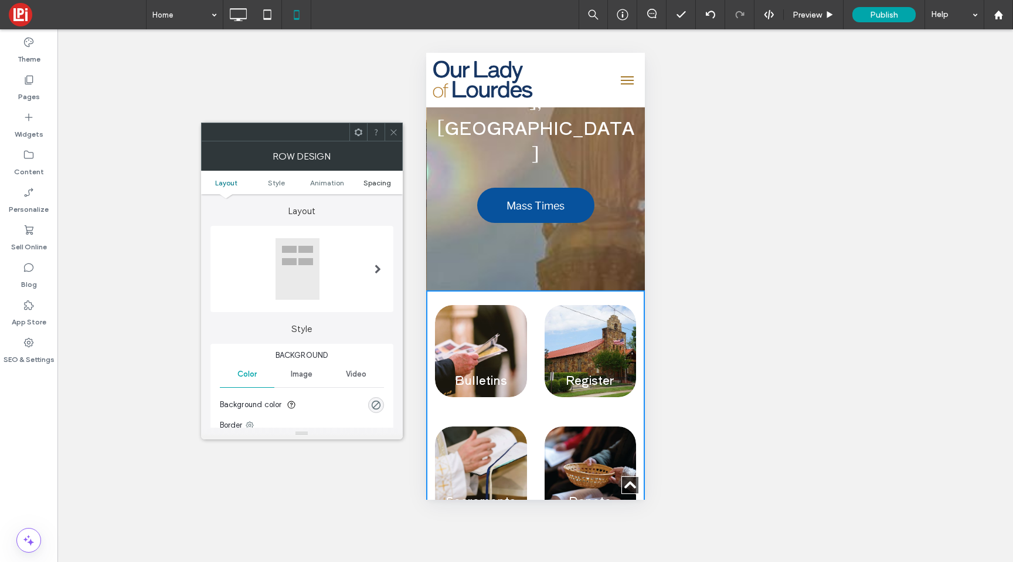
click at [381, 181] on span "Spacing" at bounding box center [377, 182] width 28 height 9
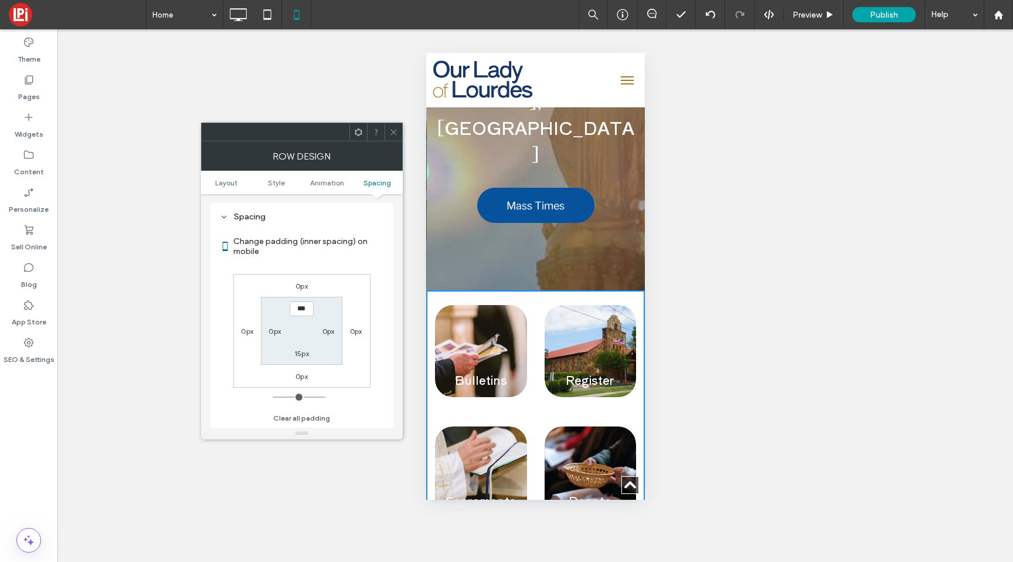
click at [274, 335] on label "0px" at bounding box center [274, 330] width 12 height 9
click at [298, 354] on label "15px" at bounding box center [301, 353] width 15 height 9
type input "**"
type input "*"
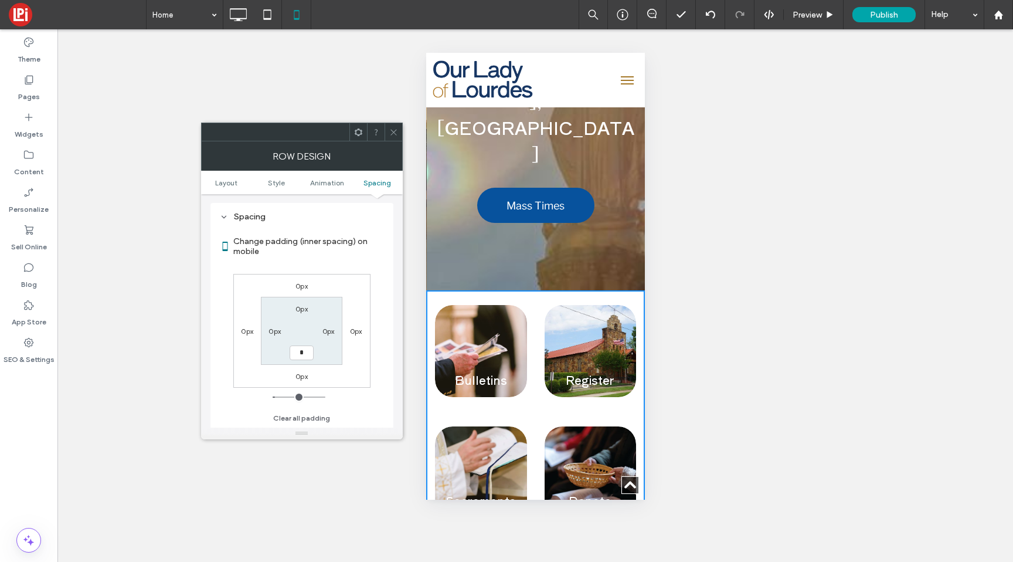
type input "***"
click at [275, 334] on label "0px" at bounding box center [274, 330] width 12 height 9
type input "**"
type input "****"
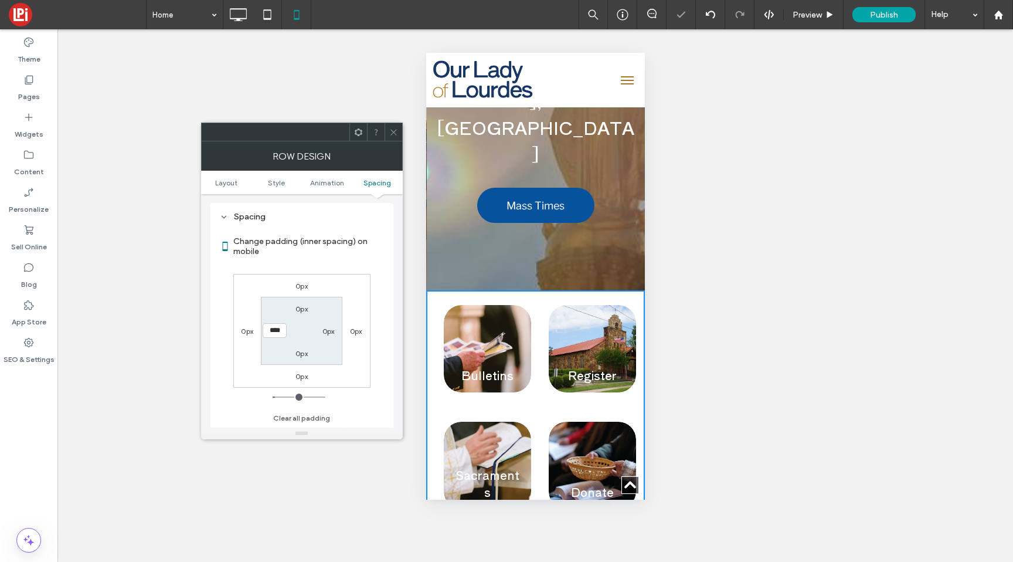
click at [325, 329] on label "0px" at bounding box center [328, 330] width 12 height 9
type input "*"
type input "**"
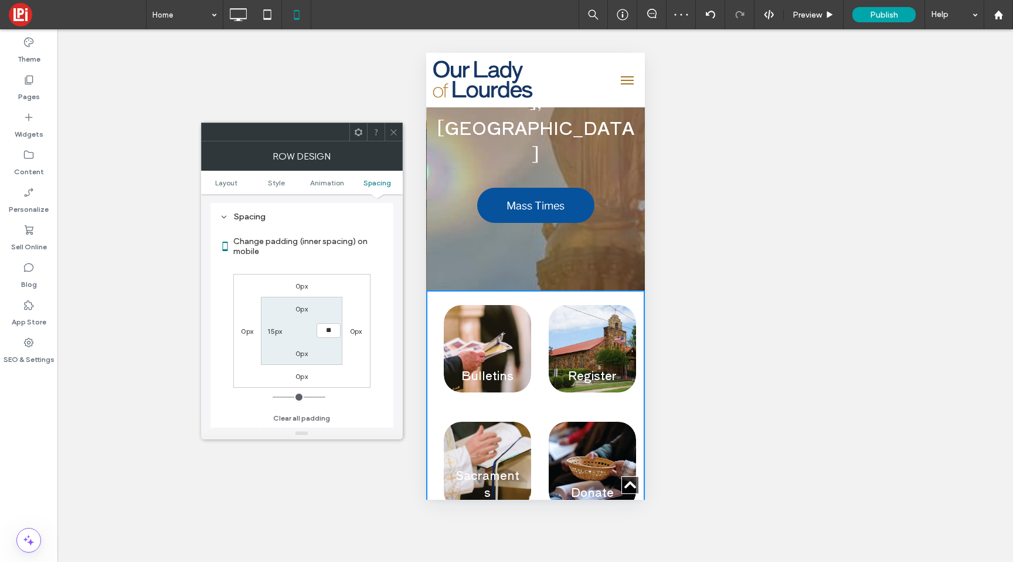
type input "****"
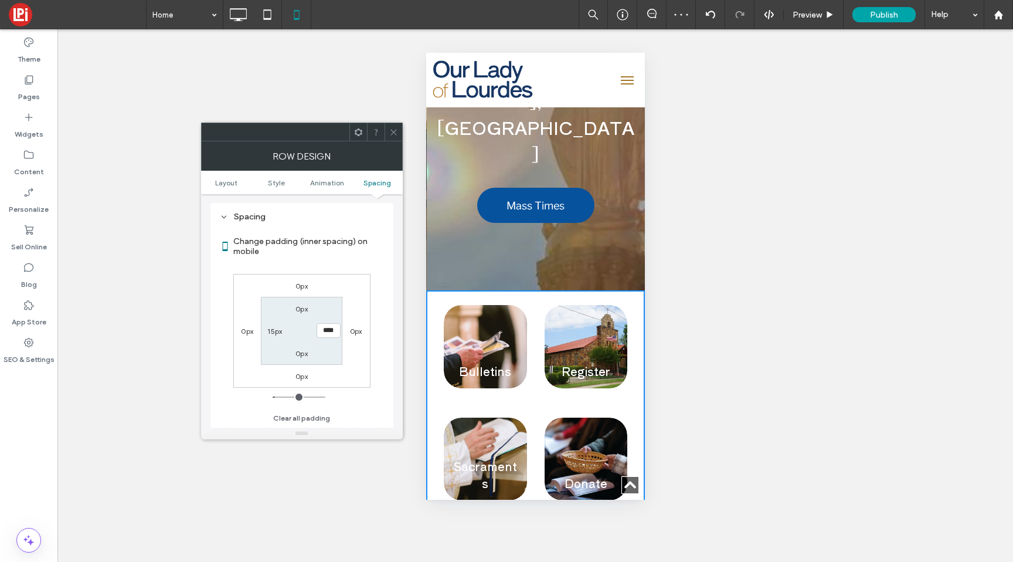
click at [386, 138] on div at bounding box center [394, 132] width 18 height 18
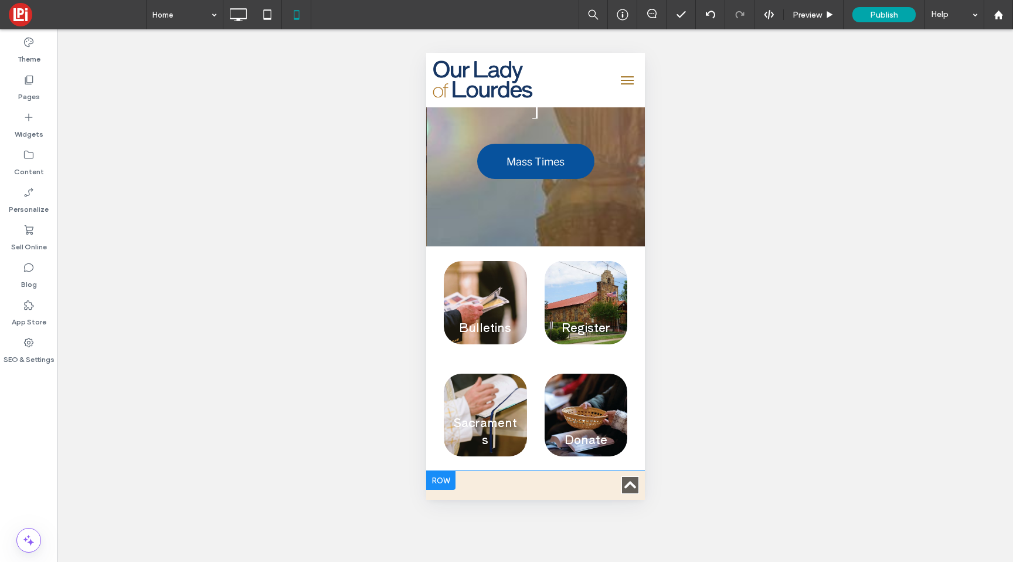
scroll to position [287, 0]
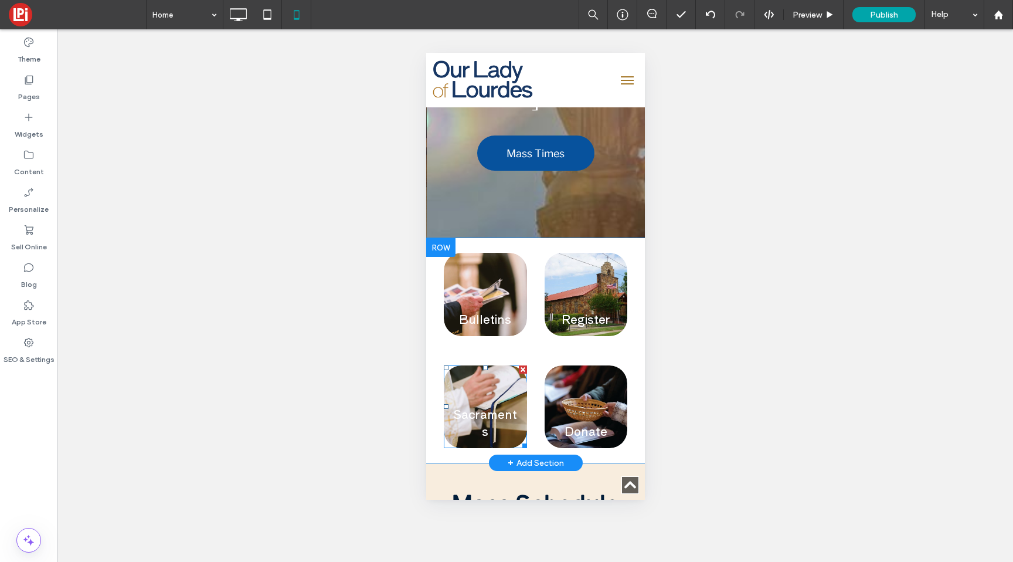
click at [484, 362] on link at bounding box center [485, 406] width 88 height 88
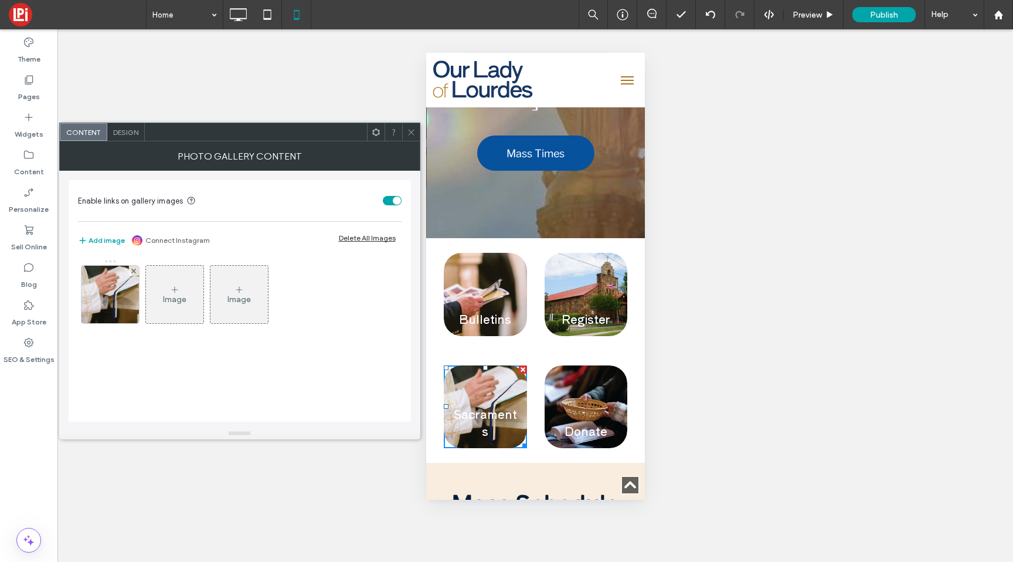
click at [132, 131] on span "Design" at bounding box center [125, 132] width 25 height 9
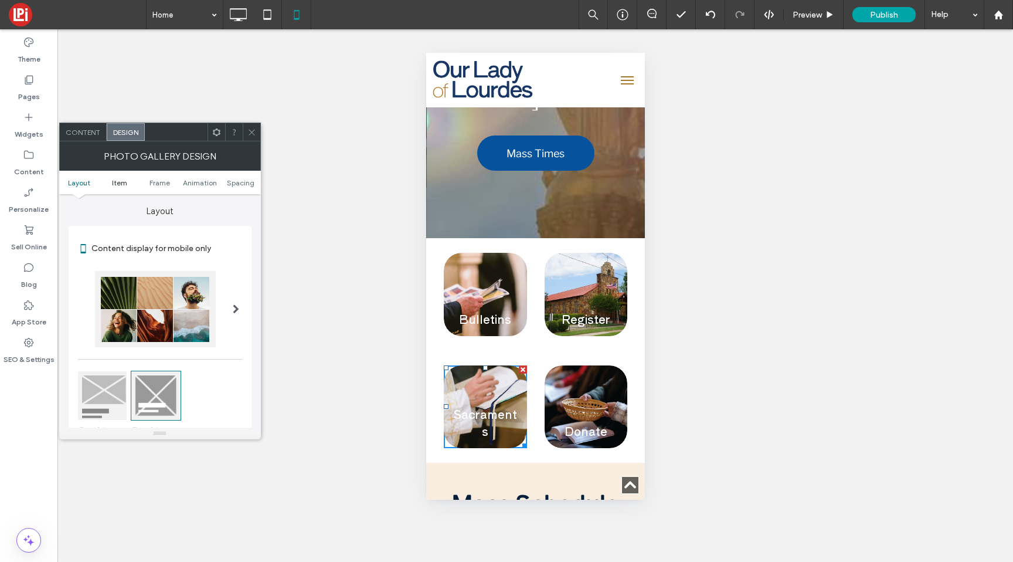
click at [120, 186] on span "Item" at bounding box center [119, 182] width 15 height 9
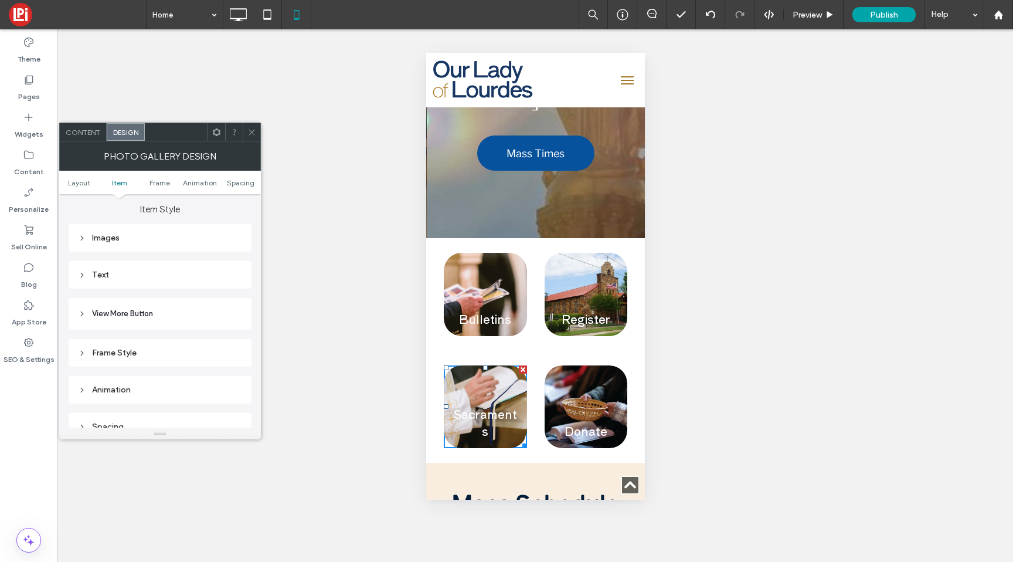
scroll to position [417, 0]
click at [104, 269] on div "Text" at bounding box center [160, 275] width 164 height 16
click at [203, 305] on div "Text" at bounding box center [201, 296] width 82 height 26
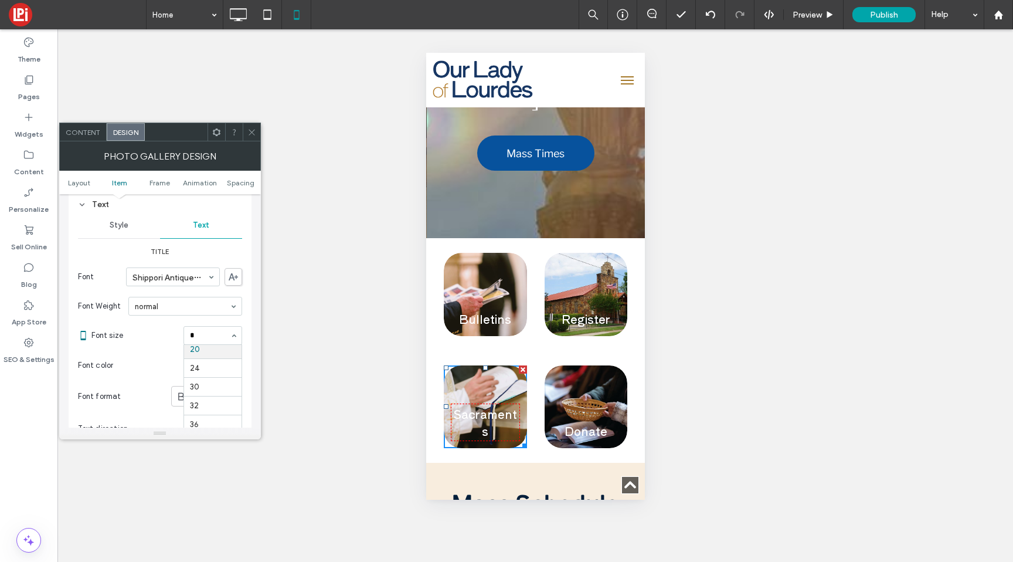
scroll to position [0, 0]
type input "**"
click at [200, 336] on input at bounding box center [210, 335] width 40 height 8
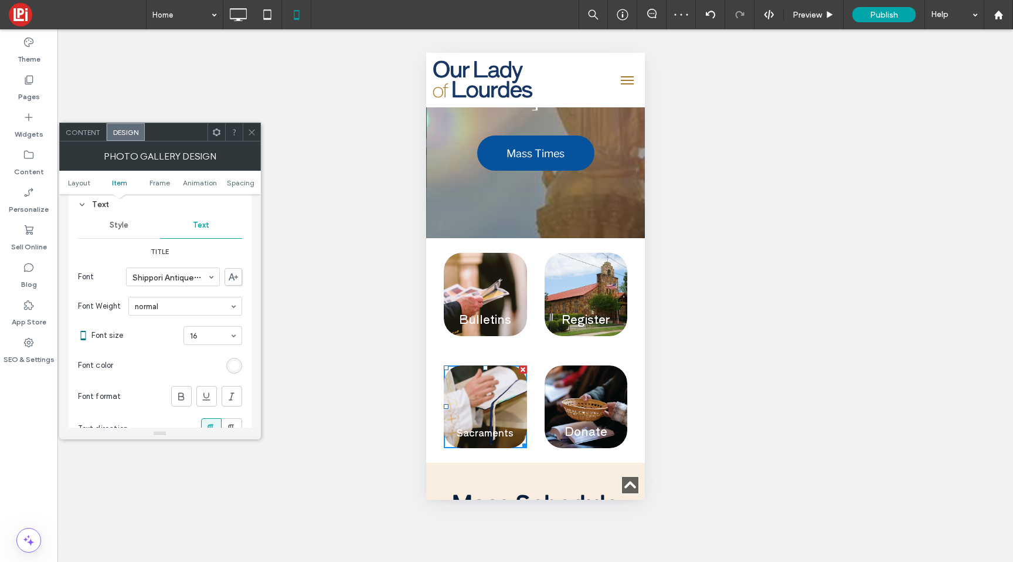
click at [251, 135] on icon at bounding box center [251, 132] width 9 height 9
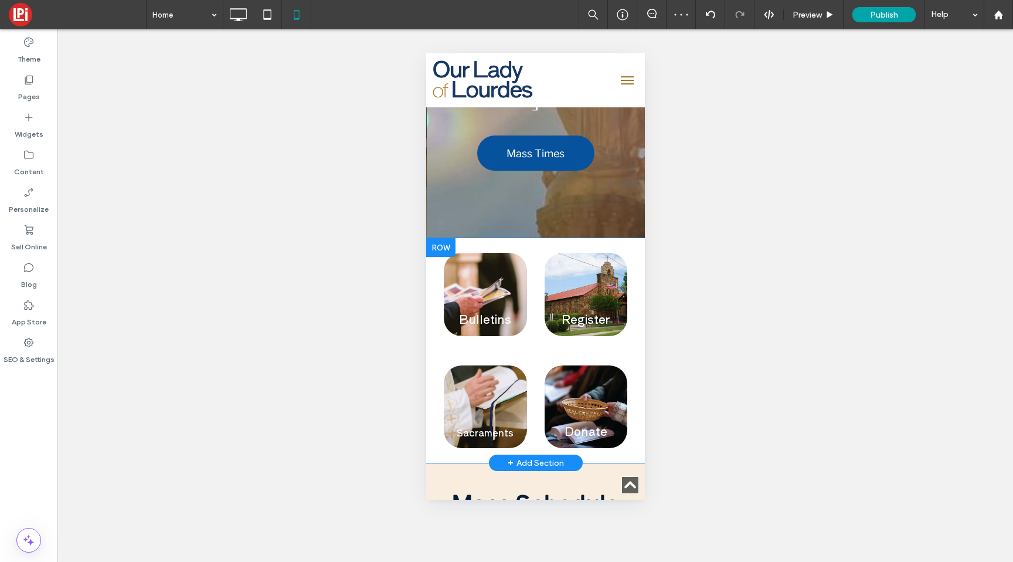
click at [458, 250] on link at bounding box center [485, 294] width 88 height 88
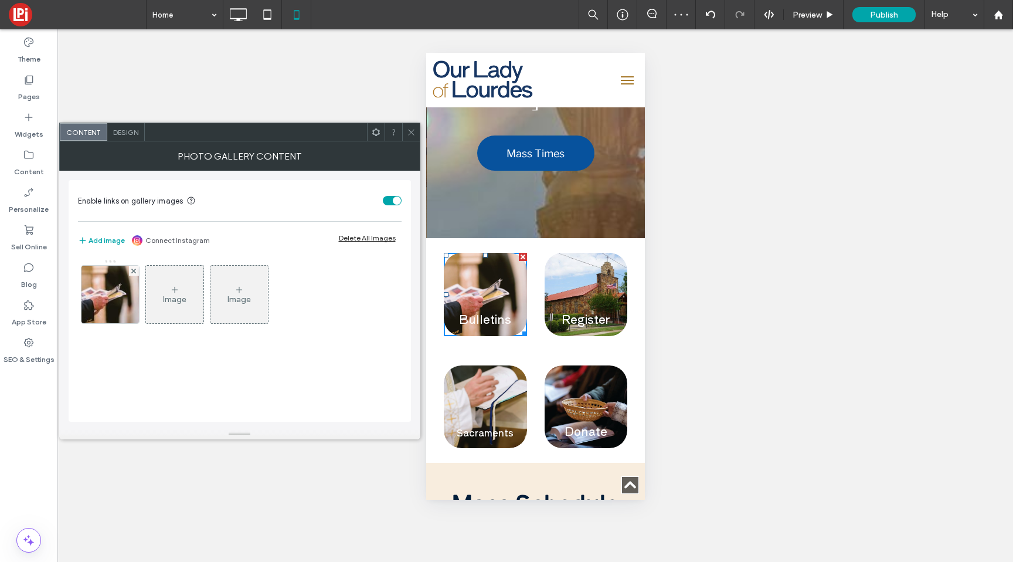
click at [128, 128] on span "Design" at bounding box center [125, 132] width 25 height 9
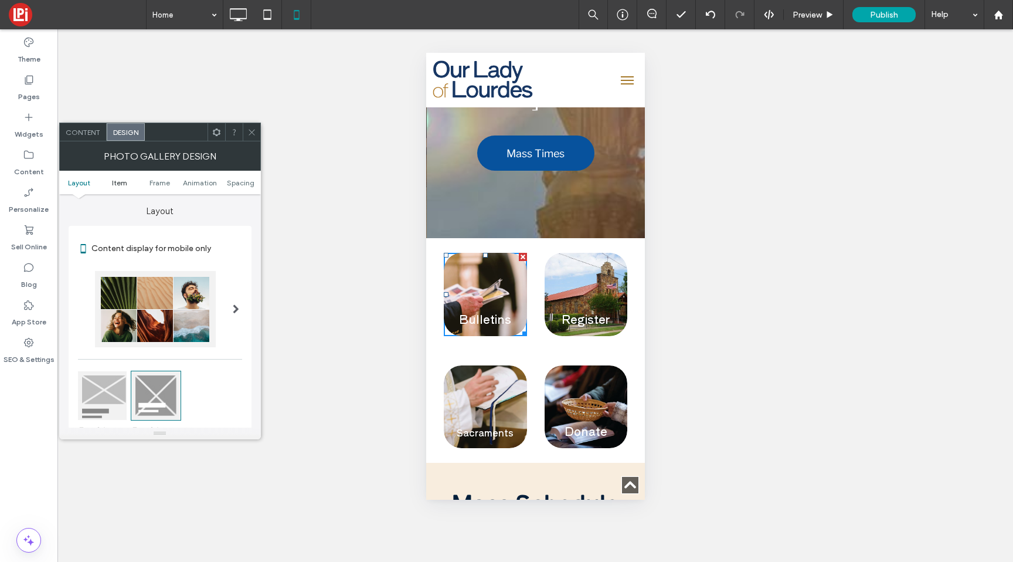
click at [120, 181] on span "Item" at bounding box center [119, 182] width 15 height 9
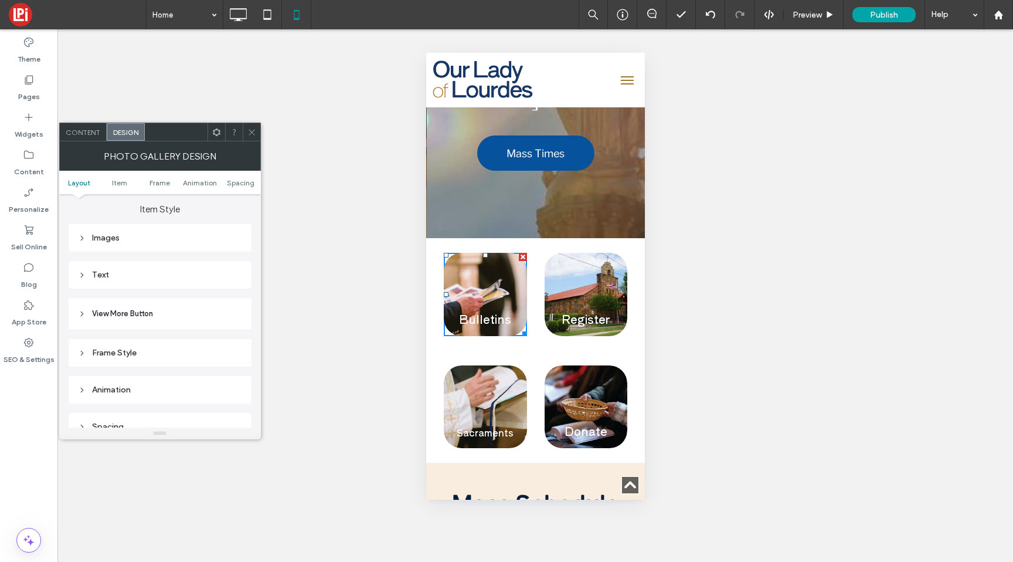
scroll to position [417, 0]
click at [104, 272] on div "Text" at bounding box center [160, 275] width 164 height 10
click at [202, 300] on span "Text" at bounding box center [201, 295] width 16 height 9
type input "**"
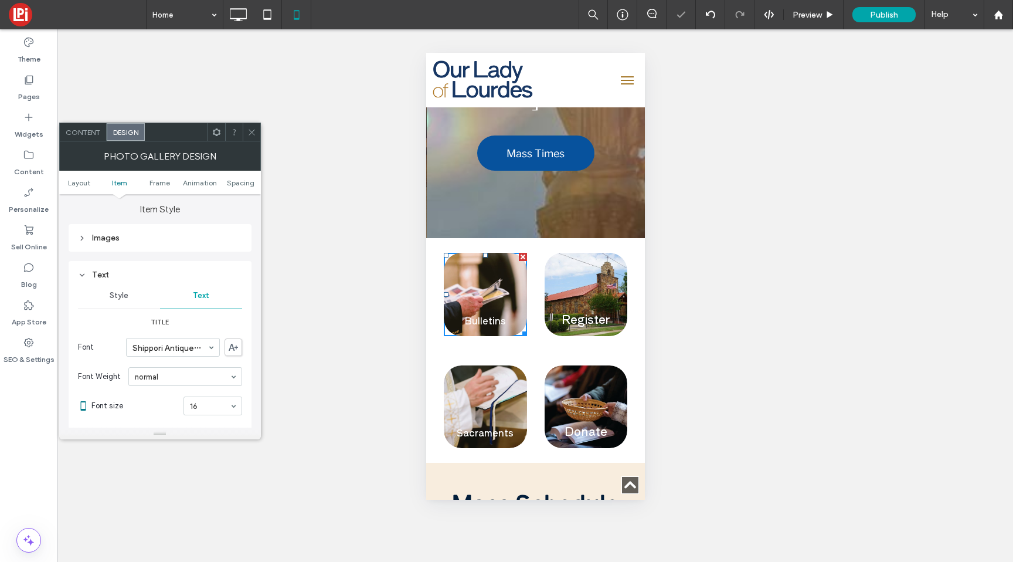
click at [250, 137] on span at bounding box center [251, 132] width 9 height 18
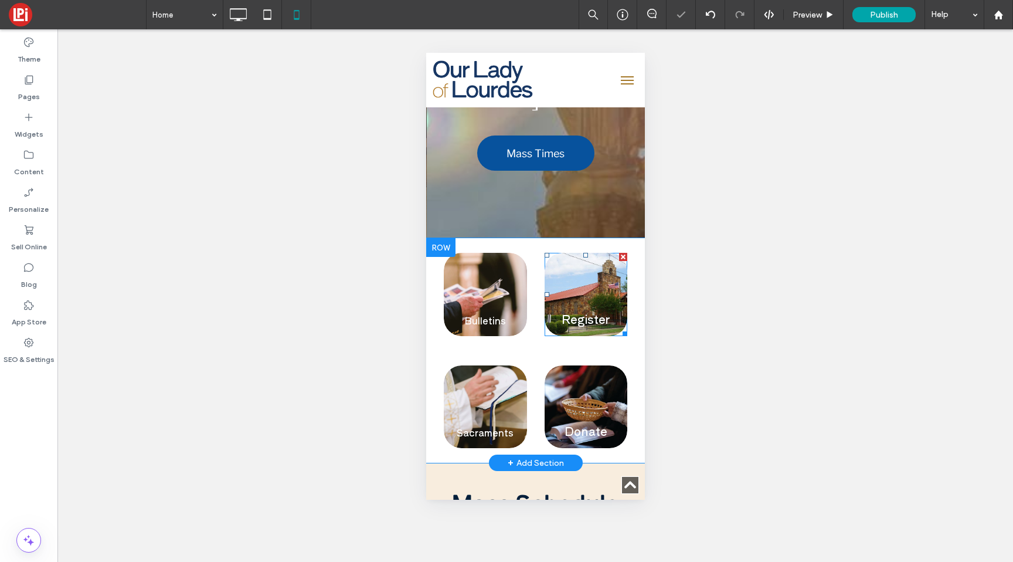
click at [564, 250] on link at bounding box center [585, 294] width 88 height 88
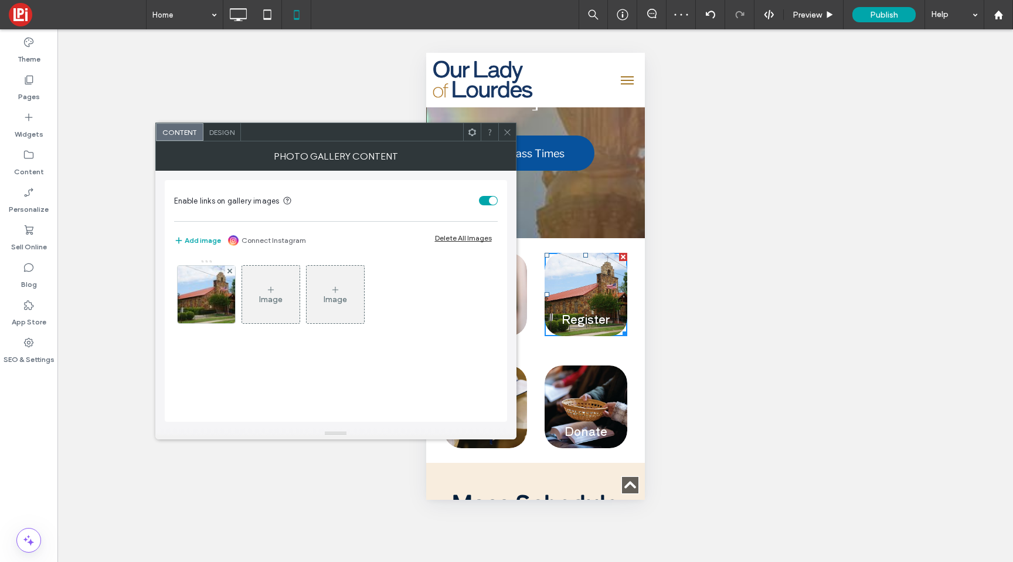
click at [205, 140] on div "Design" at bounding box center [222, 132] width 38 height 18
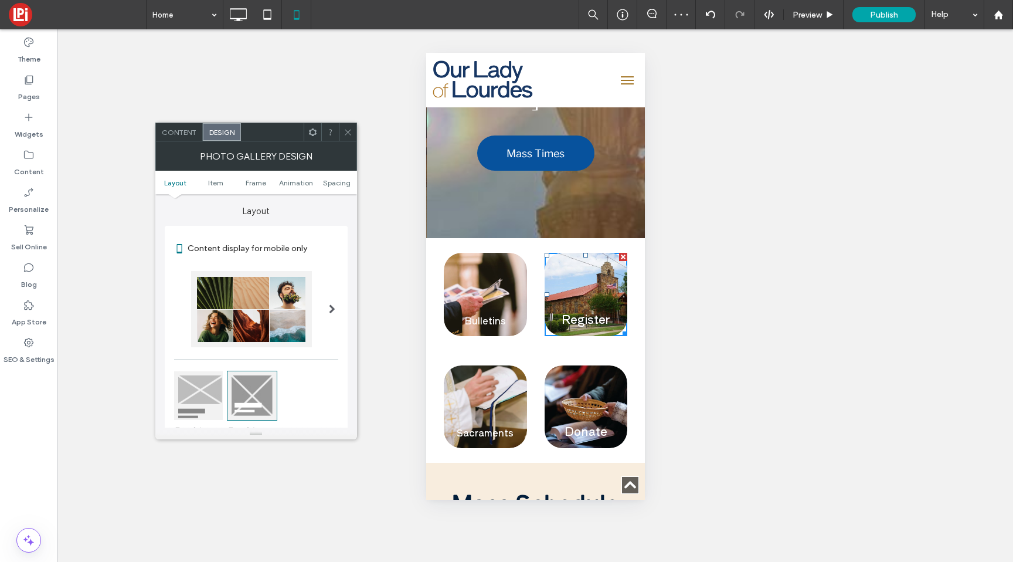
click at [215, 133] on span "Design" at bounding box center [221, 132] width 25 height 9
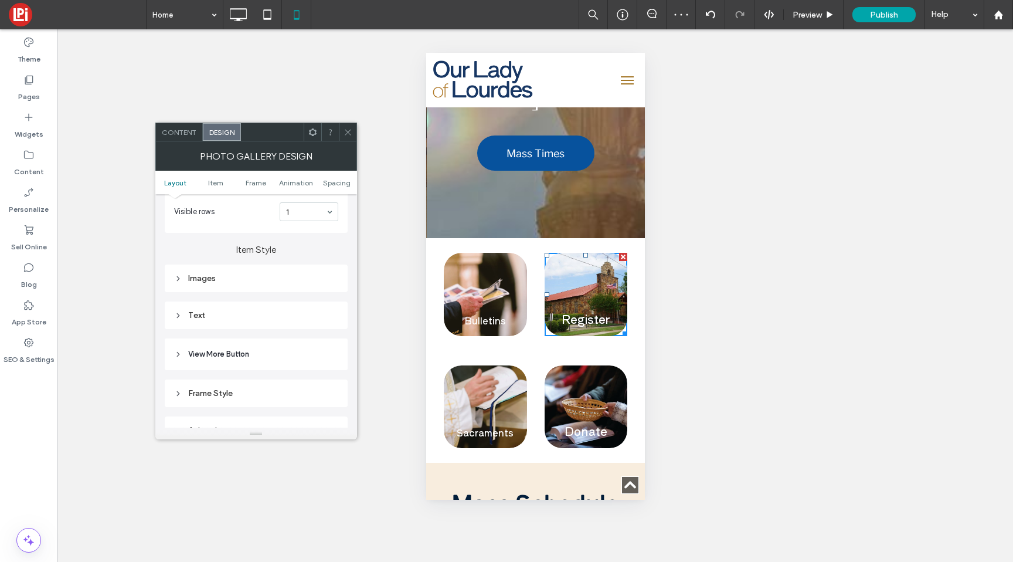
scroll to position [378, 0]
click at [275, 322] on div "Text" at bounding box center [256, 314] width 164 height 16
click at [298, 338] on span "Text" at bounding box center [297, 334] width 16 height 9
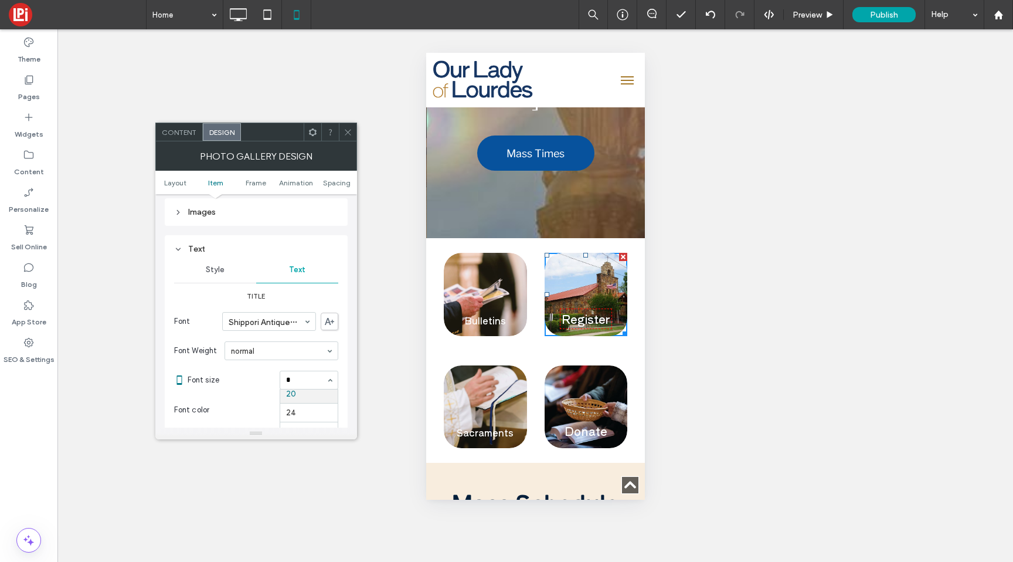
scroll to position [0, 0]
type input "**"
click at [349, 132] on icon at bounding box center [347, 132] width 9 height 9
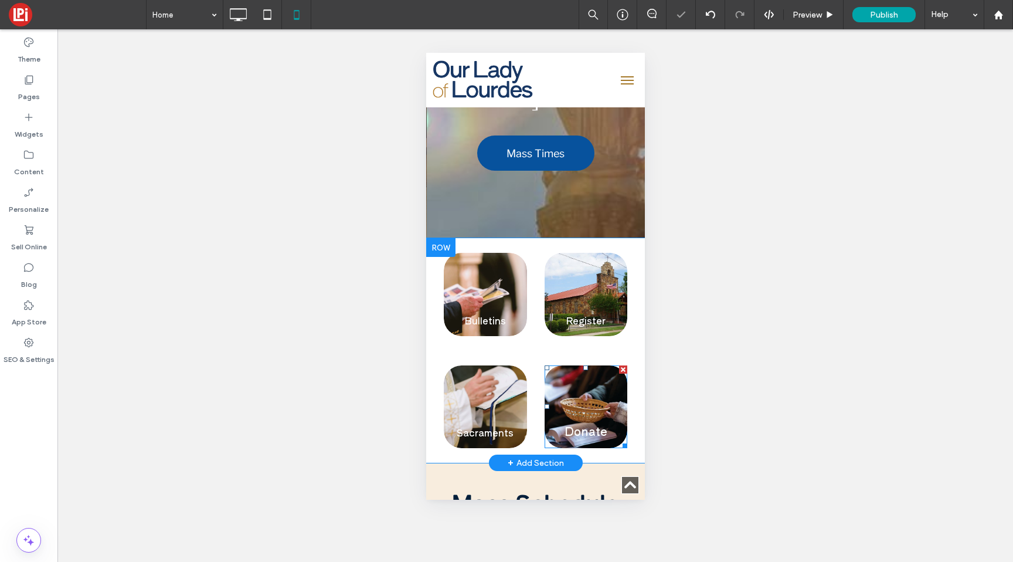
click at [573, 362] on link at bounding box center [585, 406] width 88 height 88
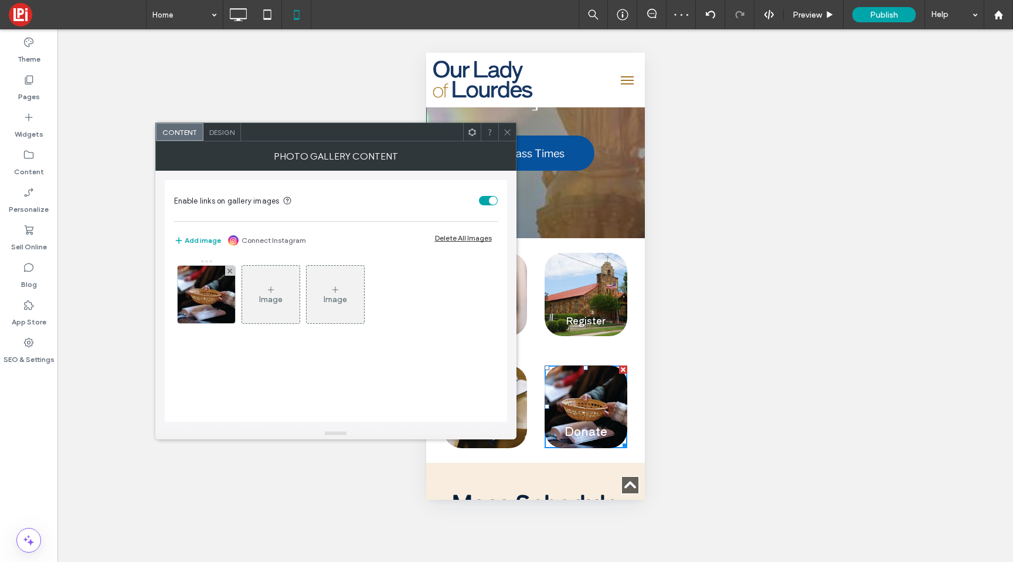
click at [239, 134] on div "Design" at bounding box center [222, 132] width 38 height 18
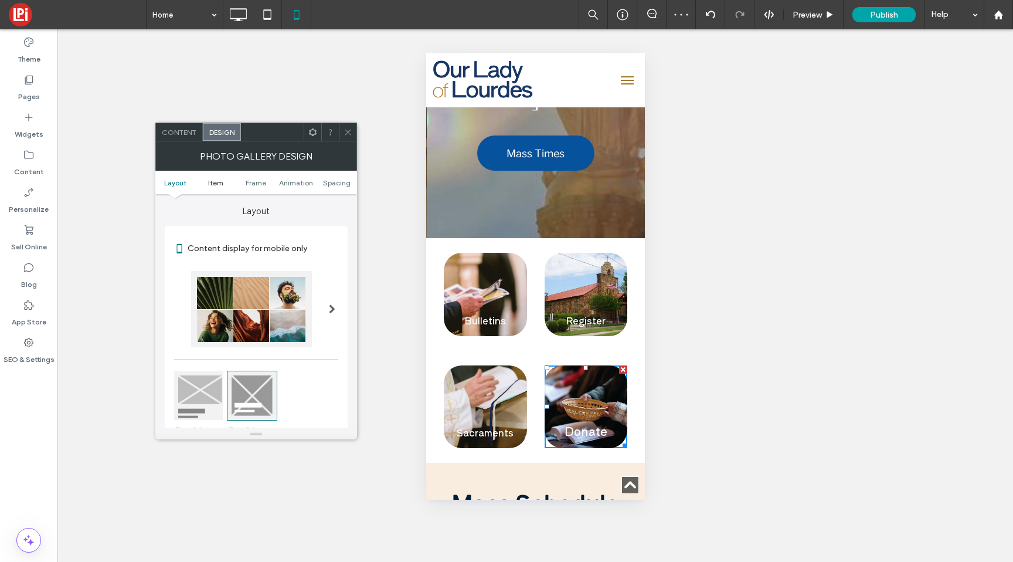
click at [217, 181] on span "Item" at bounding box center [215, 182] width 15 height 9
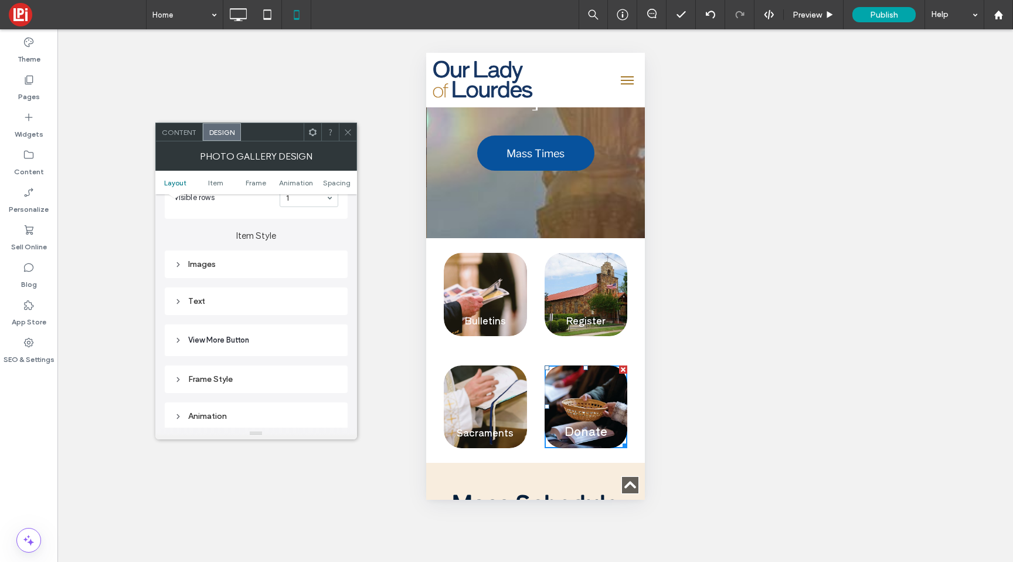
click at [205, 300] on div "Text" at bounding box center [256, 301] width 164 height 10
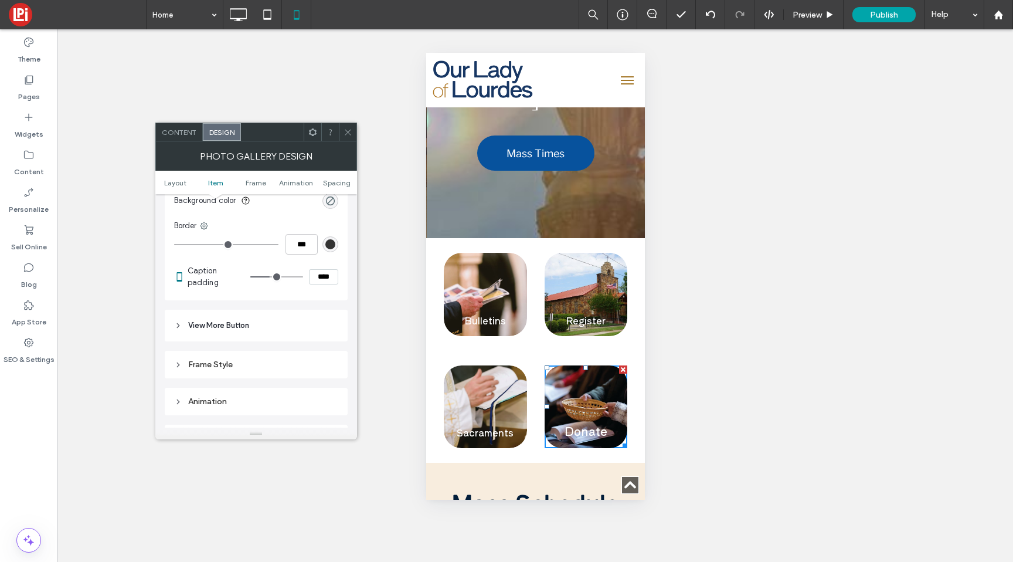
scroll to position [508, 0]
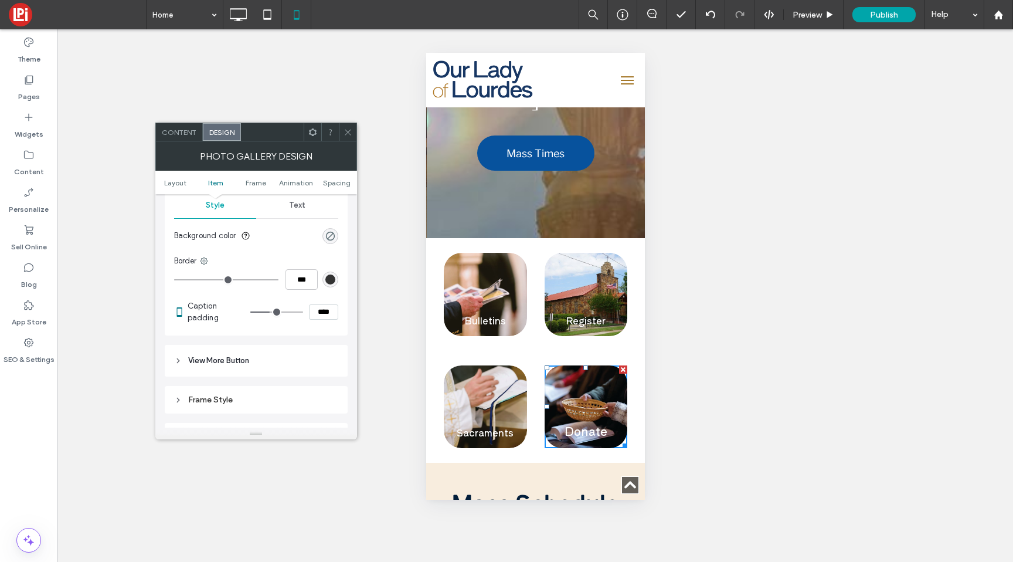
click at [292, 210] on span "Text" at bounding box center [297, 204] width 16 height 9
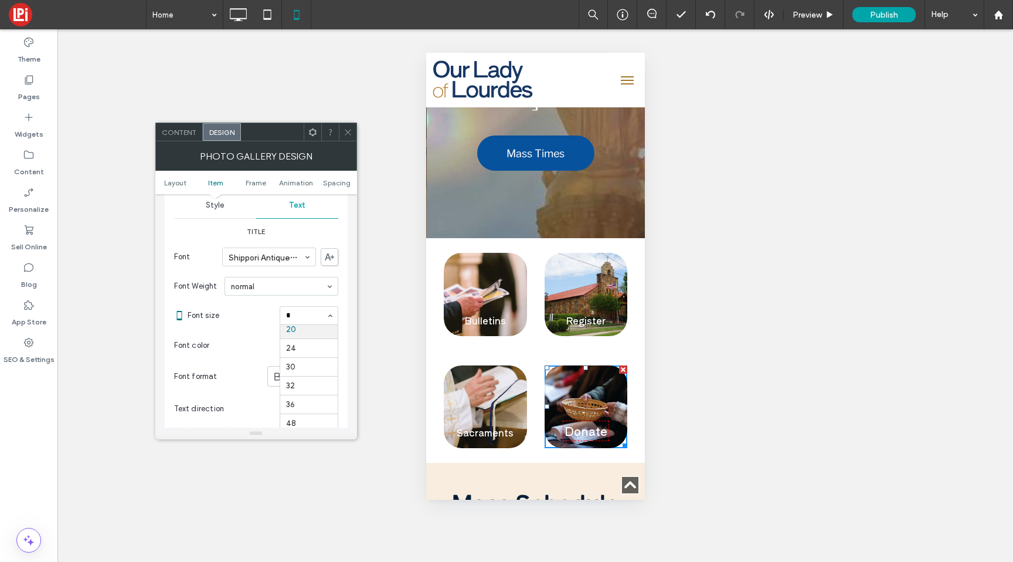
scroll to position [0, 0]
type input "**"
click at [343, 129] on icon at bounding box center [347, 132] width 9 height 9
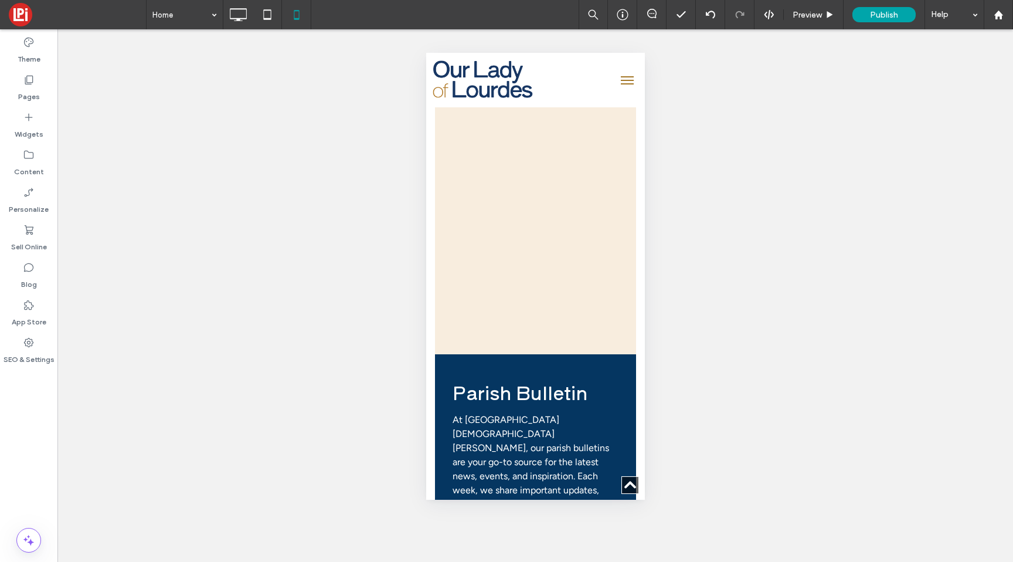
scroll to position [3530, 0]
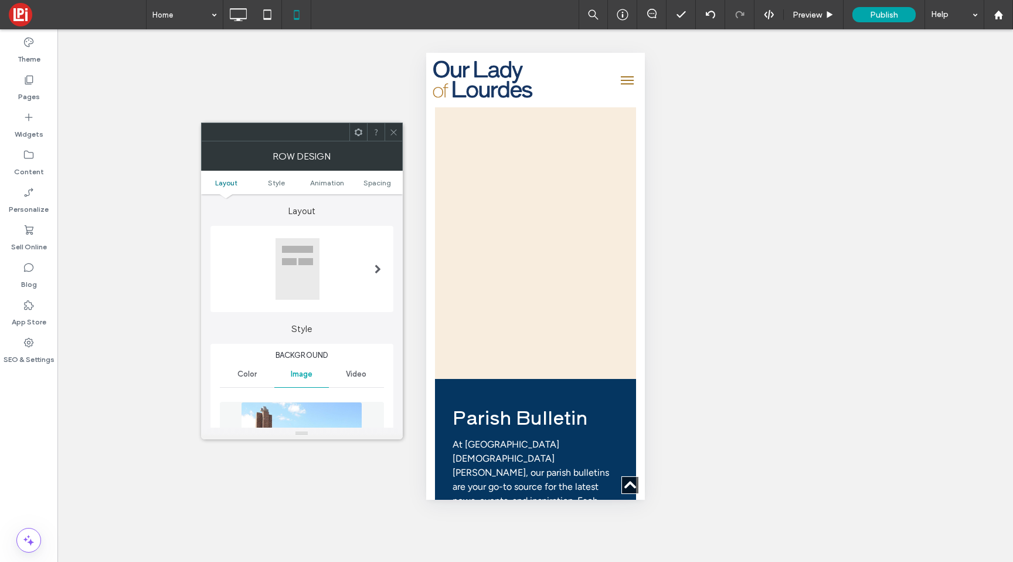
click at [292, 311] on div at bounding box center [301, 269] width 183 height 86
click at [293, 298] on div at bounding box center [297, 268] width 45 height 63
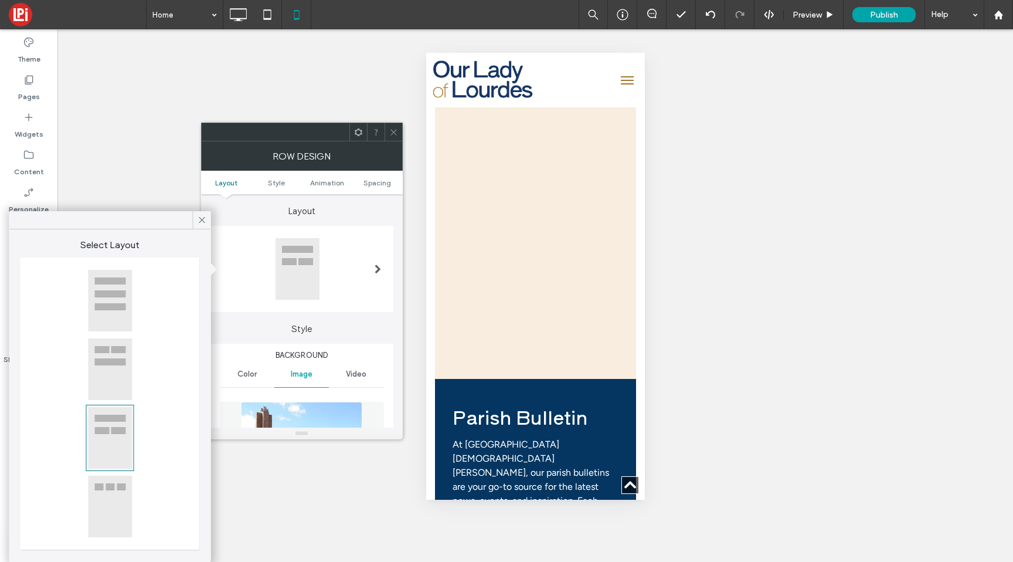
click at [111, 376] on div at bounding box center [110, 369] width 45 height 63
click at [111, 307] on div at bounding box center [110, 300] width 45 height 63
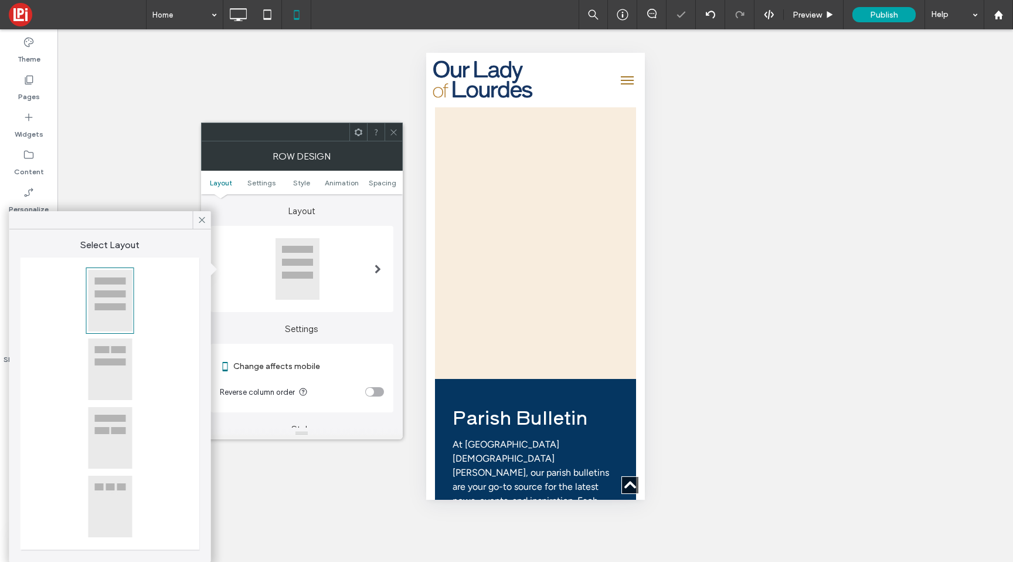
click at [396, 132] on icon at bounding box center [393, 132] width 9 height 9
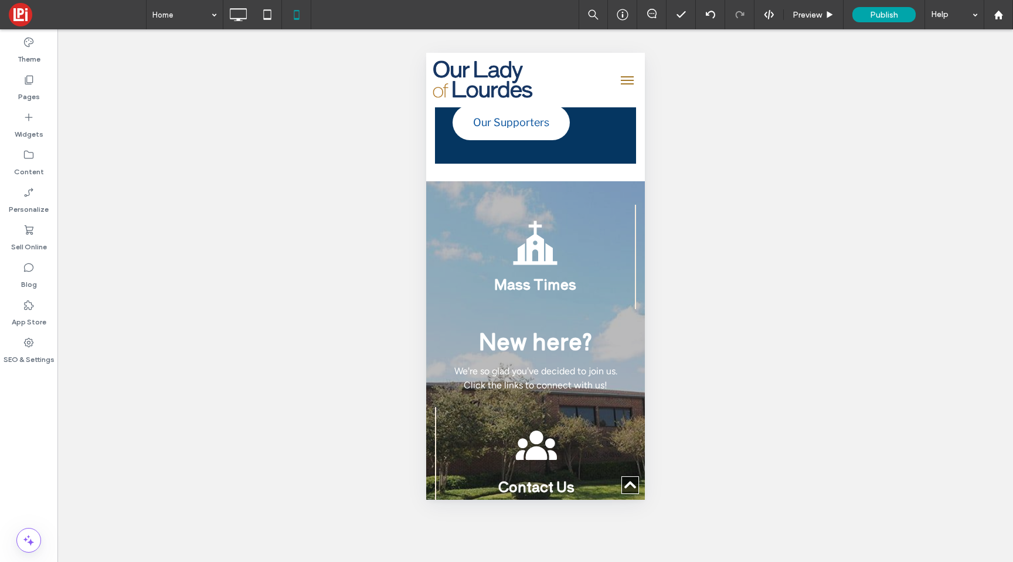
scroll to position [3968, 0]
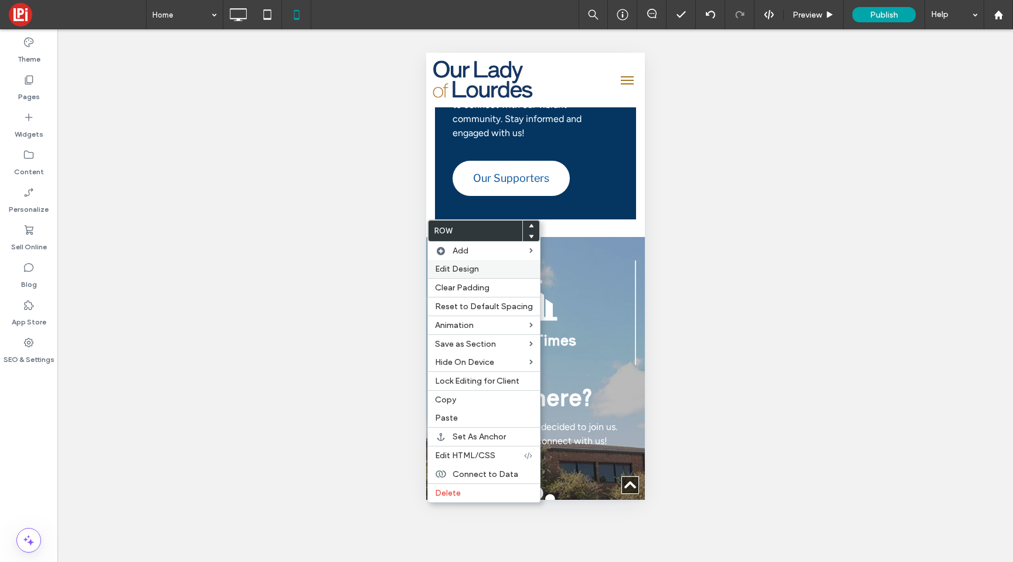
click at [447, 265] on span "Edit Design" at bounding box center [457, 269] width 44 height 10
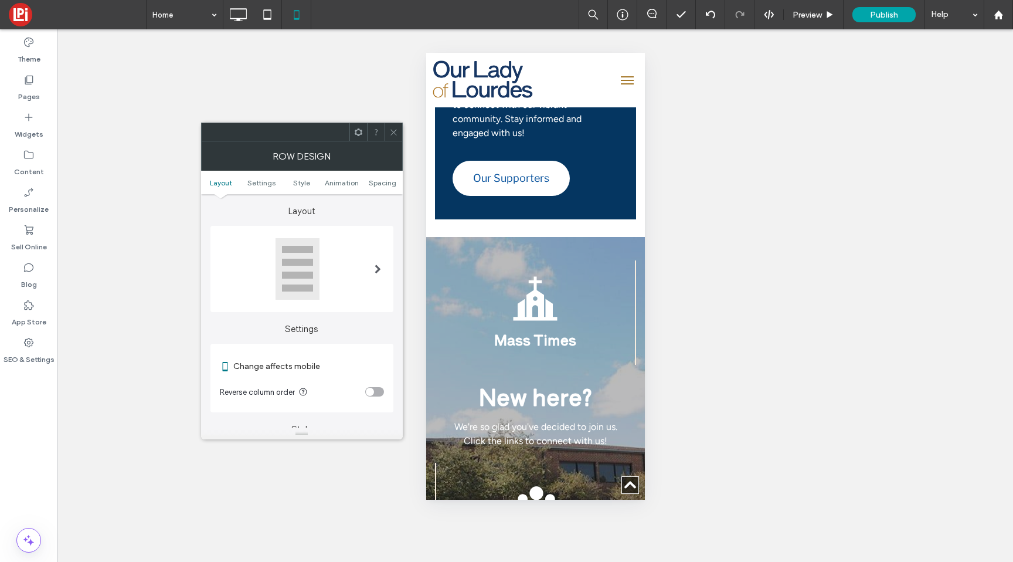
click at [275, 284] on div at bounding box center [297, 268] width 45 height 63
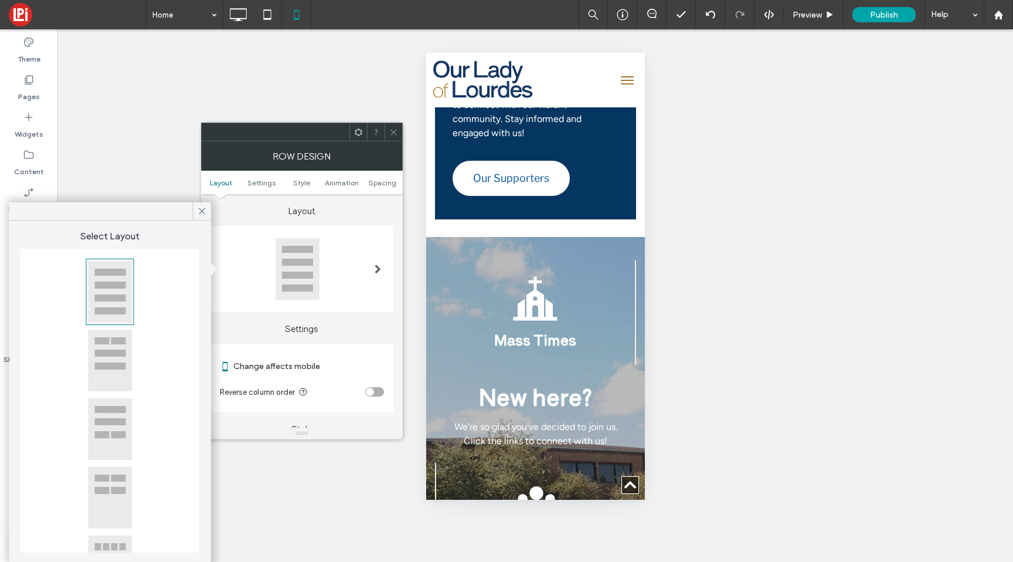
click at [97, 489] on div at bounding box center [110, 497] width 45 height 63
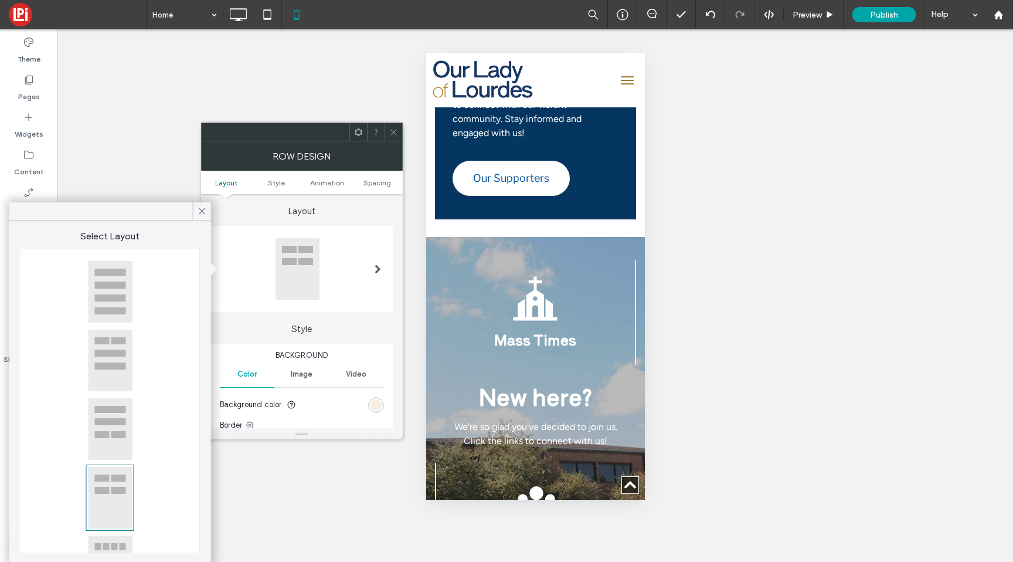
click at [397, 135] on icon at bounding box center [393, 132] width 9 height 9
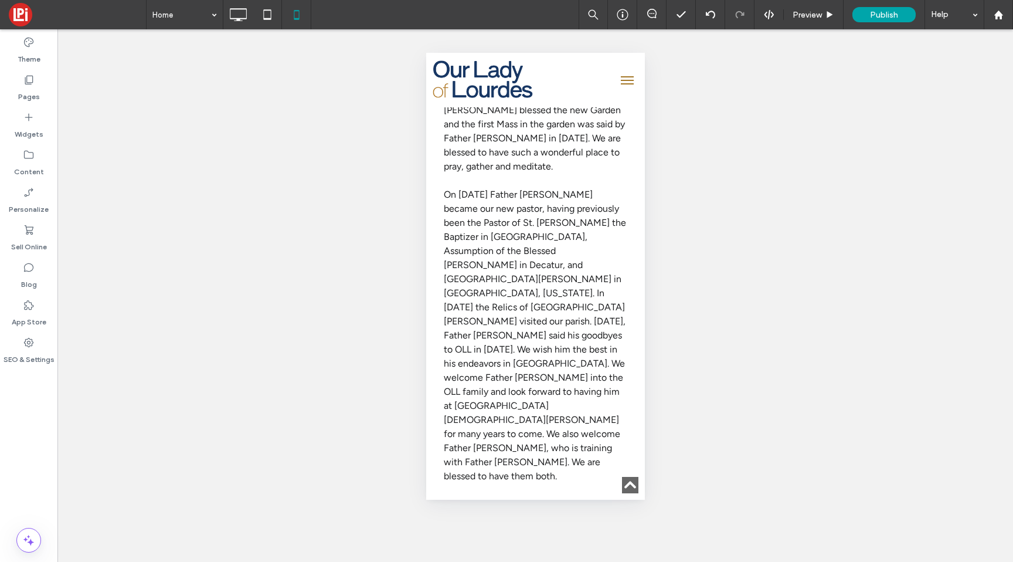
scroll to position [2188, 0]
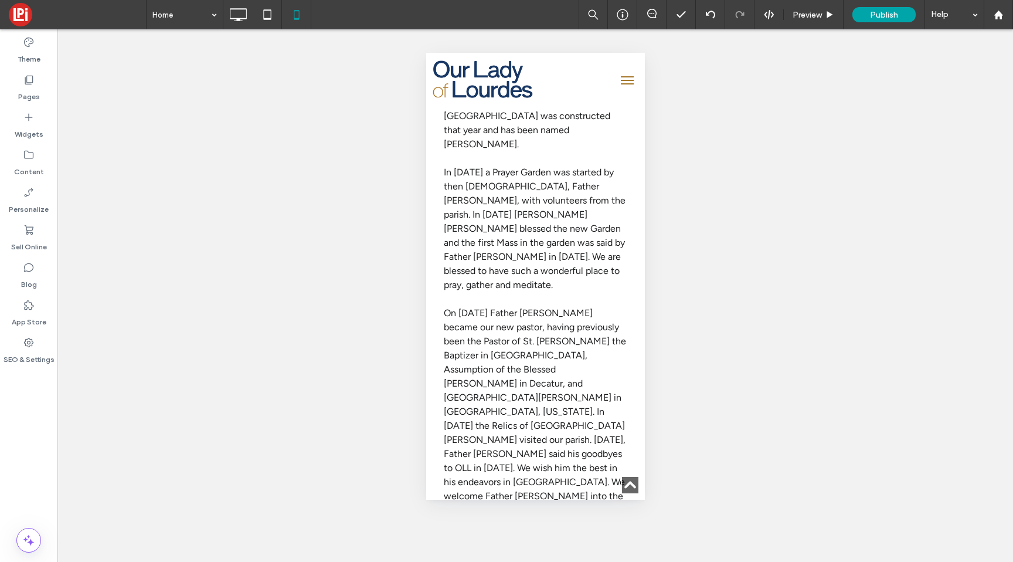
click at [624, 86] on button "menu" at bounding box center [626, 80] width 23 height 23
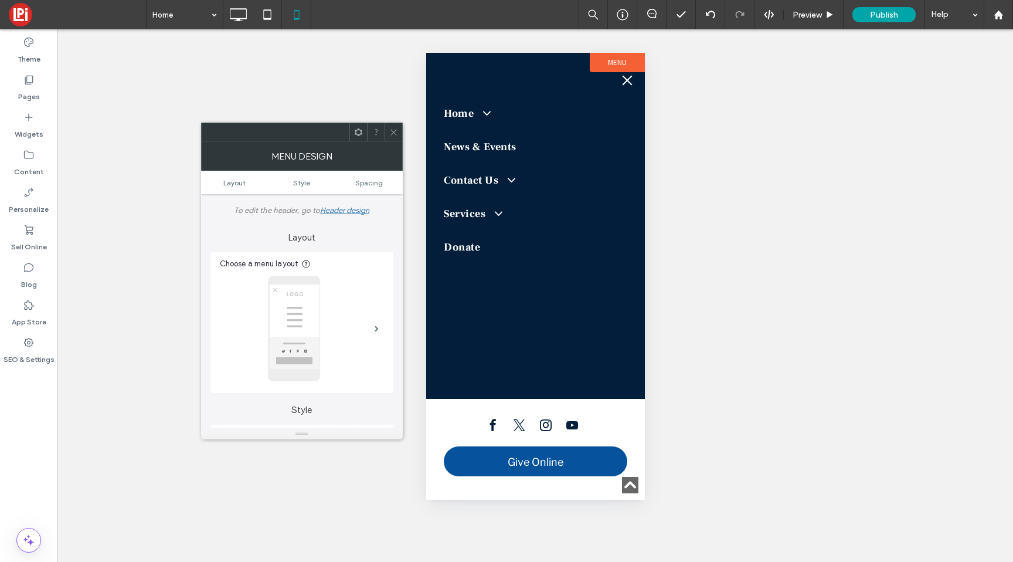
click at [298, 176] on ul "Layout Style Spacing" at bounding box center [302, 182] width 202 height 23
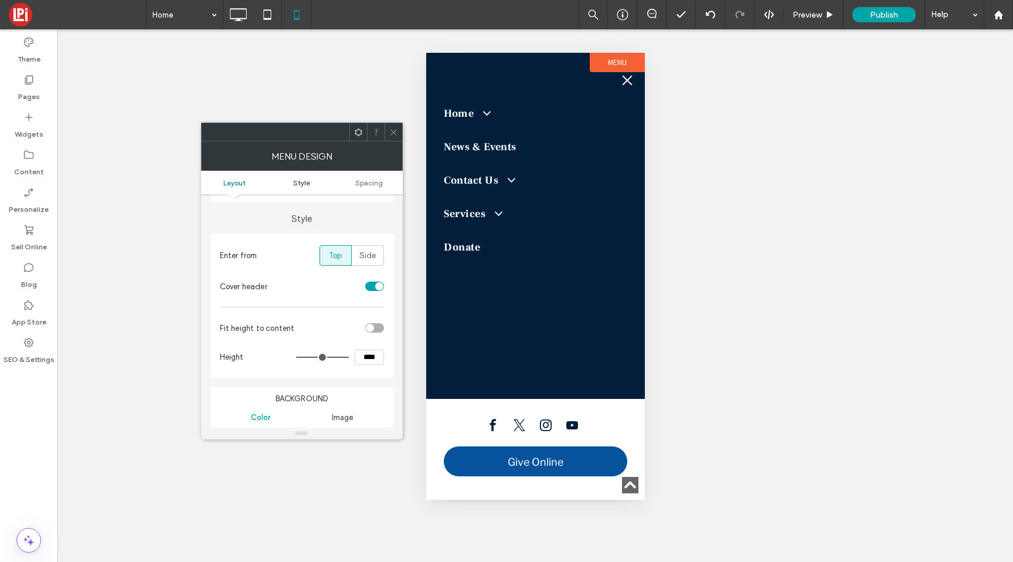
click at [300, 184] on span "Style" at bounding box center [301, 182] width 17 height 9
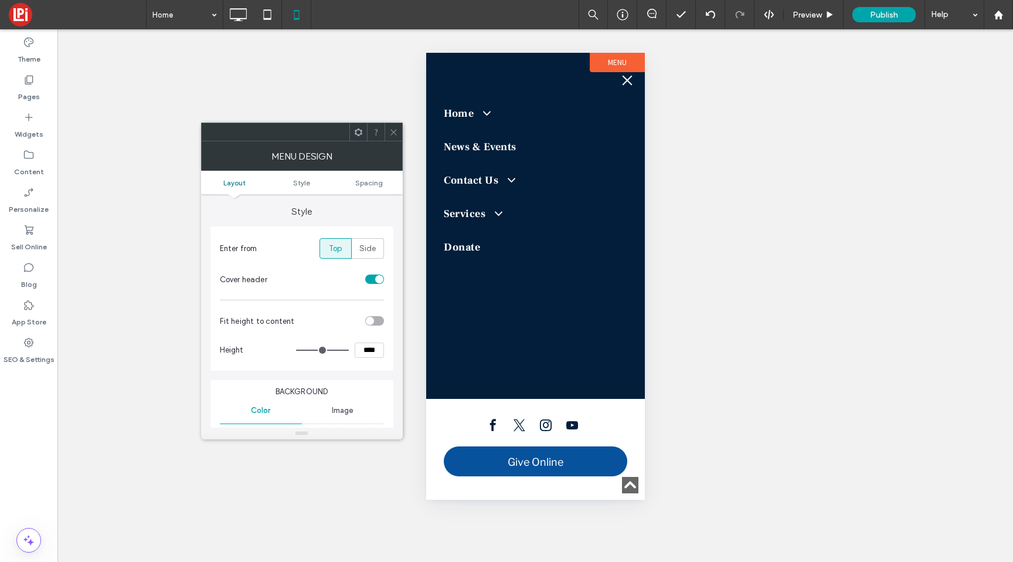
scroll to position [200, 0]
click at [393, 127] on span at bounding box center [393, 132] width 9 height 18
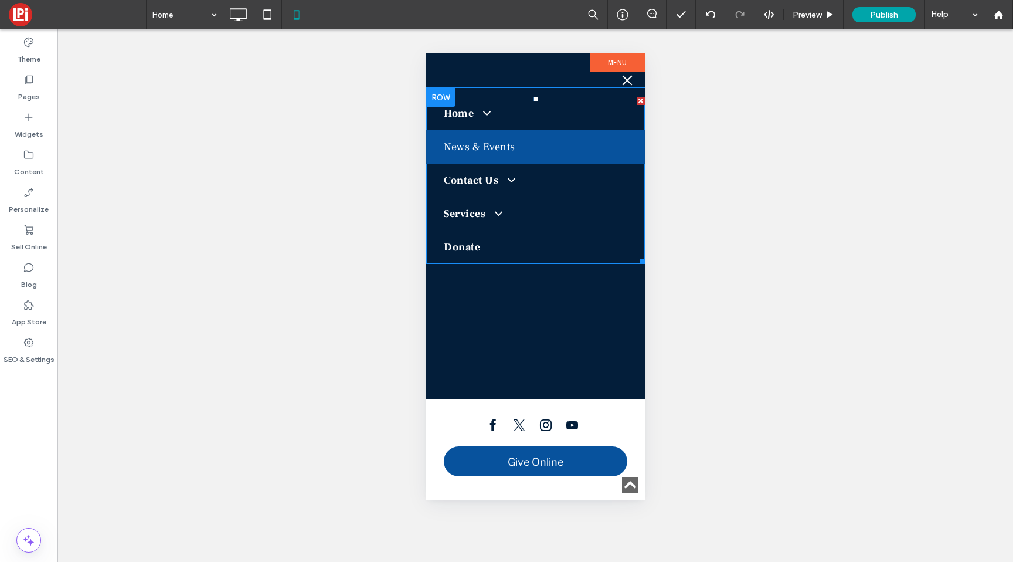
click at [448, 156] on link "News & Events" at bounding box center [535, 146] width 219 height 33
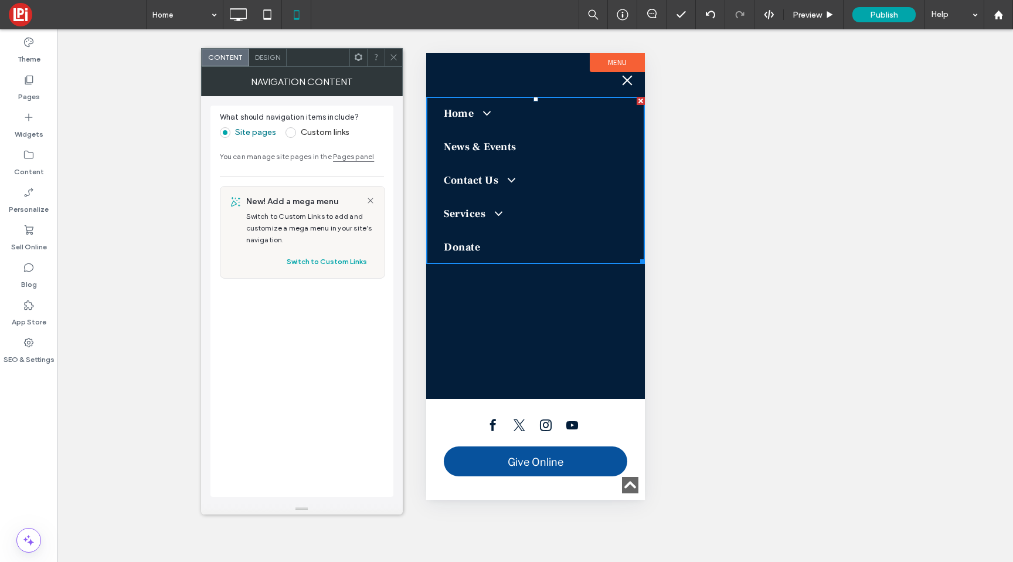
click at [271, 59] on span "Design" at bounding box center [267, 57] width 25 height 9
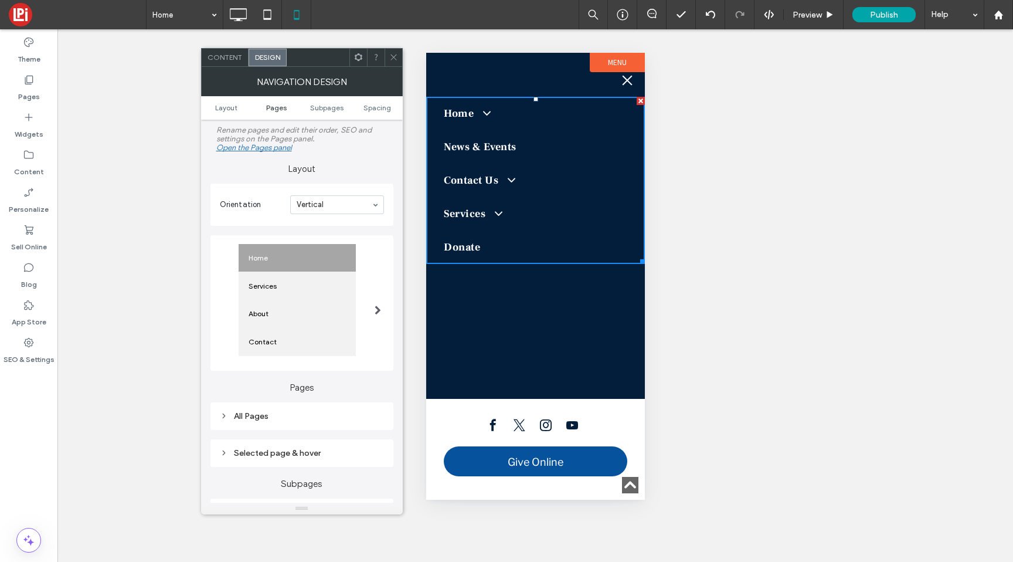
click at [276, 107] on span "Pages" at bounding box center [276, 107] width 21 height 9
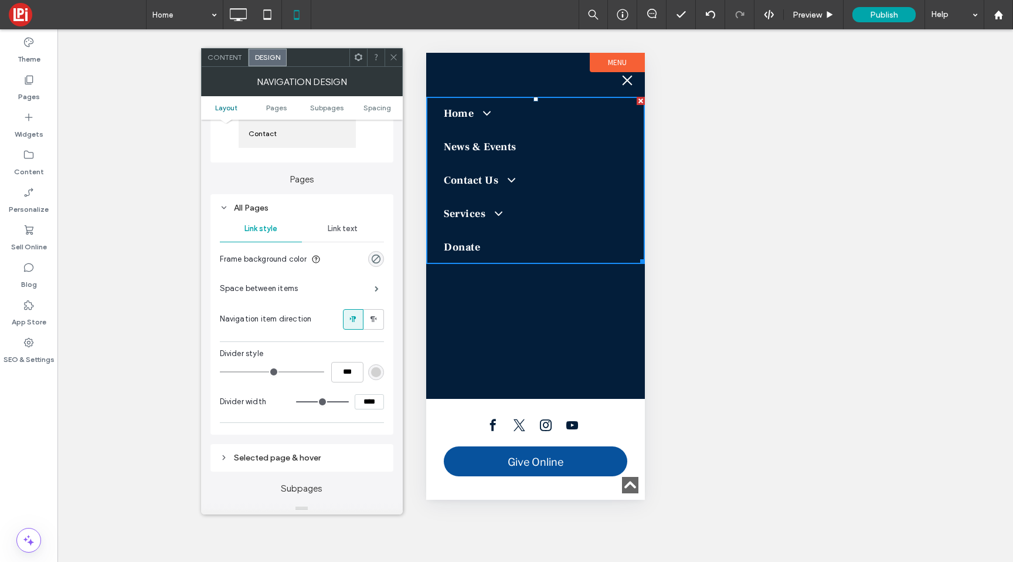
scroll to position [253, 0]
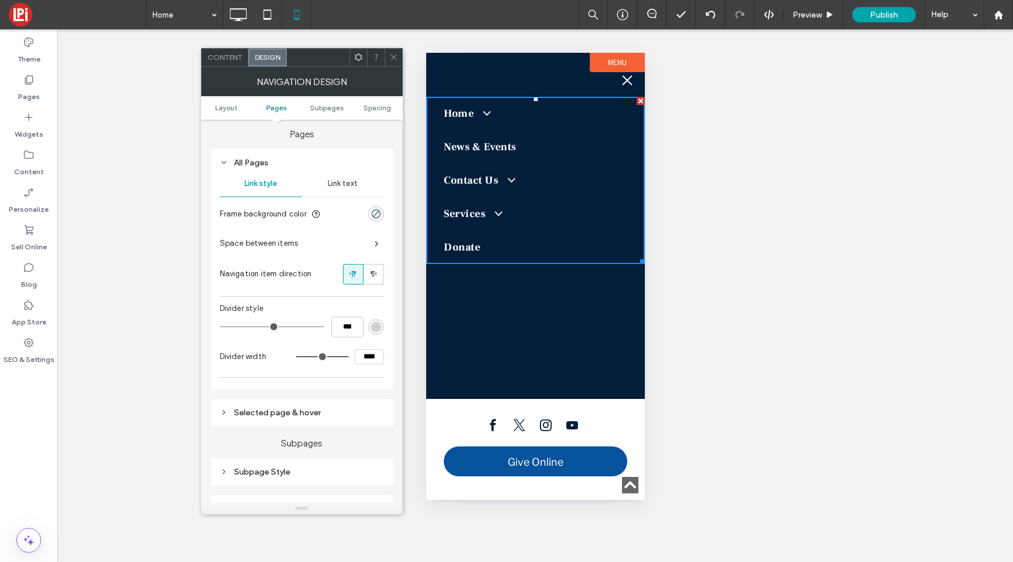
click at [326, 179] on div "Link text" at bounding box center [343, 184] width 82 height 26
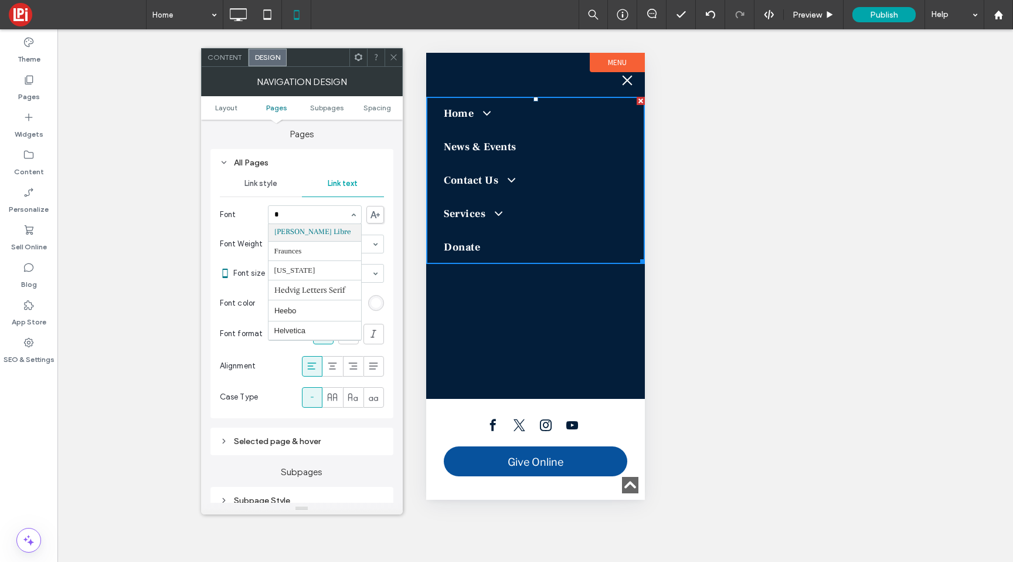
scroll to position [168, 0]
type input "**"
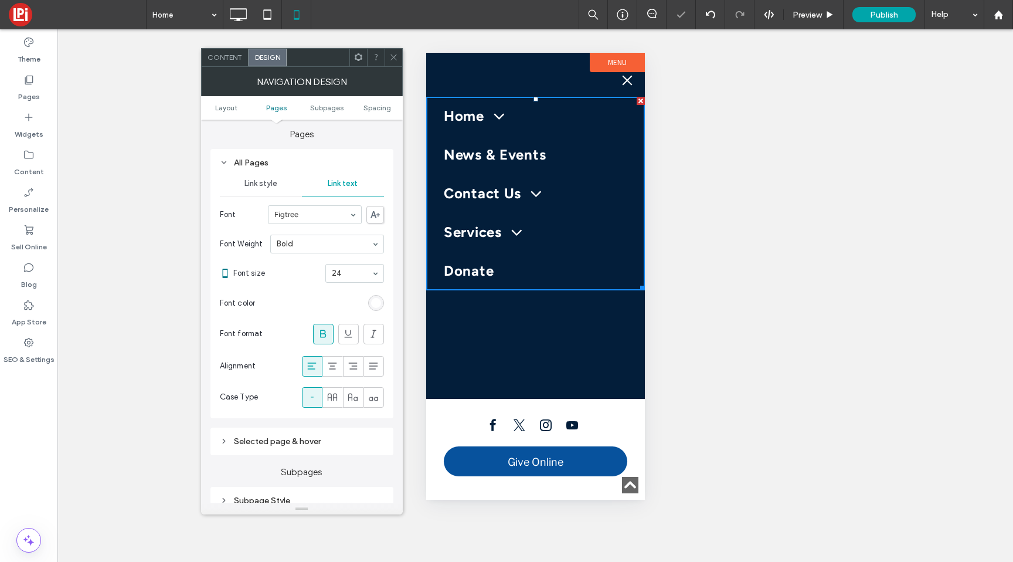
click at [325, 335] on use at bounding box center [323, 333] width 6 height 8
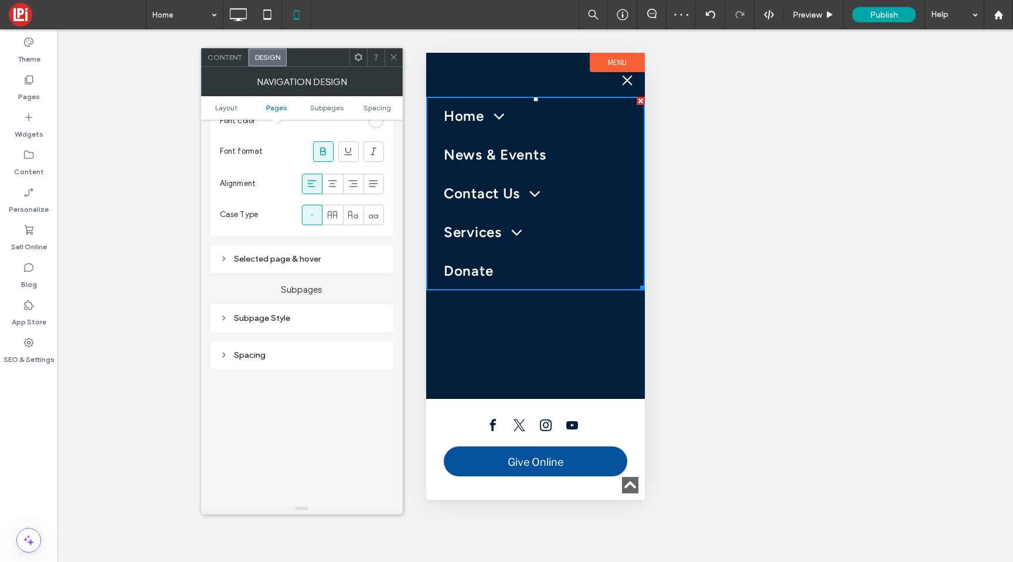
scroll to position [439, 0]
click at [342, 248] on div "Selected page & hover" at bounding box center [301, 255] width 183 height 28
click at [342, 259] on div "Selected page & hover" at bounding box center [302, 255] width 164 height 10
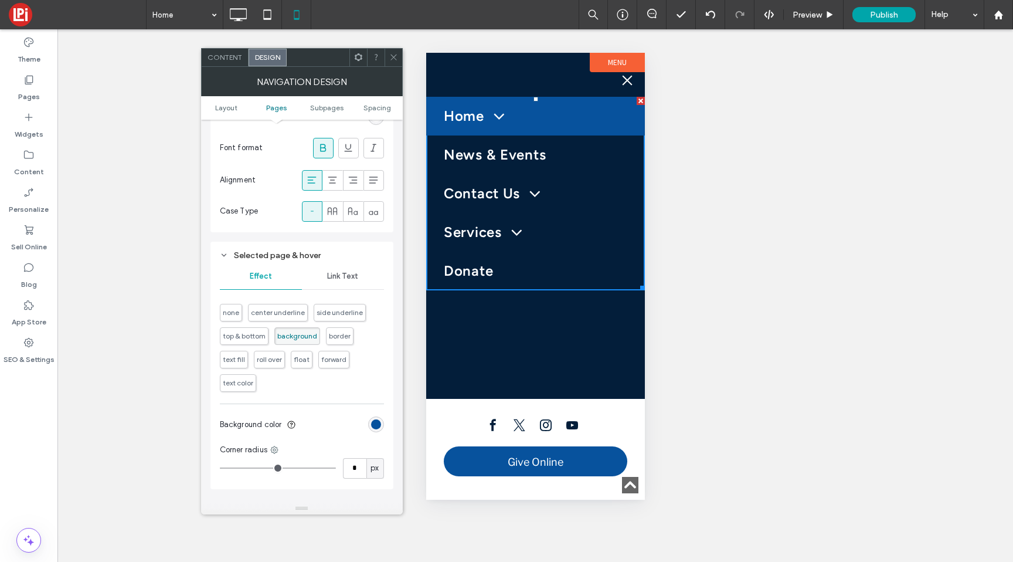
click at [337, 276] on span "Link Text" at bounding box center [342, 275] width 31 height 9
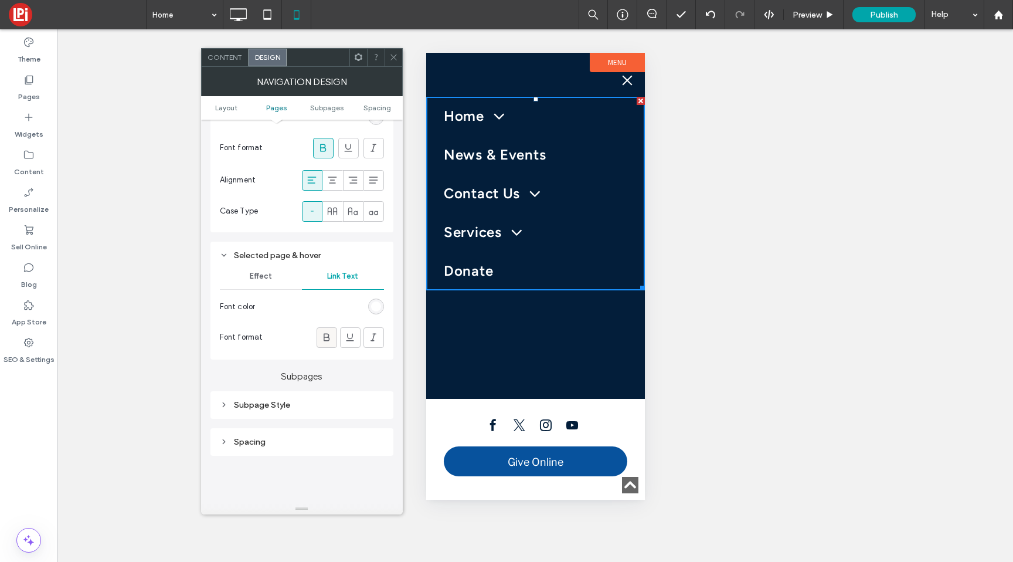
click at [331, 339] on icon at bounding box center [327, 337] width 12 height 12
click at [315, 111] on span "Subpages" at bounding box center [326, 107] width 33 height 9
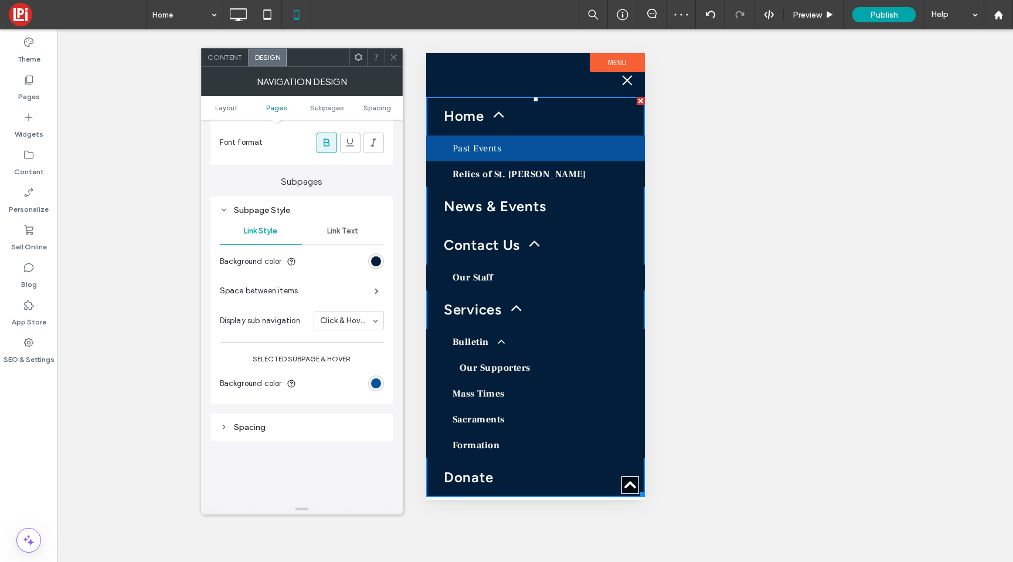
scroll to position [681, 0]
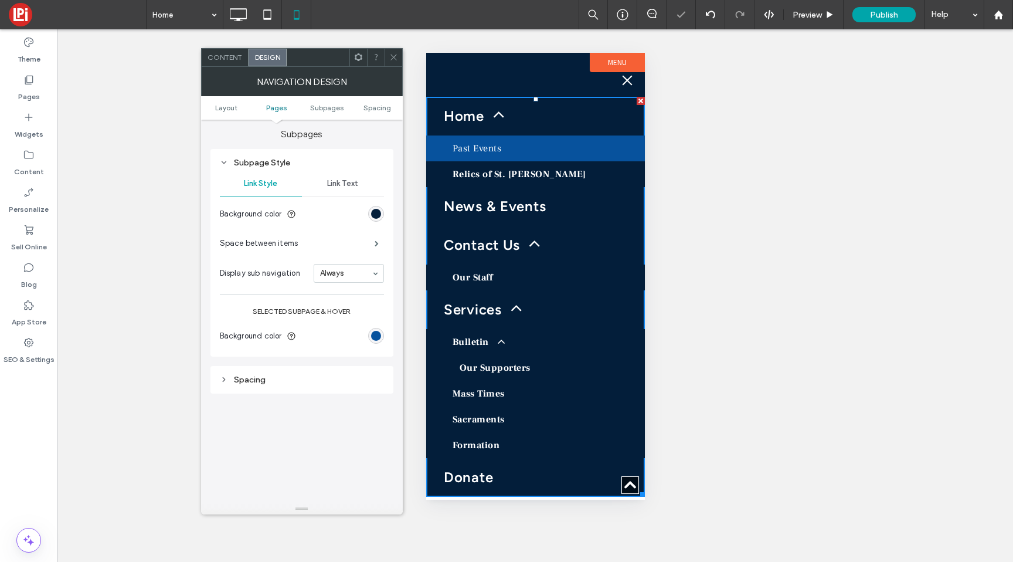
click at [338, 277] on input at bounding box center [346, 273] width 52 height 8
click at [342, 188] on span "Link Text" at bounding box center [342, 183] width 31 height 9
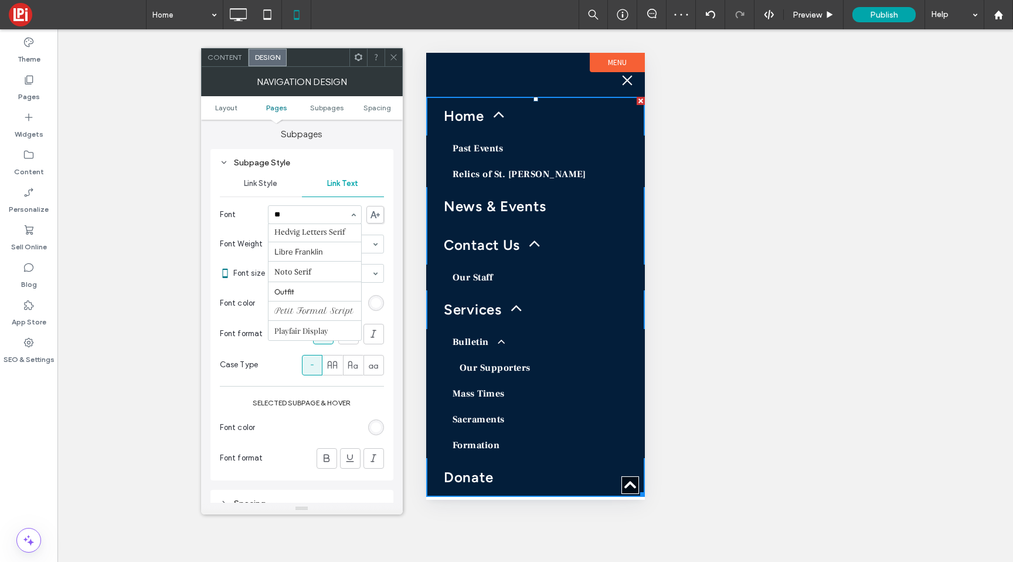
scroll to position [0, 0]
type input "***"
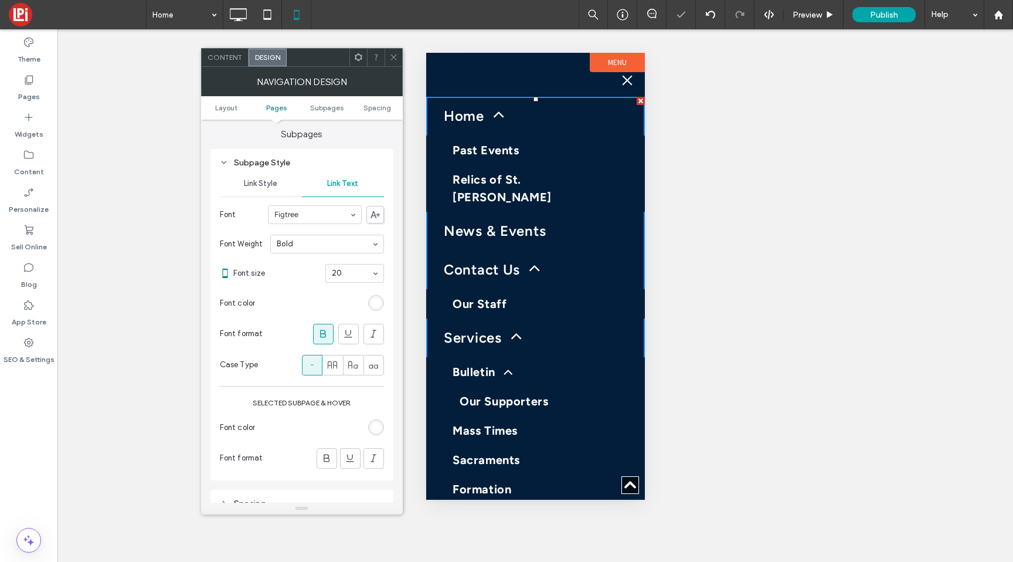
click at [326, 335] on icon at bounding box center [323, 334] width 12 height 12
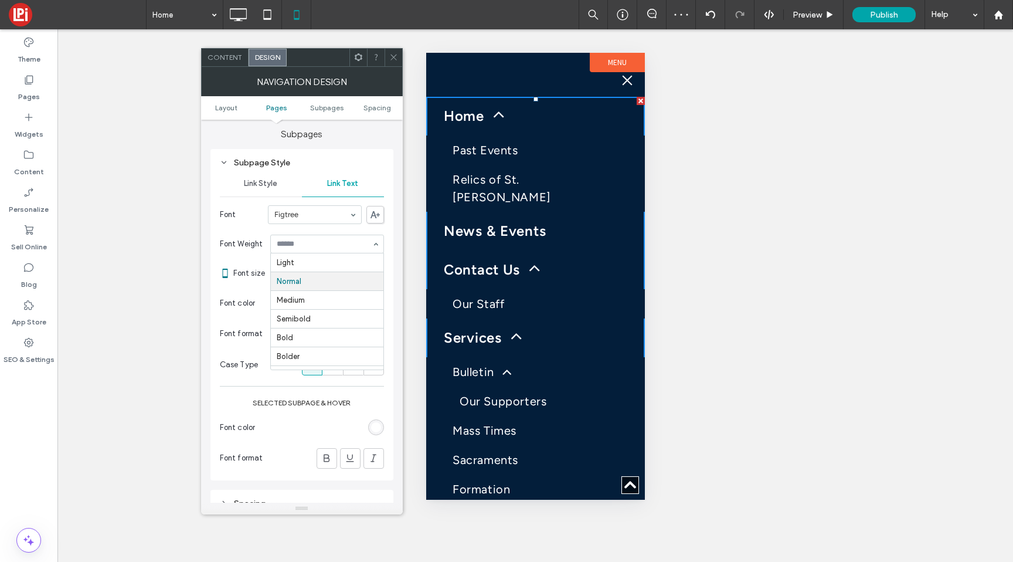
scroll to position [19, 0]
click at [321, 460] on icon at bounding box center [327, 458] width 12 height 12
click at [274, 178] on div "Link Style" at bounding box center [261, 184] width 82 height 26
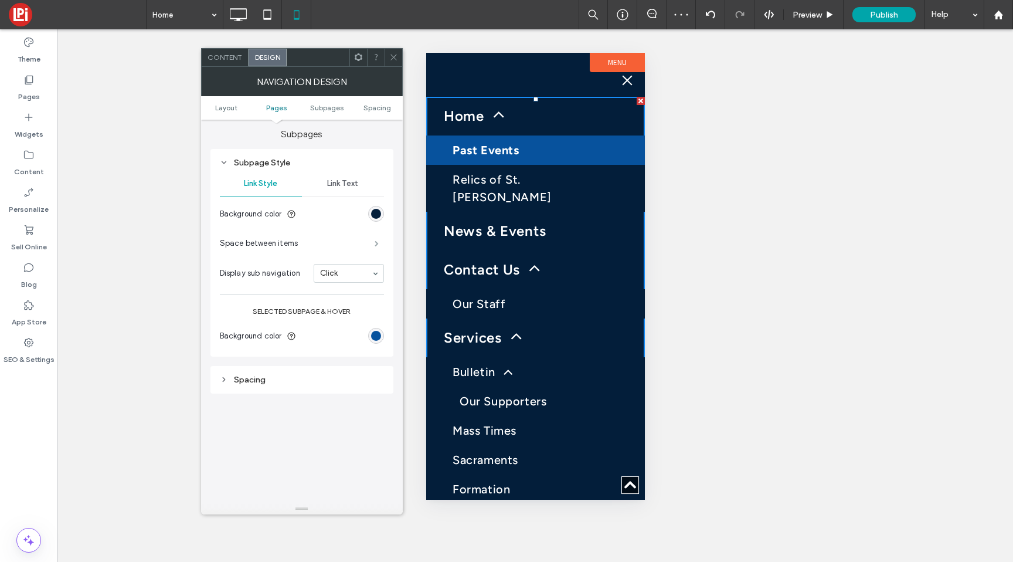
click at [376, 246] on span at bounding box center [377, 243] width 4 height 6
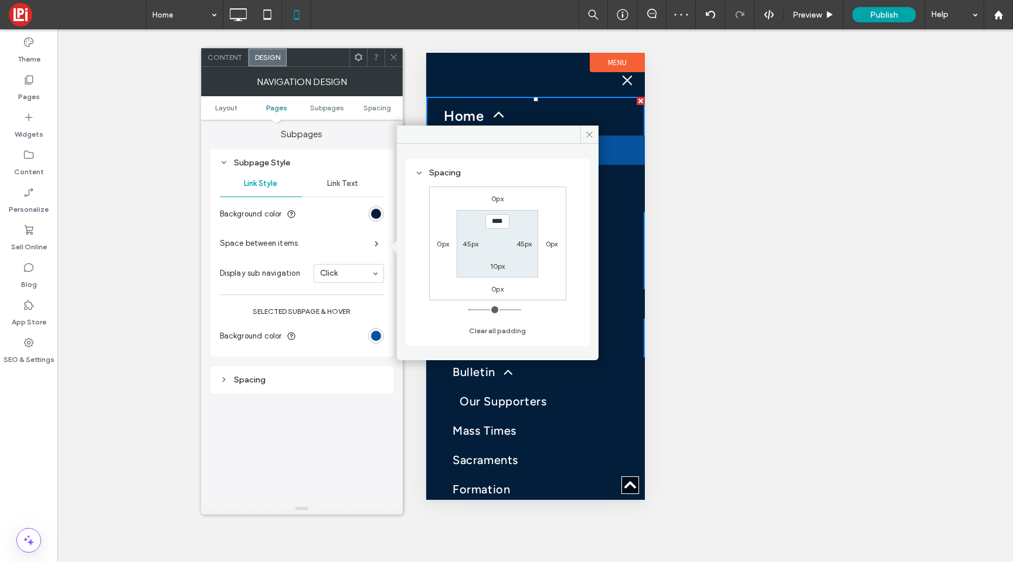
click at [445, 244] on label "0px" at bounding box center [443, 243] width 12 height 9
type input "*"
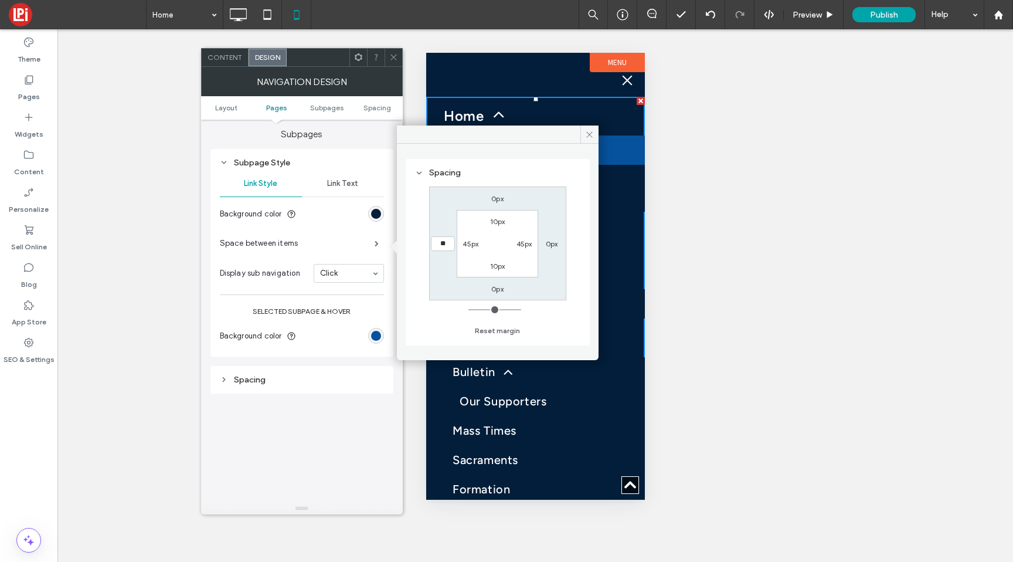
type input "**"
type input "****"
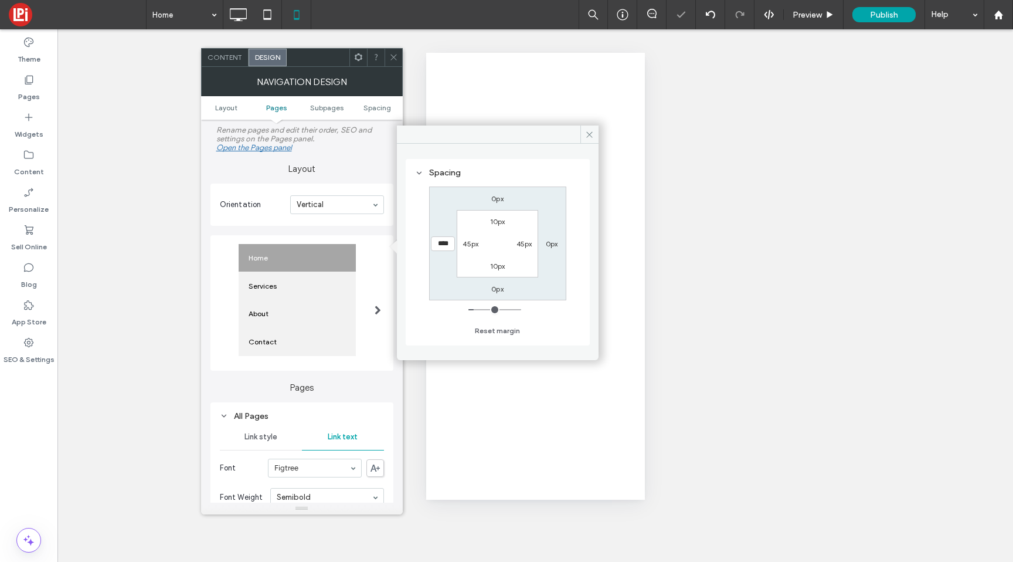
click at [445, 244] on input "****" at bounding box center [443, 243] width 24 height 15
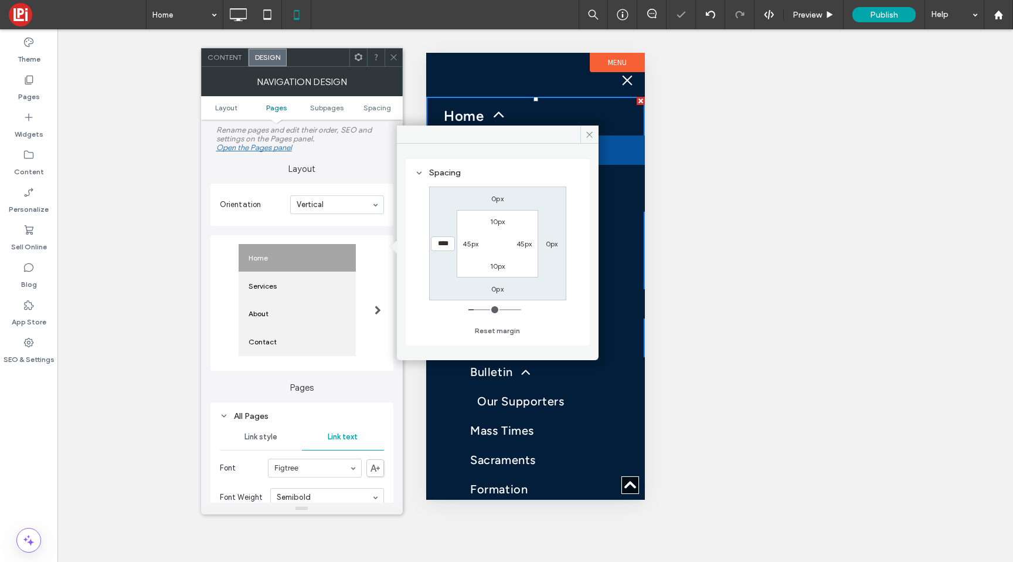
scroll to position [681, 0]
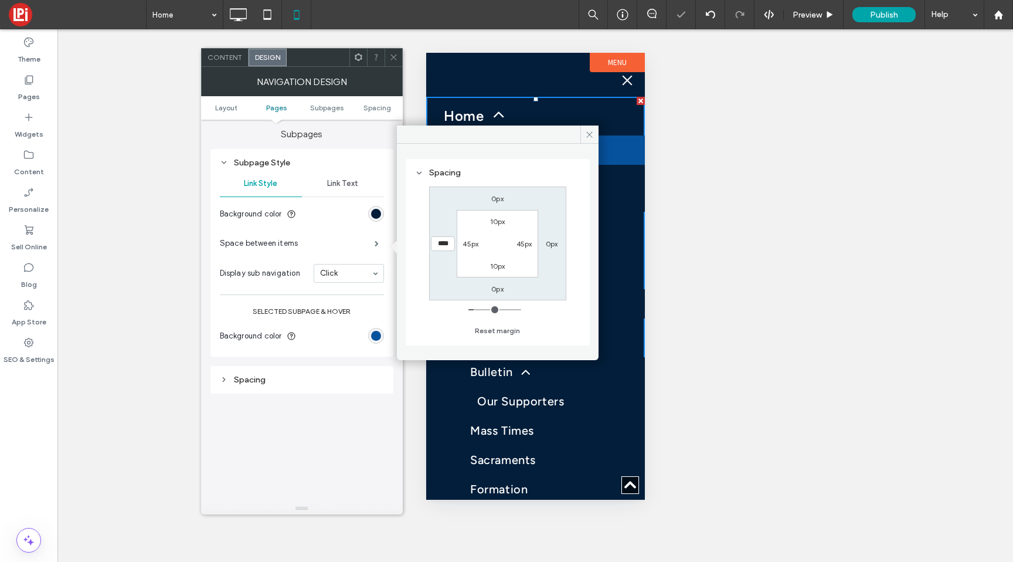
click at [445, 244] on input "****" at bounding box center [443, 243] width 24 height 15
type input "****"
type input "**"
click at [589, 132] on icon at bounding box center [589, 134] width 9 height 9
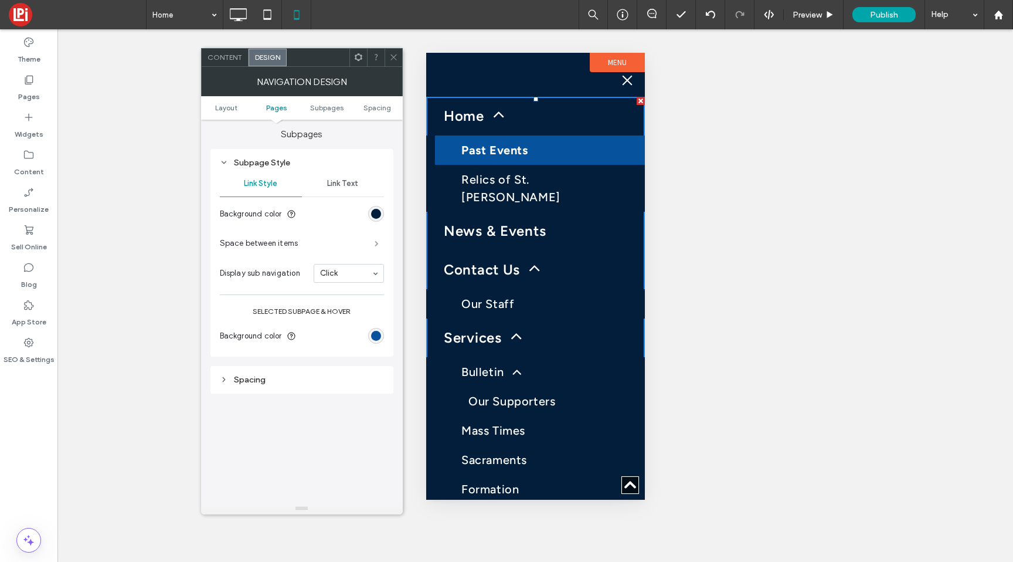
click at [375, 246] on span at bounding box center [377, 243] width 4 height 6
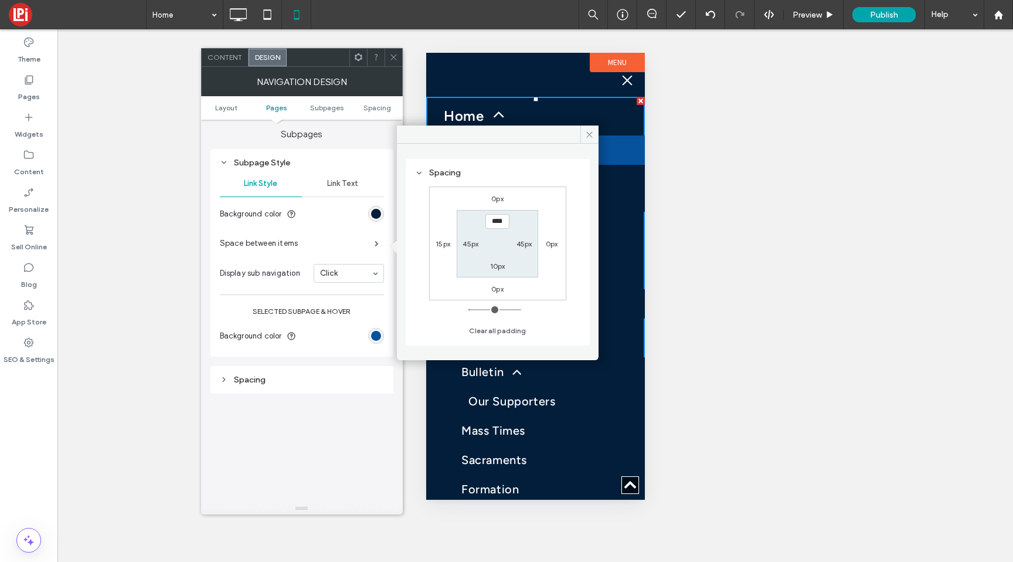
click at [440, 247] on label "15px" at bounding box center [443, 243] width 15 height 9
type input "**"
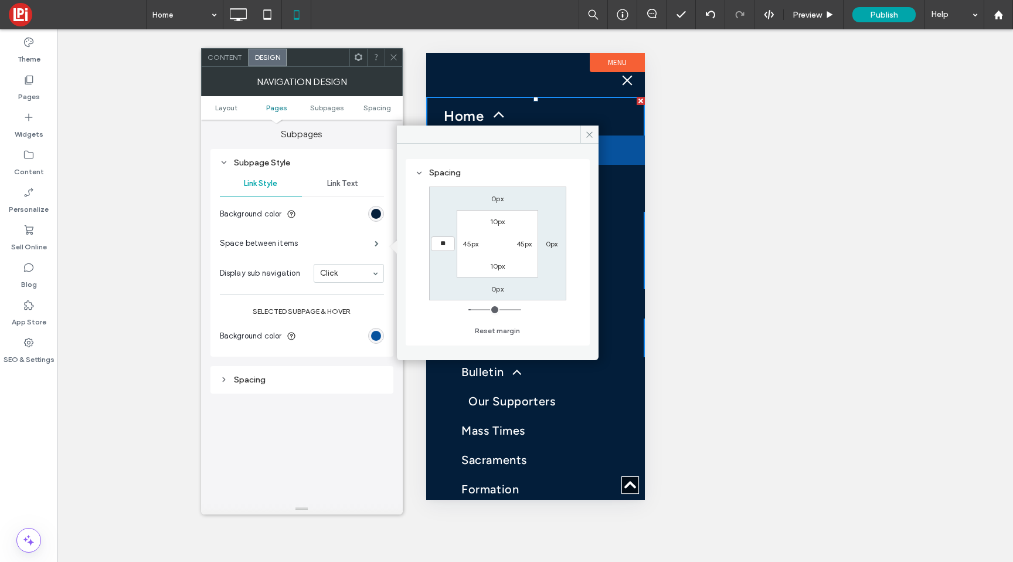
type input "**"
type input "****"
click at [587, 129] on span at bounding box center [589, 134] width 18 height 18
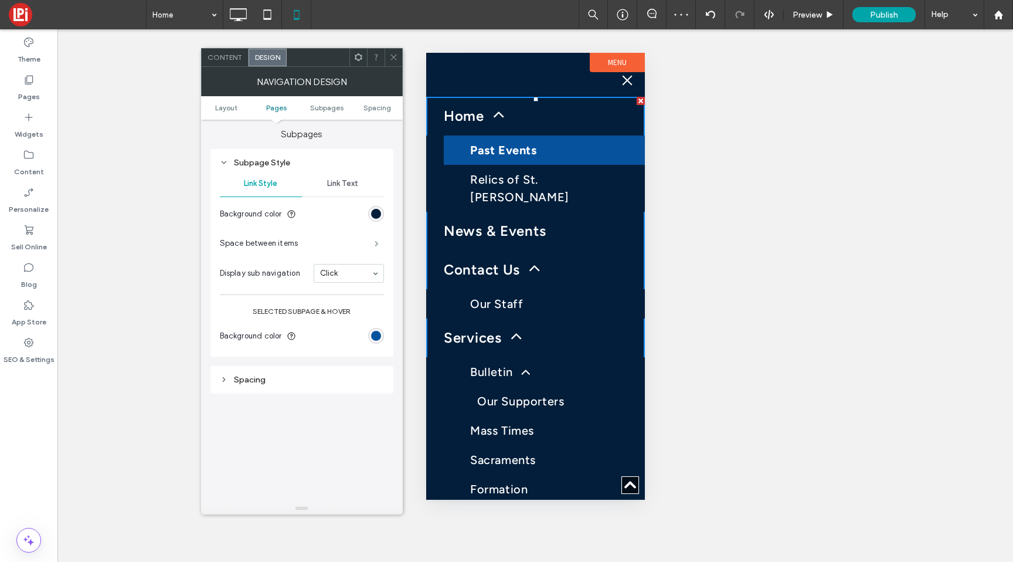
click at [376, 246] on span at bounding box center [377, 243] width 4 height 6
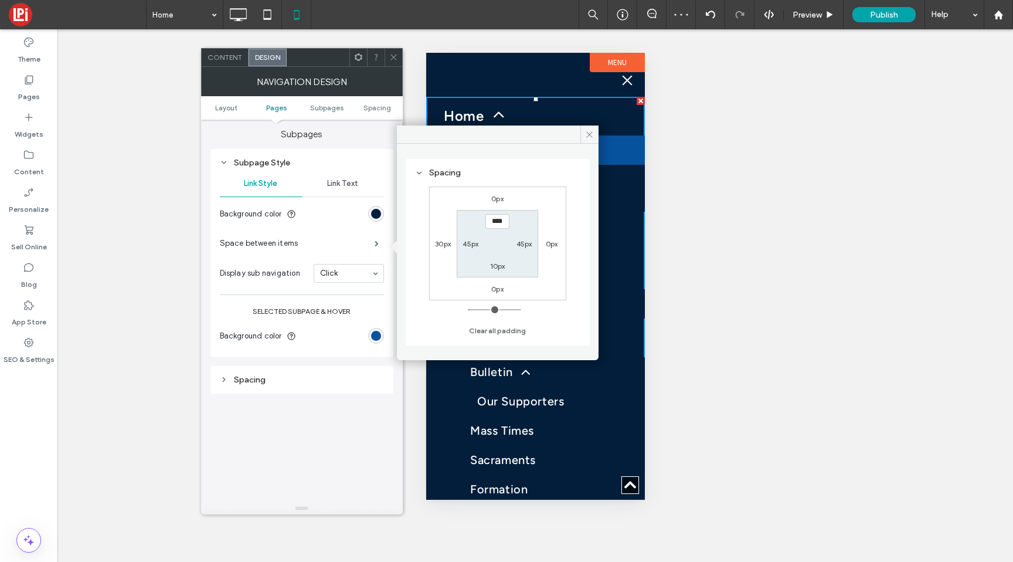
click at [440, 244] on label "30px" at bounding box center [443, 243] width 16 height 9
type input "**"
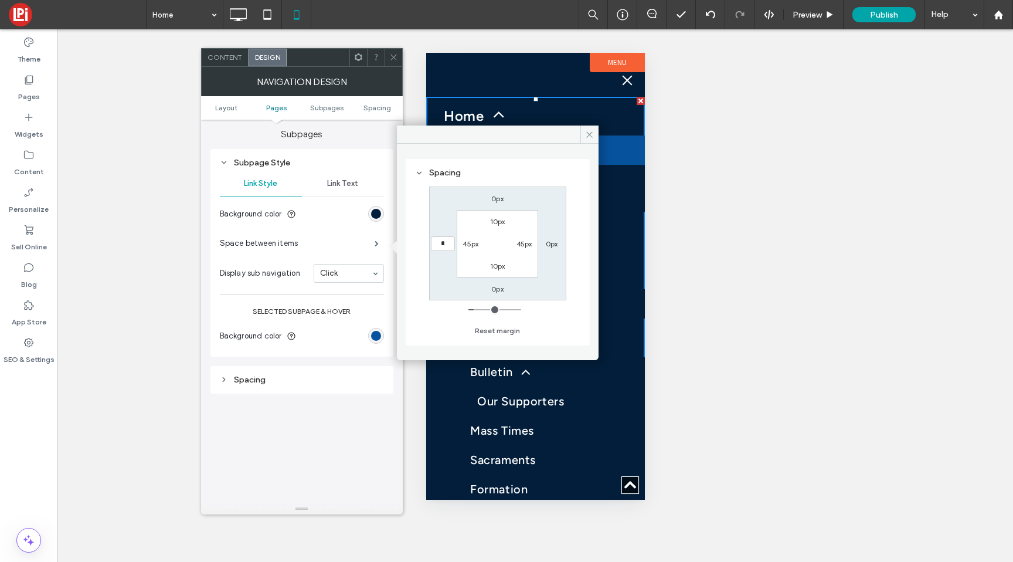
type input "*"
type input "***"
click at [586, 134] on icon at bounding box center [589, 134] width 9 height 9
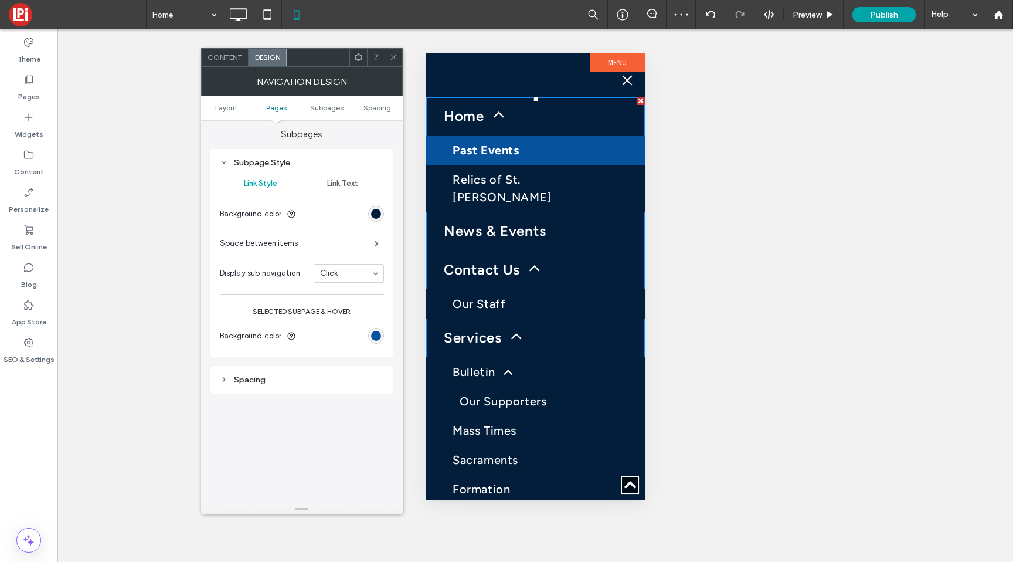
click at [339, 188] on span "Link Text" at bounding box center [342, 183] width 31 height 9
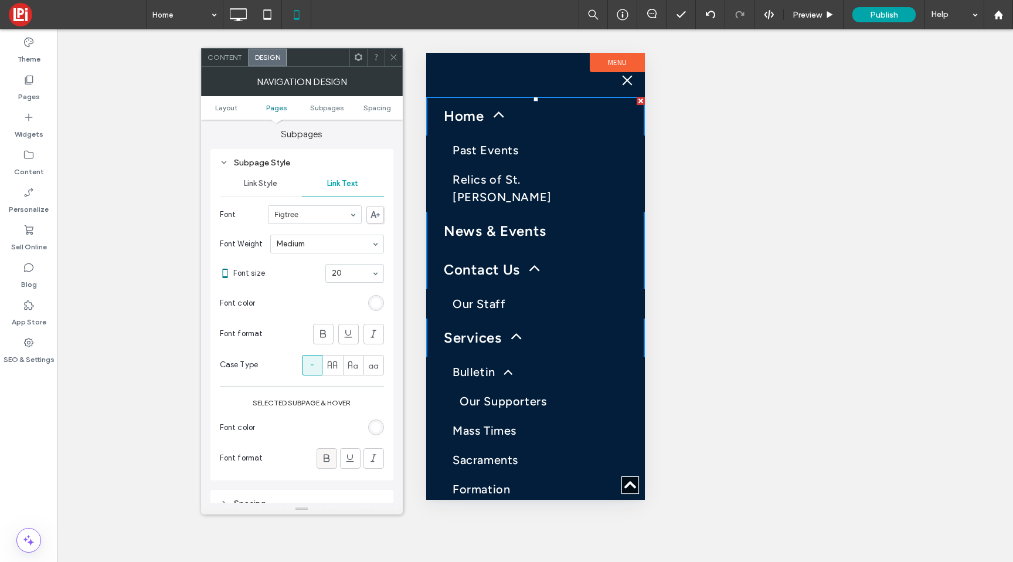
click at [318, 455] on div at bounding box center [326, 457] width 19 height 19
click at [321, 458] on icon at bounding box center [327, 458] width 12 height 12
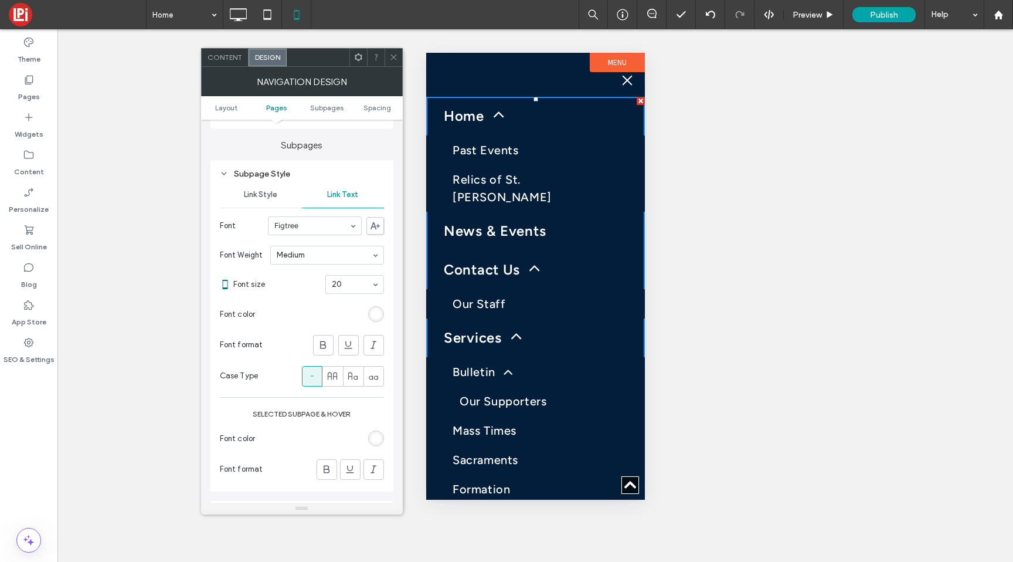
click at [241, 176] on div "Subpage Style" at bounding box center [302, 174] width 164 height 10
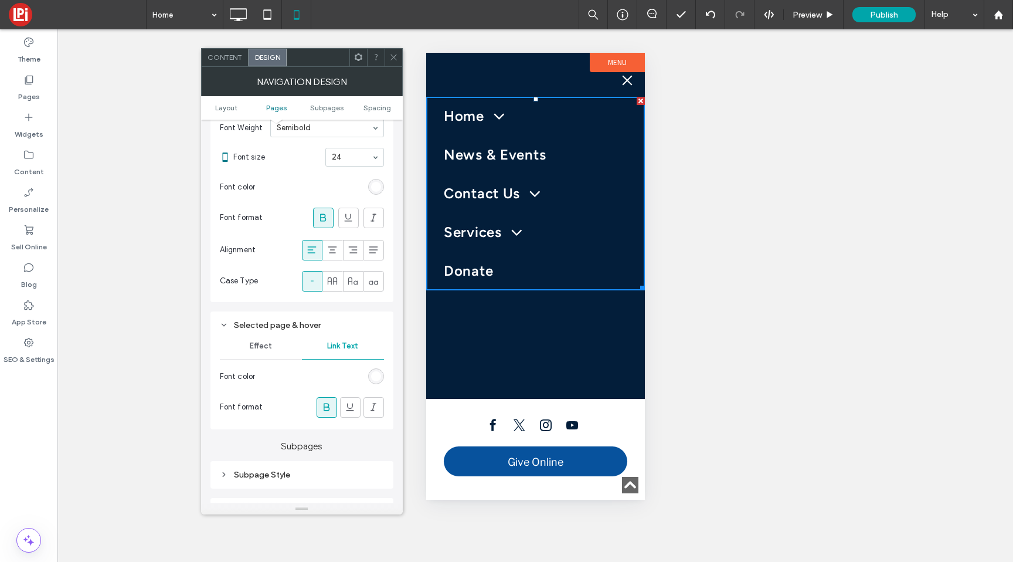
scroll to position [361, 0]
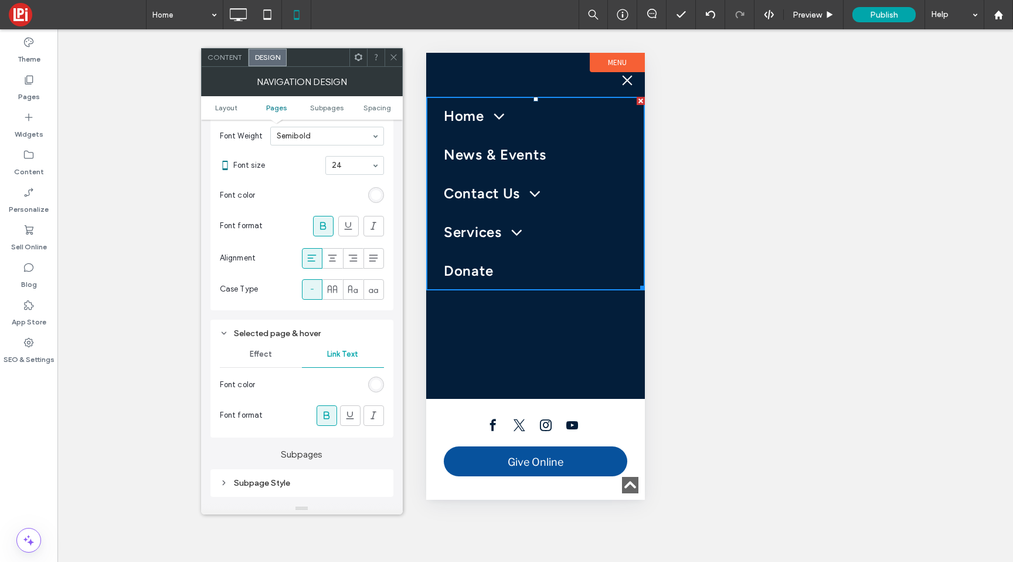
click at [340, 158] on section "Font size 24" at bounding box center [308, 165] width 151 height 30
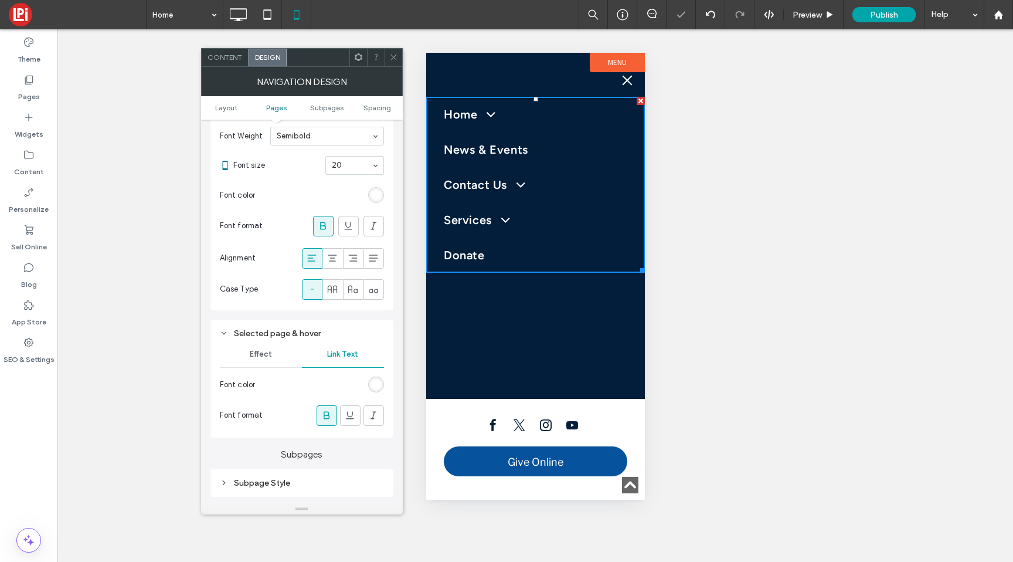
click at [393, 55] on icon at bounding box center [393, 57] width 9 height 9
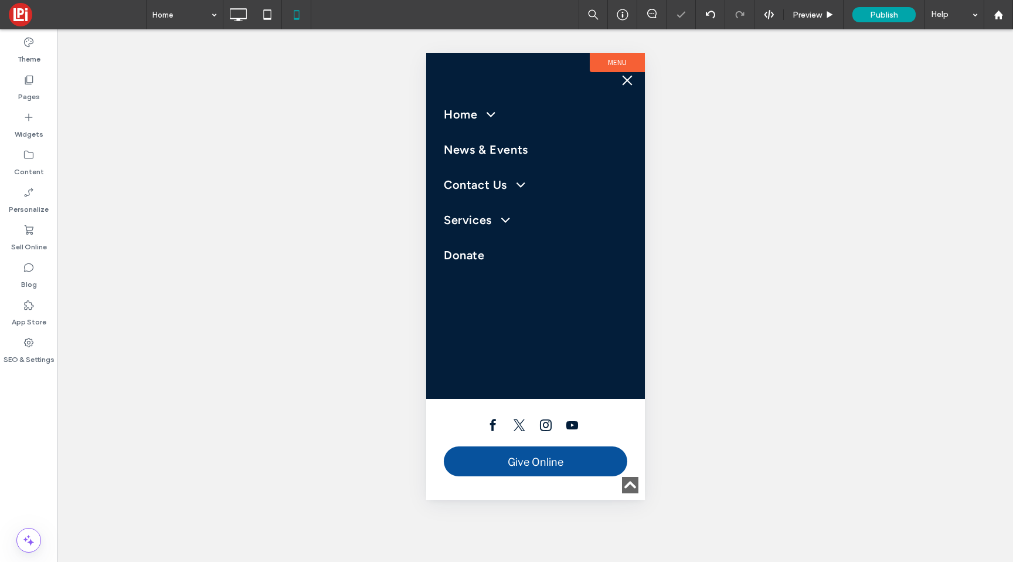
click at [450, 81] on div "Click To Paste Home Past Events Relics of St. [PERSON_NAME] News & Events Conta…" at bounding box center [535, 276] width 219 height 447
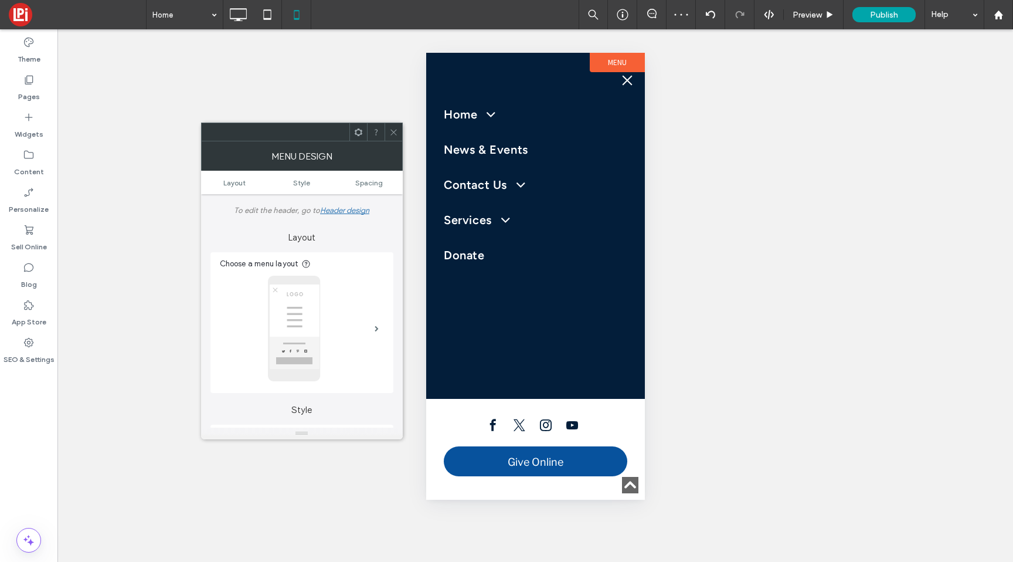
click at [397, 130] on icon at bounding box center [393, 132] width 9 height 9
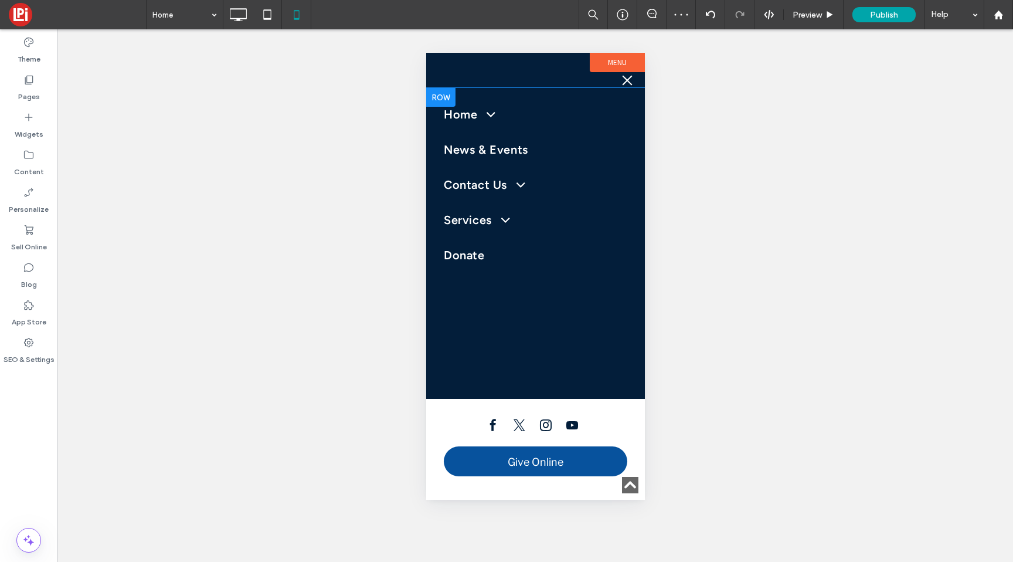
click at [445, 96] on div at bounding box center [440, 97] width 29 height 19
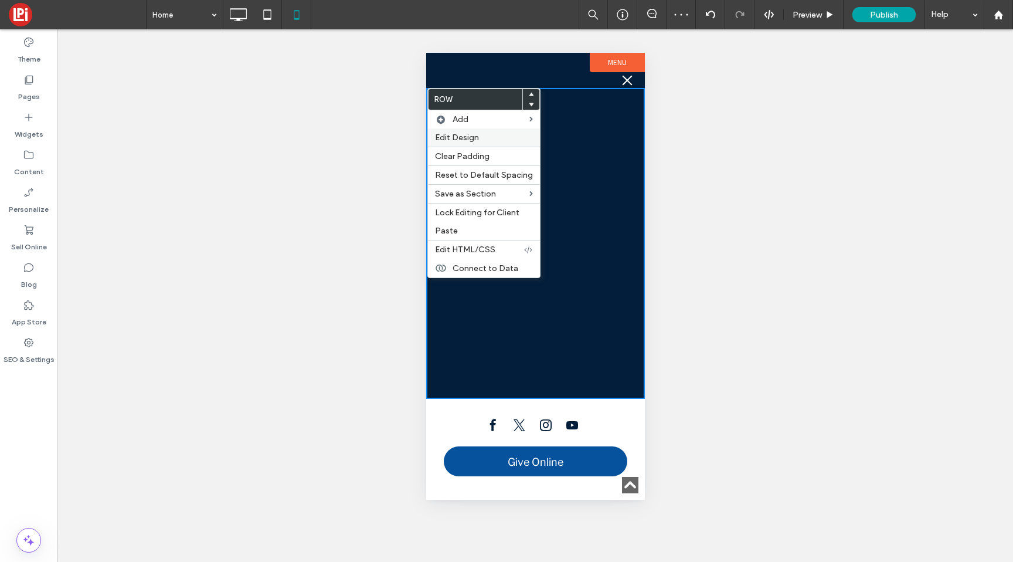
click at [449, 141] on span "Edit Design" at bounding box center [457, 137] width 44 height 10
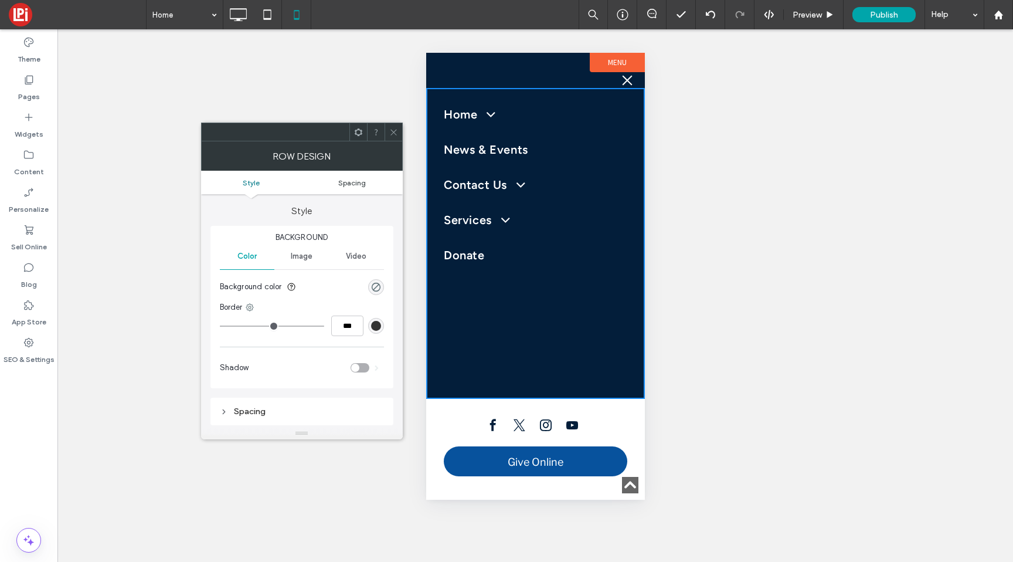
click at [363, 184] on span "Spacing" at bounding box center [352, 182] width 28 height 9
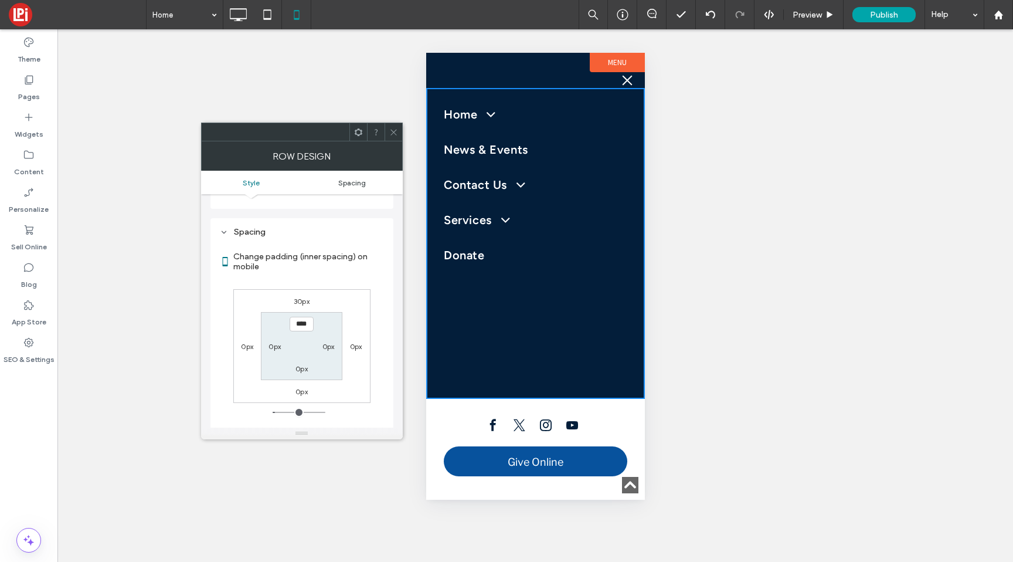
scroll to position [195, 0]
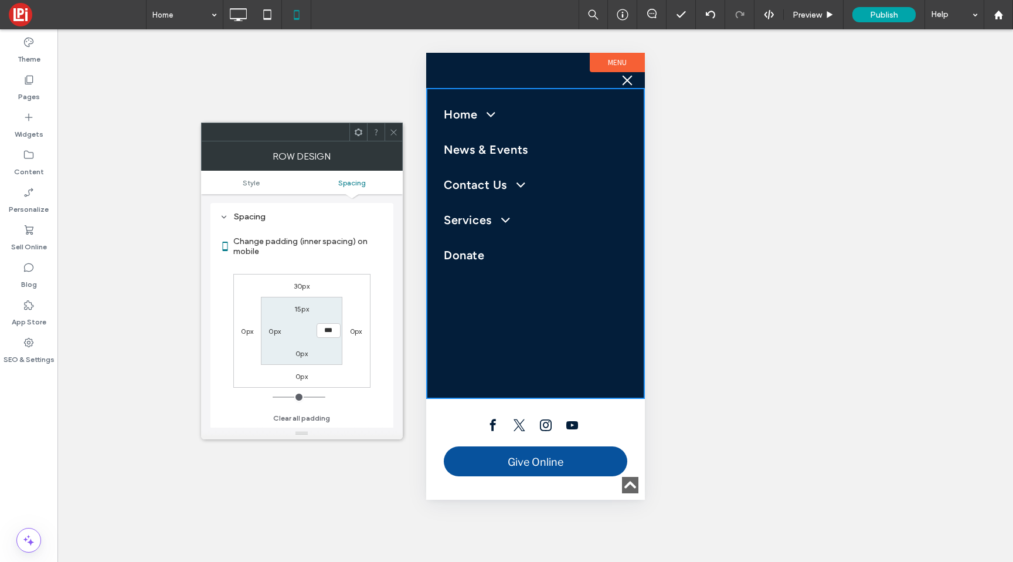
type input "*"
type input "**"
type input "****"
click at [300, 356] on label "0px" at bounding box center [301, 353] width 12 height 9
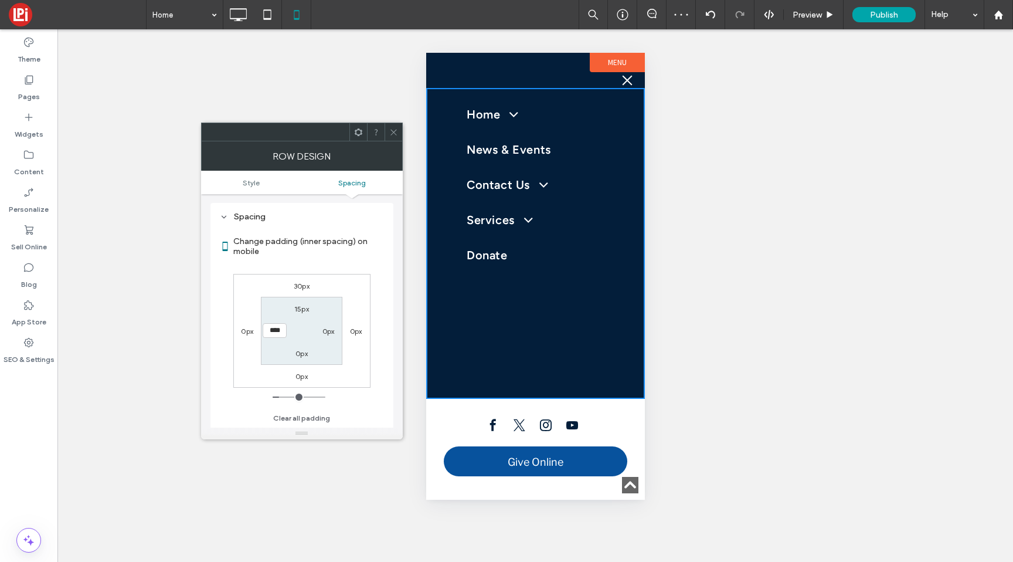
type input "*"
click at [300, 356] on input "***" at bounding box center [302, 352] width 24 height 15
type input "**"
click at [298, 352] on input "****" at bounding box center [302, 352] width 24 height 15
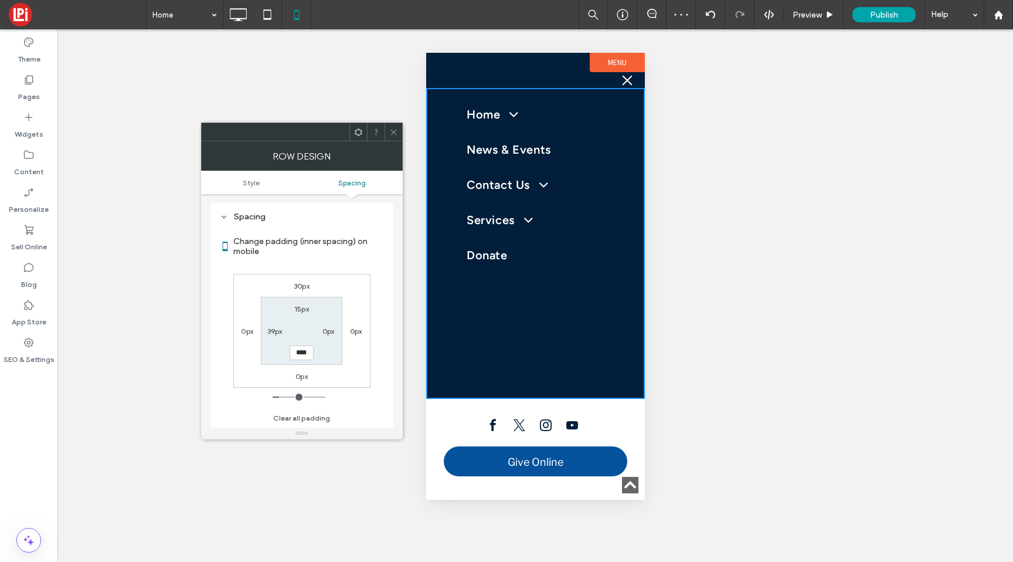
click at [298, 352] on input "****" at bounding box center [302, 352] width 24 height 15
type input "**"
type input "****"
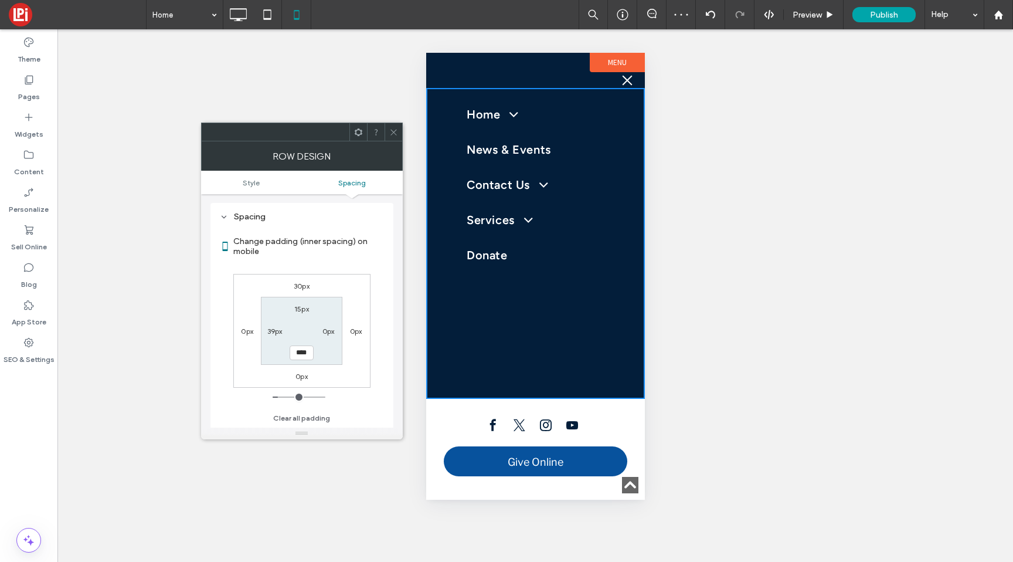
click at [387, 138] on div at bounding box center [394, 132] width 18 height 18
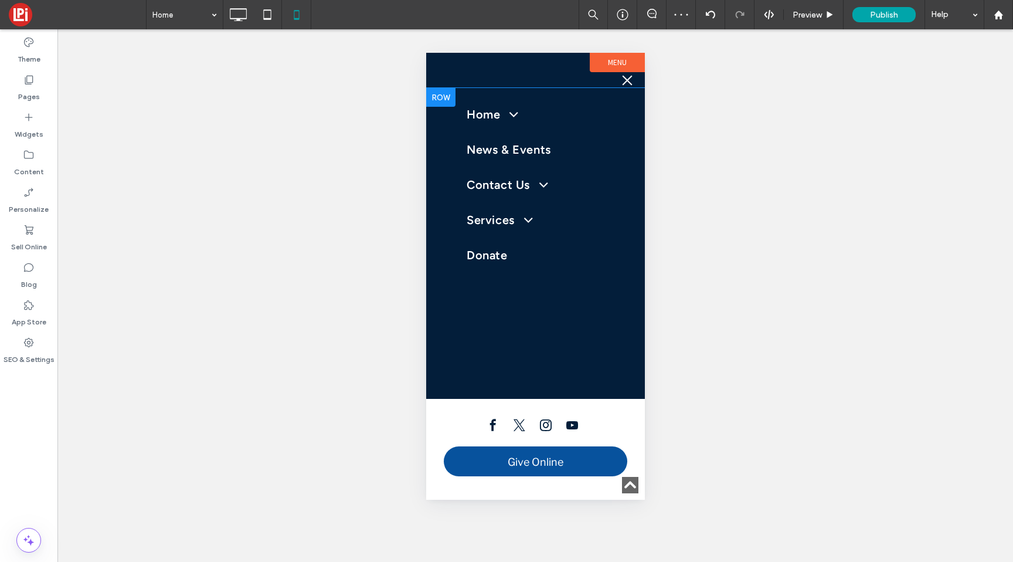
click at [473, 95] on div "Home Past Events Relics of St. [PERSON_NAME] News & Events Contact Us Our Staff…" at bounding box center [535, 243] width 219 height 311
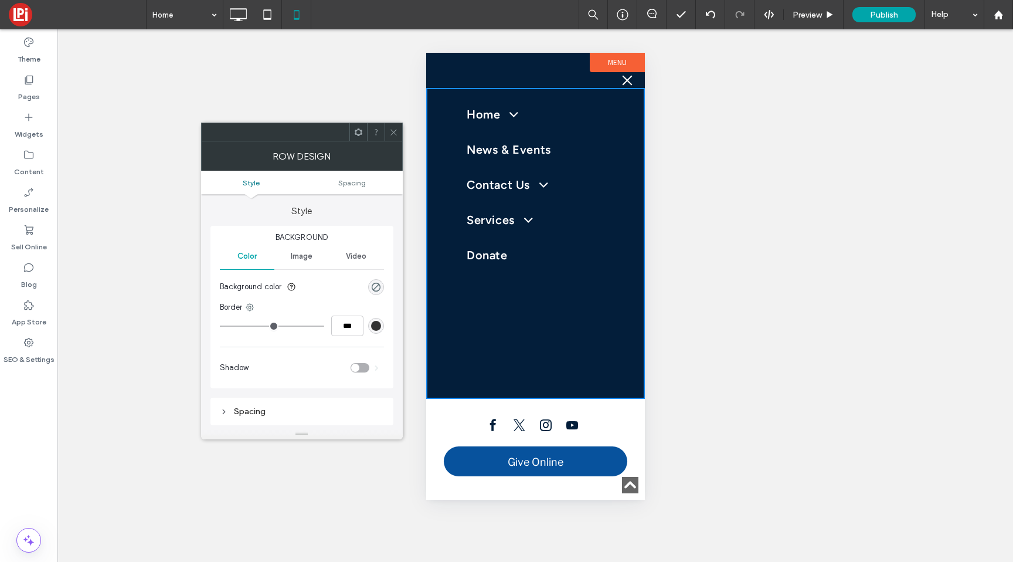
click at [366, 186] on ul "Style Spacing" at bounding box center [302, 182] width 202 height 23
click at [356, 185] on span "Spacing" at bounding box center [352, 182] width 28 height 9
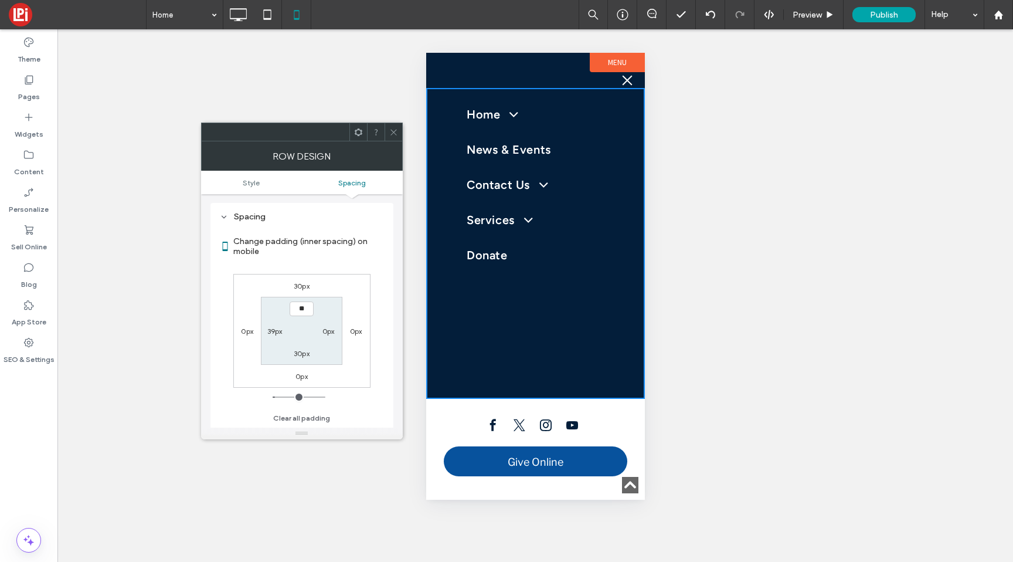
type input "****"
type input "**"
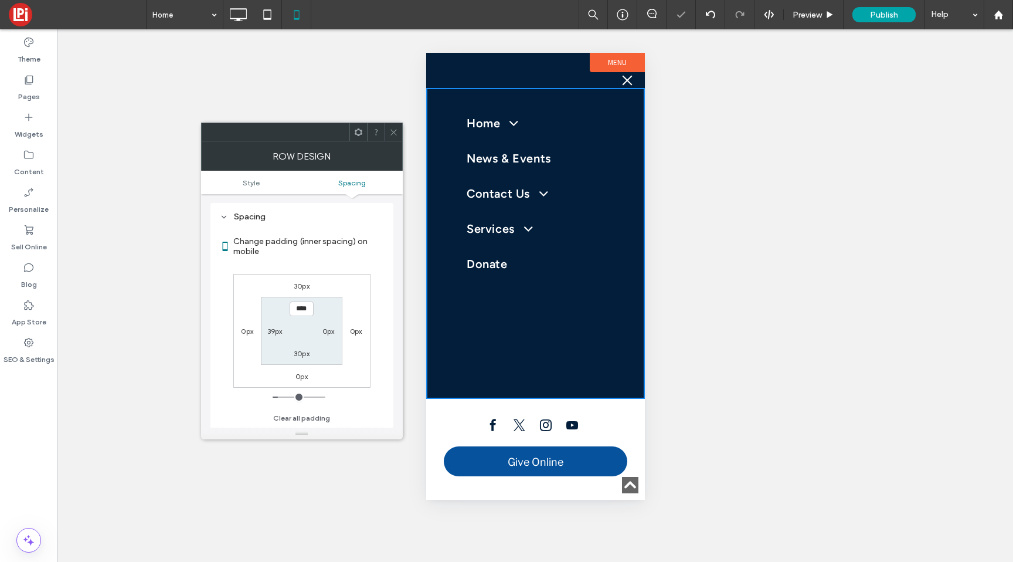
click at [313, 285] on div "30px" at bounding box center [301, 286] width 27 height 12
click at [295, 308] on input "****" at bounding box center [302, 308] width 24 height 15
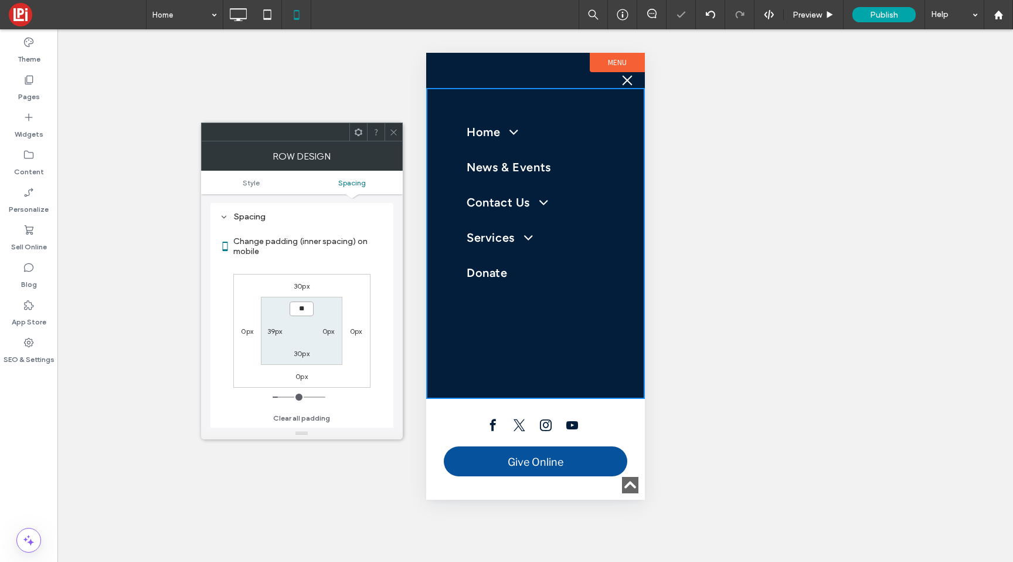
type input "****"
type input "**"
click at [393, 135] on icon at bounding box center [393, 132] width 9 height 9
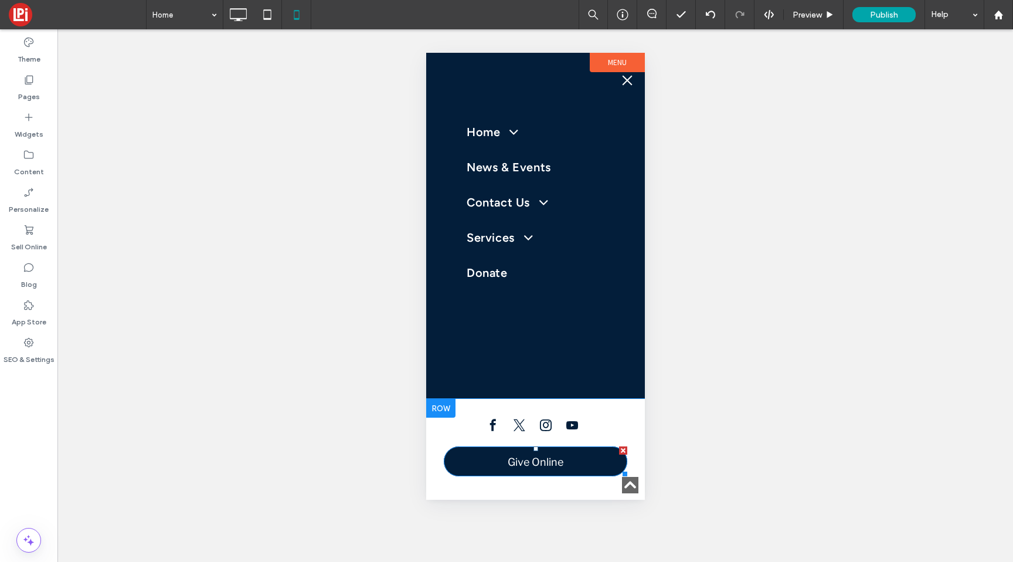
click at [501, 453] on link "Give Online" at bounding box center [534, 461] width 183 height 30
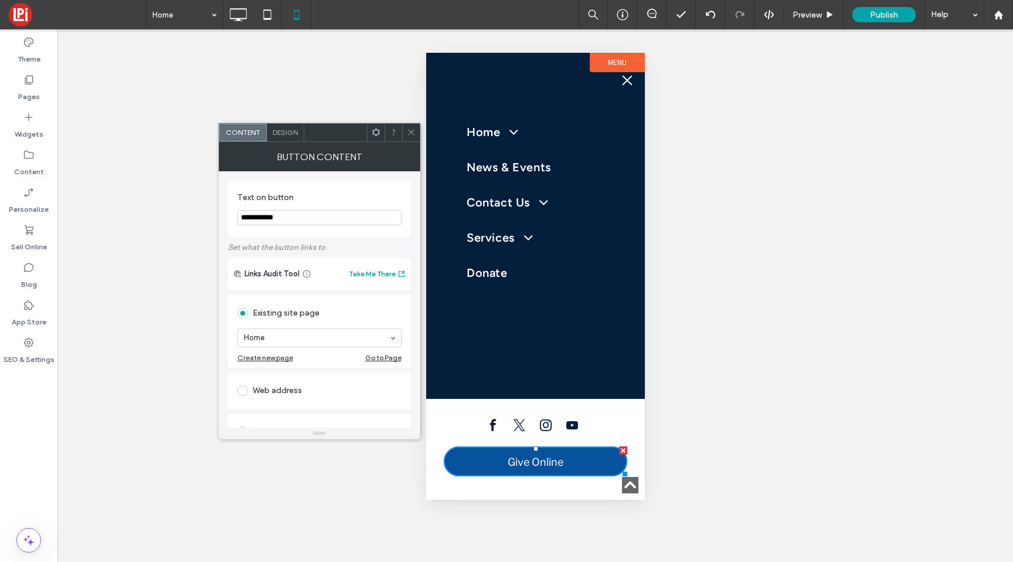
click at [284, 128] on span "Design" at bounding box center [285, 132] width 25 height 9
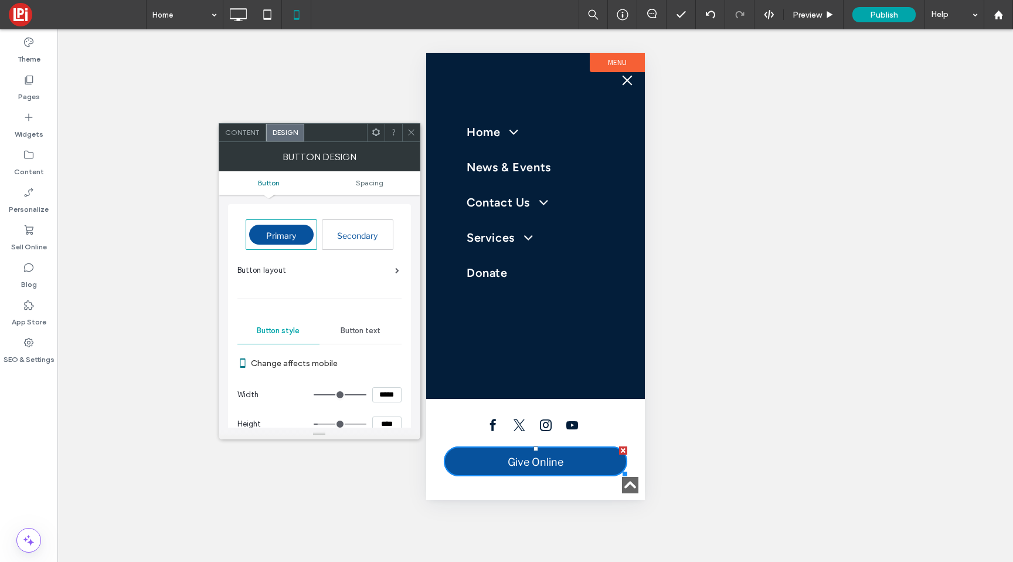
click at [380, 389] on input "*****" at bounding box center [386, 394] width 29 height 15
type input "*****"
type input "***"
click at [409, 128] on icon at bounding box center [411, 132] width 9 height 9
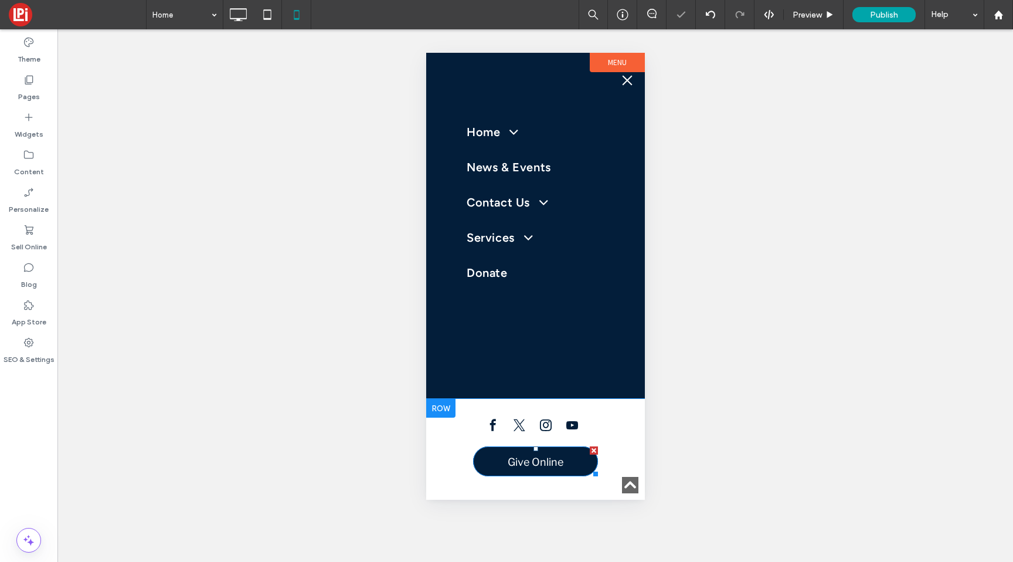
click at [593, 451] on div at bounding box center [593, 450] width 8 height 8
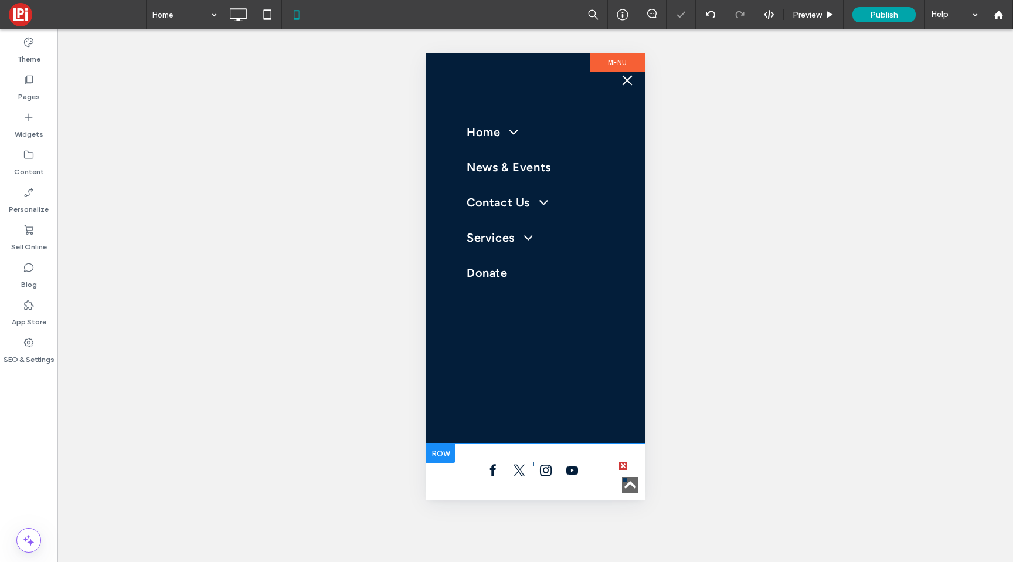
click at [548, 464] on span "instagram" at bounding box center [545, 470] width 18 height 18
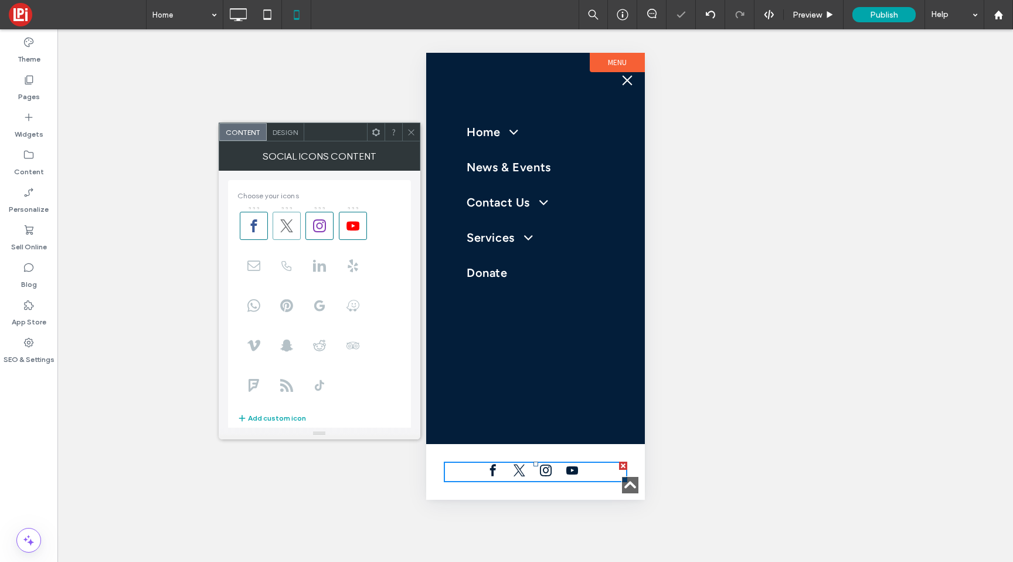
click at [282, 219] on use at bounding box center [286, 225] width 13 height 13
click at [313, 219] on span at bounding box center [319, 226] width 28 height 28
click at [351, 220] on icon at bounding box center [352, 225] width 13 height 13
click at [414, 126] on div at bounding box center [411, 132] width 18 height 18
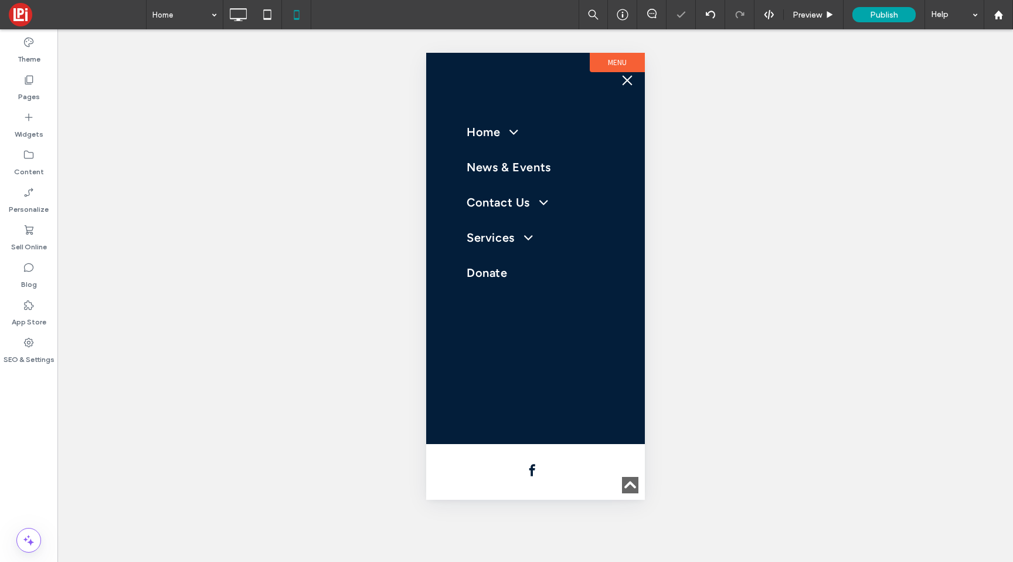
click at [631, 76] on span "menu" at bounding box center [627, 80] width 10 height 10
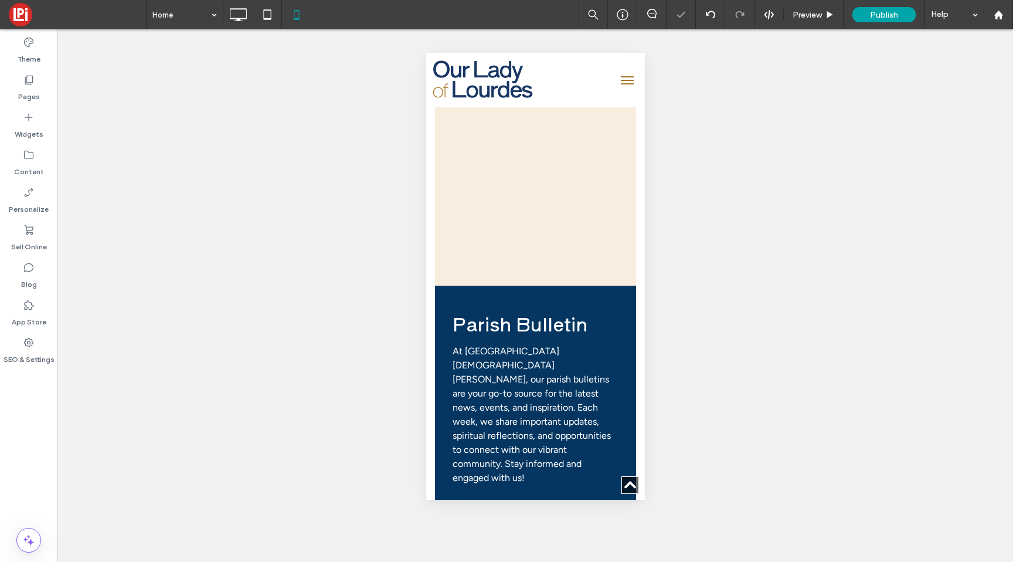
scroll to position [4548, 0]
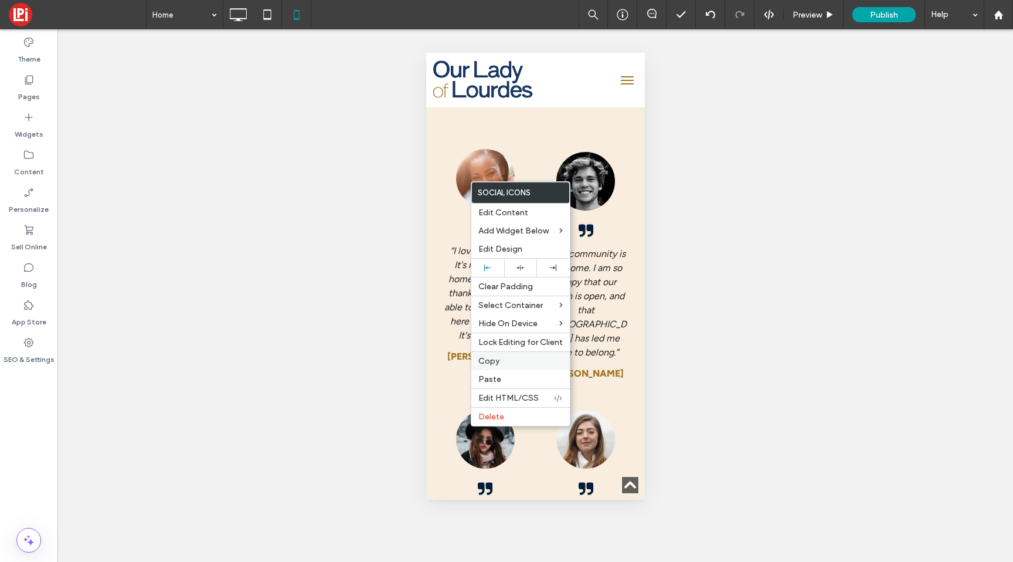
click at [489, 359] on span "Copy" at bounding box center [488, 361] width 21 height 10
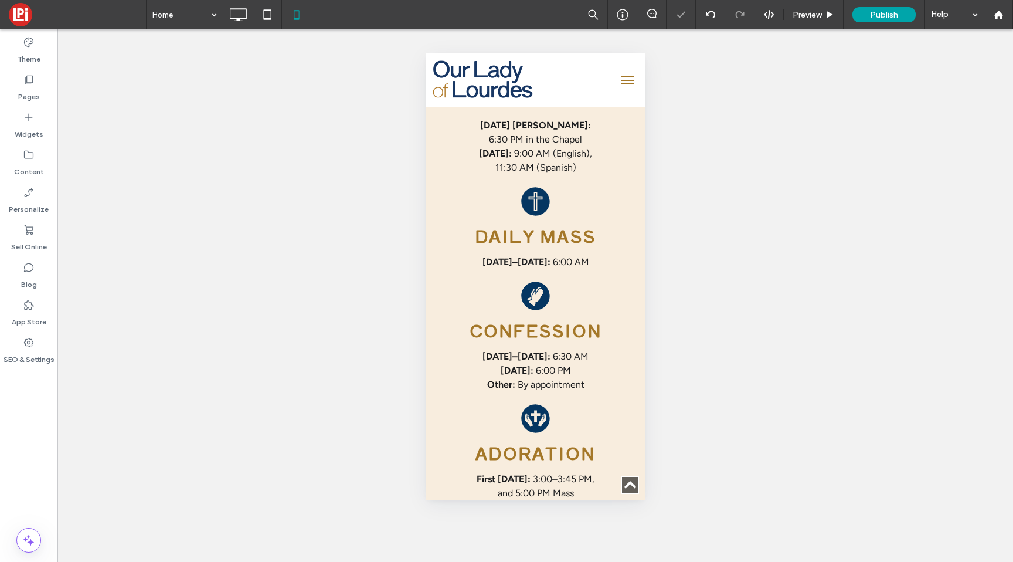
scroll to position [569, 0]
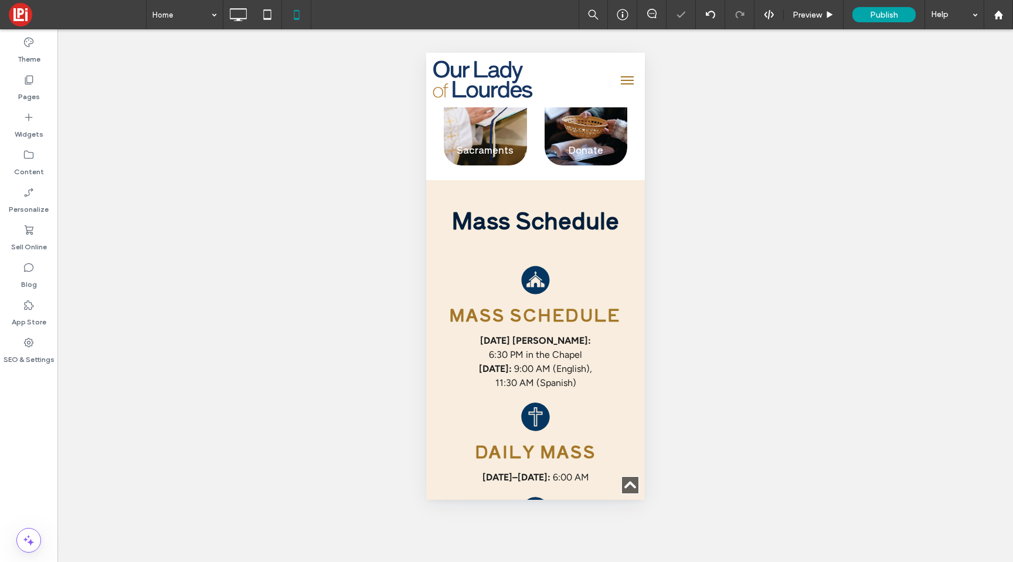
click at [615, 86] on button "menu" at bounding box center [626, 80] width 23 height 23
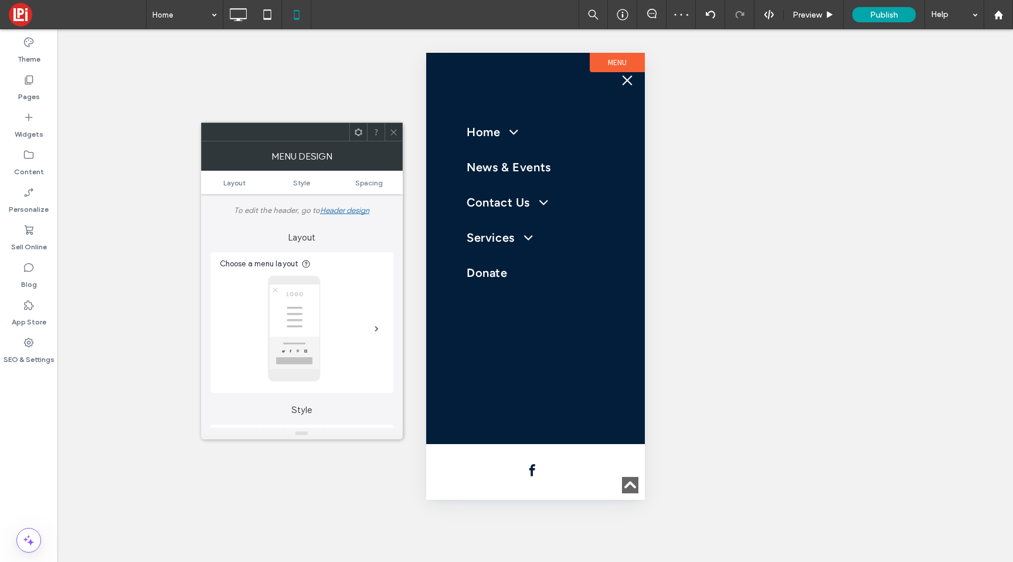
click at [392, 133] on use at bounding box center [393, 132] width 6 height 6
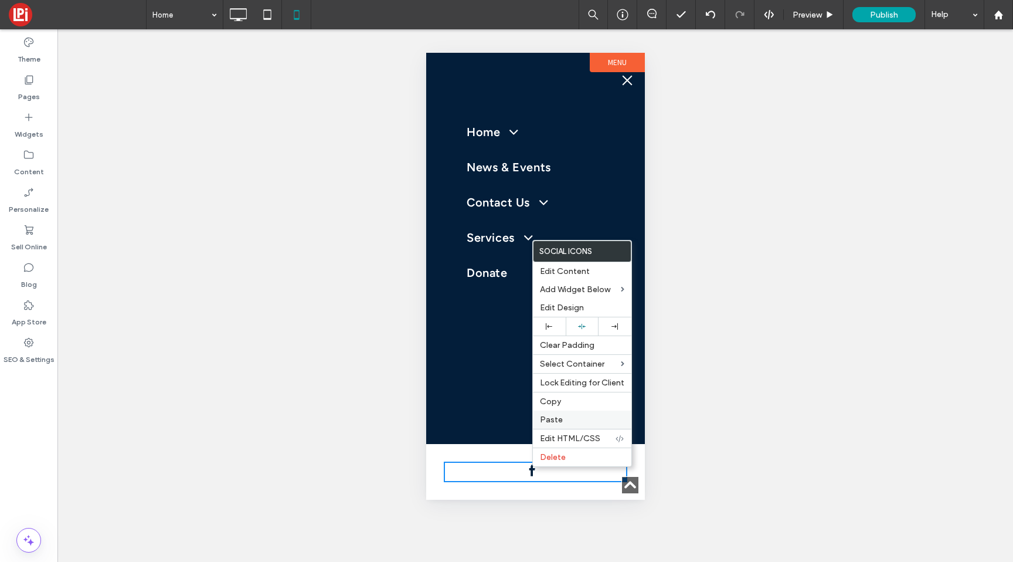
click at [546, 421] on span "Paste" at bounding box center [551, 419] width 23 height 10
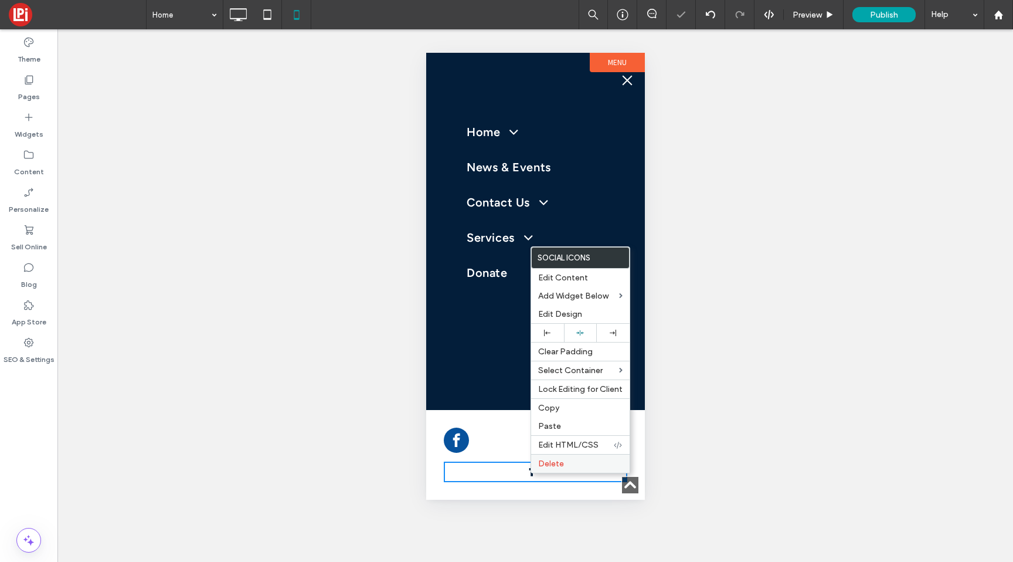
click at [543, 465] on span "Delete" at bounding box center [551, 463] width 26 height 10
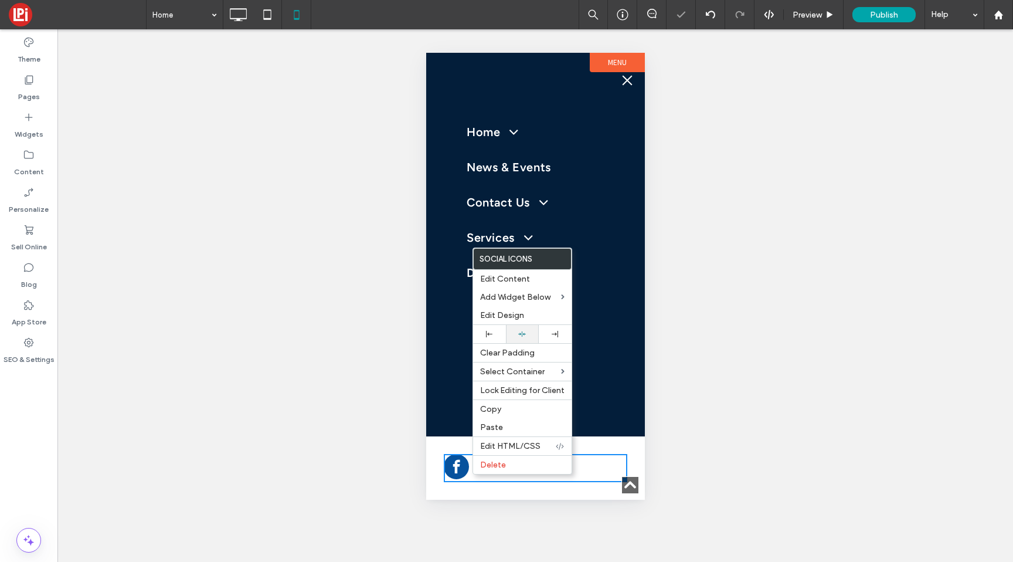
click at [519, 334] on icon at bounding box center [522, 334] width 8 height 8
click at [610, 341] on div "Home Past Events Relics of St. [PERSON_NAME] News & Events Contact Us Our Staff…" at bounding box center [535, 262] width 219 height 348
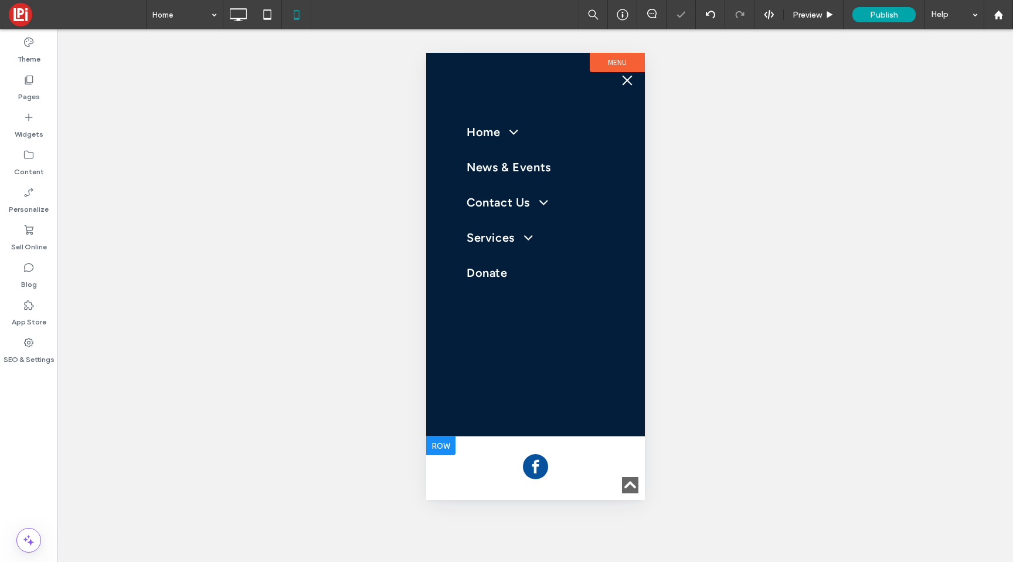
click at [466, 442] on div "Click To Paste" at bounding box center [535, 467] width 219 height 63
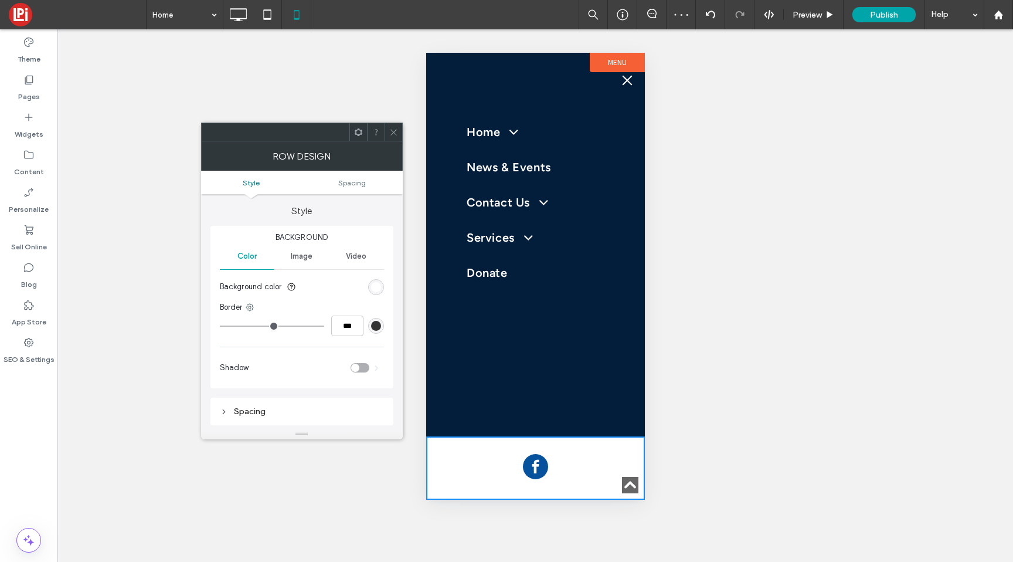
click at [375, 285] on div "rgb(255, 255, 255)" at bounding box center [376, 287] width 10 height 10
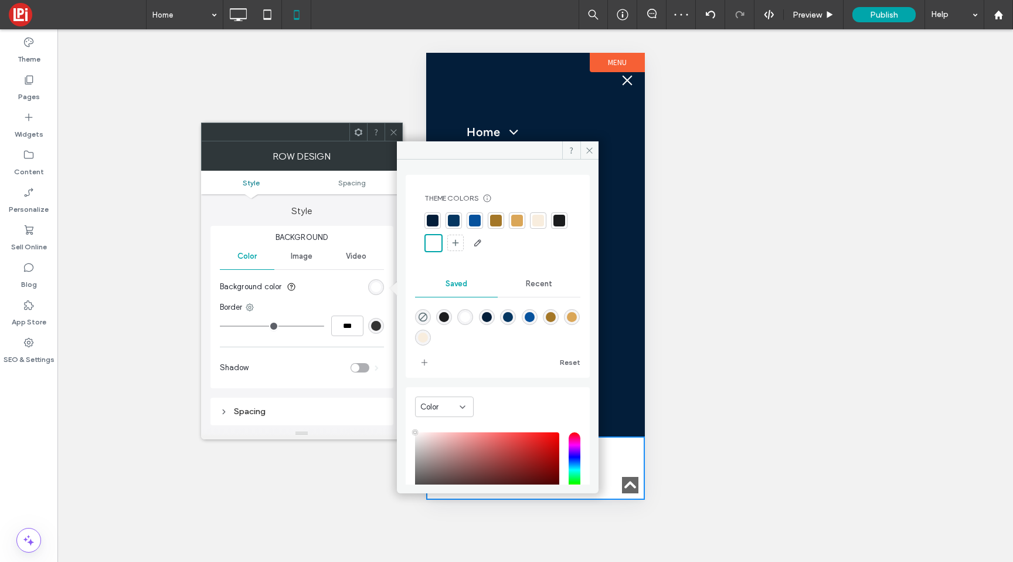
click at [491, 222] on div at bounding box center [496, 221] width 12 height 12
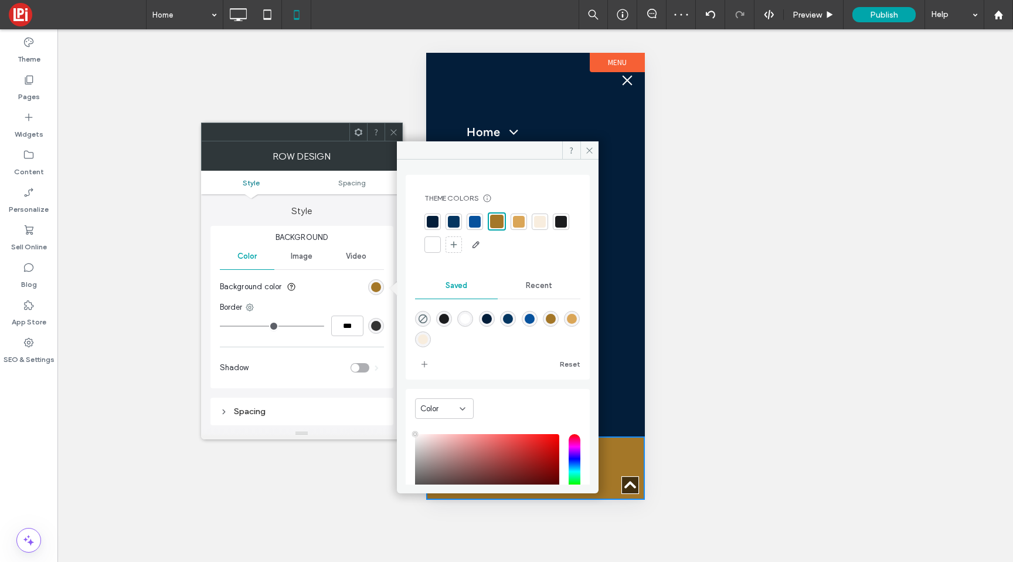
click at [515, 219] on div at bounding box center [519, 222] width 12 height 12
click at [396, 135] on icon at bounding box center [393, 132] width 9 height 9
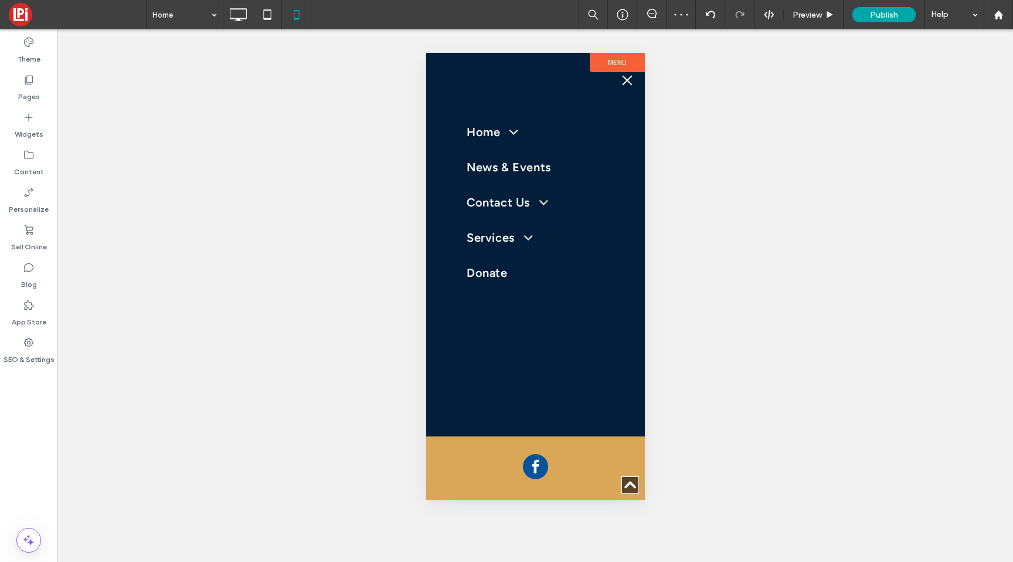
click at [622, 80] on span "menu" at bounding box center [626, 80] width 13 height 1
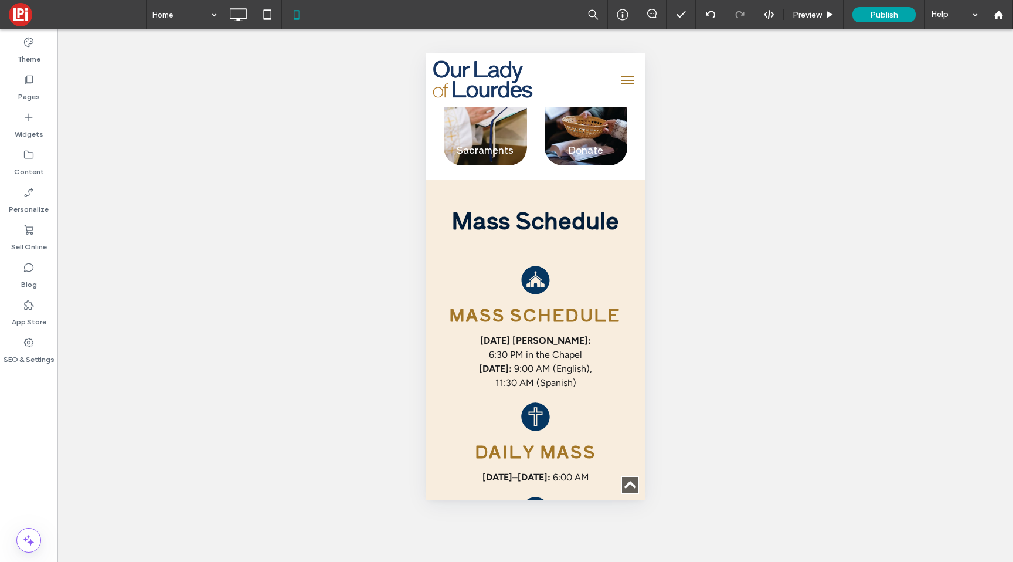
click at [624, 86] on button "menu" at bounding box center [626, 80] width 23 height 23
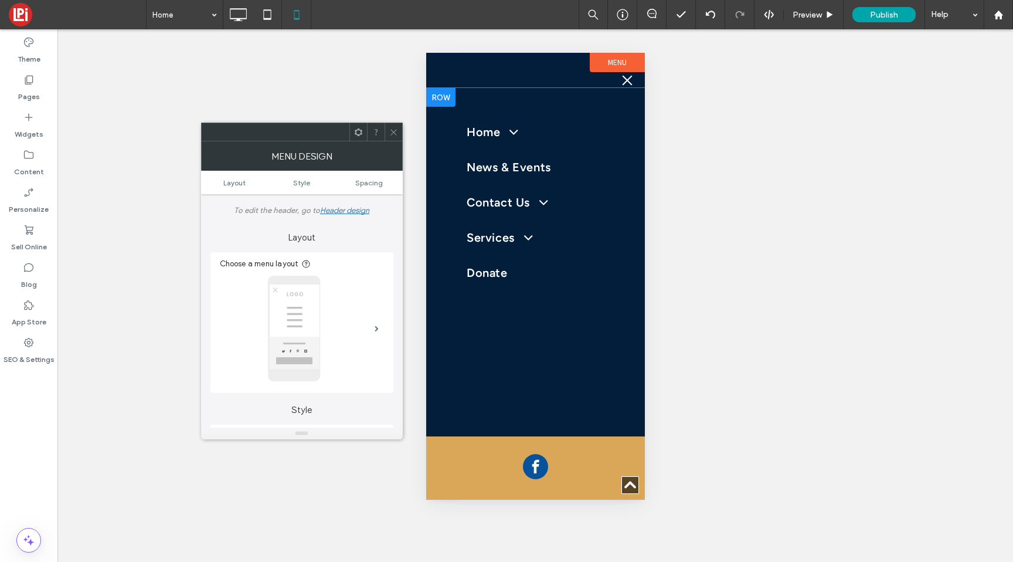
click at [444, 125] on div "Home Past Events Relics of St. [PERSON_NAME] News & Events Contact Us Our Staff…" at bounding box center [535, 262] width 219 height 348
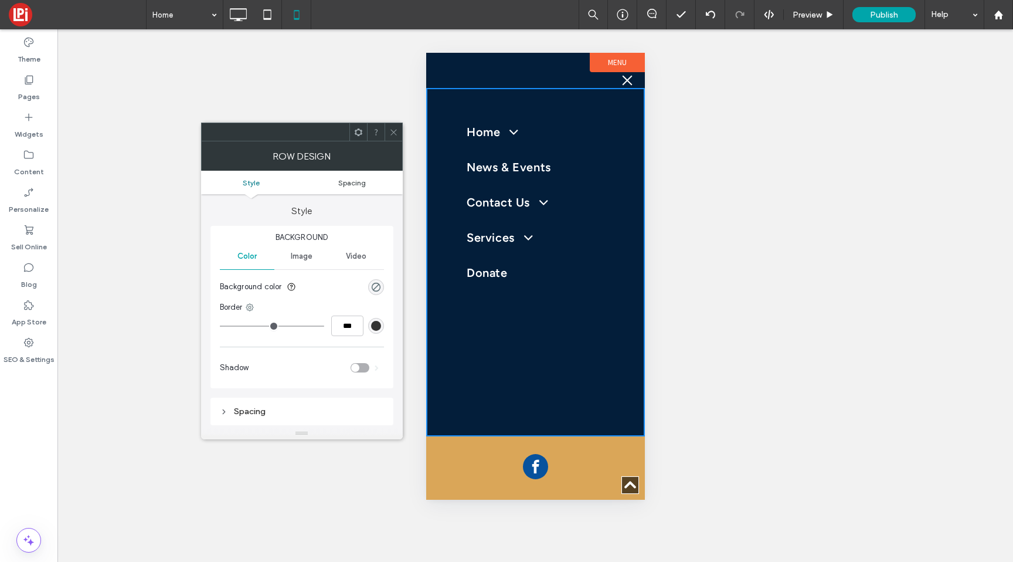
click at [339, 182] on span "Spacing" at bounding box center [352, 182] width 28 height 9
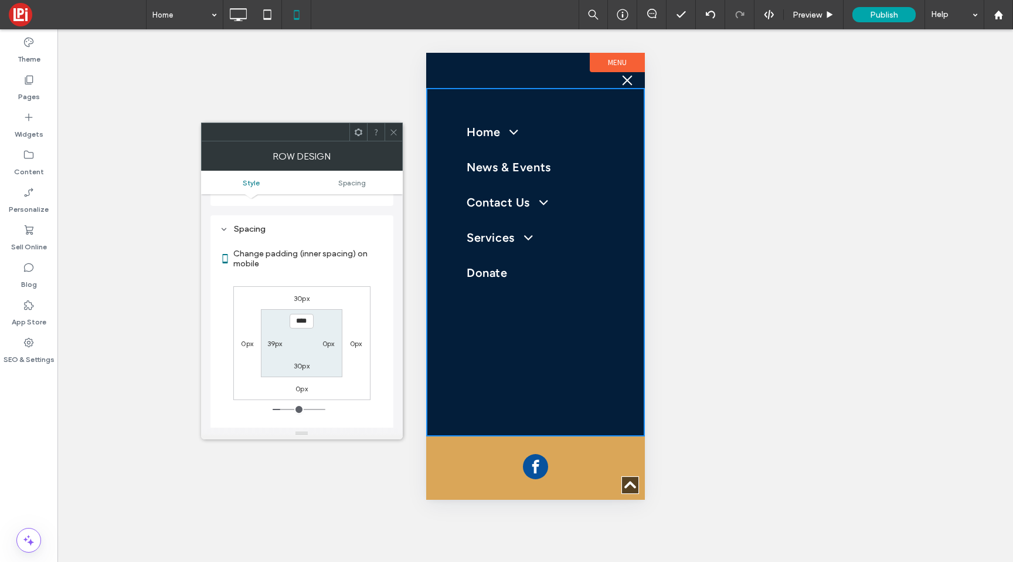
scroll to position [195, 0]
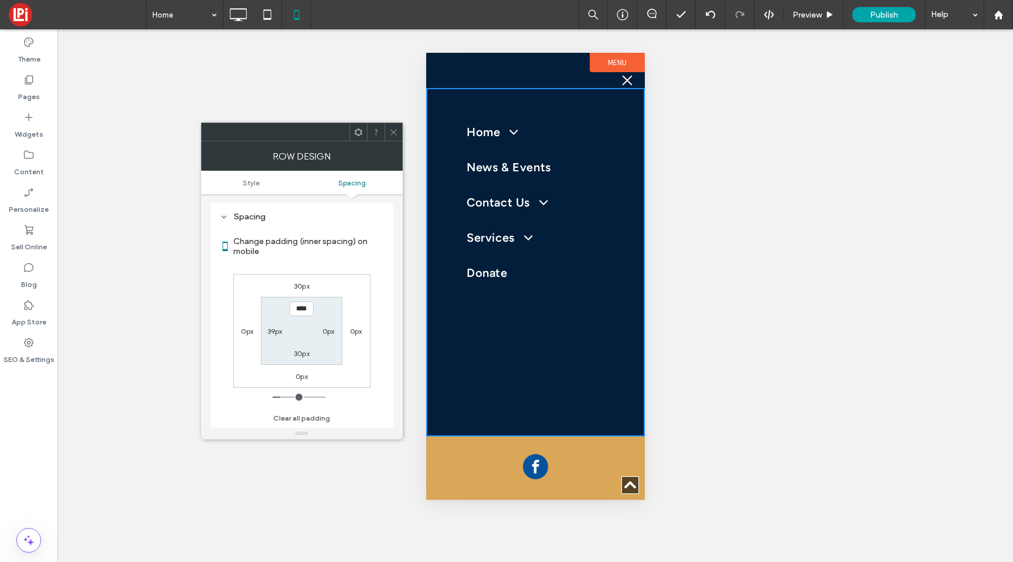
click at [275, 335] on label "39px" at bounding box center [274, 330] width 15 height 9
type input "**"
click at [268, 332] on input "****" at bounding box center [275, 330] width 24 height 15
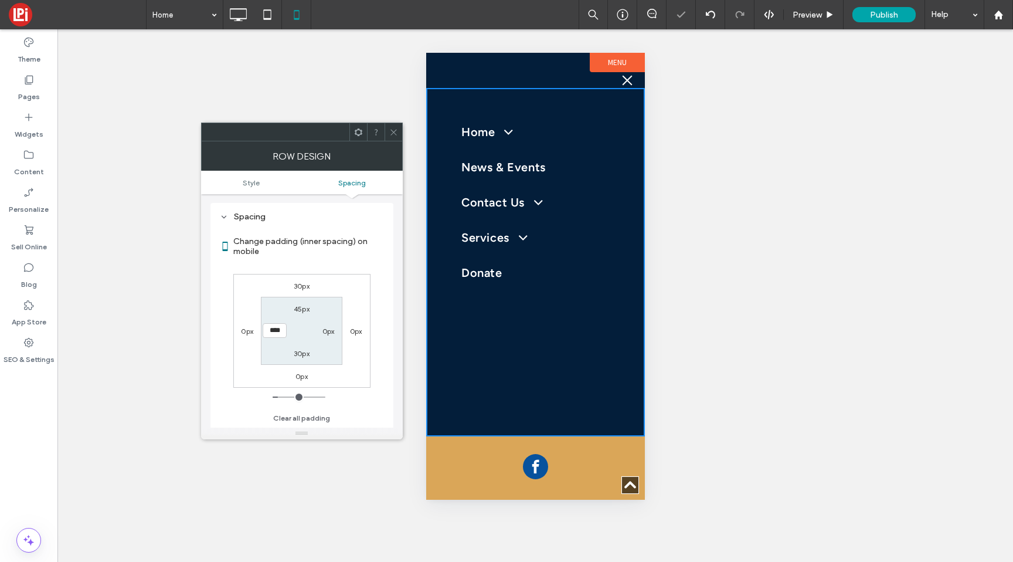
click at [268, 332] on input "****" at bounding box center [275, 330] width 24 height 15
type input "**"
click at [266, 334] on input "****" at bounding box center [275, 330] width 24 height 15
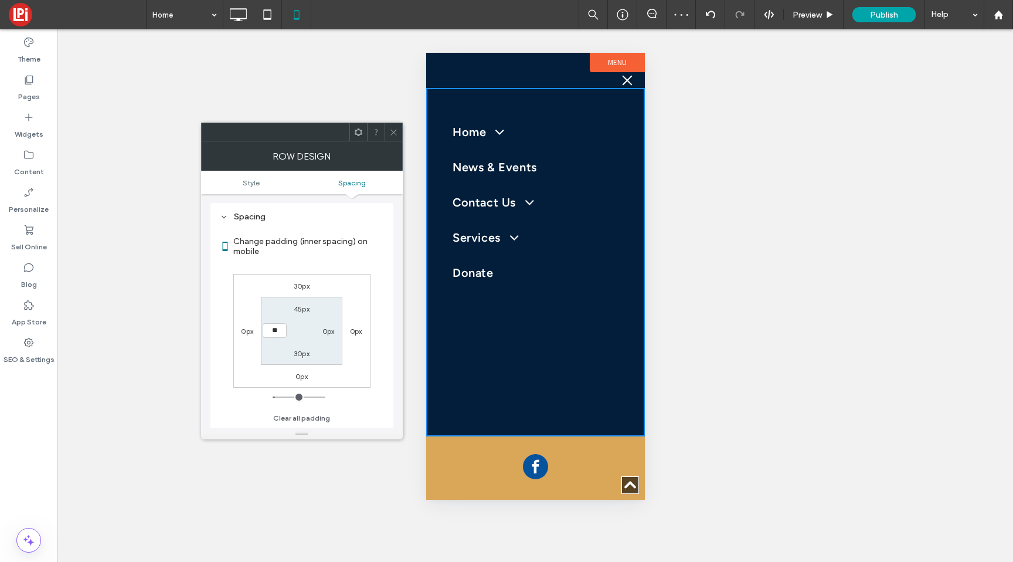
type input "**"
type input "****"
click at [396, 130] on icon at bounding box center [393, 132] width 9 height 9
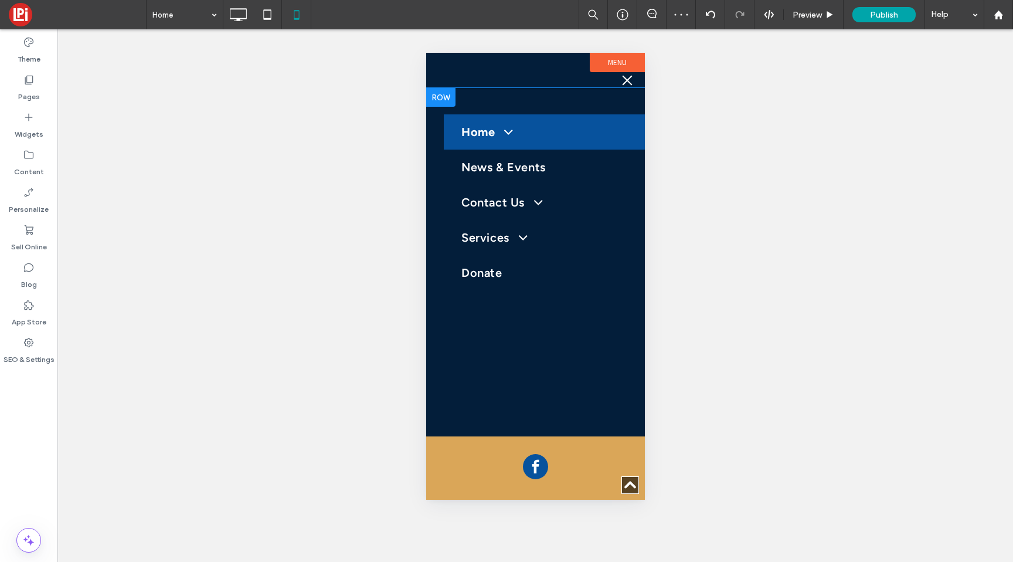
click at [459, 136] on link "Home" at bounding box center [543, 131] width 201 height 35
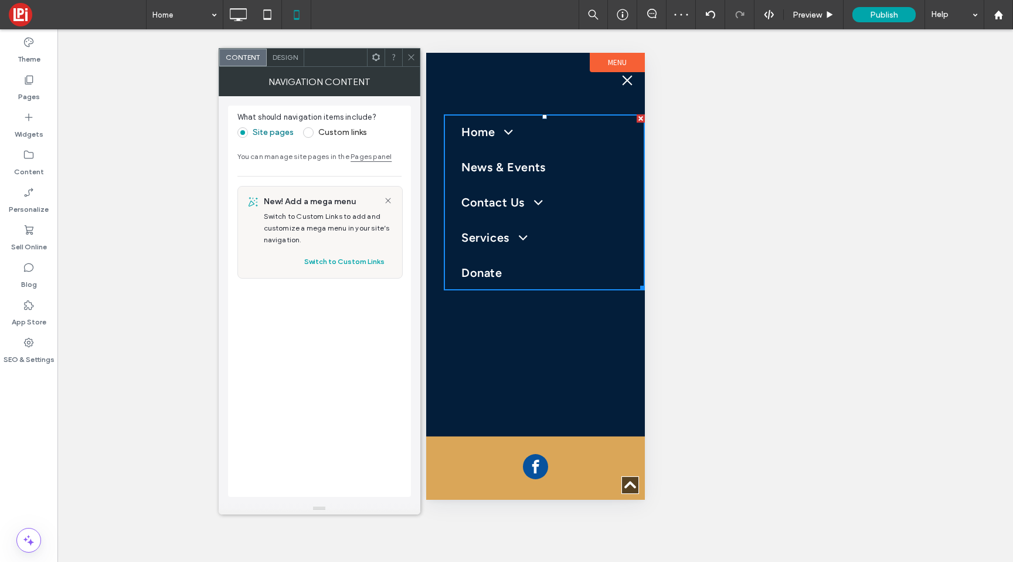
click at [282, 60] on span "Design" at bounding box center [285, 57] width 25 height 9
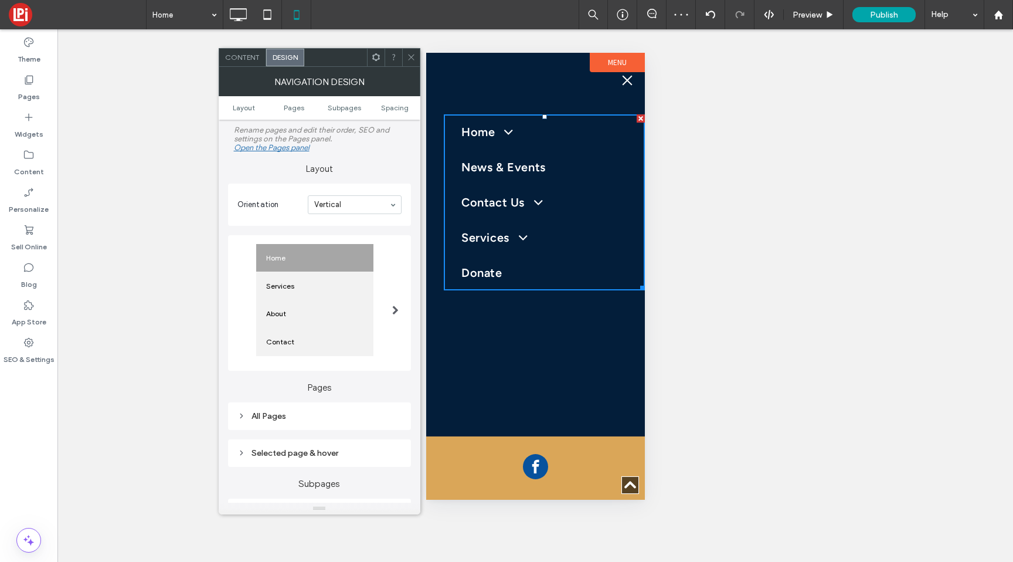
click at [302, 117] on ul "Layout Pages Subpages Spacing" at bounding box center [320, 107] width 202 height 23
click at [295, 108] on span "Pages" at bounding box center [294, 107] width 21 height 9
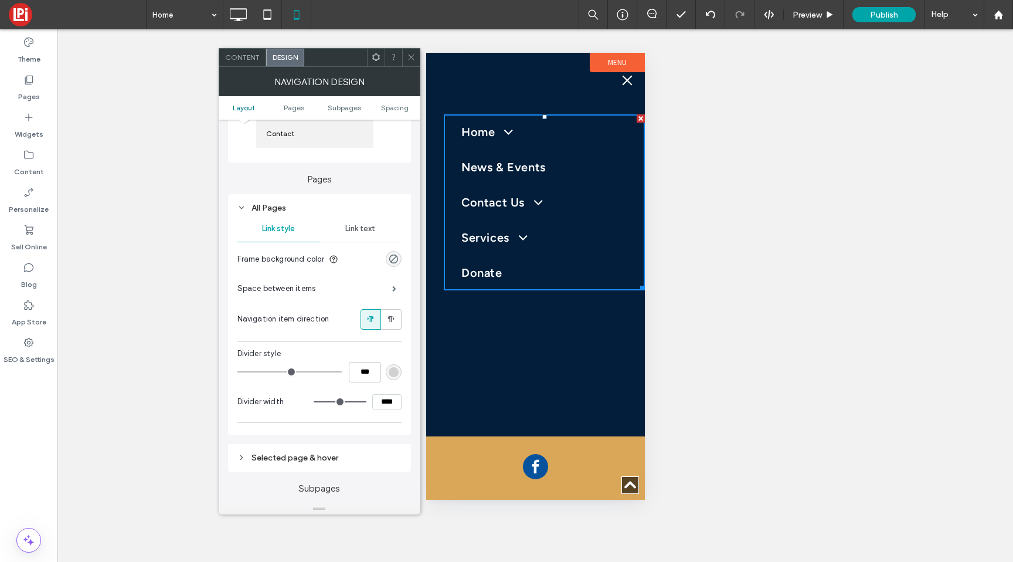
scroll to position [253, 0]
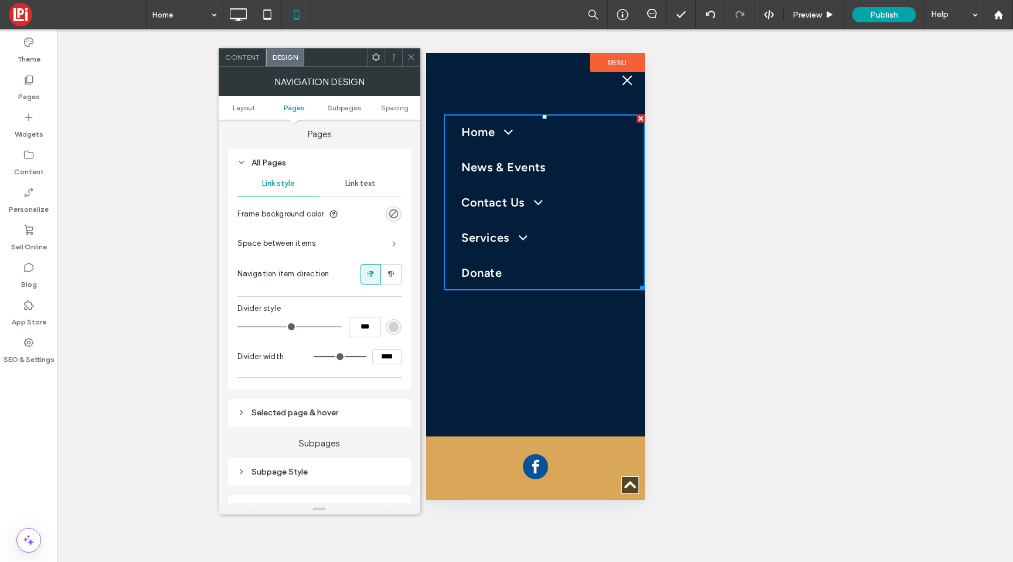
click at [392, 240] on span at bounding box center [394, 243] width 4 height 6
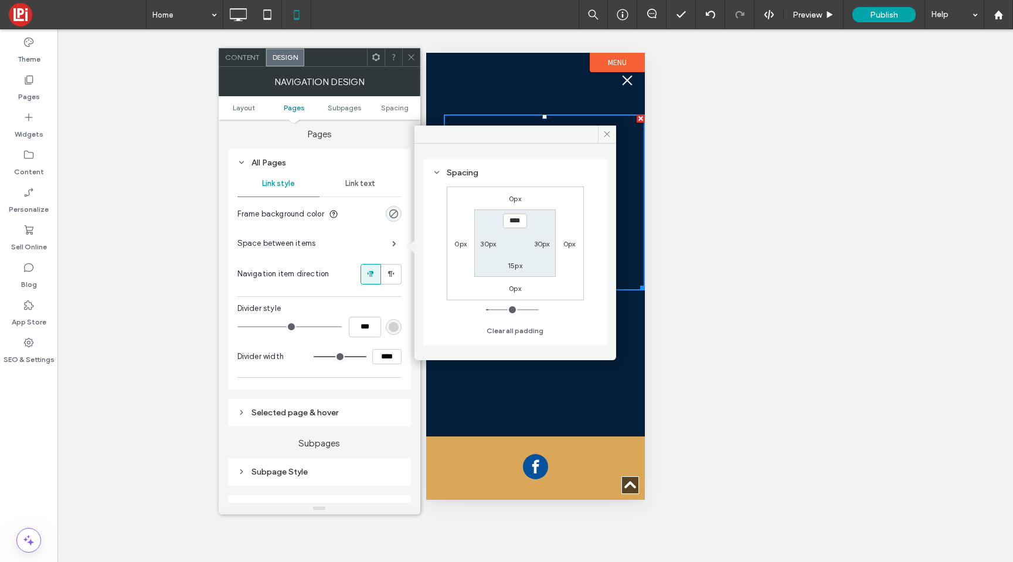
click at [513, 196] on label "0px" at bounding box center [515, 198] width 12 height 9
type input "*"
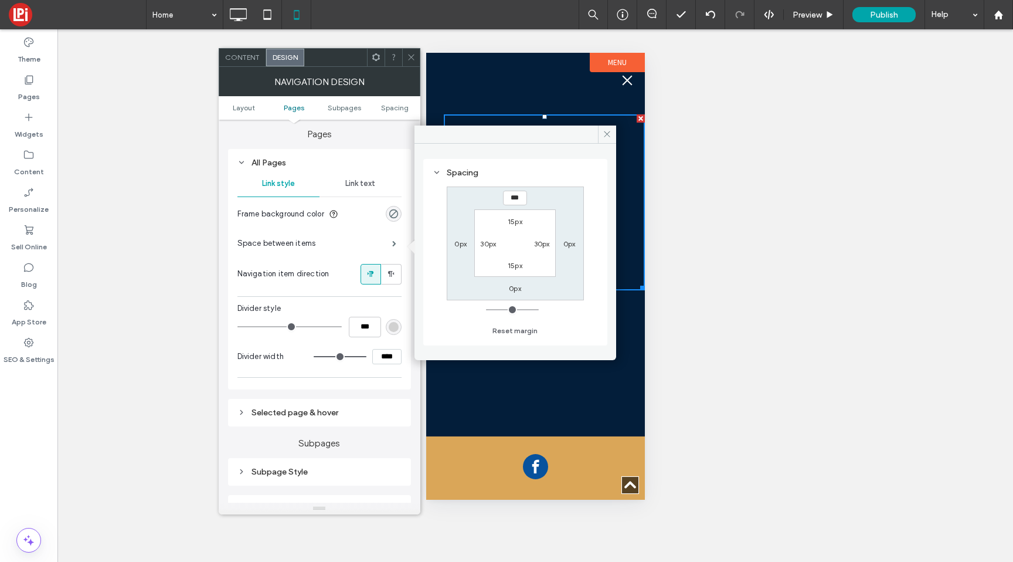
type input "*"
click at [488, 245] on label "30px" at bounding box center [488, 243] width 16 height 9
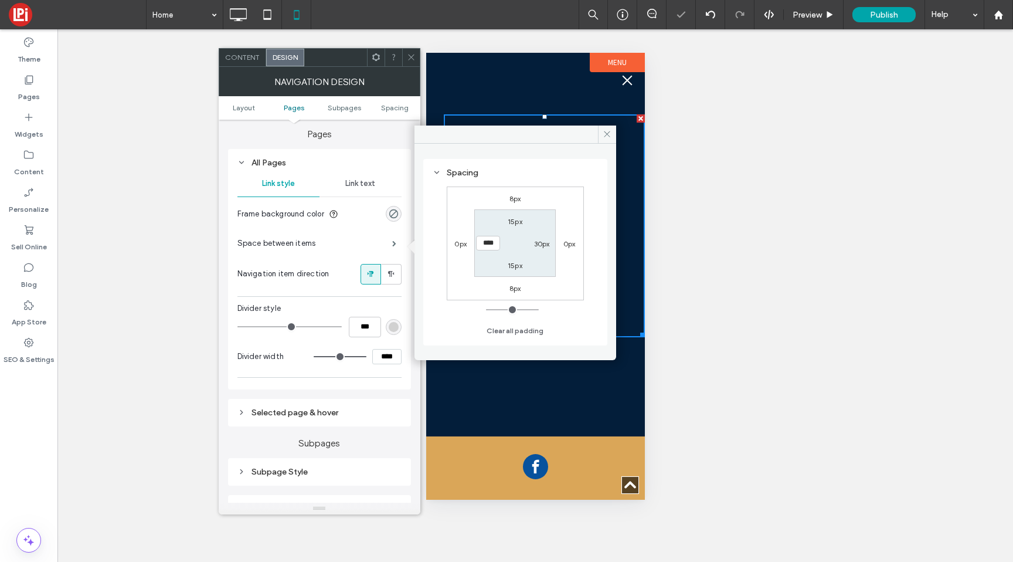
type input "**"
type input "****"
click at [540, 243] on label "30px" at bounding box center [542, 243] width 16 height 9
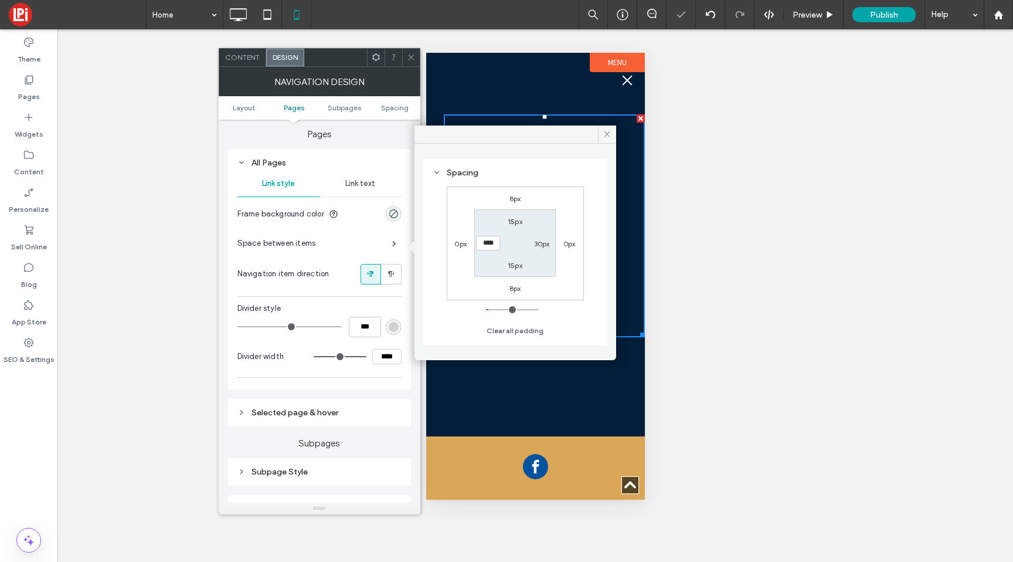
type input "**"
type input "****"
click at [603, 138] on span at bounding box center [607, 134] width 18 height 18
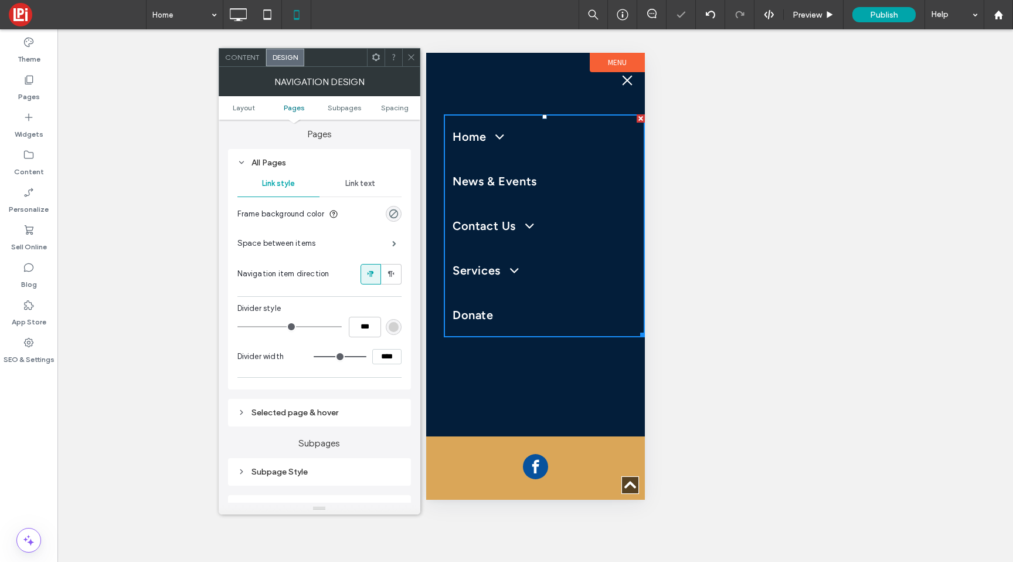
click at [411, 59] on icon at bounding box center [411, 57] width 9 height 9
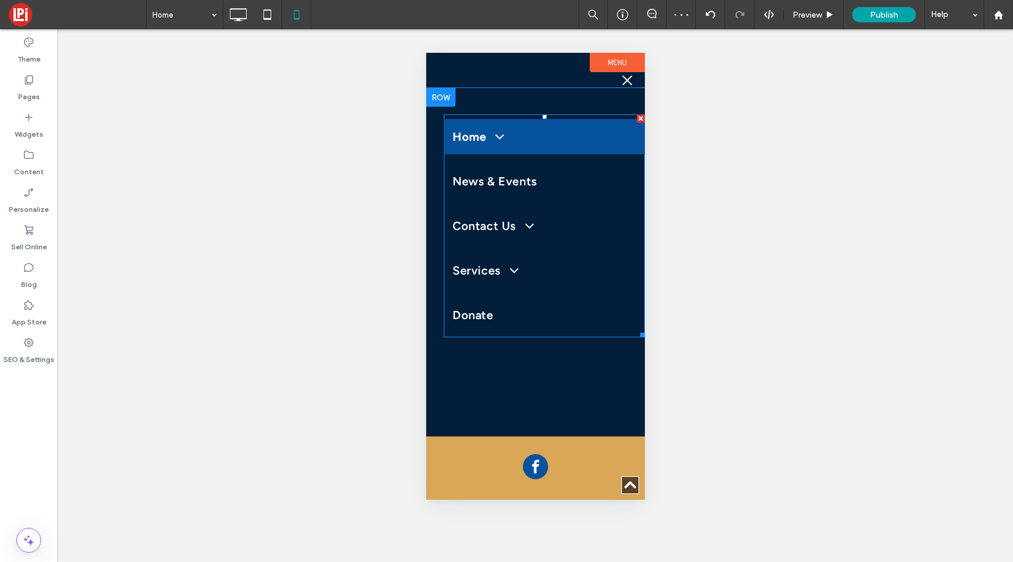
click at [481, 147] on link "Home" at bounding box center [543, 136] width 201 height 35
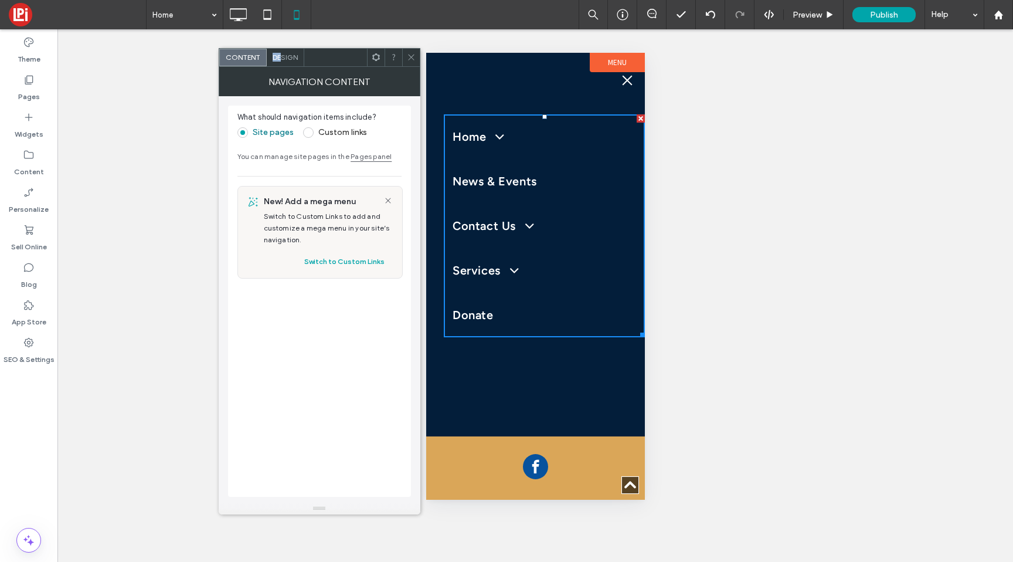
click at [283, 53] on span "Design" at bounding box center [285, 57] width 25 height 9
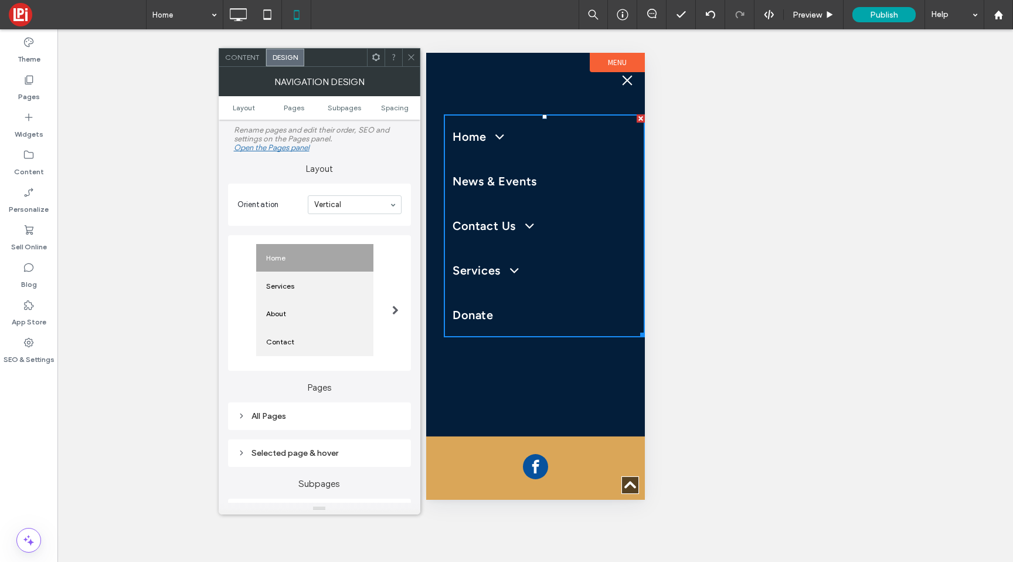
click at [298, 100] on ul "Layout Pages Subpages Spacing" at bounding box center [320, 107] width 202 height 23
click at [298, 106] on span "Pages" at bounding box center [294, 107] width 21 height 9
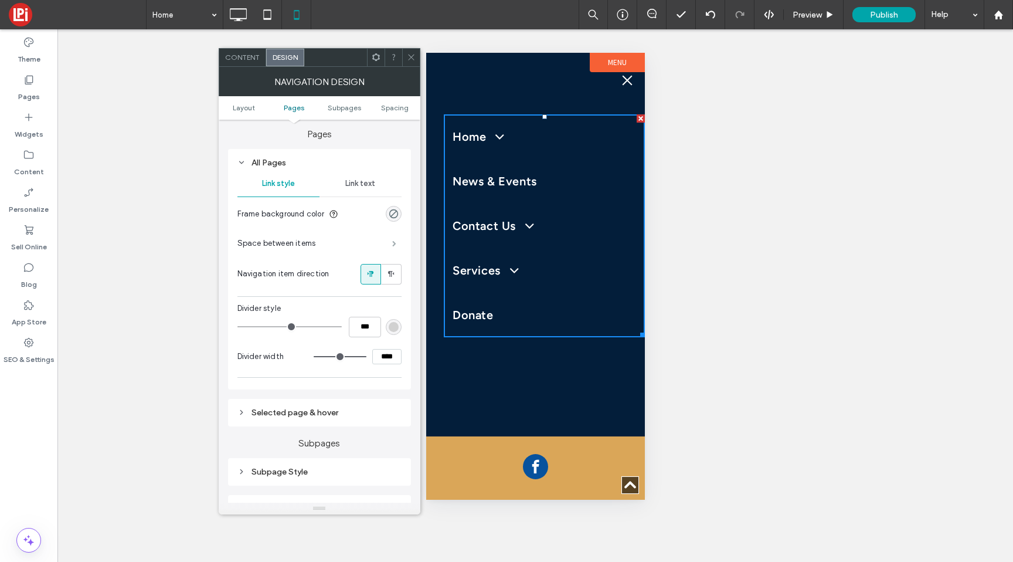
click at [392, 241] on span at bounding box center [394, 243] width 4 height 6
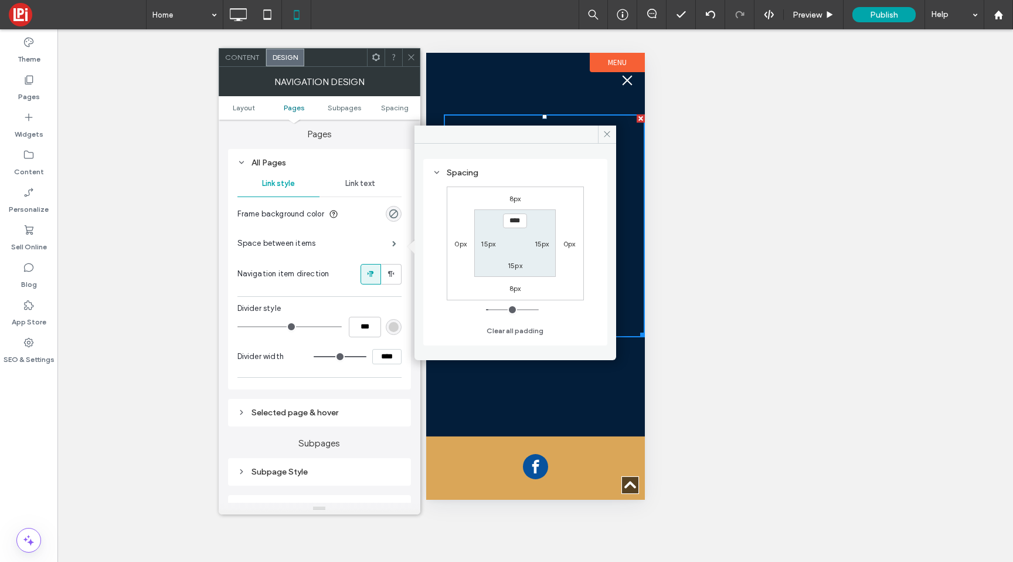
click at [516, 204] on div "8px 0px 8px 0px **** 15px 15px 15px" at bounding box center [515, 243] width 137 height 114
click at [513, 199] on label "8px" at bounding box center [515, 198] width 12 height 9
type input "*"
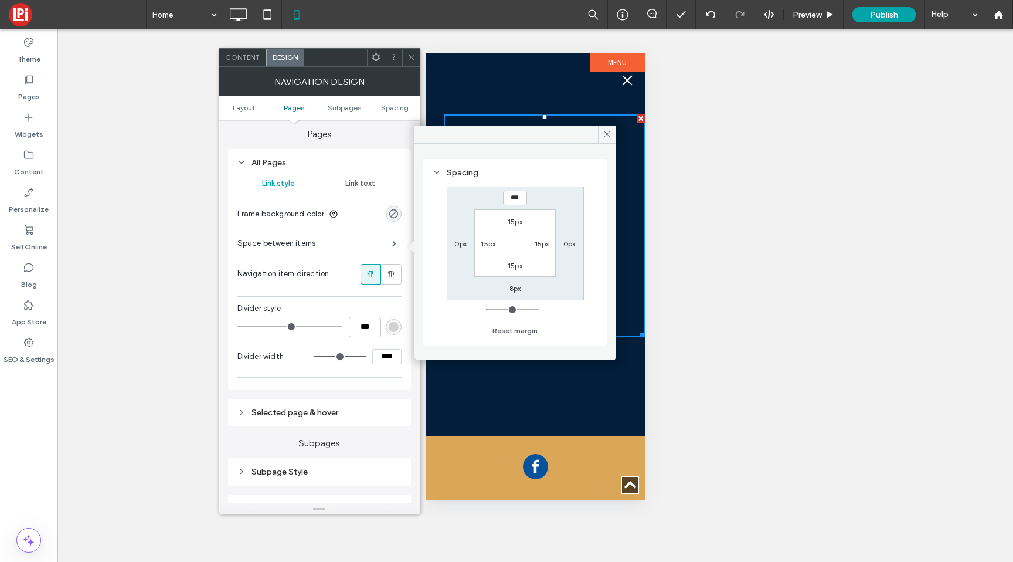
type input "*"
click at [607, 127] on span at bounding box center [607, 134] width 18 height 18
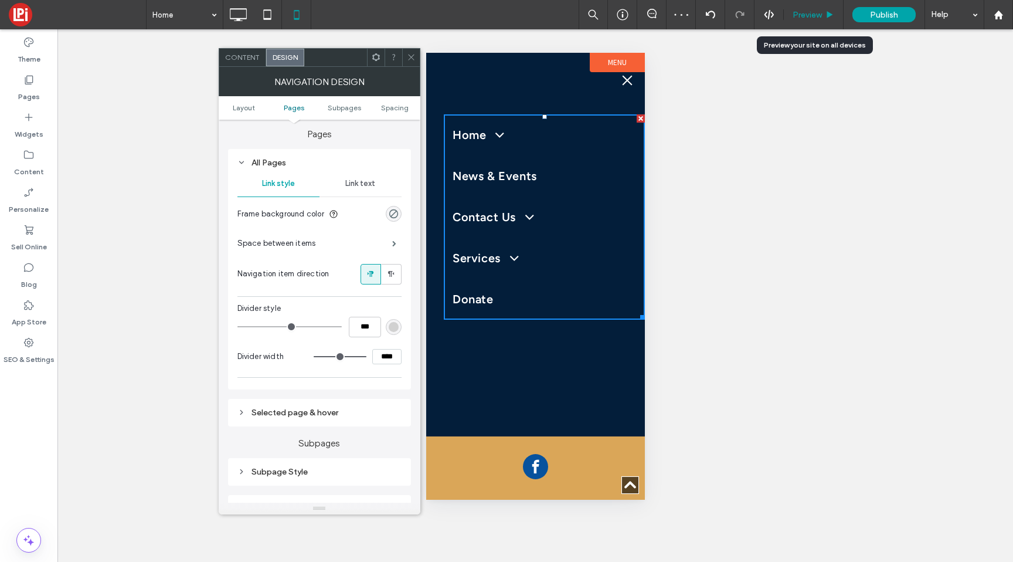
click at [804, 12] on span "Preview" at bounding box center [806, 15] width 29 height 10
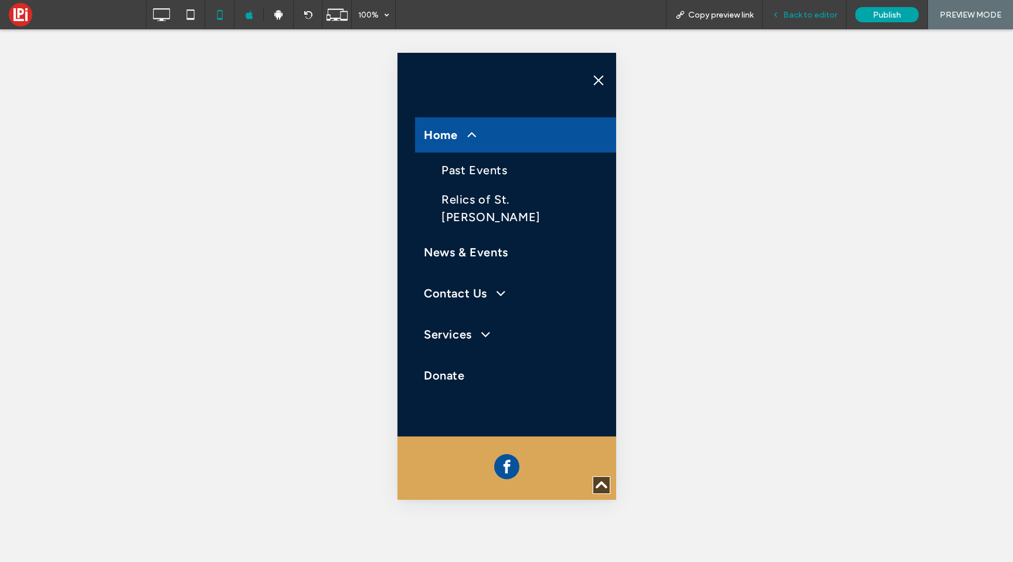
click at [805, 18] on span "Back to editor" at bounding box center [810, 15] width 54 height 10
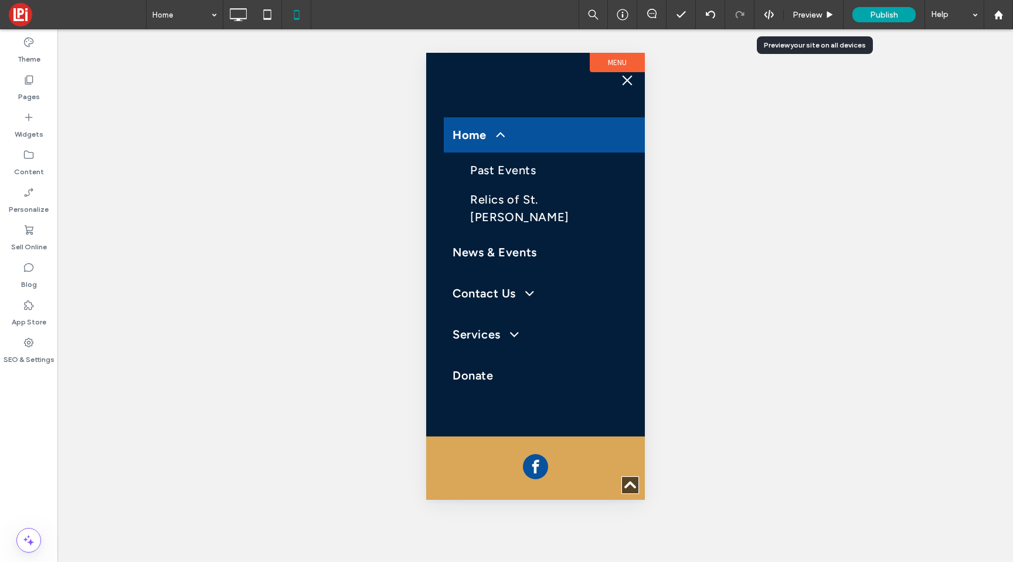
click at [805, 18] on span "Preview" at bounding box center [806, 15] width 29 height 10
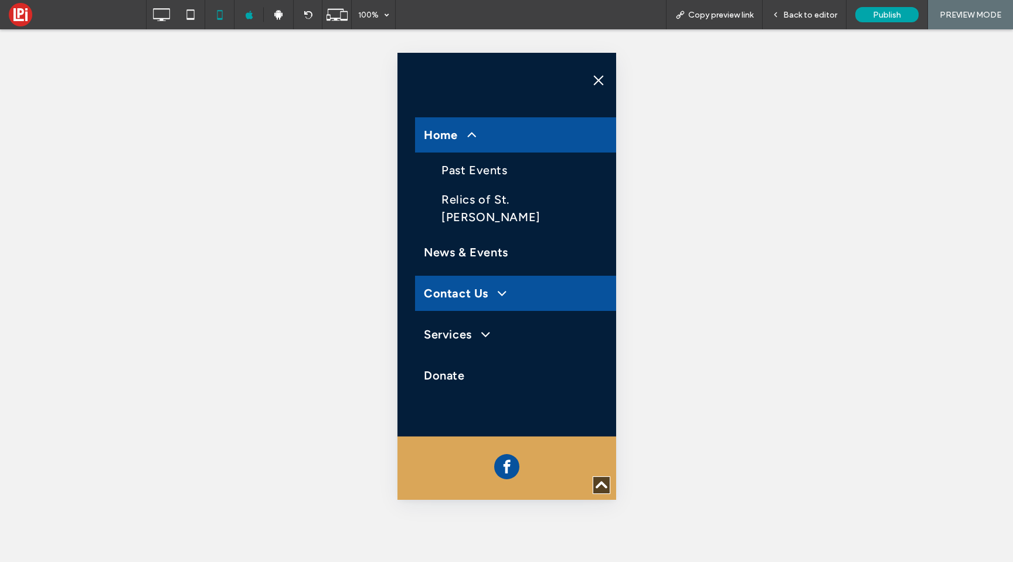
click at [455, 284] on span "Contact Us" at bounding box center [463, 293] width 81 height 18
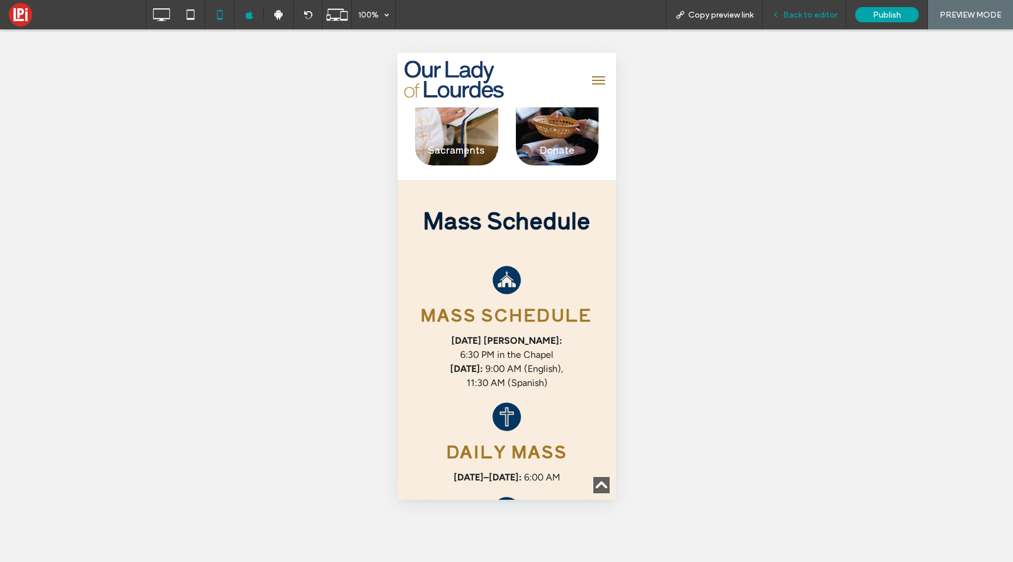
click at [811, 10] on span "Back to editor" at bounding box center [810, 15] width 54 height 10
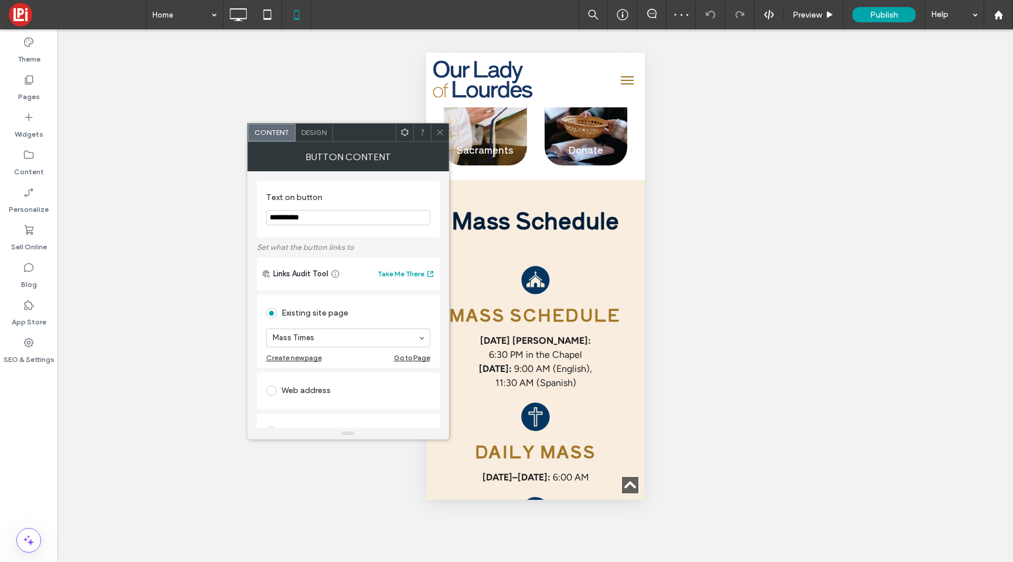
click at [444, 130] on div at bounding box center [440, 133] width 18 height 18
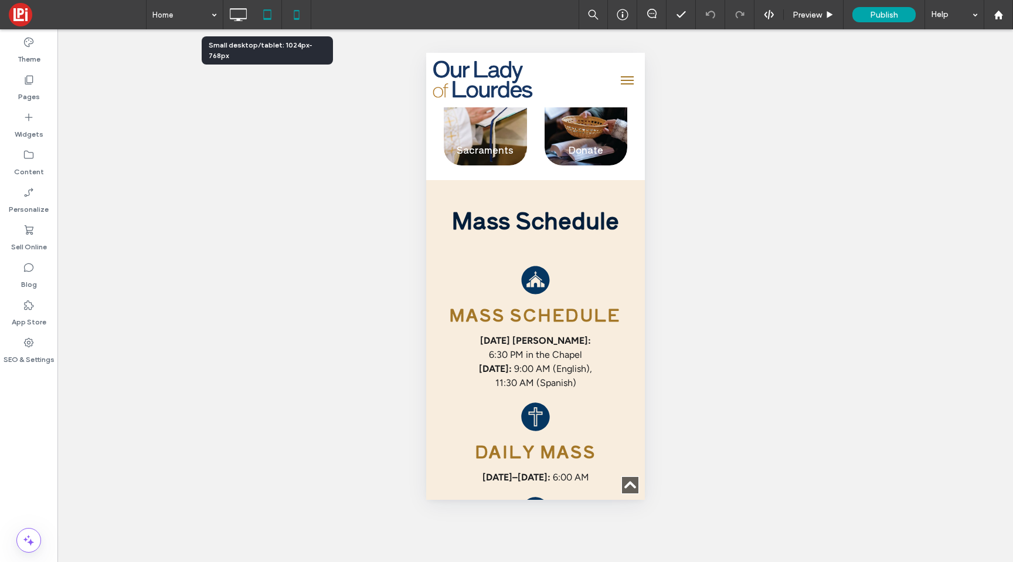
click at [262, 7] on icon at bounding box center [267, 14] width 23 height 23
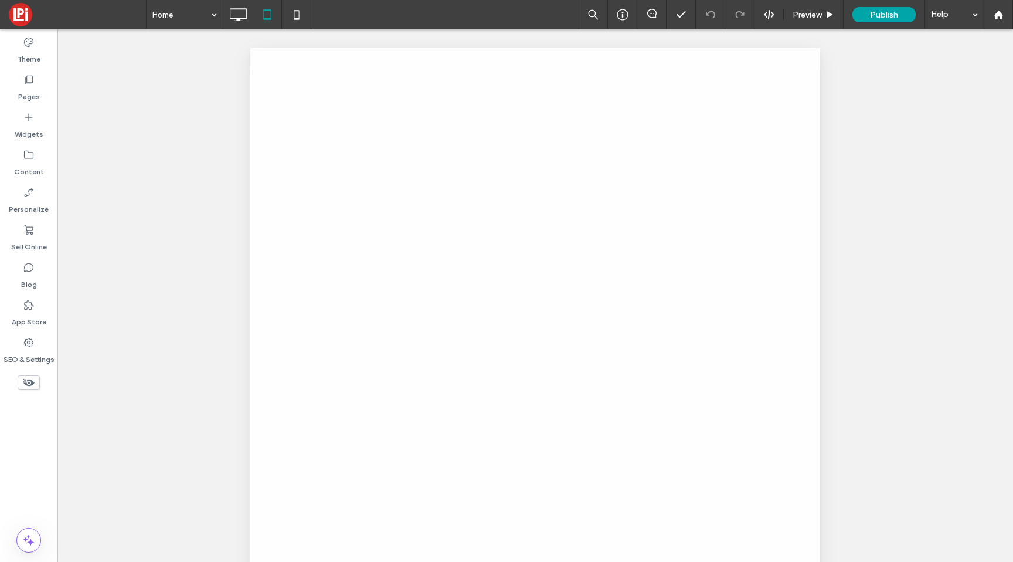
click at [240, 16] on div at bounding box center [506, 281] width 1013 height 562
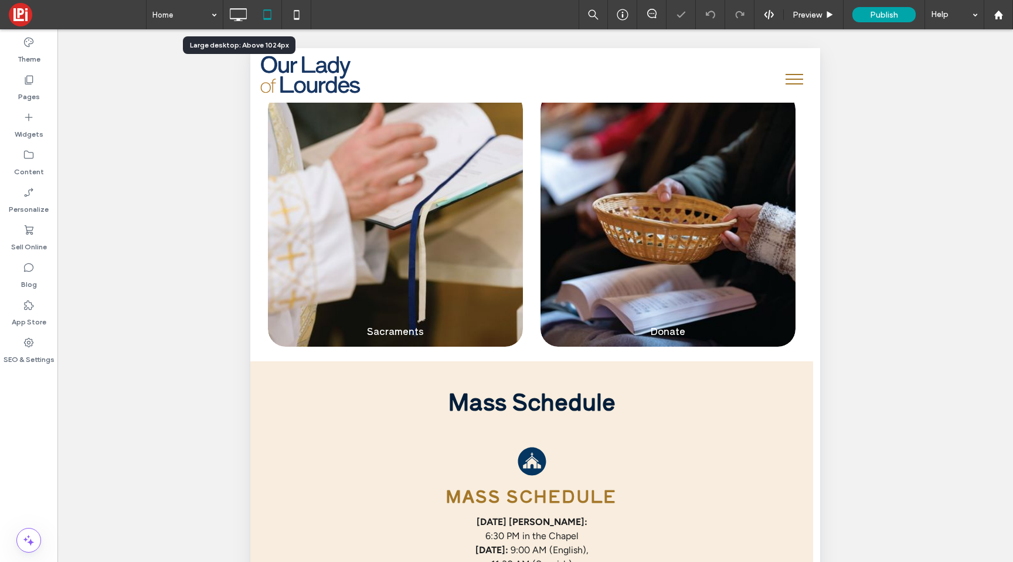
click at [240, 16] on icon at bounding box center [237, 14] width 23 height 23
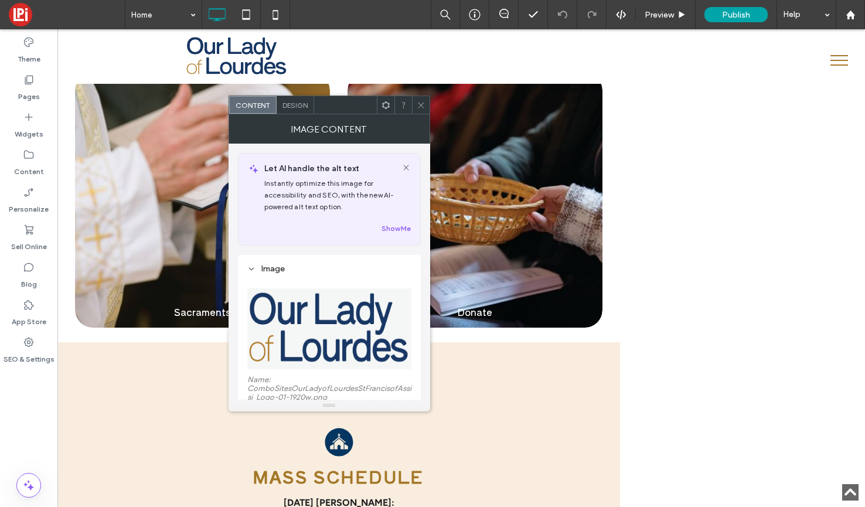
click at [288, 314] on img at bounding box center [329, 328] width 165 height 81
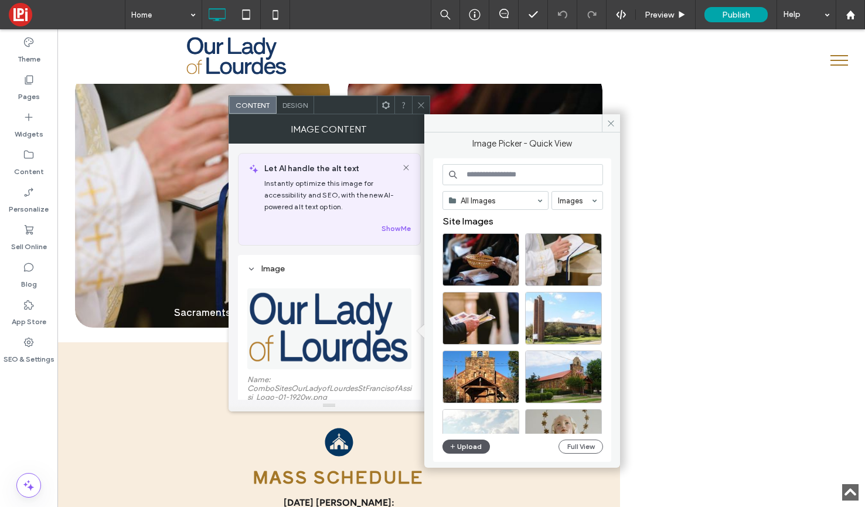
click at [472, 451] on button "Upload" at bounding box center [467, 447] width 48 height 14
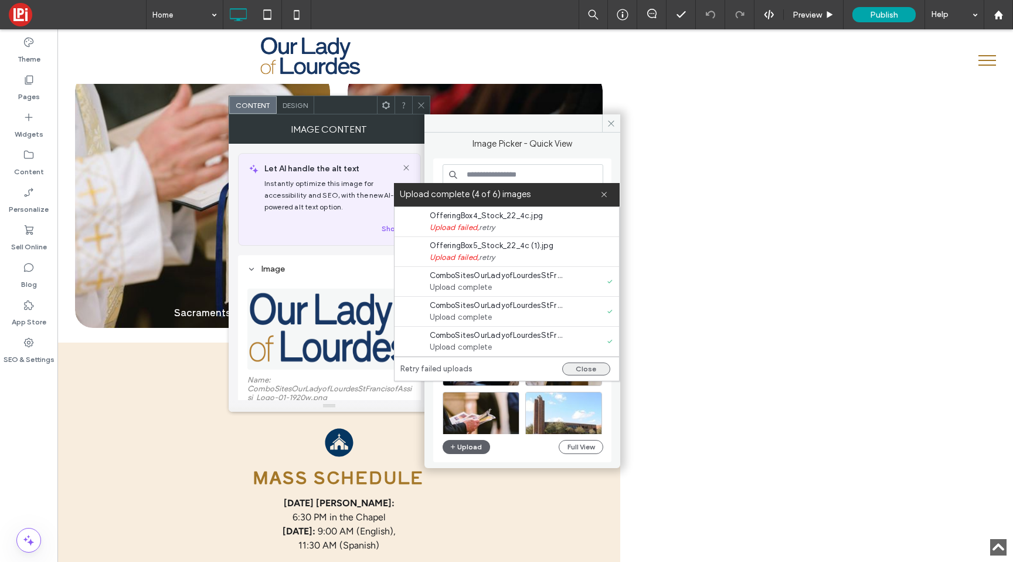
click at [585, 366] on button "Close" at bounding box center [586, 368] width 48 height 13
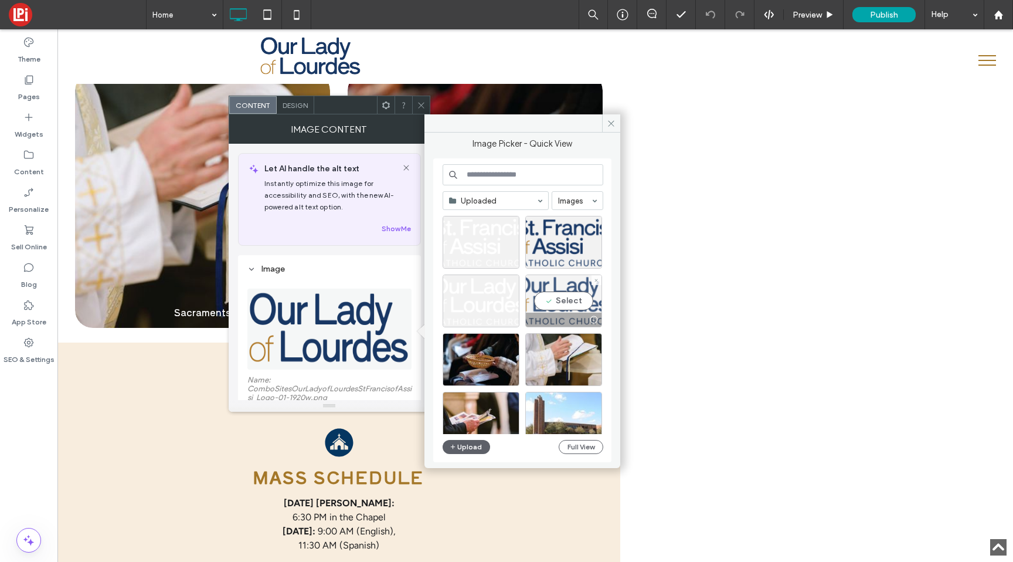
click at [551, 303] on div "Select" at bounding box center [563, 300] width 77 height 53
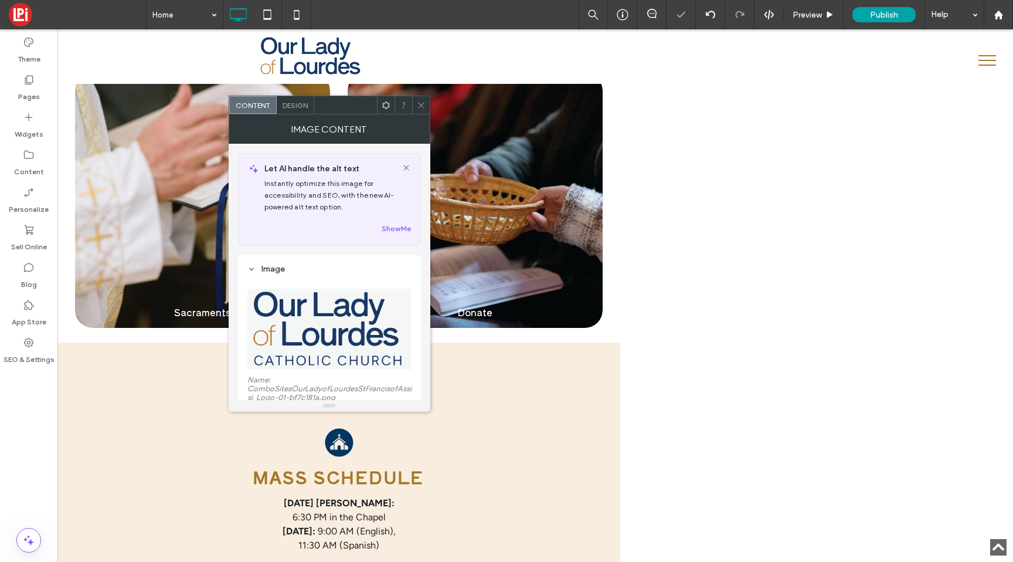
click at [421, 108] on icon at bounding box center [421, 105] width 9 height 9
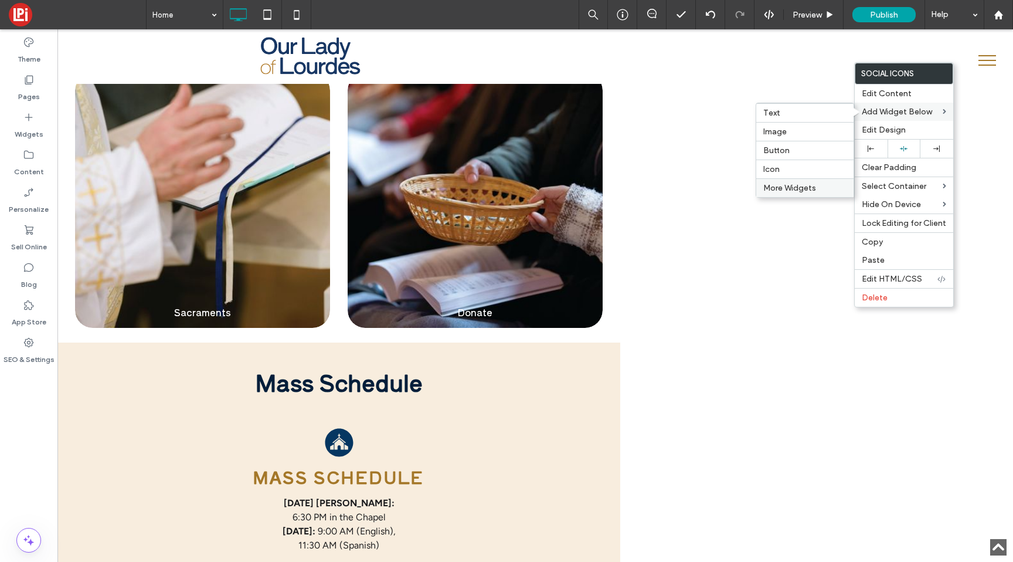
click at [786, 188] on span "More Widgets" at bounding box center [789, 188] width 53 height 10
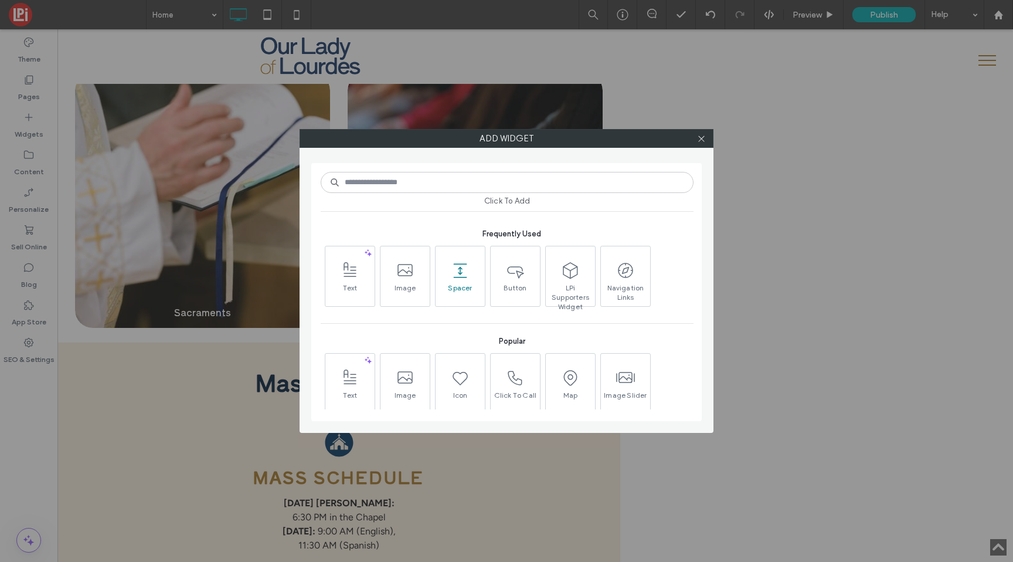
click at [452, 277] on icon at bounding box center [460, 270] width 19 height 19
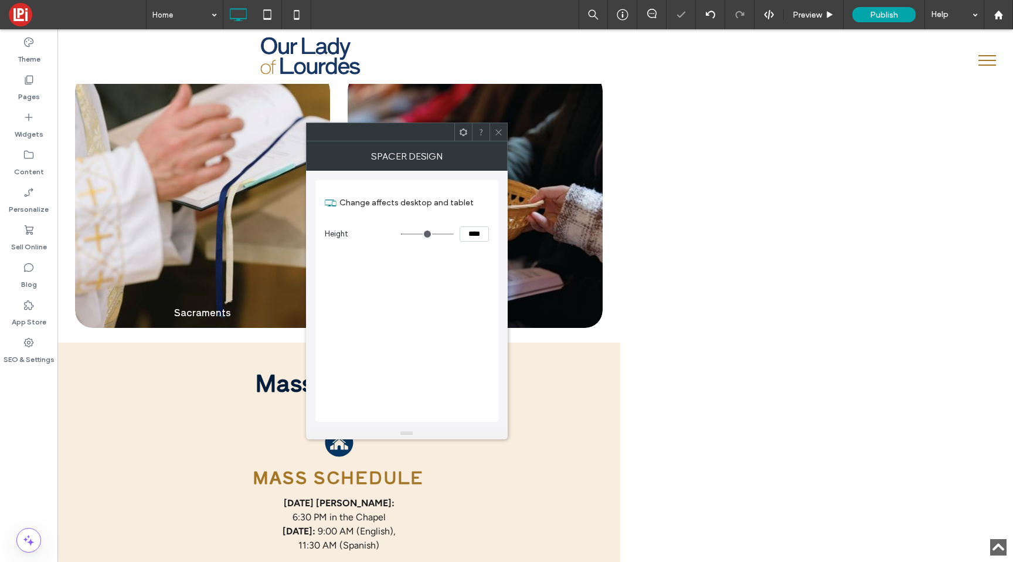
click at [466, 234] on input "****" at bounding box center [474, 233] width 29 height 15
type input "***"
type input "*"
click at [496, 135] on icon at bounding box center [498, 132] width 9 height 9
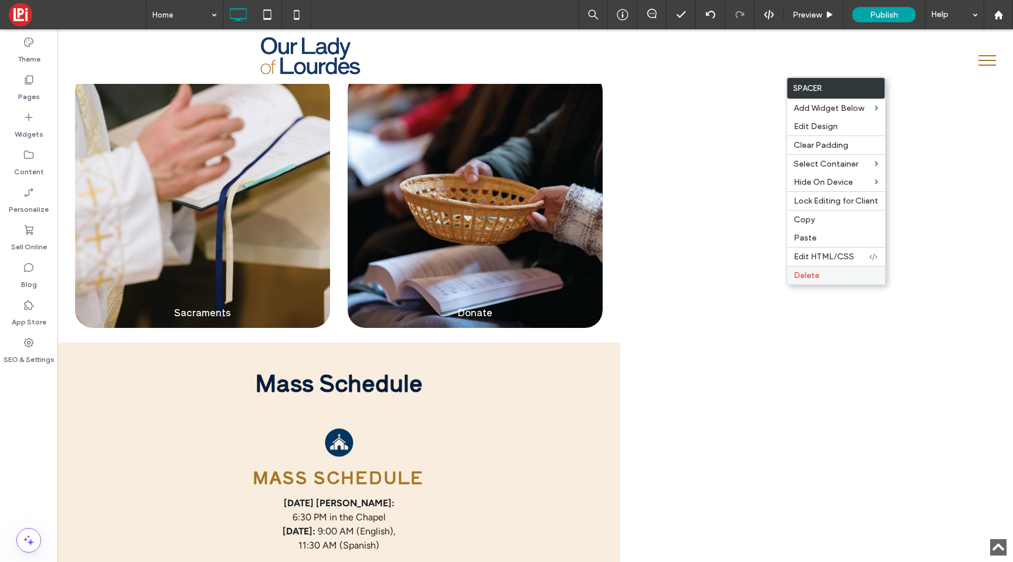
click at [817, 272] on span "Delete" at bounding box center [807, 275] width 26 height 10
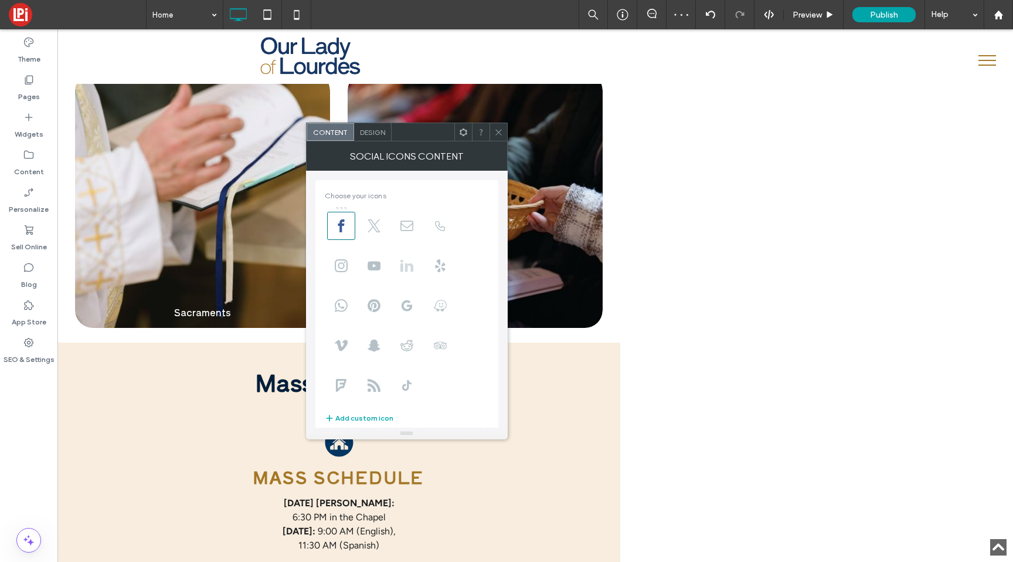
scroll to position [81, 0]
click at [370, 130] on span "Design" at bounding box center [372, 132] width 25 height 9
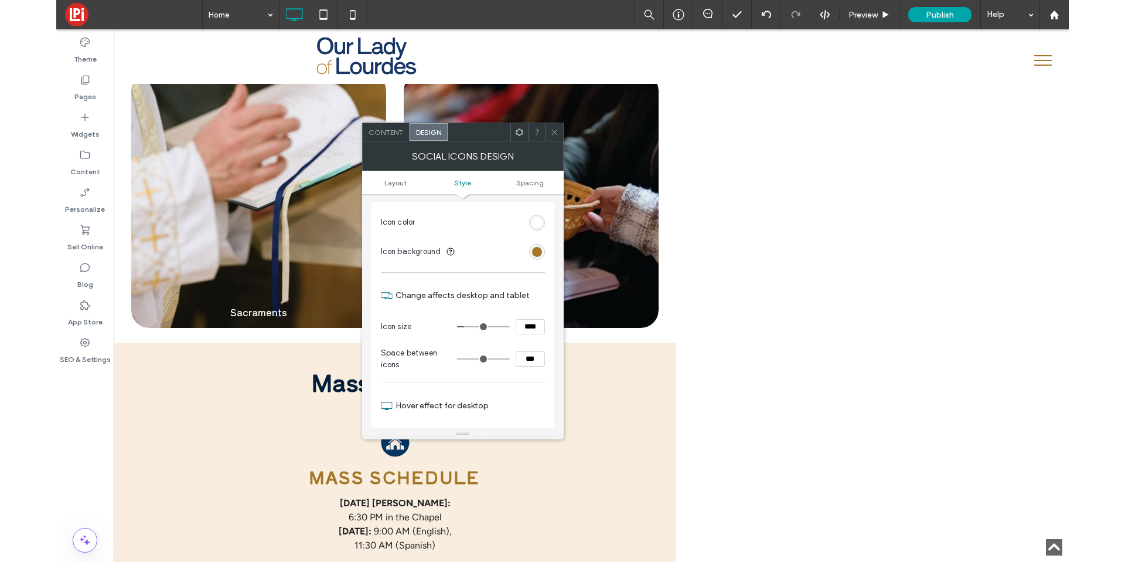
scroll to position [111, 0]
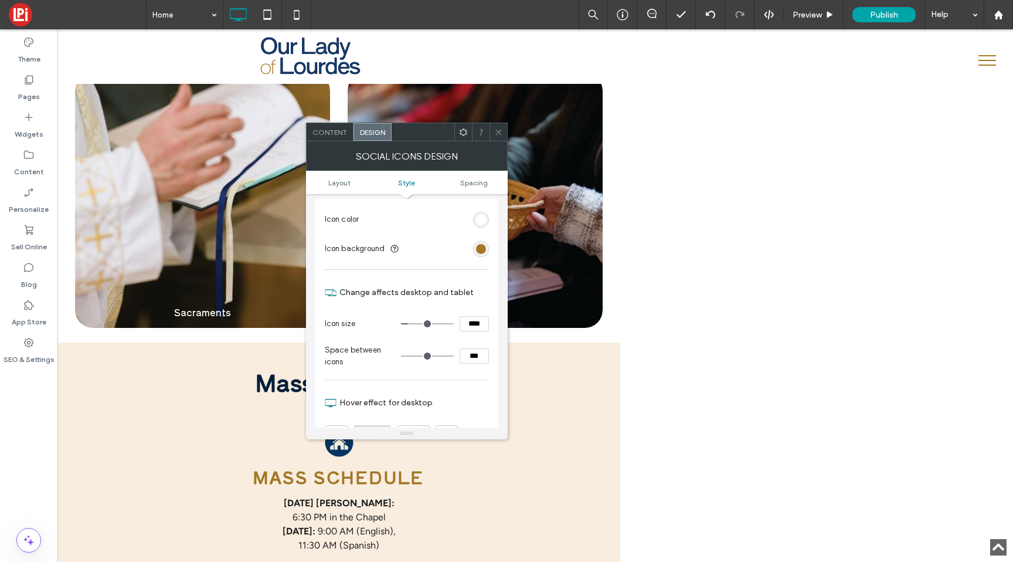
click at [472, 325] on input "****" at bounding box center [474, 323] width 29 height 15
type input "****"
type input "**"
click at [498, 130] on icon at bounding box center [498, 132] width 9 height 9
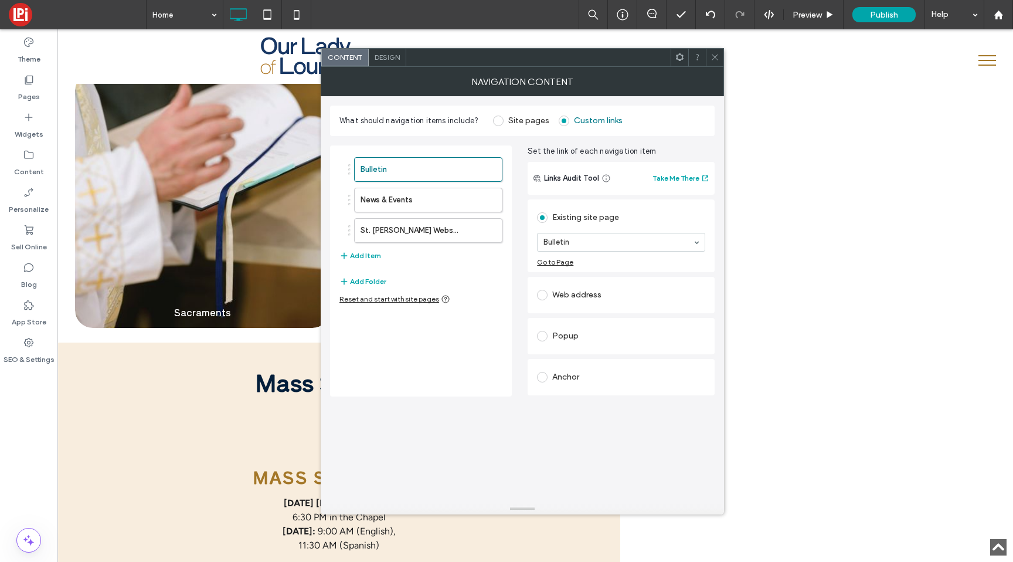
click at [713, 61] on icon at bounding box center [714, 57] width 9 height 9
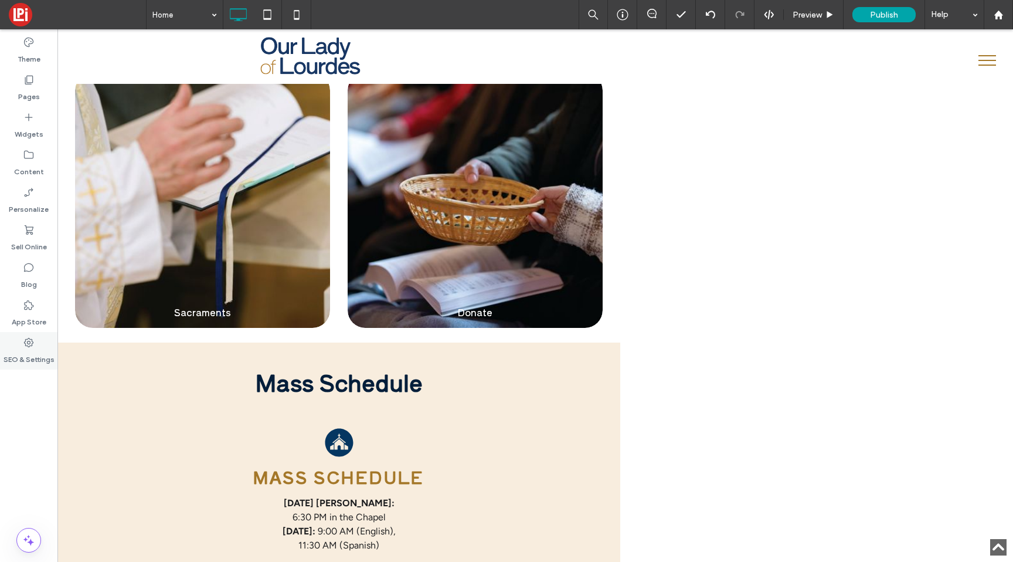
click at [38, 335] on div "SEO & Settings" at bounding box center [28, 351] width 57 height 38
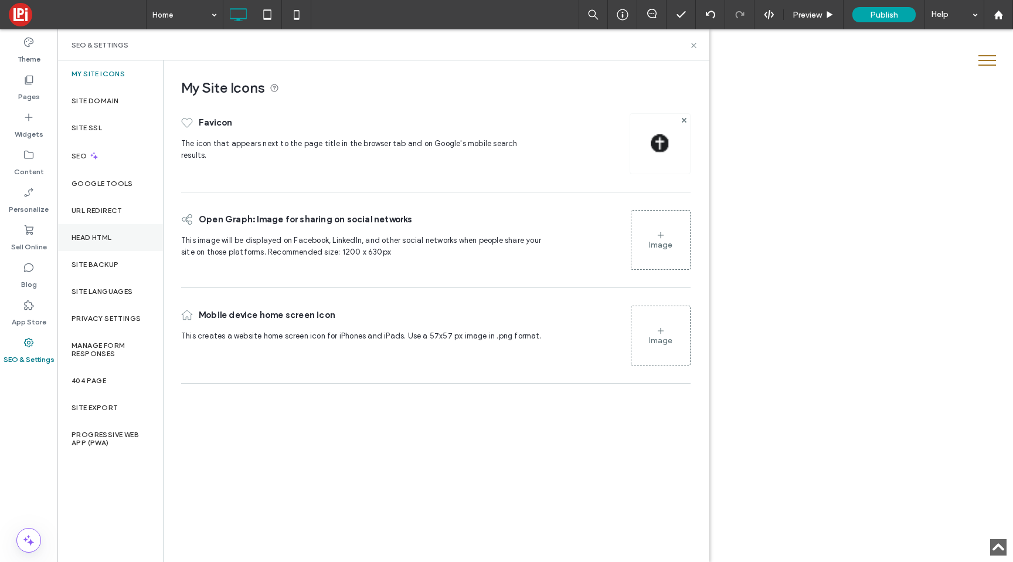
click at [82, 232] on div "Head HTML" at bounding box center [110, 237] width 106 height 27
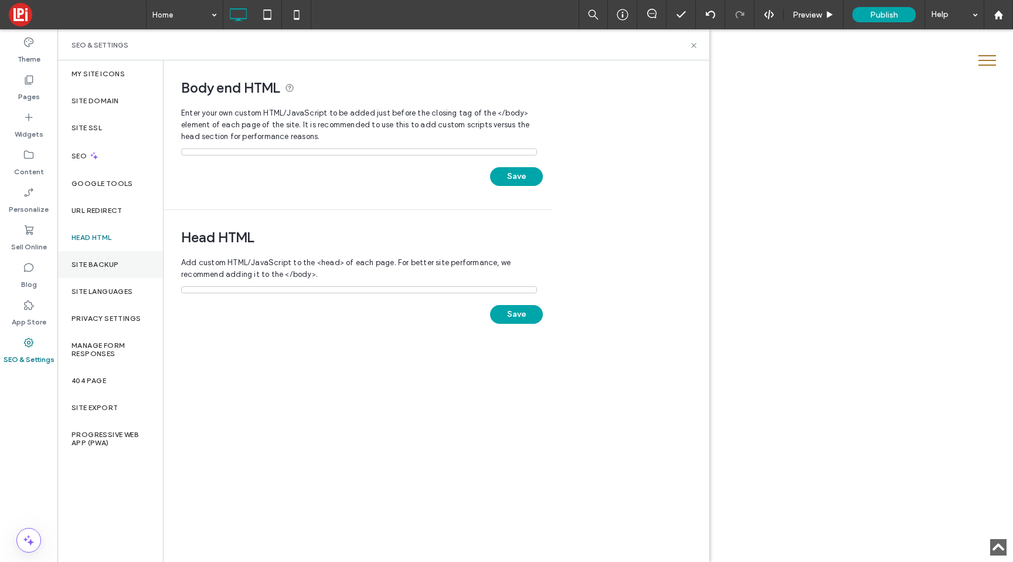
click at [86, 263] on label "Site Backup" at bounding box center [95, 264] width 47 height 8
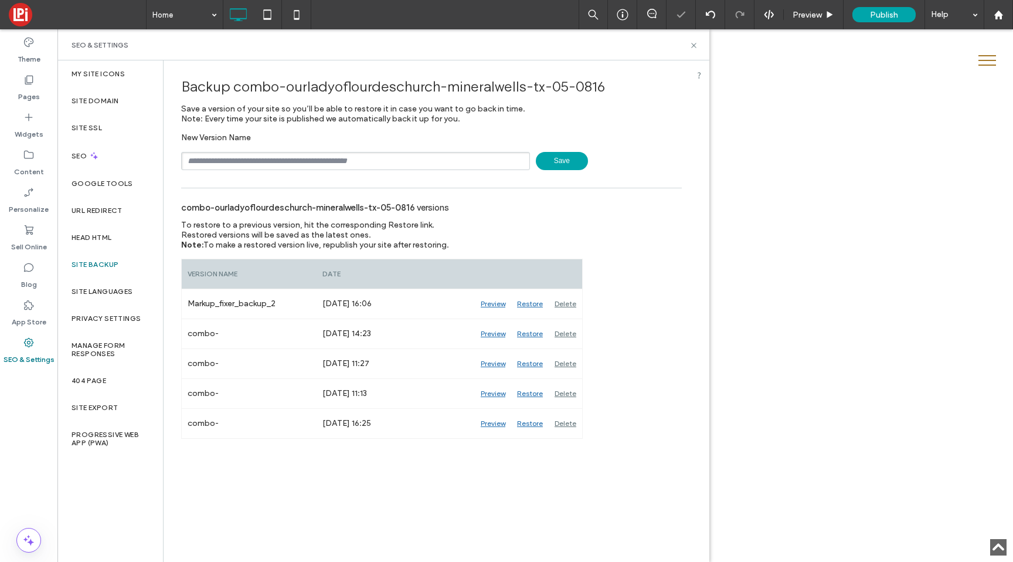
click at [549, 166] on span "Save" at bounding box center [562, 161] width 52 height 18
click at [695, 46] on icon at bounding box center [693, 45] width 9 height 9
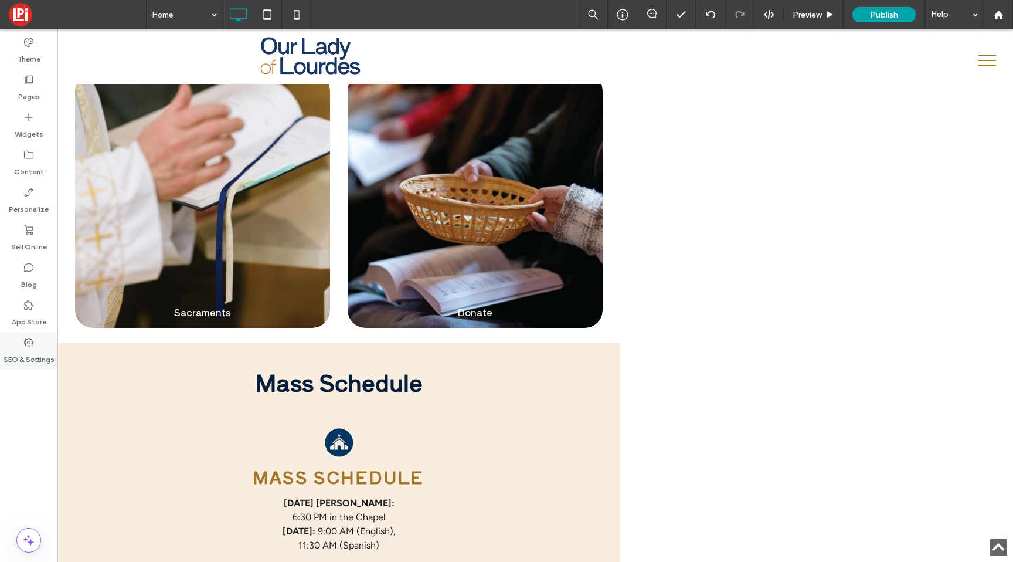
click at [28, 338] on use at bounding box center [28, 342] width 9 height 9
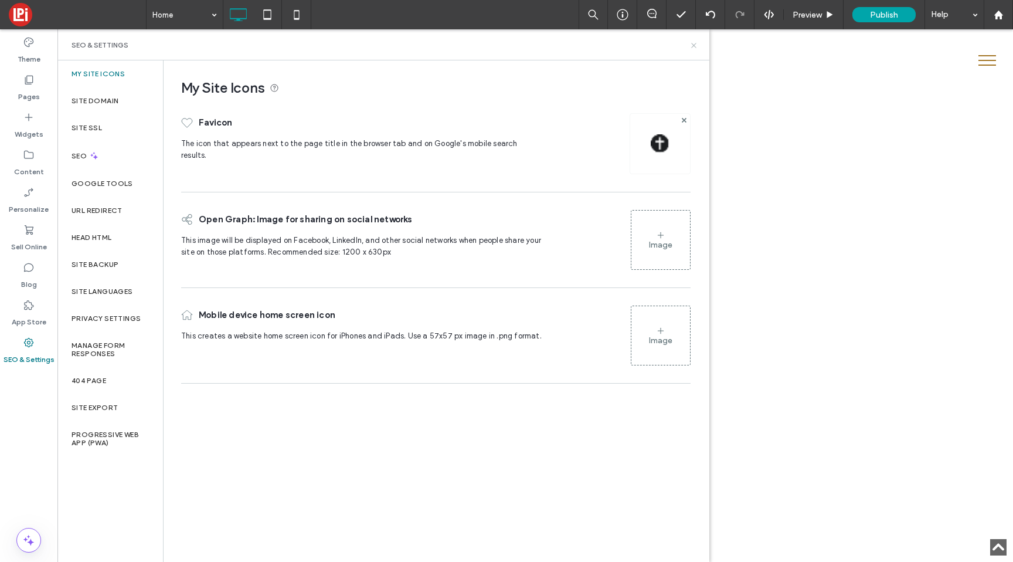
click at [691, 43] on use at bounding box center [693, 45] width 5 height 5
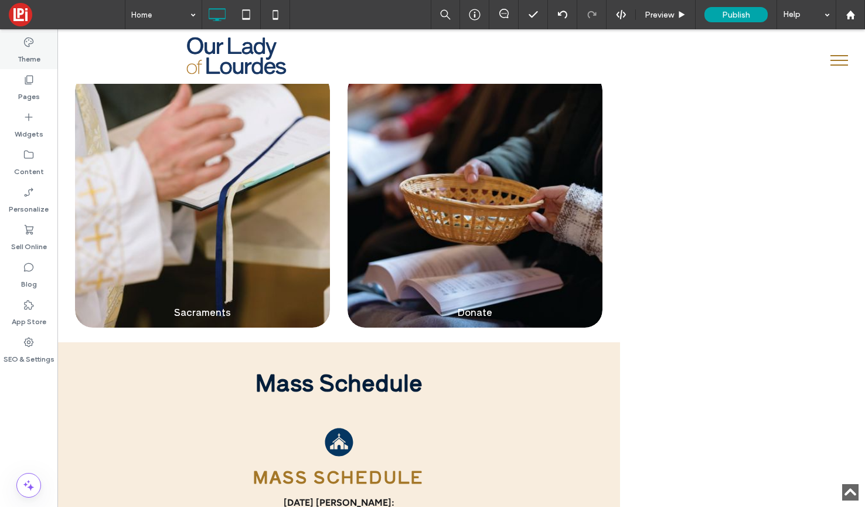
click at [34, 49] on label "Theme" at bounding box center [29, 56] width 23 height 16
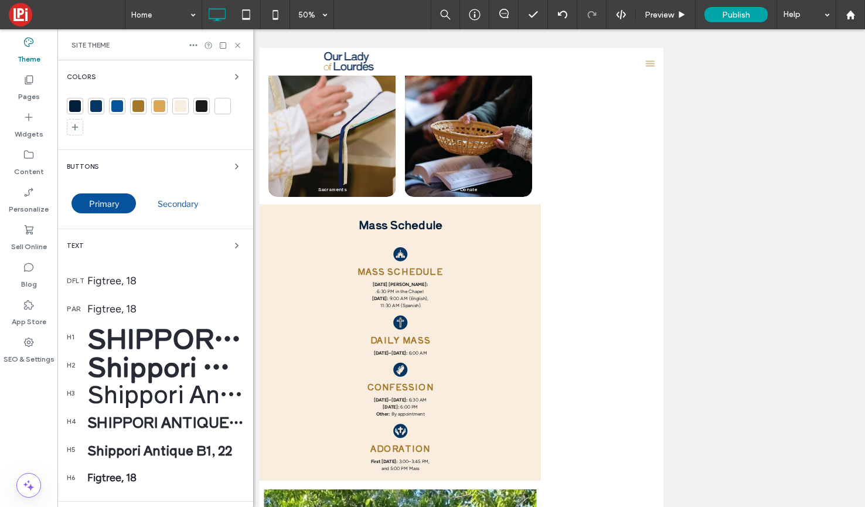
click at [96, 107] on div at bounding box center [96, 106] width 12 height 12
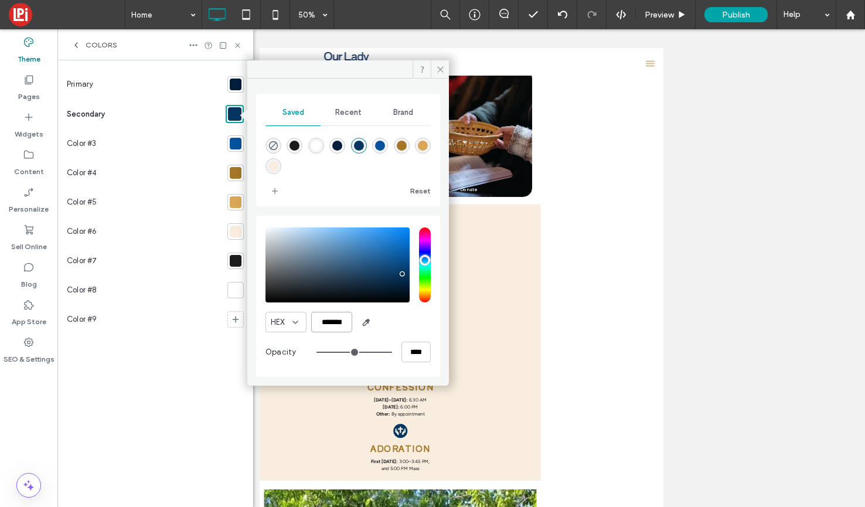
click at [328, 321] on input "*******" at bounding box center [331, 322] width 41 height 21
click at [442, 72] on icon at bounding box center [440, 69] width 9 height 9
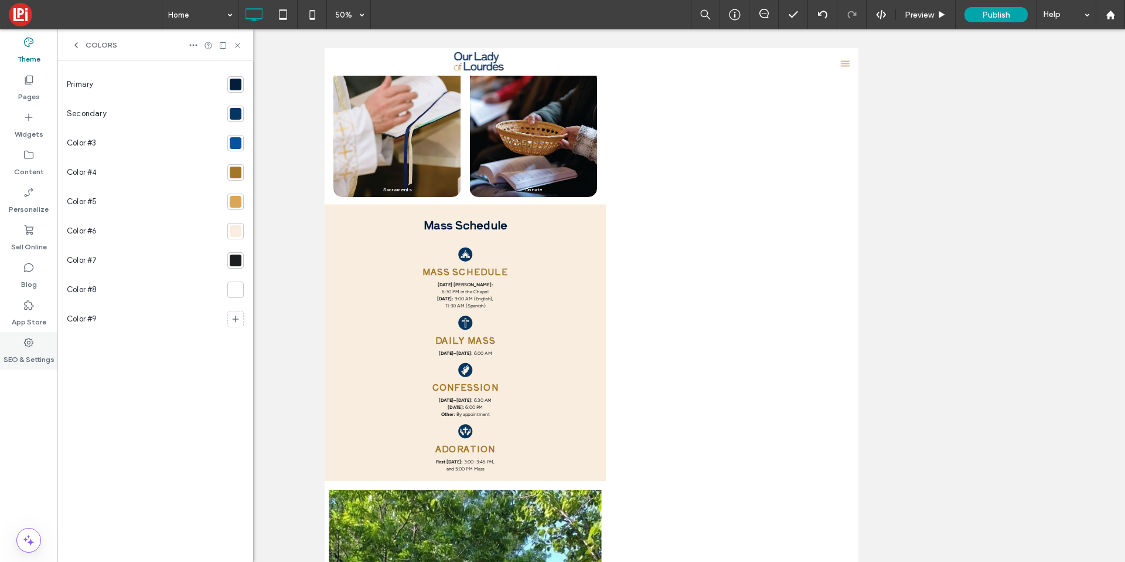
click at [28, 352] on label "SEO & Settings" at bounding box center [29, 356] width 51 height 16
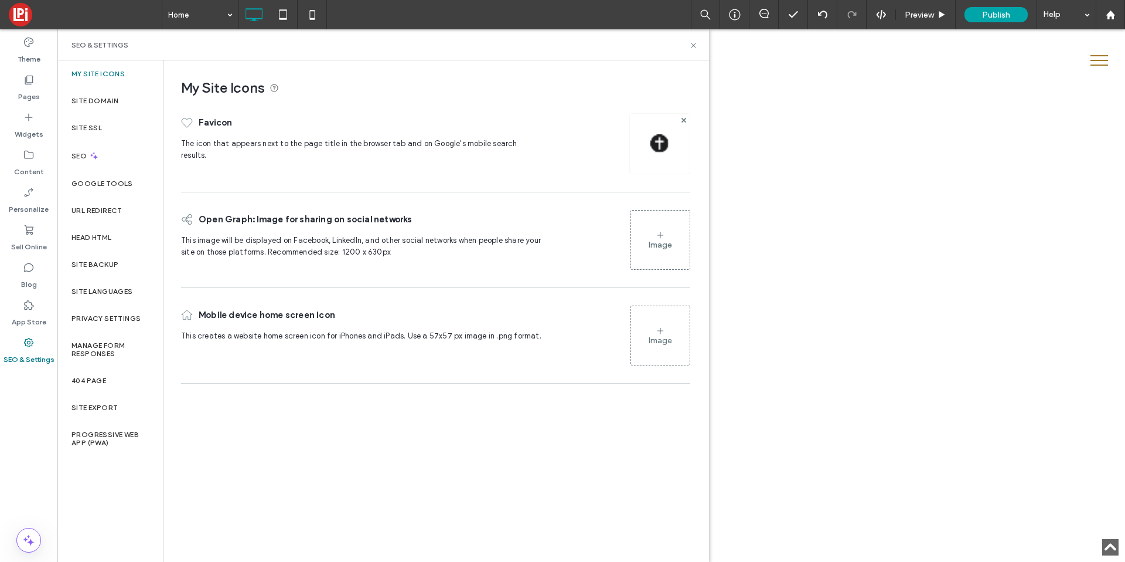
click at [657, 137] on img at bounding box center [660, 143] width 19 height 19
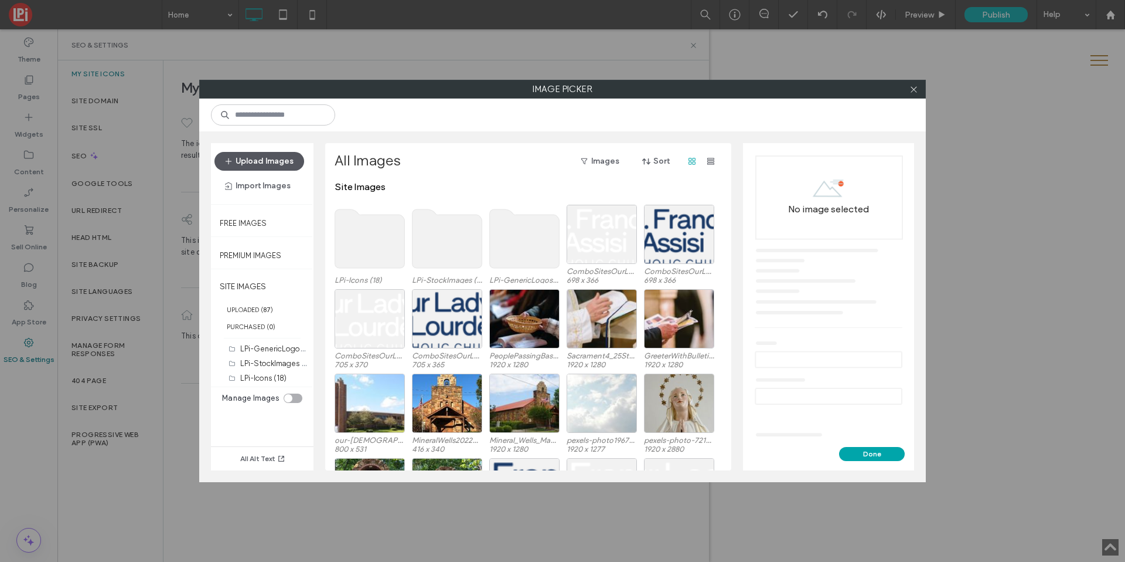
click at [246, 162] on button "Upload Images" at bounding box center [260, 161] width 90 height 19
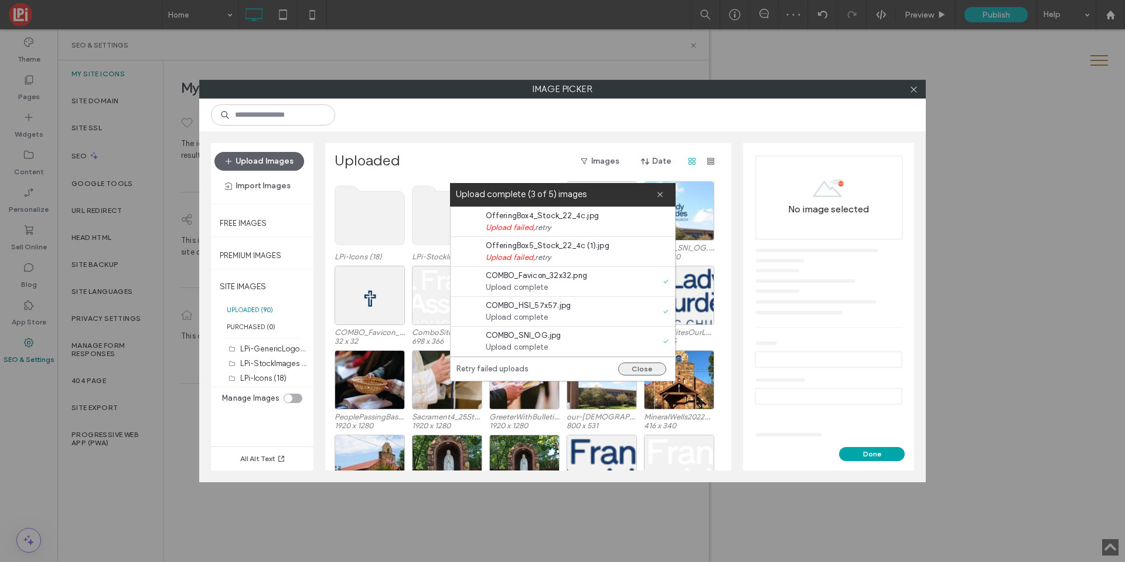
click at [635, 366] on button "Close" at bounding box center [642, 368] width 48 height 13
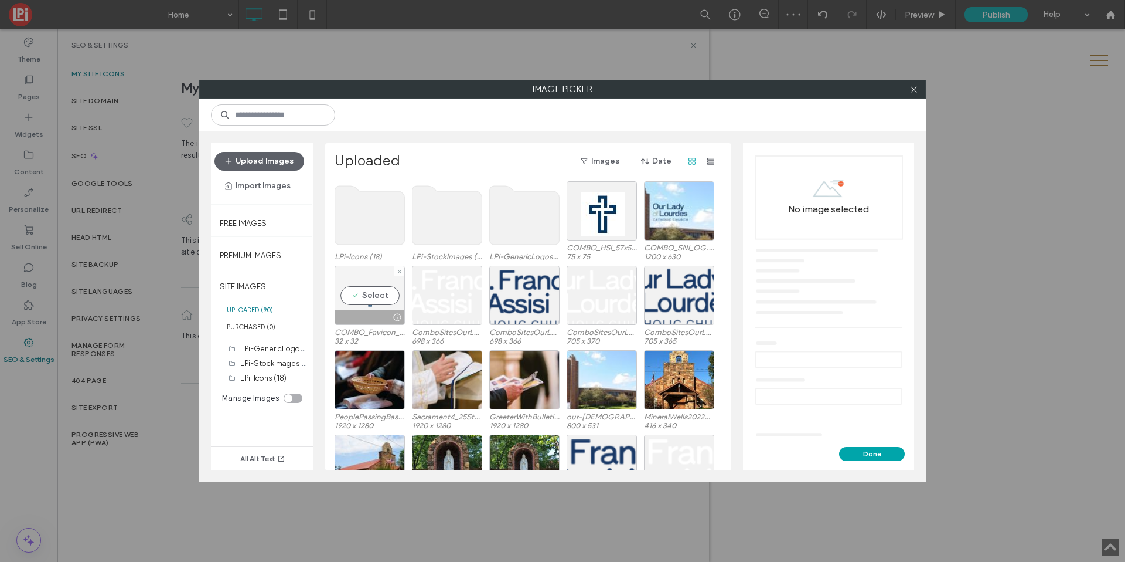
click at [374, 288] on div "Select" at bounding box center [370, 295] width 70 height 59
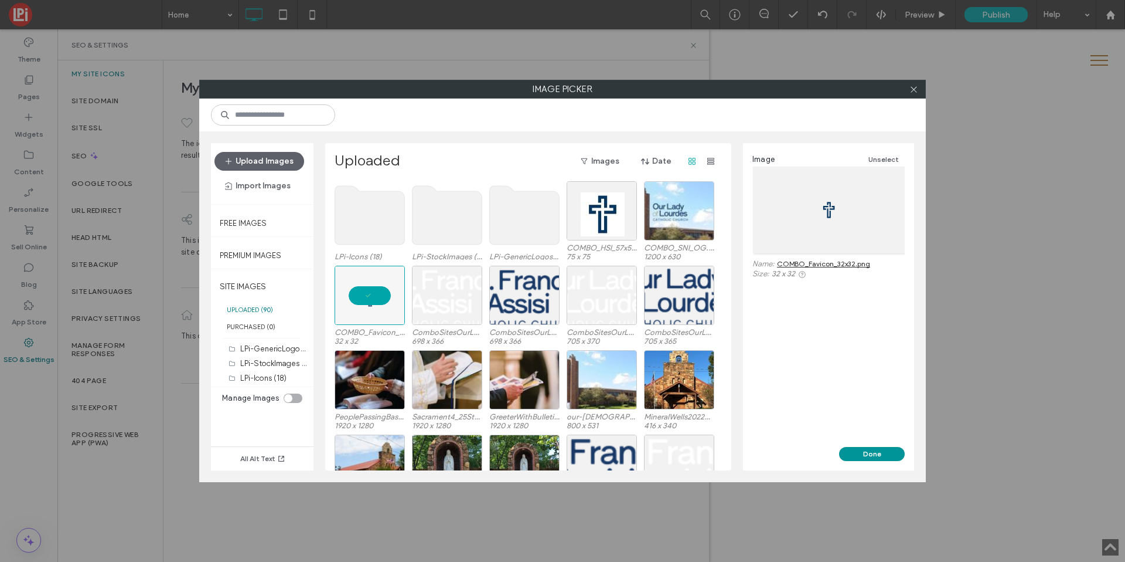
click at [867, 450] on button "Done" at bounding box center [872, 454] width 66 height 14
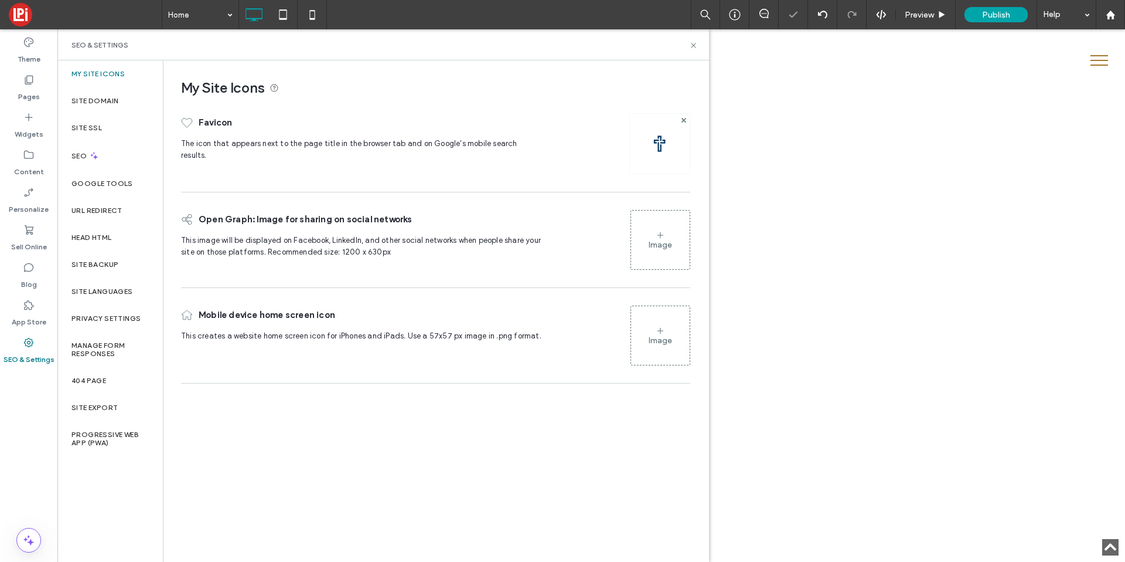
click at [640, 230] on div "Image" at bounding box center [660, 240] width 59 height 56
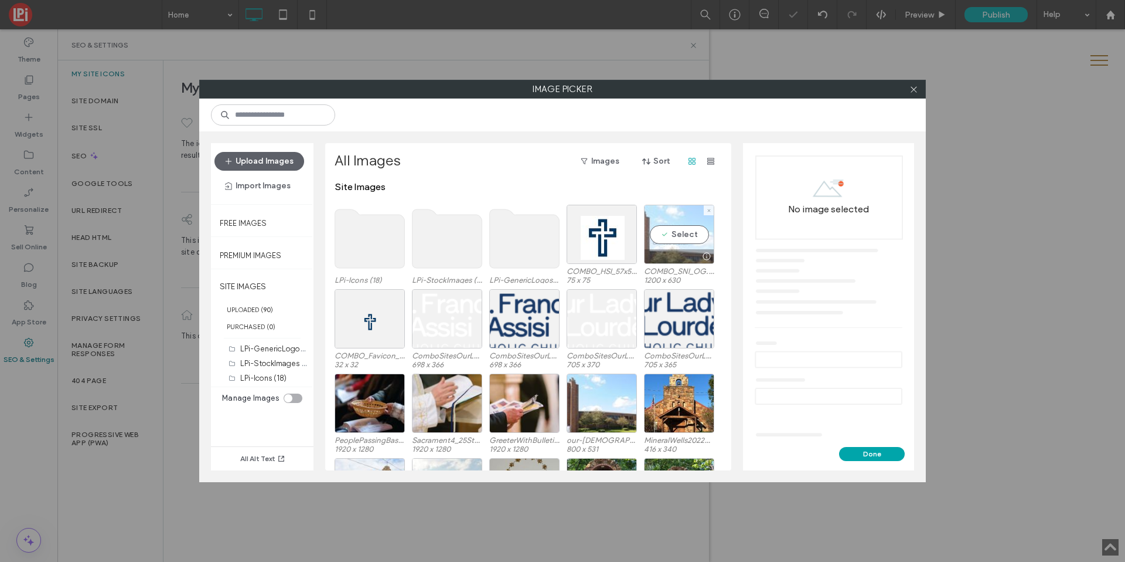
click at [687, 222] on div "Select" at bounding box center [679, 234] width 70 height 59
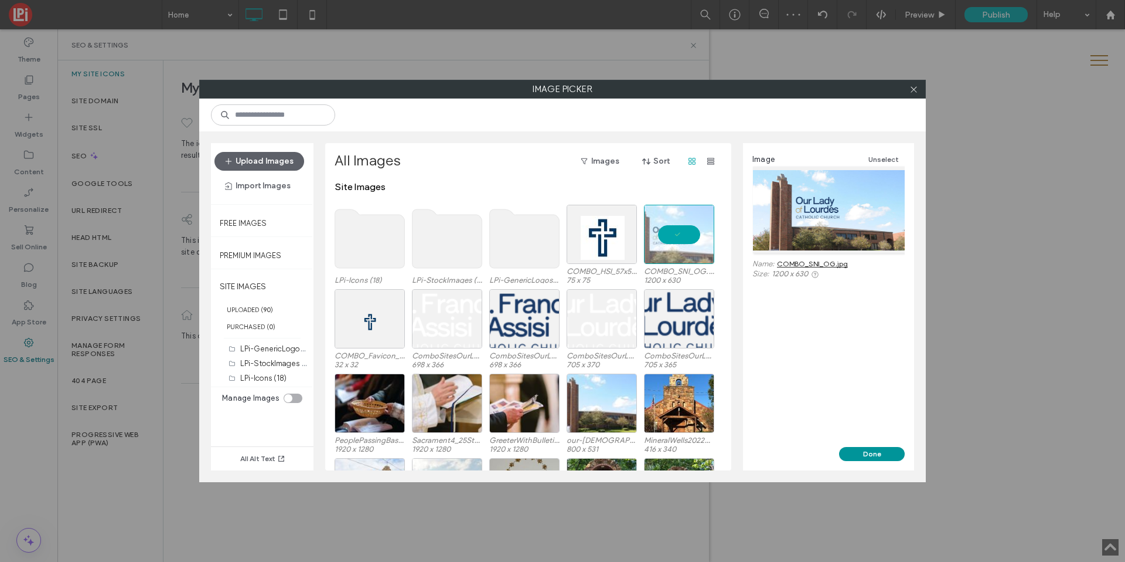
click at [856, 451] on button "Done" at bounding box center [872, 454] width 66 height 14
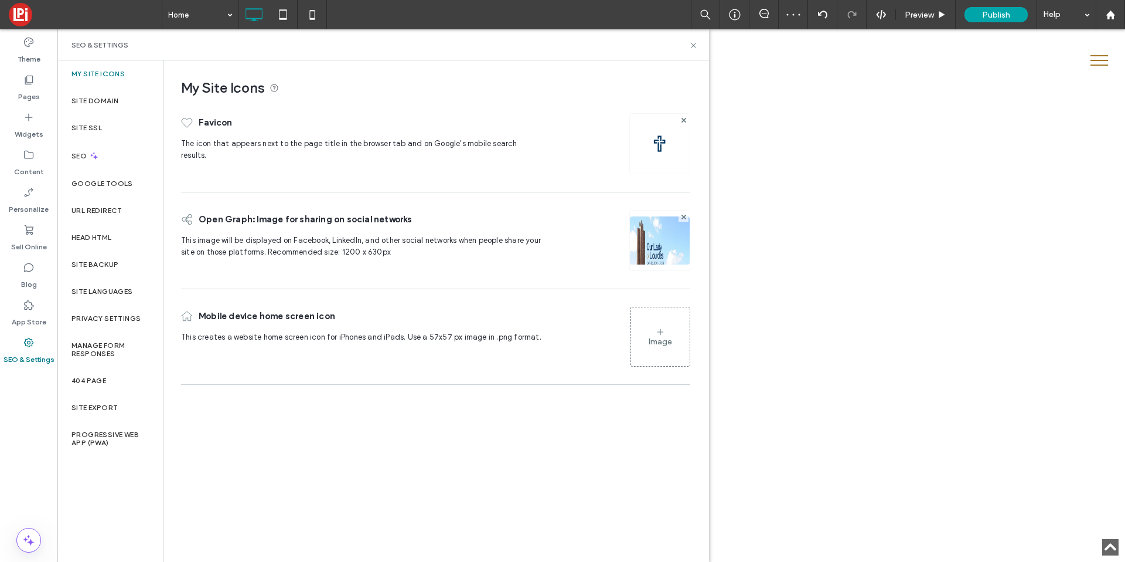
click at [665, 332] on div "Image" at bounding box center [660, 336] width 59 height 56
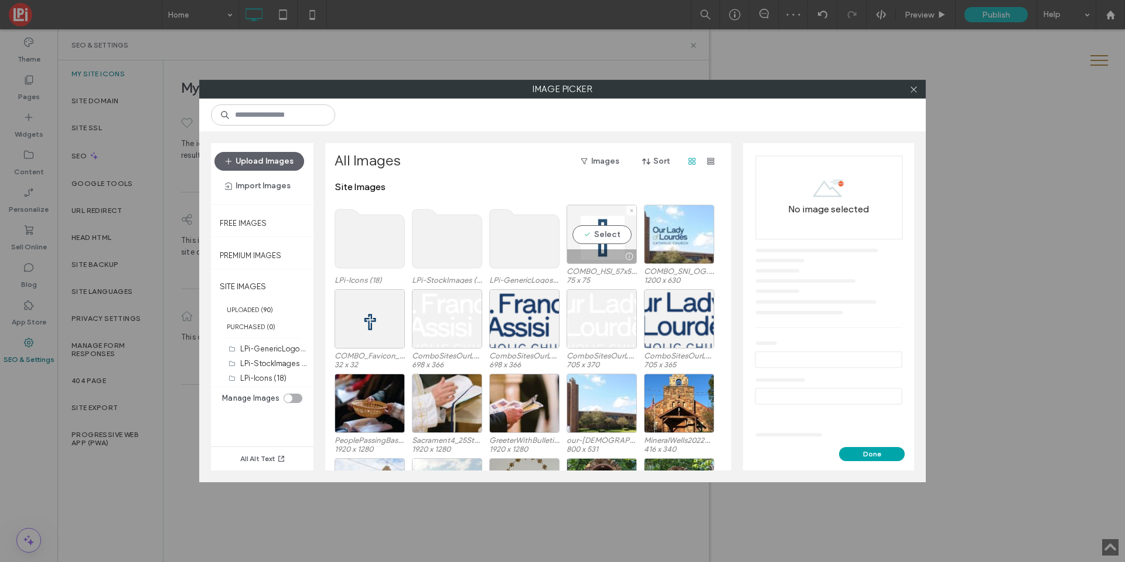
click at [577, 246] on div "Select" at bounding box center [602, 234] width 70 height 59
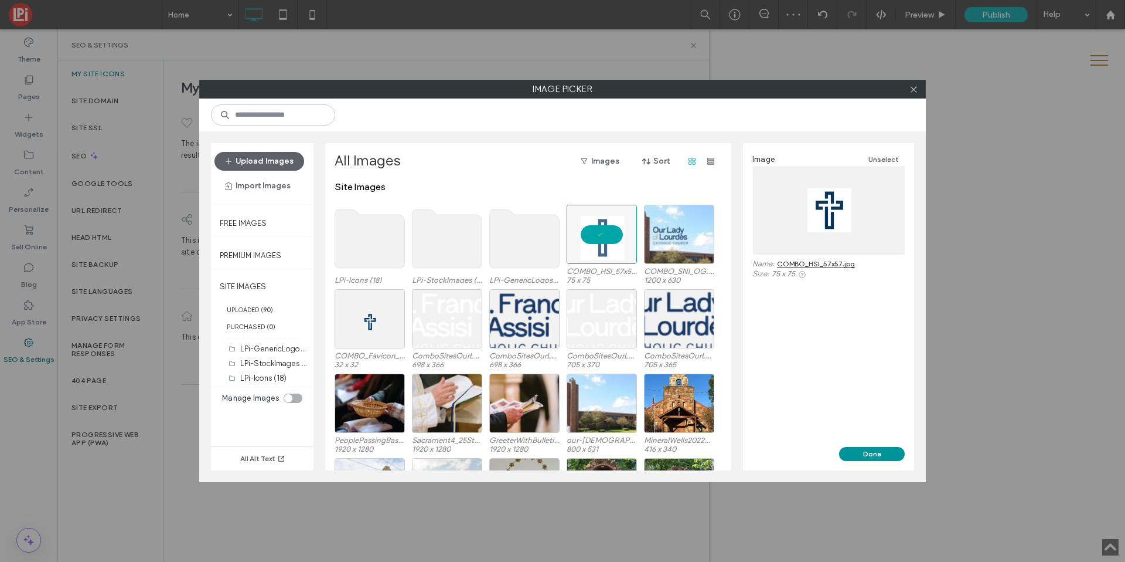
click at [869, 454] on button "Done" at bounding box center [872, 454] width 66 height 14
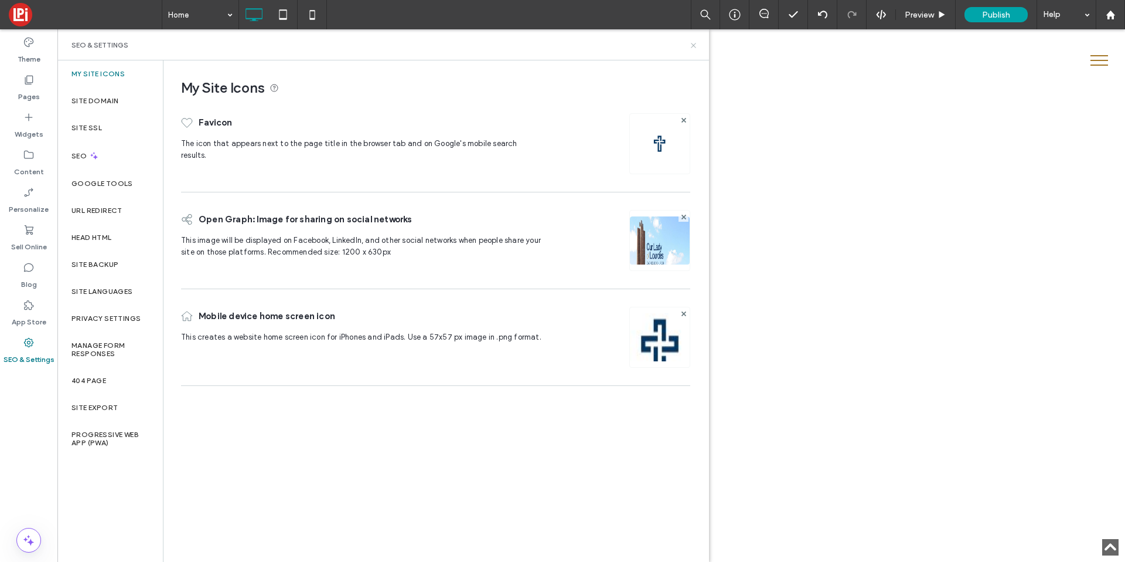
click at [690, 46] on icon at bounding box center [693, 45] width 9 height 9
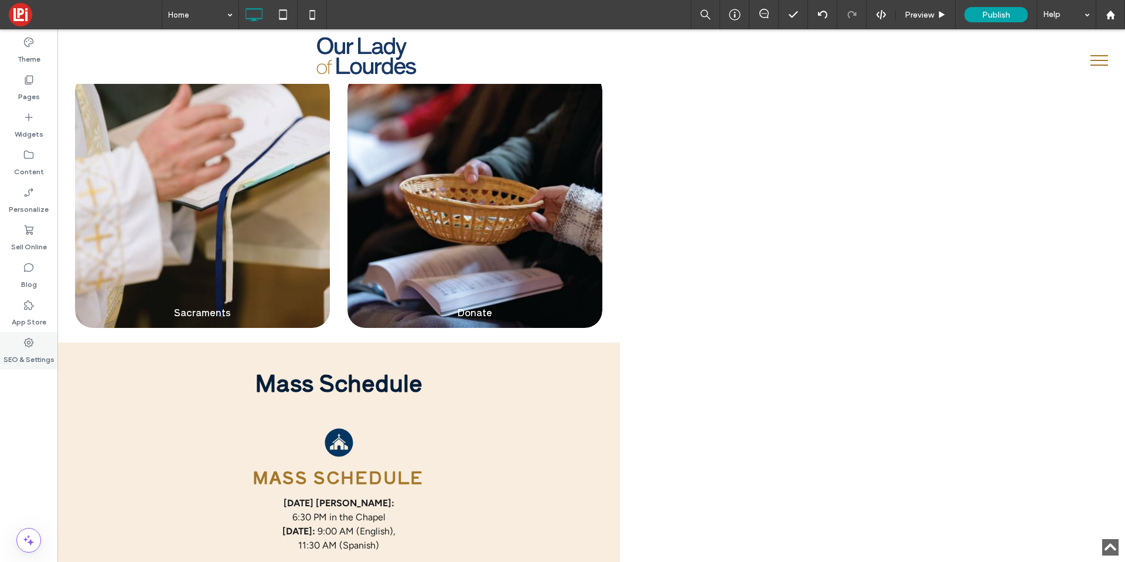
click at [13, 337] on div "SEO & Settings" at bounding box center [28, 351] width 57 height 38
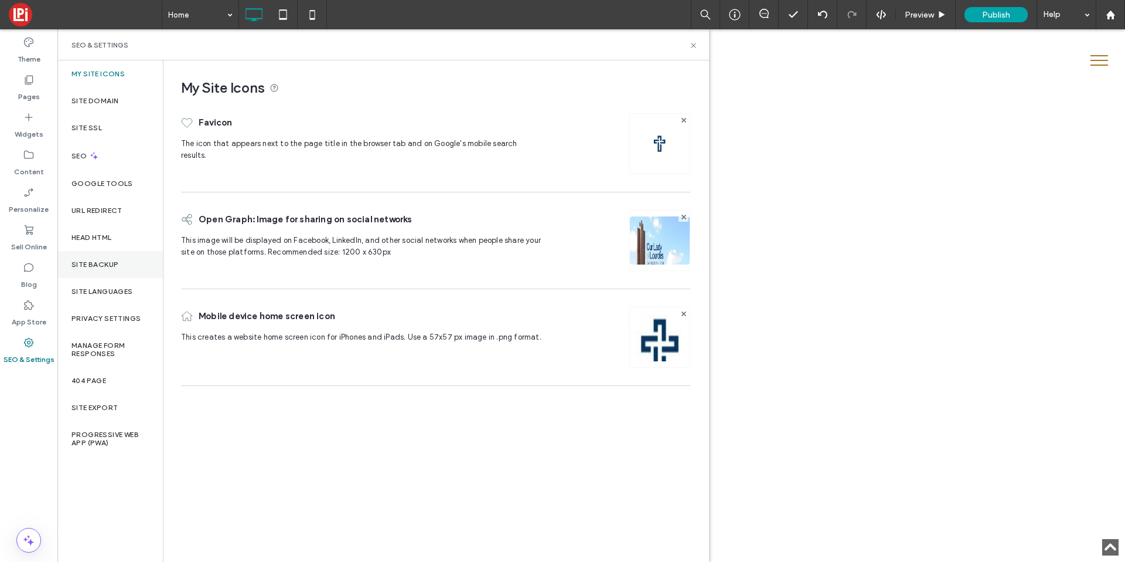
click at [92, 262] on label "Site Backup" at bounding box center [95, 264] width 47 height 8
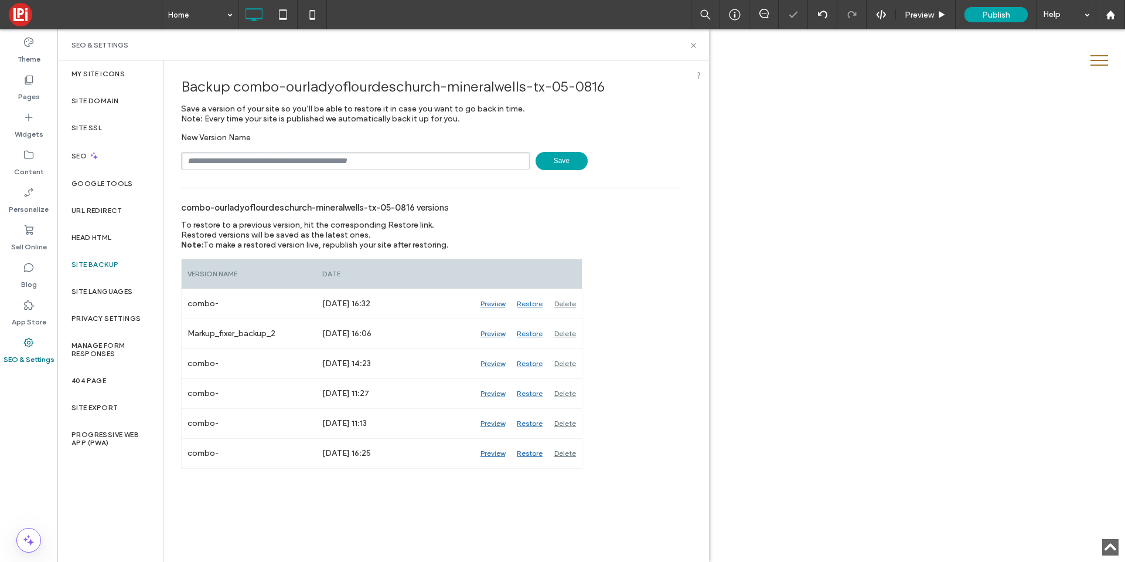
click at [553, 162] on span "Save" at bounding box center [562, 161] width 52 height 18
click at [694, 45] on use at bounding box center [693, 45] width 5 height 5
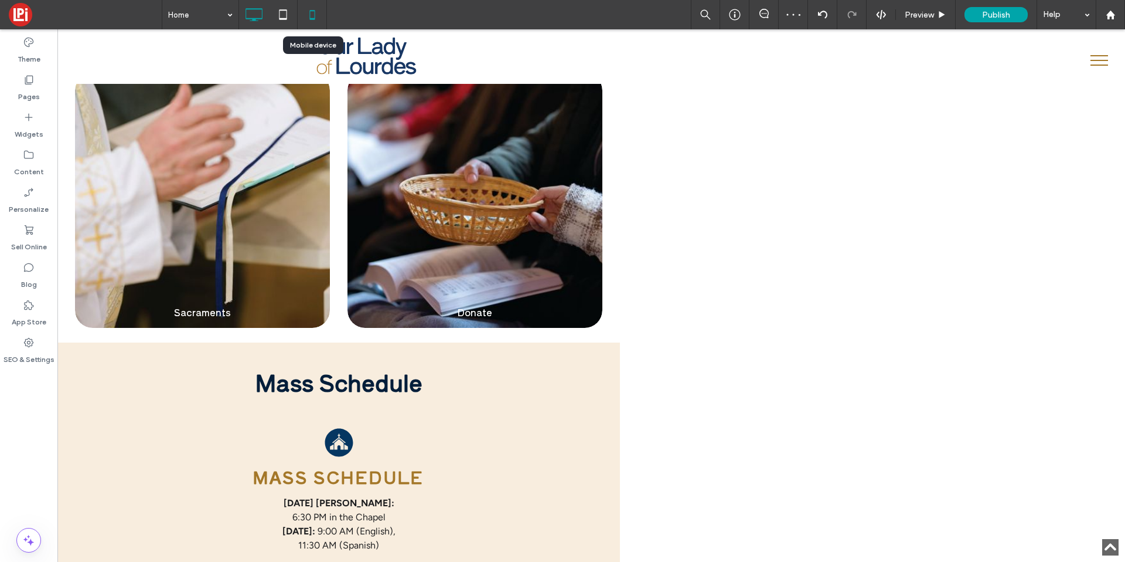
click at [314, 8] on icon at bounding box center [312, 14] width 23 height 23
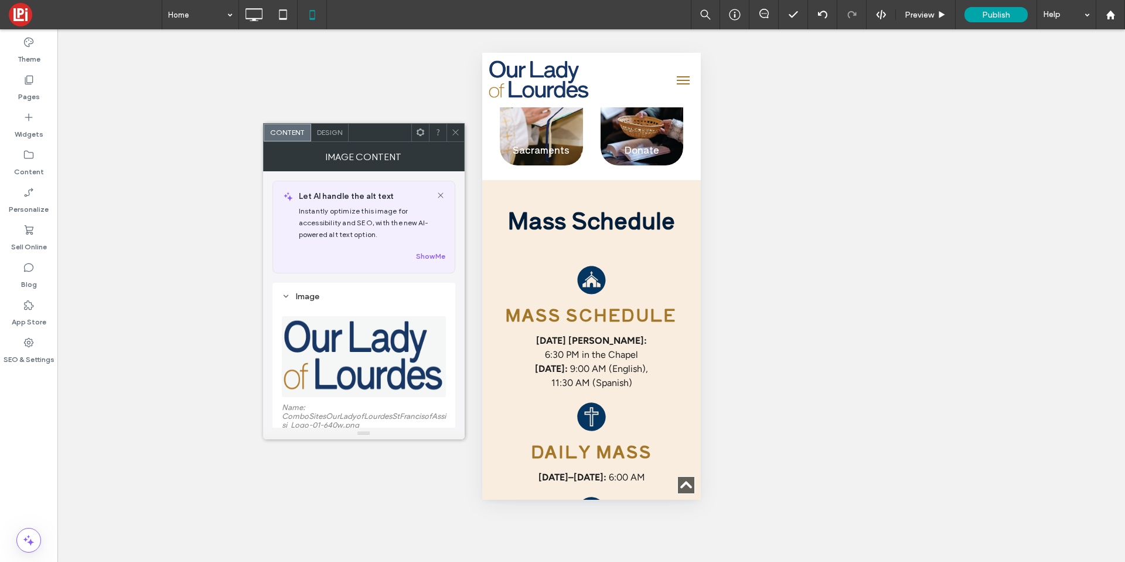
click at [406, 348] on img at bounding box center [364, 356] width 165 height 81
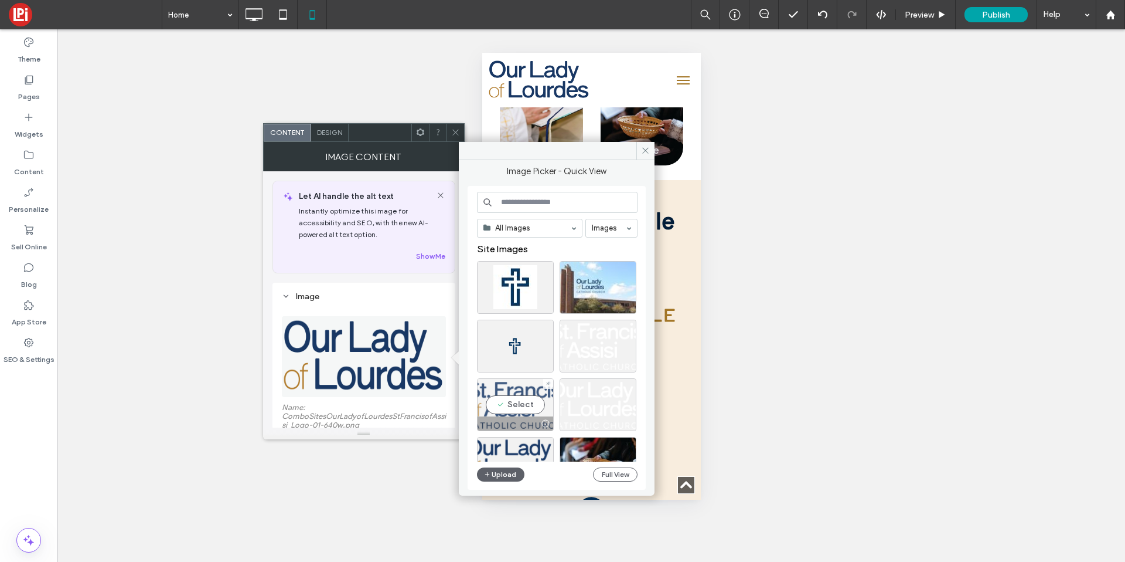
click at [516, 409] on div "Select" at bounding box center [515, 404] width 77 height 53
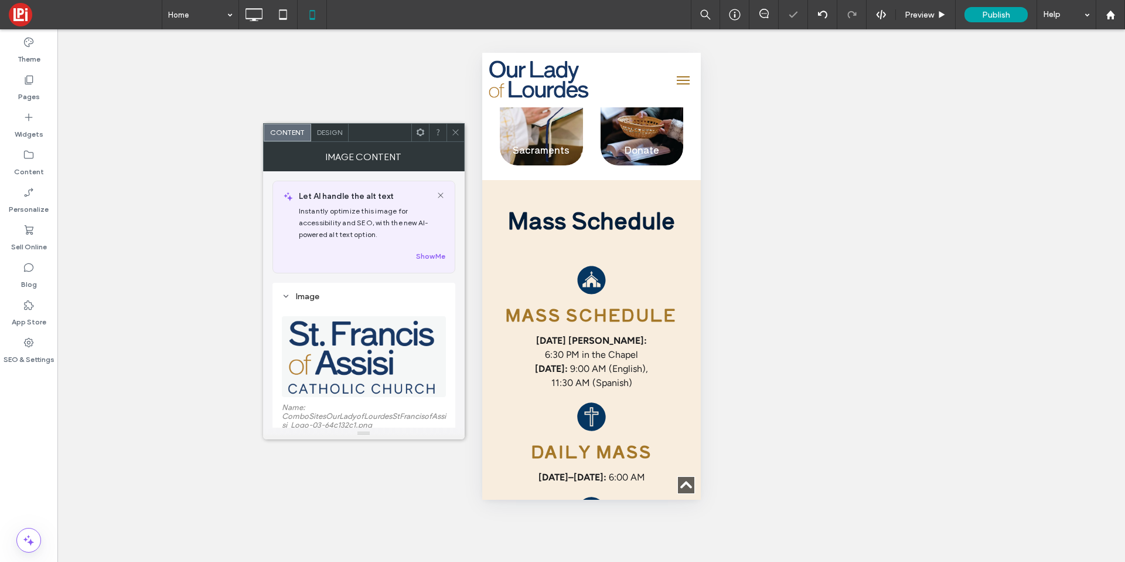
click at [328, 357] on img at bounding box center [363, 356] width 153 height 81
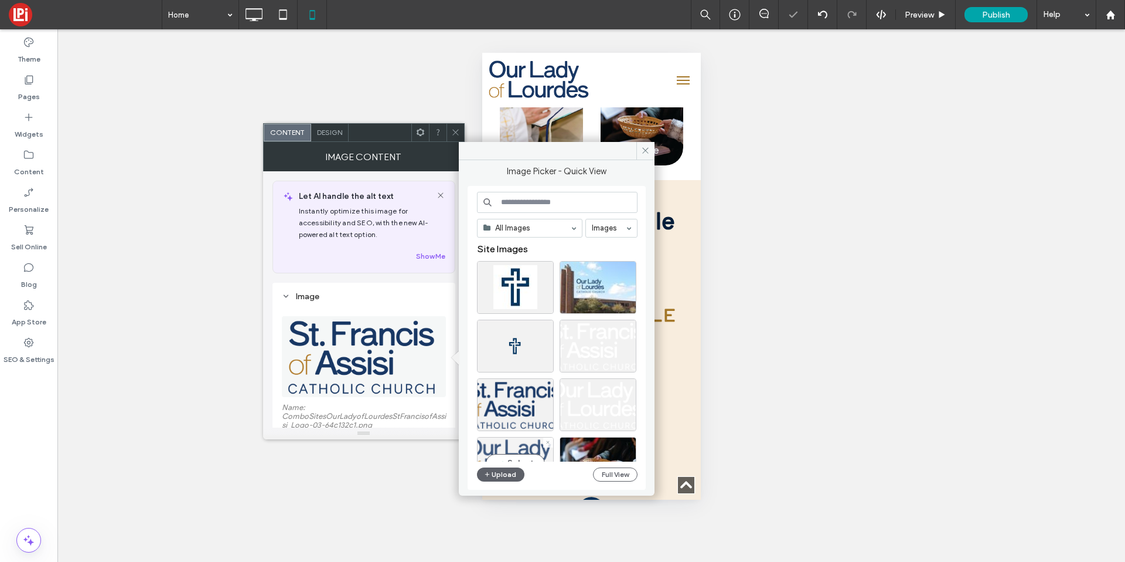
click at [515, 450] on div "Select" at bounding box center [515, 463] width 77 height 53
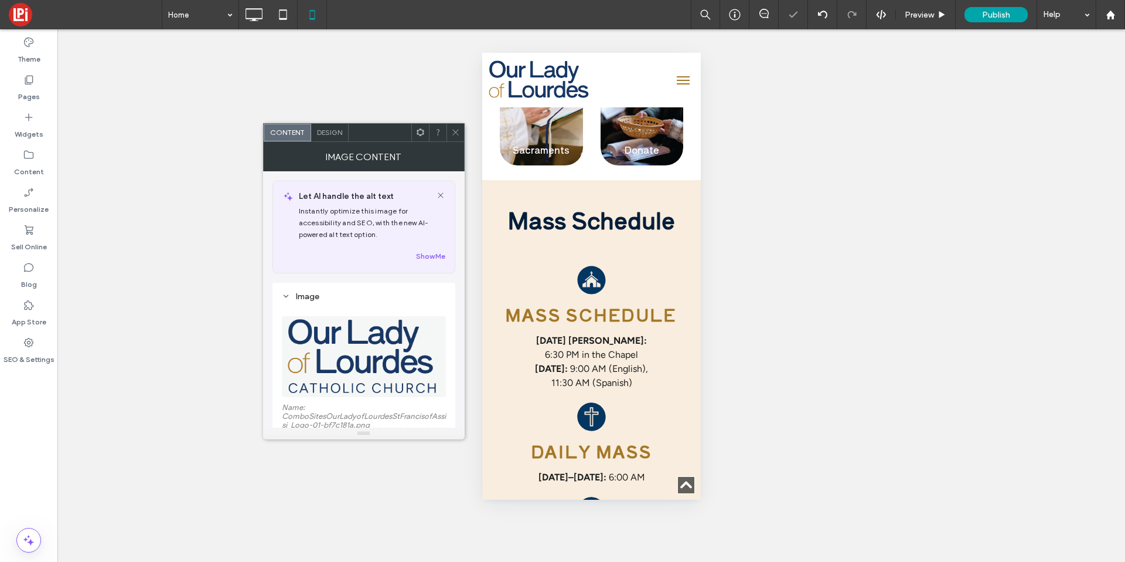
click at [457, 129] on icon at bounding box center [455, 132] width 9 height 9
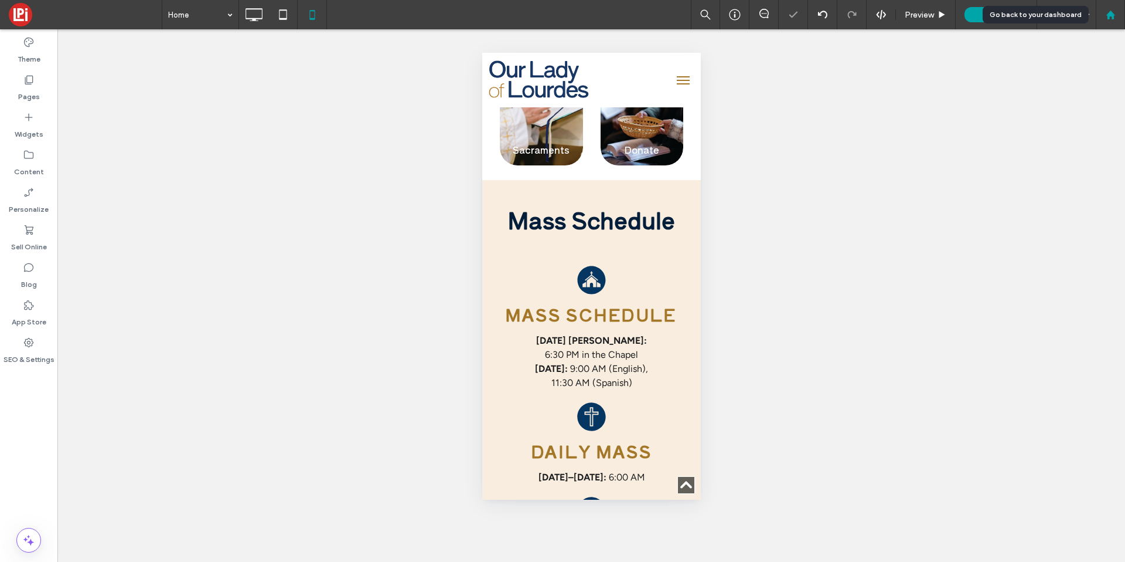
click at [1012, 15] on icon at bounding box center [1111, 15] width 10 height 10
